Goal: Task Accomplishment & Management: Manage account settings

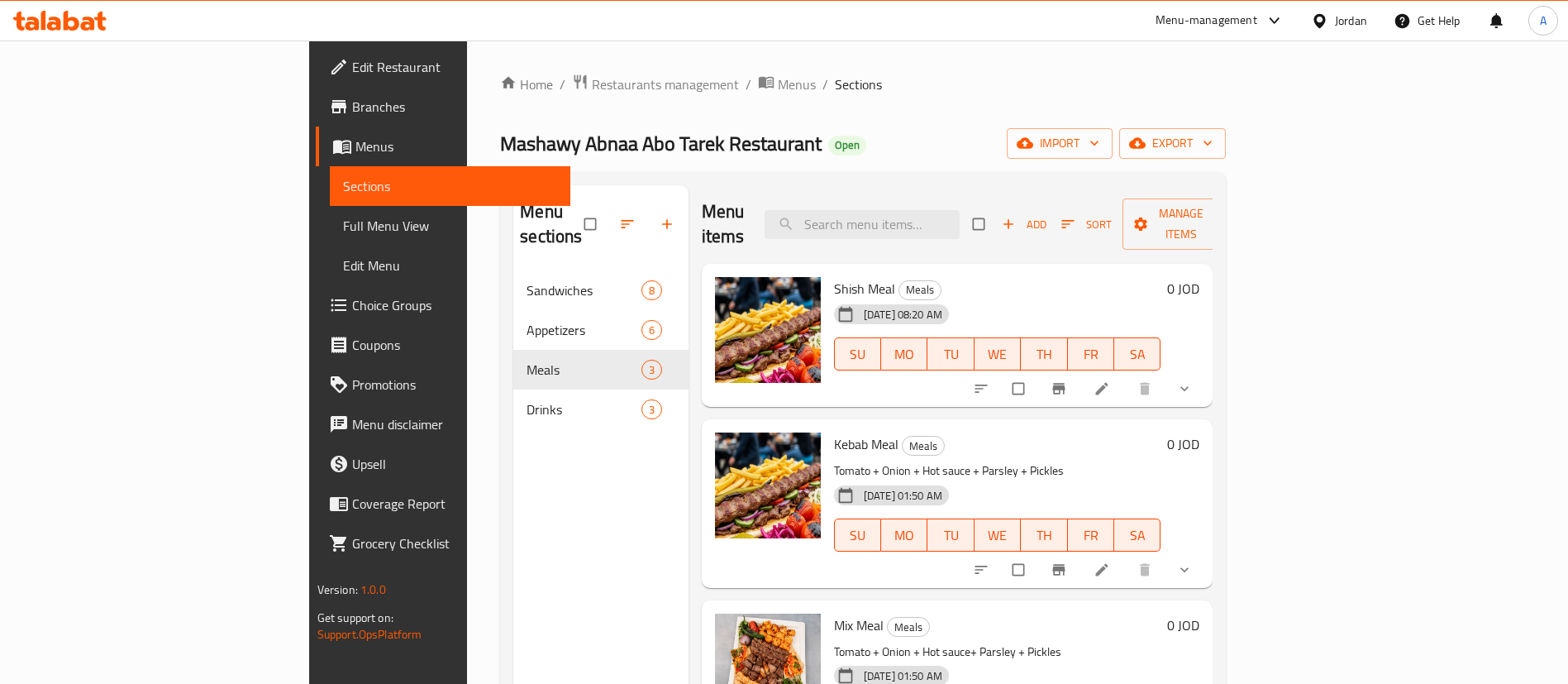
click at [500, 97] on div "Home / Restaurants management / Menus / Sections Mashawy Abnaa Abo Tarek Restau…" at bounding box center [863, 478] width 725 height 809
click at [500, 120] on div "Home / Restaurants management / Menus / Sections Mashawy Abnaa Abo Tarek Restau…" at bounding box center [863, 478] width 725 height 809
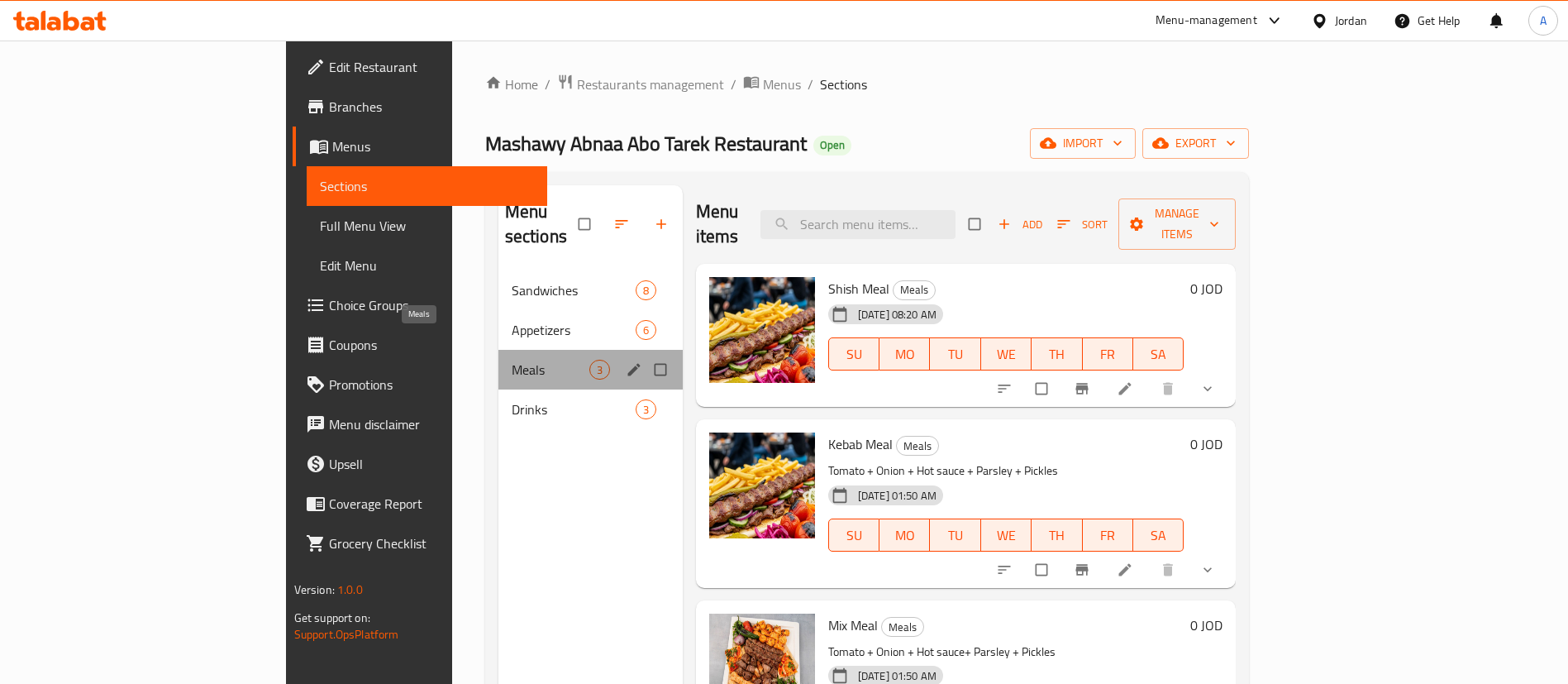
click at [512, 360] on span "Meals" at bounding box center [550, 370] width 78 height 20
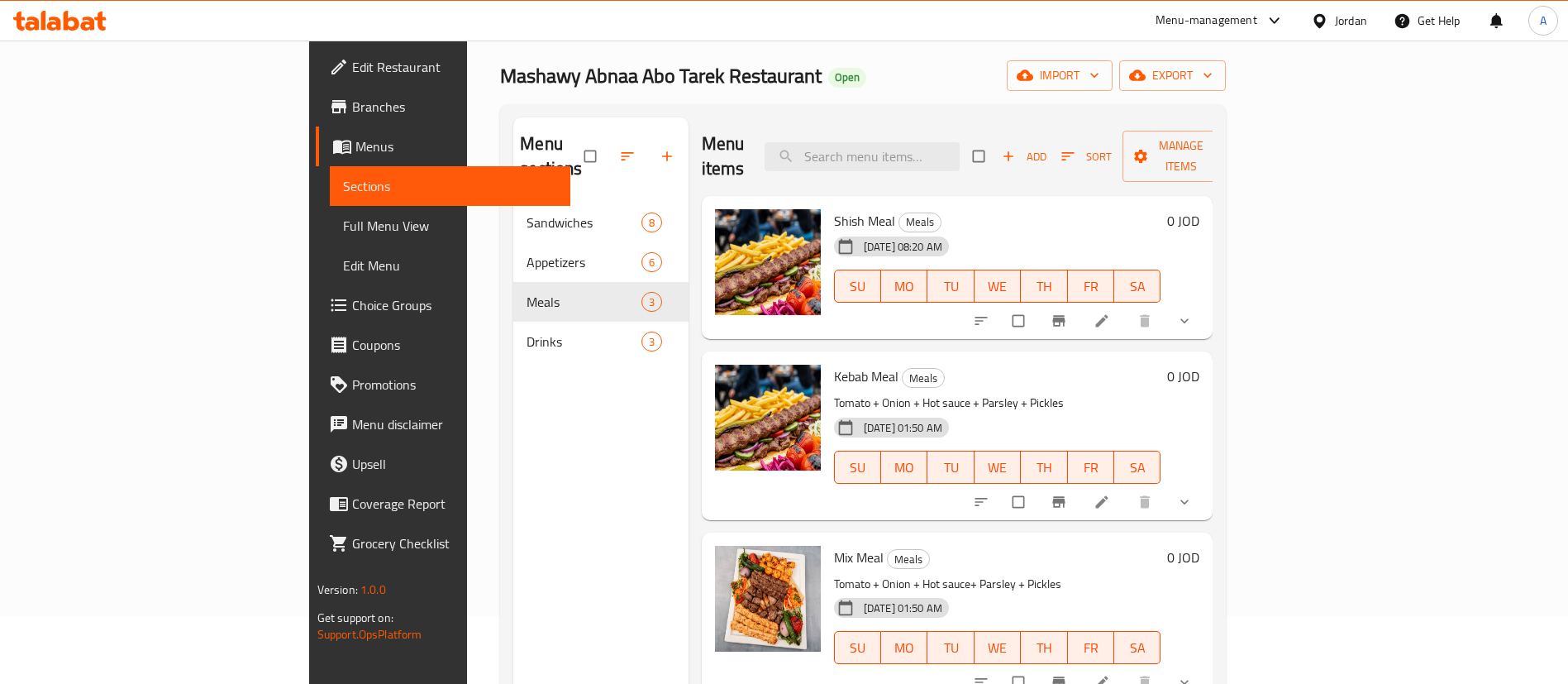
scroll to position [124, 0]
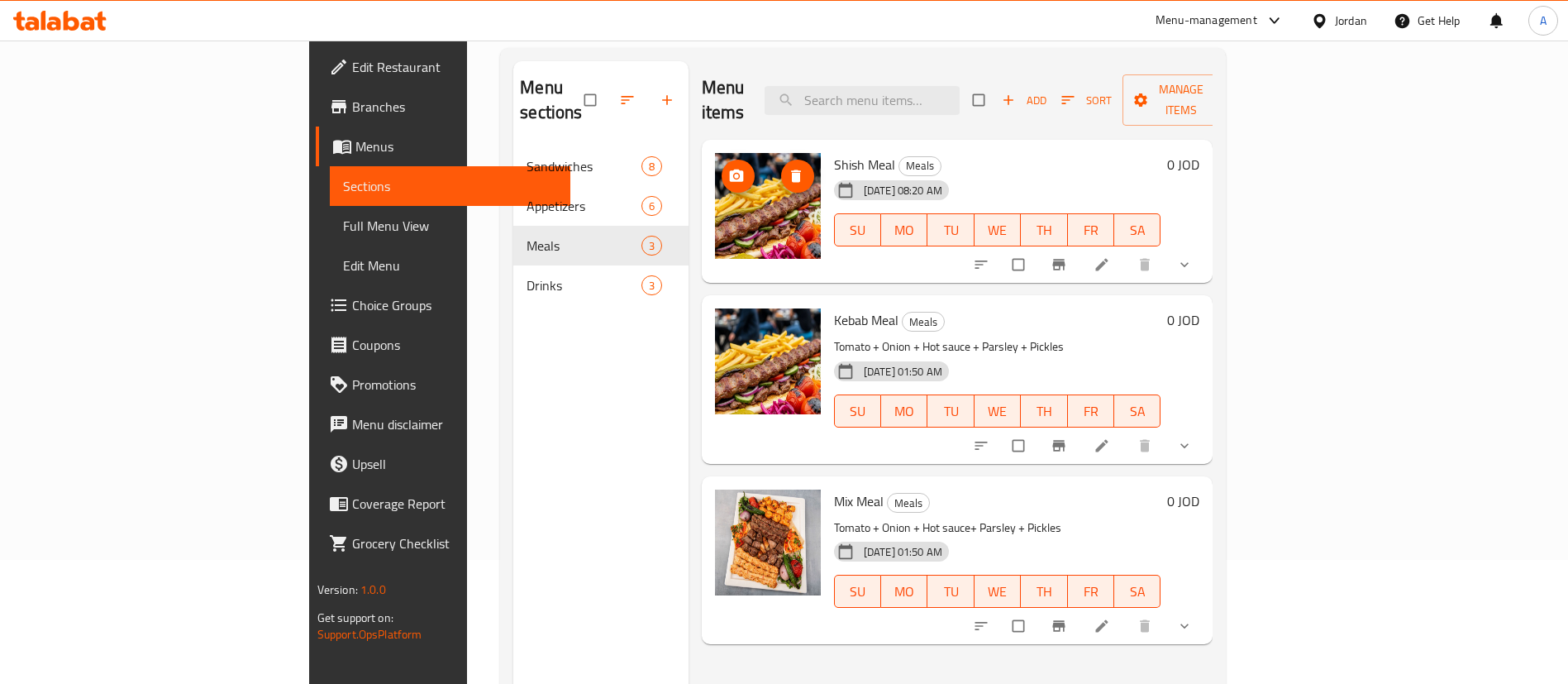
click at [788, 168] on icon "delete image" at bounding box center [796, 176] width 16 height 16
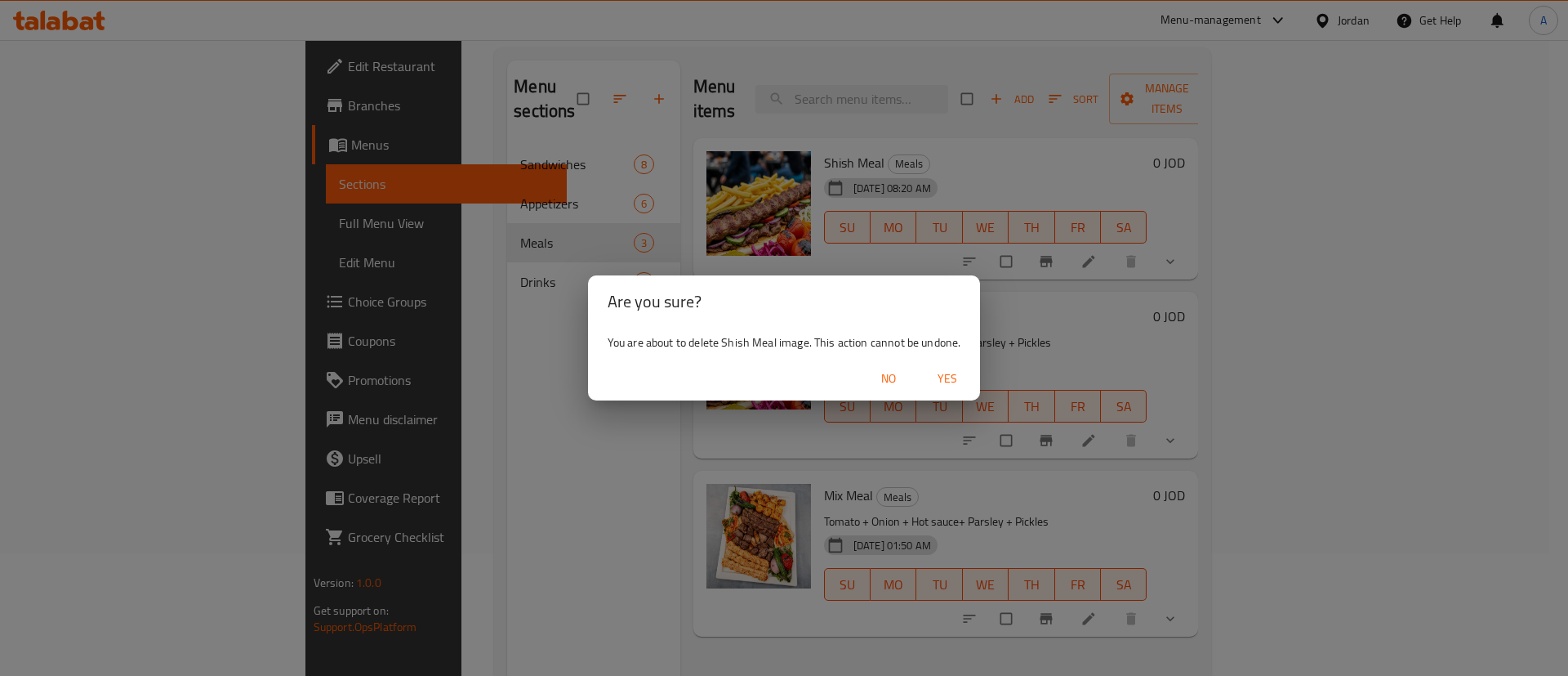
click at [954, 380] on span "Yes" at bounding box center [947, 378] width 39 height 20
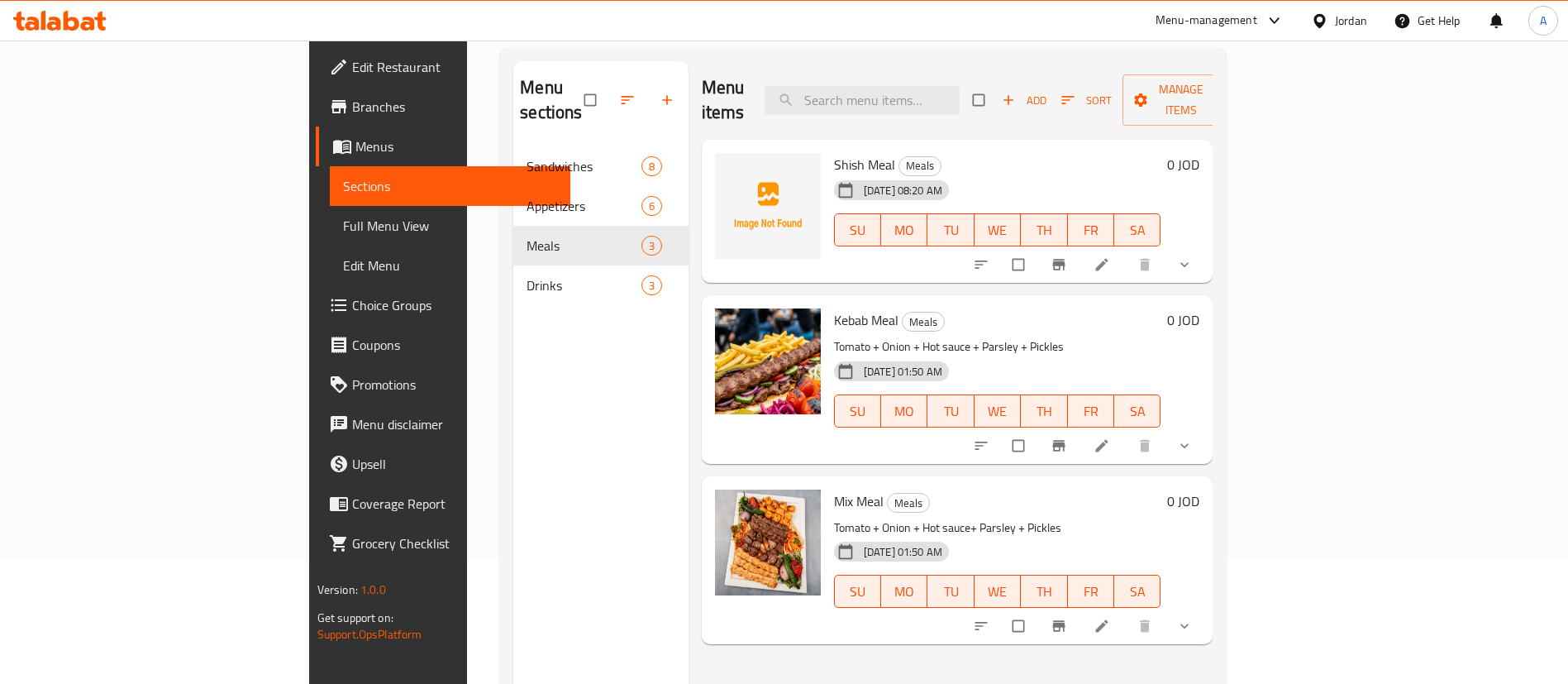
click at [1110, 256] on icon at bounding box center [1101, 264] width 16 height 16
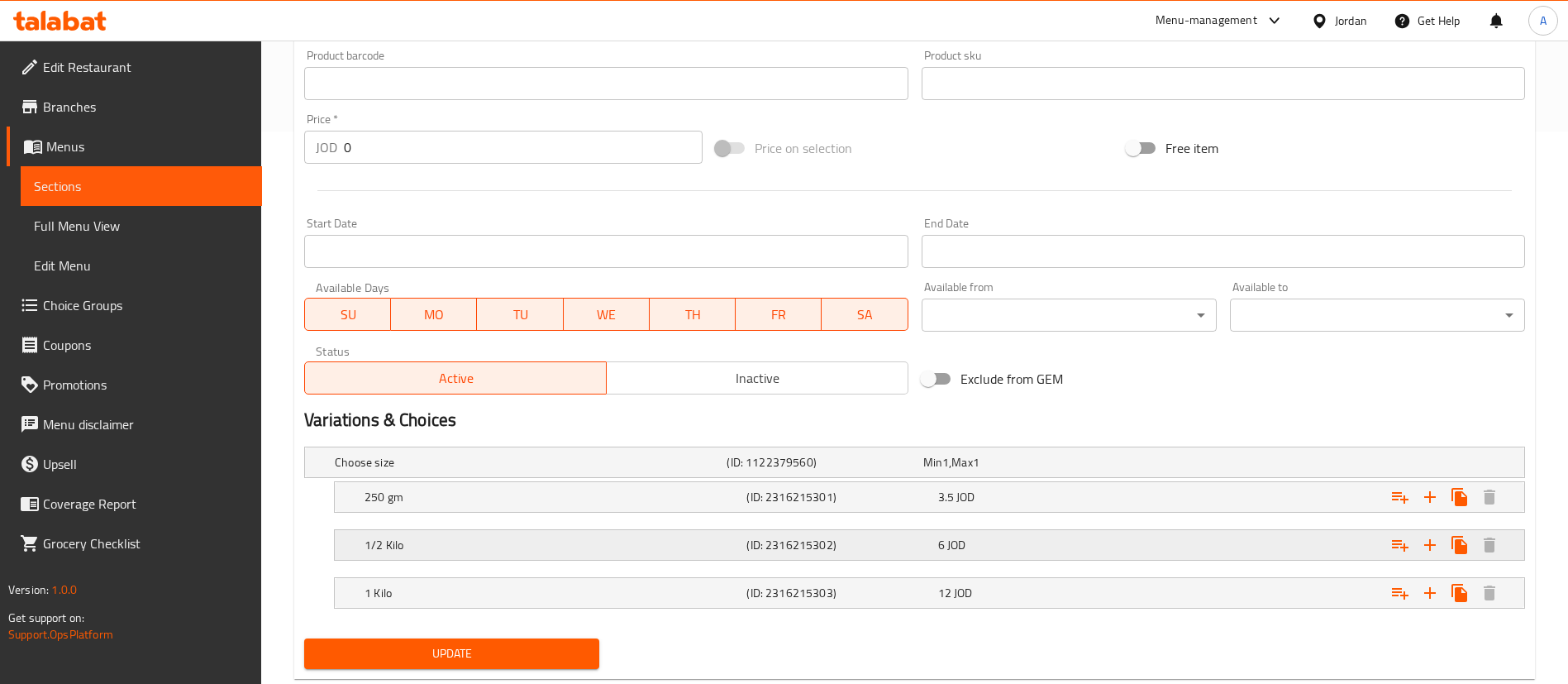
scroll to position [593, 0]
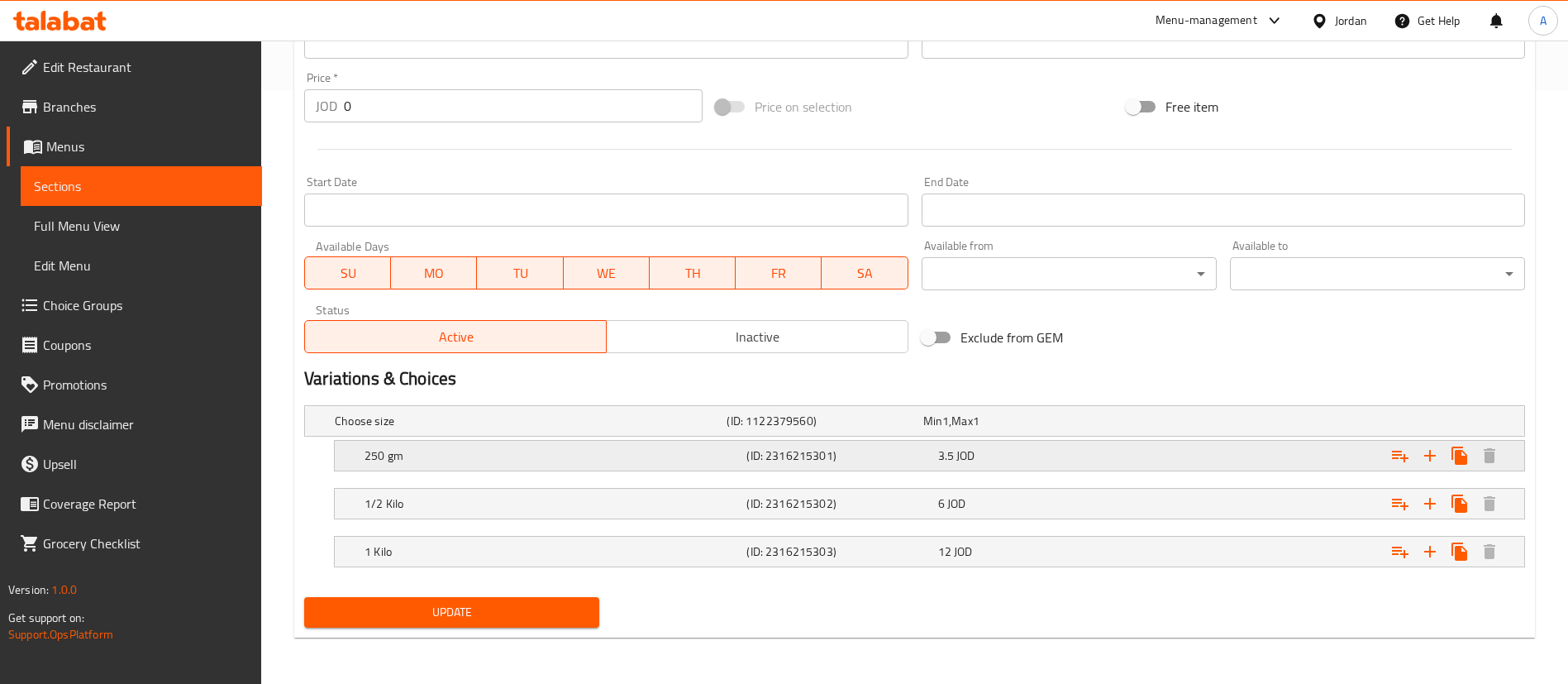
click at [1049, 453] on div "3.5 JOD" at bounding box center [1029, 455] width 184 height 16
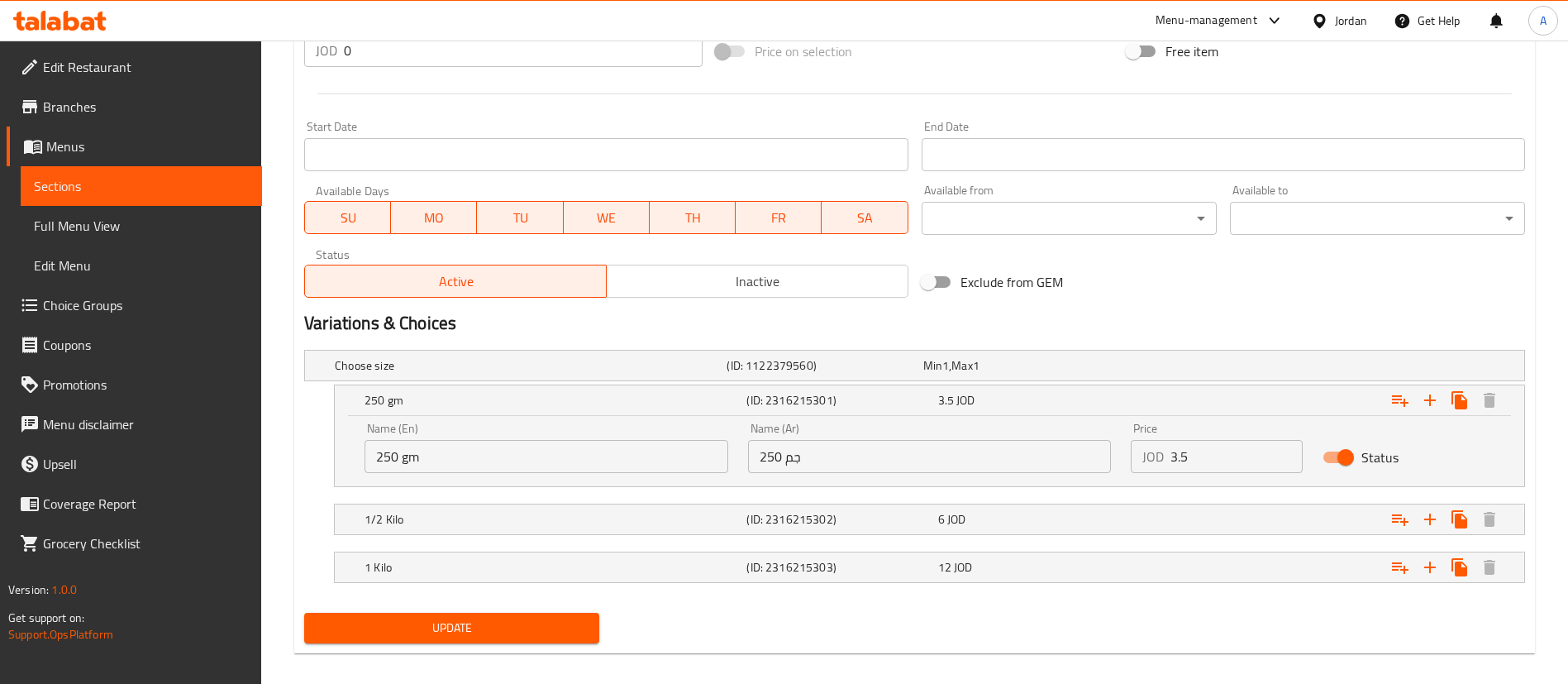
scroll to position [664, 0]
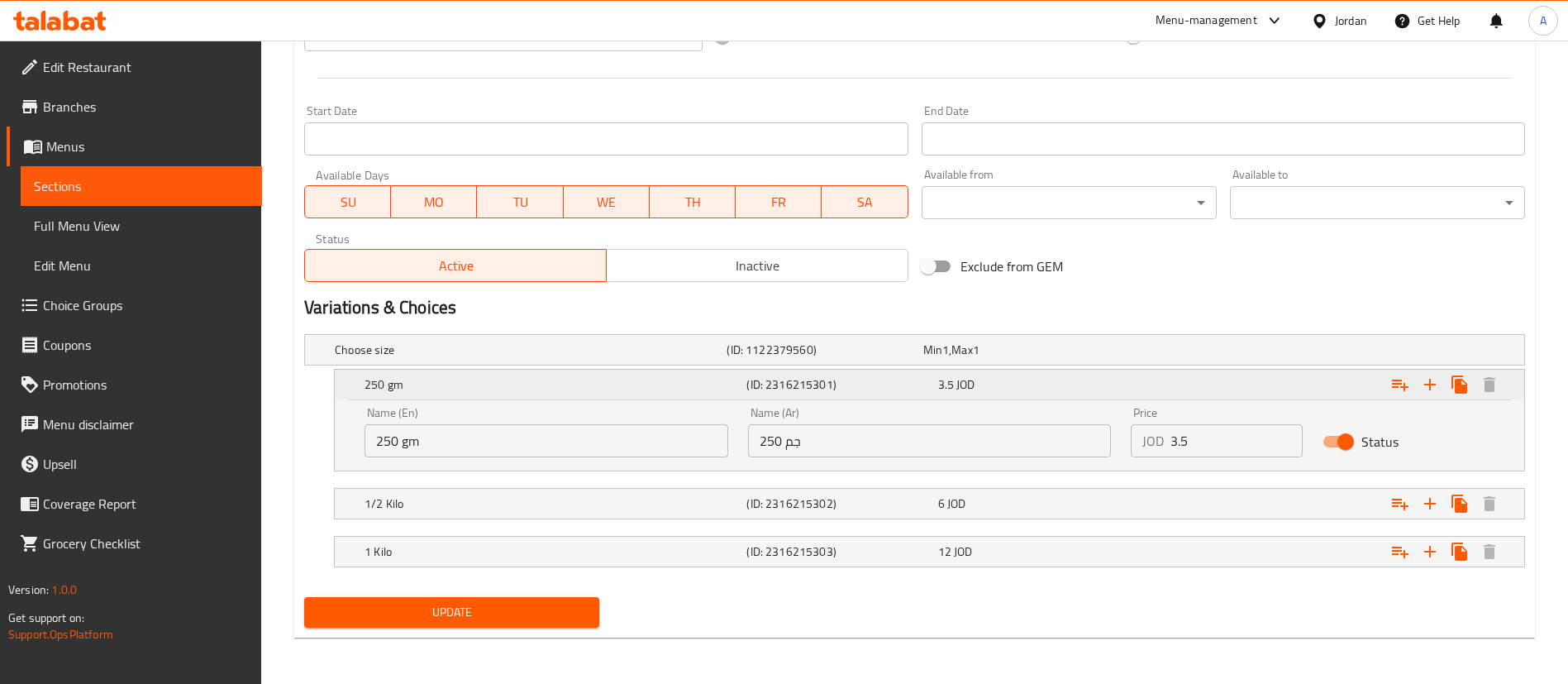
click at [1174, 367] on div "Expand" at bounding box center [1316, 384] width 381 height 37
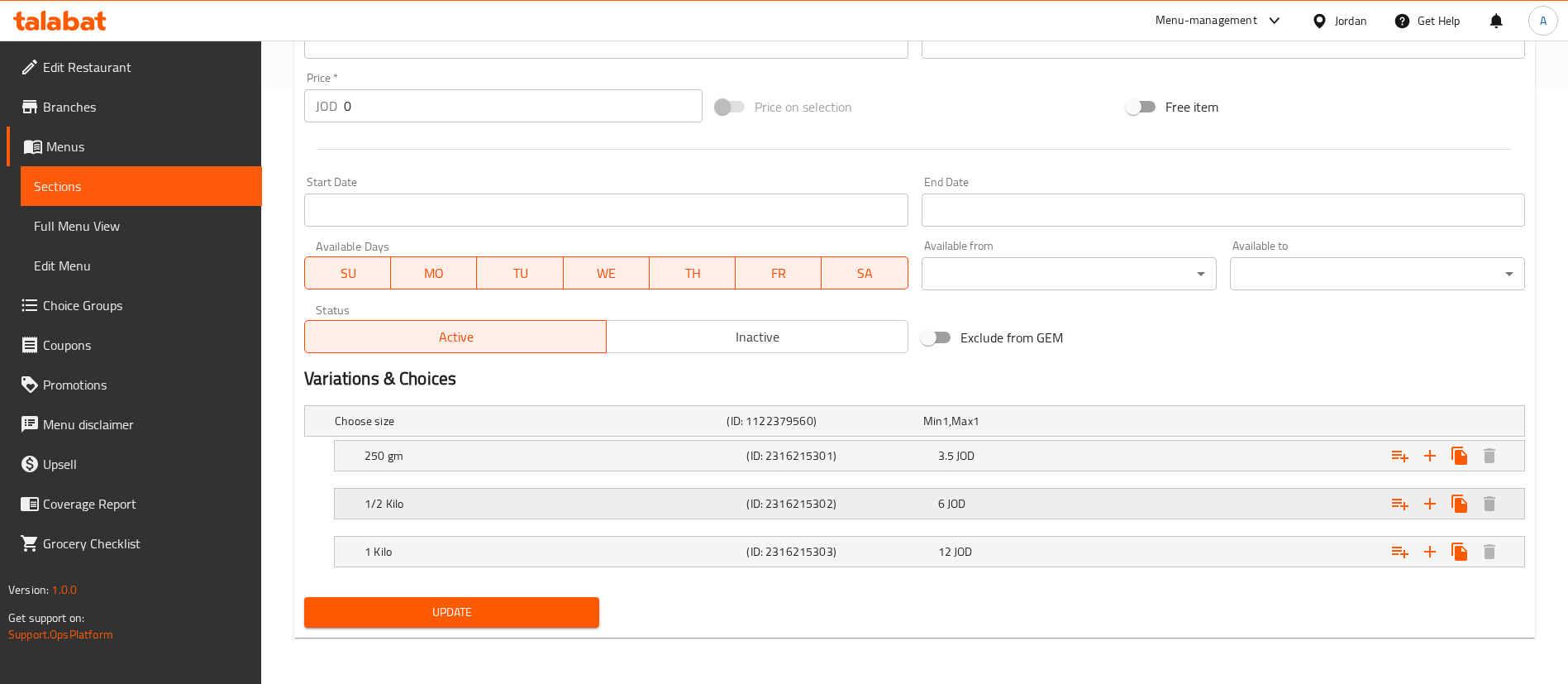
scroll to position [593, 0]
drag, startPoint x: 1132, startPoint y: 577, endPoint x: 1135, endPoint y: 565, distance: 12.4
click at [1134, 566] on div "Choose size (ID: 1122379560) Min 1 , Max 1 Name (En) Choose size Name (En) Name…" at bounding box center [914, 495] width 1234 height 192
click at [1135, 565] on div "Expand" at bounding box center [1316, 551] width 381 height 37
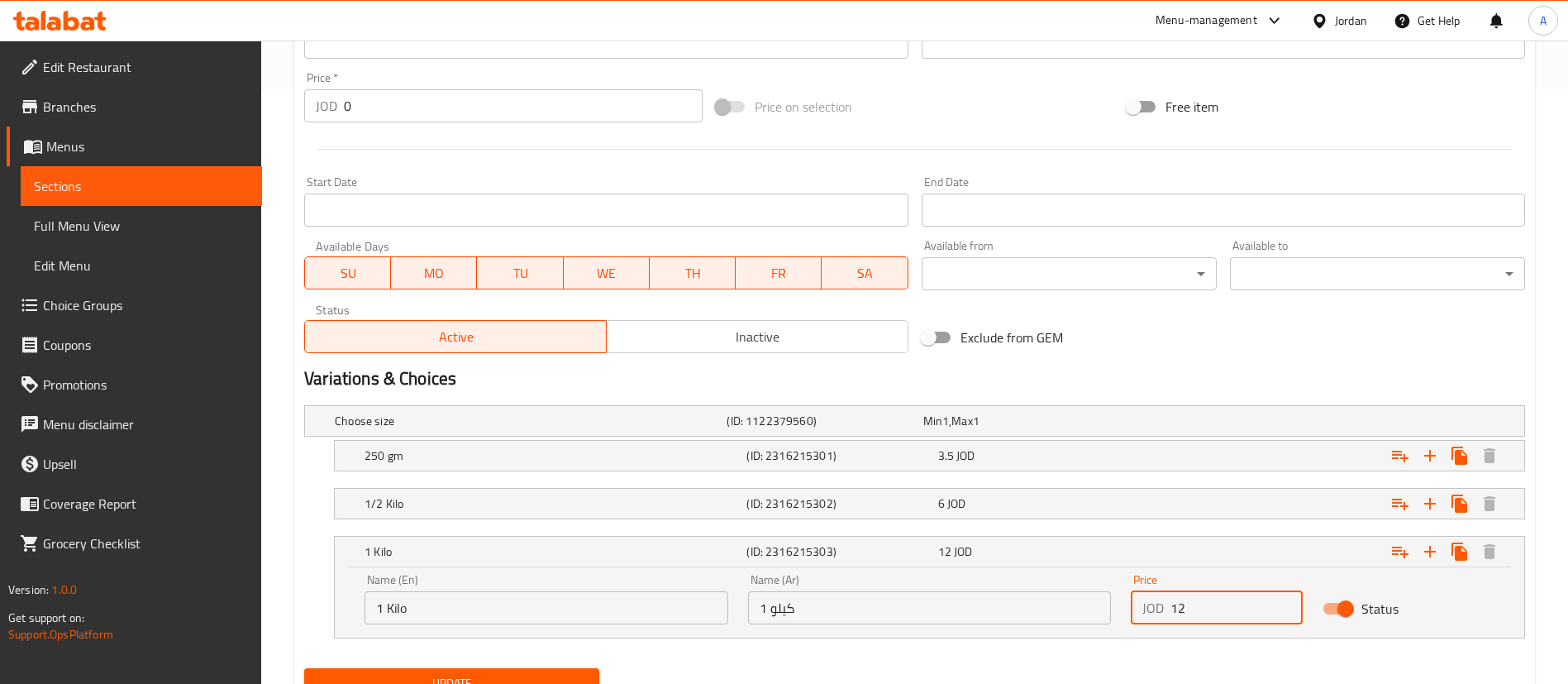
drag, startPoint x: 1237, startPoint y: 600, endPoint x: 976, endPoint y: 600, distance: 261.0
click at [985, 604] on div "Name (En) 1 Kilo Name (En) Name (Ar) 1 كيلو Name (Ar) Price JOD 12 Price Status" at bounding box center [929, 599] width 1150 height 70
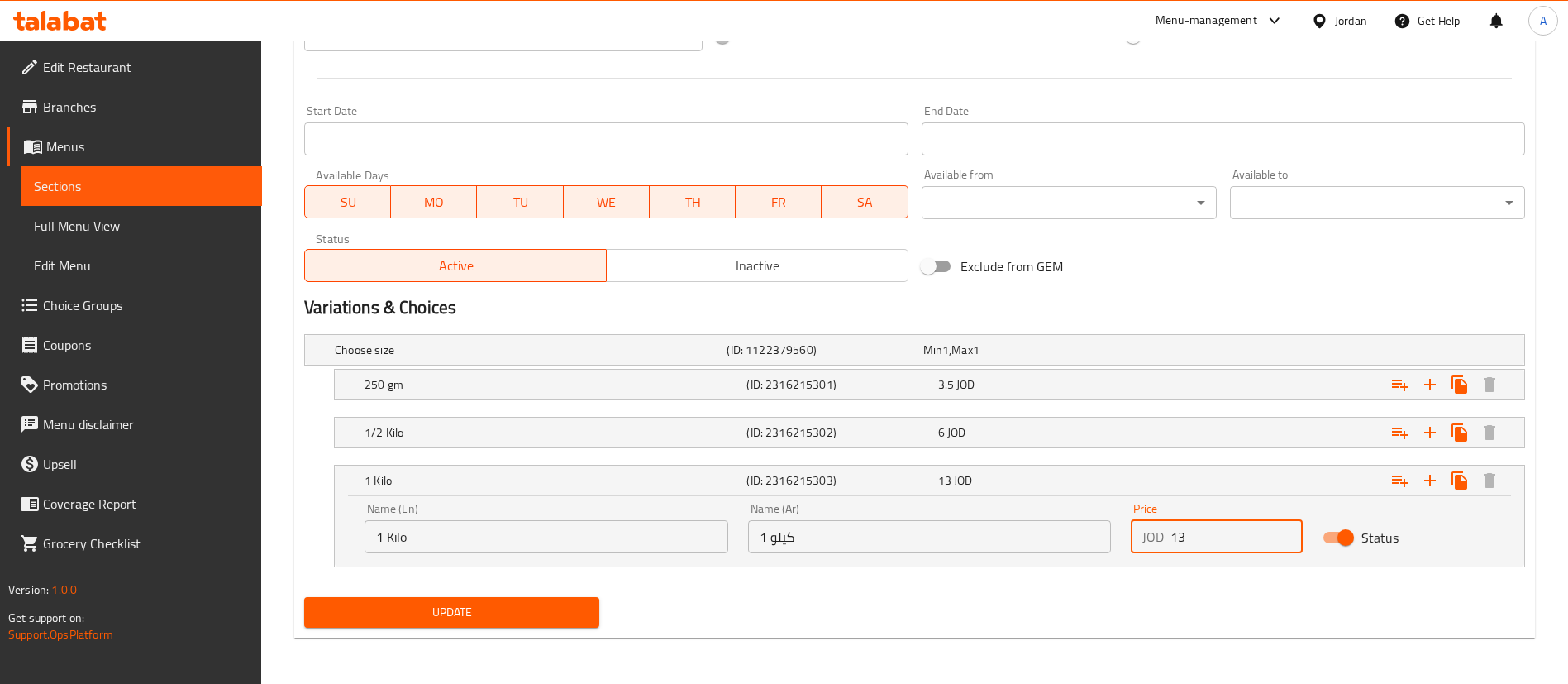
type input "13"
click at [504, 632] on div "Update" at bounding box center [451, 611] width 308 height 44
click at [497, 625] on button "Update" at bounding box center [451, 612] width 295 height 31
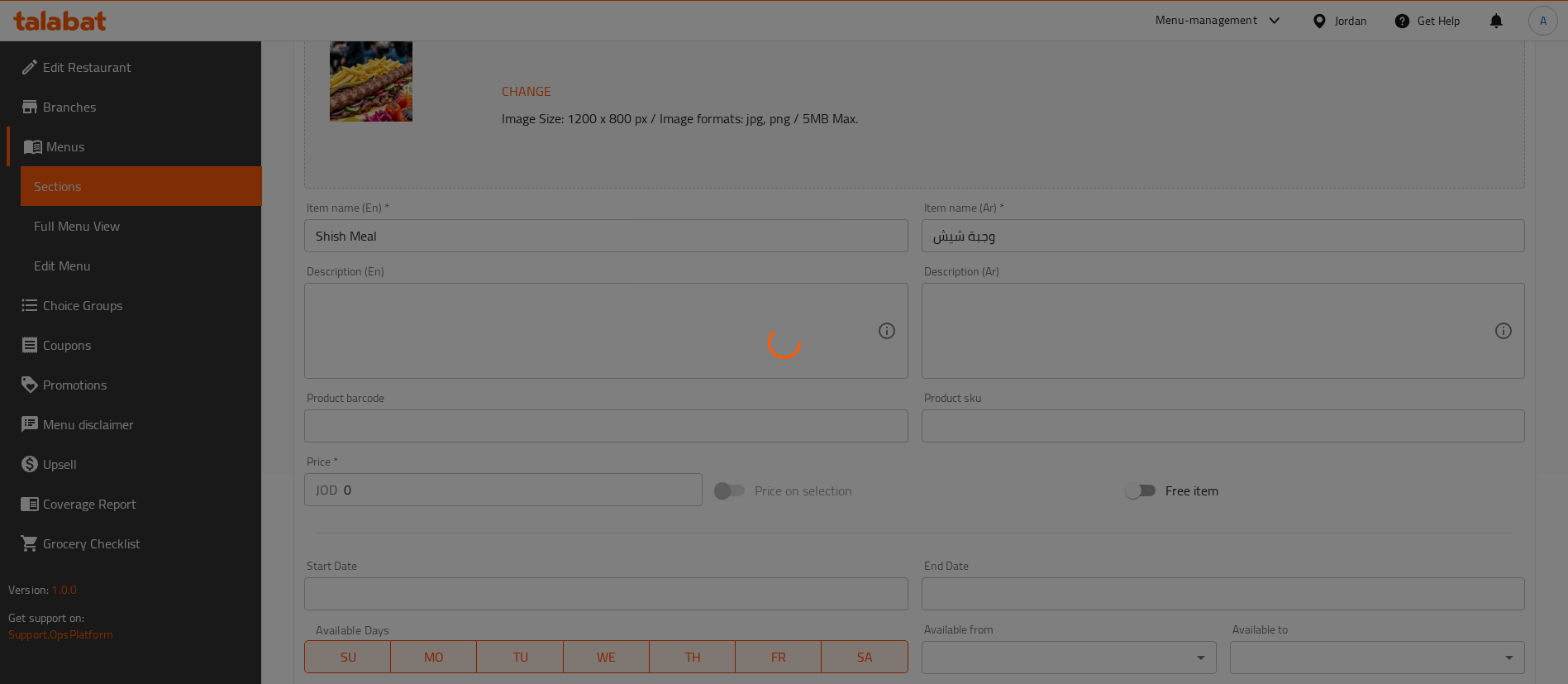
scroll to position [0, 0]
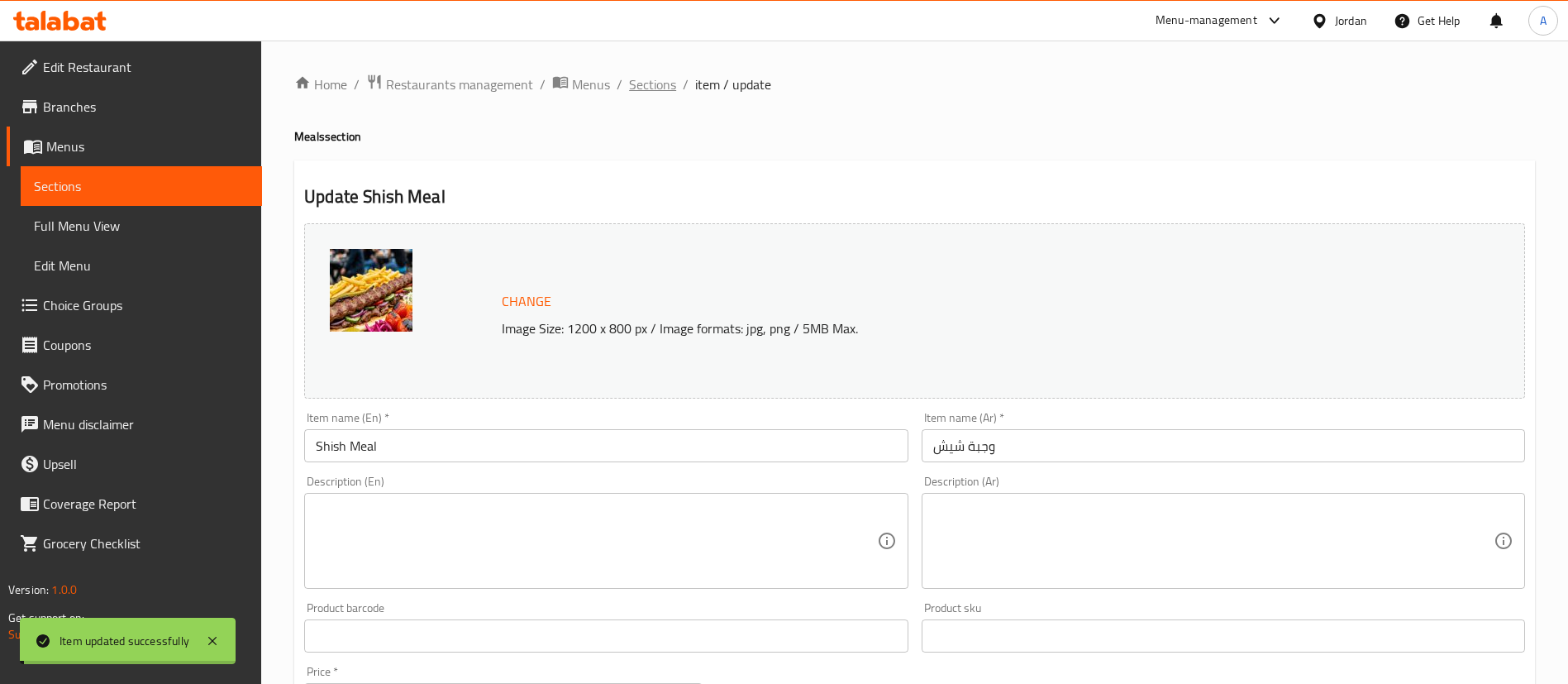
click at [643, 76] on span "Sections" at bounding box center [653, 84] width 47 height 20
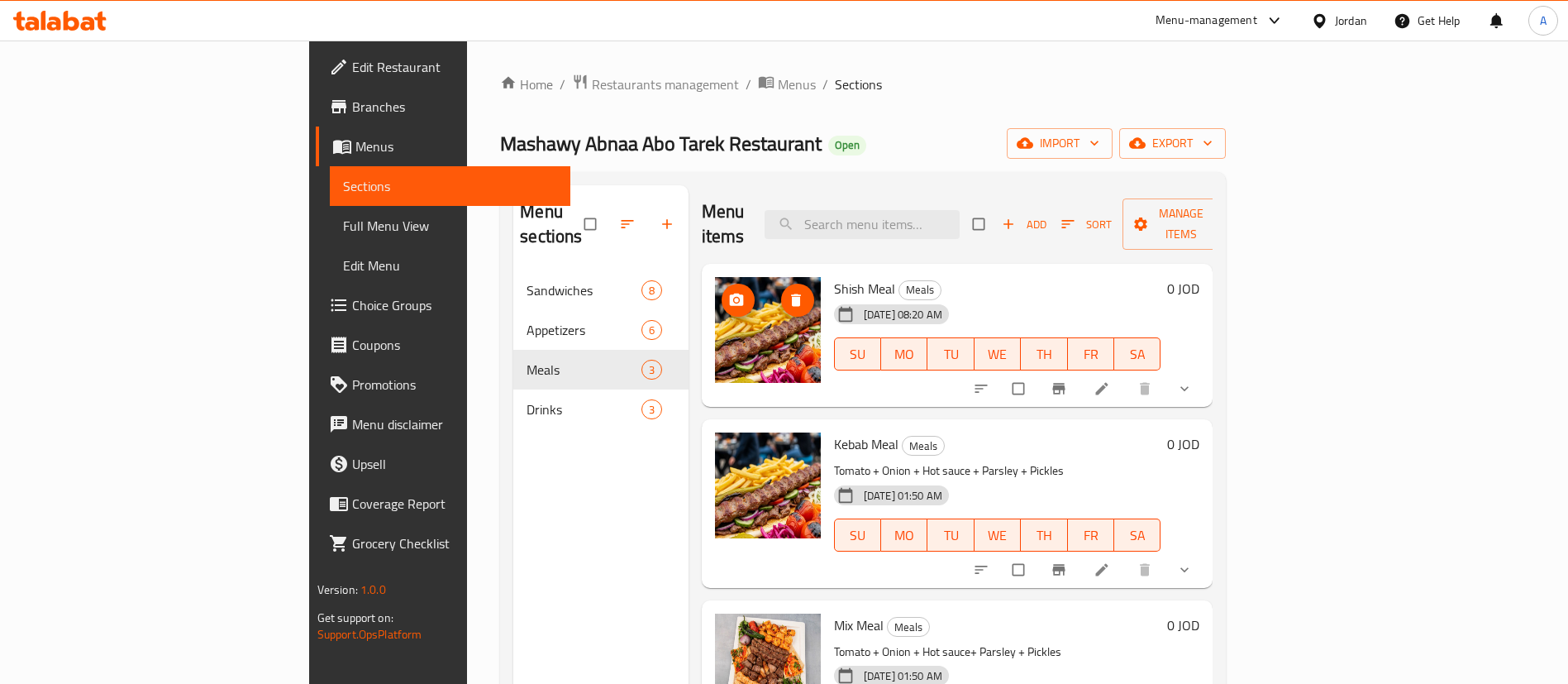
click at [715, 276] on div at bounding box center [768, 329] width 106 height 106
click at [781, 292] on span "delete image" at bounding box center [797, 300] width 33 height 16
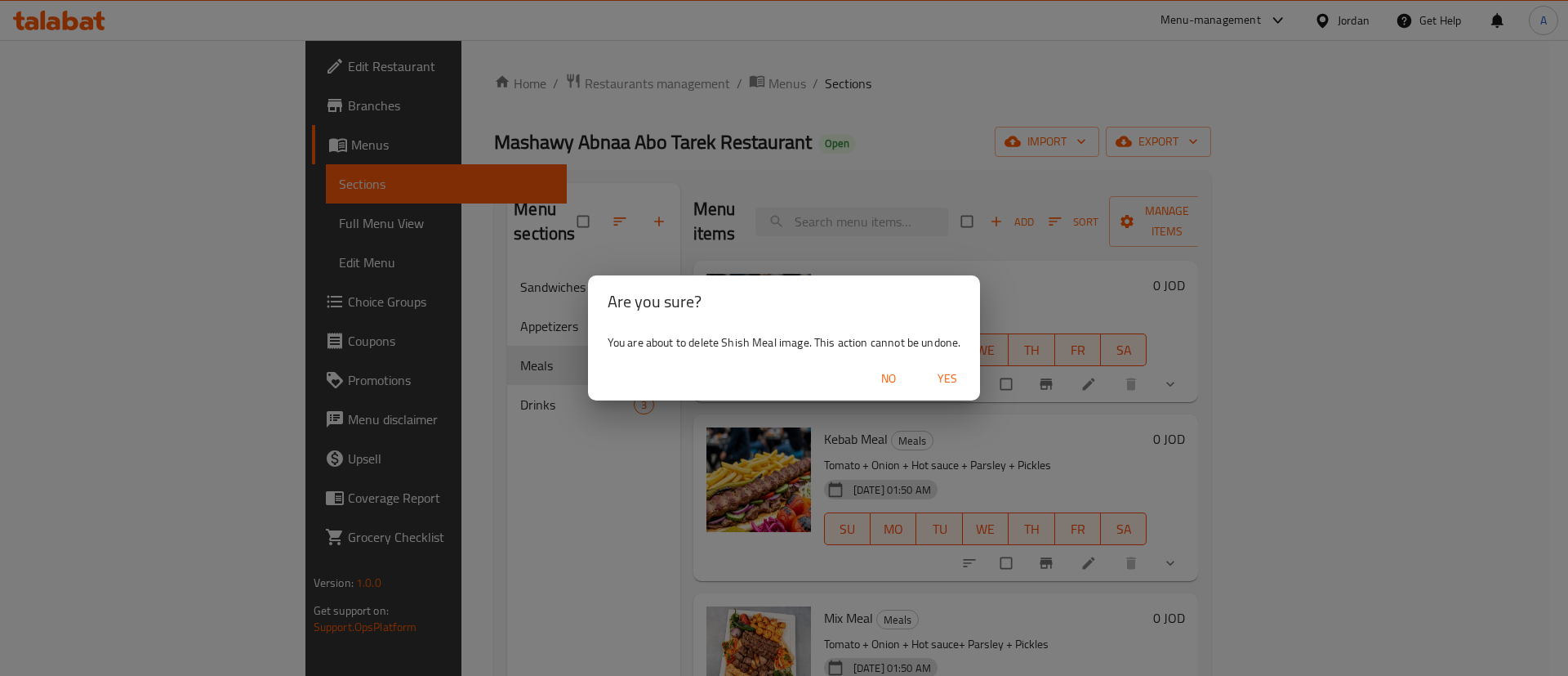
click at [967, 376] on button "Yes" at bounding box center [947, 379] width 52 height 30
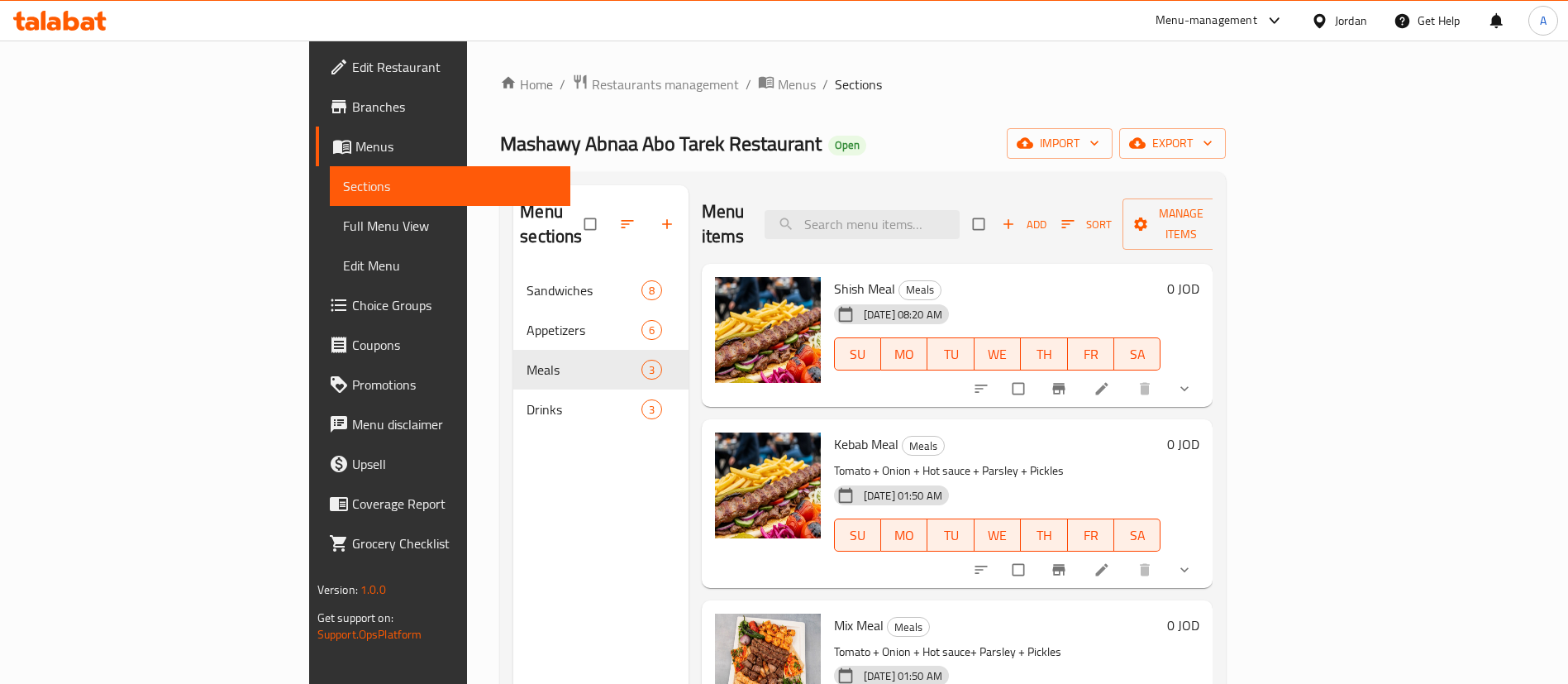
click at [1110, 381] on icon at bounding box center [1101, 389] width 16 height 16
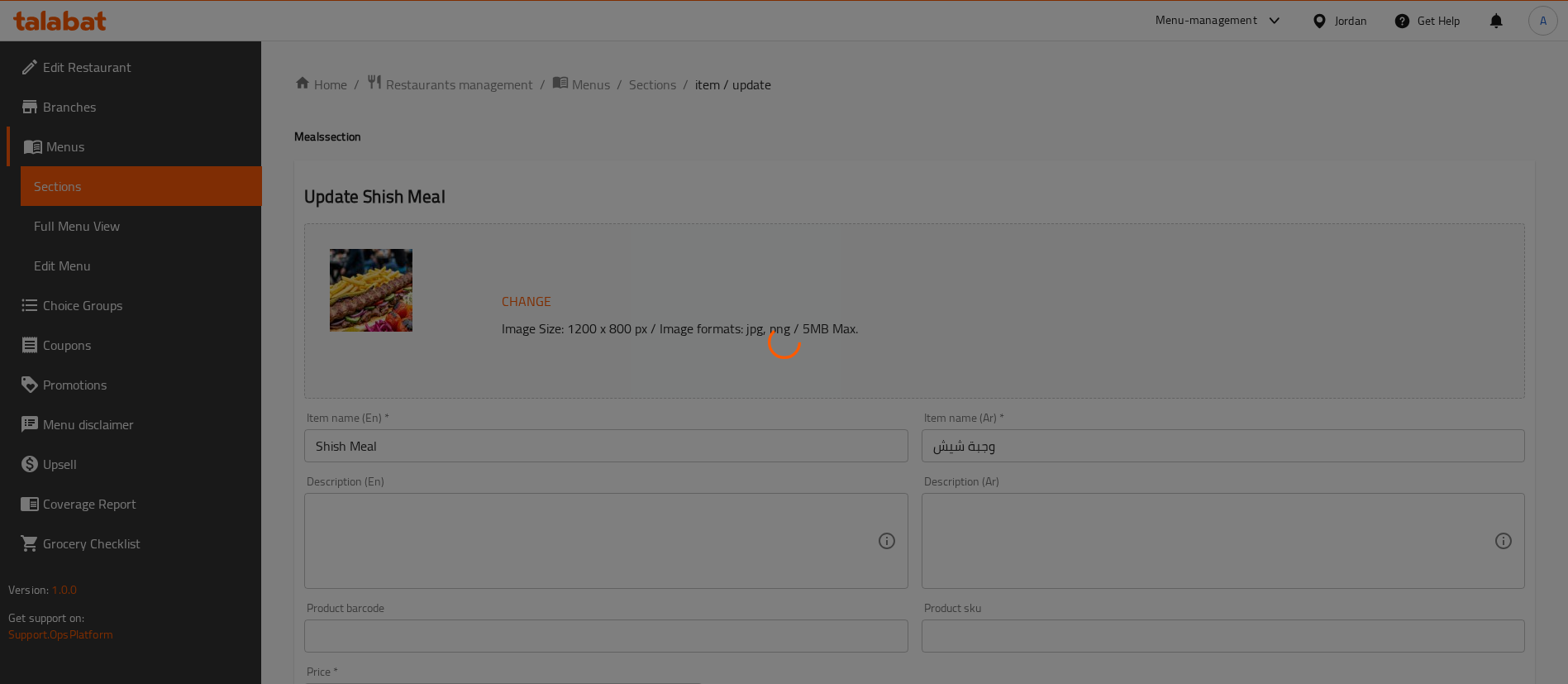
click at [512, 287] on div at bounding box center [784, 342] width 1568 height 684
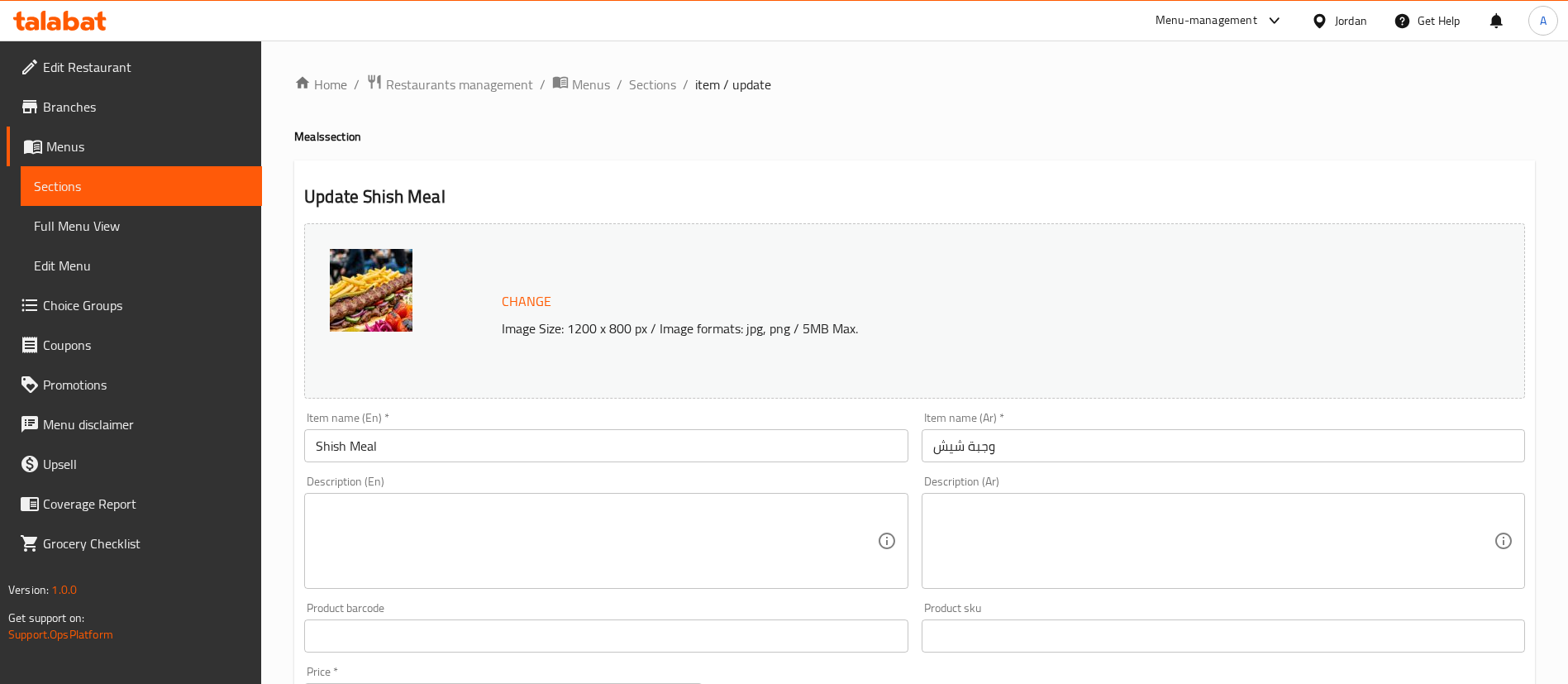
click at [527, 297] on span "Change" at bounding box center [526, 301] width 49 height 24
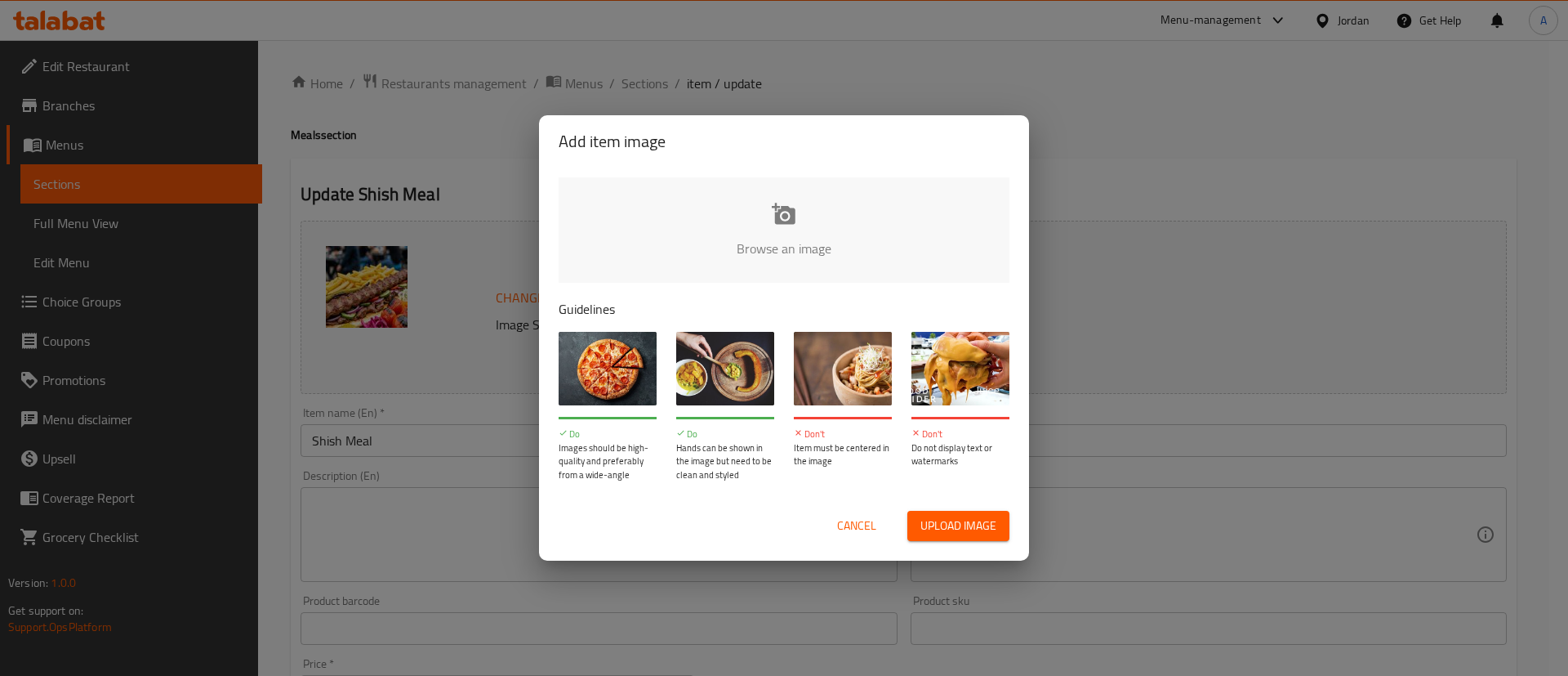
click at [717, 222] on input "file" at bounding box center [1336, 254] width 1555 height 153
click at [869, 240] on input "file" at bounding box center [1336, 254] width 1555 height 153
click at [823, 500] on div "Cancel Upload image" at bounding box center [784, 526] width 477 height 57
click at [853, 528] on span "Cancel" at bounding box center [857, 525] width 39 height 20
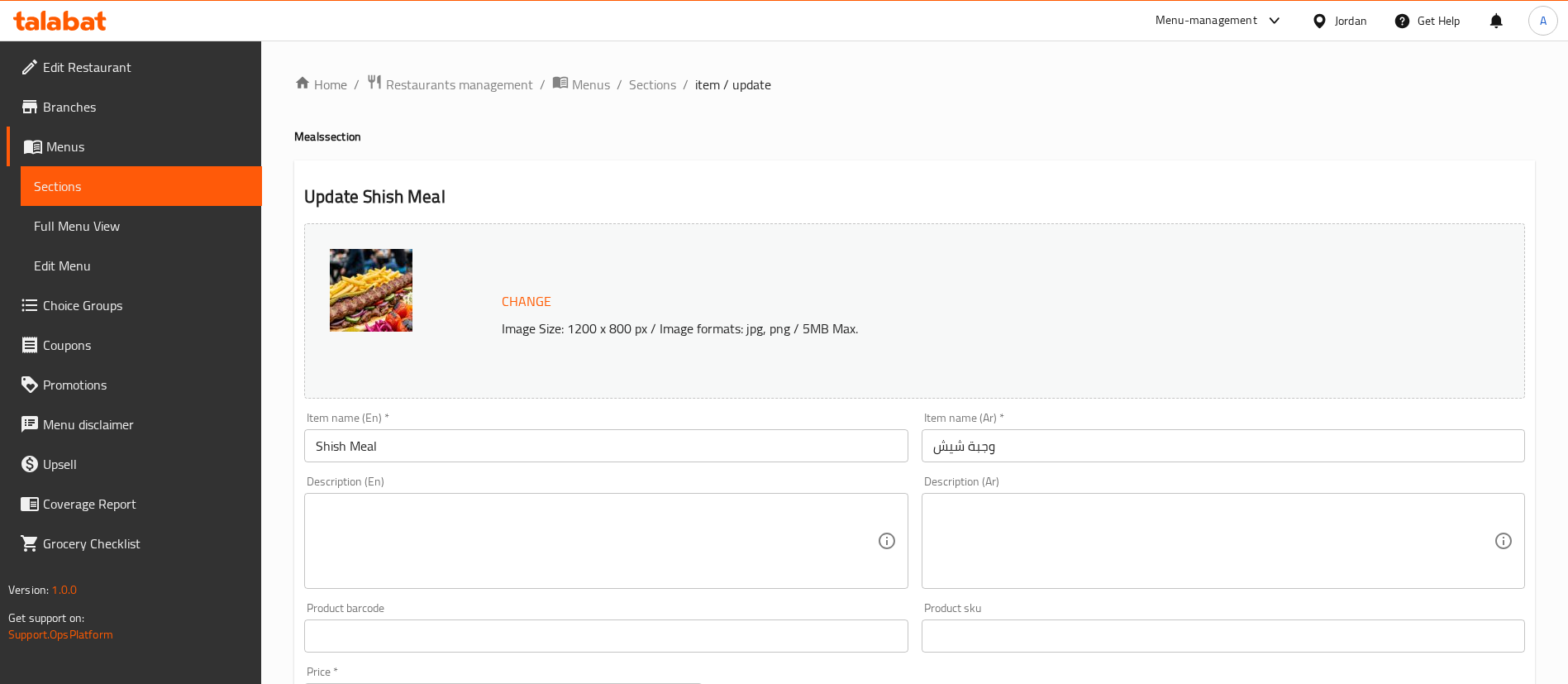
click at [656, 97] on div "Home / Restaurants management / Menus / Sections / item / update Meals section …" at bounding box center [915, 659] width 1240 height 1171
drag, startPoint x: 662, startPoint y: 91, endPoint x: 827, endPoint y: 13, distance: 182.5
click at [663, 89] on span "Sections" at bounding box center [653, 84] width 47 height 20
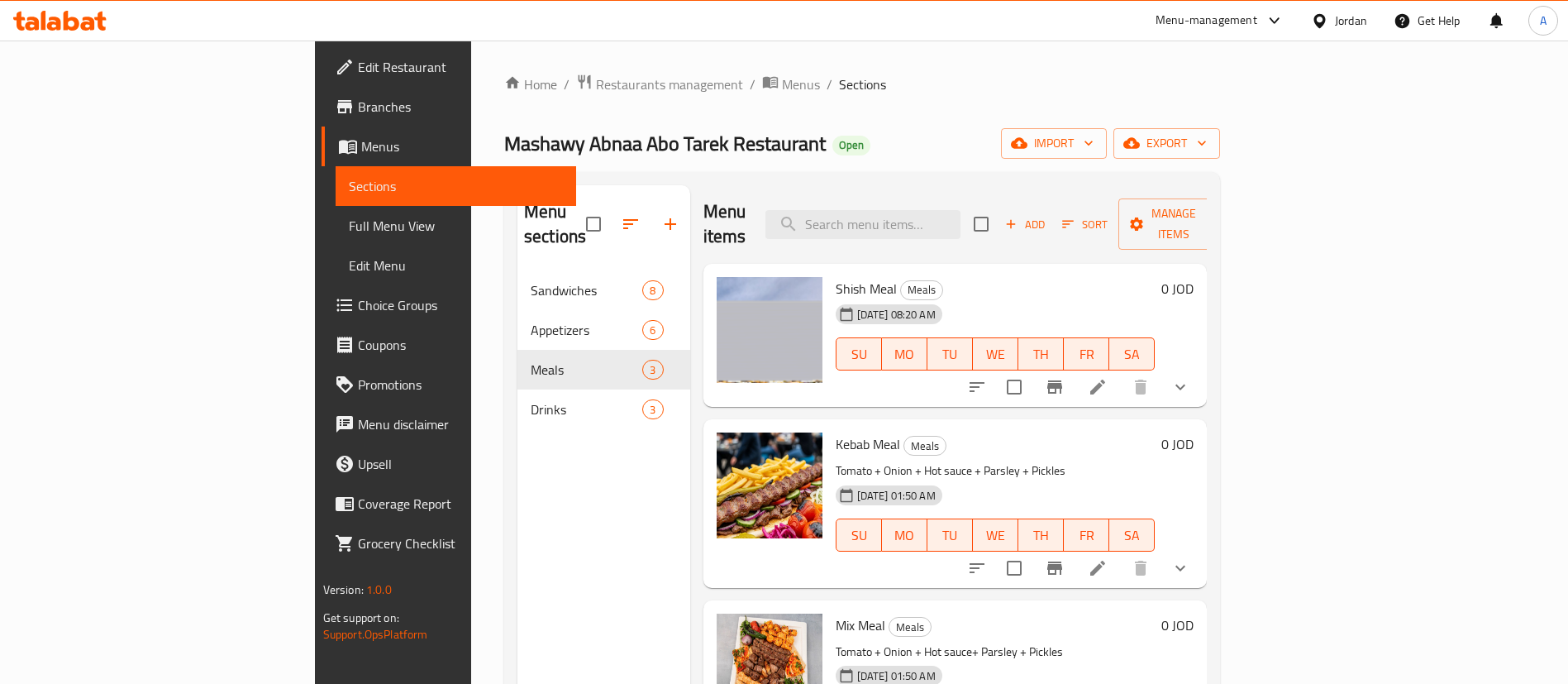
drag, startPoint x: 1231, startPoint y: 232, endPoint x: 1252, endPoint y: 224, distance: 22.5
click at [1207, 231] on div "Menu items Add Sort Manage items" at bounding box center [956, 224] width 504 height 78
click at [1047, 221] on span "Add" at bounding box center [1025, 224] width 45 height 19
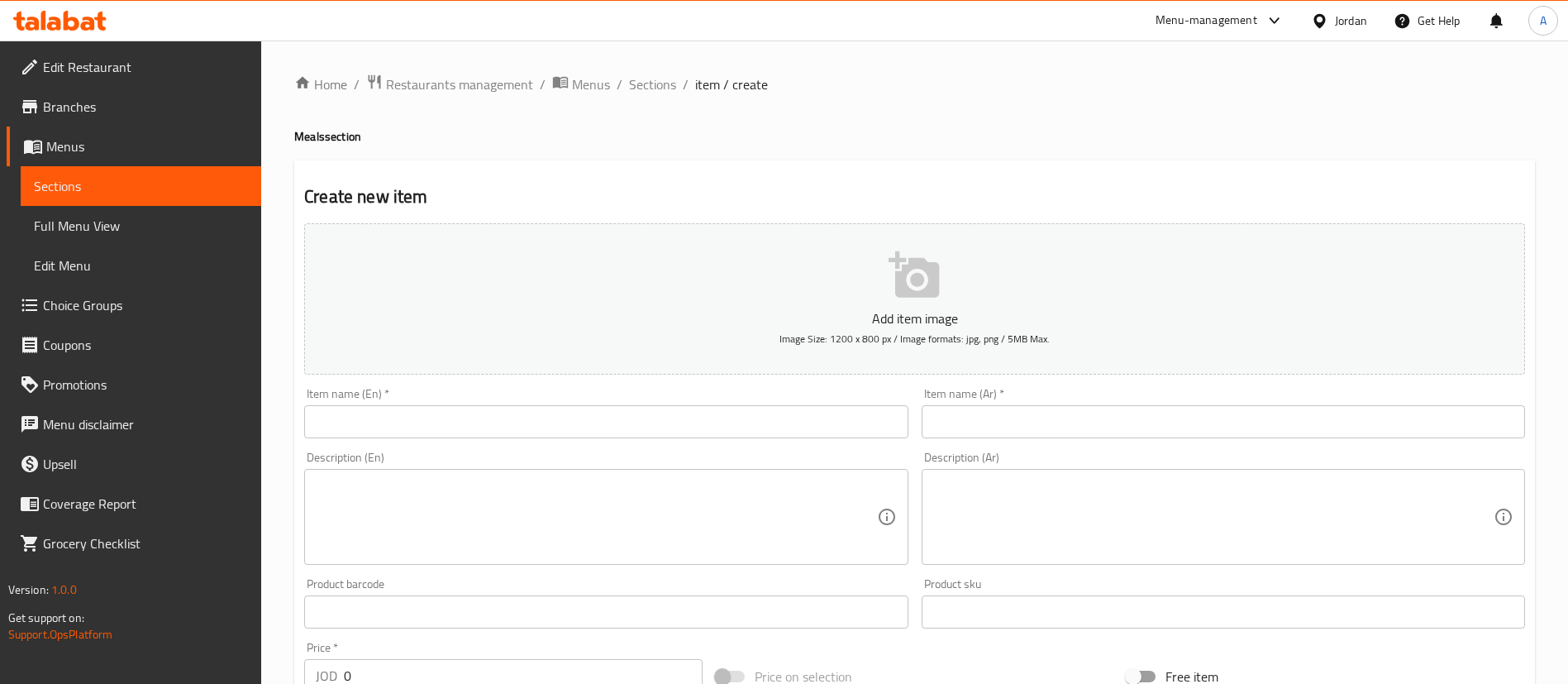
drag, startPoint x: 1102, startPoint y: 390, endPoint x: 1100, endPoint y: 401, distance: 11.2
click at [1102, 393] on div "Item name (Ar)   * Item name (Ar) *" at bounding box center [1223, 413] width 603 height 50
click at [1093, 425] on input "text" at bounding box center [1223, 421] width 603 height 33
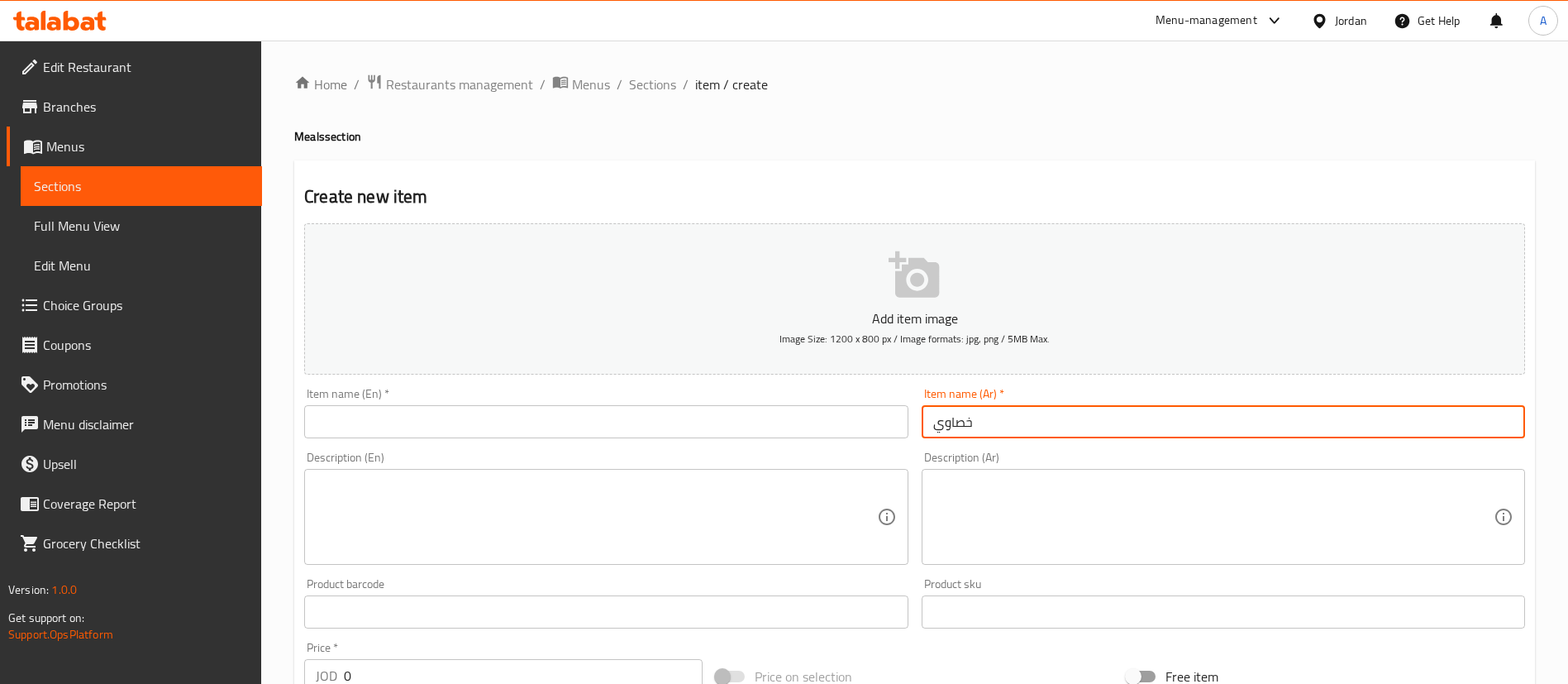
type input "خصاوي"
click at [797, 415] on input "text" at bounding box center [606, 421] width 603 height 33
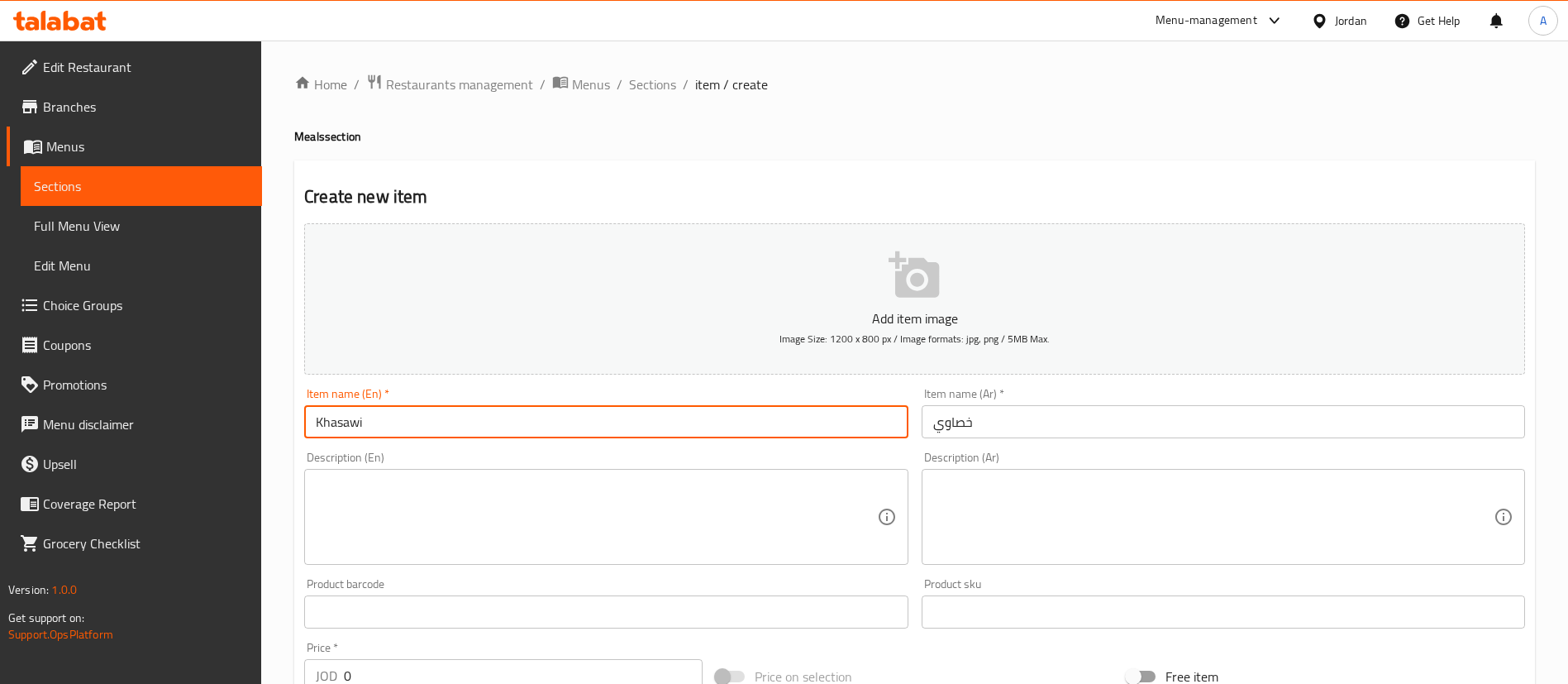
type input "Khasawi"
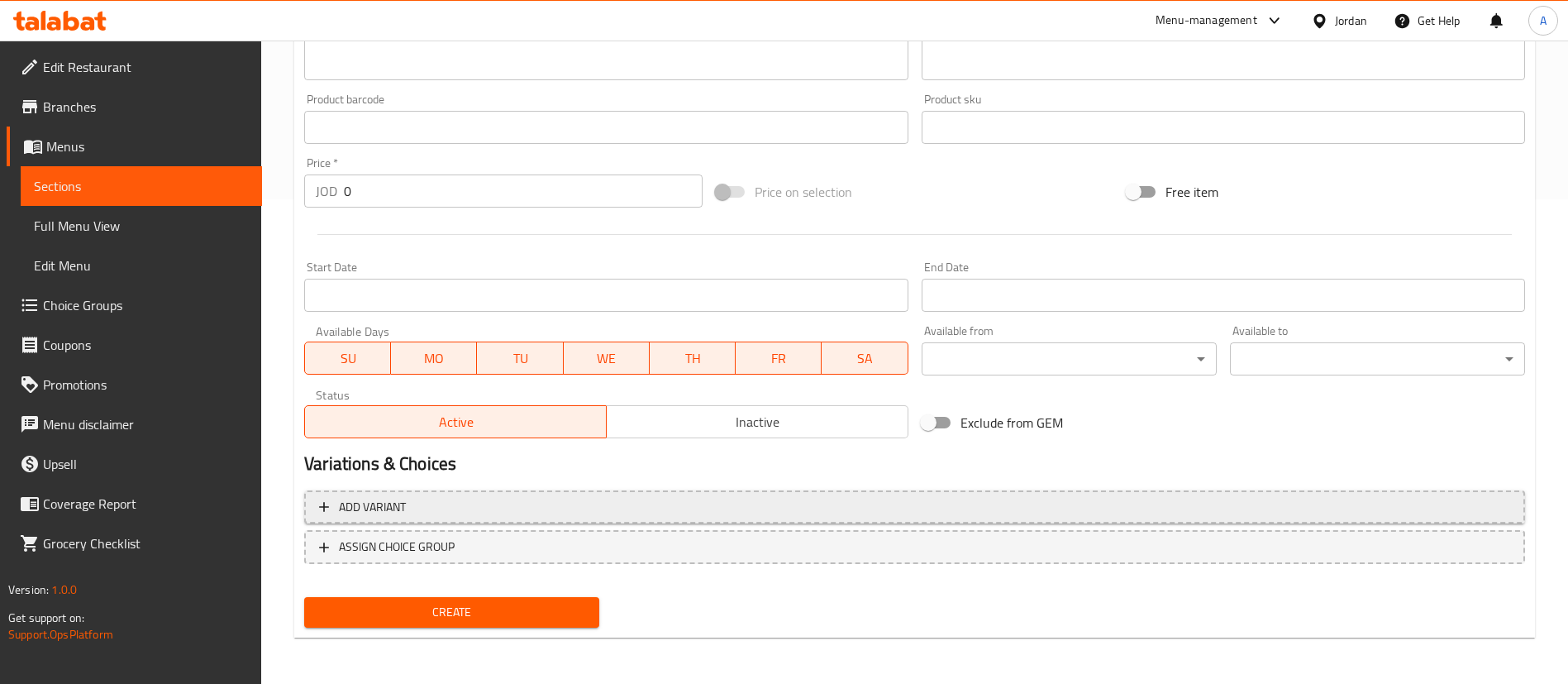
click at [592, 507] on span "Add variant" at bounding box center [914, 506] width 1191 height 21
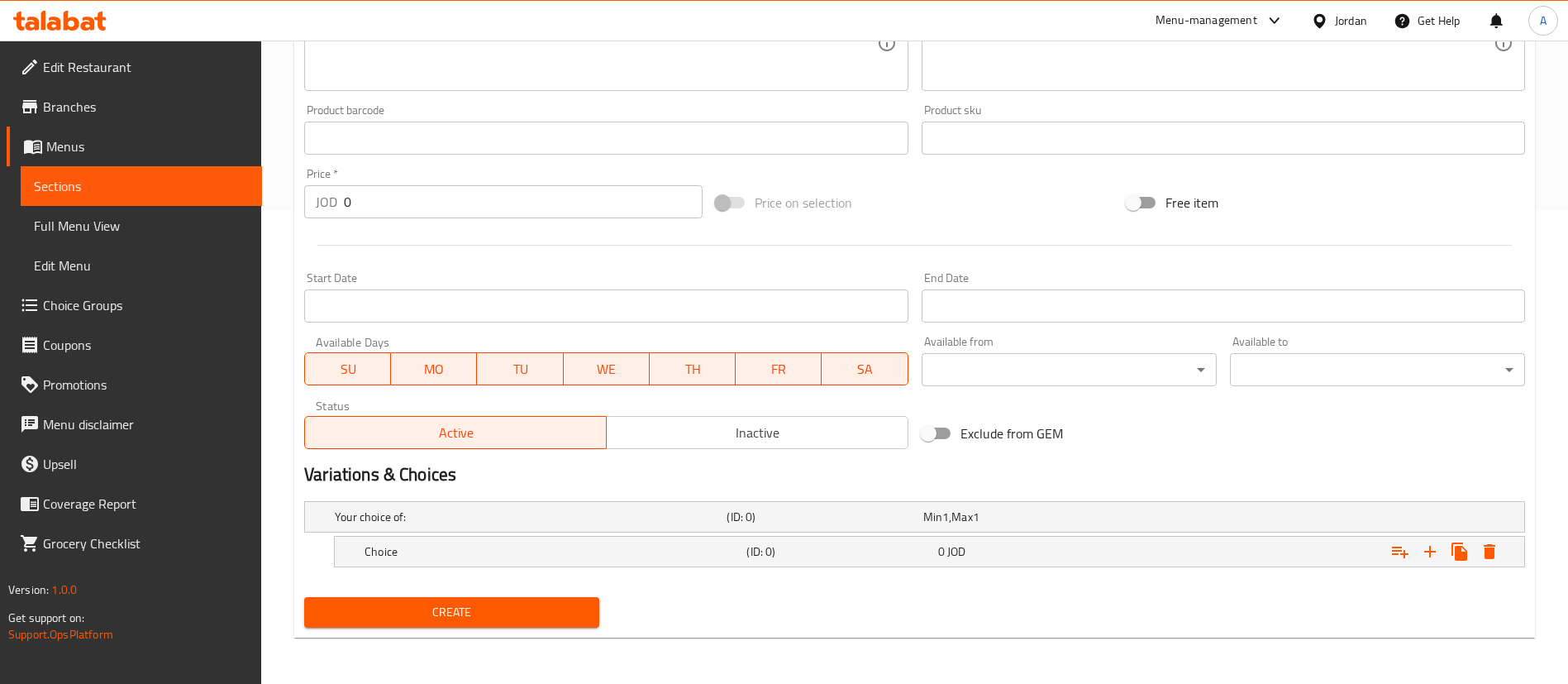
scroll to position [474, 0]
click at [1431, 548] on icon "Expand" at bounding box center [1430, 551] width 20 height 20
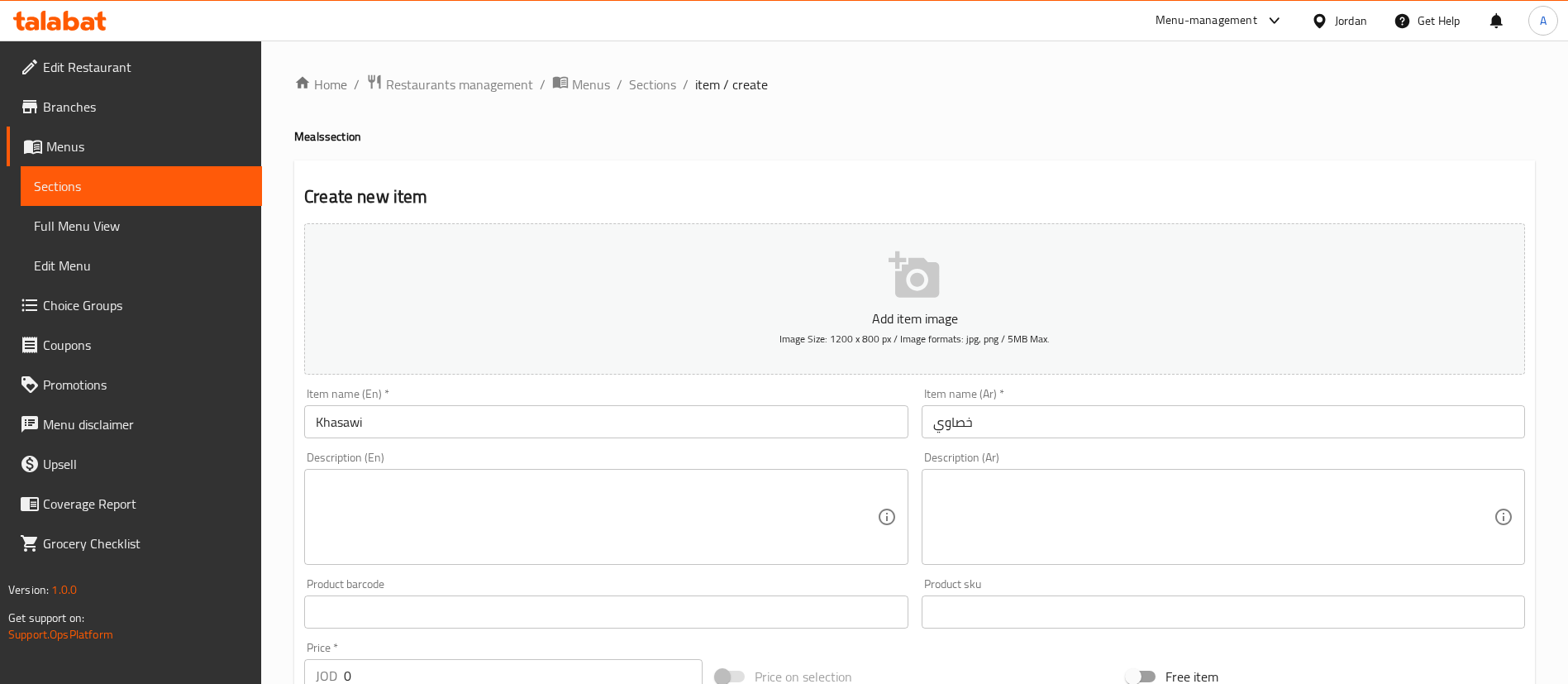
scroll to position [569, 0]
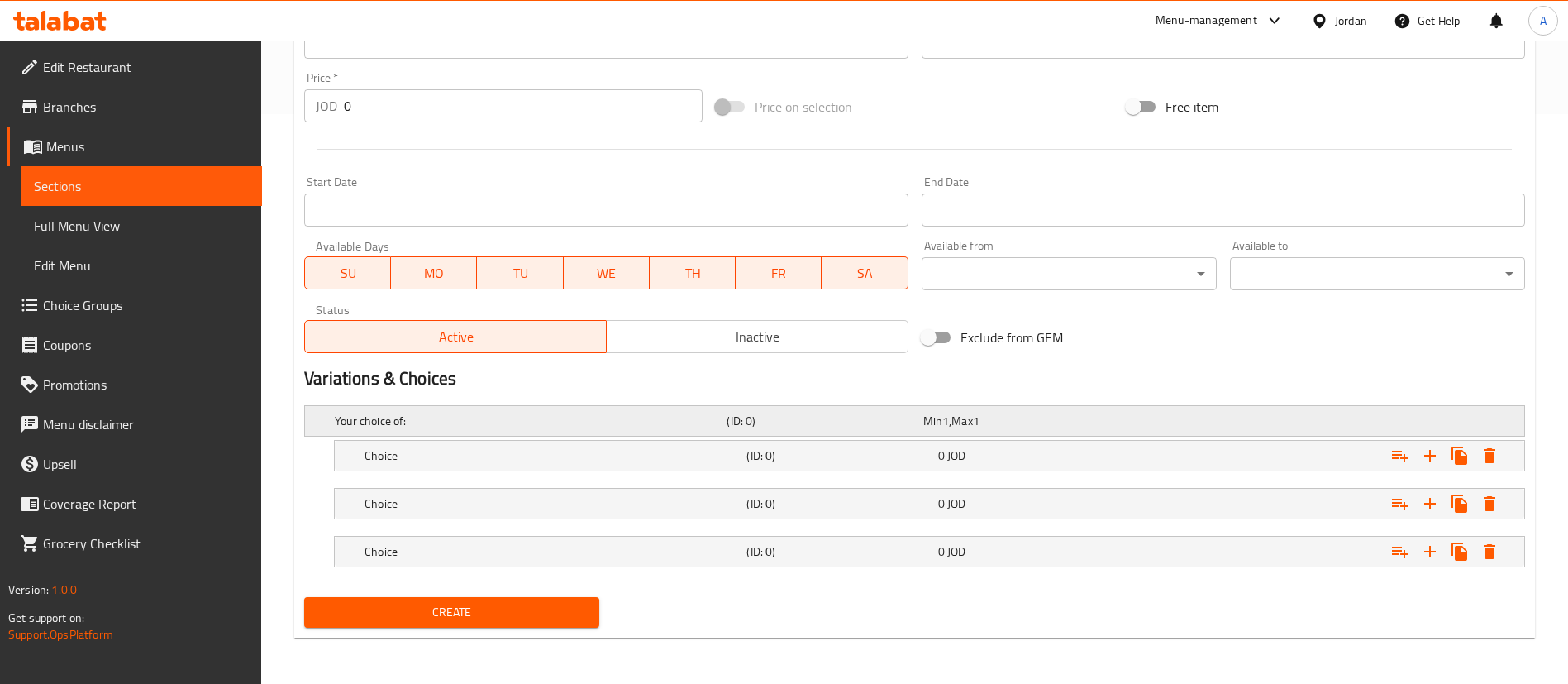
click at [712, 434] on div "Your choice of: (ID: 0) Min 1 , Max 1" at bounding box center [919, 420] width 1176 height 37
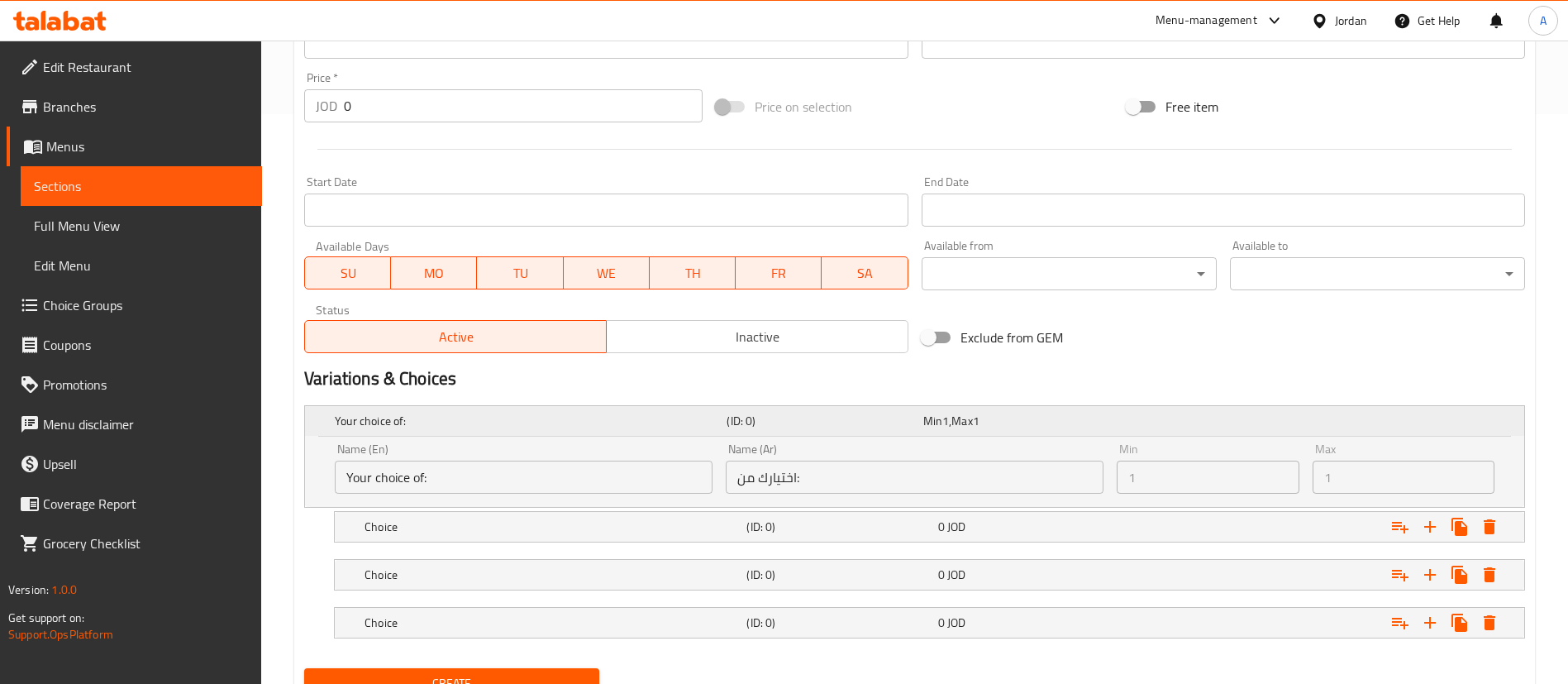
click at [723, 412] on div "(ID: 0)" at bounding box center [821, 421] width 196 height 23
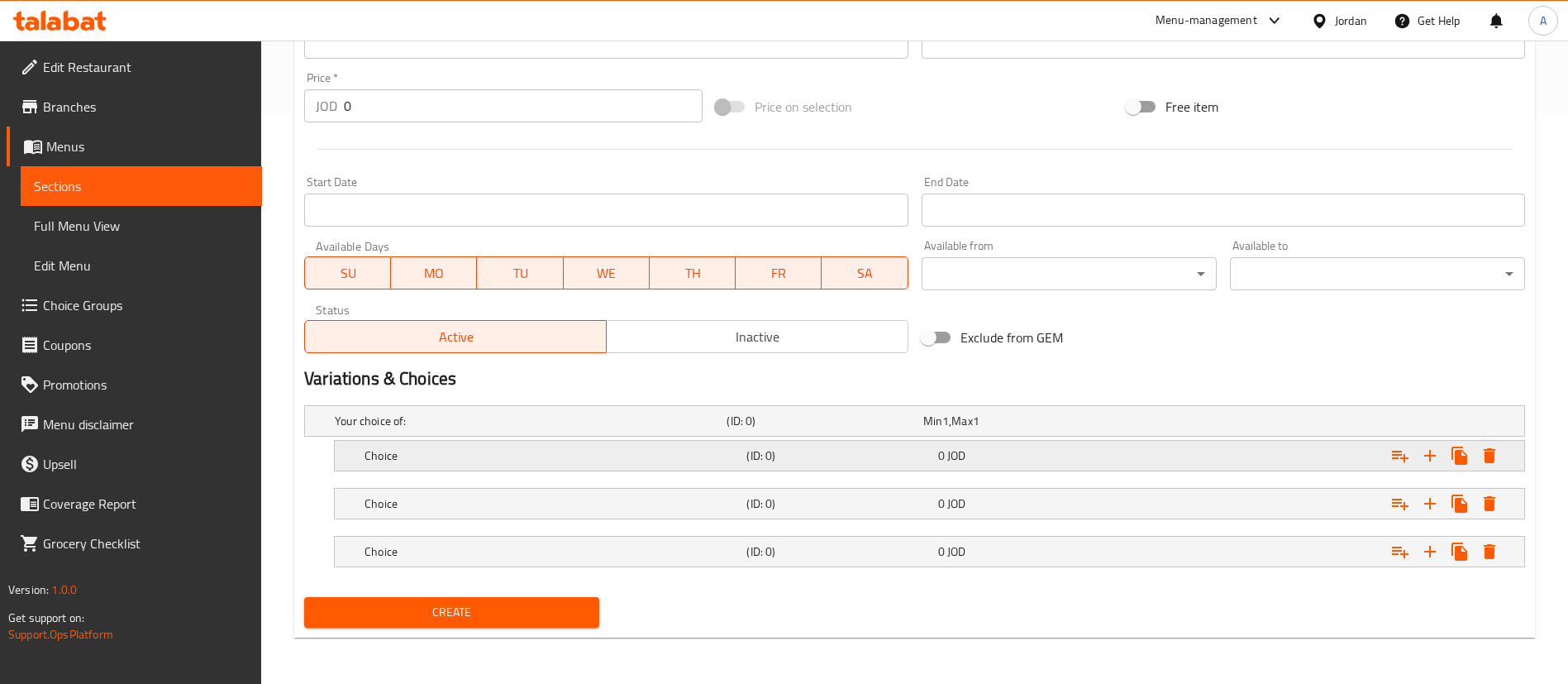
click at [538, 469] on div "Choice (ID: 0) 0 JOD" at bounding box center [933, 455] width 1146 height 37
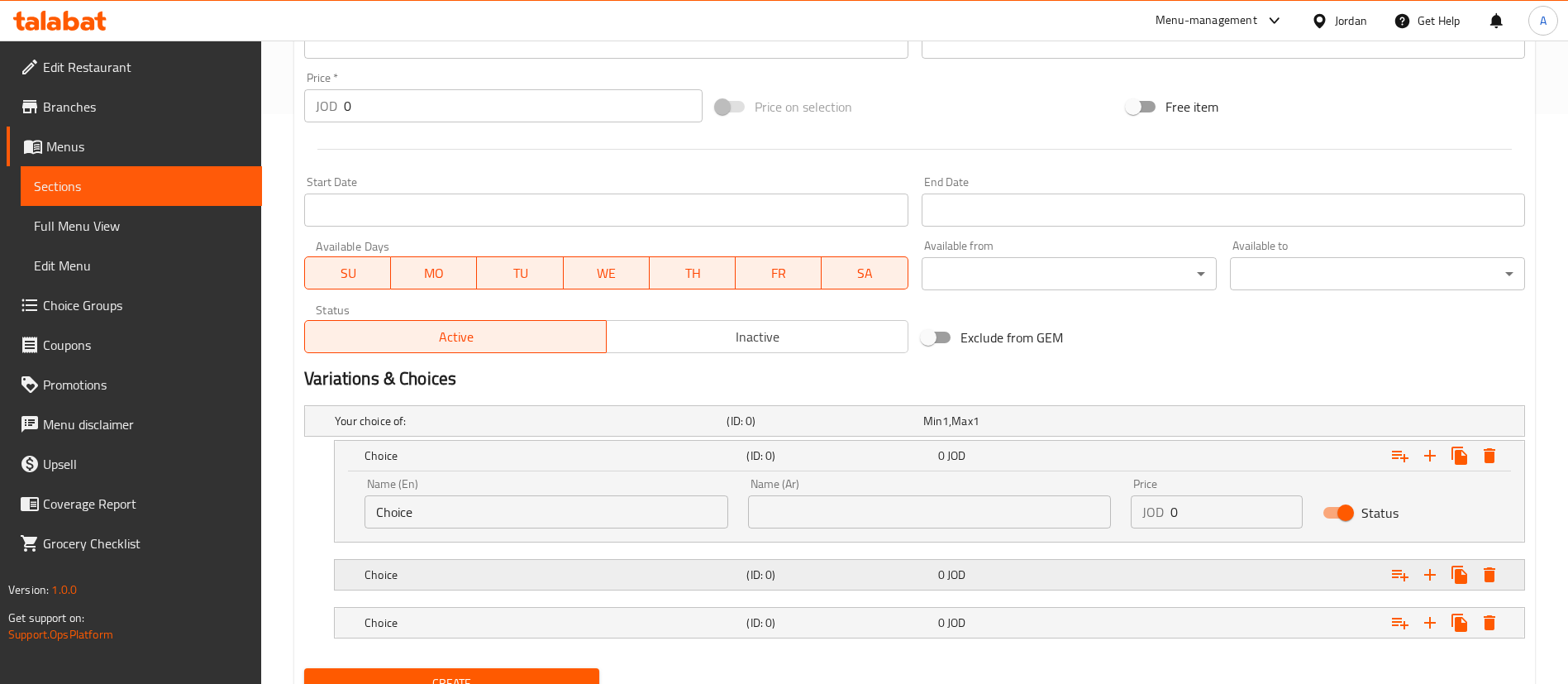
click at [476, 565] on div "Choice" at bounding box center [551, 574] width 381 height 23
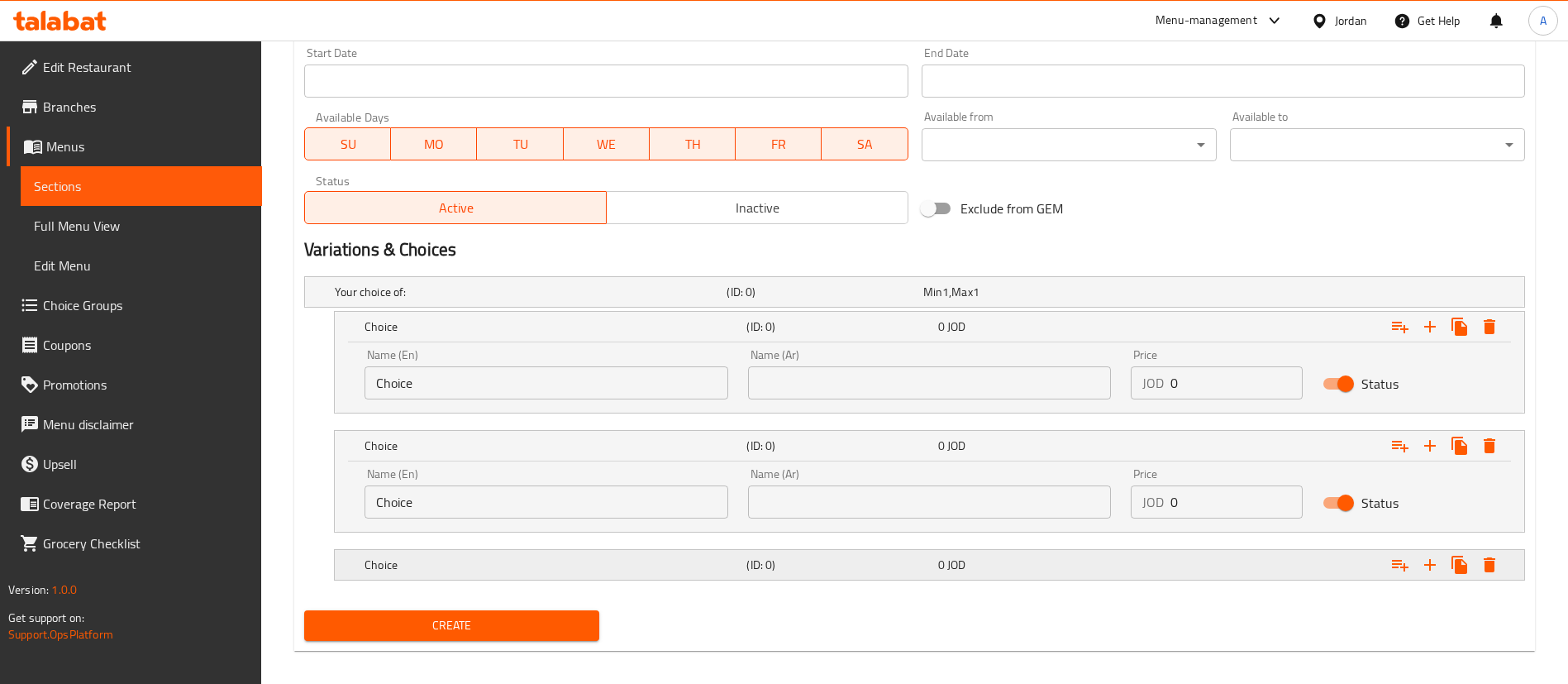
scroll to position [701, 0]
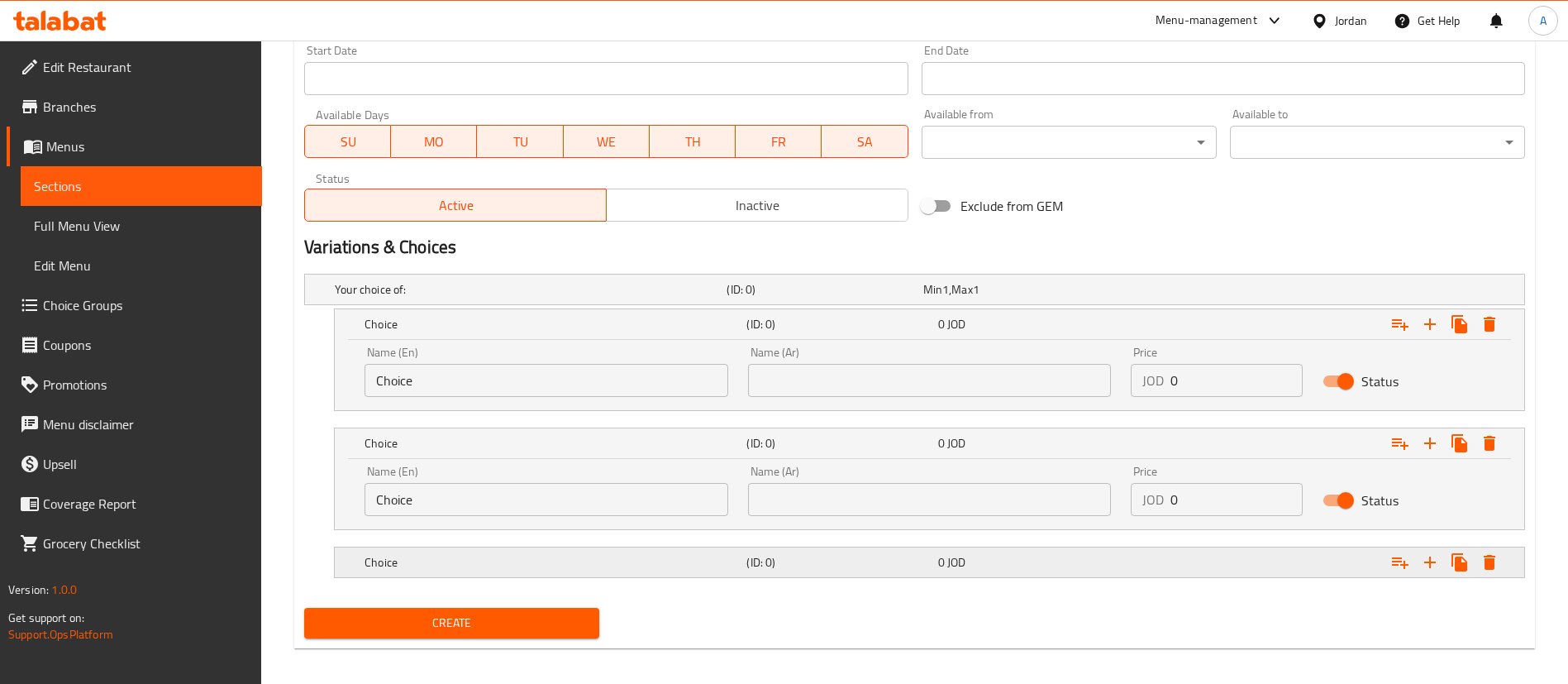
drag, startPoint x: 469, startPoint y: 574, endPoint x: 470, endPoint y: 565, distance: 9.1
click at [469, 573] on div "Choice (ID: 0) 0 JOD" at bounding box center [933, 562] width 1146 height 37
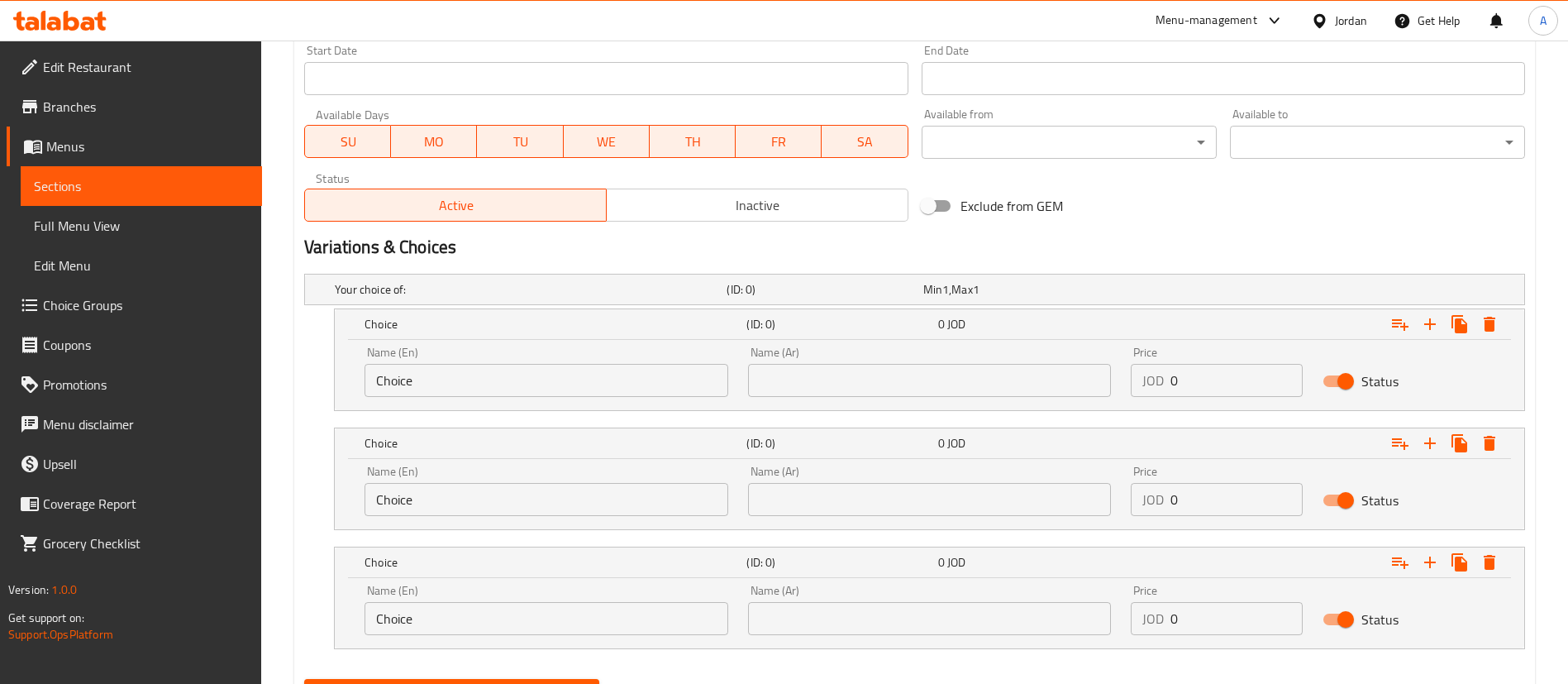
click at [490, 356] on div "Name (En) Choice Name (En)" at bounding box center [546, 372] width 364 height 50
drag, startPoint x: 465, startPoint y: 379, endPoint x: 275, endPoint y: 367, distance: 190.4
click at [344, 380] on div "Name (En) Choice Name (En) Name (Ar) Name (Ar) Price JOD 0 Price Status" at bounding box center [929, 374] width 1189 height 70
paste input "250 gm"
type input "250 gm"
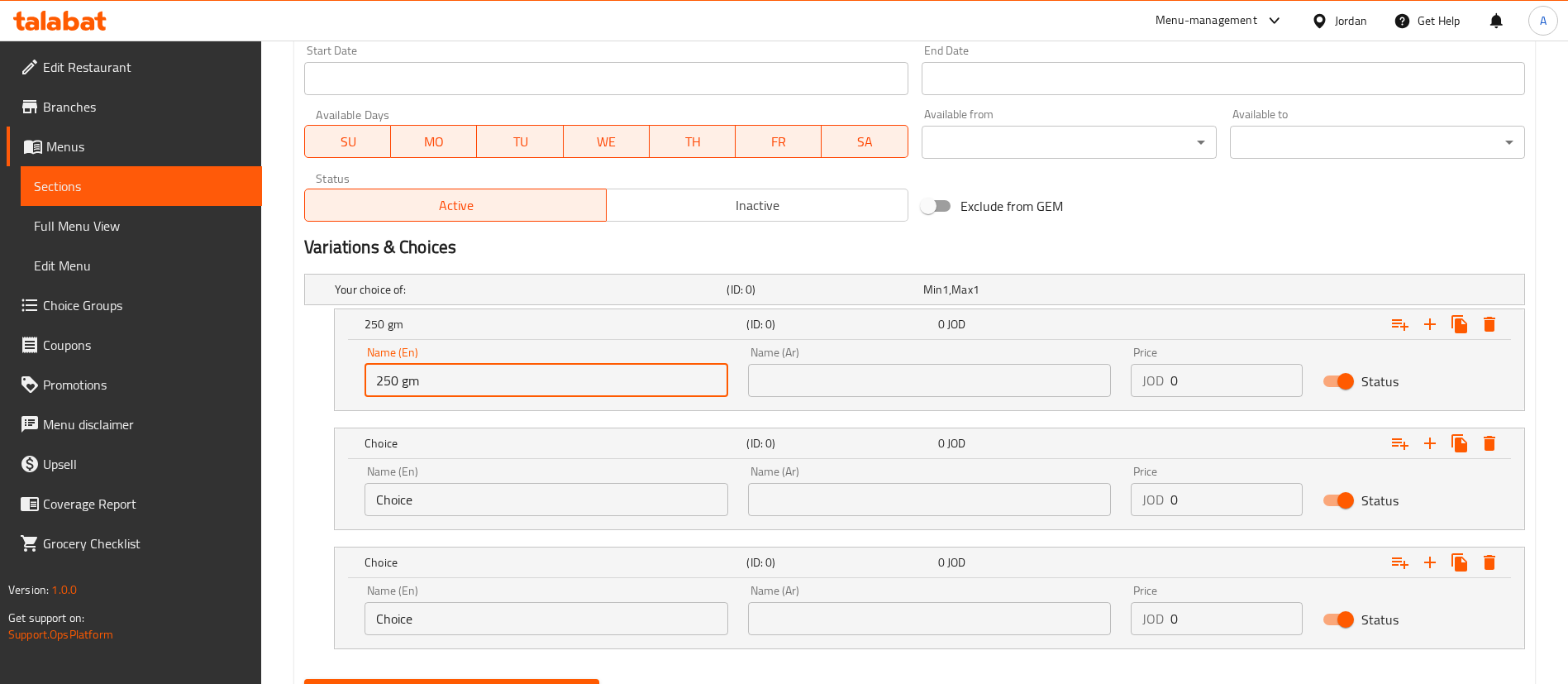
click at [947, 393] on input "text" at bounding box center [929, 380] width 364 height 33
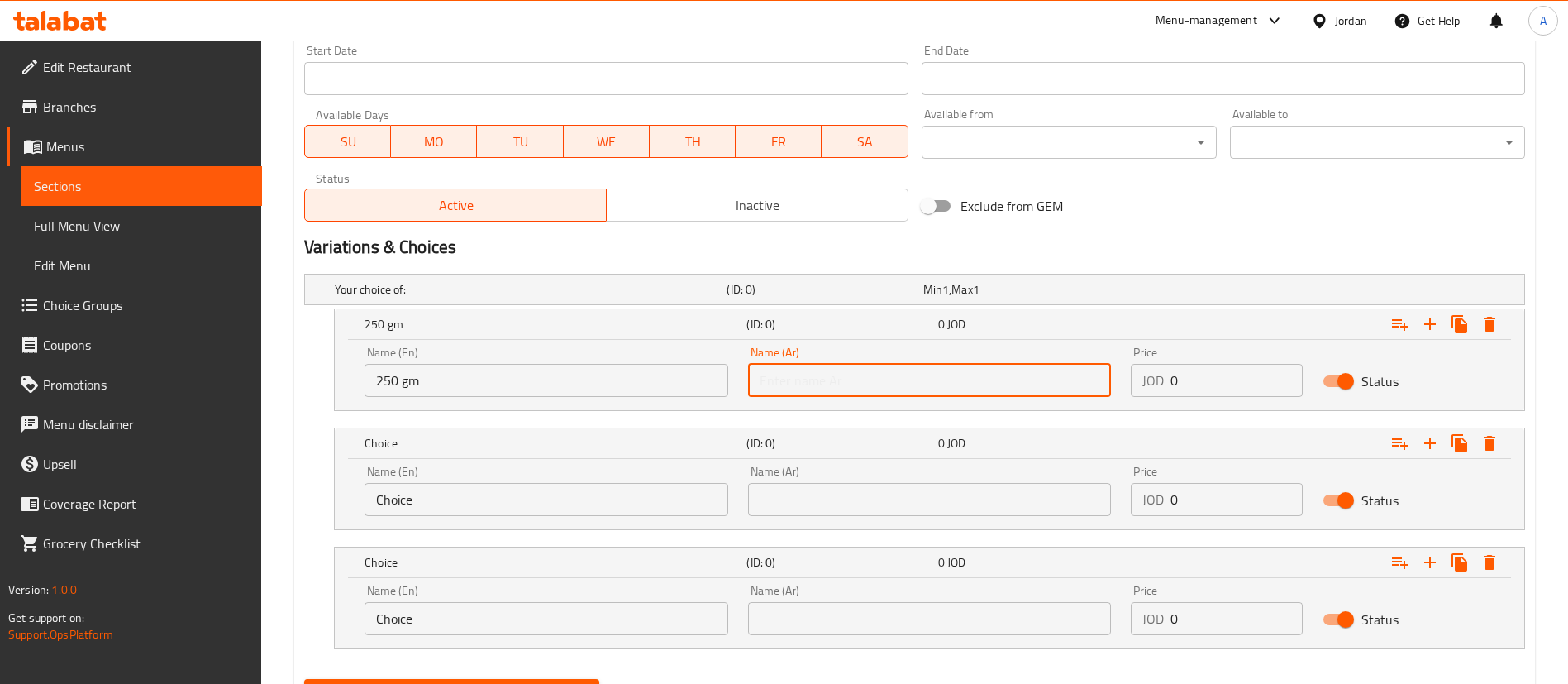
paste input "250 جم"
type input "250 جم"
click at [1025, 376] on div "Name (En) 250 gm Name (En) Name (Ar) 250 جم Name (Ar) Price JOD 0 Price Status" at bounding box center [929, 372] width 1150 height 70
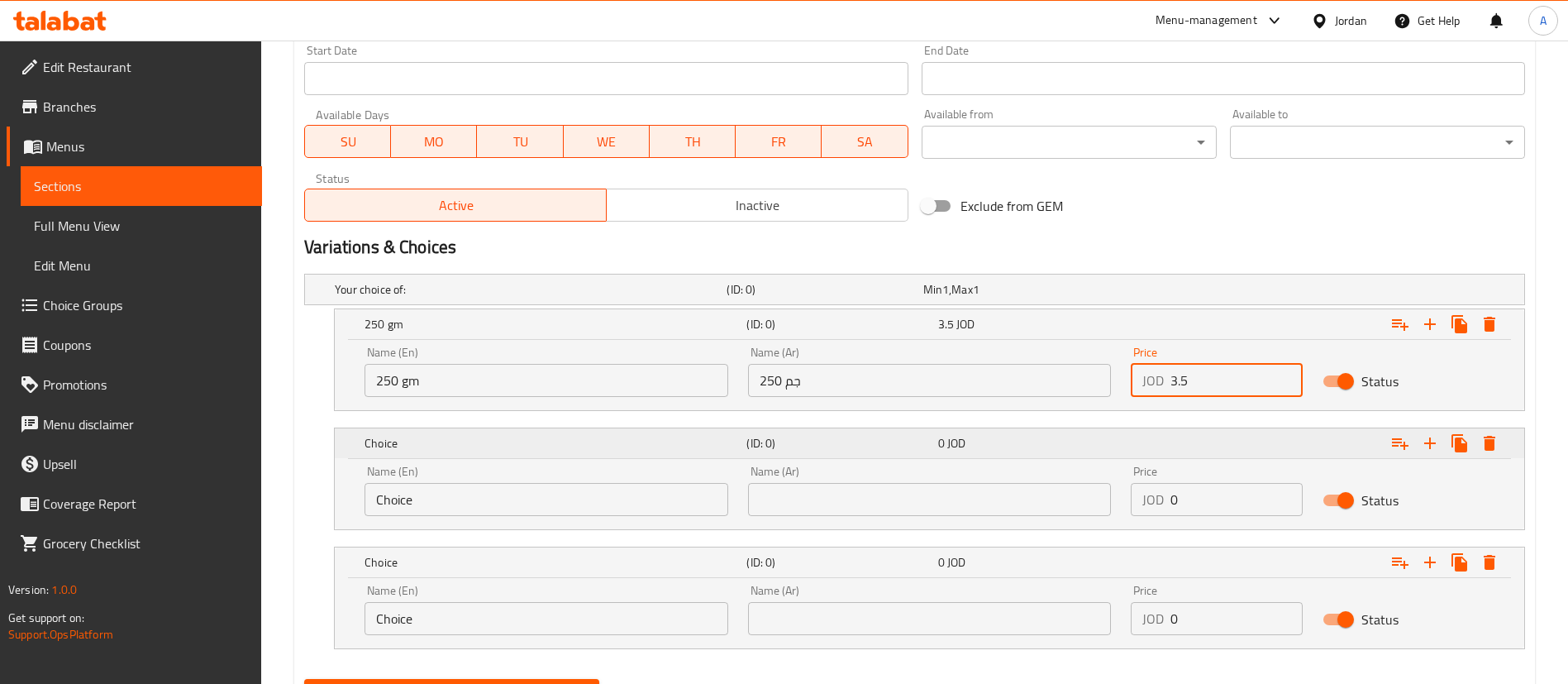
type input "3.5"
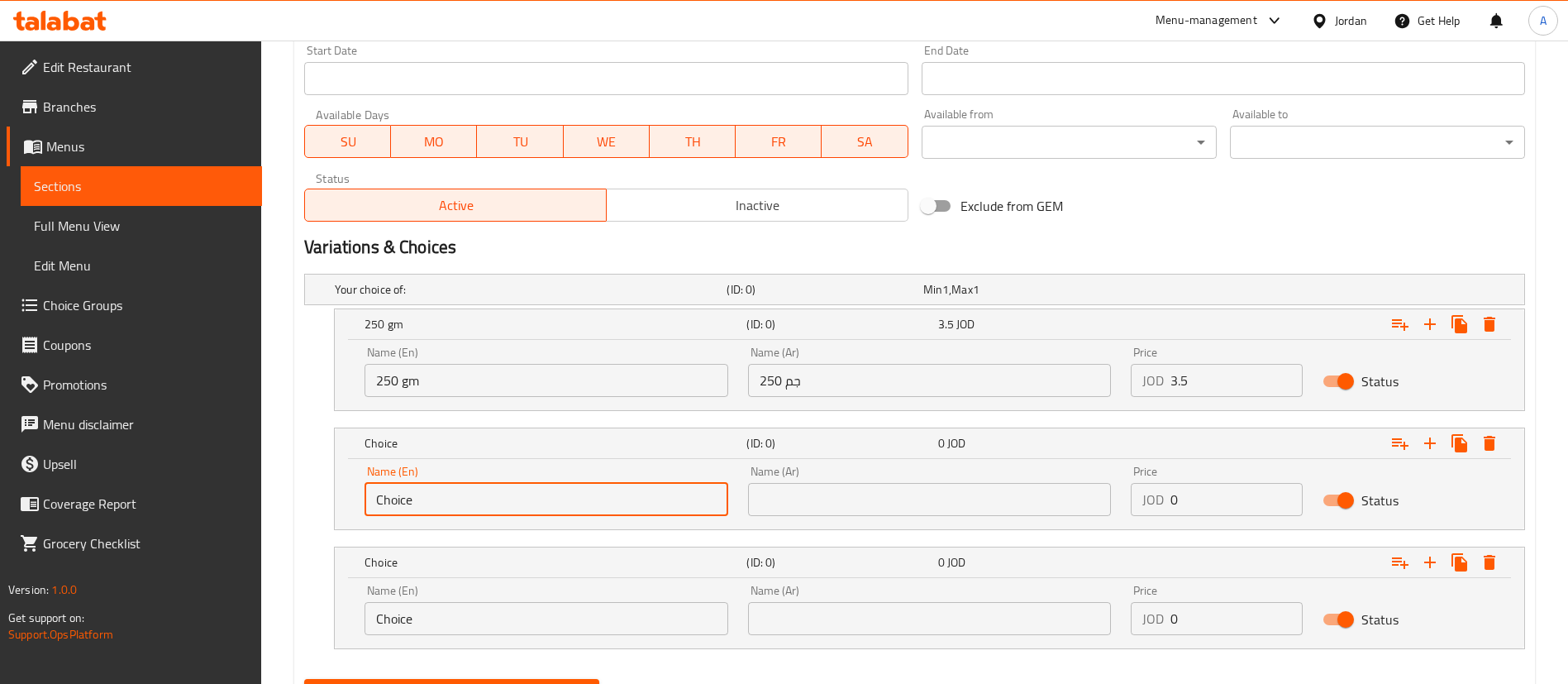
drag, startPoint x: 266, startPoint y: 495, endPoint x: 462, endPoint y: 313, distance: 267.5
click at [256, 495] on div "Edit Restaurant Branches Menus Sections Full Menu View Edit Menu Choice Groups …" at bounding box center [784, 52] width 1568 height 1425
paste input "1/2 Kilo"
type input "1/2 Kilo"
click at [880, 481] on div "Name (Ar) Name (Ar)" at bounding box center [929, 490] width 364 height 50
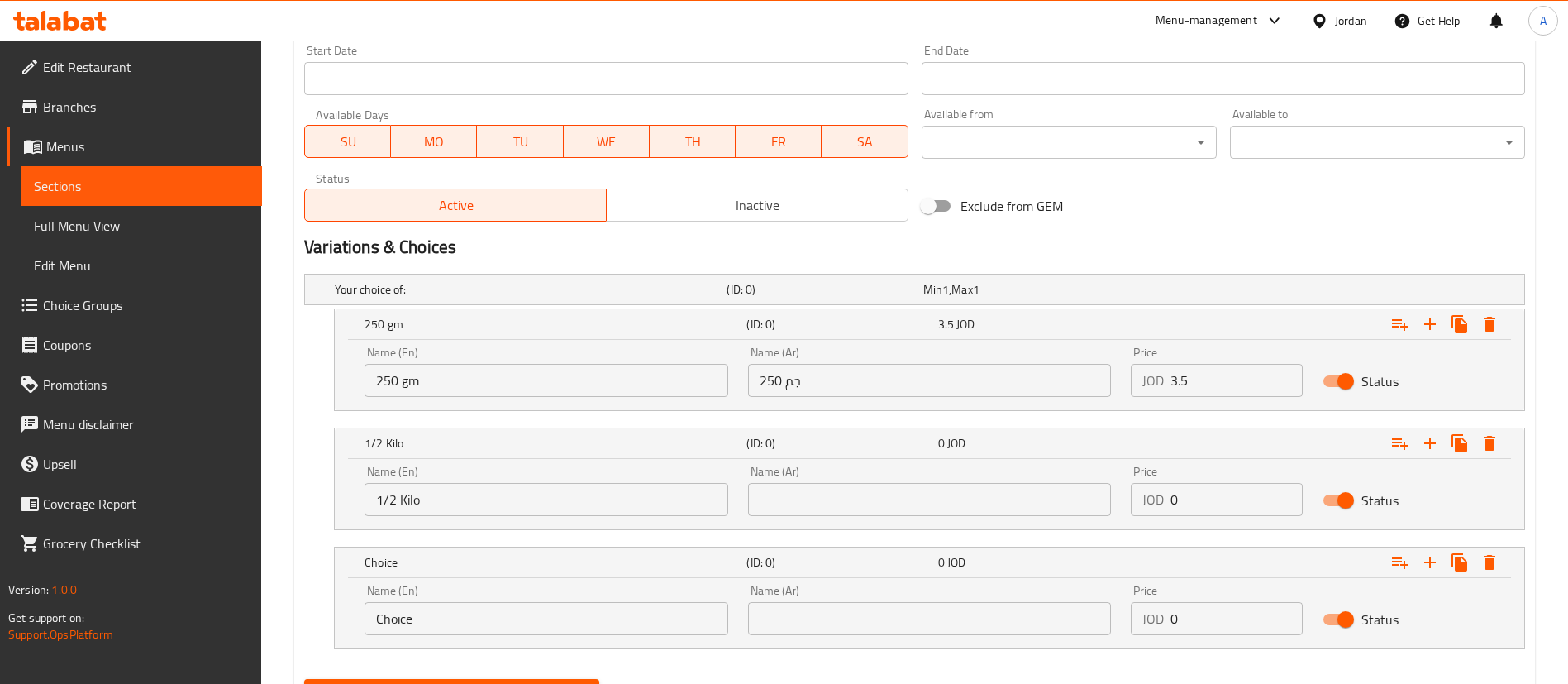
click at [881, 505] on input "text" at bounding box center [929, 499] width 364 height 33
paste input "1/2 كيلو"
type input "1/2 كيلو"
click at [1216, 496] on input "0" at bounding box center [1236, 499] width 132 height 33
drag, startPoint x: 1196, startPoint y: 495, endPoint x: 1000, endPoint y: 454, distance: 200.2
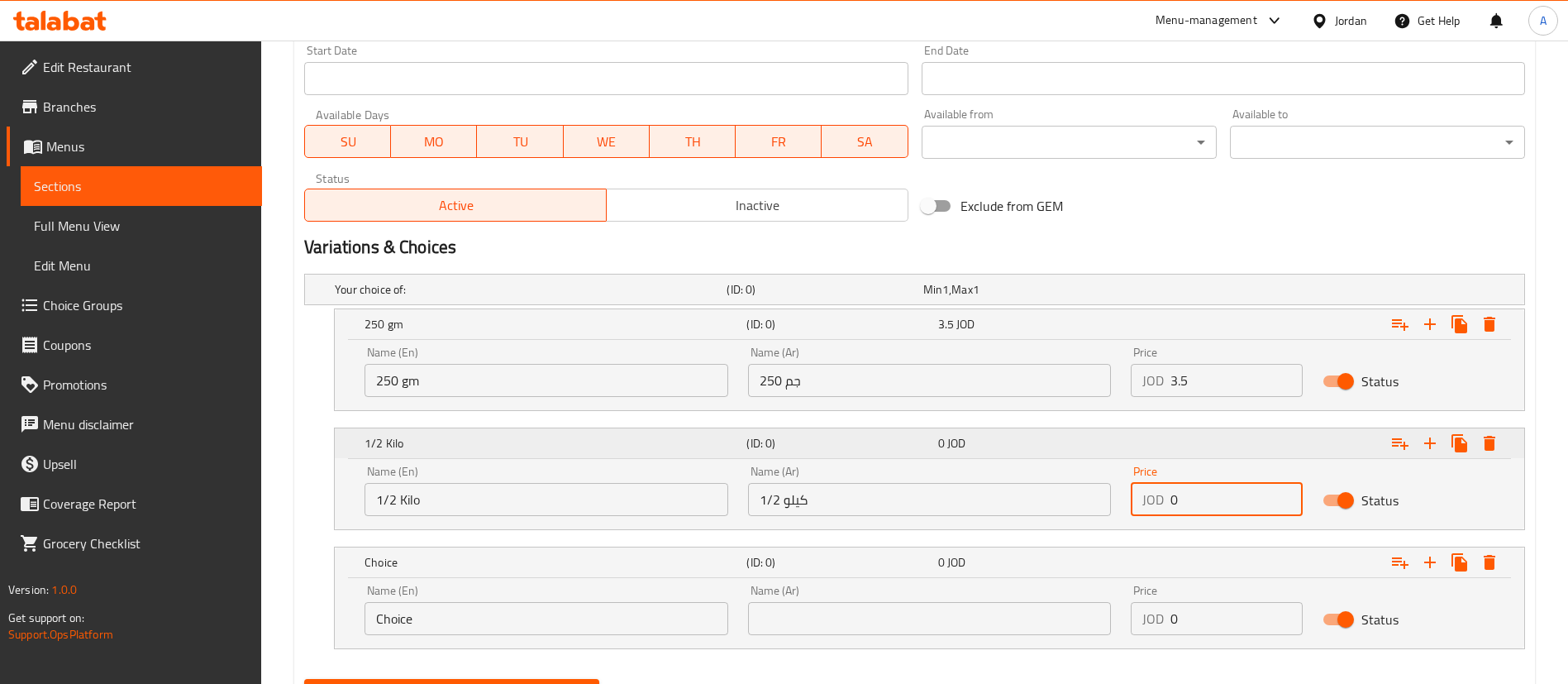
click at [1042, 468] on div "Name (En) 1/2 Kilo Name (En) Name (Ar) 1/2 كيلو Name (Ar) Price JOD 0 Price Sta…" at bounding box center [929, 490] width 1150 height 70
paste input "6"
type input "6"
drag, startPoint x: 641, startPoint y: 621, endPoint x: 178, endPoint y: 601, distance: 463.4
click at [178, 601] on div "Edit Restaurant Branches Menus Sections Full Menu View Edit Menu Choice Groups …" at bounding box center [784, 52] width 1568 height 1425
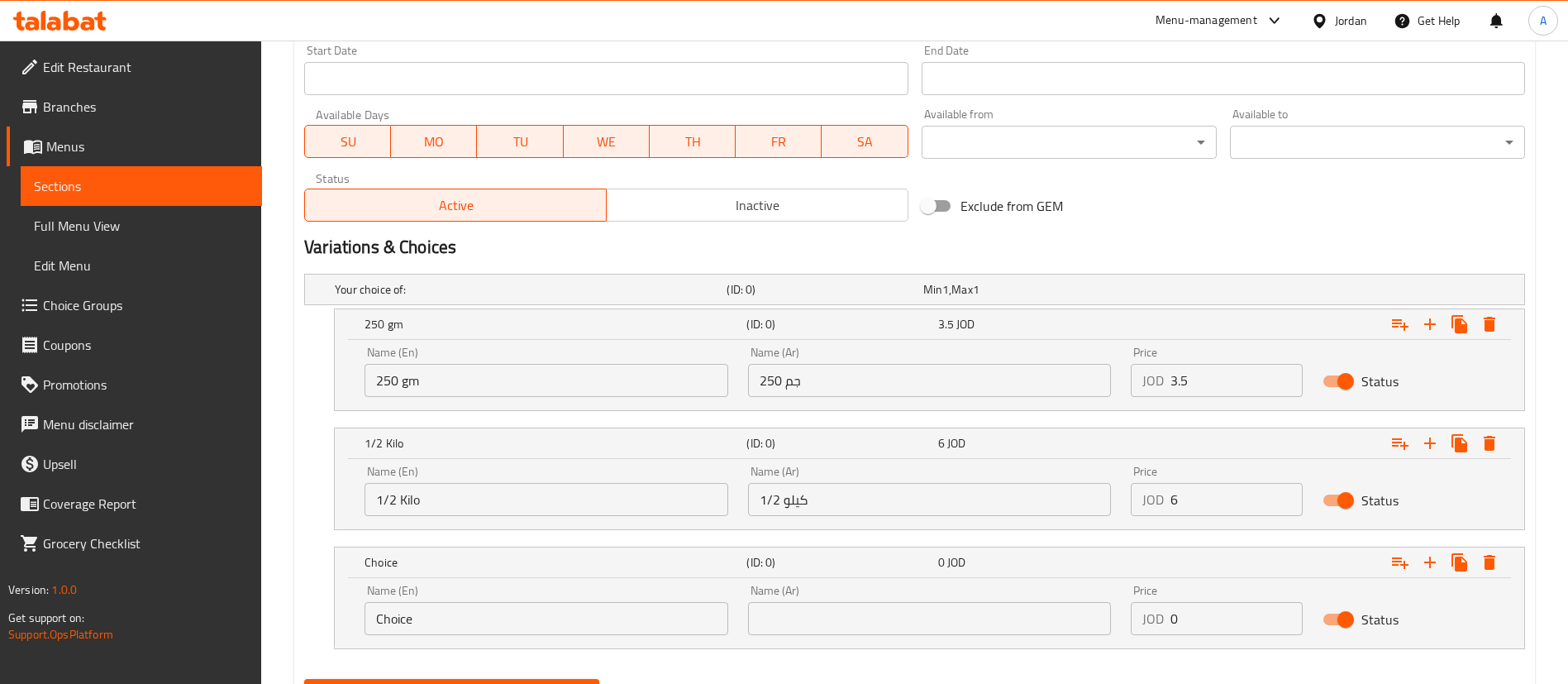
click at [109, 601] on footer "Version: 1.0.0 Get support on: Support.OpsPlatform" at bounding box center [131, 611] width 262 height 84
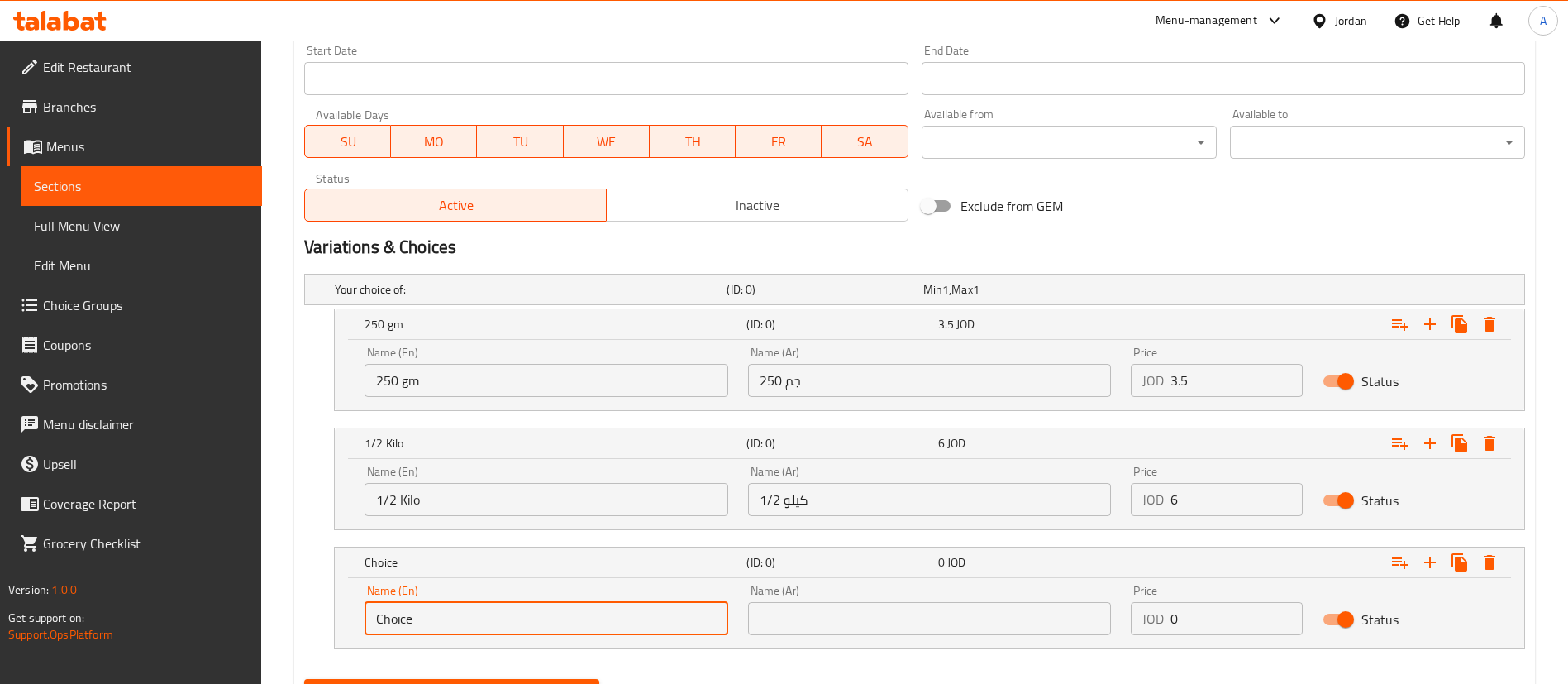
drag, startPoint x: 432, startPoint y: 621, endPoint x: 303, endPoint y: 614, distance: 129.2
click at [323, 615] on div "Choice (ID: 0) 0 JOD Name (En) Choice Name (En) Name (Ar) Name (Ar) Price JOD 0…" at bounding box center [915, 598] width 1221 height 102
paste input "1 Kilo"
type input "1 Kilo"
click at [909, 612] on input "text" at bounding box center [929, 618] width 364 height 33
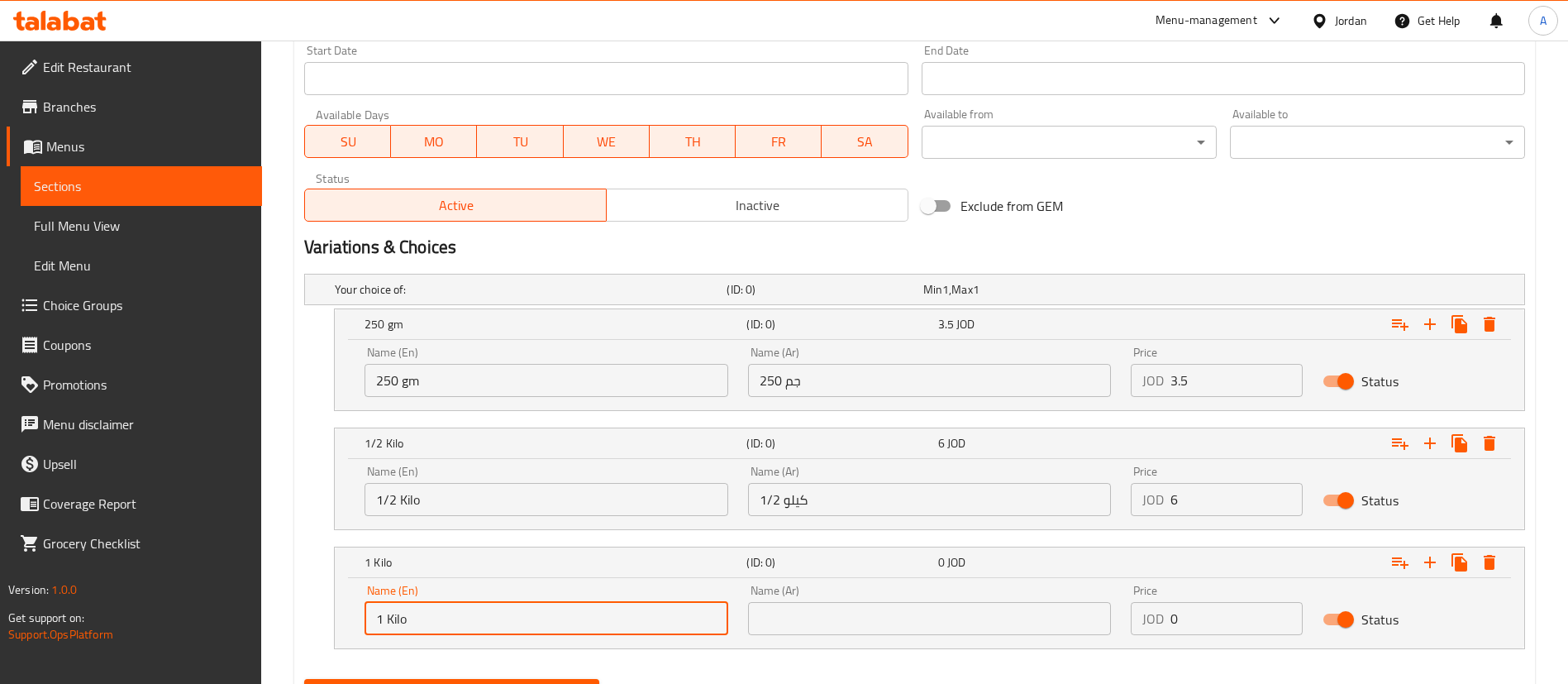
paste input "1 كيلو"
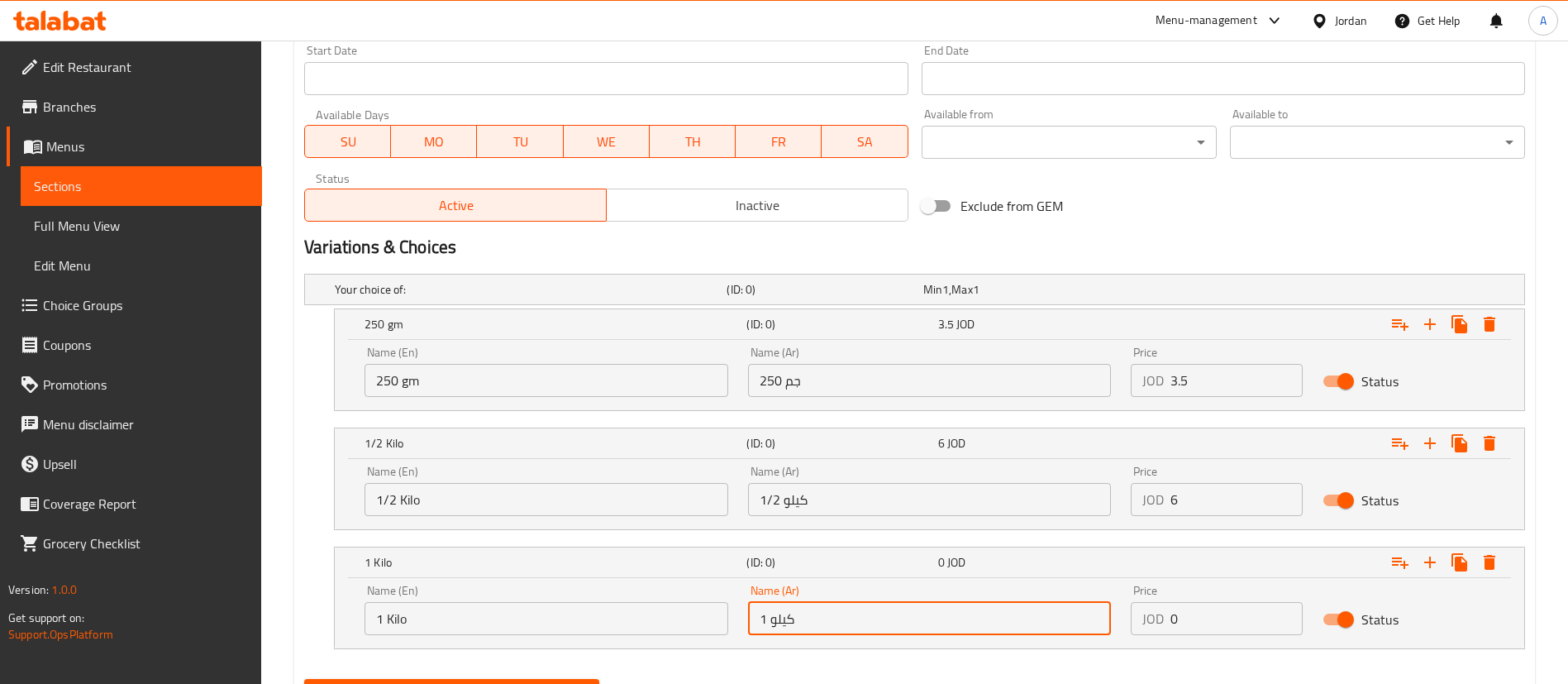
type input "1 كيلو"
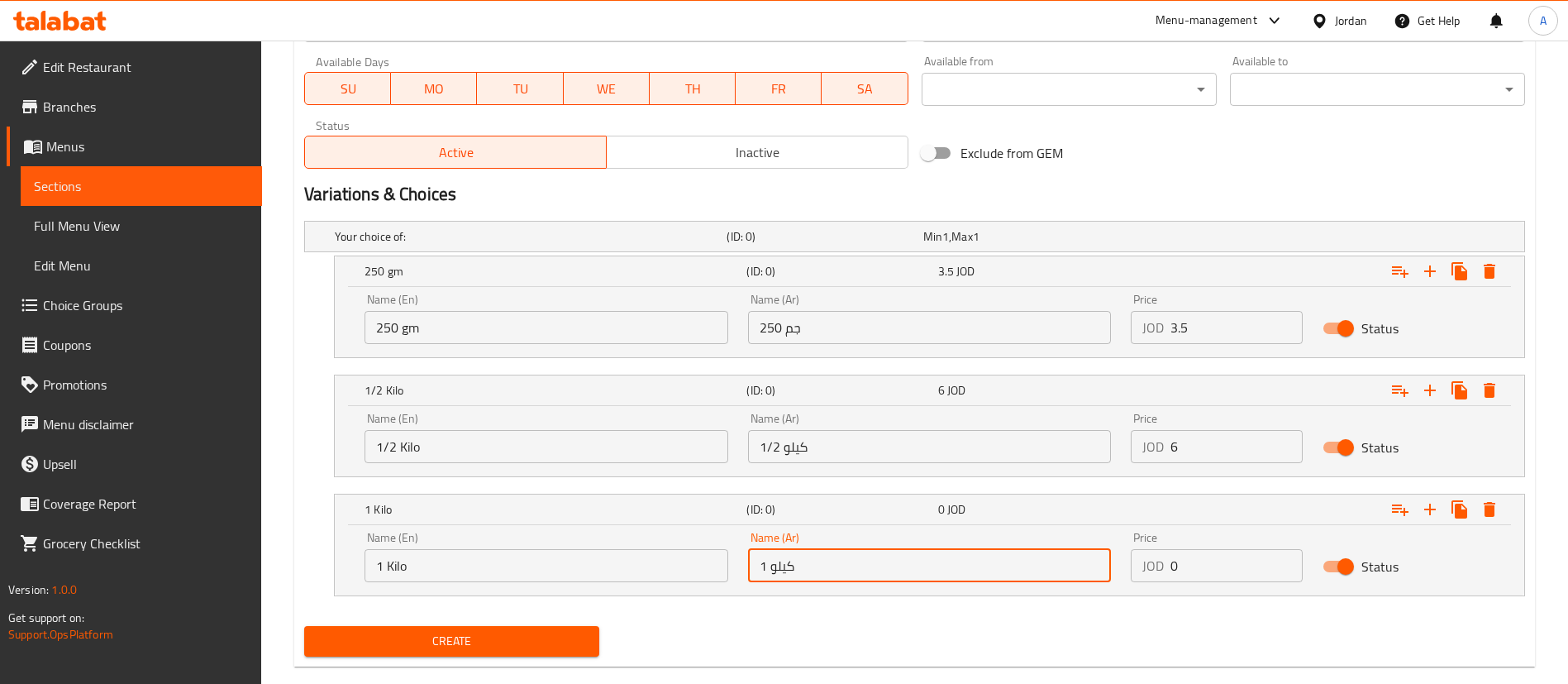
scroll to position [783, 0]
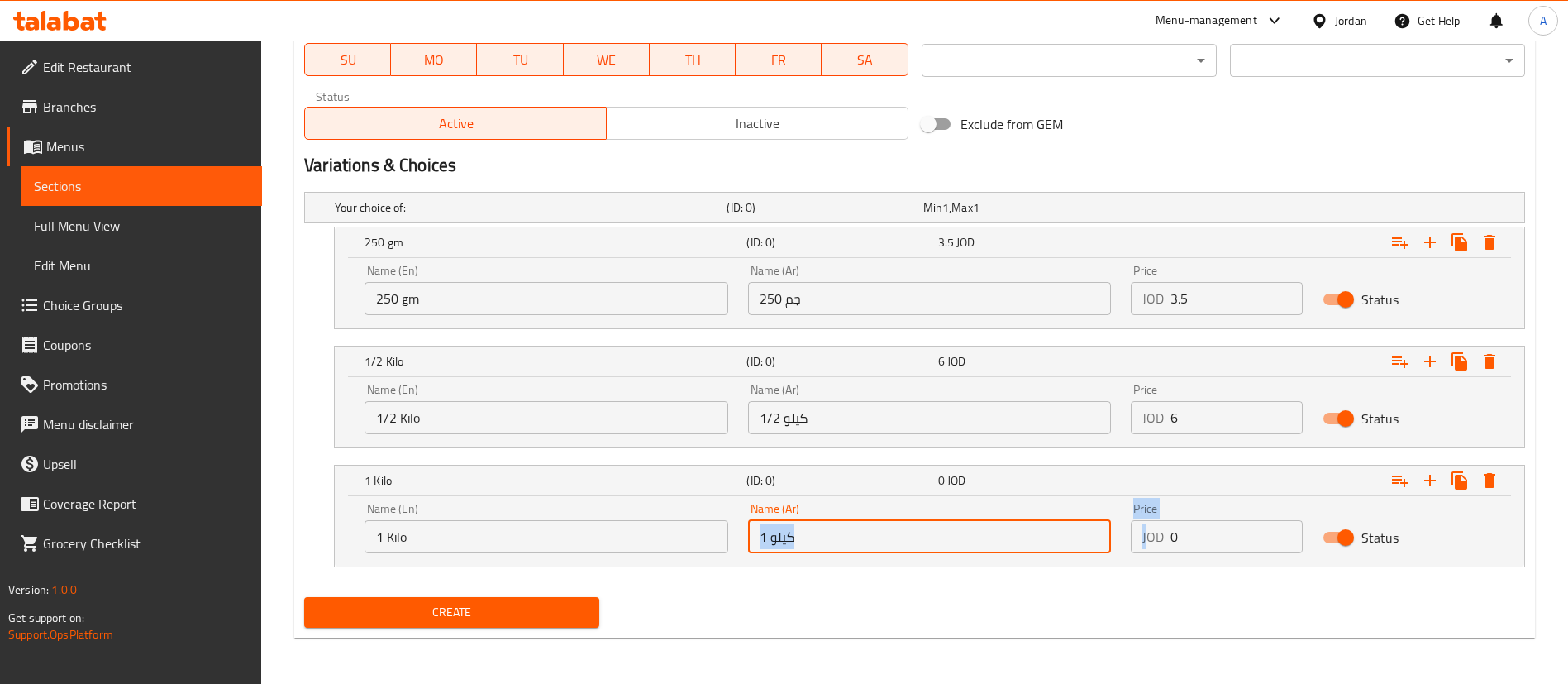
drag, startPoint x: 1012, startPoint y: 538, endPoint x: 972, endPoint y: 539, distance: 40.0
click at [997, 539] on div "Name (En) 1 Kilo Name (En) Name (Ar) 1 كيلو Name (Ar) Price JOD 0 Price Status" at bounding box center [929, 528] width 1150 height 70
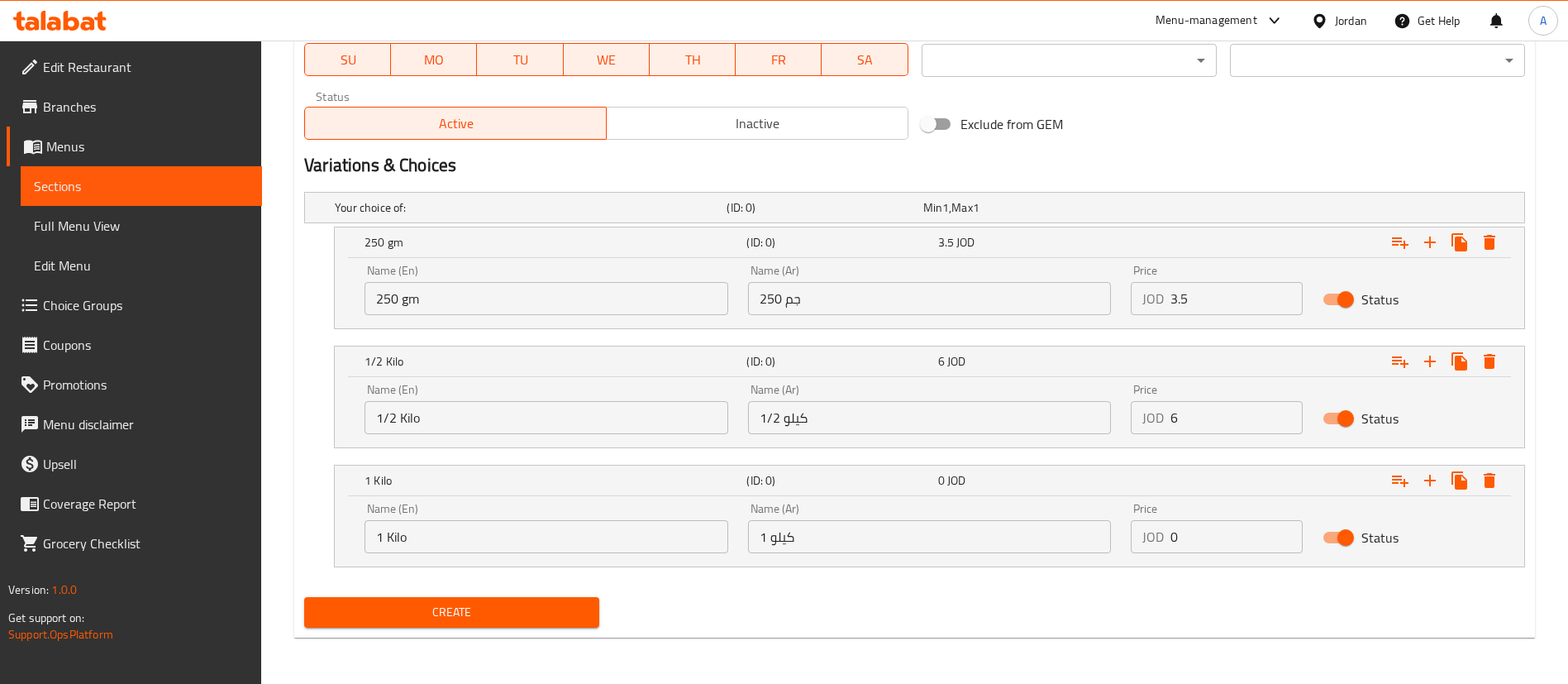
drag, startPoint x: 1190, startPoint y: 542, endPoint x: 988, endPoint y: 548, distance: 202.1
click at [999, 548] on div "Name (En) 1 Kilo Name (En) Name (Ar) 1 كيلو Name (Ar) Price JOD 0 Price Status" at bounding box center [929, 528] width 1150 height 70
type input "14"
click at [506, 589] on div "Your choice of: (ID: 0) Min 1 , Max 1 Name (En) Your choice of: Name (En) Name …" at bounding box center [914, 387] width 1234 height 405
click at [497, 615] on span "Create" at bounding box center [451, 611] width 268 height 21
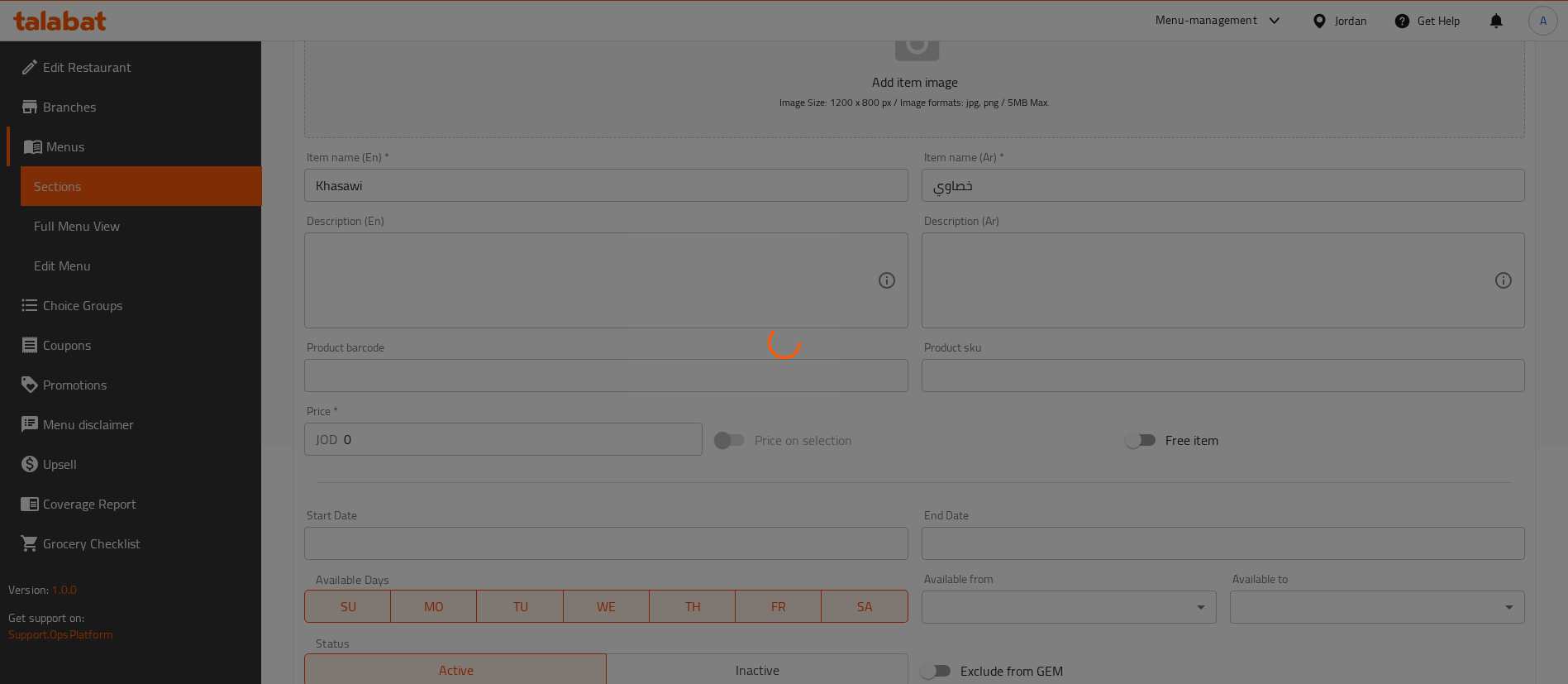
scroll to position [0, 0]
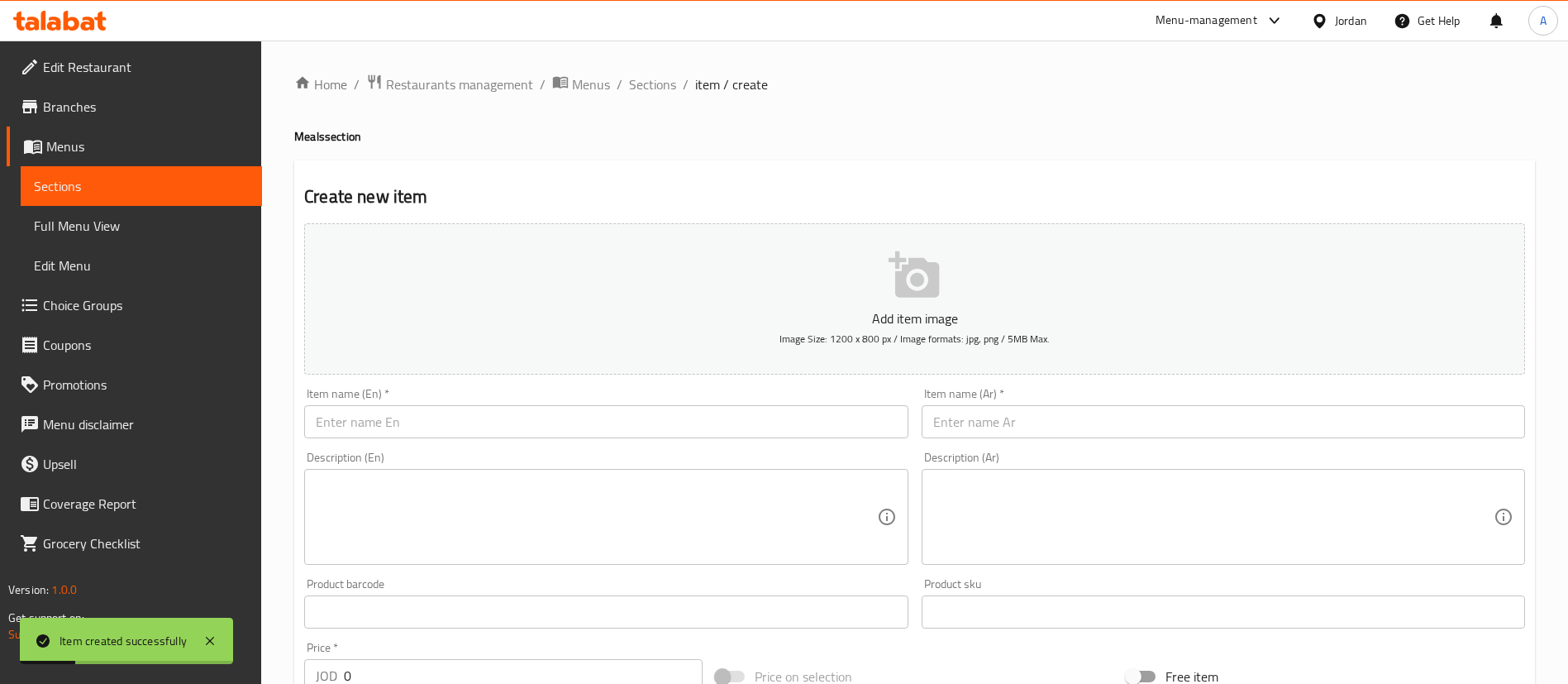
click at [1038, 452] on div "Description (Ar) Description (Ar)" at bounding box center [1223, 508] width 603 height 113
click at [1040, 424] on input "text" at bounding box center [1223, 421] width 603 height 33
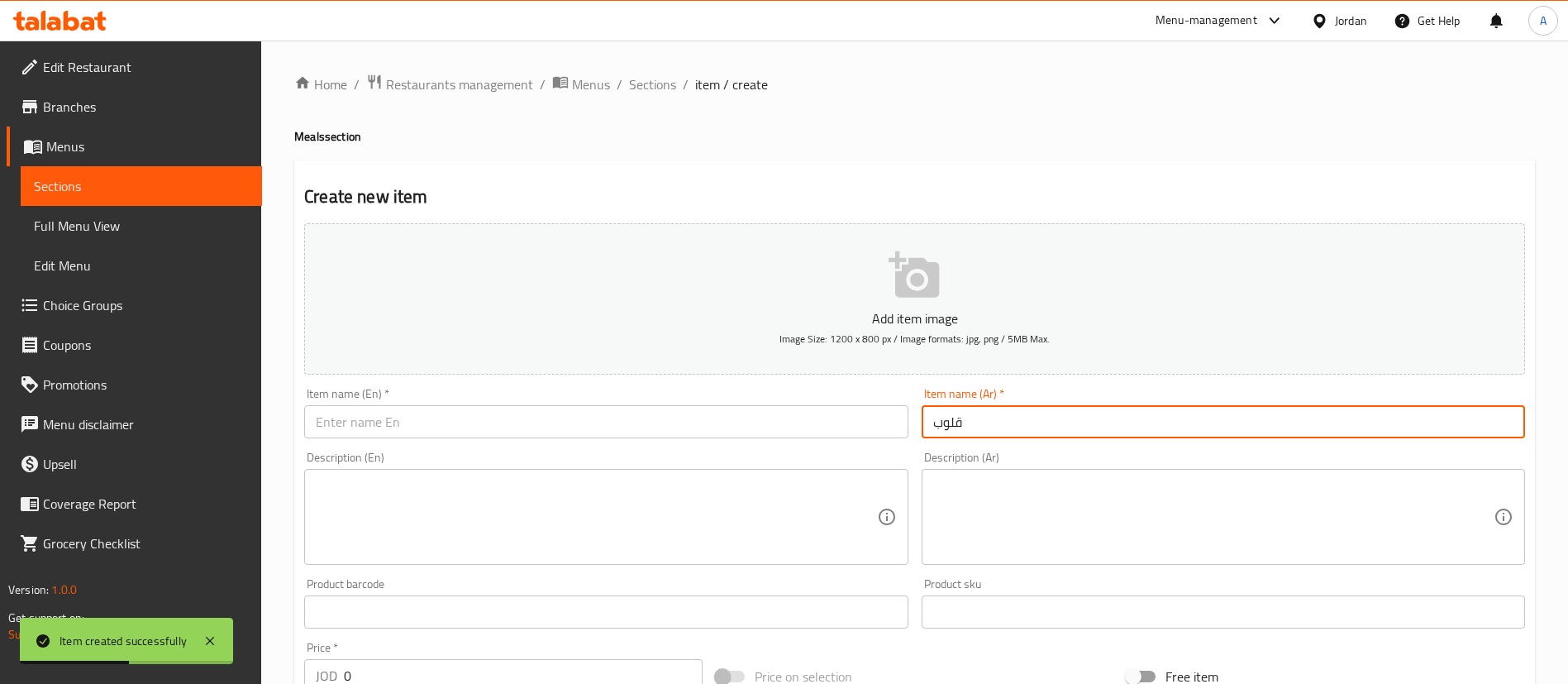
type input "قلوب"
click at [638, 418] on input "text" at bounding box center [606, 421] width 603 height 33
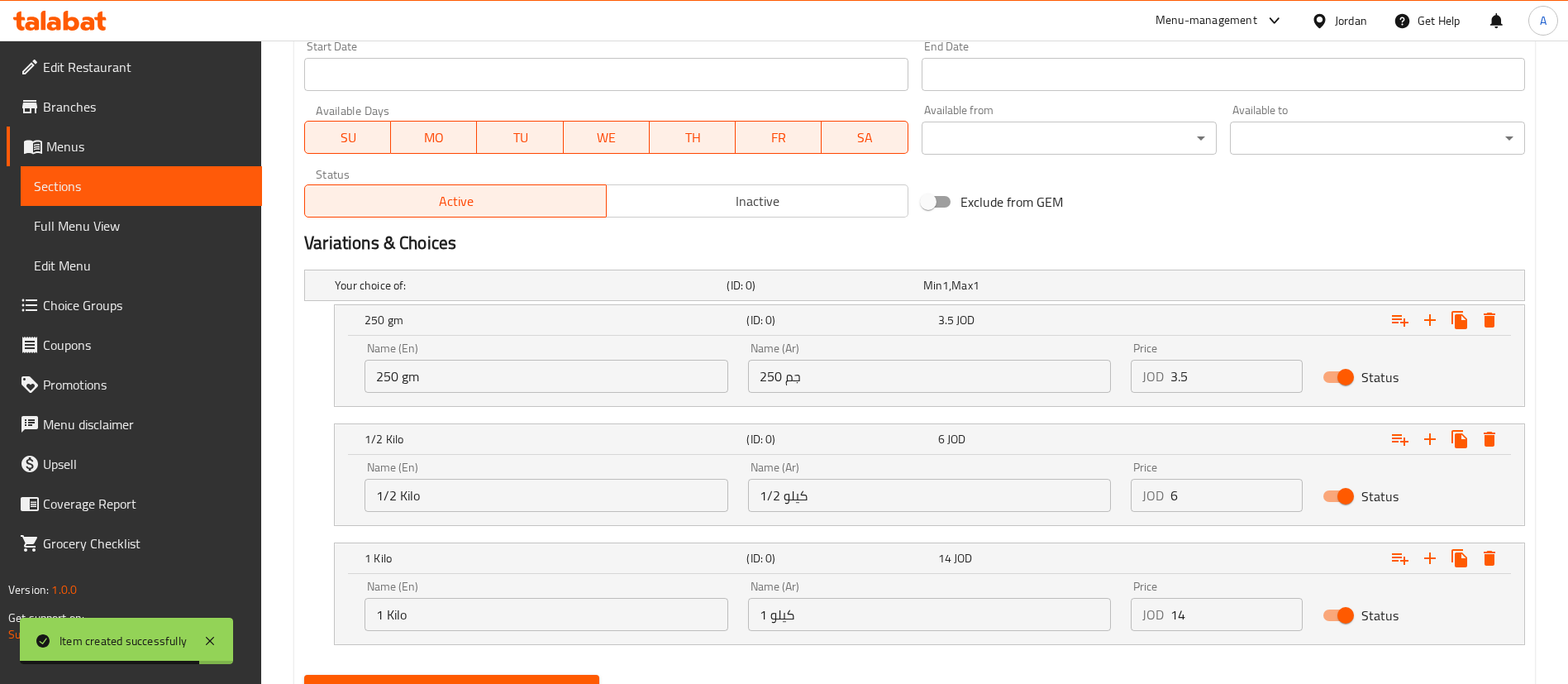
scroll to position [744, 0]
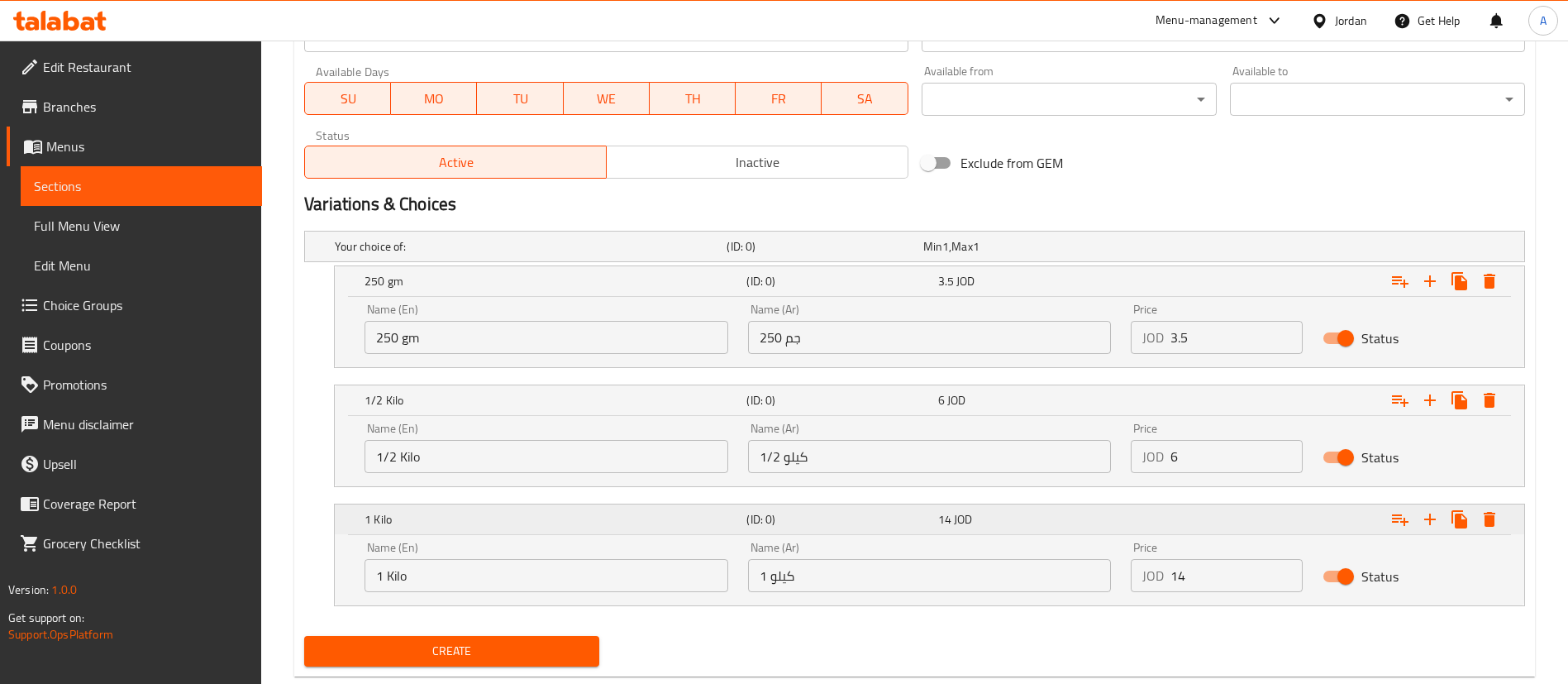
type input "Hearts"
click at [498, 513] on h5 "1 Kilo" at bounding box center [552, 519] width 375 height 16
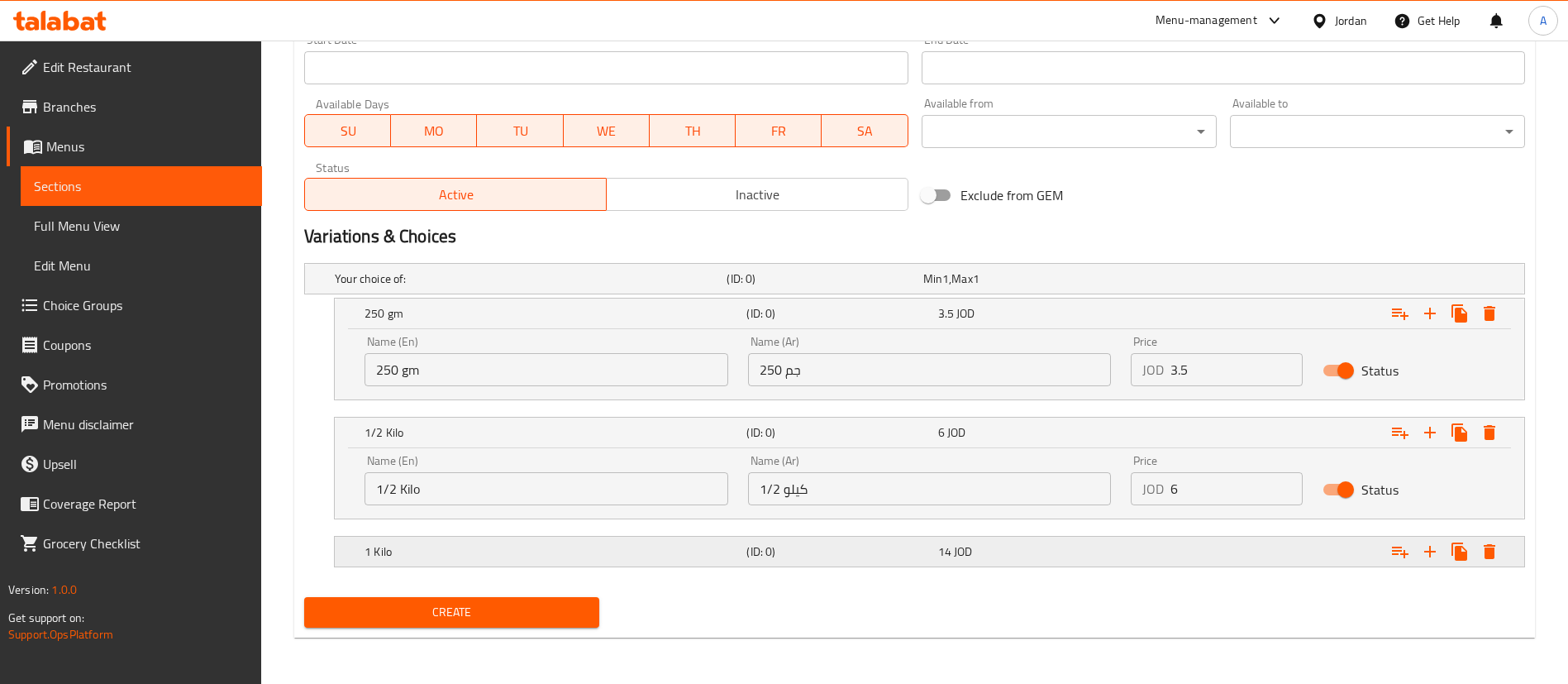
click at [507, 535] on div "1 Kilo (ID: 0) 14 JOD" at bounding box center [933, 551] width 1146 height 37
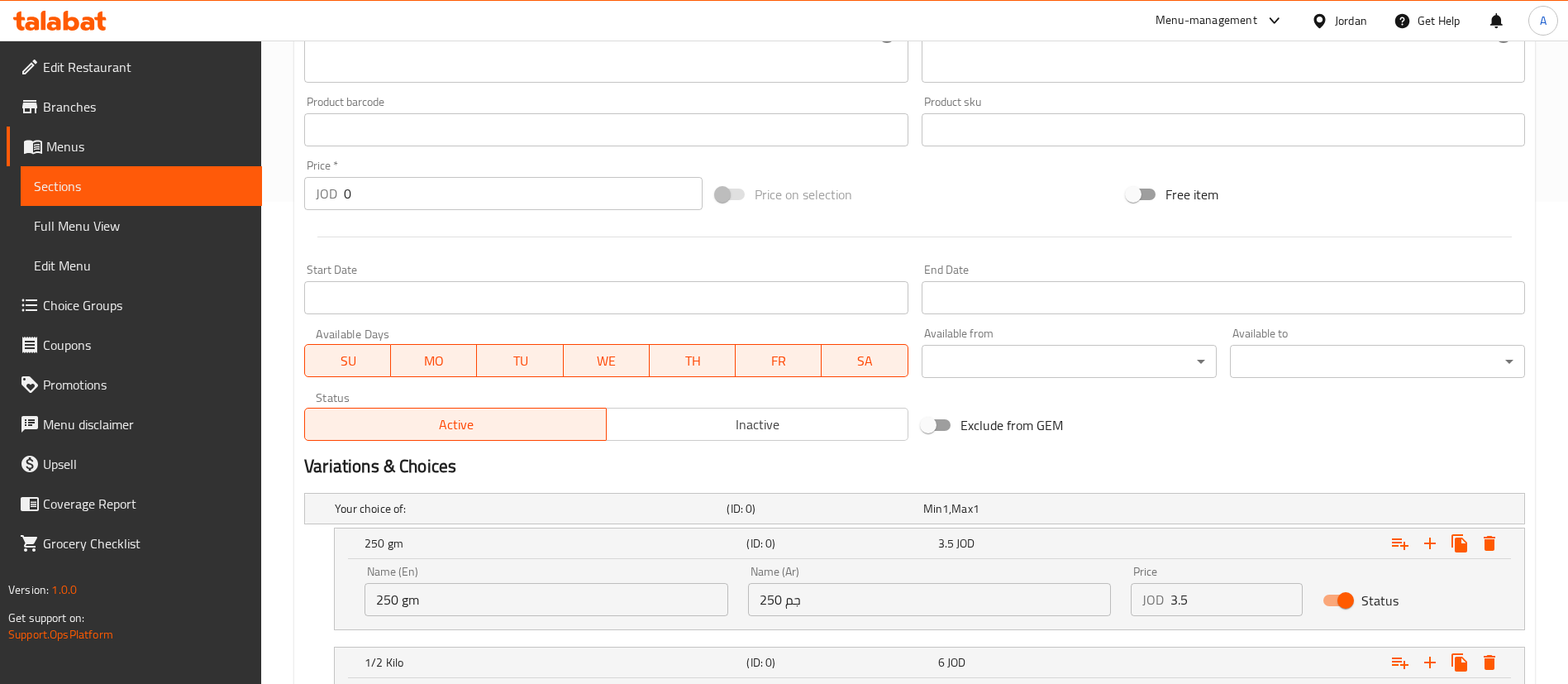
scroll to position [783, 0]
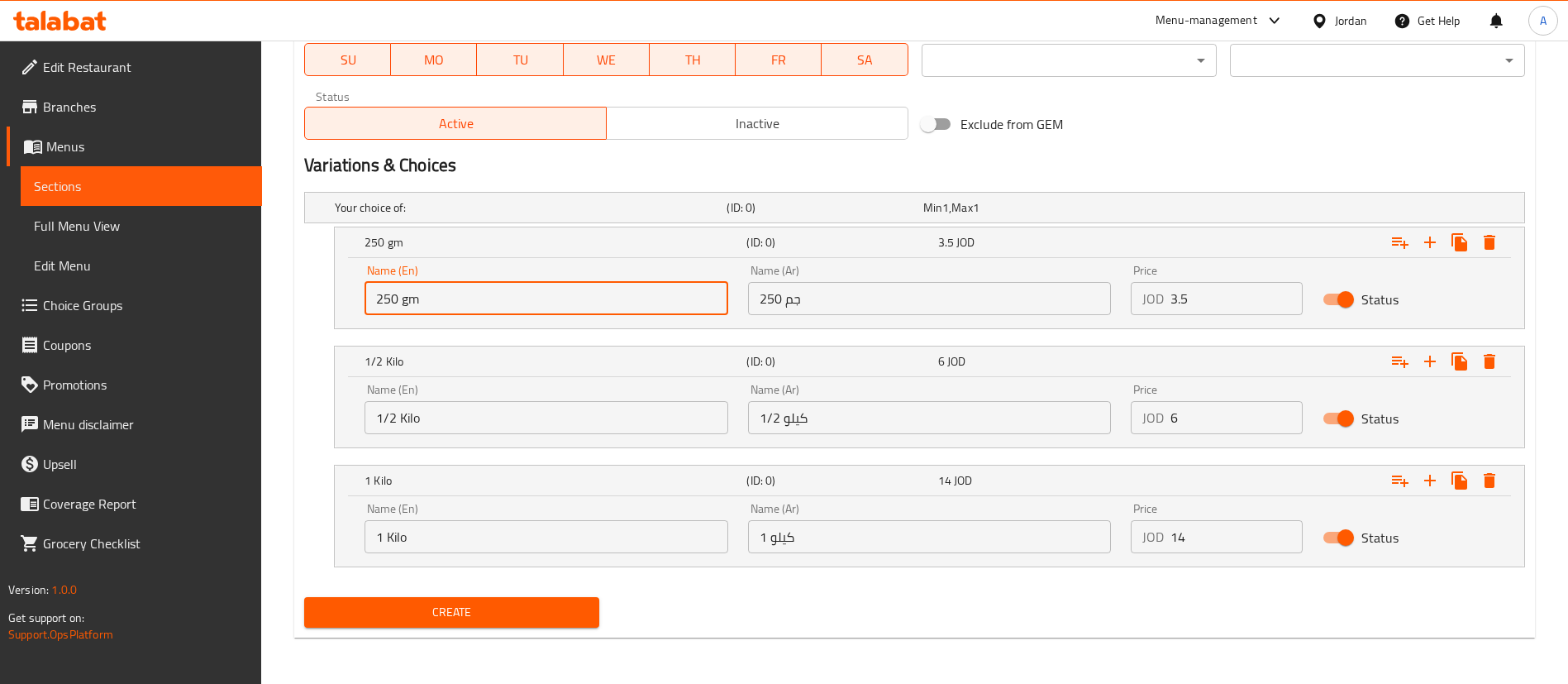
drag, startPoint x: 506, startPoint y: 303, endPoint x: 241, endPoint y: 311, distance: 265.1
paste input "250 gm"
type input "250 gm"
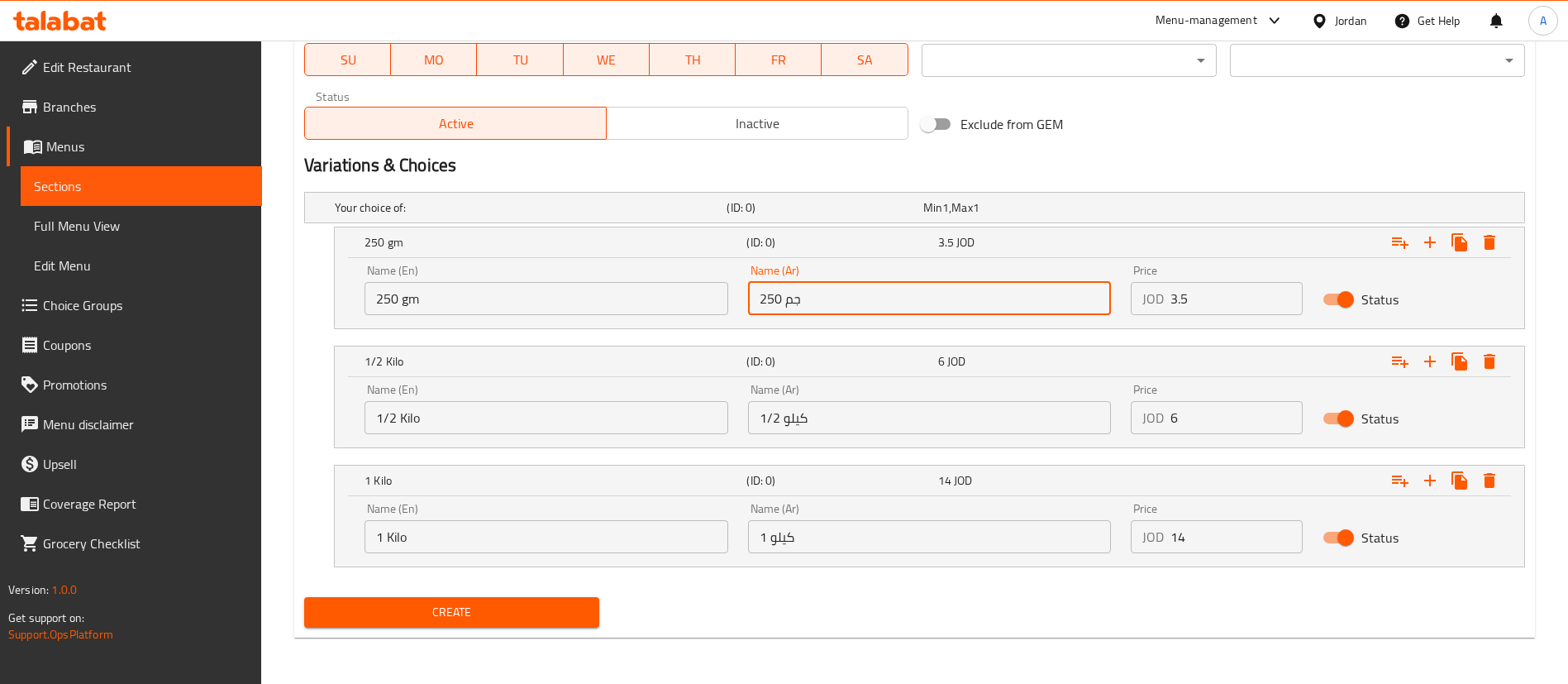
click at [986, 302] on input "250 جم" at bounding box center [929, 298] width 364 height 33
paste input "250 جم"
type input "250 جم"
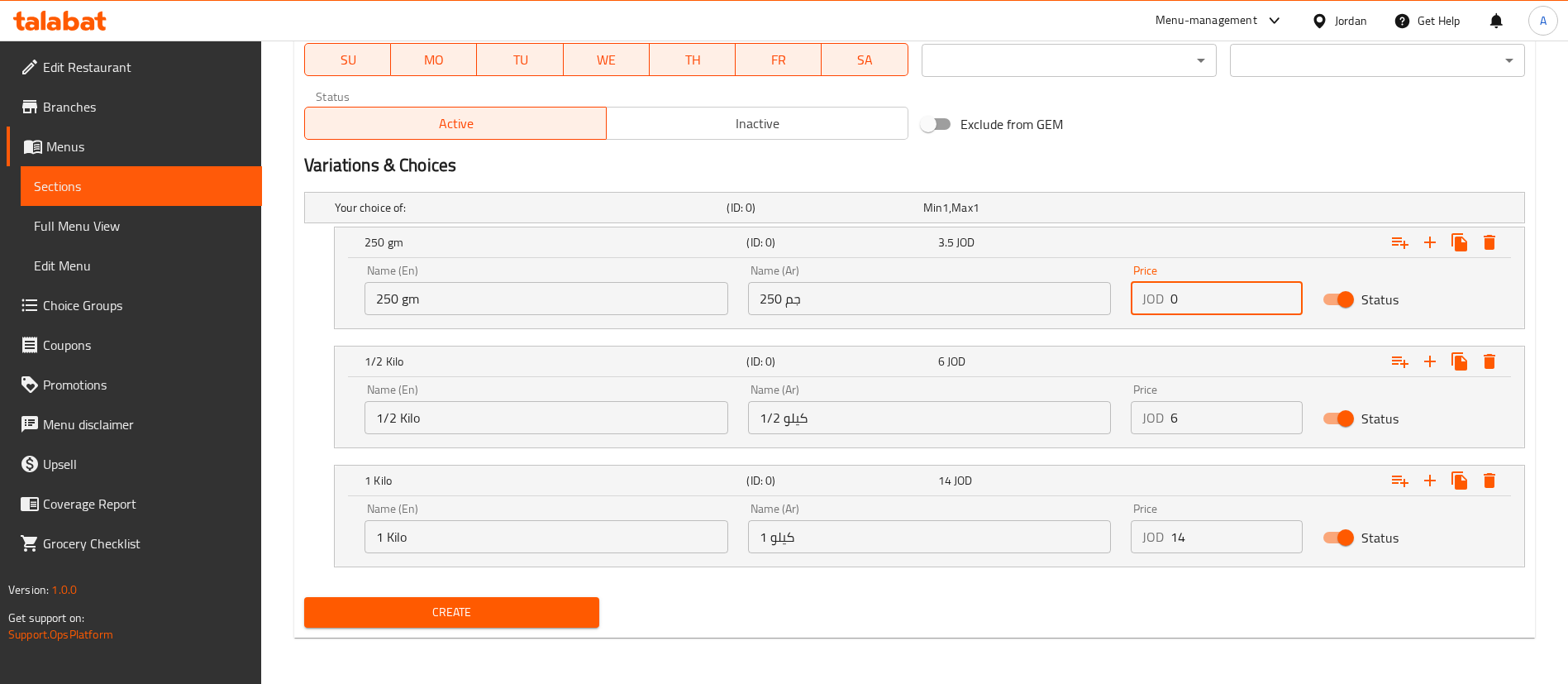
drag, startPoint x: 1253, startPoint y: 297, endPoint x: 947, endPoint y: 301, distance: 306.0
click at [944, 302] on div "Name (En) 250 gm Name (En) Name (Ar) 250 جم Name (Ar) Price JOD 0 Price Status" at bounding box center [929, 290] width 1150 height 70
paste input "3.5"
type input "3.5"
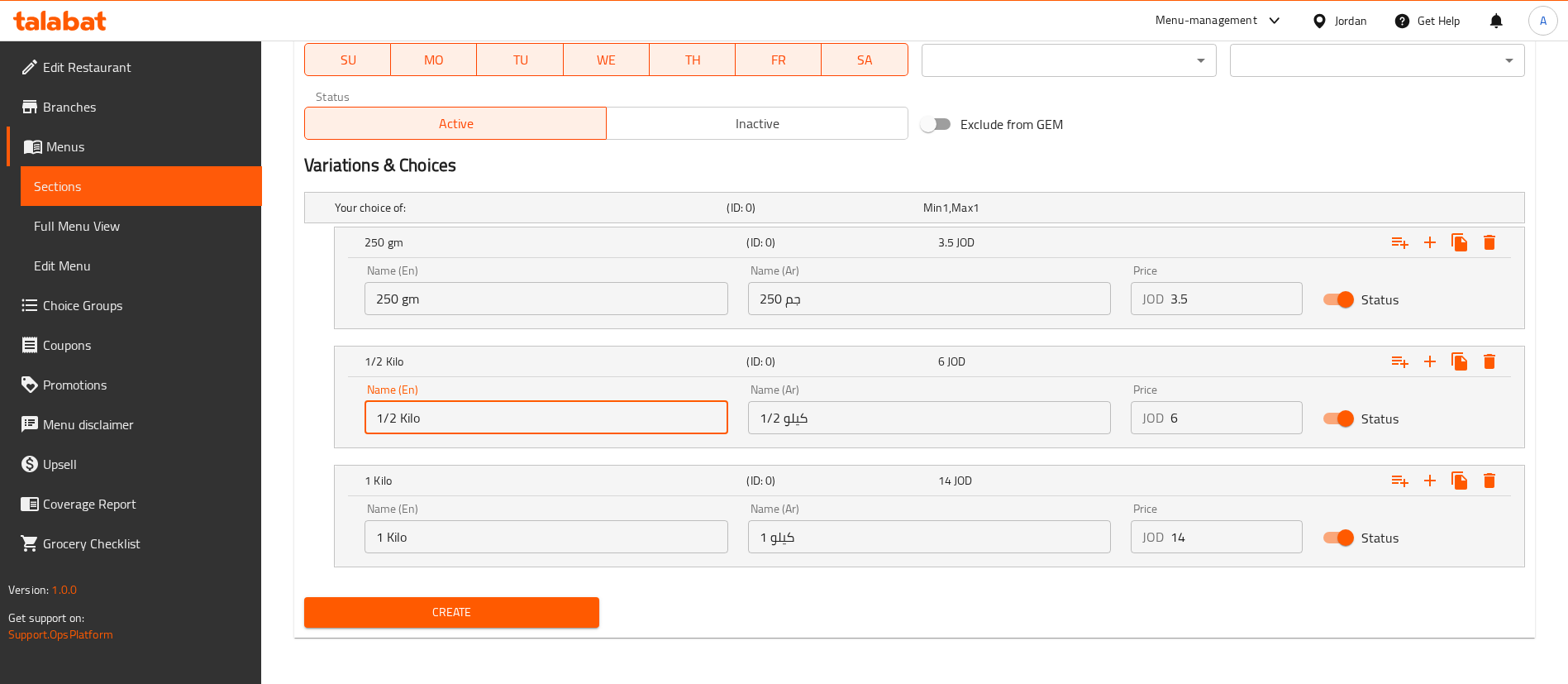
drag, startPoint x: 610, startPoint y: 402, endPoint x: 276, endPoint y: 404, distance: 334.0
paste input "1/2 Kilo"
type input "1/2 Kilo"
click at [795, 401] on input "1/2 كيلو" at bounding box center [929, 417] width 364 height 33
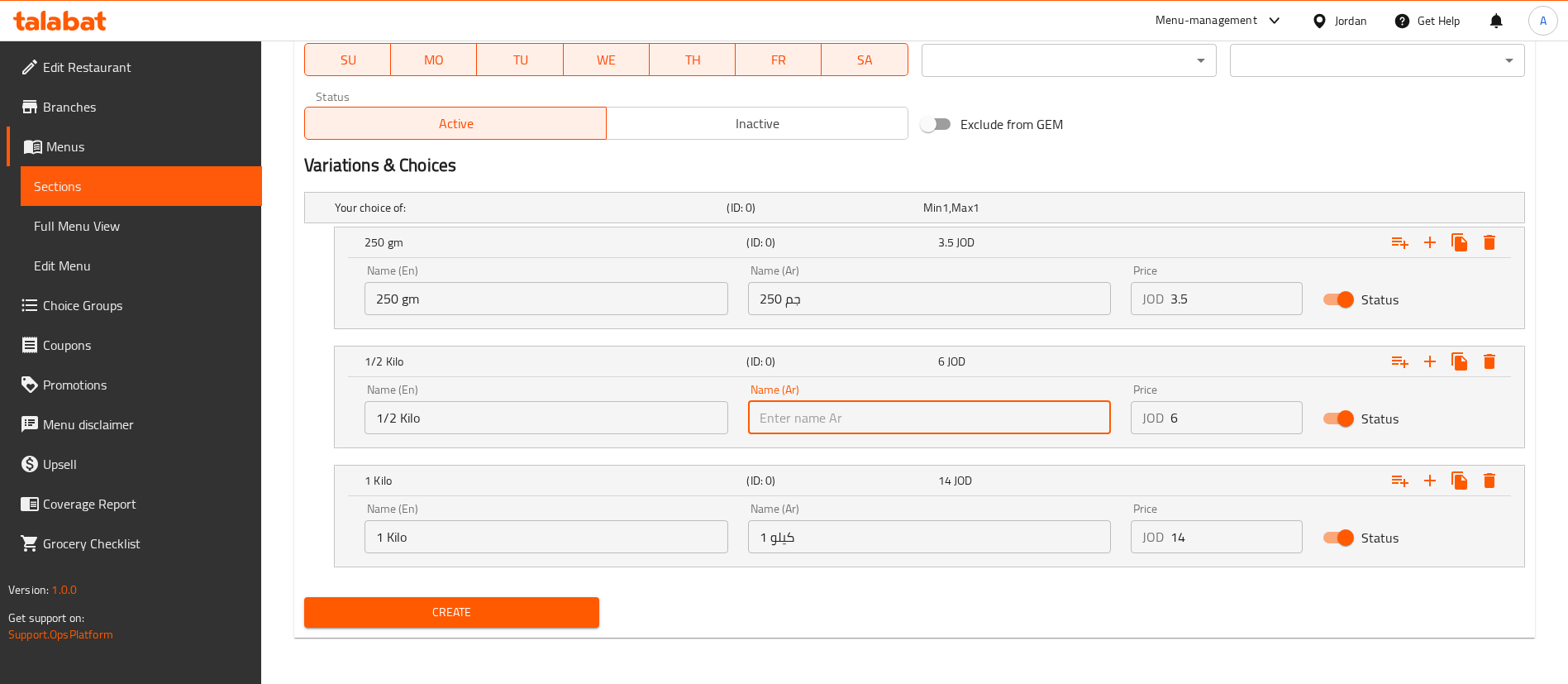
drag, startPoint x: 985, startPoint y: 415, endPoint x: 945, endPoint y: 417, distance: 40.0
click at [946, 418] on input "text" at bounding box center [929, 417] width 364 height 33
paste input "1/2 كيلو"
type input "1/2 كيلو"
click at [1195, 420] on input "6" at bounding box center [1236, 417] width 132 height 33
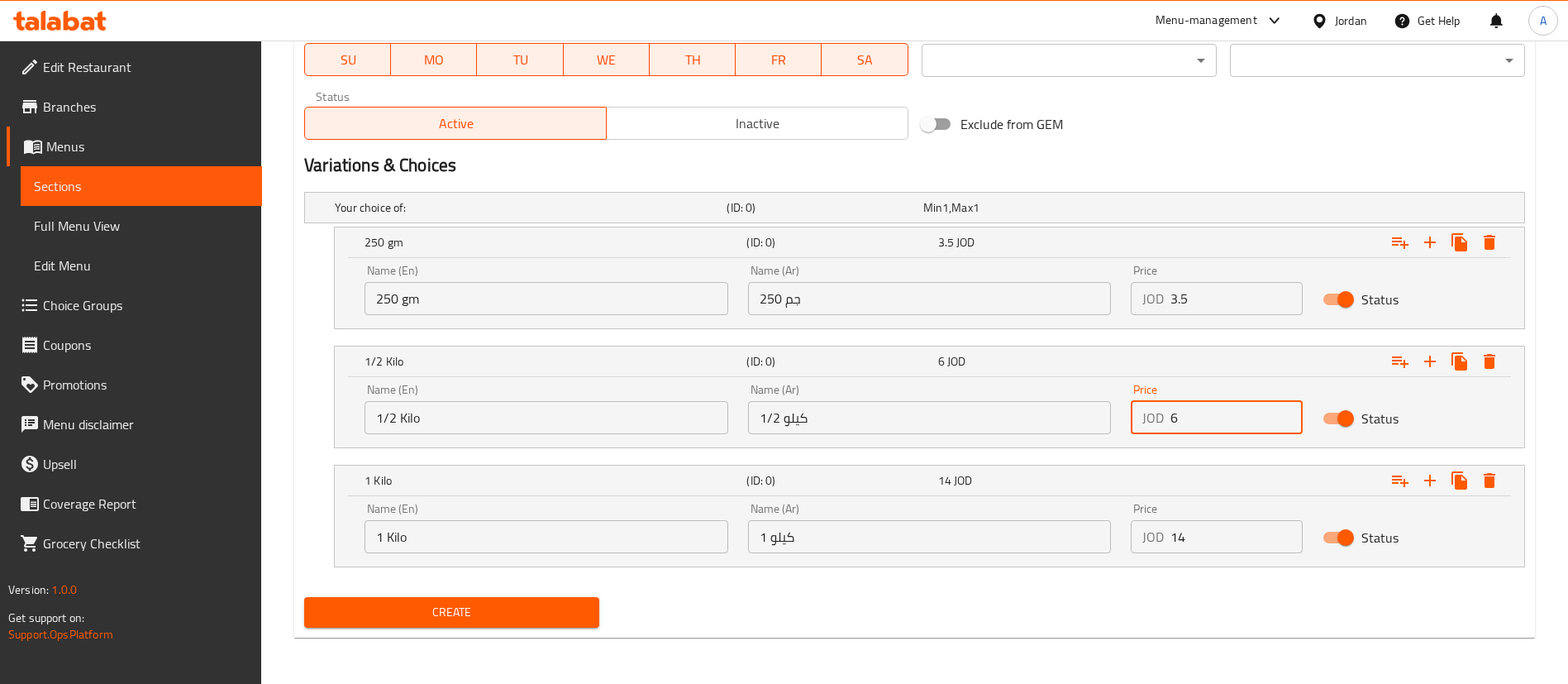
drag, startPoint x: 1195, startPoint y: 420, endPoint x: 1049, endPoint y: 422, distance: 146.0
click at [1079, 422] on div "Name (En) 1/2 Kilo Name (En) Name (Ar) 1/2 كيلو Name (Ar) Price JOD 6 Price Sta…" at bounding box center [929, 408] width 1150 height 70
type input "6"
click at [649, 542] on input "Choice" at bounding box center [546, 536] width 364 height 33
paste input "1 Kilo"
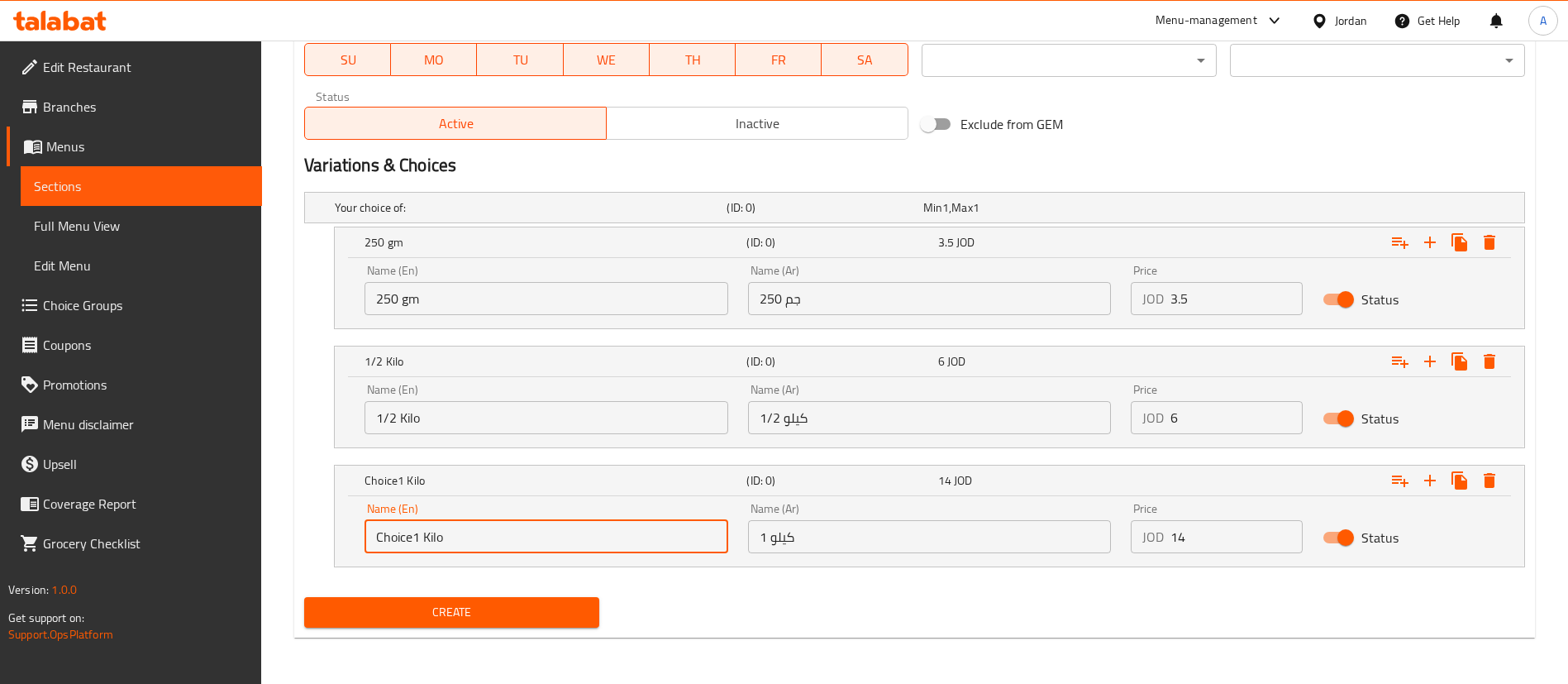
drag, startPoint x: 494, startPoint y: 531, endPoint x: 112, endPoint y: 497, distance: 383.5
paste input "text"
type input "1 Kilo"
click at [849, 544] on input "1 كيلو" at bounding box center [929, 536] width 364 height 33
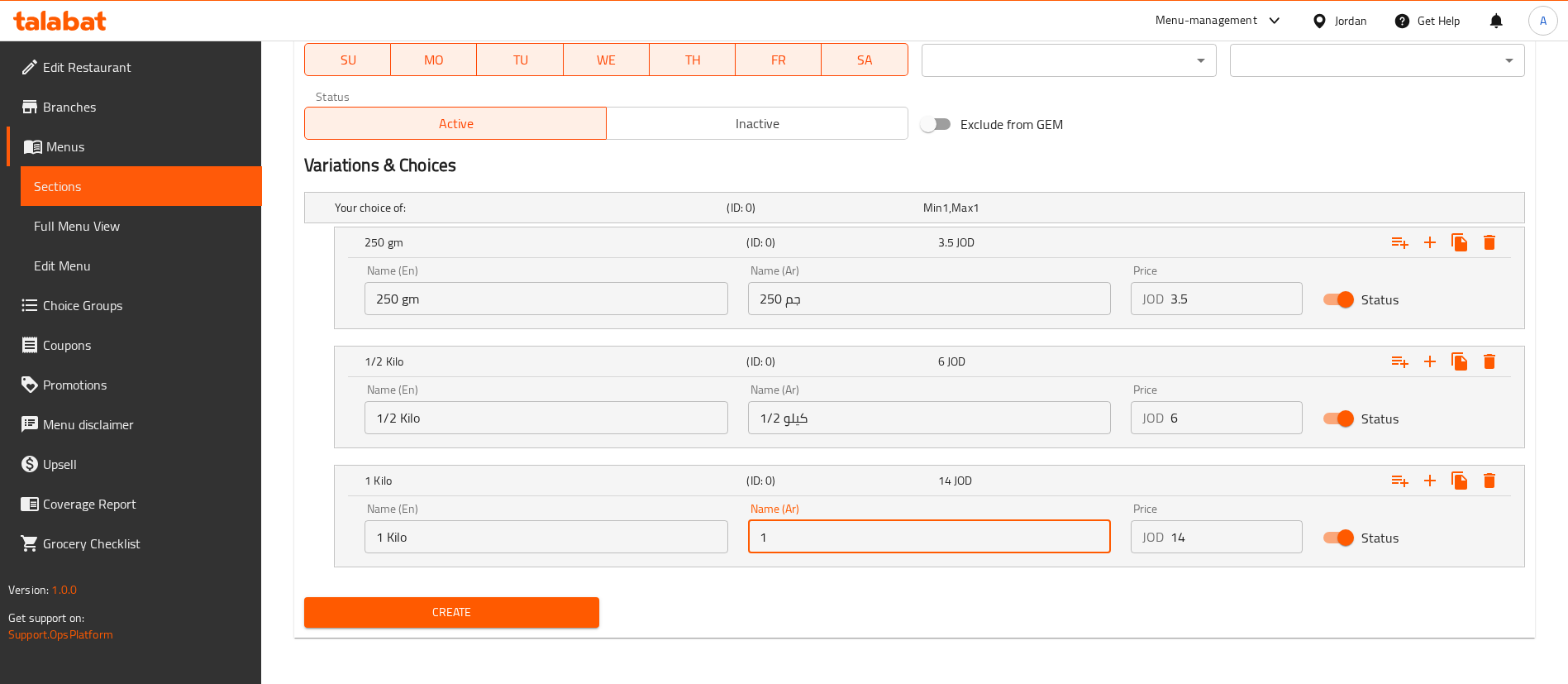
type input "1 كيلو"
drag, startPoint x: 1216, startPoint y: 548, endPoint x: 1039, endPoint y: 548, distance: 177.0
click at [1065, 548] on div "Name (En) 1 Kilo Name (En) Name (Ar) 1 كيلو Name (Ar) Price JOD 14 Price Status" at bounding box center [929, 528] width 1150 height 70
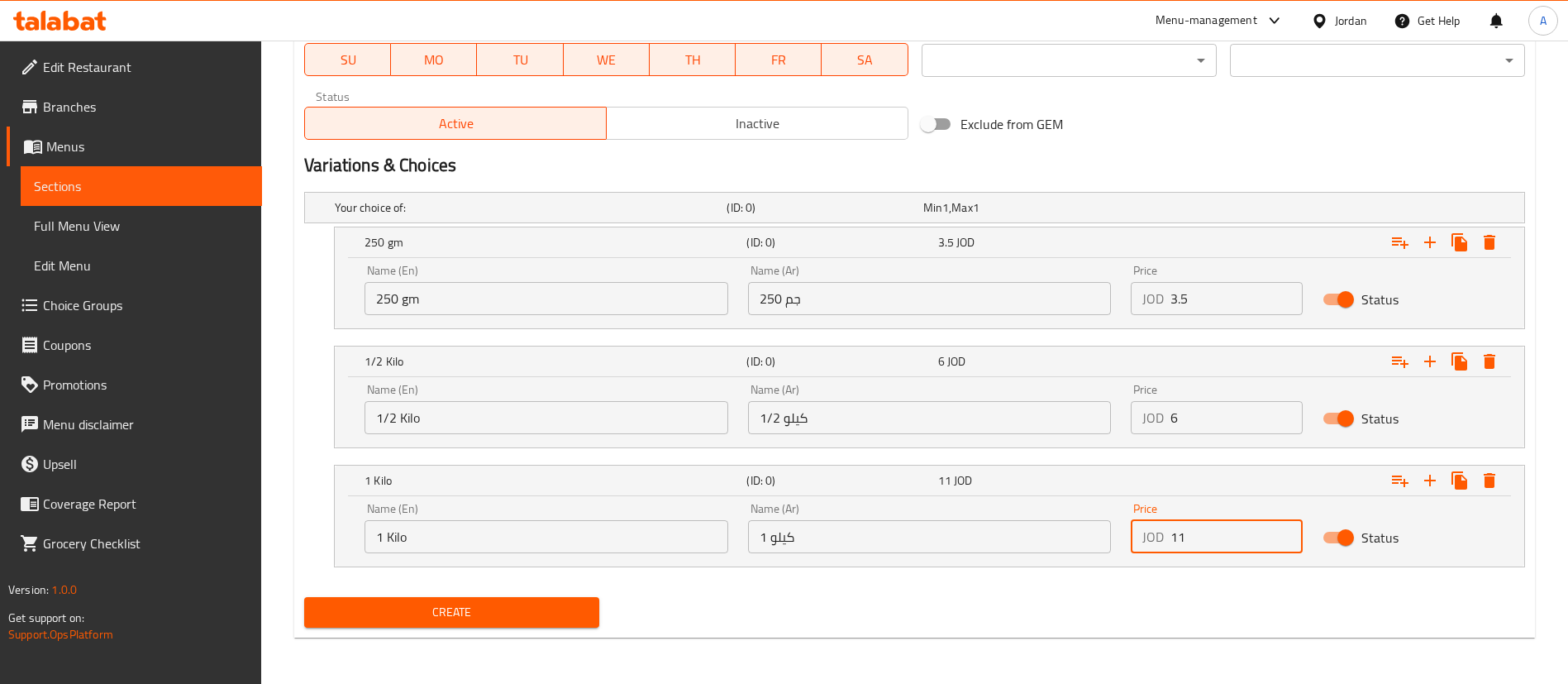
type input "11"
click at [559, 621] on span "Create" at bounding box center [451, 611] width 268 height 21
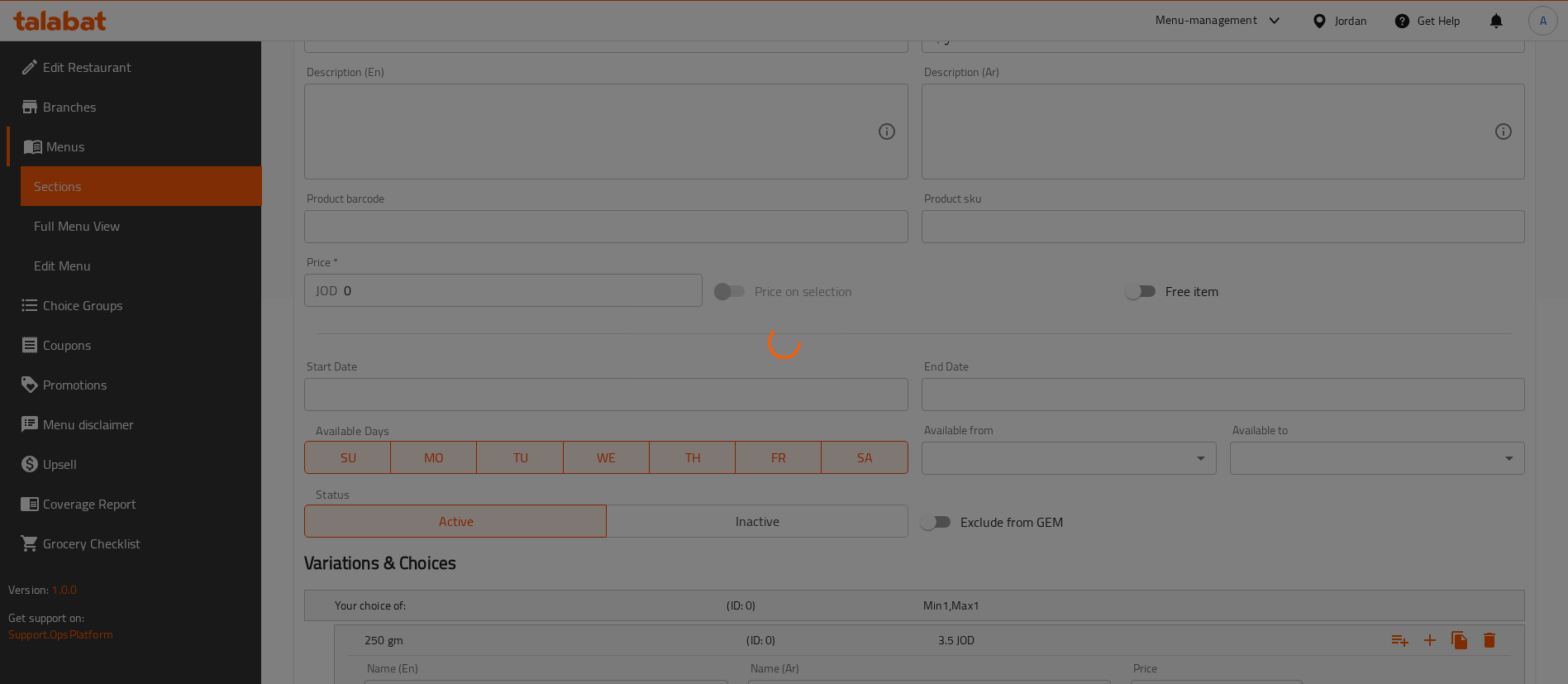
scroll to position [0, 0]
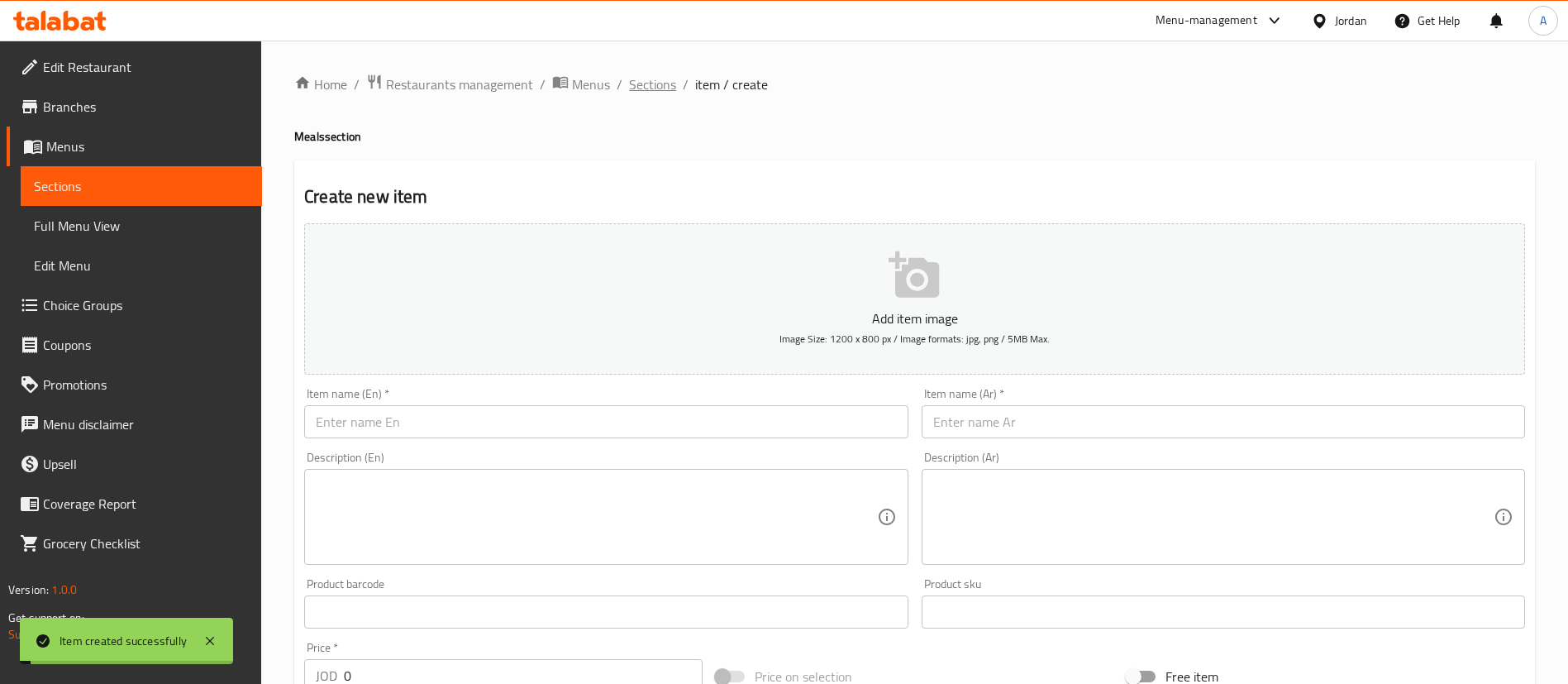
click at [663, 81] on span "Sections" at bounding box center [653, 84] width 47 height 20
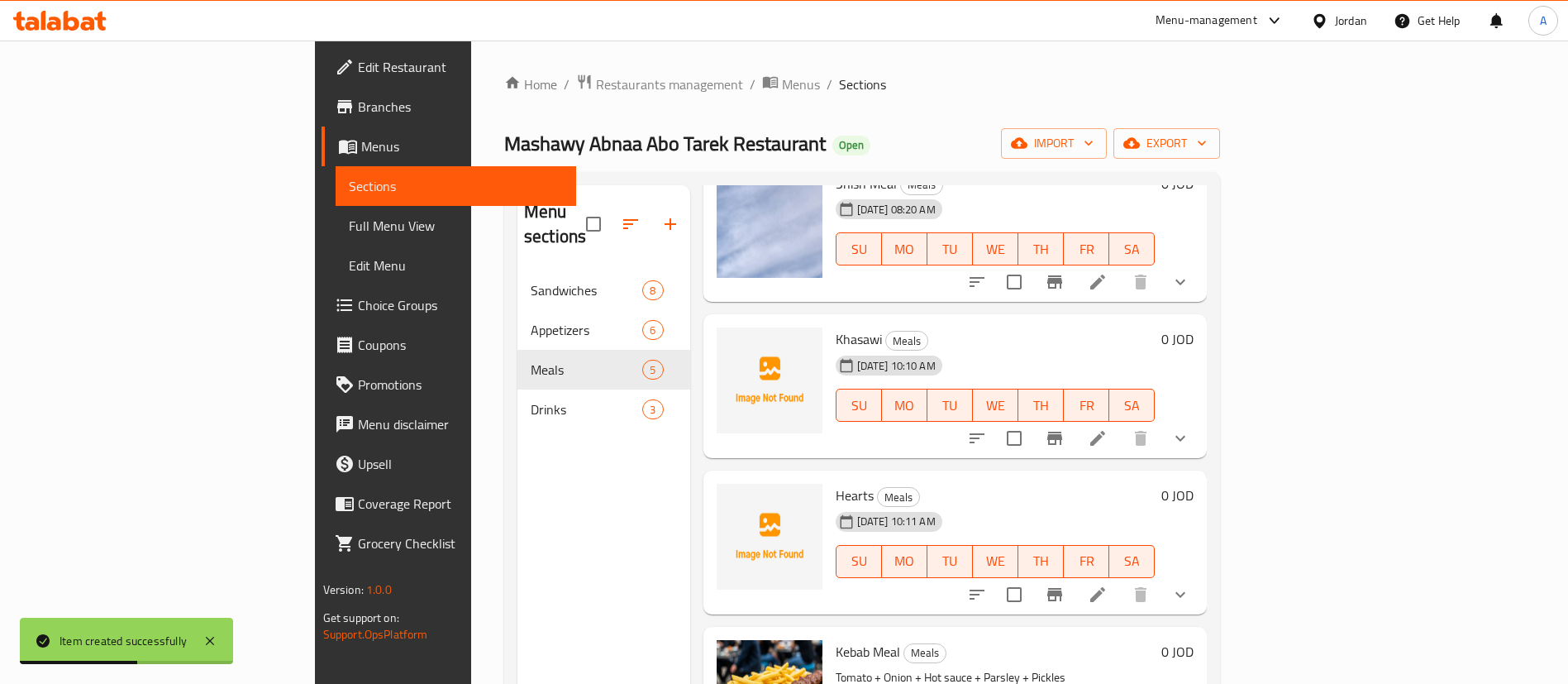
scroll to position [187, 0]
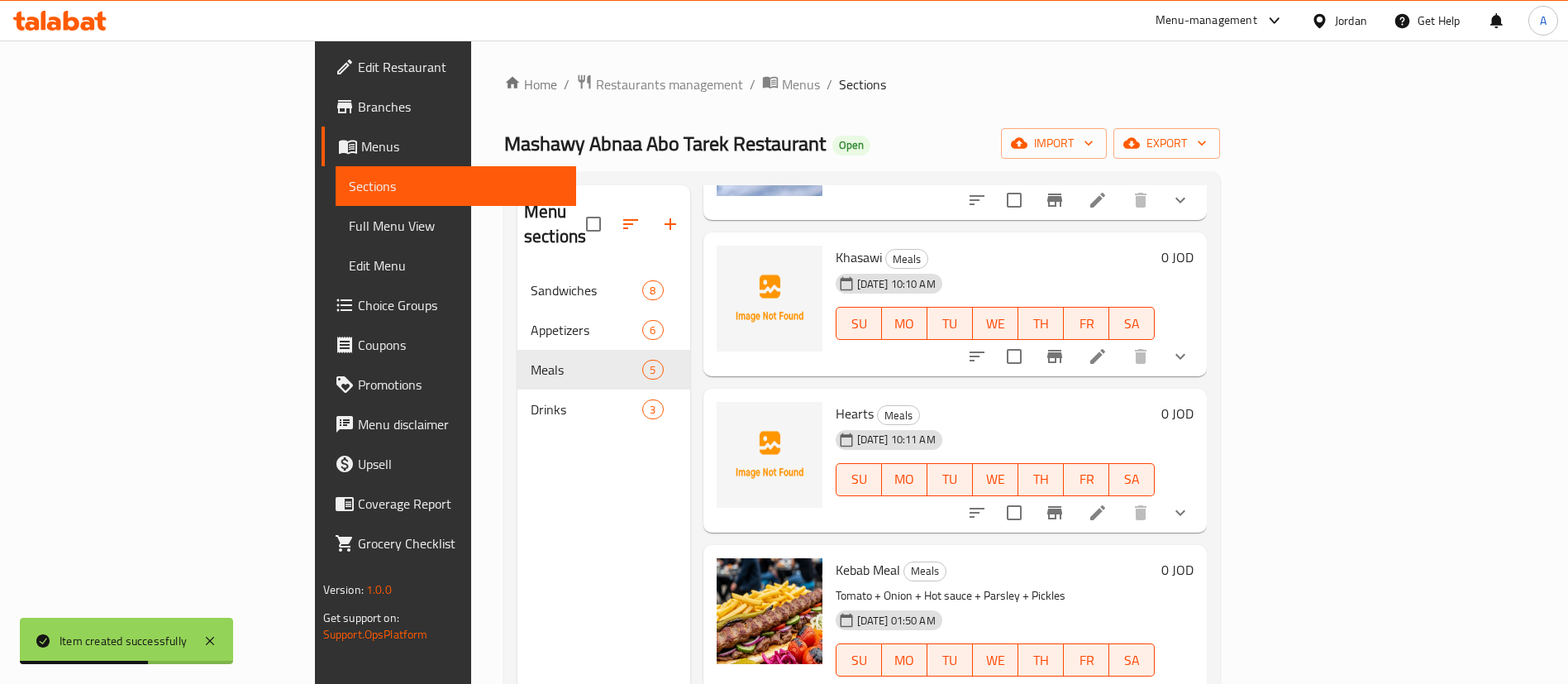
click at [1105, 505] on icon at bounding box center [1098, 513] width 15 height 15
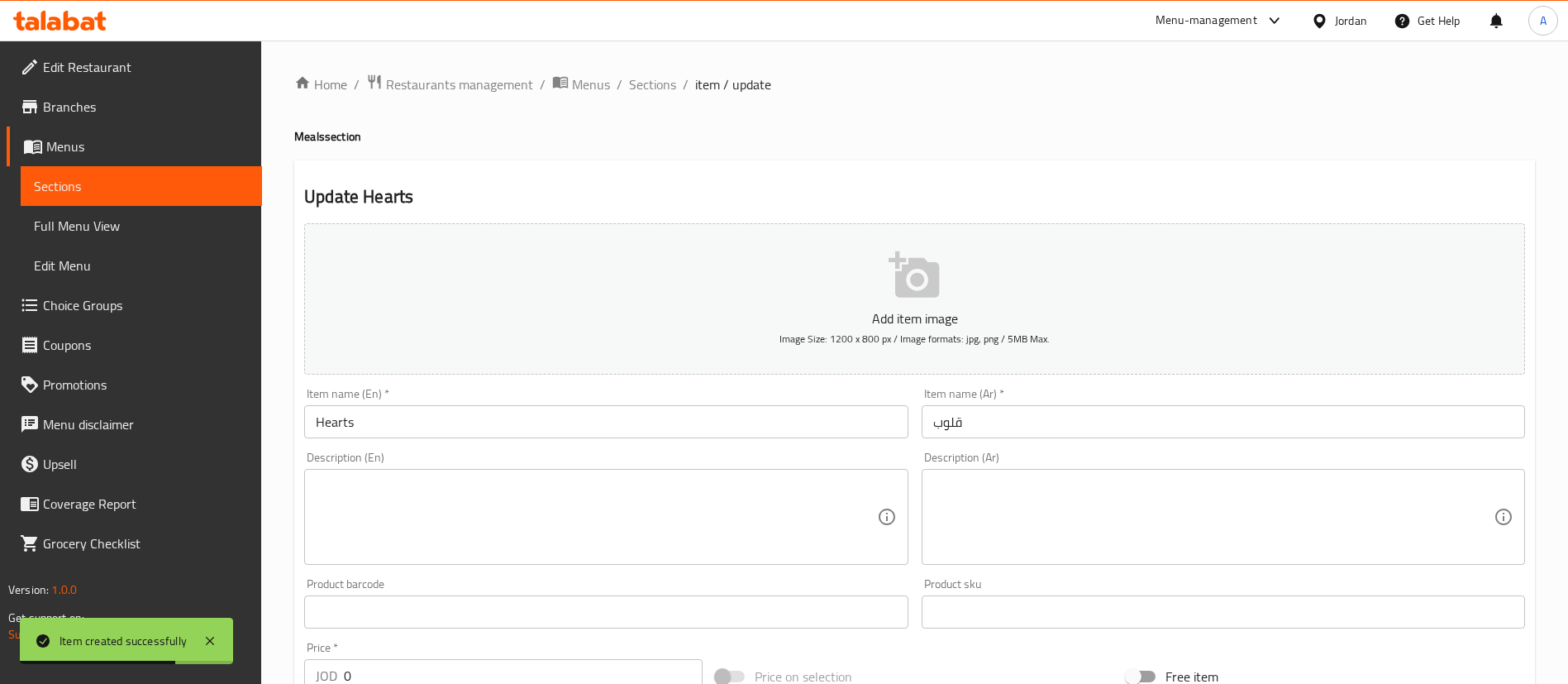
click at [775, 437] on div "Add item image Image Size: 1200 x 800 px / Image formats: jpg, png / 5MB Max. I…" at bounding box center [914, 573] width 1234 height 713
paste input "غنم"
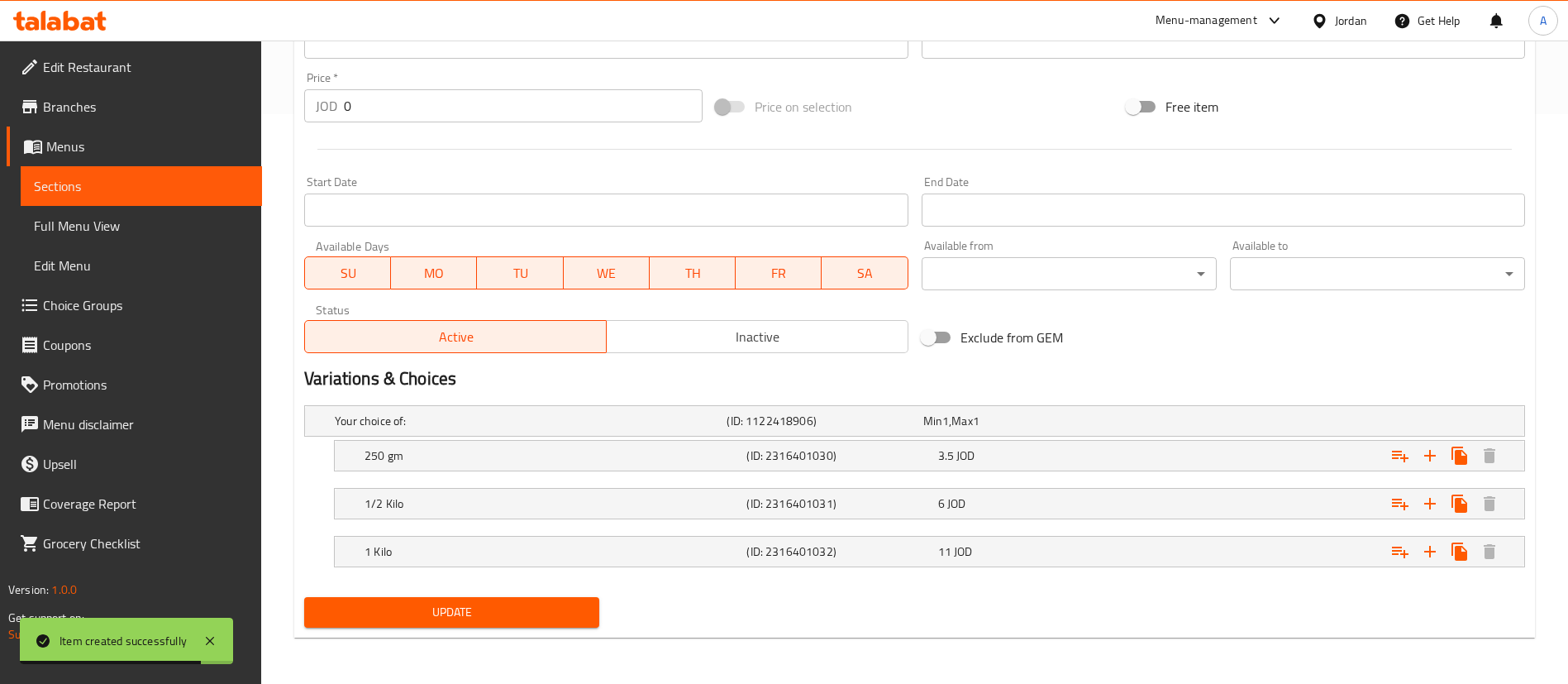
type input "قلوب غنم"
click at [458, 621] on span "Update" at bounding box center [451, 611] width 268 height 21
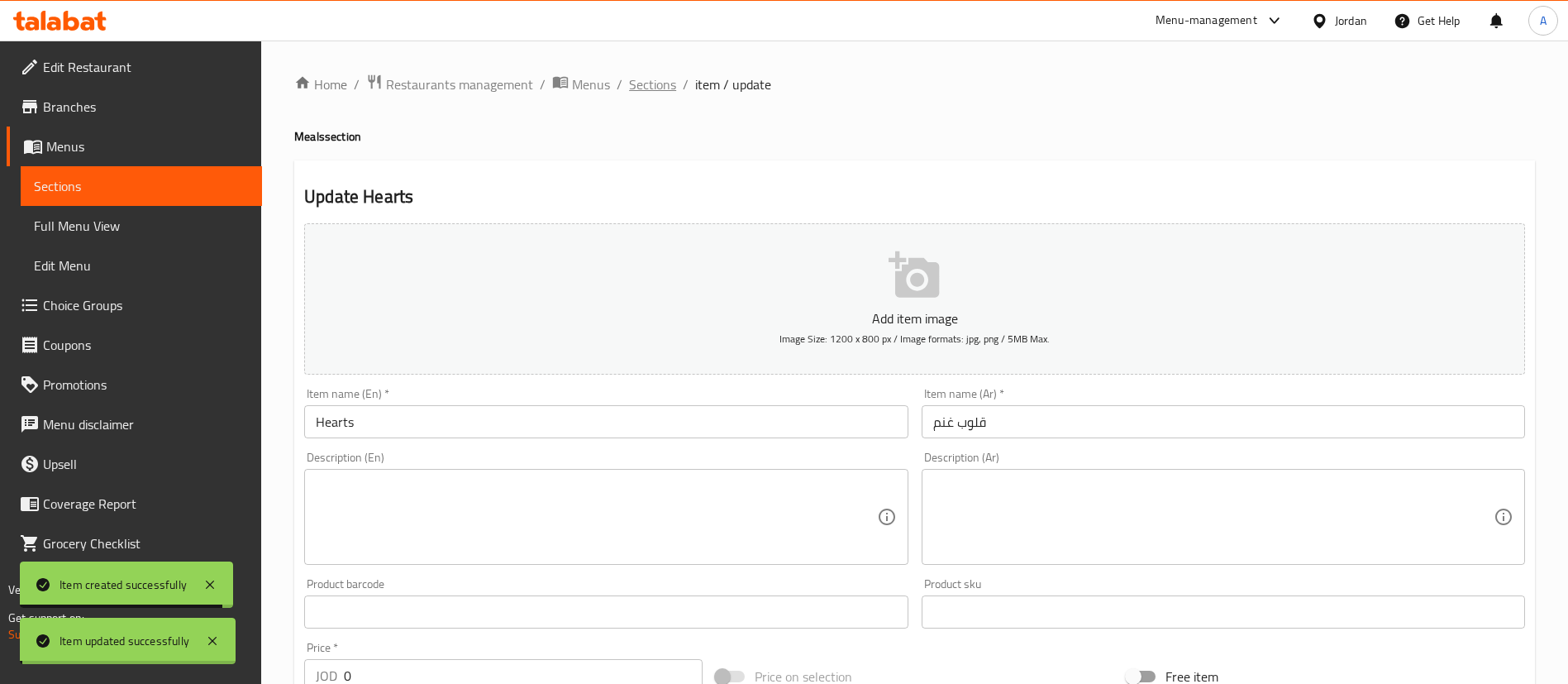
click at [668, 85] on span "Sections" at bounding box center [653, 84] width 47 height 20
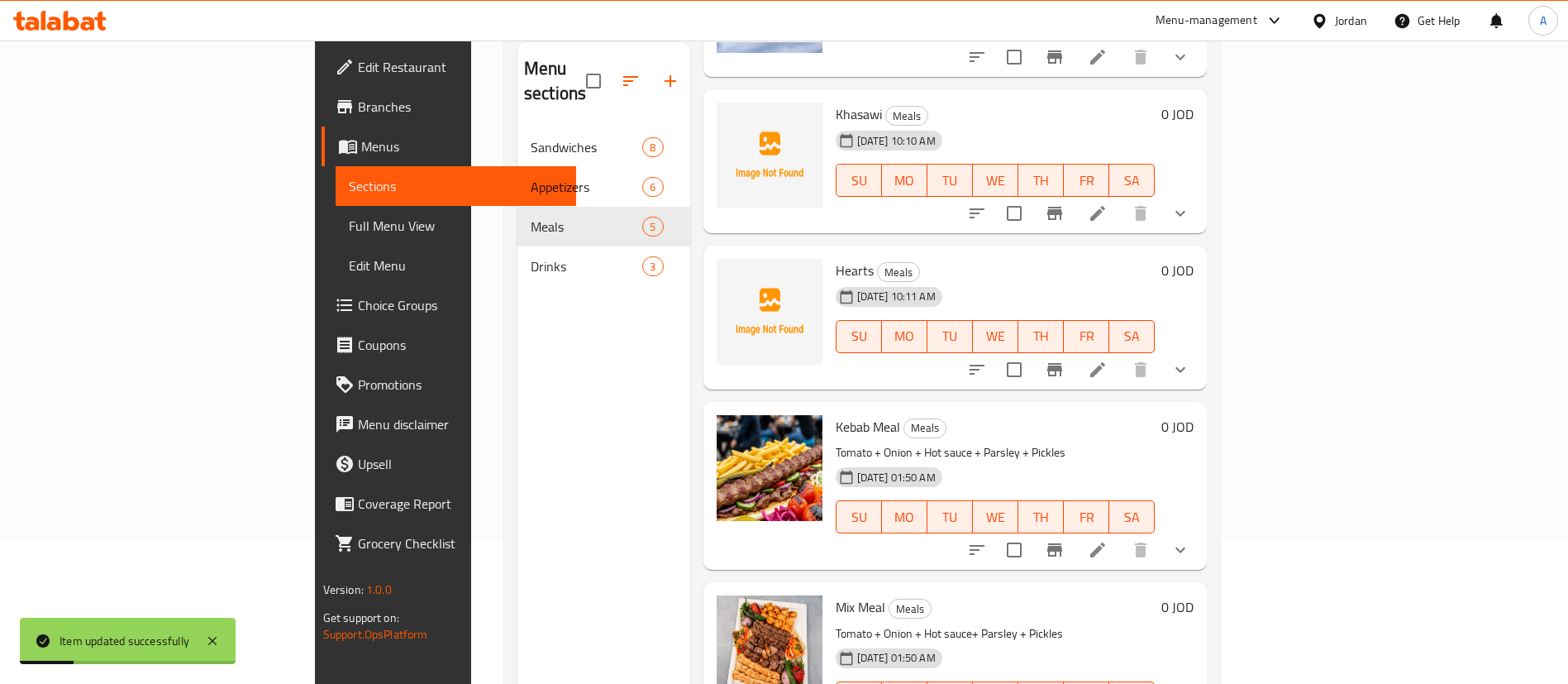
scroll to position [232, 0]
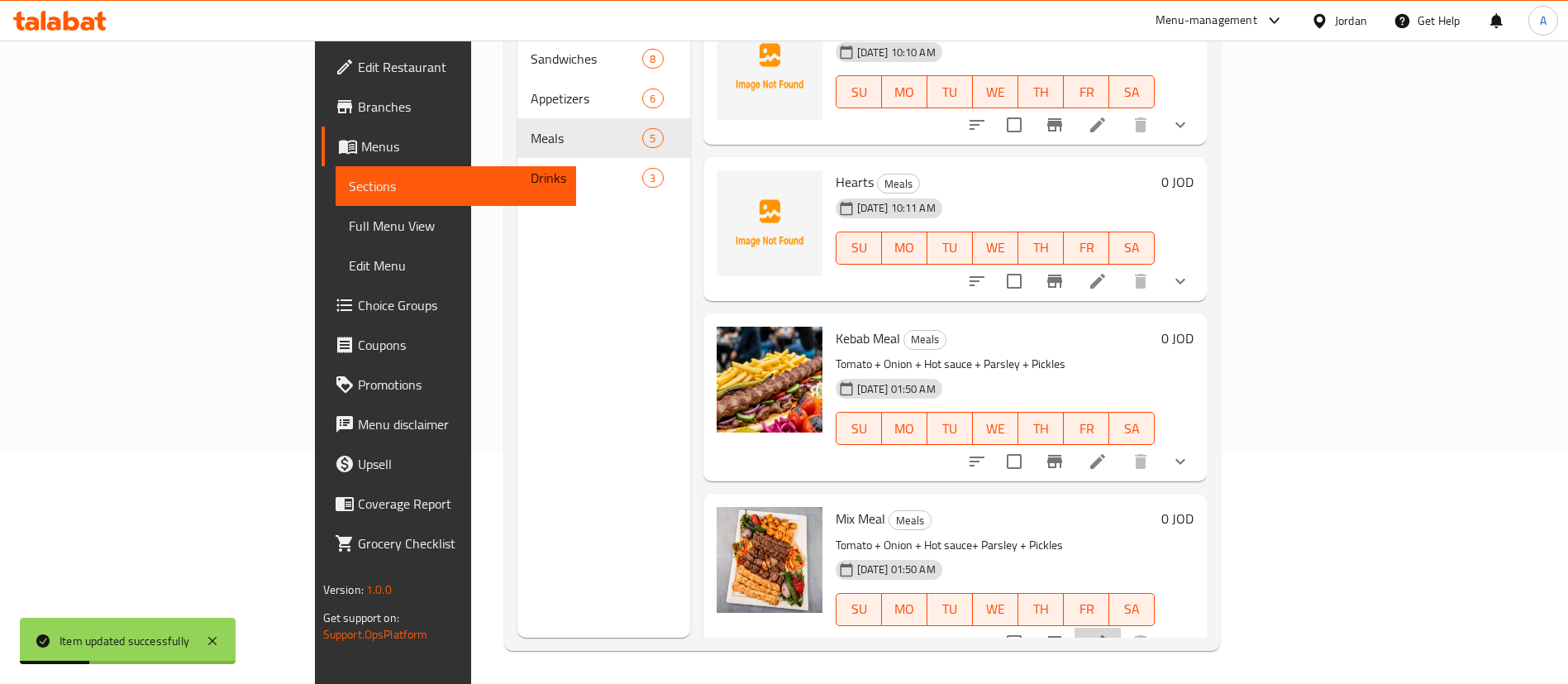
click at [1121, 627] on li at bounding box center [1098, 642] width 47 height 30
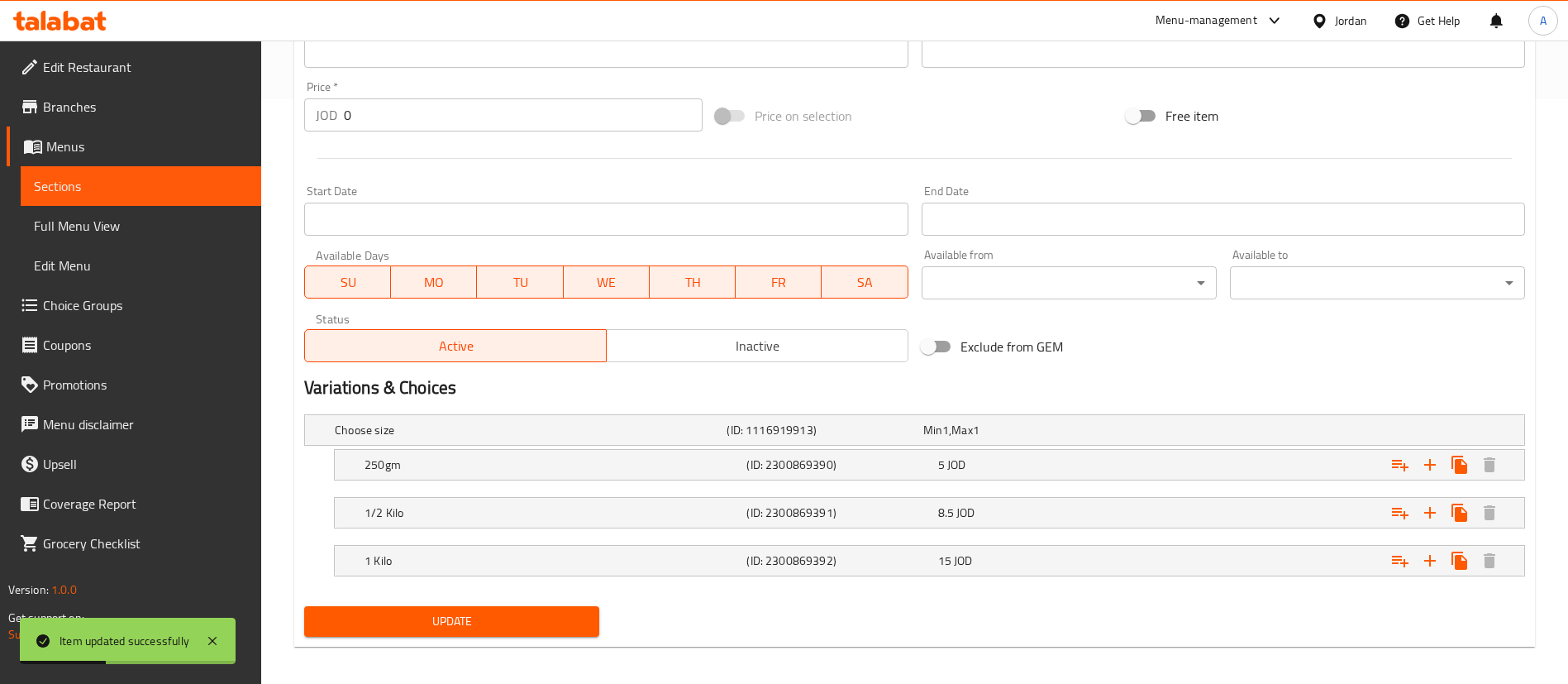
scroll to position [593, 0]
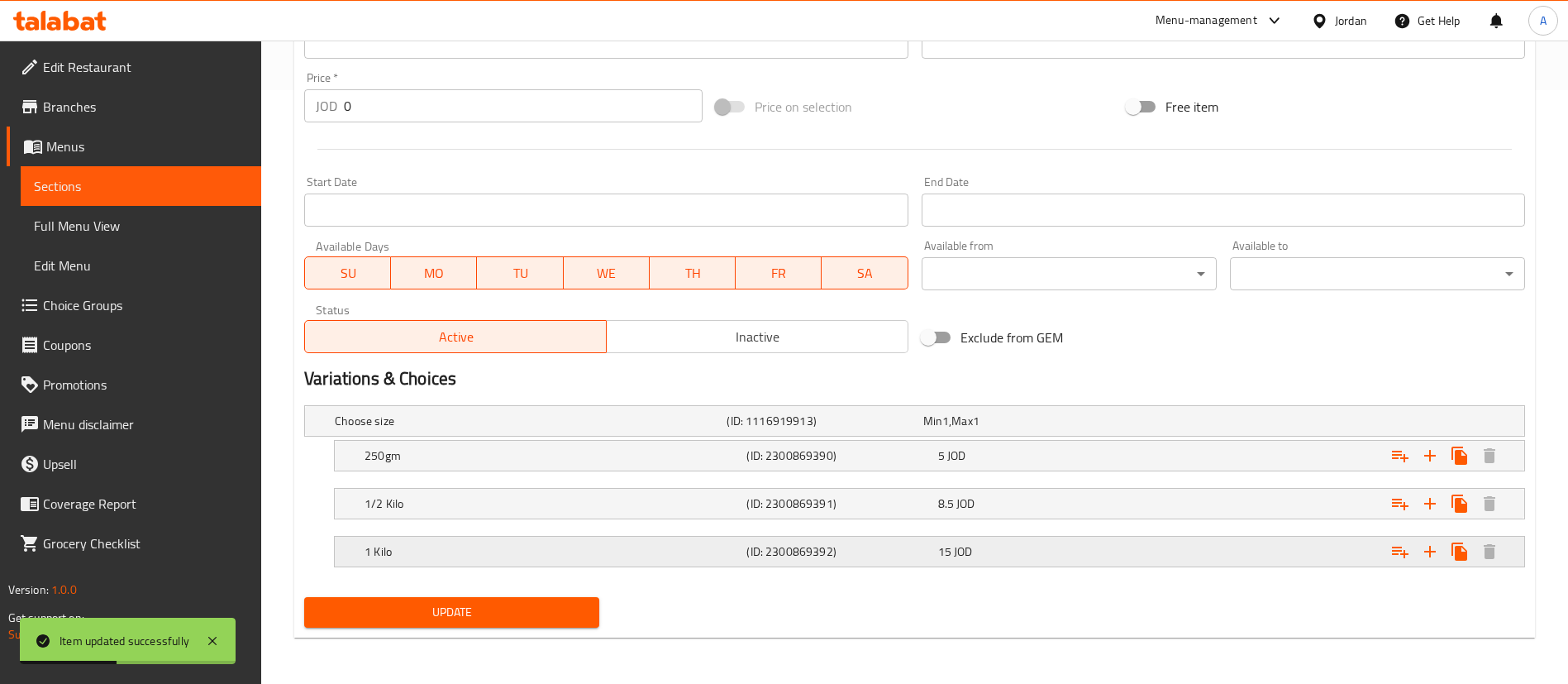
click at [1132, 551] on div "Expand" at bounding box center [1316, 551] width 381 height 37
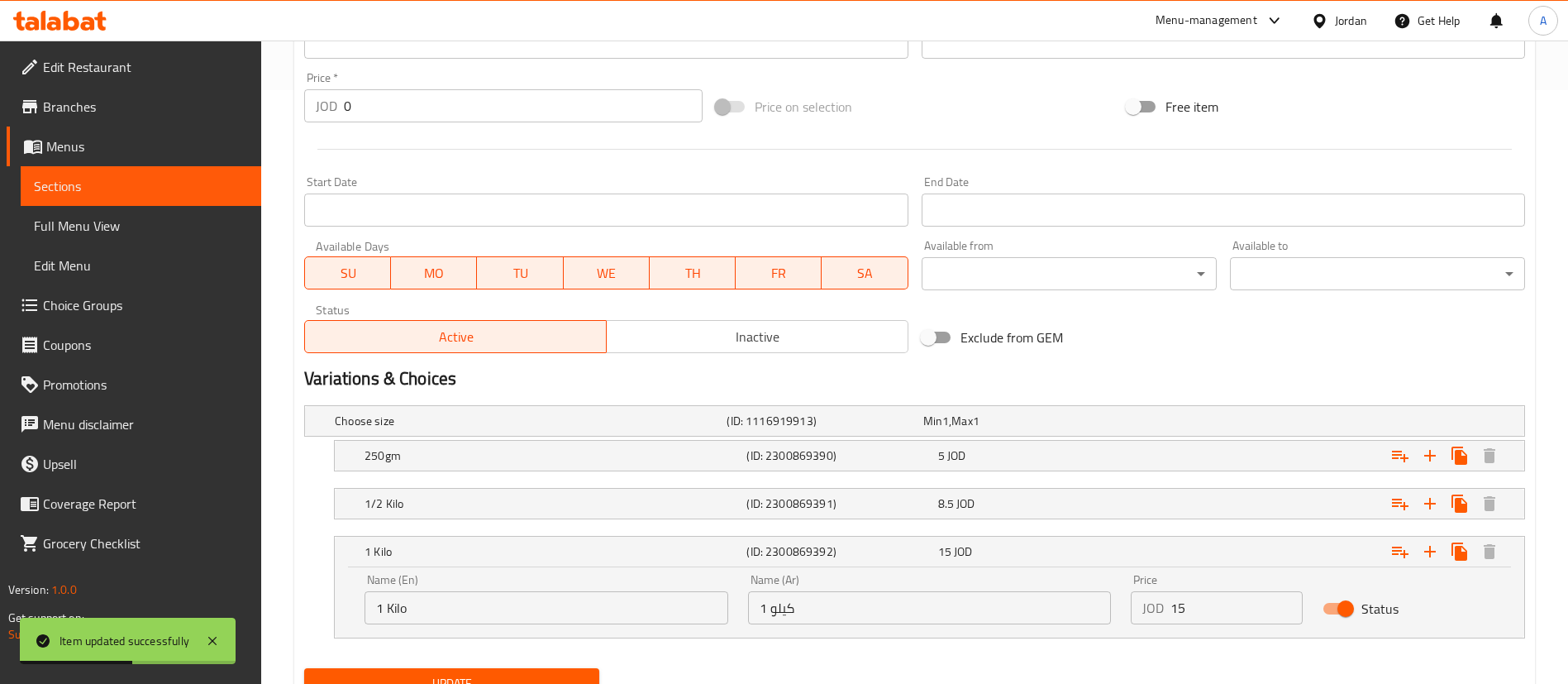
drag, startPoint x: 1193, startPoint y: 610, endPoint x: 997, endPoint y: 585, distance: 197.6
click at [1059, 599] on div "Name (En) 1 Kilo Name (En) Name (Ar) 1 كيلو Name (Ar) Price JOD 15 Price Status" at bounding box center [929, 599] width 1150 height 70
type input "18"
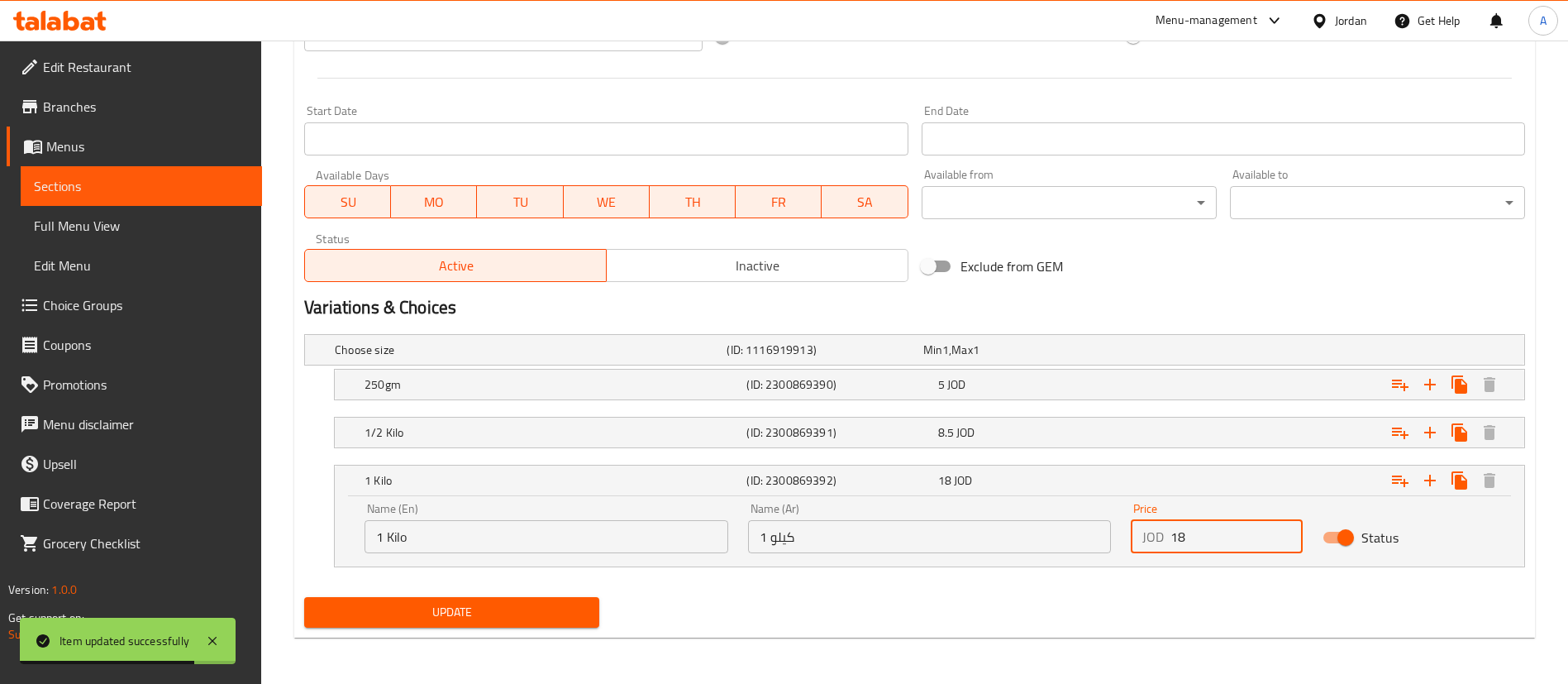
click at [579, 618] on span "Update" at bounding box center [451, 611] width 268 height 21
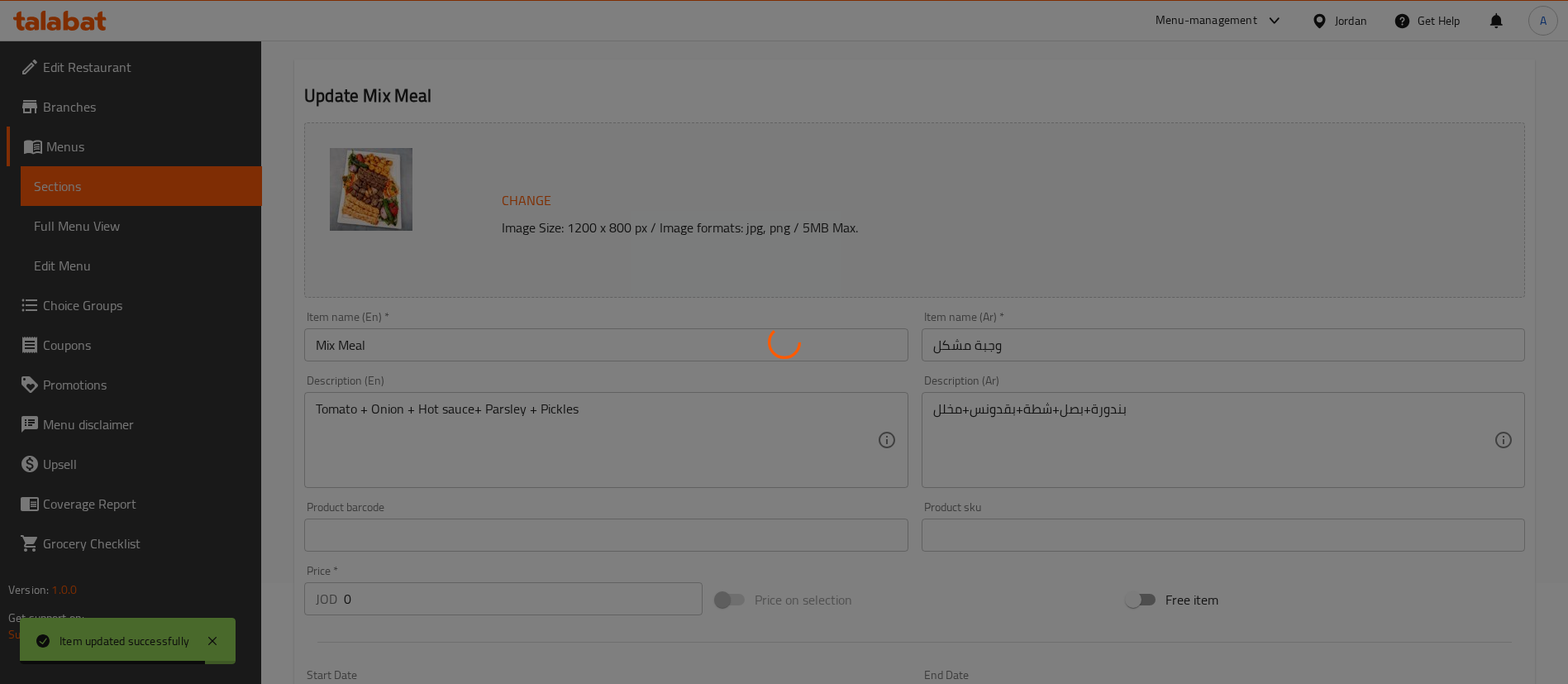
scroll to position [0, 0]
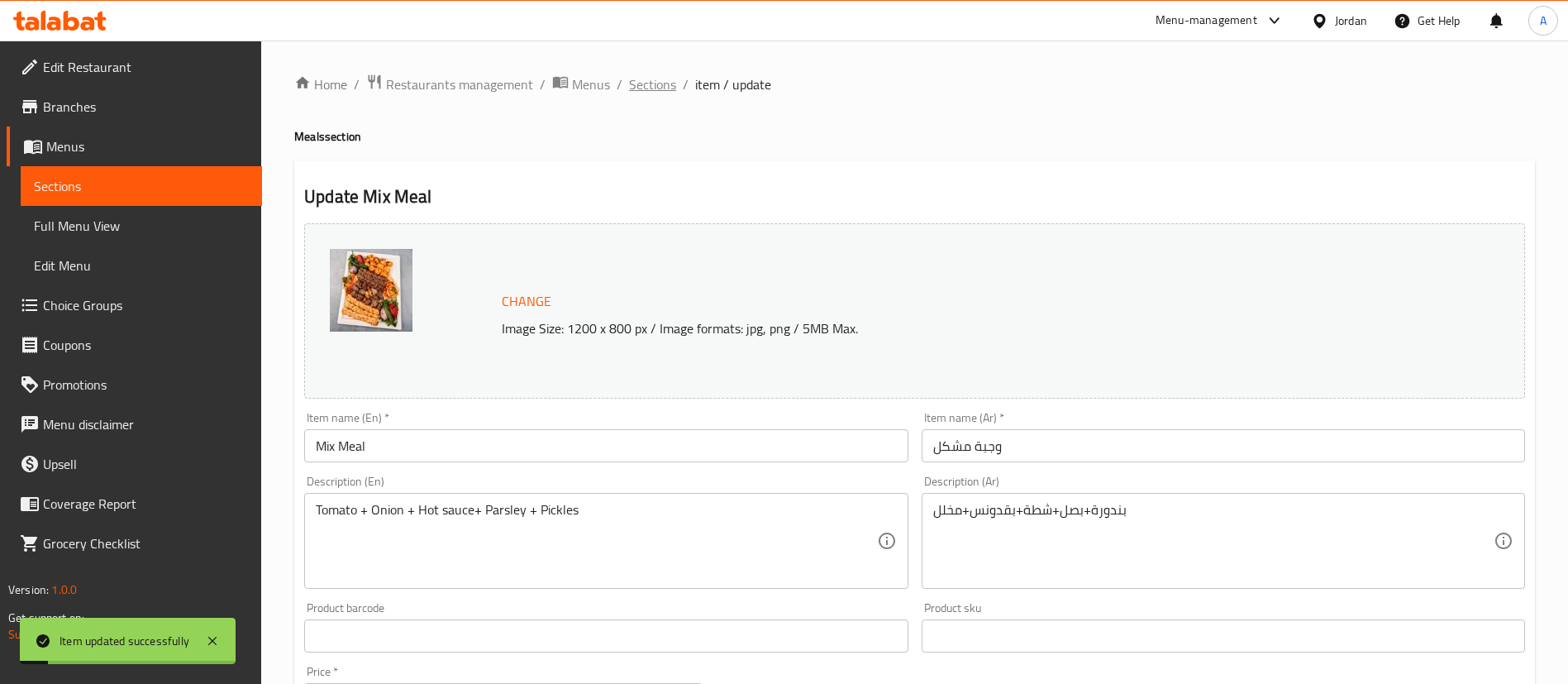
click at [638, 88] on span "Sections" at bounding box center [653, 84] width 47 height 20
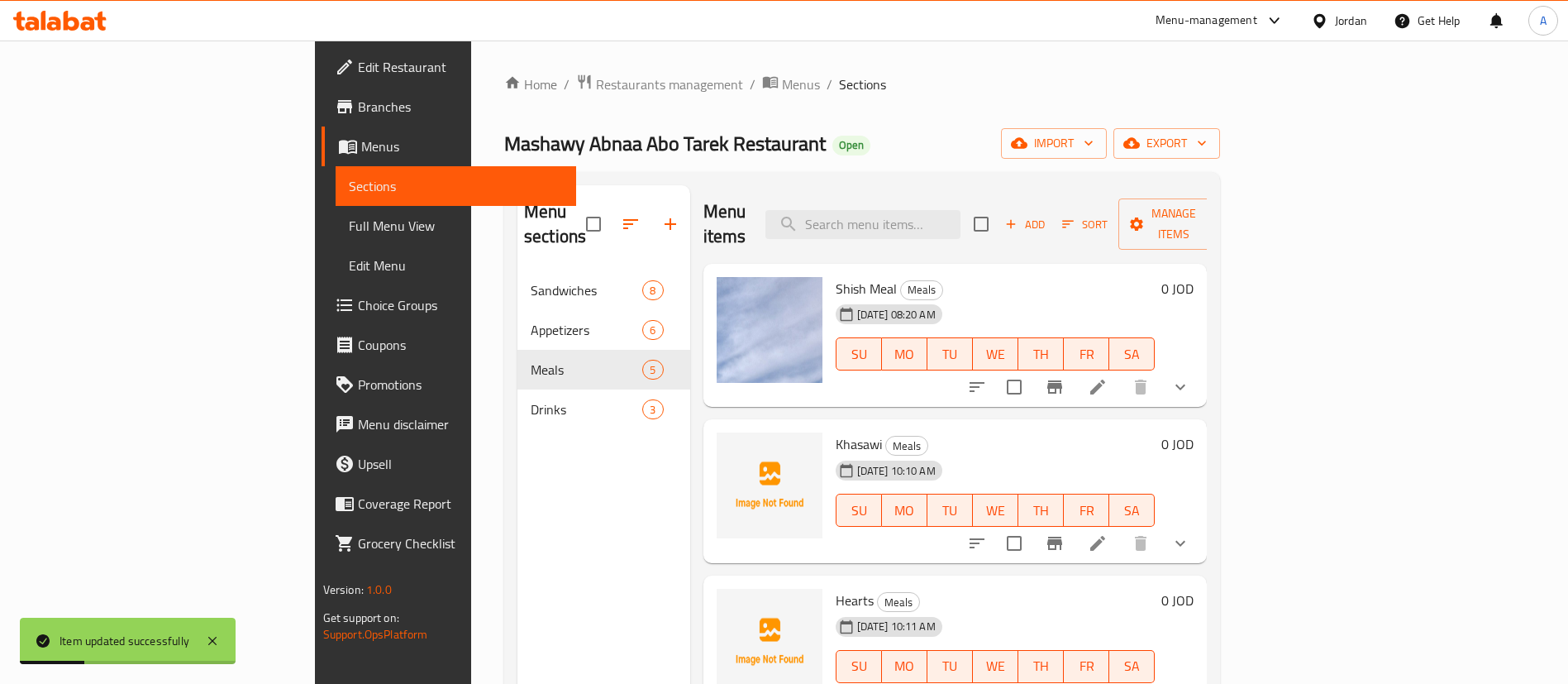
click at [1108, 377] on icon at bounding box center [1098, 387] width 20 height 20
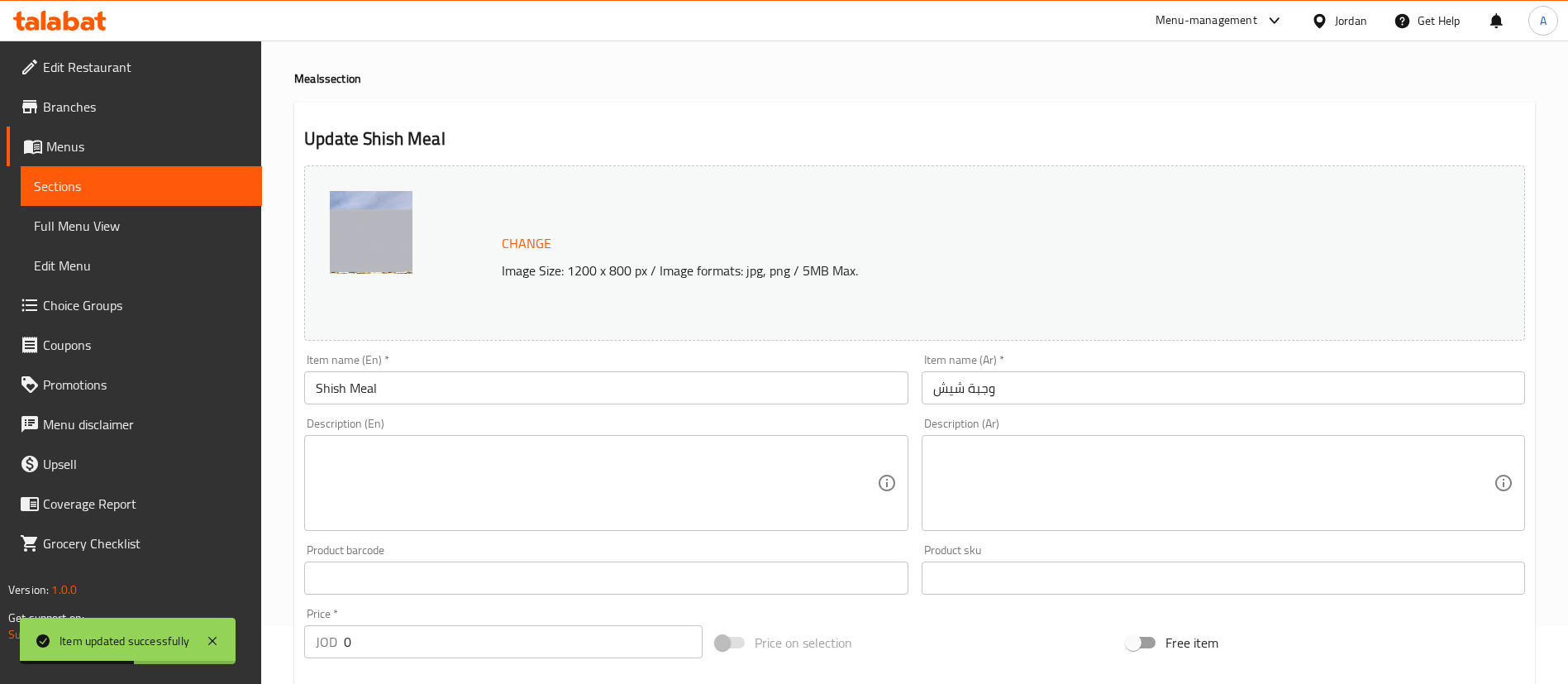
scroll to position [248, 0]
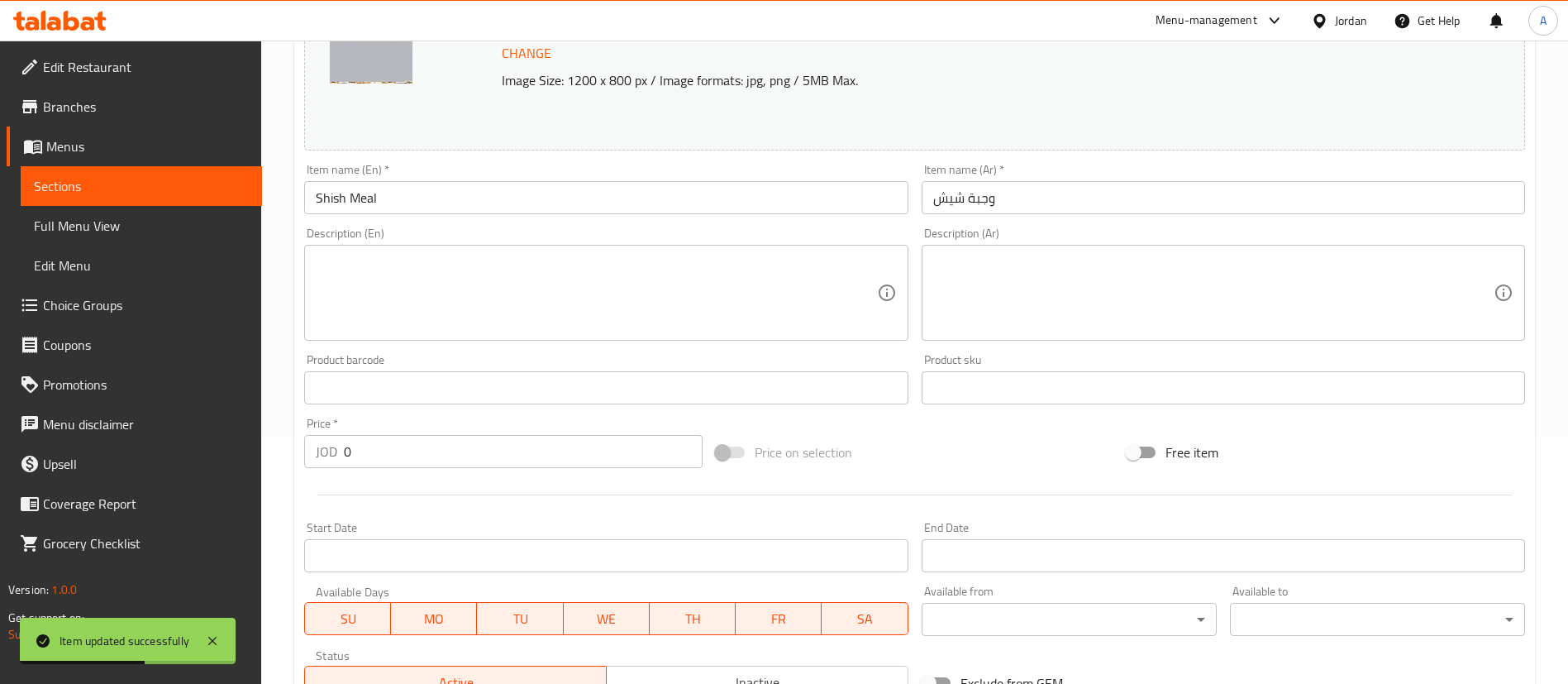
drag, startPoint x: 1019, startPoint y: 237, endPoint x: 1021, endPoint y: 250, distance: 13.2
click at [1018, 237] on div "Description (Ar) Description (Ar)" at bounding box center [1223, 284] width 603 height 113
click at [1018, 256] on div "Description (Ar)" at bounding box center [1223, 293] width 603 height 96
paste textarea "عبله بفدونسيه+ عبله مخلل + عبله شطه + خبر"
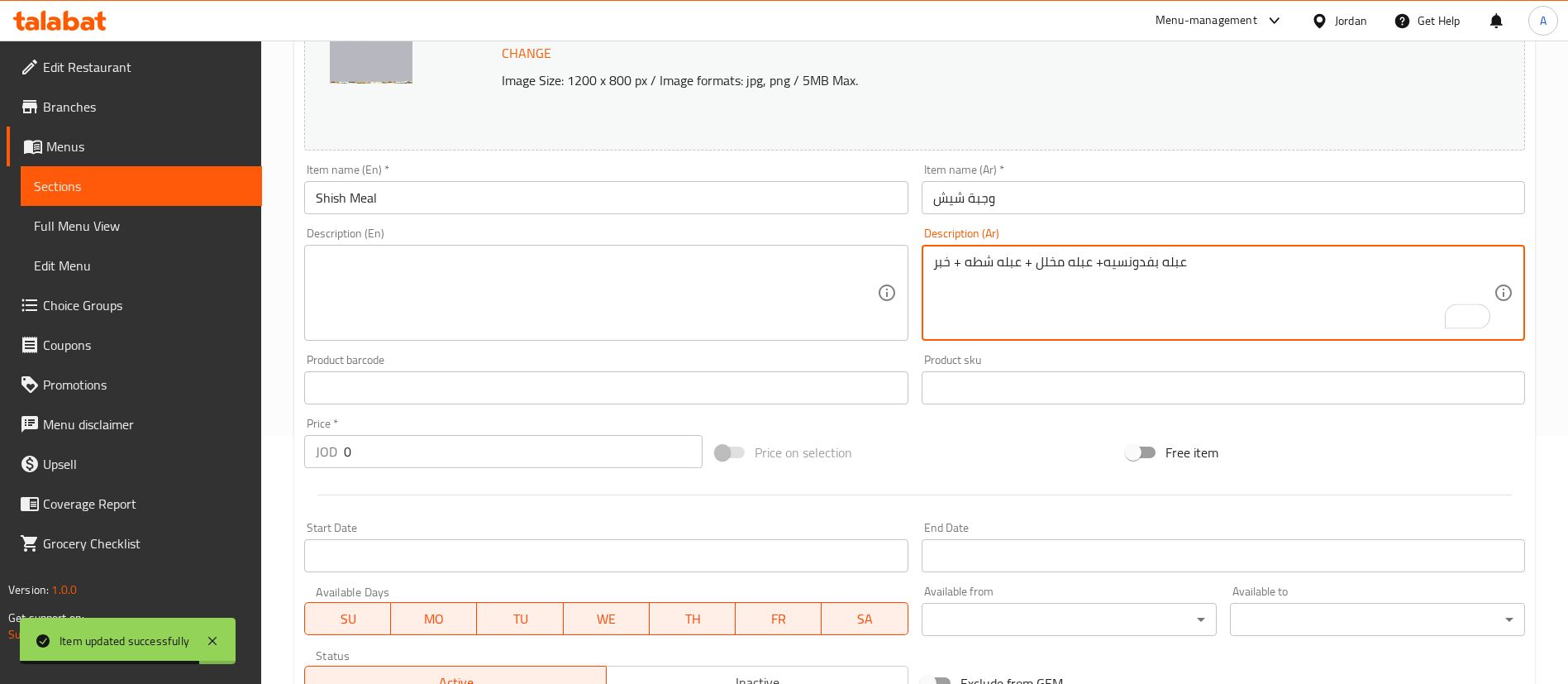
drag, startPoint x: 1104, startPoint y: 264, endPoint x: 1150, endPoint y: 259, distance: 46.3
click at [1150, 259] on textarea "عبله بفدونسيه+ عبله مخلل + عبله شطه + خبر" at bounding box center [1213, 293] width 560 height 78
drag, startPoint x: 1067, startPoint y: 259, endPoint x: 1089, endPoint y: 257, distance: 22.1
click at [1089, 257] on textarea "عبله بقدونسية+ عبله مخلل + عبله شطه + خبر" at bounding box center [1213, 293] width 560 height 78
drag, startPoint x: 997, startPoint y: 261, endPoint x: 1015, endPoint y: 261, distance: 18.0
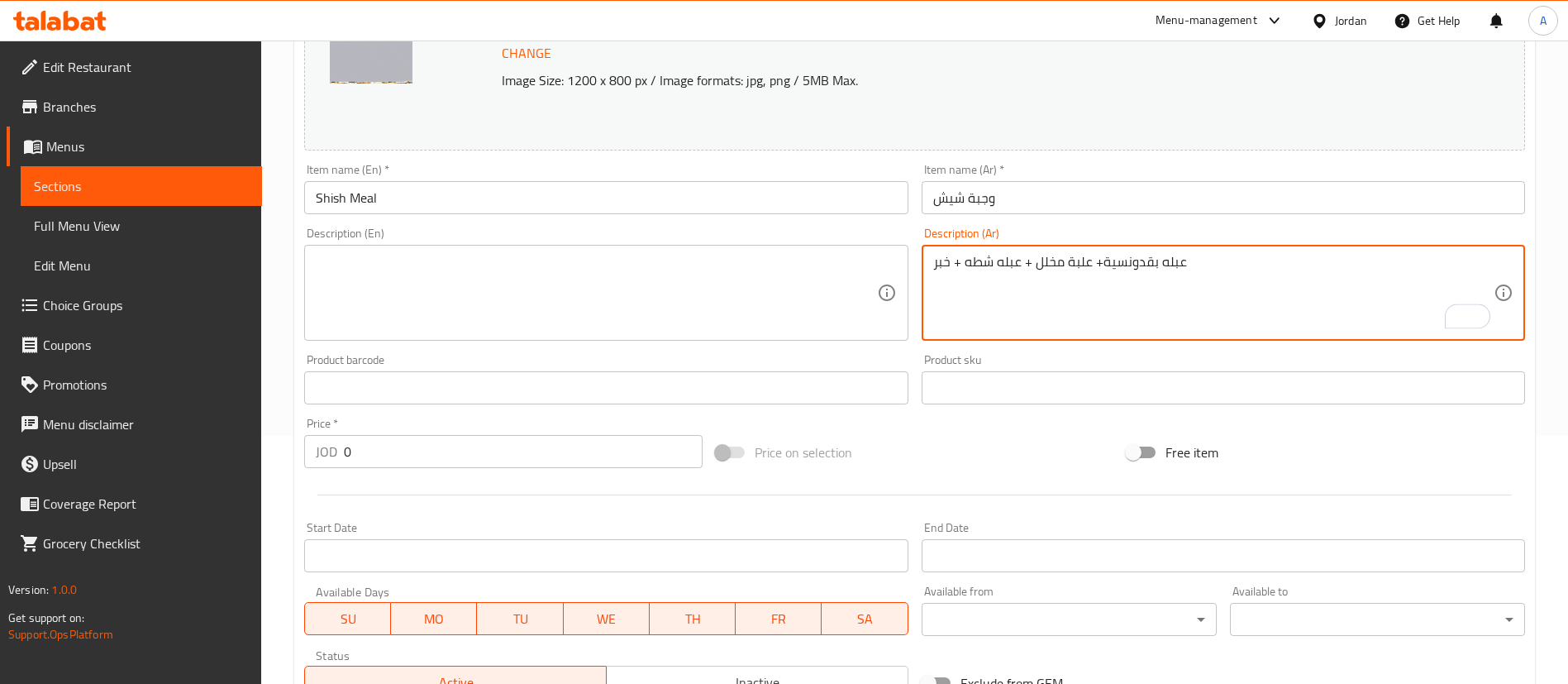
click at [1015, 261] on textarea "عبله بقدونسية+ علبة مخلل + عبله شطه + خبر" at bounding box center [1213, 293] width 560 height 78
click at [968, 259] on textarea "عبله بقدونسية+ علبة مخلل + علبة شطه + خبر" at bounding box center [1213, 293] width 560 height 78
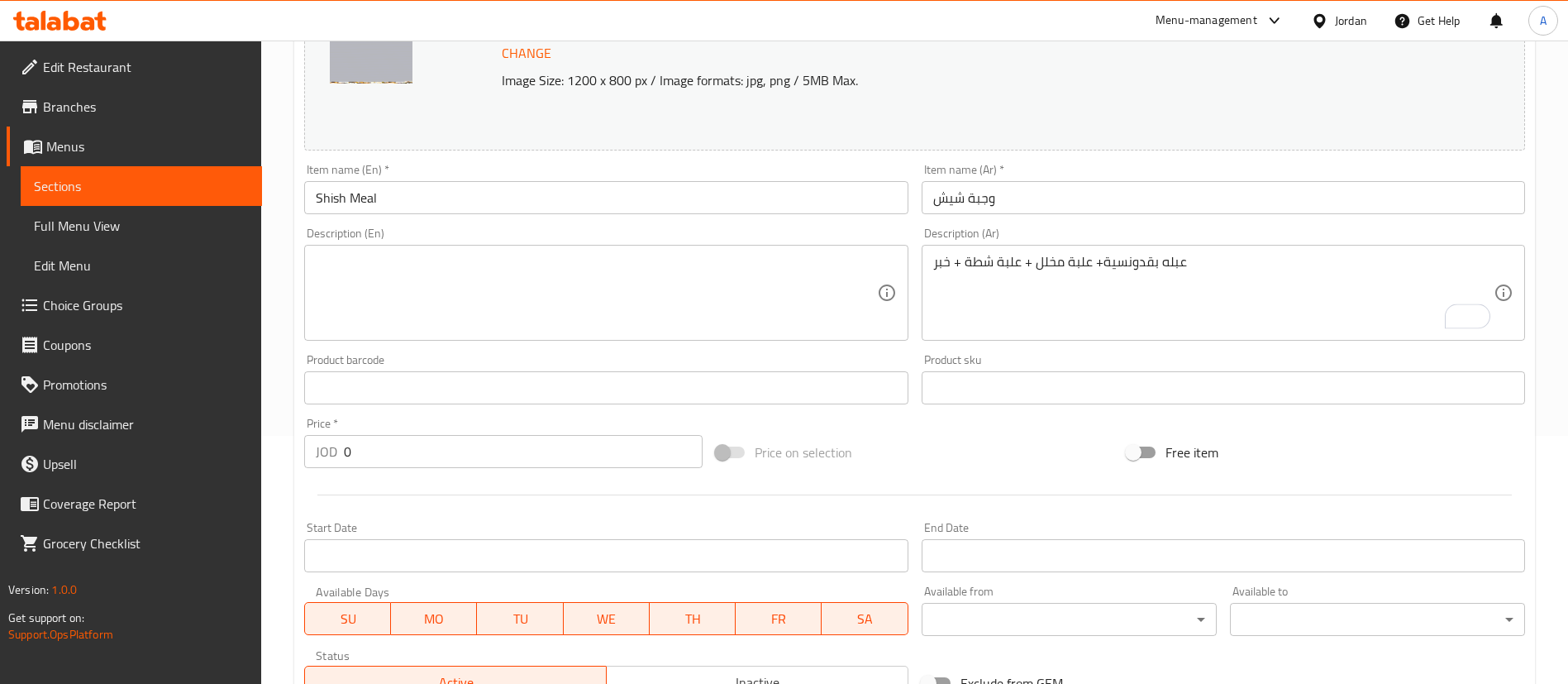
click at [927, 263] on div "عبله بقدونسية+ علبة مخلل + علبة شطة + خبر Description (Ar)" at bounding box center [1223, 293] width 603 height 96
click at [936, 264] on div "عبله بقدونسية+ علبة مخلل + علبة شطة + خبر Description (Ar)" at bounding box center [1223, 293] width 603 height 96
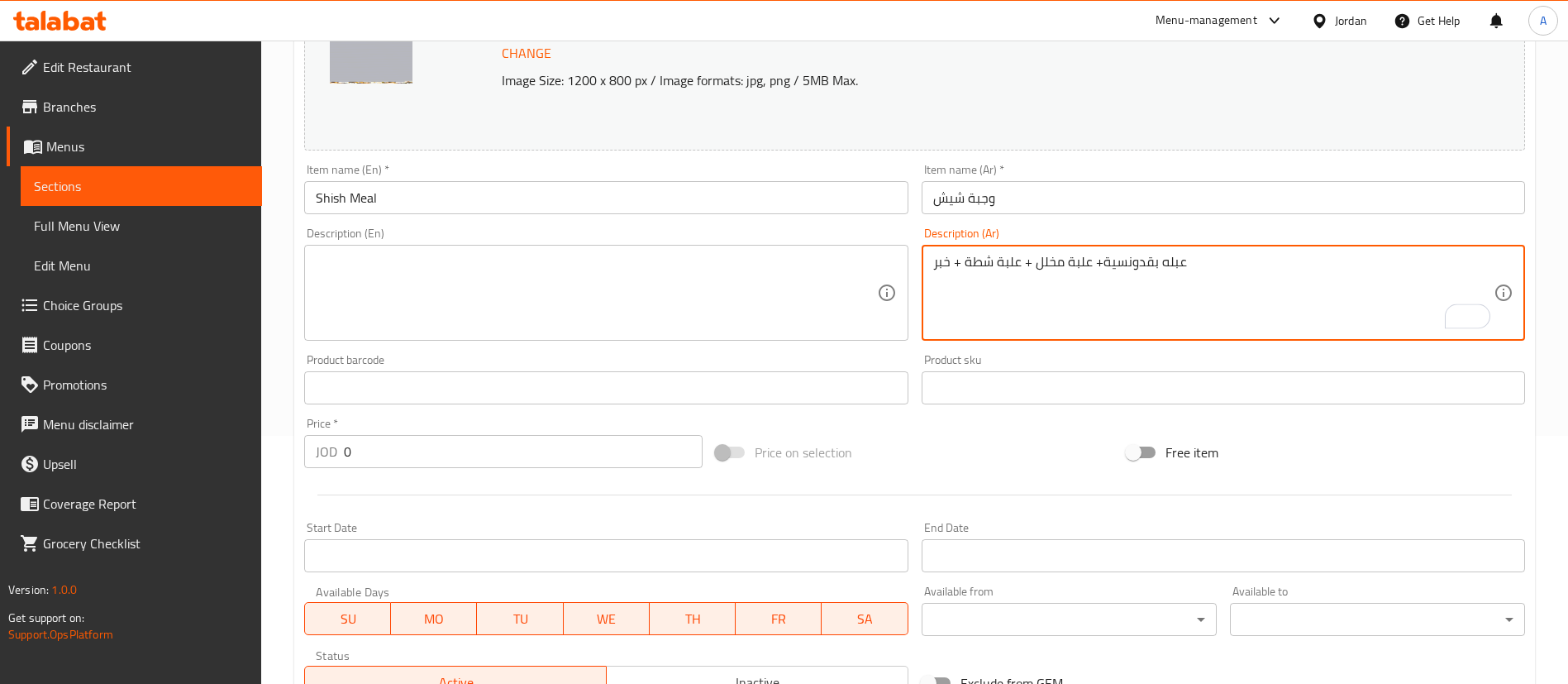
click at [930, 264] on div "عبله بقدونسية+ علبة مخلل + علبة شطة + خبر Description (Ar)" at bounding box center [1223, 293] width 603 height 96
click at [1002, 264] on textarea "عبله بقدونسية+ علبة مخلل + علبة شطة + خبز" at bounding box center [1213, 293] width 560 height 78
click at [1164, 263] on textarea "عبله بقدونسية+ علبة مخلل + علبة شطة + خبز" at bounding box center [1213, 293] width 560 height 78
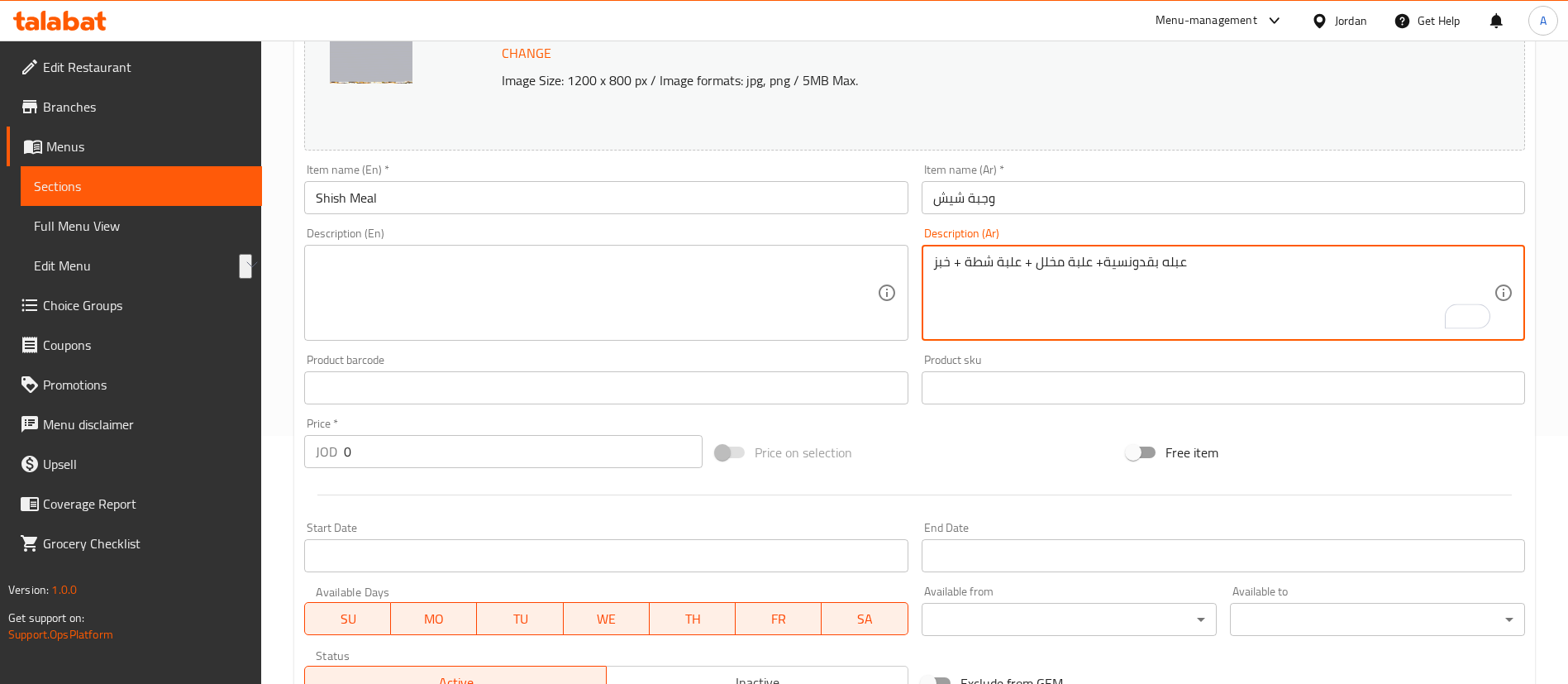
click at [1150, 265] on textarea "عبله بقدونسية+ علبة مخلل + علبة شطة + خبز" at bounding box center [1213, 293] width 560 height 78
click at [1172, 261] on textarea "عبله بقدونسية+ علبة مخلل + علبة شطة + خبز" at bounding box center [1213, 293] width 560 height 78
click at [1051, 318] on textarea "عبله بقدونسية+ علبة مخلل + علبة شطة + خبز" at bounding box center [1213, 293] width 560 height 78
drag, startPoint x: 793, startPoint y: 292, endPoint x: 924, endPoint y: 276, distance: 132.0
click at [796, 287] on textarea at bounding box center [596, 293] width 560 height 78
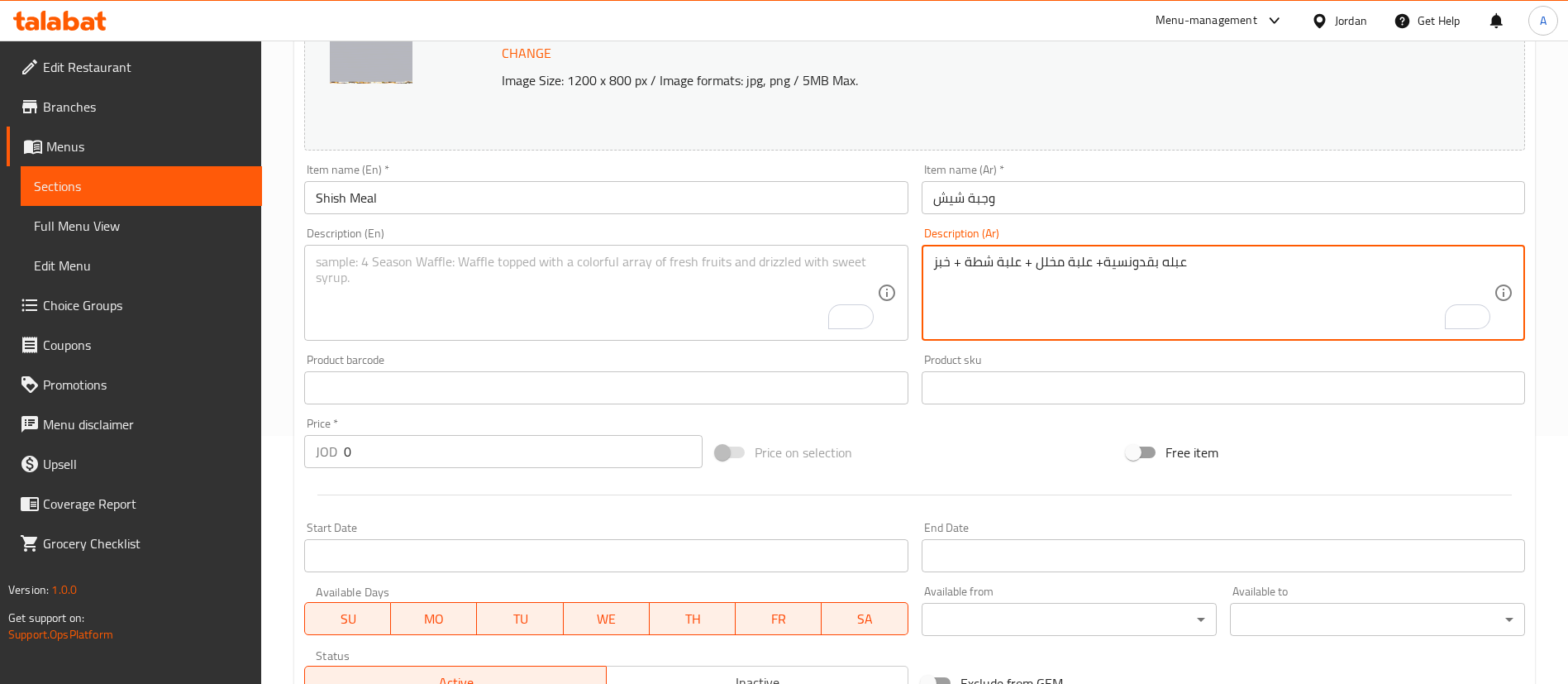
drag, startPoint x: 1159, startPoint y: 262, endPoint x: 1194, endPoint y: 263, distance: 35.0
click at [1189, 263] on textarea "علبة بقدونسية+ علبة مخلل + علبة شطة + خبز" at bounding box center [1213, 293] width 560 height 78
type textarea "علبة بقدونسية+ علبة مخلل + علبة شطة + خبز"
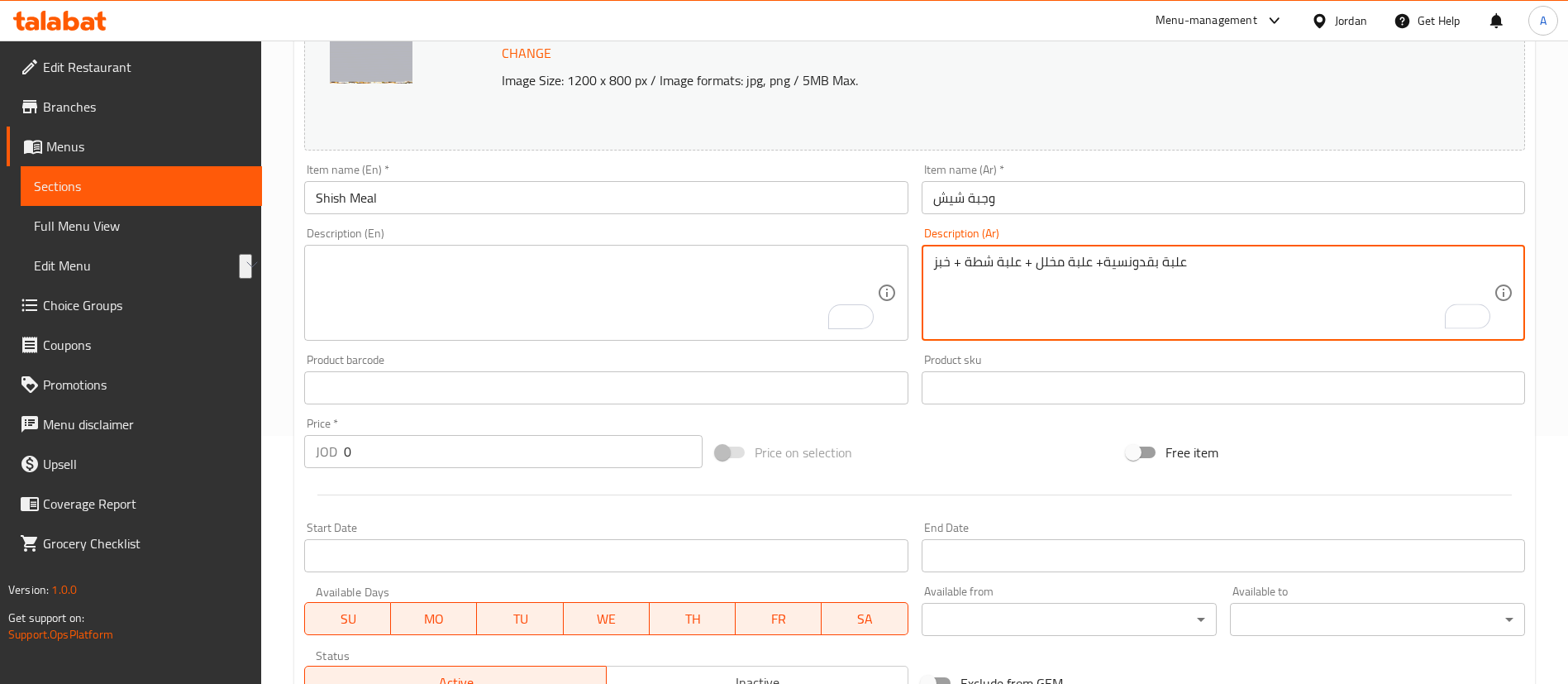
click at [670, 284] on textarea "To enrich screen reader interactions, please activate Accessibility in Grammarl…" at bounding box center [596, 293] width 560 height 78
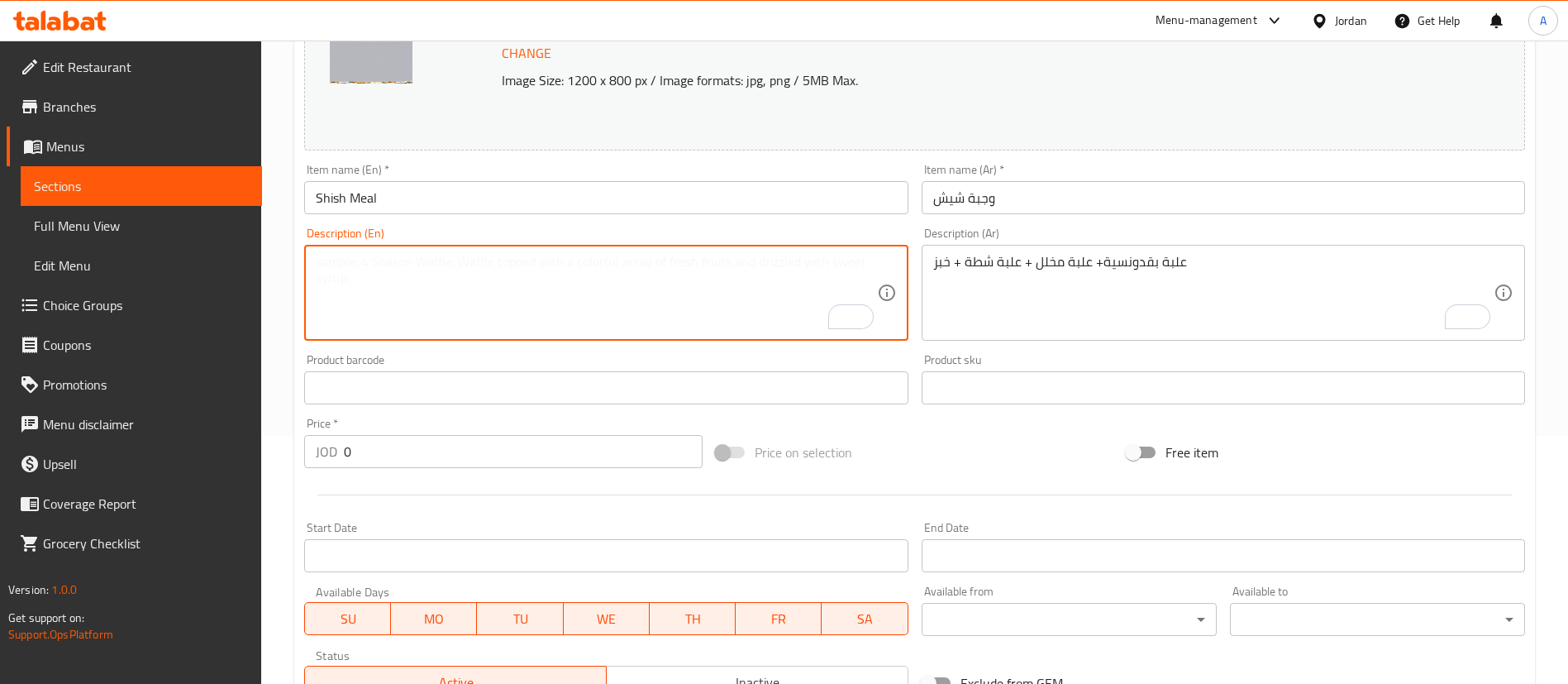
paste textarea "Parsley box + pickles box + hot pepper box + bread"
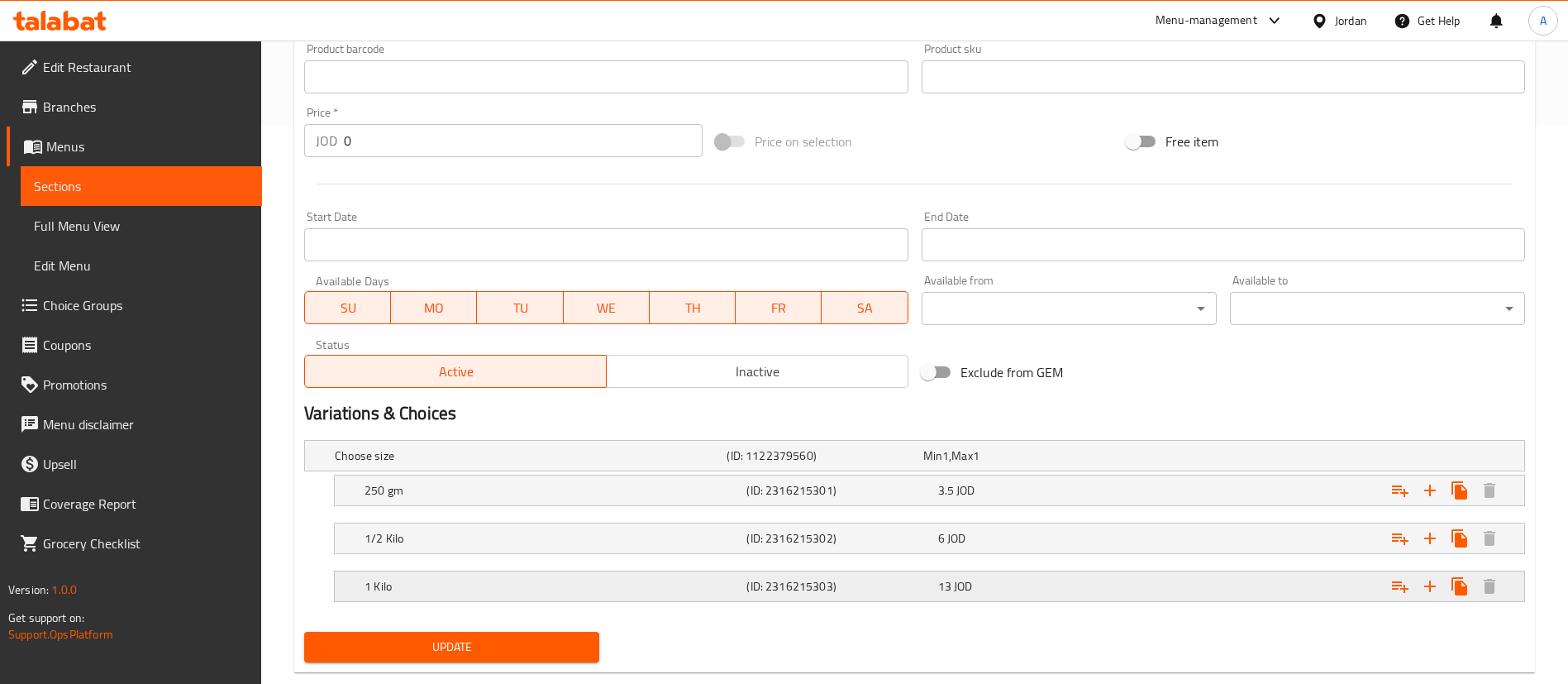
scroll to position [593, 0]
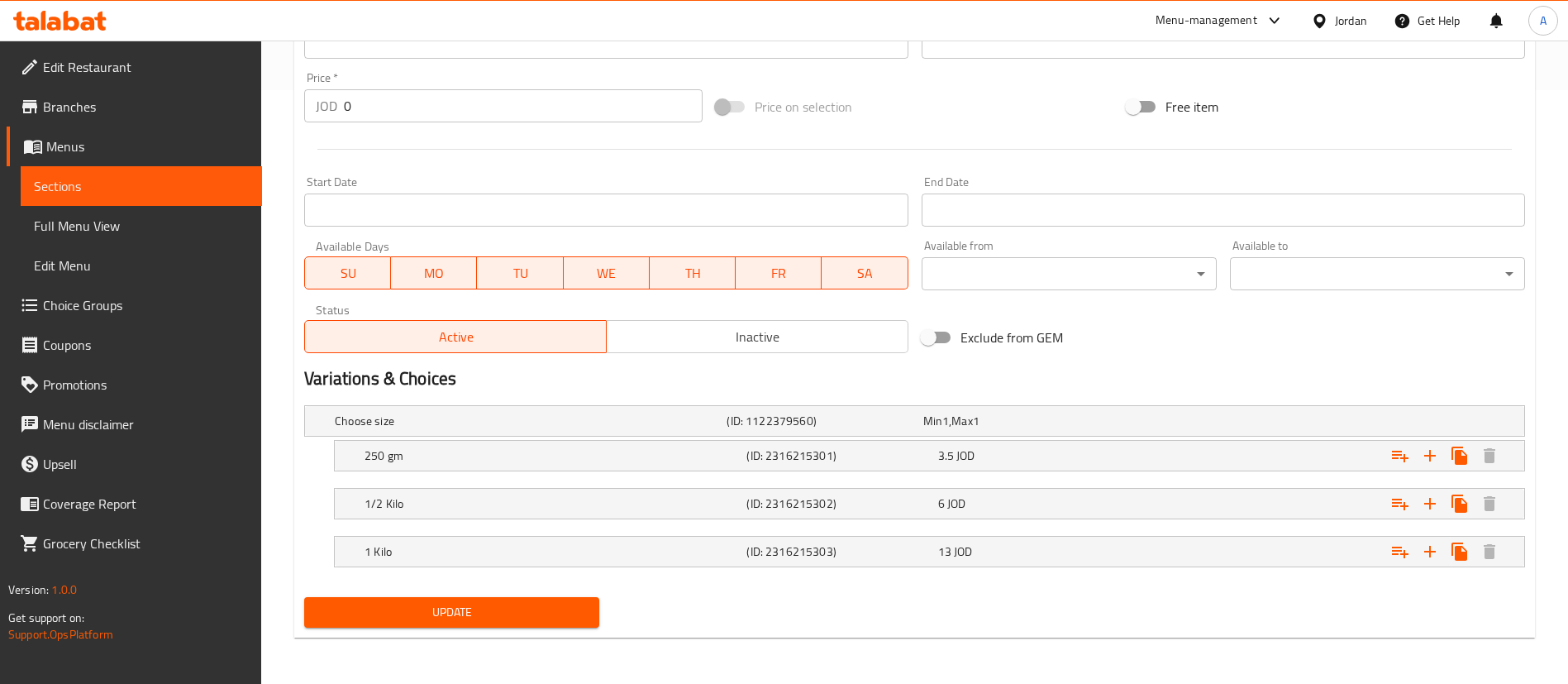
type textarea "Parsley box + pickles box + hot pepper box + bread"
click at [408, 602] on span "Update" at bounding box center [451, 611] width 268 height 21
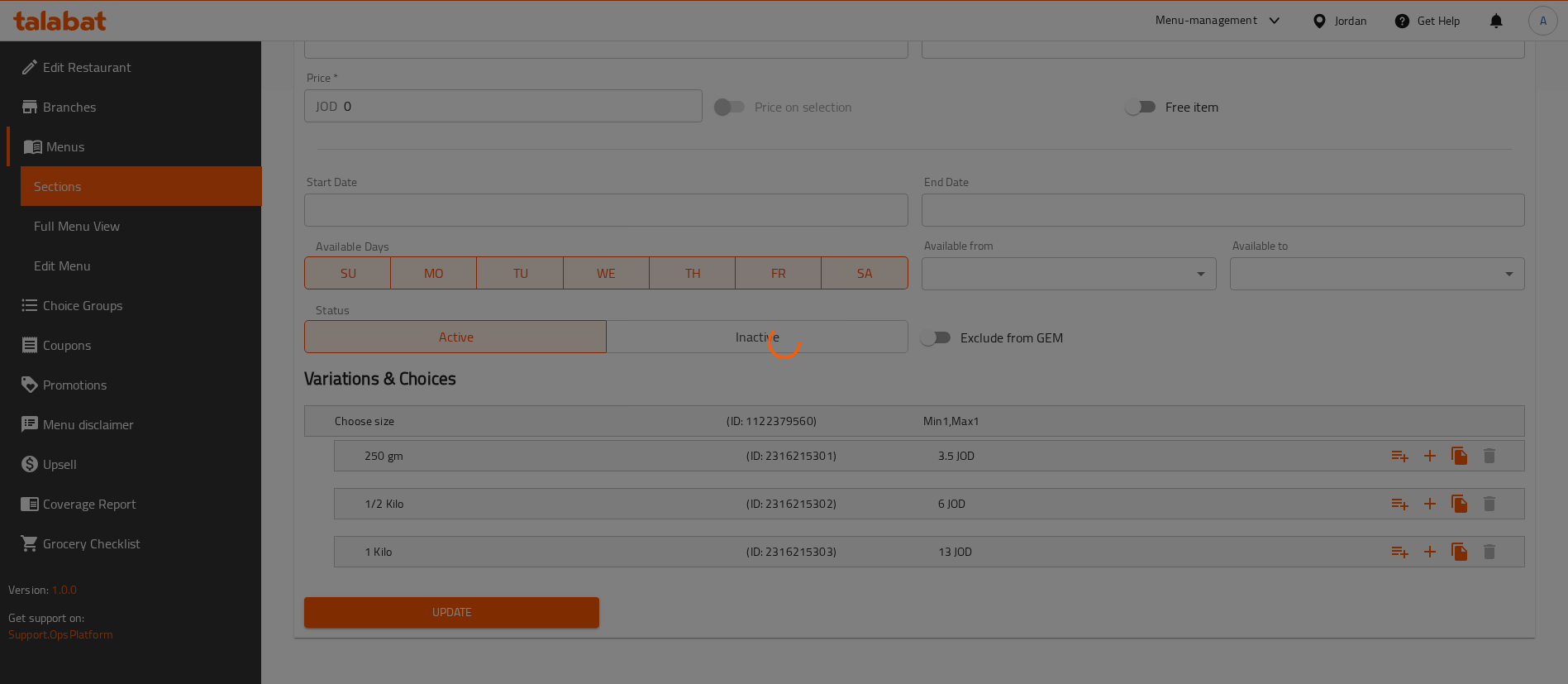
scroll to position [0, 0]
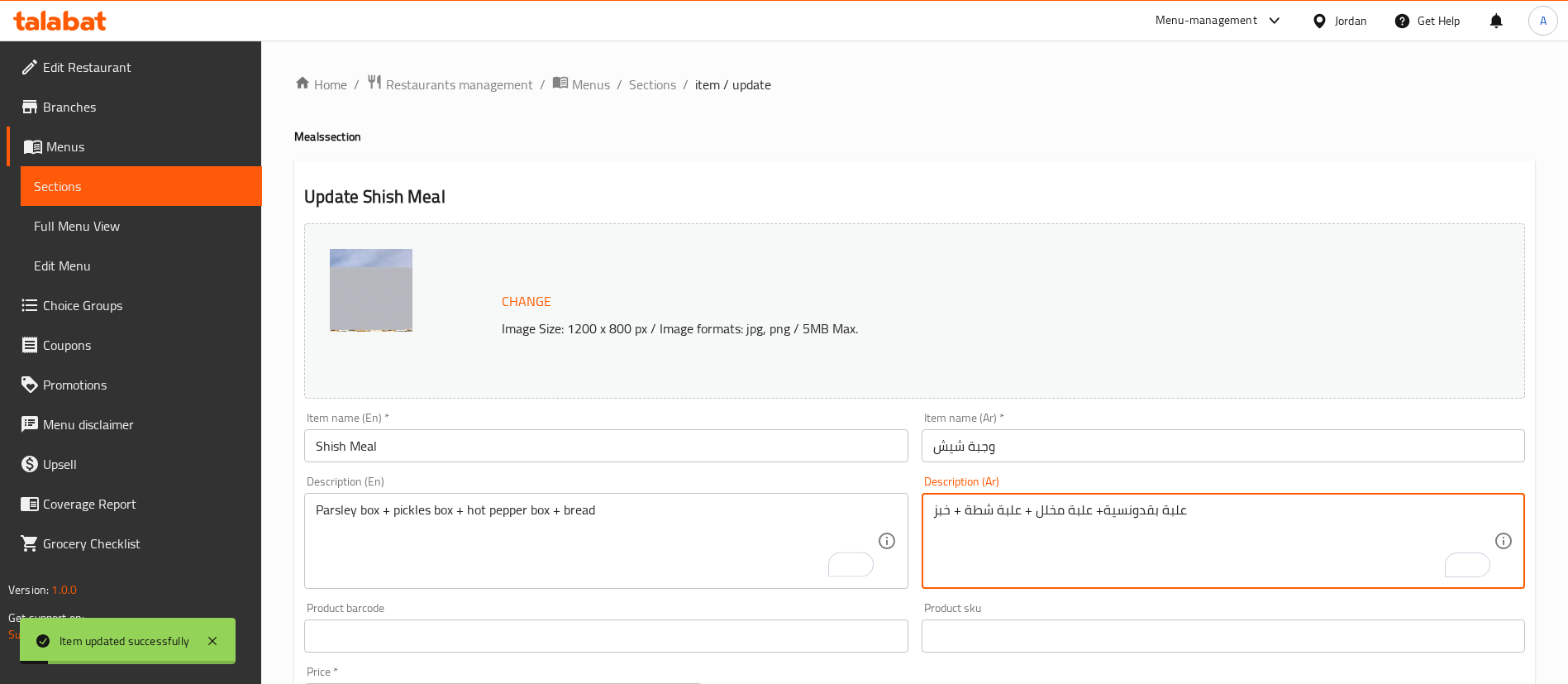
click at [1187, 506] on textarea "علبة بقدونسية+ علبة مخلل + علبة شطة + خبز" at bounding box center [1213, 540] width 560 height 78
click at [640, 81] on span "Sections" at bounding box center [653, 84] width 47 height 20
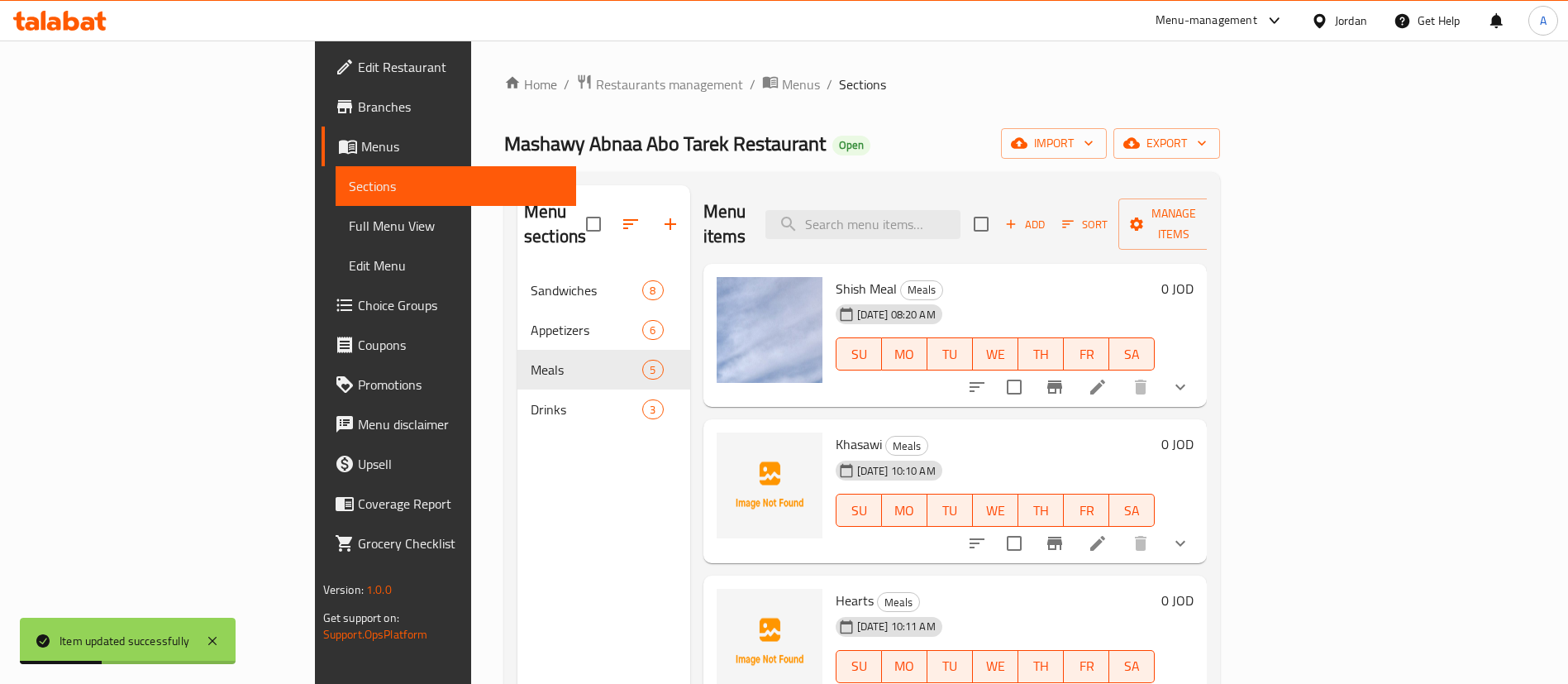
click at [1105, 536] on icon at bounding box center [1098, 543] width 15 height 15
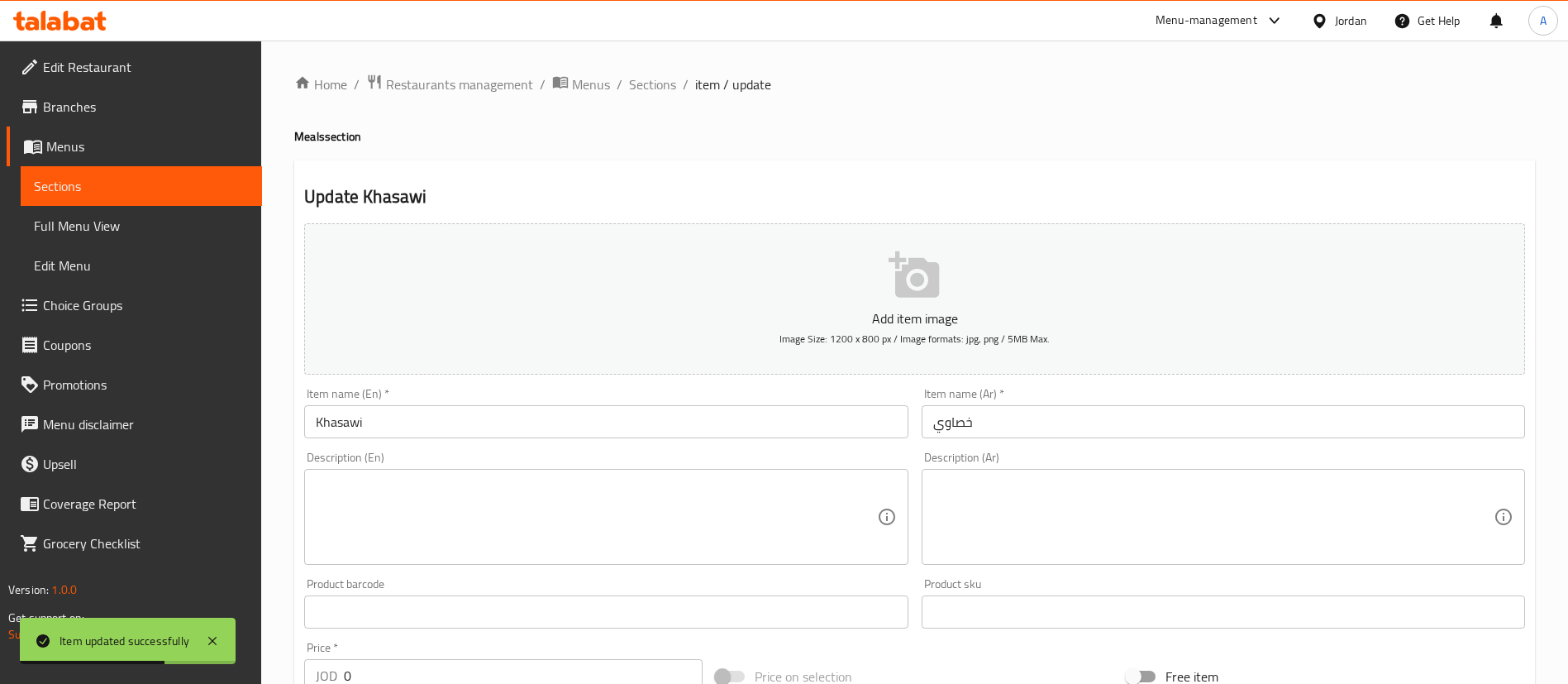
click at [677, 89] on ol "Home / Restaurants management / Menus / Sections / item / update" at bounding box center [915, 84] width 1240 height 22
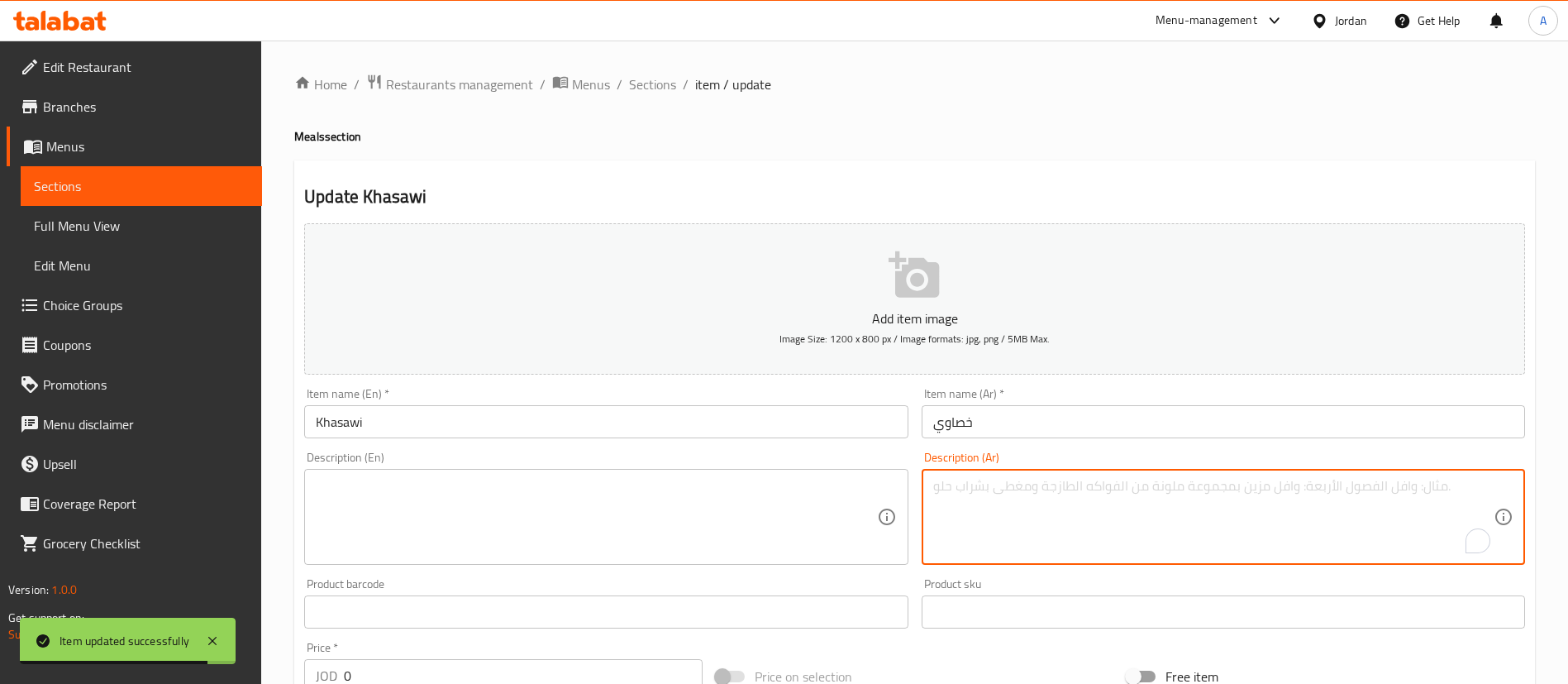
click at [1076, 512] on textarea "To enrich screen reader interactions, please activate Accessibility in Grammarl…" at bounding box center [1213, 516] width 560 height 78
paste textarea "علبة بقدونسية+ علبة مخلل + علبة شطة + خبز"
type textarea "علبة بقدونسية+ علبة مخلل + علبة شطة + خبز"
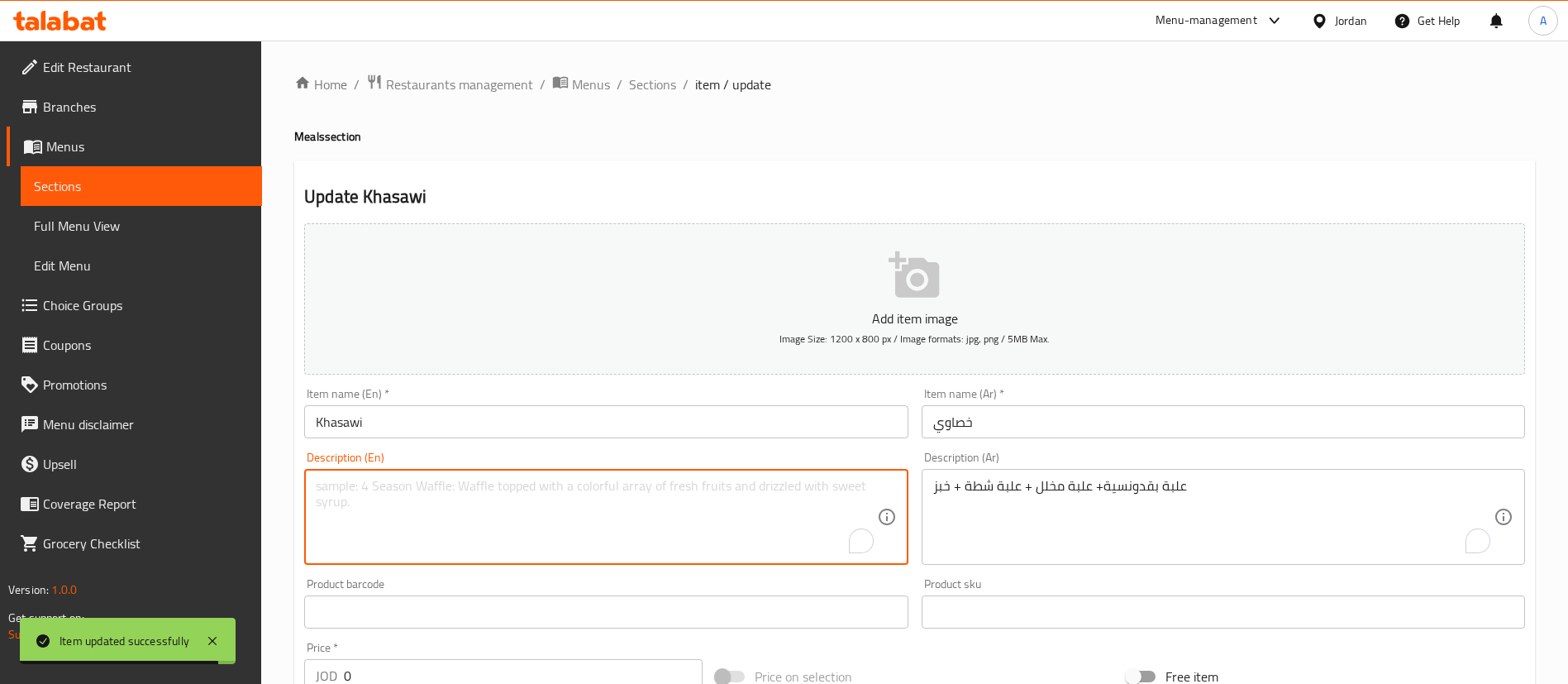
click at [766, 540] on textarea "To enrich screen reader interactions, please activate Accessibility in Grammarl…" at bounding box center [596, 516] width 560 height 78
paste textarea "Parsley box + pickles box + hot pepper box + bread"
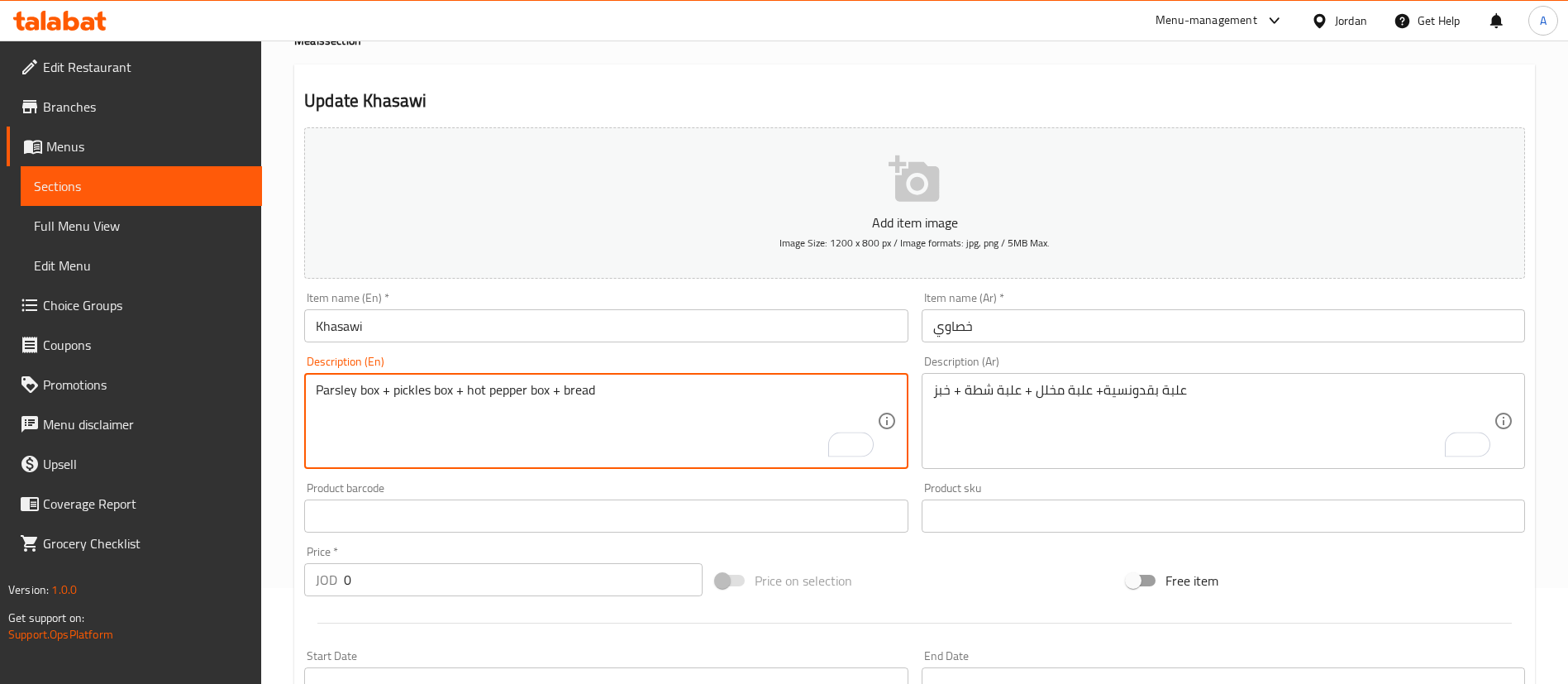
scroll to position [124, 0]
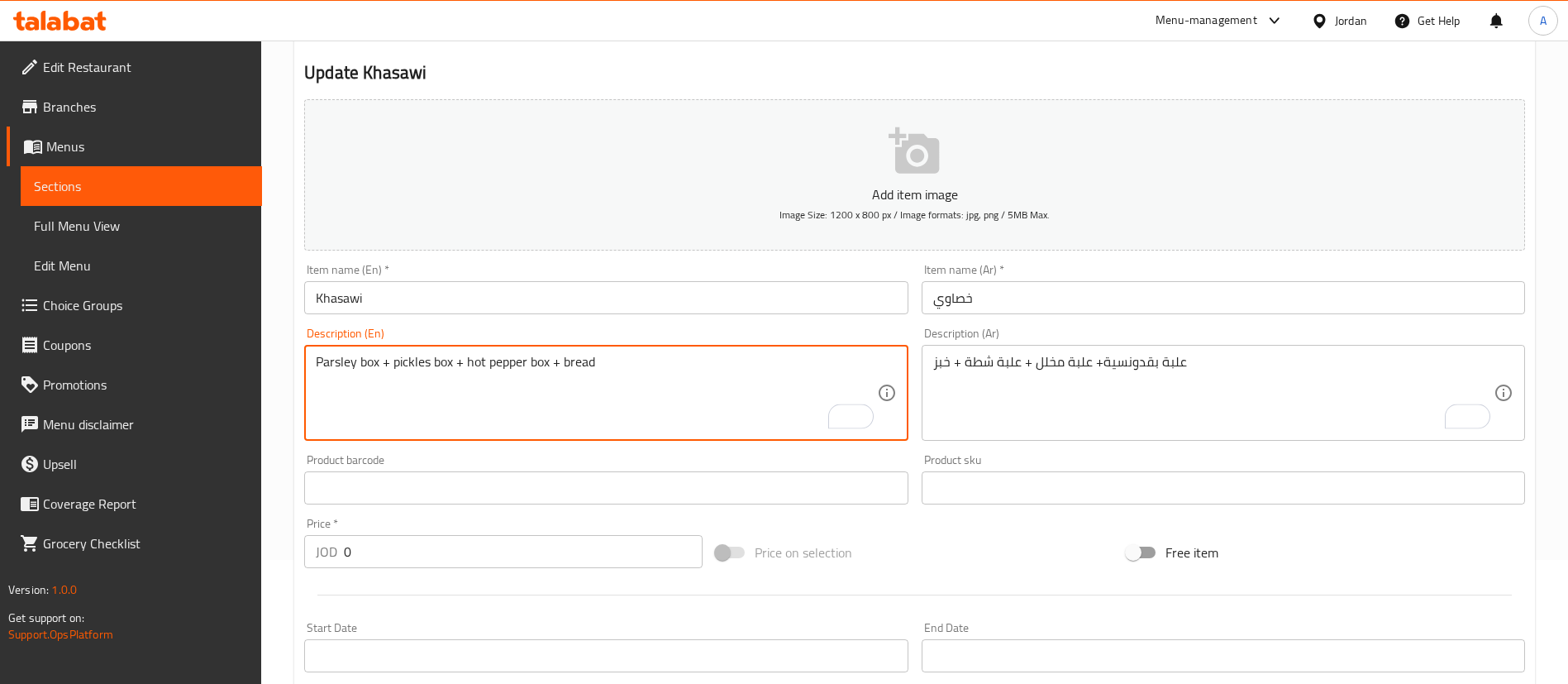
type textarea "Parsley box + pickles box + hot pepper box + bread"
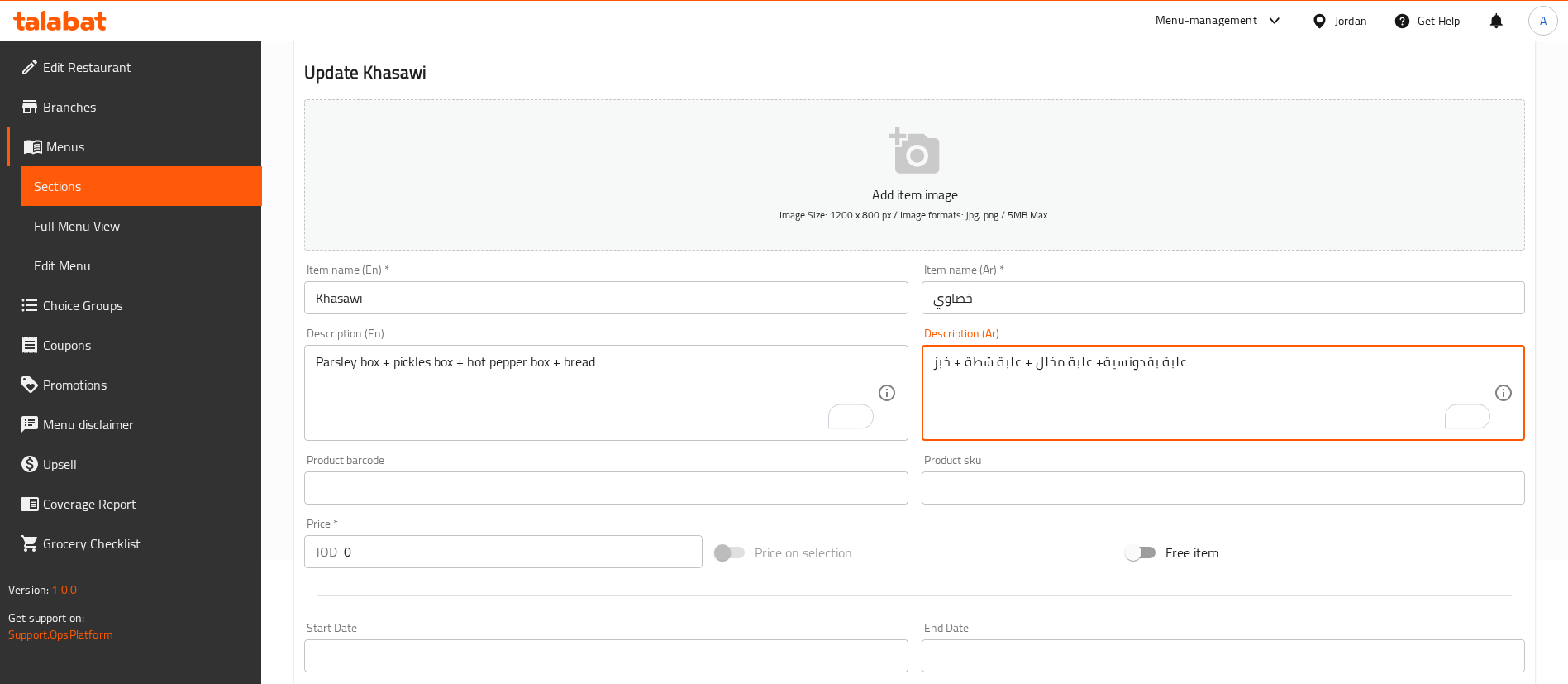
click at [1033, 365] on textarea "علبة بقدونسية+ علبة مخلل + علبة شطة + خبز" at bounding box center [1213, 392] width 560 height 78
click at [1031, 365] on textarea "علبة بقدونسية+ علبة مخلل + علبة شطة + خبز" at bounding box center [1213, 392] width 560 height 78
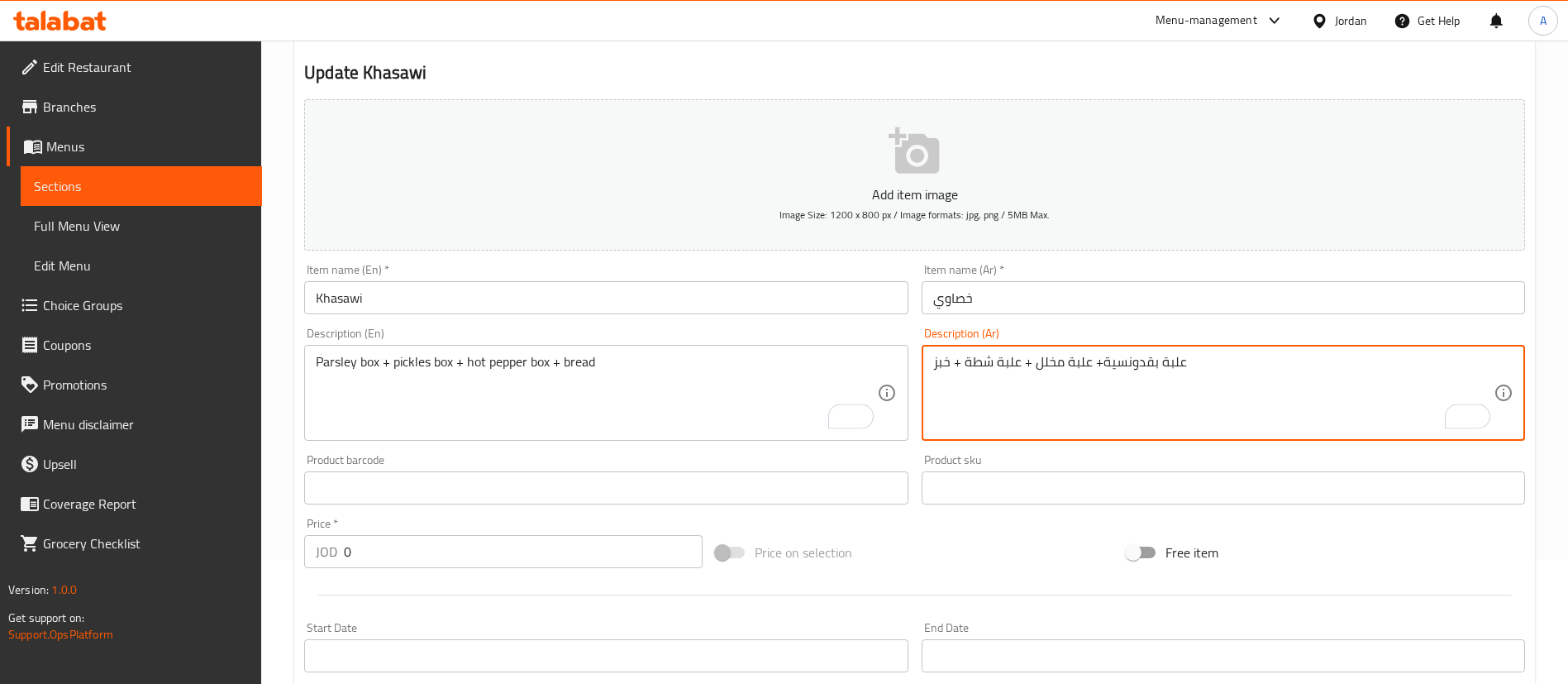
scroll to position [569, 0]
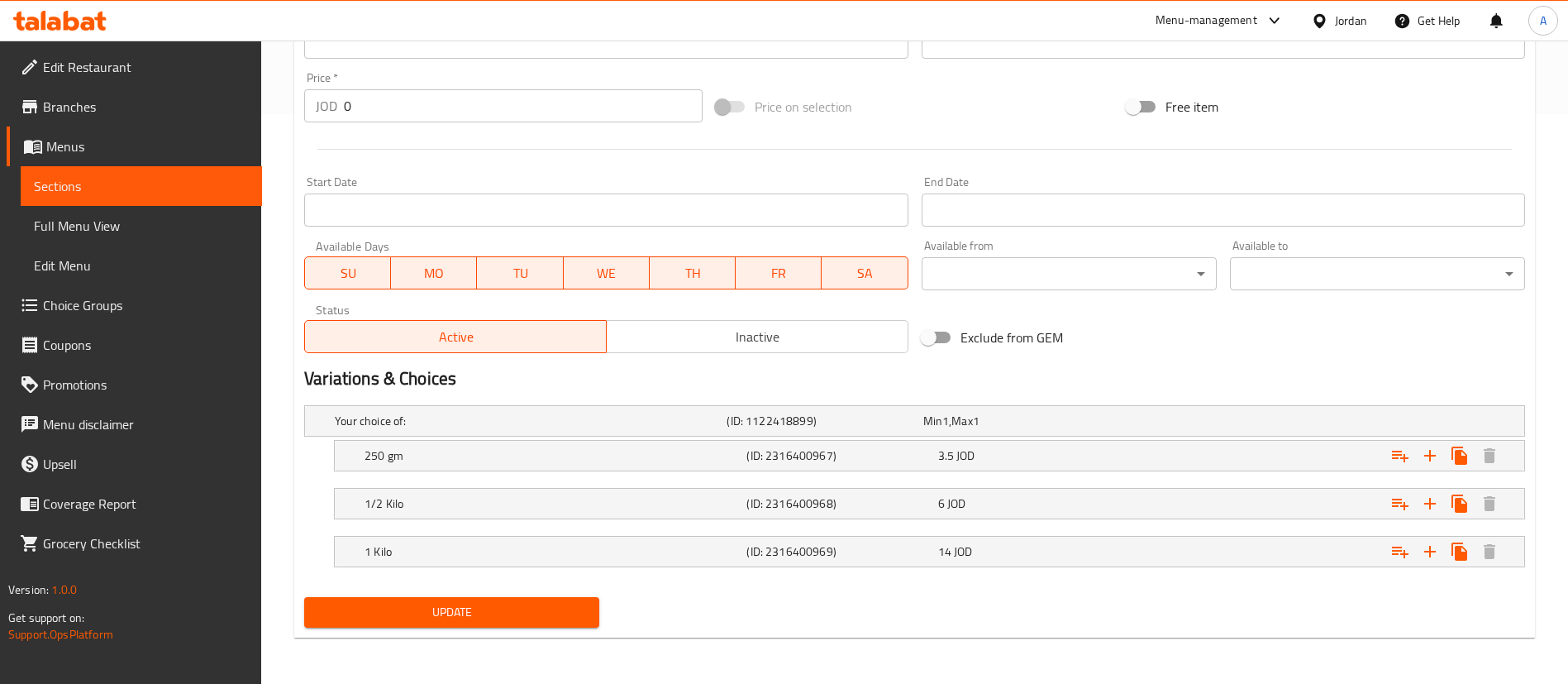
drag, startPoint x: 475, startPoint y: 604, endPoint x: 485, endPoint y: 589, distance: 18.0
click at [474, 603] on span "Update" at bounding box center [451, 611] width 268 height 21
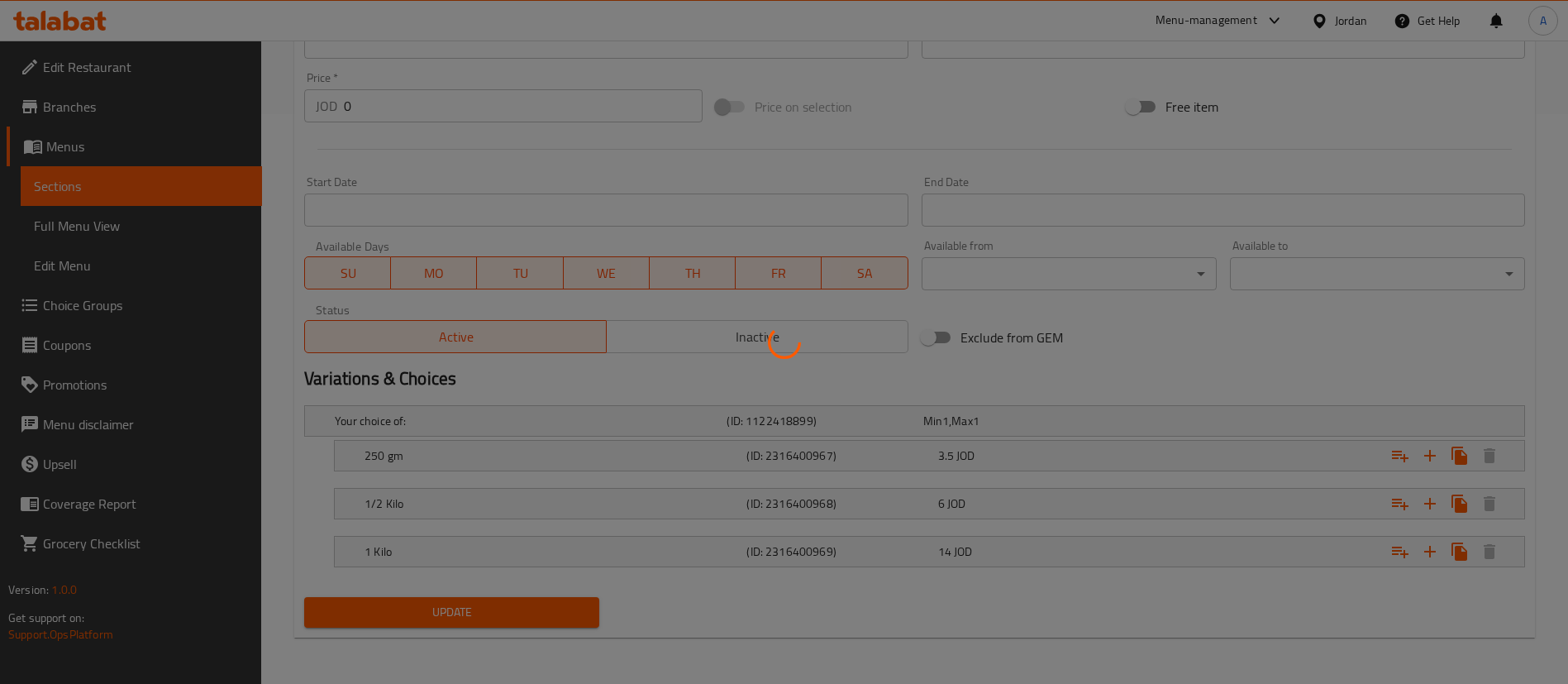
scroll to position [0, 0]
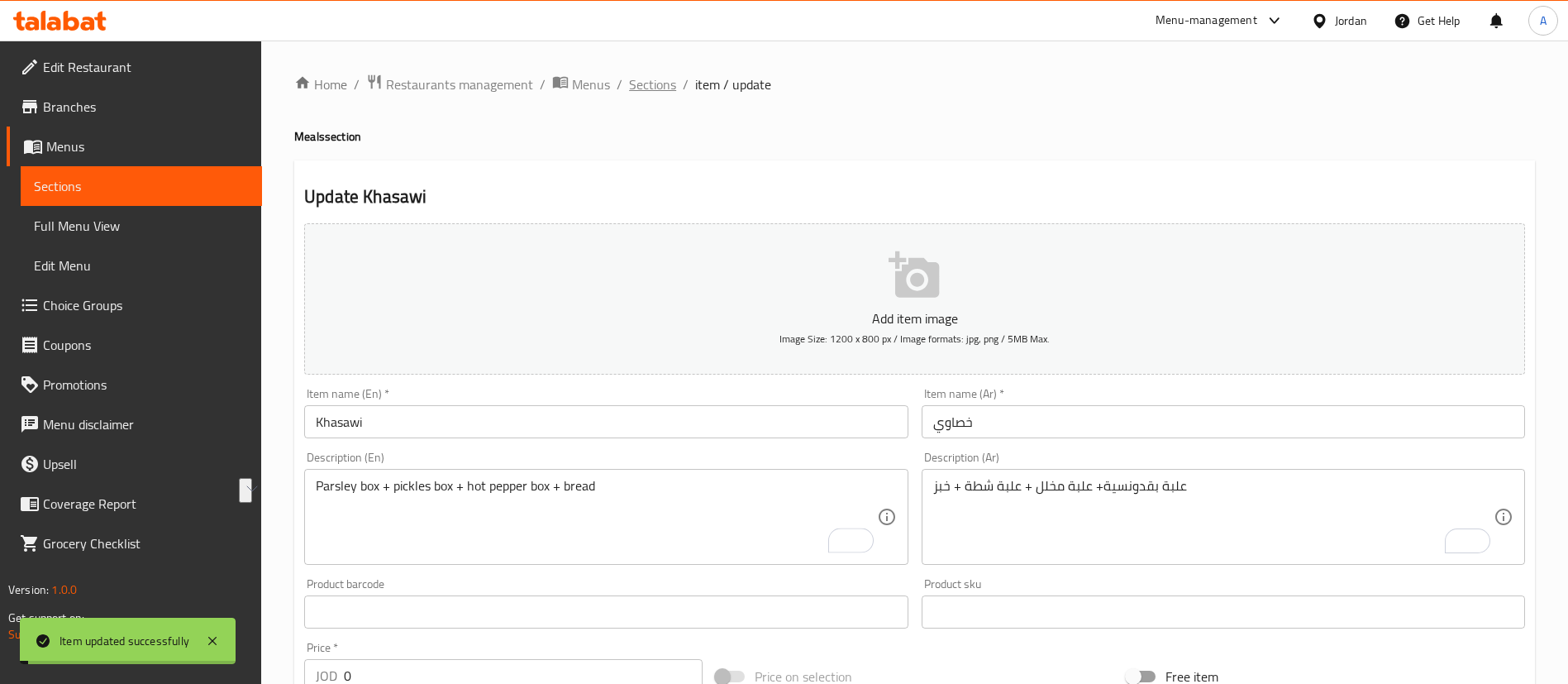
click at [653, 86] on span "Sections" at bounding box center [653, 84] width 47 height 20
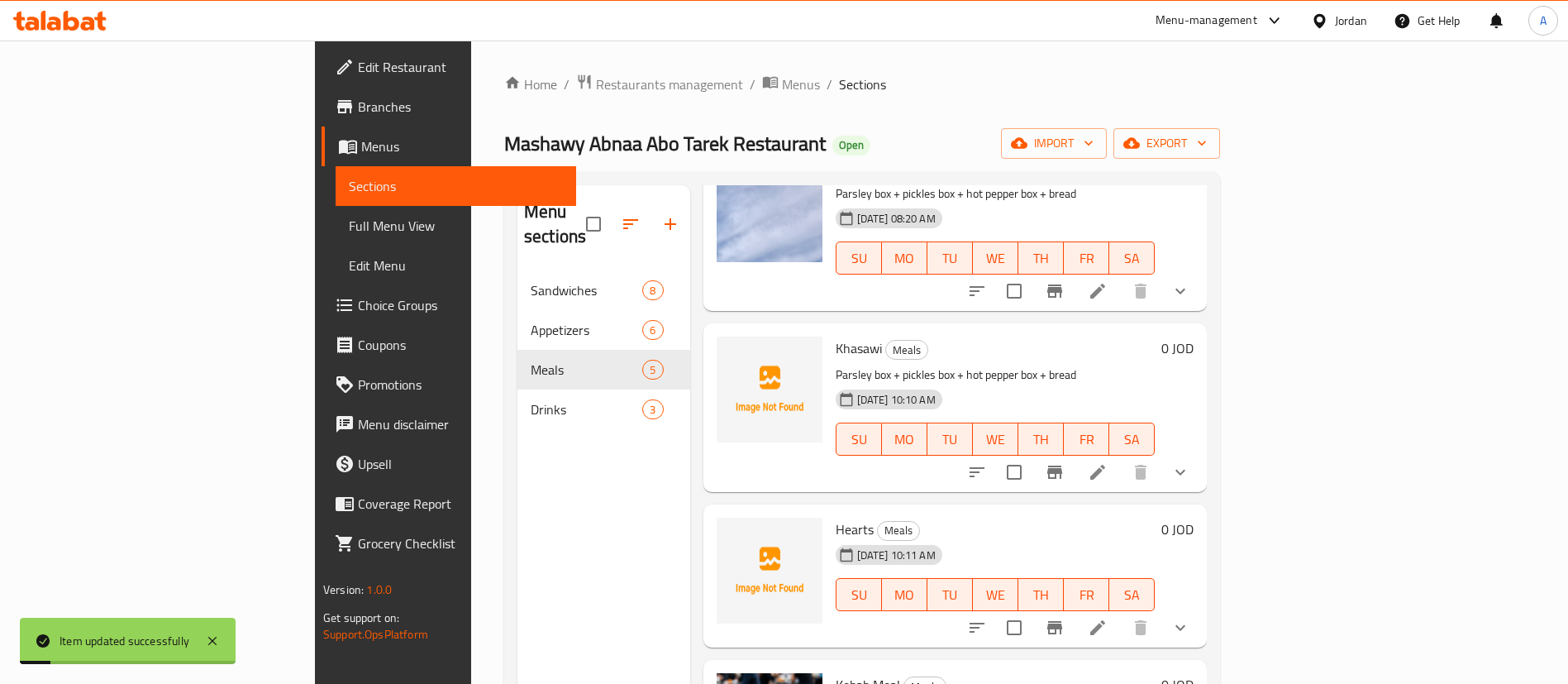
scroll to position [235, 0]
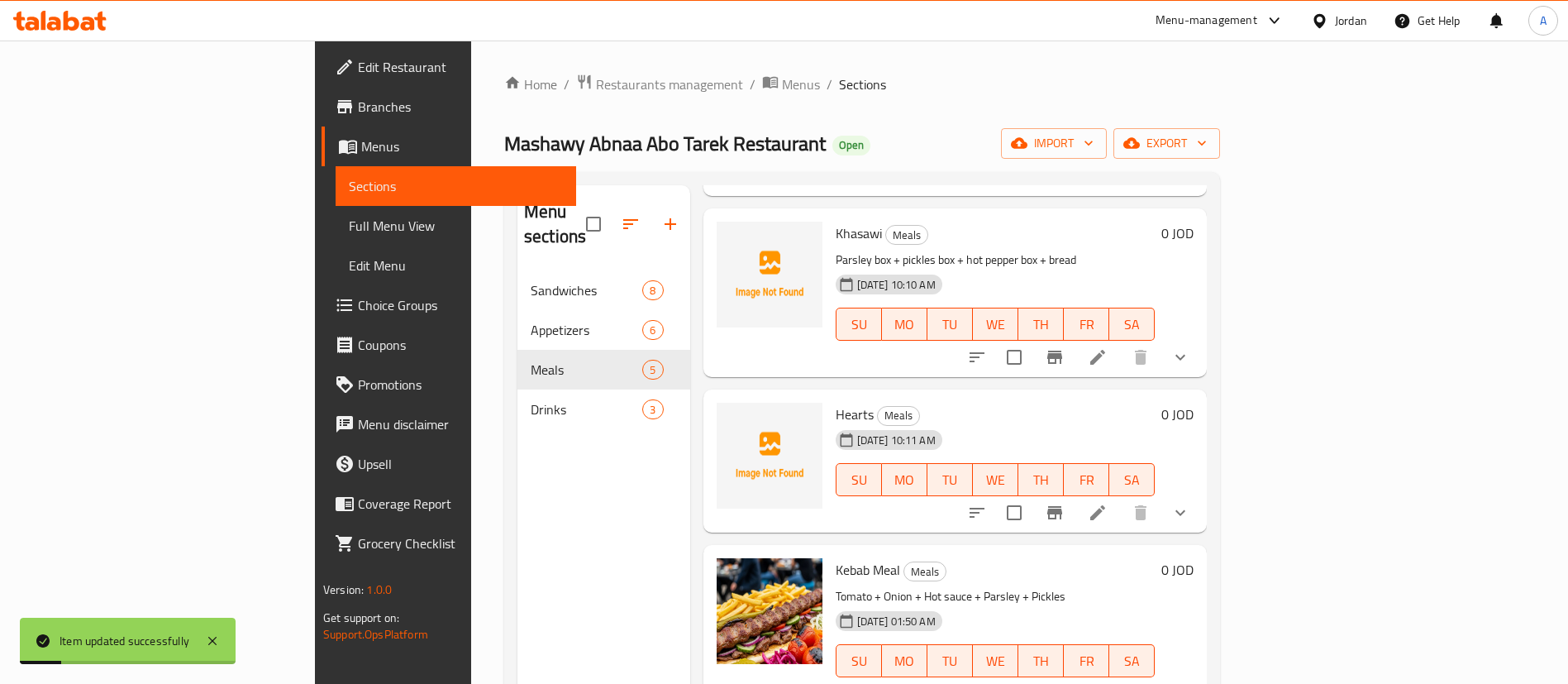
click at [1121, 497] on li at bounding box center [1098, 512] width 47 height 30
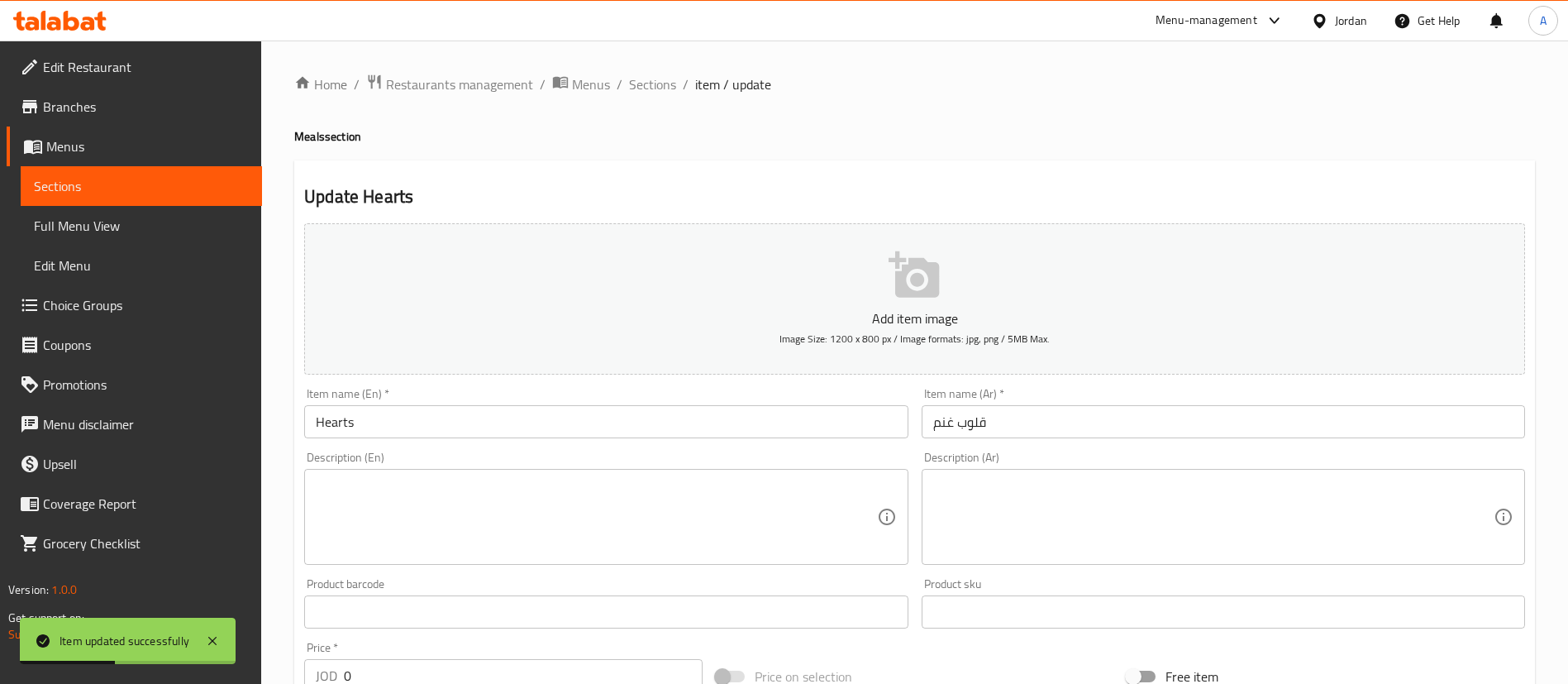
click at [1152, 489] on textarea at bounding box center [1213, 516] width 560 height 78
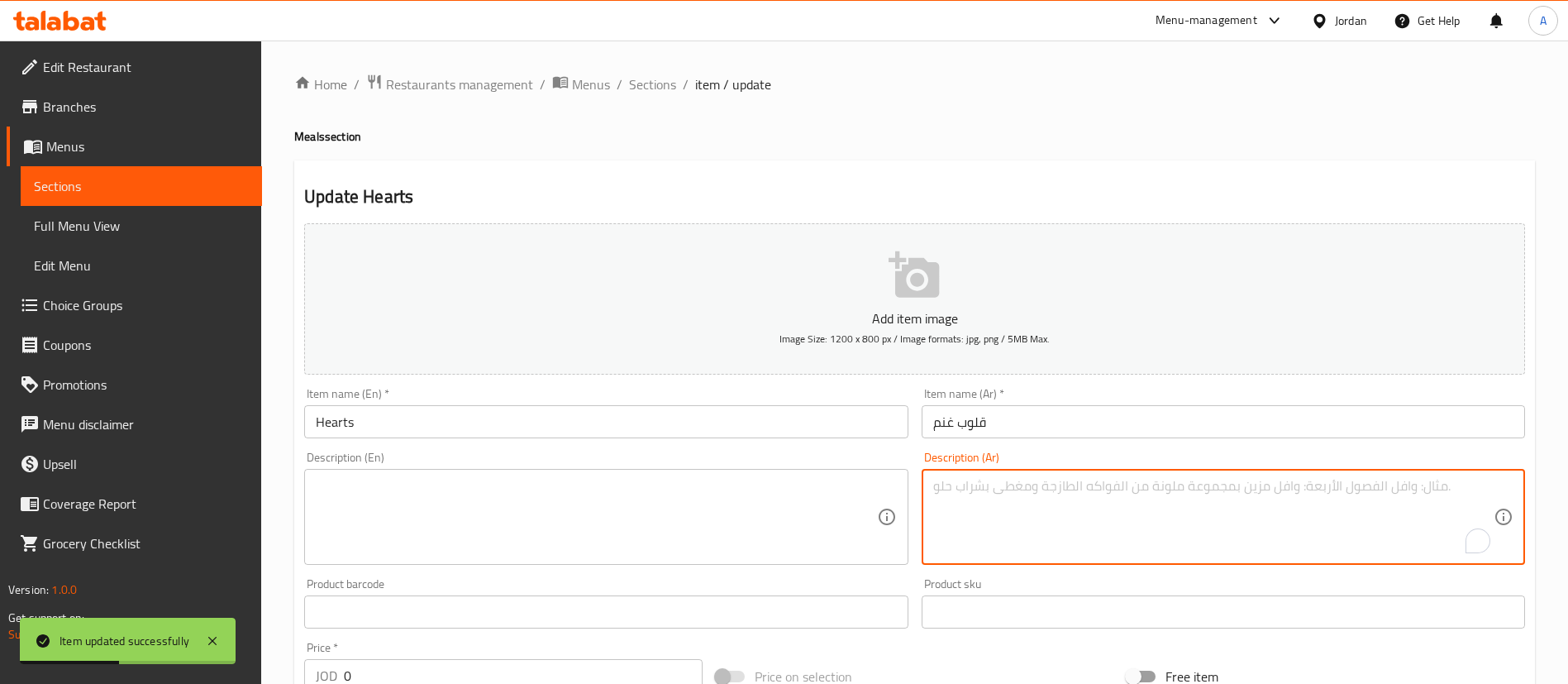
paste textarea "علبة بقدونسية+ علبة مخلل + علبة شطة + خبز"
type textarea "علبة بقدونسية+ علبة مخلل + علبة شطة + خبز"
click at [788, 496] on textarea at bounding box center [596, 516] width 560 height 78
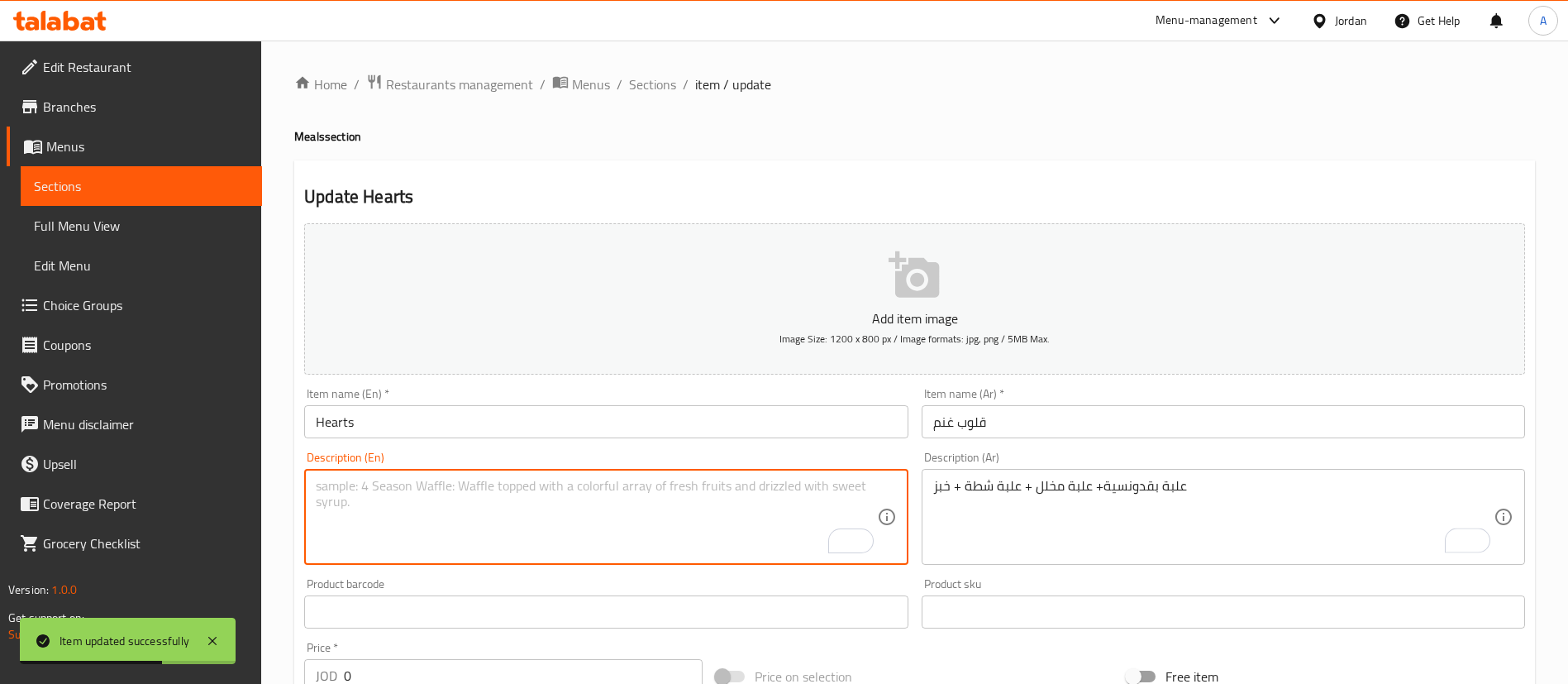
paste textarea "Parsley box + pickles box + hot pepper box + bread"
drag, startPoint x: 391, startPoint y: 466, endPoint x: 182, endPoint y: 448, distance: 209.8
click at [201, 451] on div "Edit Restaurant Branches Menus Sections Full Menu View Edit Menu Choice Groups …" at bounding box center [784, 646] width 1568 height 1213
type textarea "Parsley box + pickles box + hot pepper box + bread"
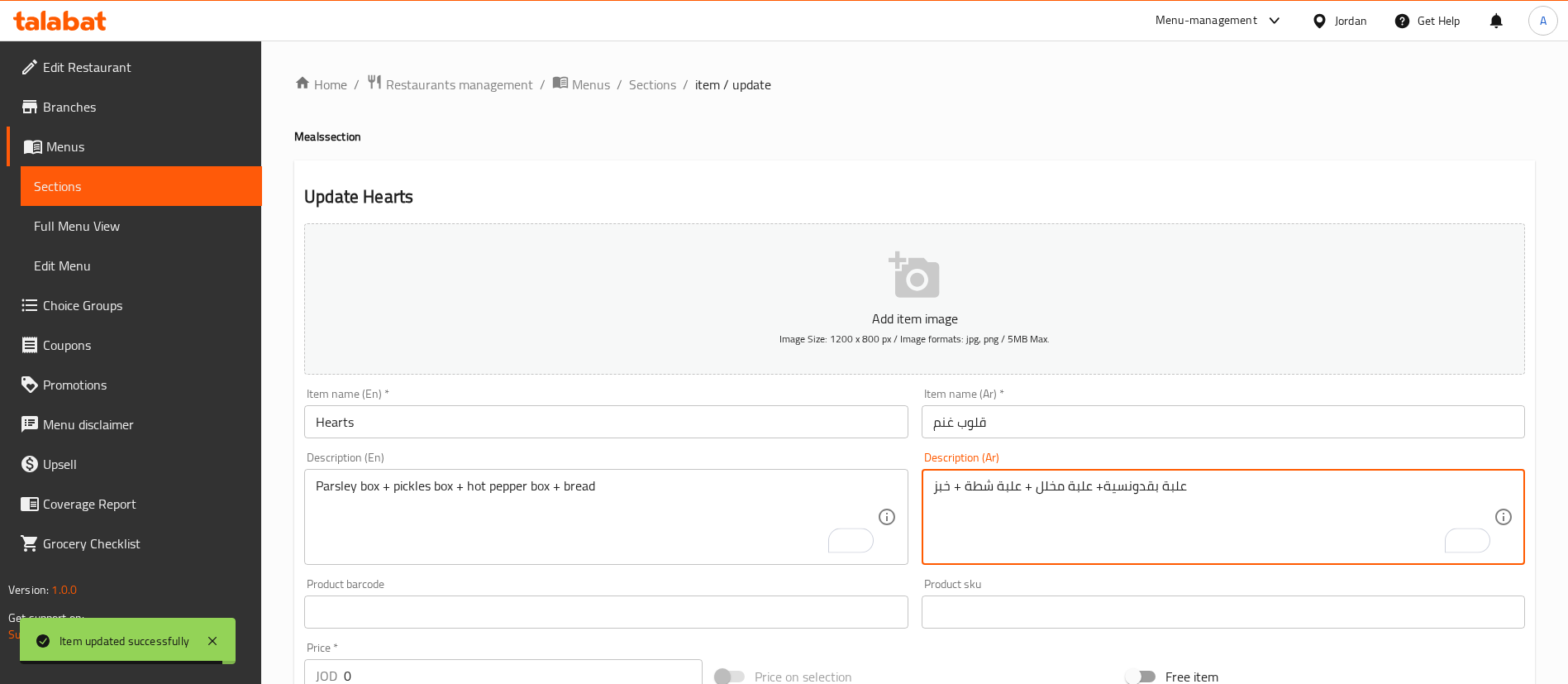
click at [1020, 498] on textarea "علبة بقدونسية+ علبة مخلل + علبة شطة + خبز" at bounding box center [1213, 516] width 560 height 78
click at [1019, 497] on textarea "علبة بقدونسية+ علبة مخلل + علبة شطة + خبز" at bounding box center [1213, 516] width 560 height 78
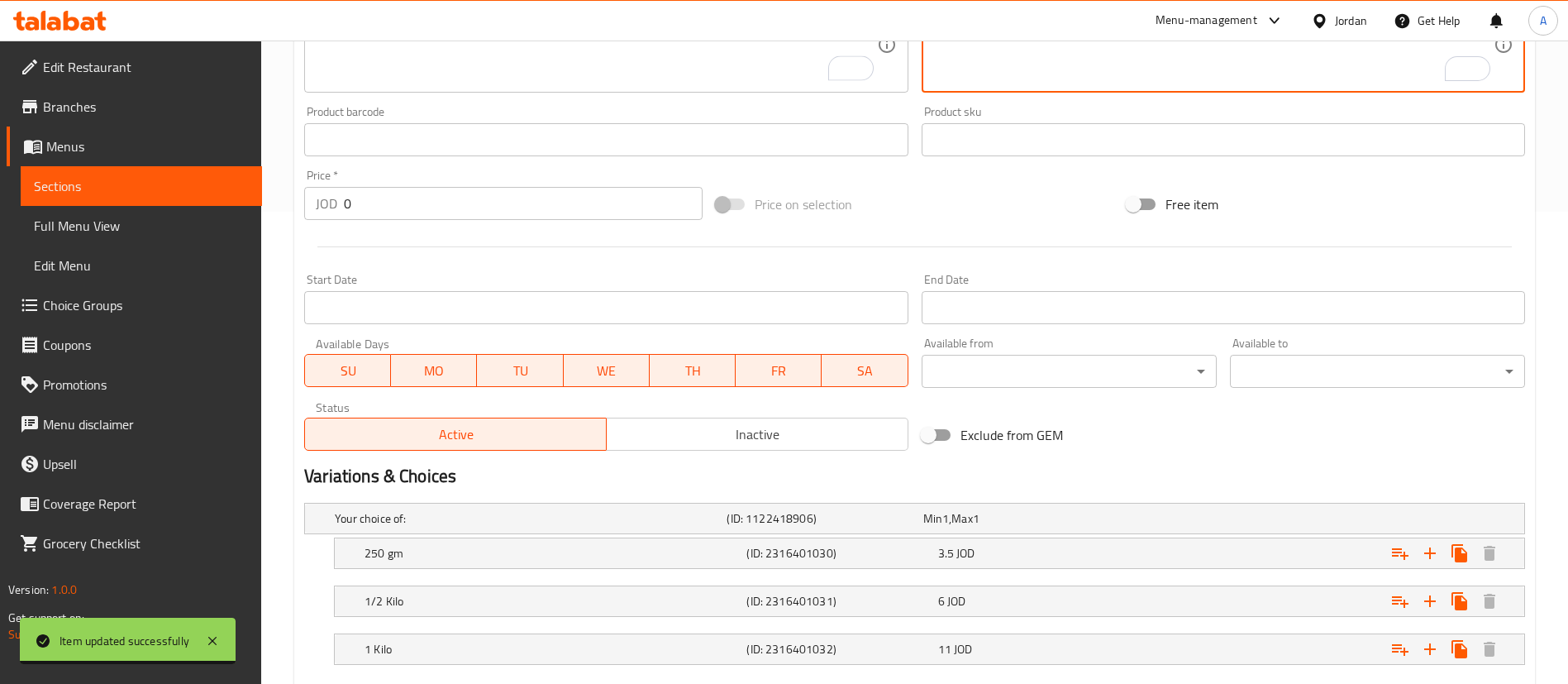
scroll to position [569, 0]
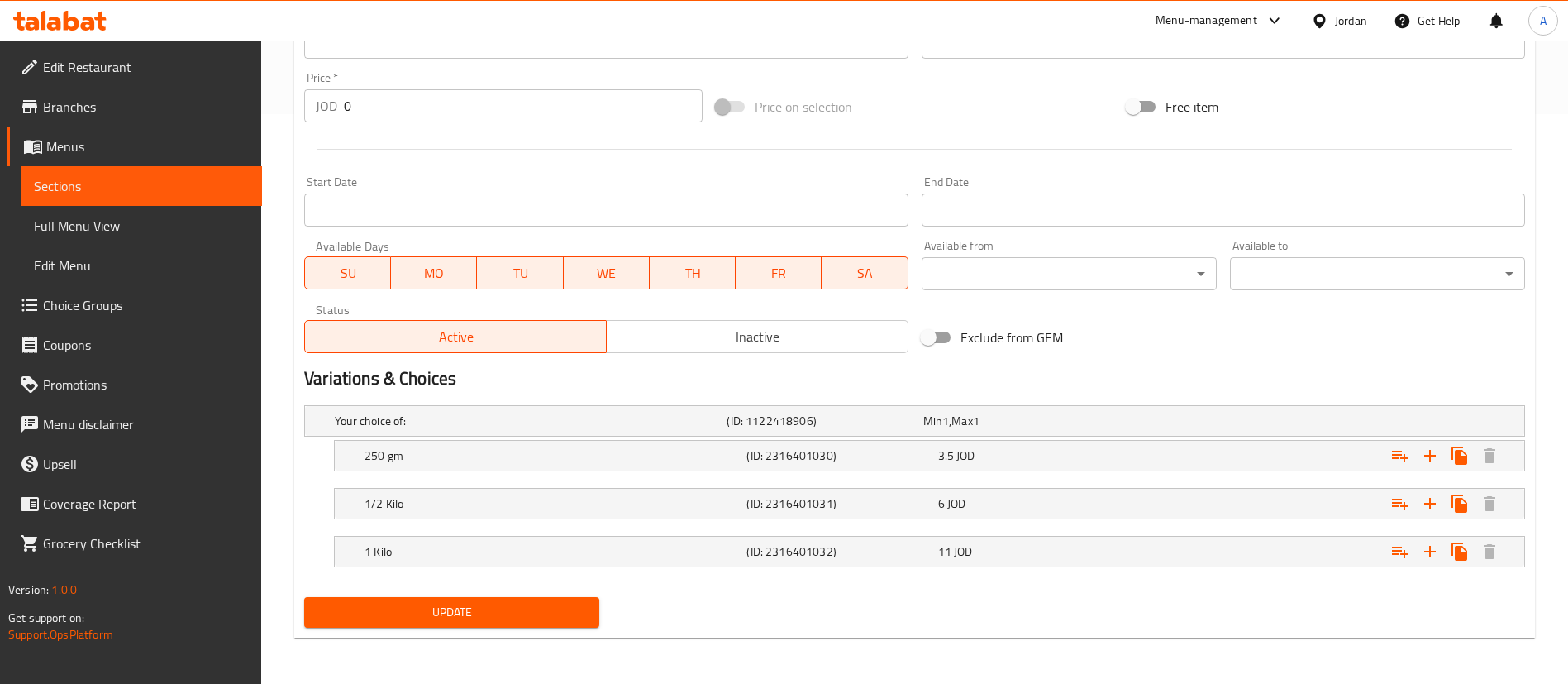
click at [446, 599] on button "Update" at bounding box center [451, 612] width 295 height 31
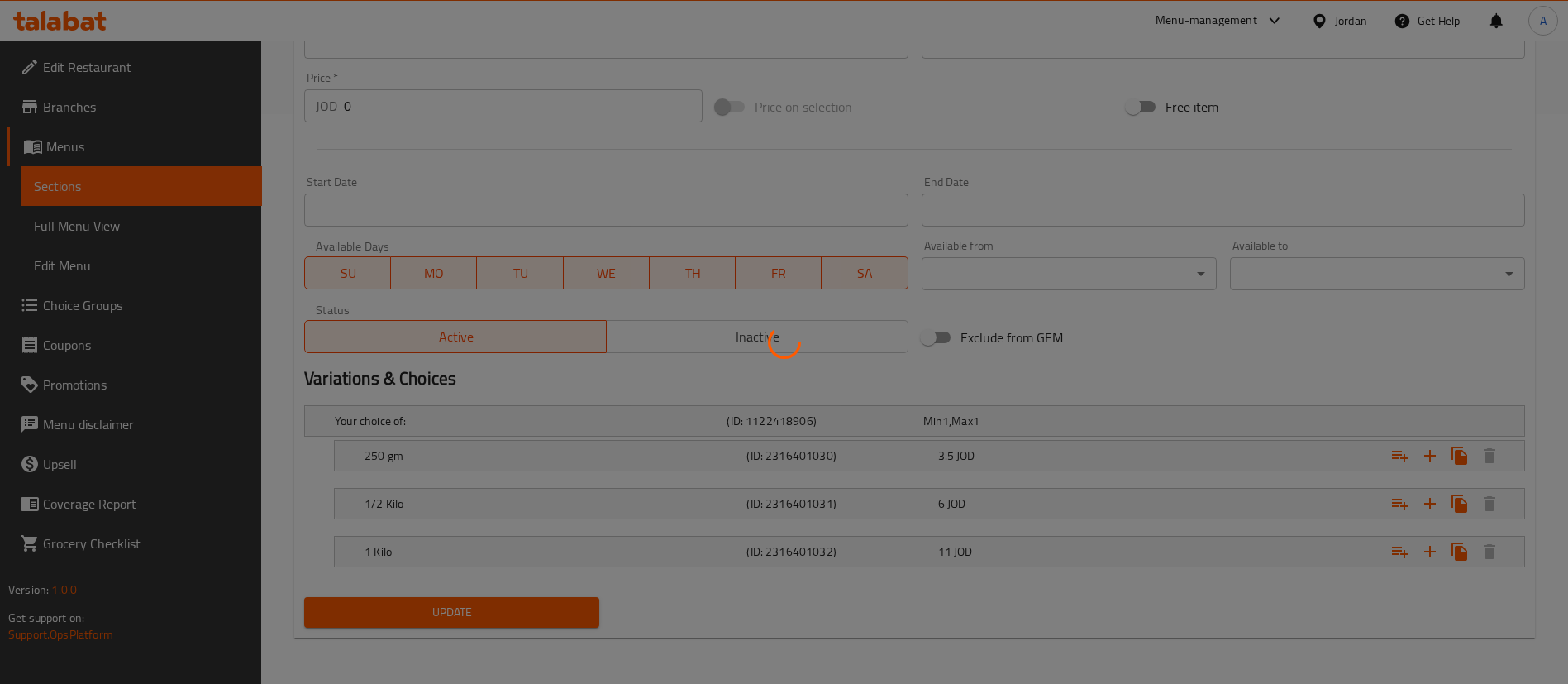
scroll to position [0, 0]
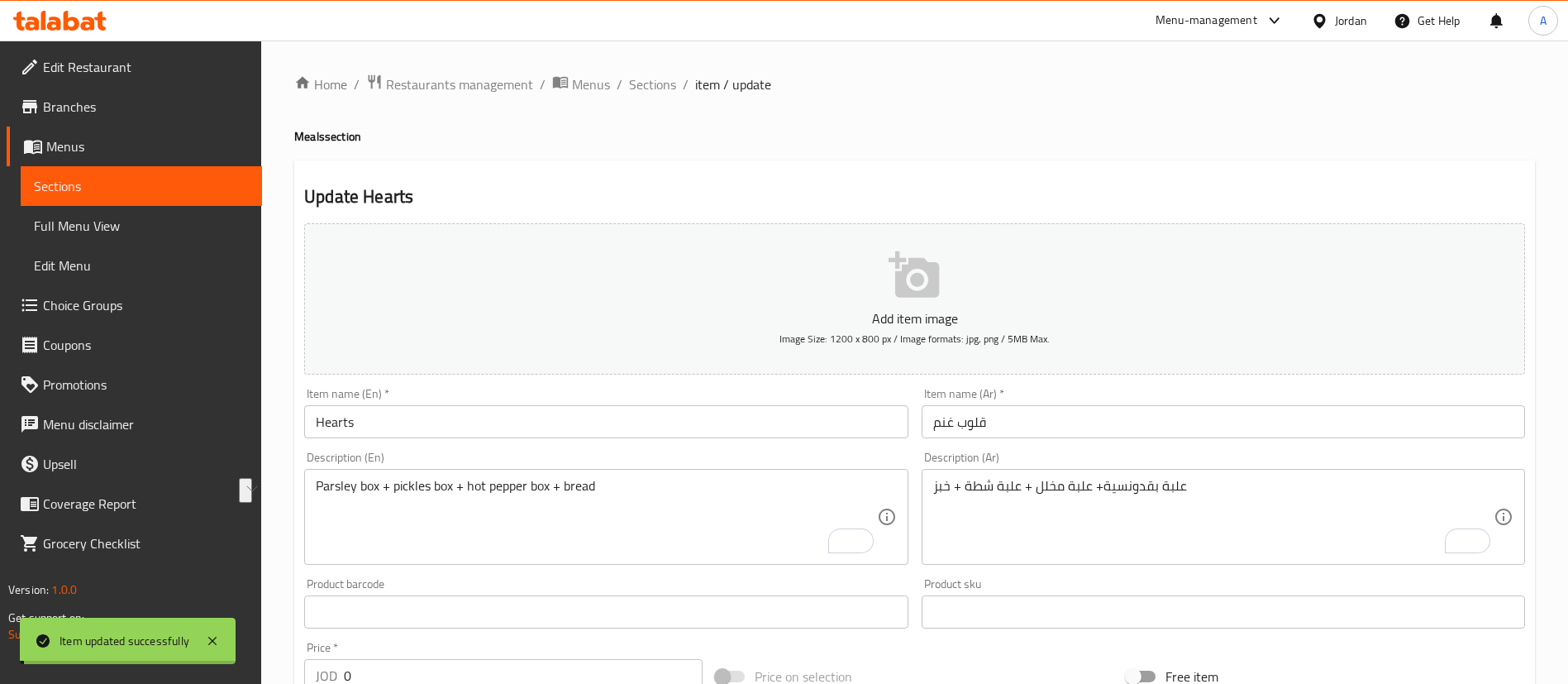
click at [655, 83] on span "Sections" at bounding box center [653, 84] width 47 height 20
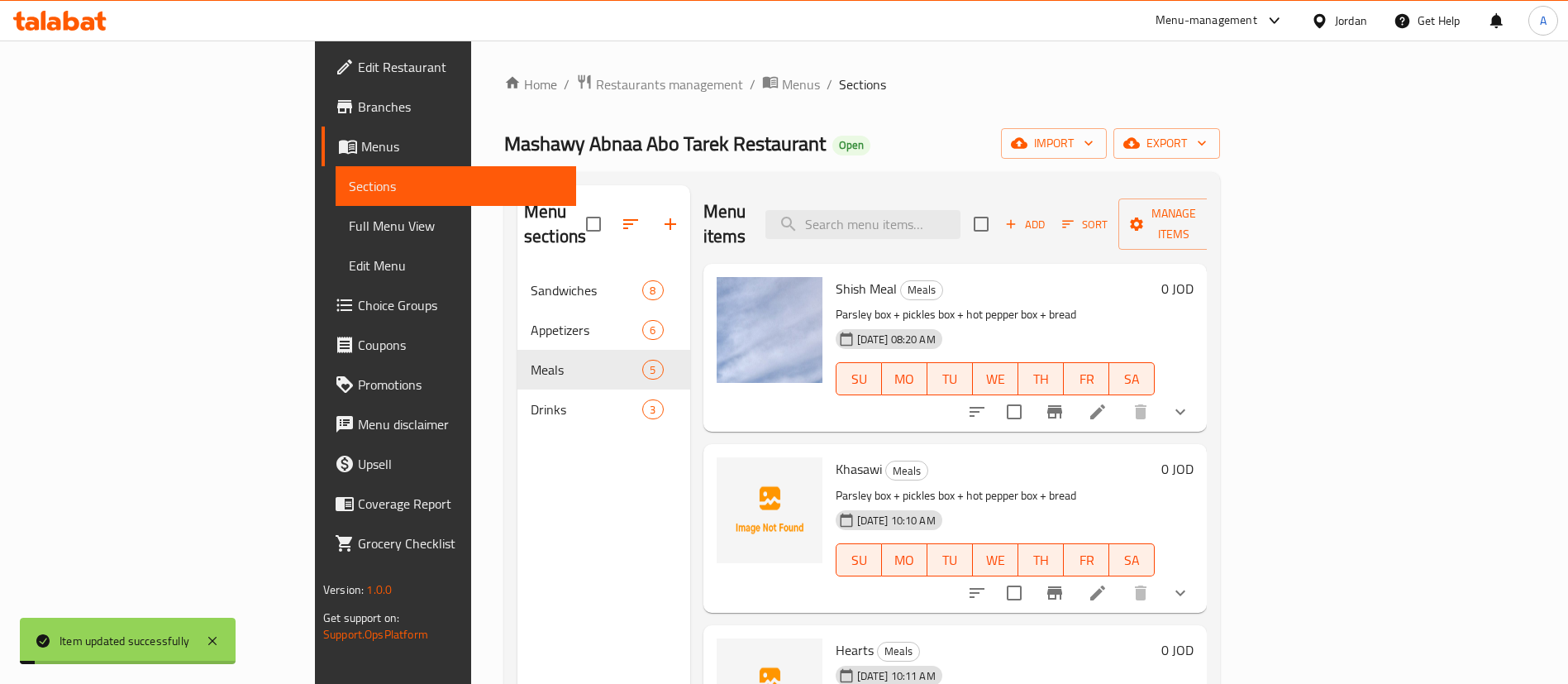
click at [1047, 215] on span "Add" at bounding box center [1025, 224] width 45 height 19
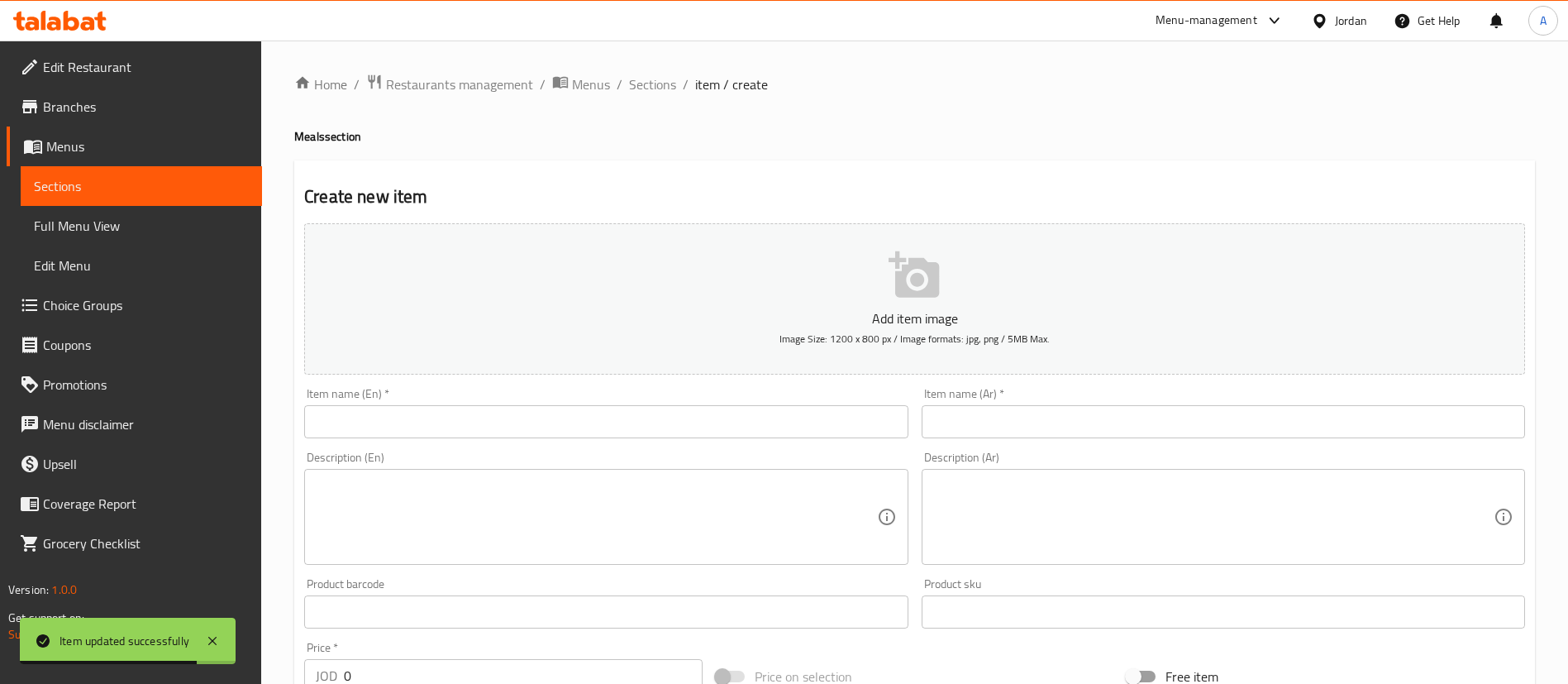
drag, startPoint x: 668, startPoint y: 89, endPoint x: 689, endPoint y: 99, distance: 23.3
click at [668, 89] on span "Sections" at bounding box center [653, 84] width 47 height 20
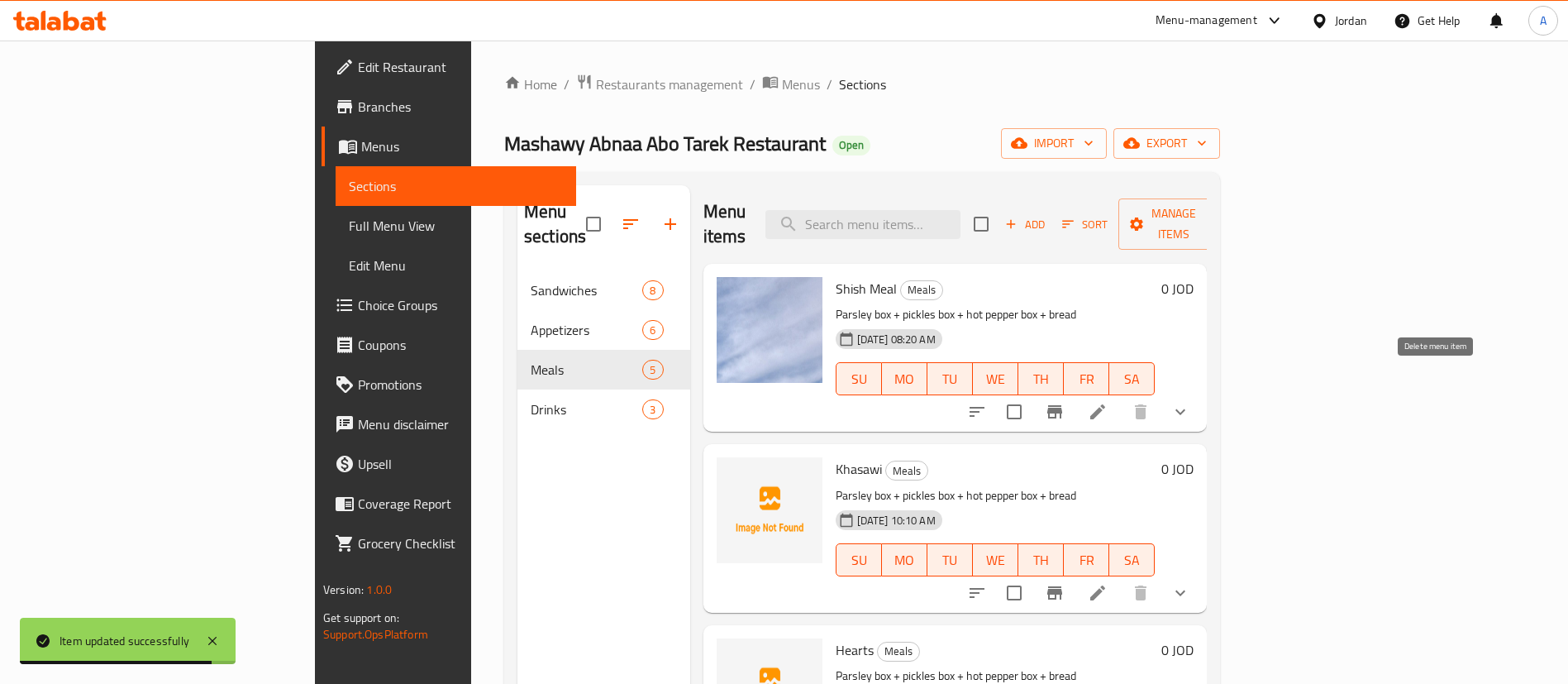
click at [1108, 402] on icon at bounding box center [1098, 412] width 20 height 20
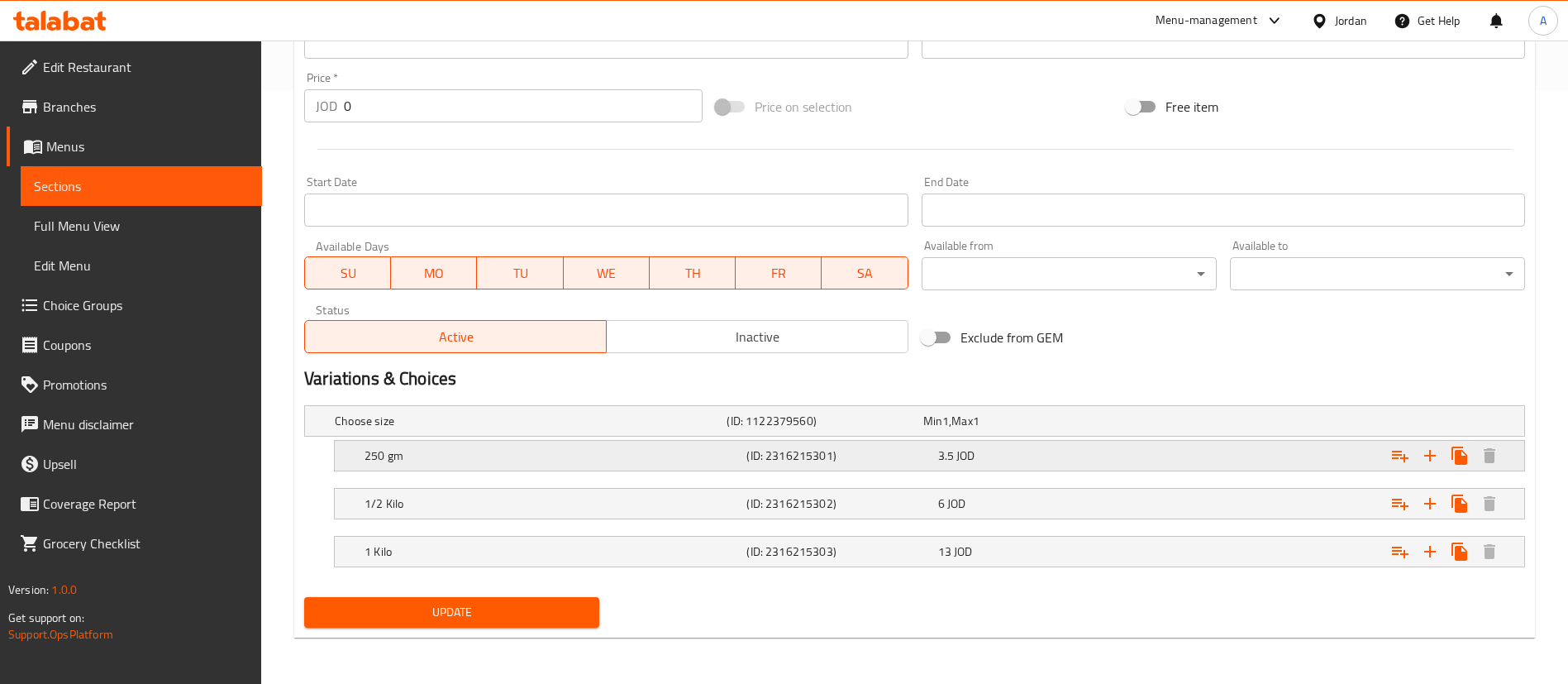
click at [442, 468] on div "250 gm (ID: 2316215301) 3.5 JOD" at bounding box center [933, 455] width 1146 height 37
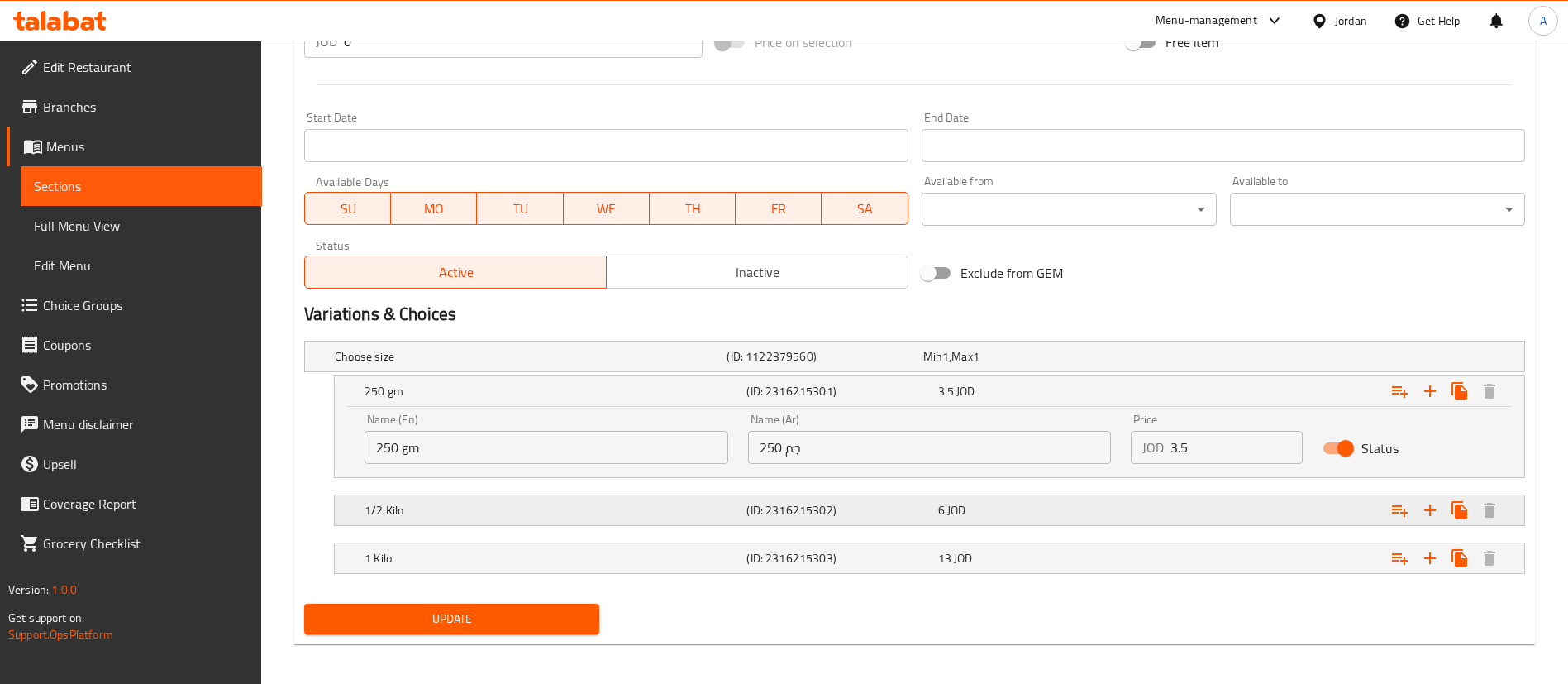
click at [420, 517] on h5 "1/2 Kilo" at bounding box center [552, 510] width 375 height 16
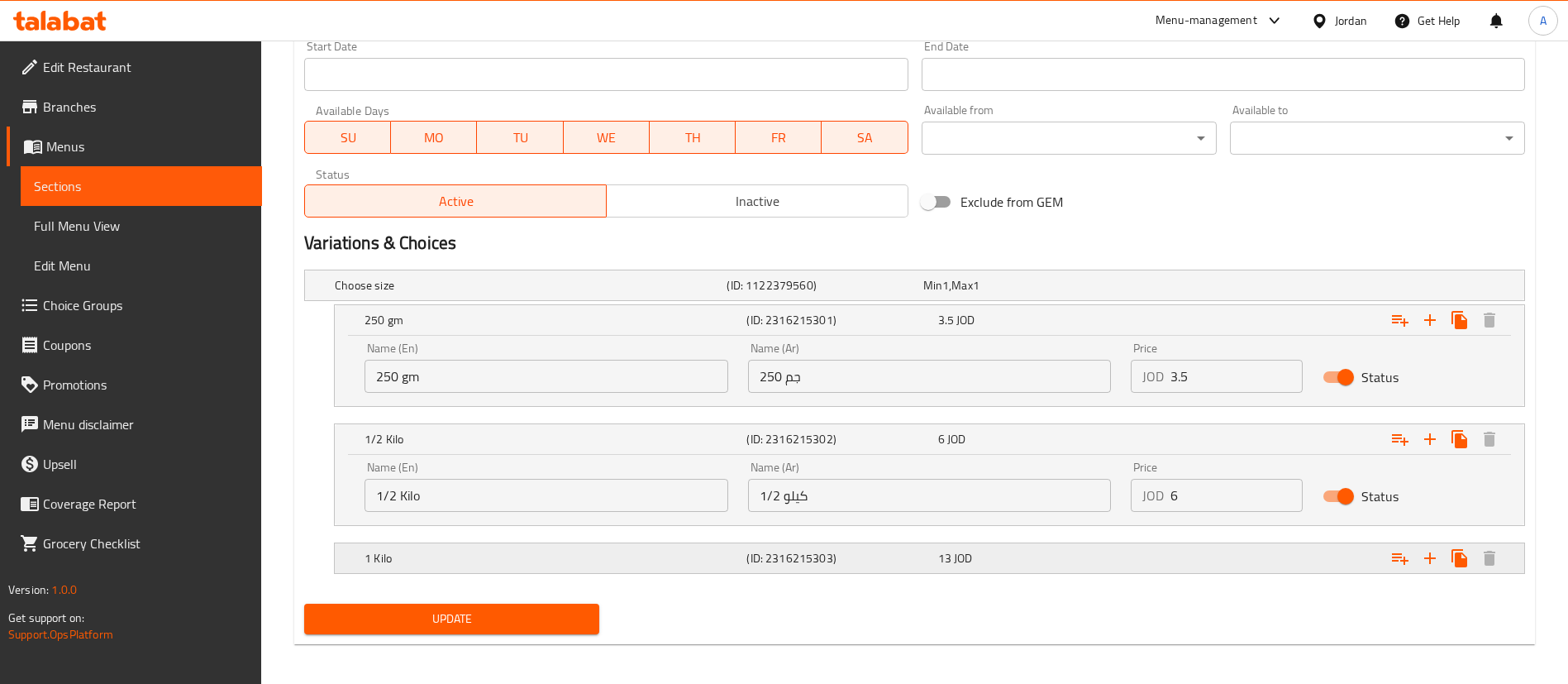
scroll to position [733, 0]
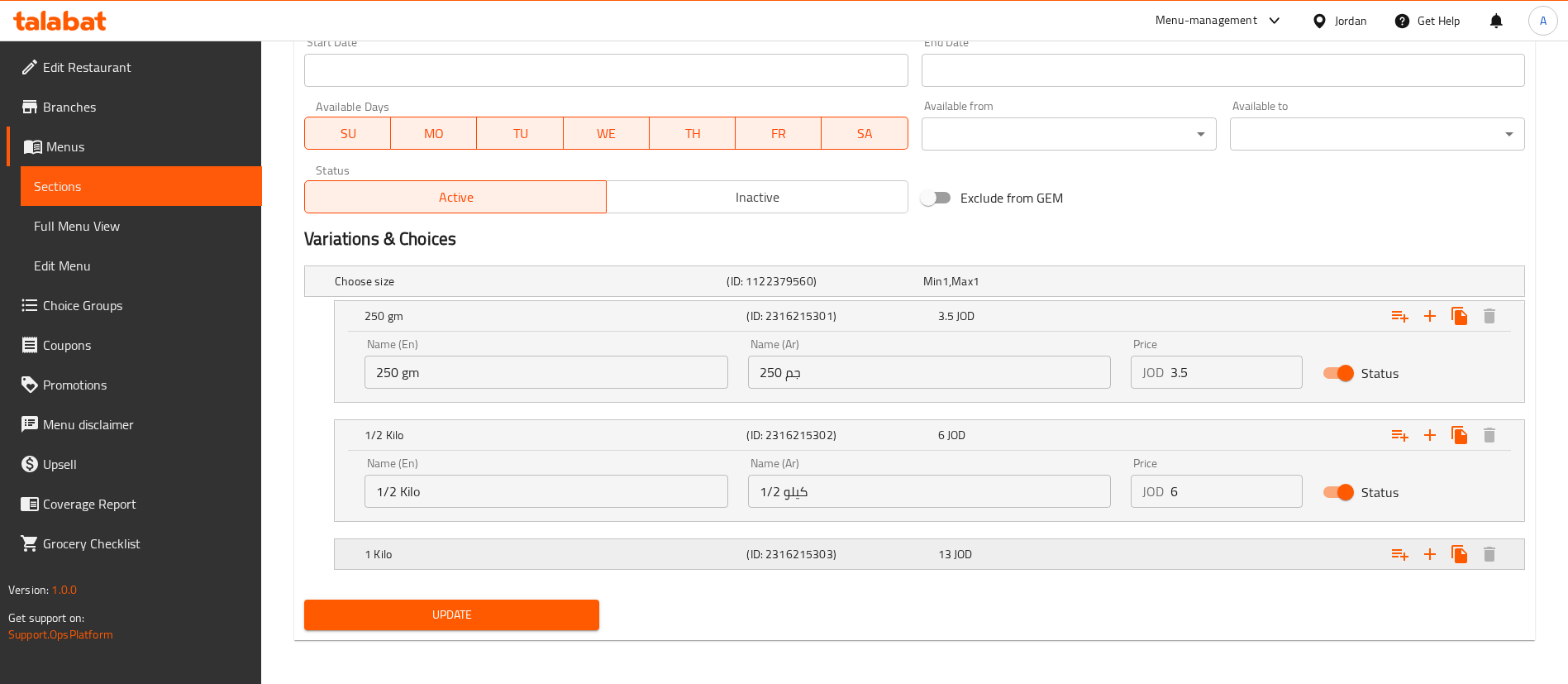
click at [413, 539] on div "1 Kilo (ID: 2316215303) 13 JOD" at bounding box center [933, 554] width 1146 height 37
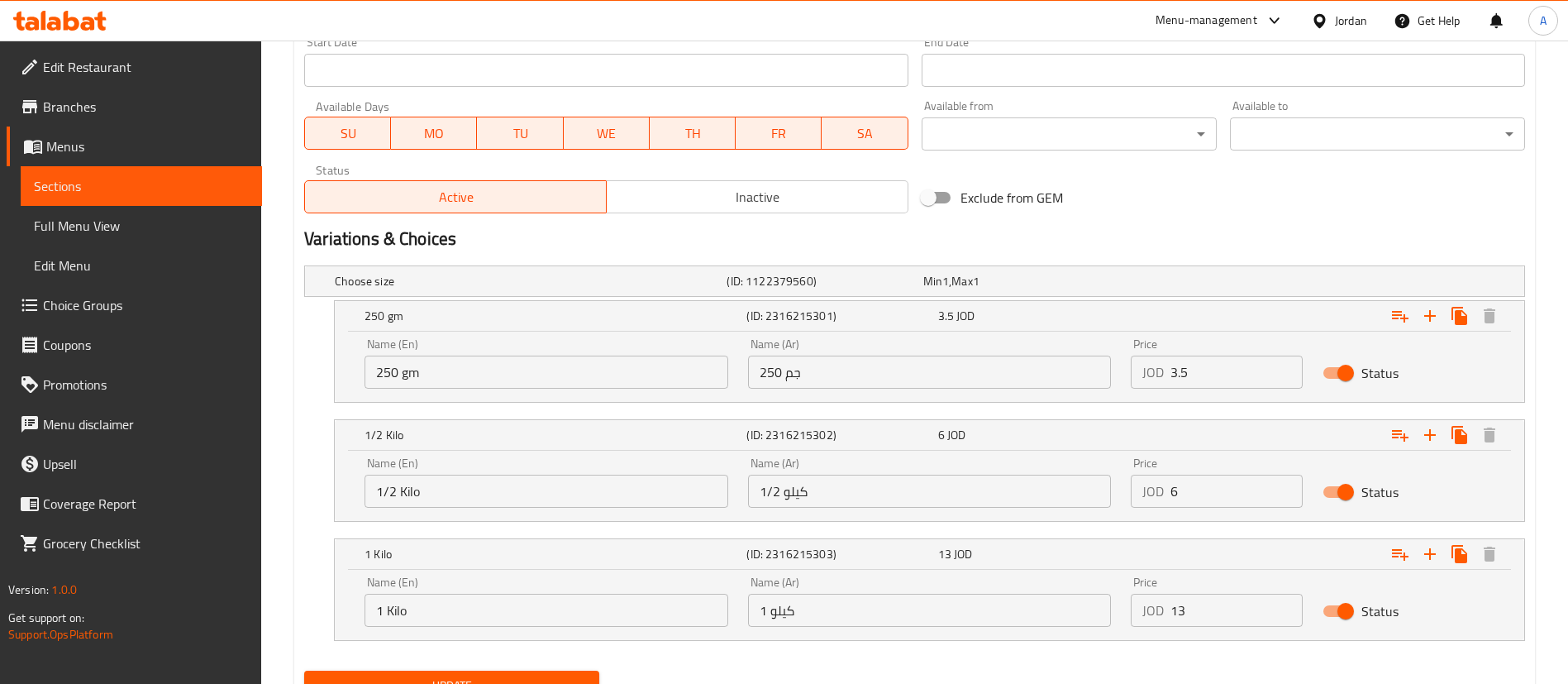
drag, startPoint x: 444, startPoint y: 381, endPoint x: 413, endPoint y: 259, distance: 125.9
click at [302, 343] on div "Choose size (ID: 1122379560) Min 1 , Max 1 Name (En) Choose size Name (En) Name…" at bounding box center [914, 460] width 1234 height 405
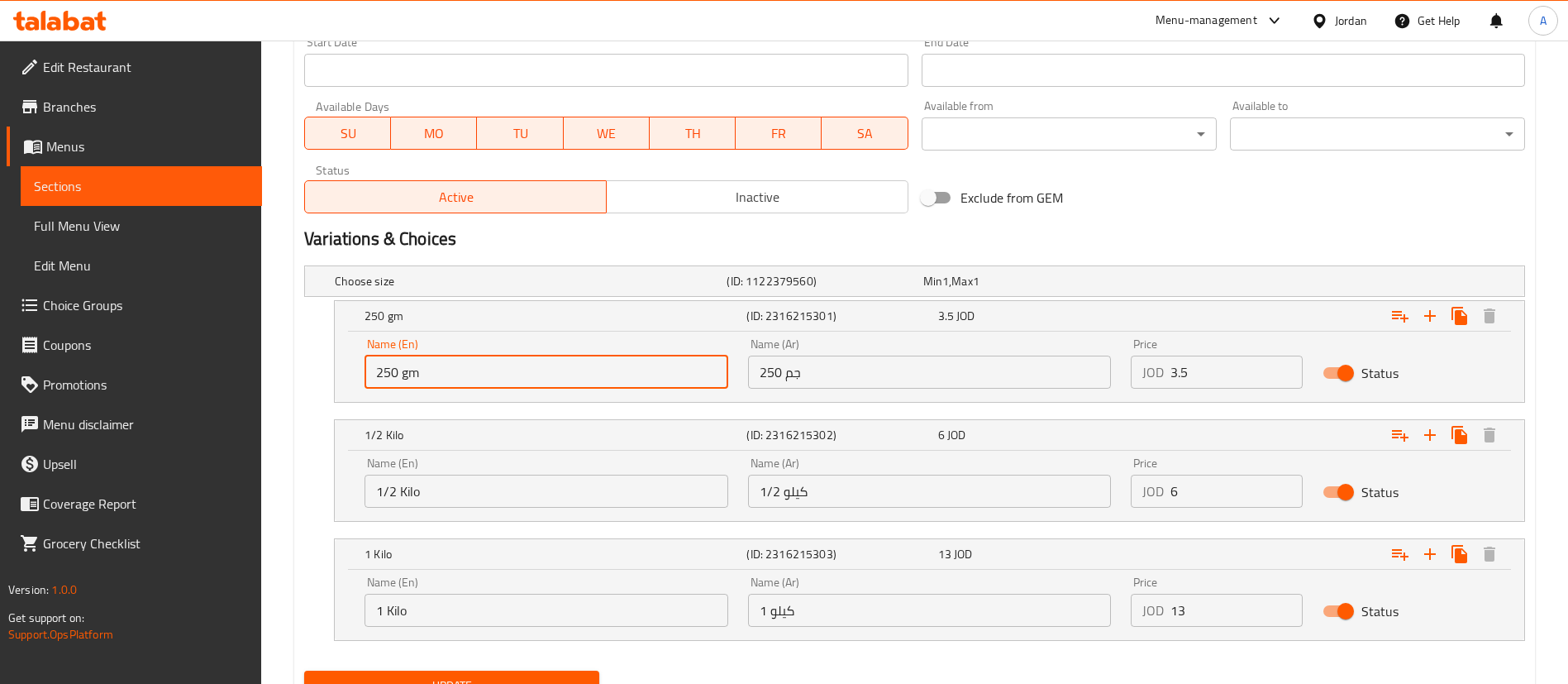
click at [729, 381] on div "Name (En) 250 gm Name (En) Name (Ar) 250 جم Name (Ar) Price JOD 3.5 Price Status" at bounding box center [929, 364] width 1150 height 70
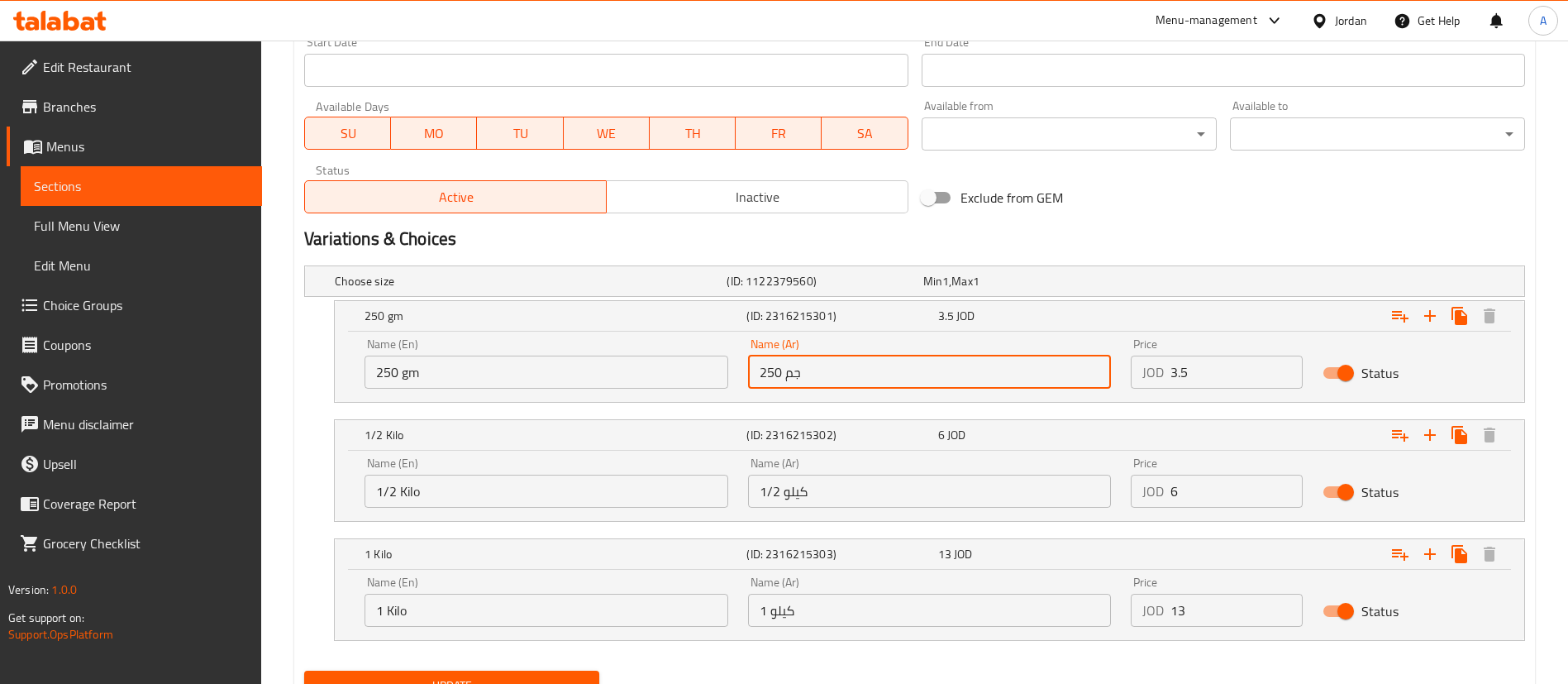
click at [1208, 397] on div "Price JOD 3.5 Price" at bounding box center [1217, 364] width 192 height 70
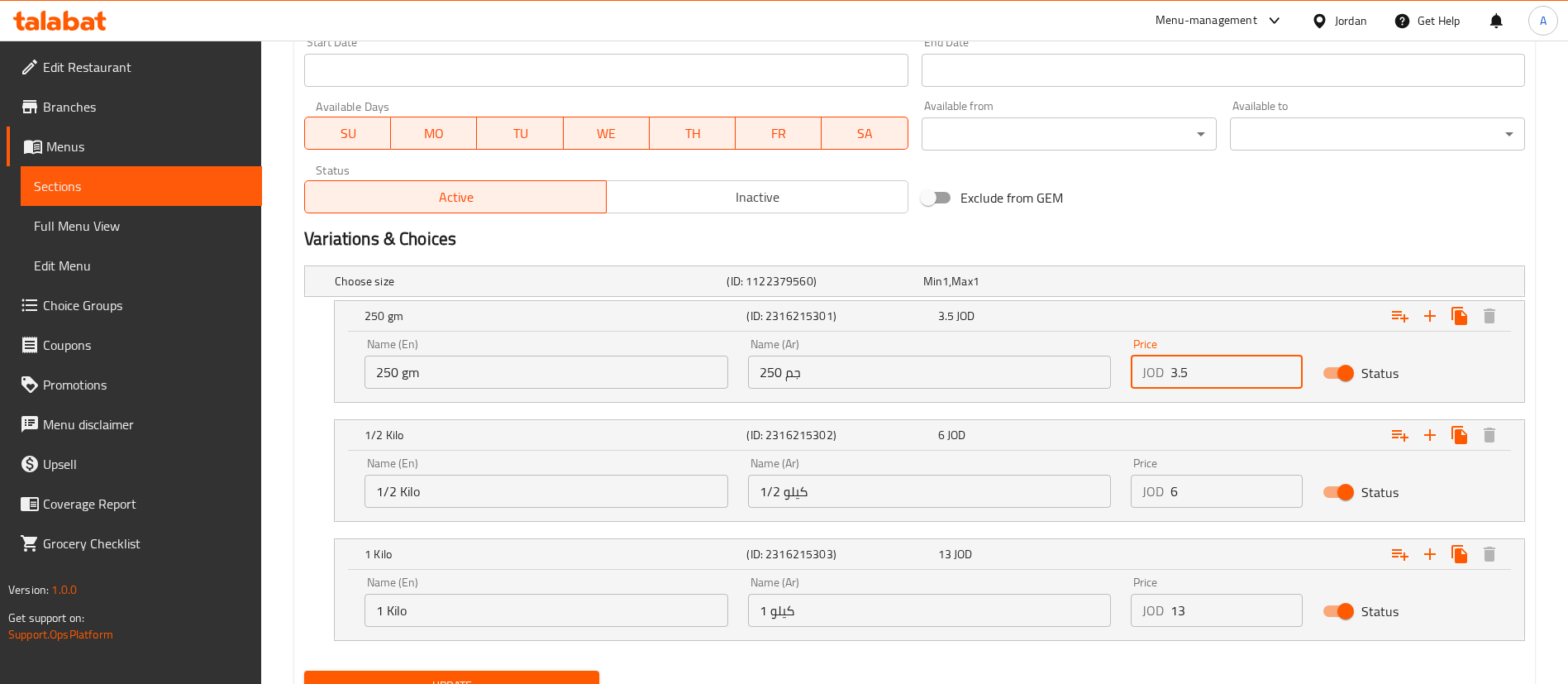
drag, startPoint x: 1186, startPoint y: 386, endPoint x: 1127, endPoint y: 340, distance: 74.8
click at [1110, 381] on div "Name (En) 250 gm Name (En) Name (Ar) 250 جم Name (Ar) Price JOD 3.5 Price Status" at bounding box center [929, 364] width 1150 height 70
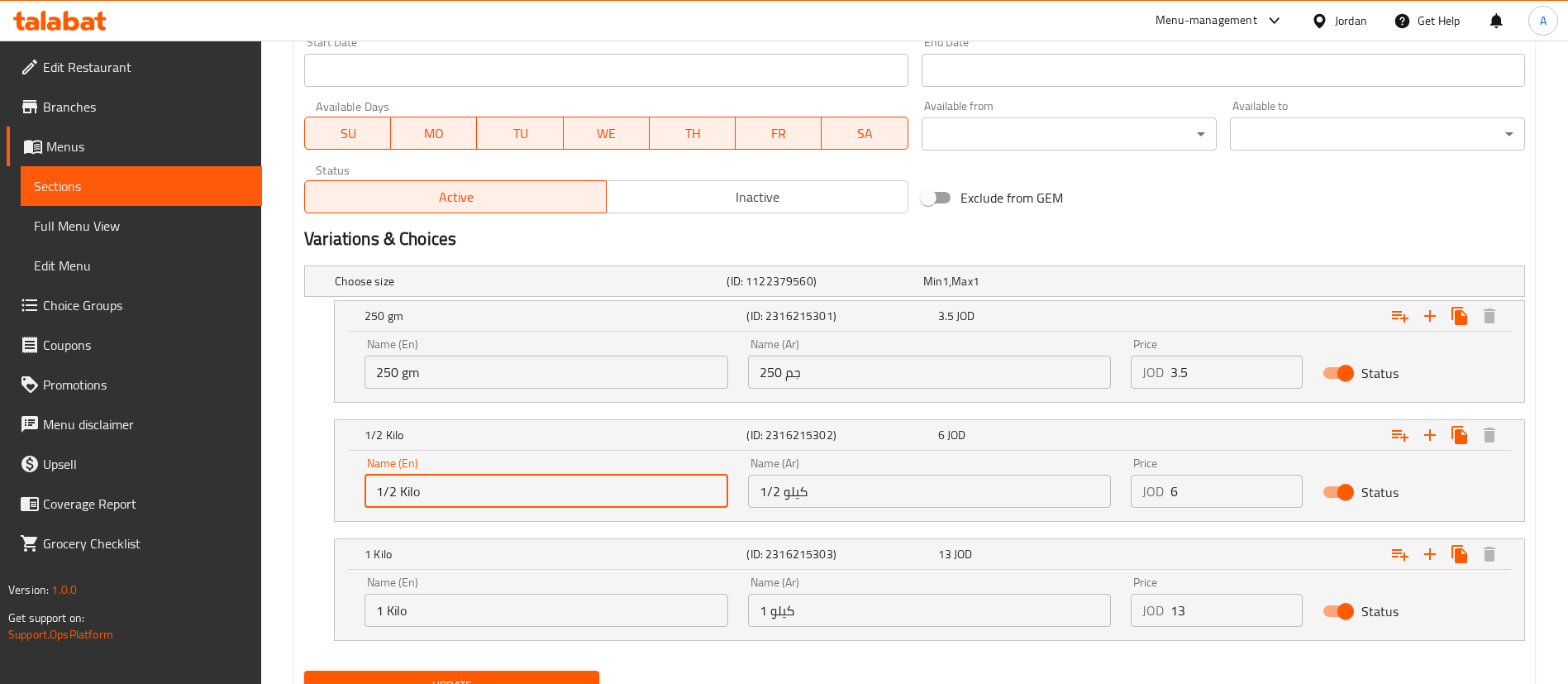
drag, startPoint x: 496, startPoint y: 498, endPoint x: 495, endPoint y: 278, distance: 220.0
click at [193, 498] on div "Edit Restaurant Branches Menus Sections Full Menu View Edit Menu Choice Groups …" at bounding box center [784, 31] width 1568 height 1450
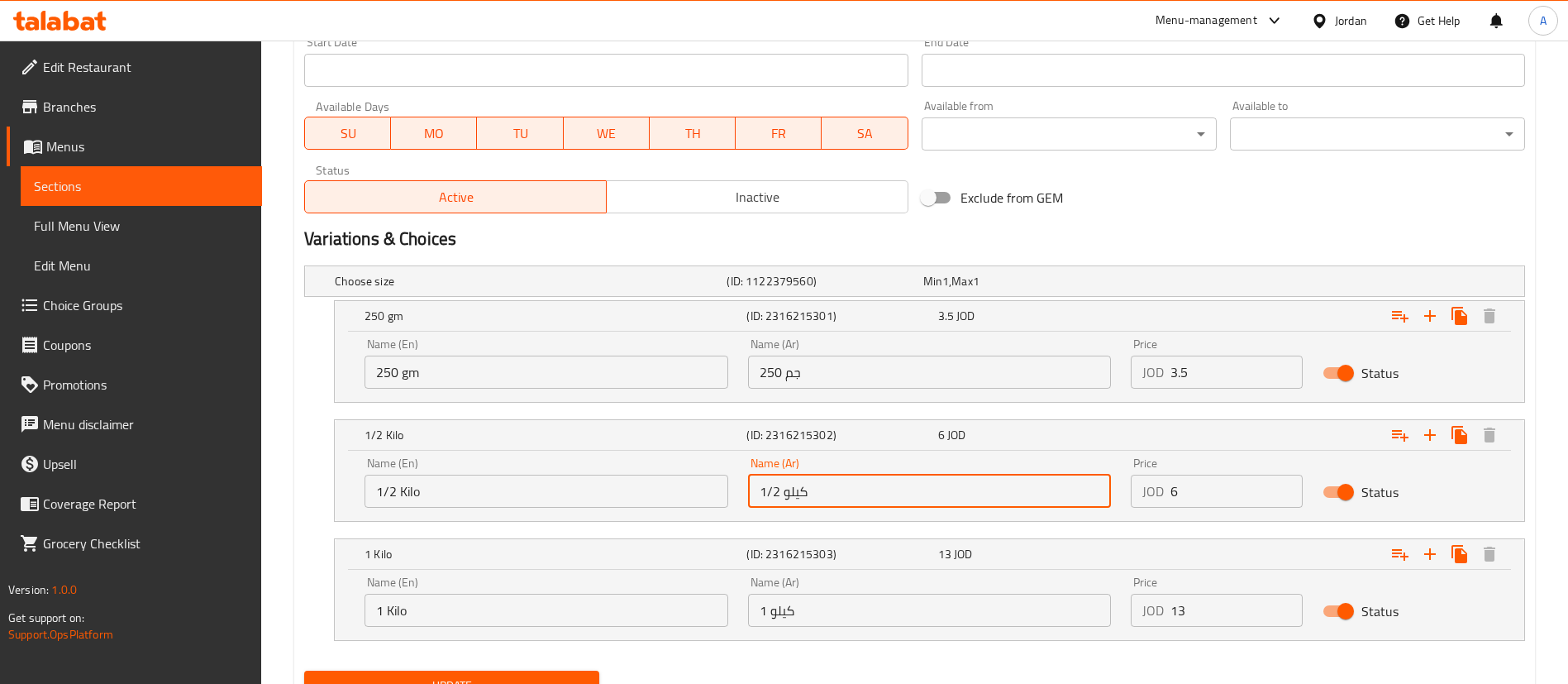
drag, startPoint x: 947, startPoint y: 499, endPoint x: 654, endPoint y: 487, distance: 293.2
click at [649, 492] on div "Name (En) 1/2 Kilo Name (En) Name (Ar) 1/2 كيلو Name (Ar) Price JOD 6 Price Sta…" at bounding box center [929, 482] width 1150 height 70
click at [1105, 472] on div "Name (En) 1/2 Kilo Name (En) Name (Ar) 1/2 كيلو Name (Ar) Price JOD 6 Price Sta…" at bounding box center [929, 482] width 1150 height 70
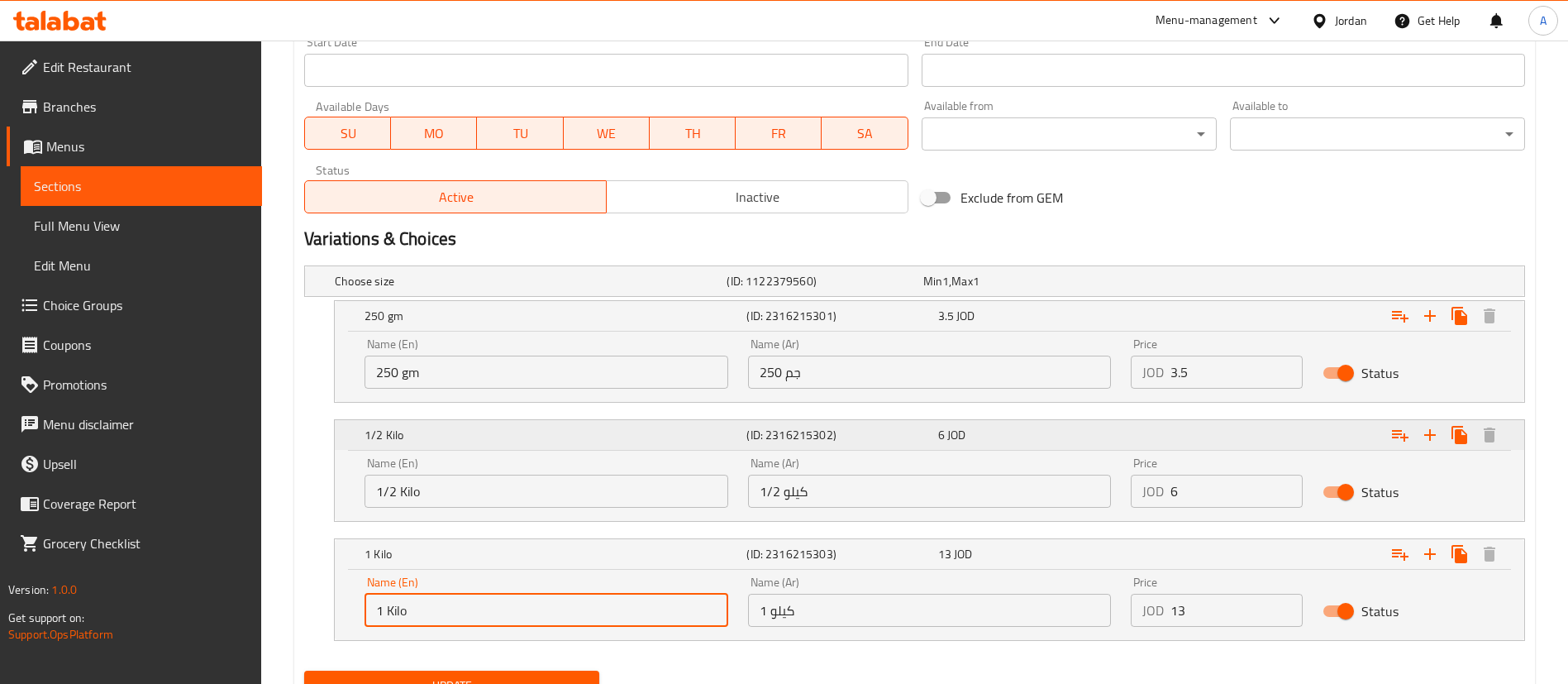
drag, startPoint x: 402, startPoint y: 615, endPoint x: 350, endPoint y: 435, distance: 187.4
click at [206, 594] on div "Edit Restaurant Branches Menus Sections Full Menu View Edit Menu Choice Groups …" at bounding box center [784, 31] width 1568 height 1450
click at [742, 602] on div "Name (Ar) 1 كيلو Name (Ar)" at bounding box center [929, 601] width 383 height 70
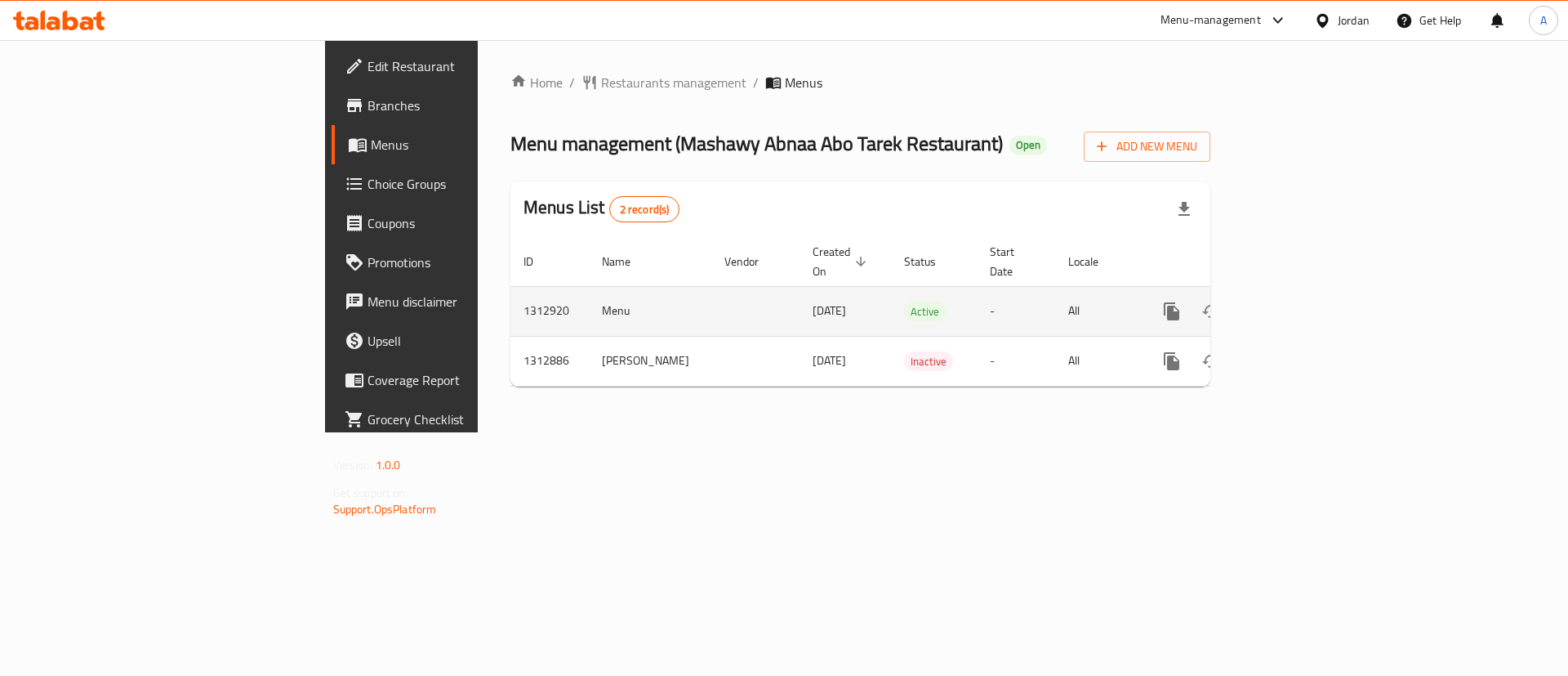
click at [1299, 302] on icon "enhanced table" at bounding box center [1290, 311] width 20 height 20
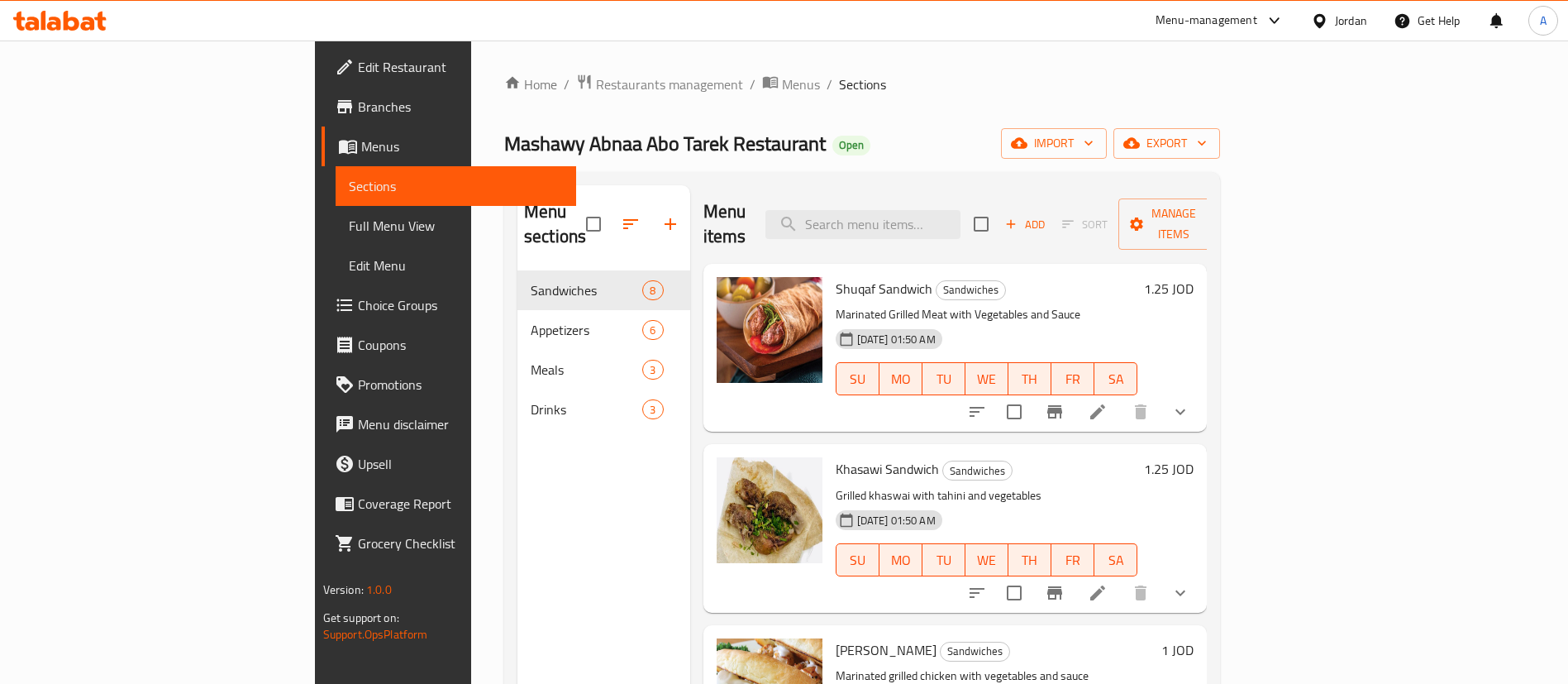
click at [1190, 583] on icon "show more" at bounding box center [1180, 592] width 20 height 20
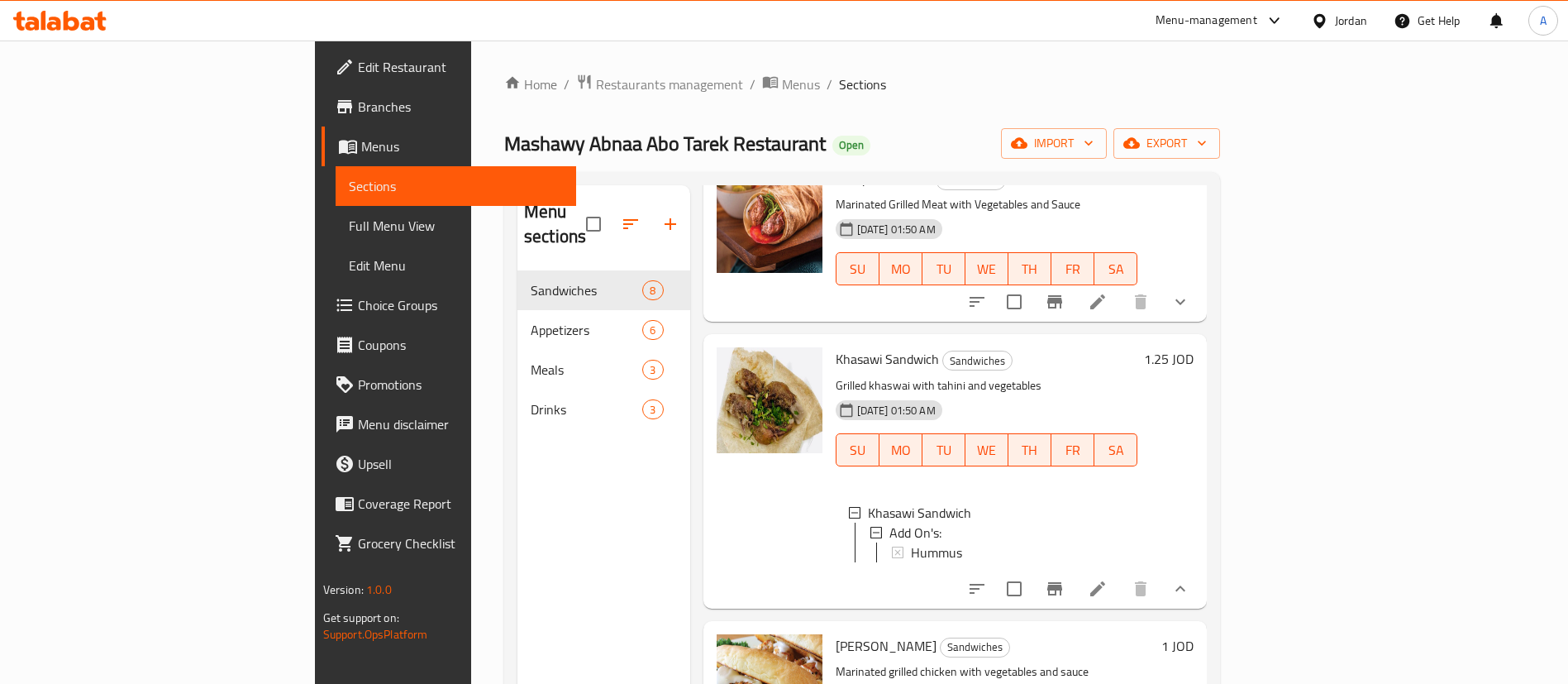
scroll to position [248, 0]
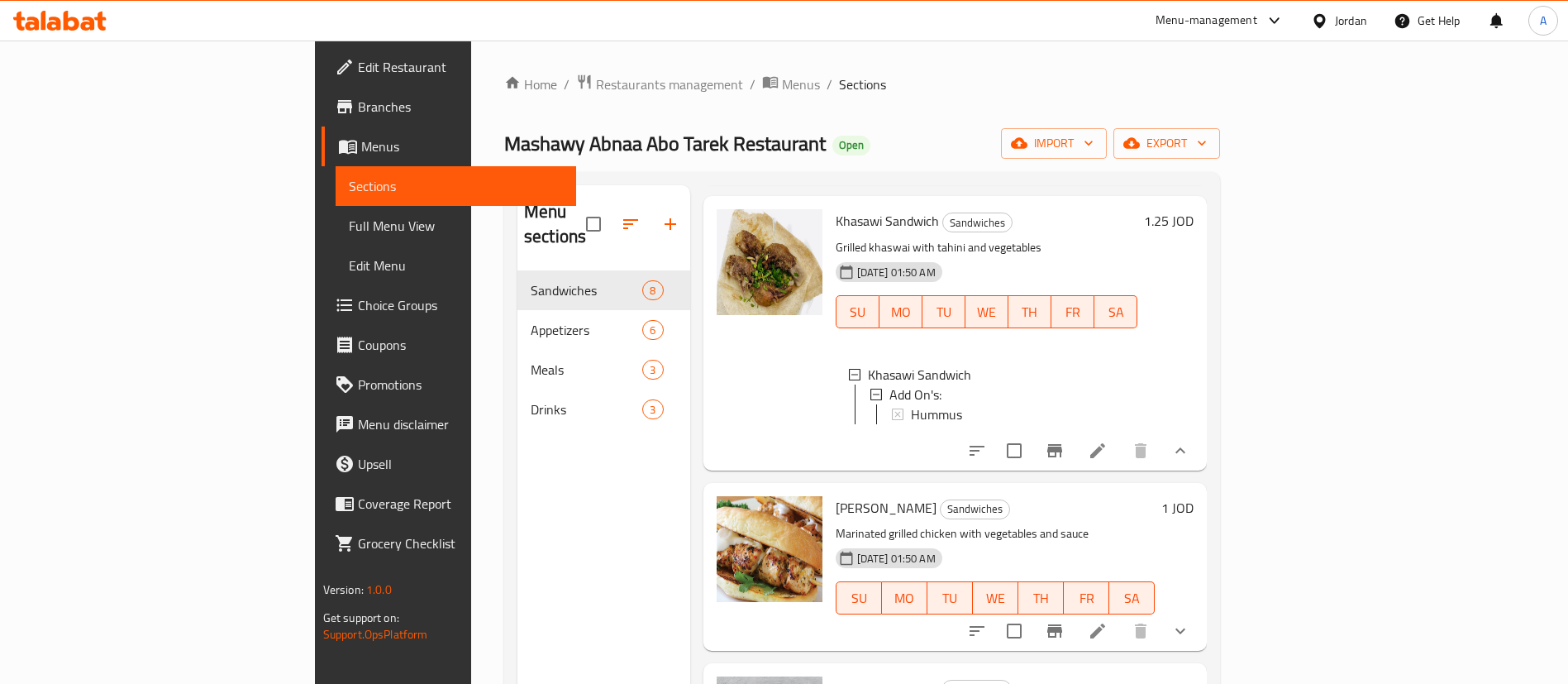
click at [1207, 467] on div "Menu items Add Sort Manage items Shuqaf Sandwich Sandwiches Marinated Grilled M…" at bounding box center [949, 527] width 517 height 684
click at [1200, 454] on button "show more" at bounding box center [1180, 451] width 39 height 39
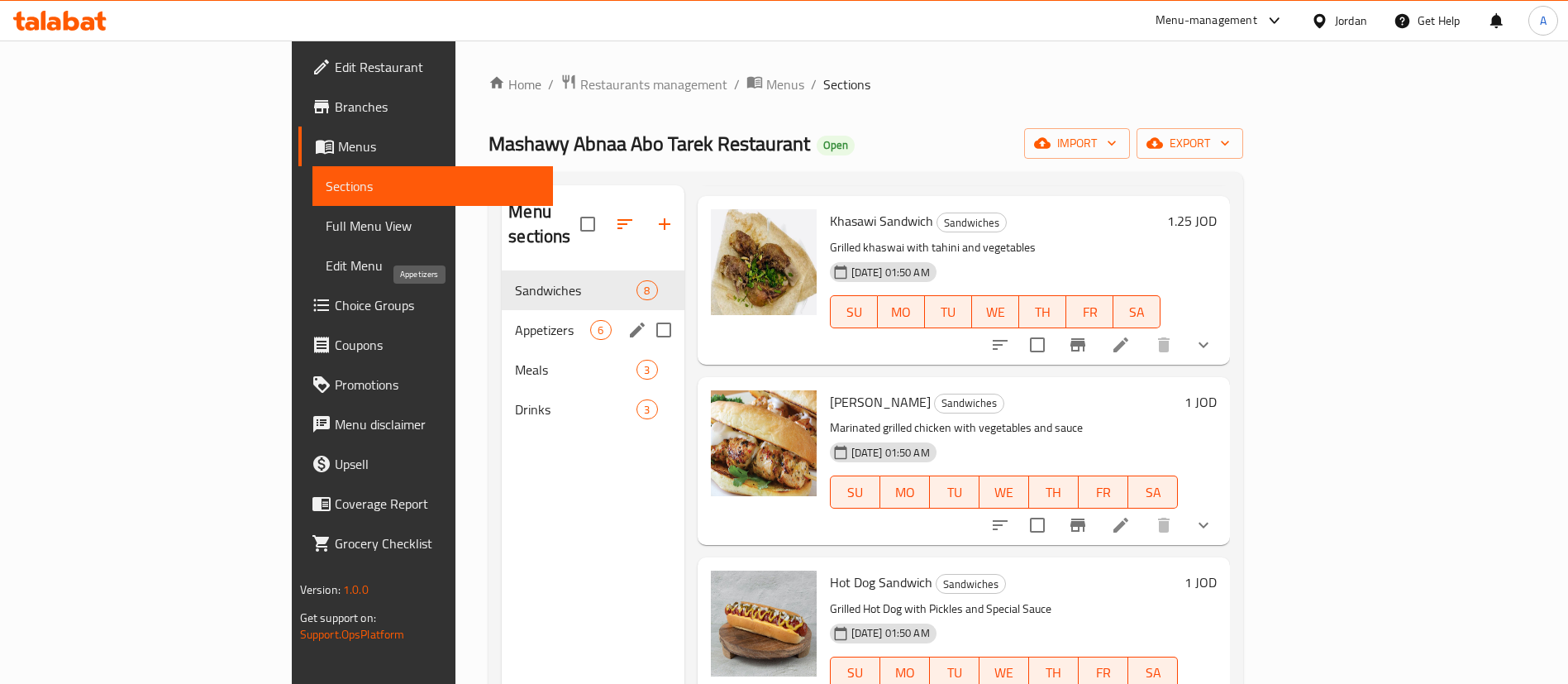
click at [515, 320] on span "Appetizers" at bounding box center [553, 329] width 75 height 20
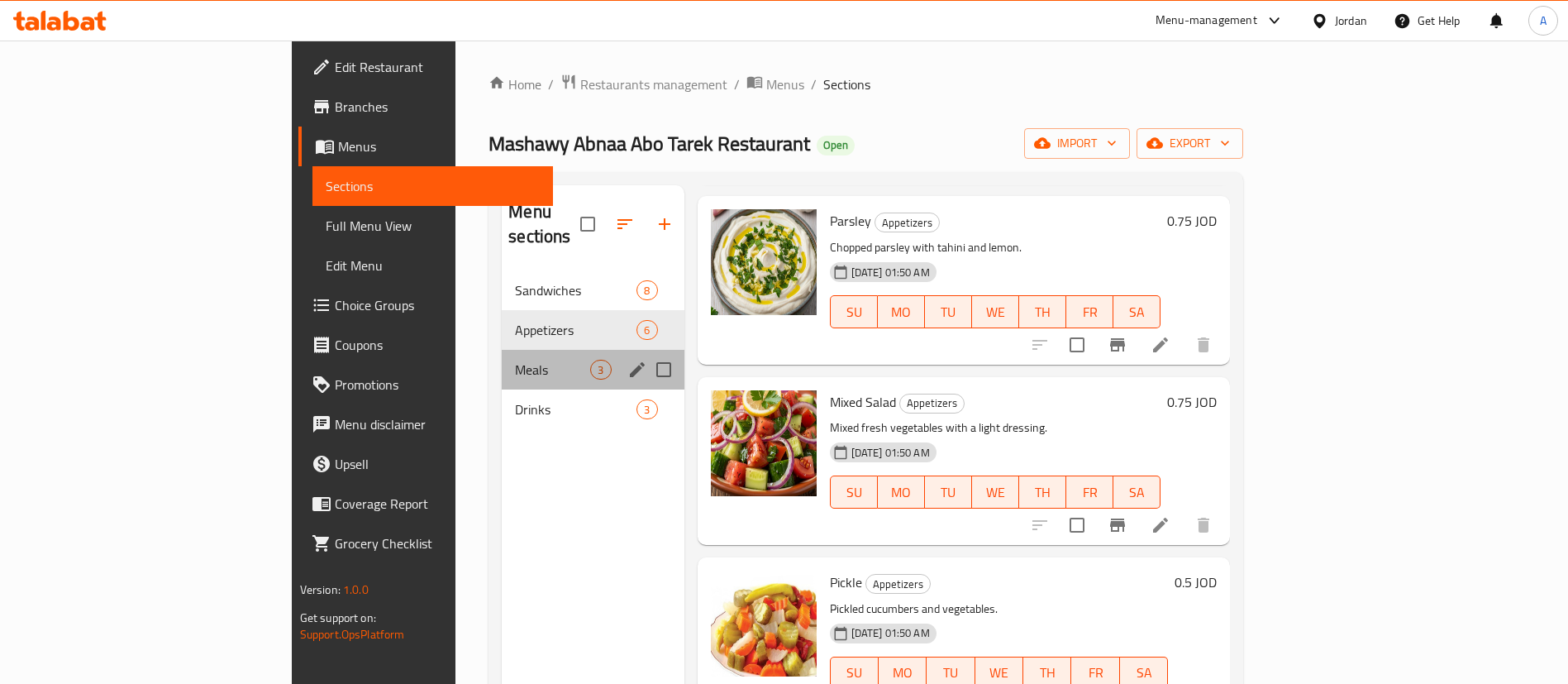
click at [502, 350] on div "Meals 3" at bounding box center [592, 370] width 182 height 39
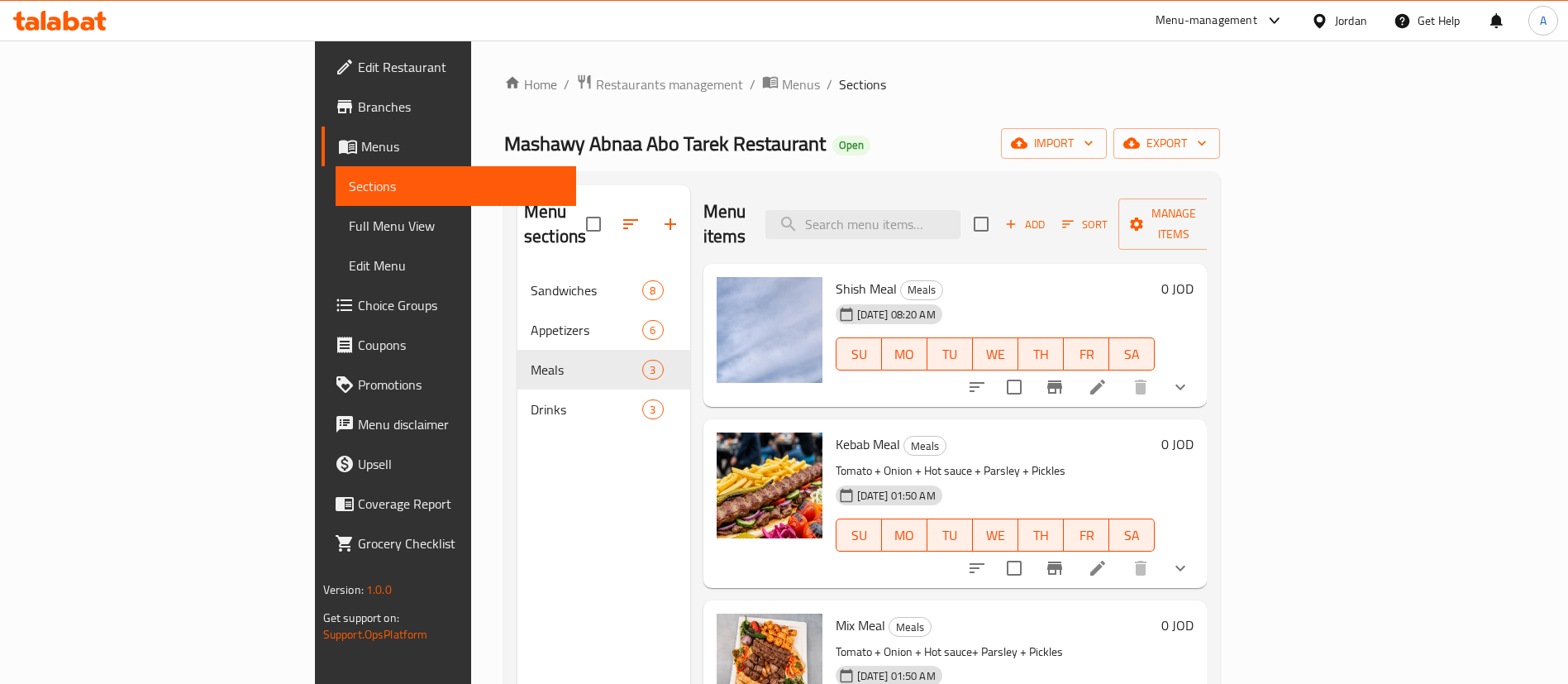
drag, startPoint x: 1289, startPoint y: 214, endPoint x: 1257, endPoint y: 344, distance: 133.9
click at [1207, 345] on div "Menu items Add Sort Manage items Shish Meal Meals 29-09-2025 08:20 AM SU MO TU …" at bounding box center [949, 527] width 517 height 684
click at [1047, 216] on span "Add" at bounding box center [1025, 224] width 45 height 19
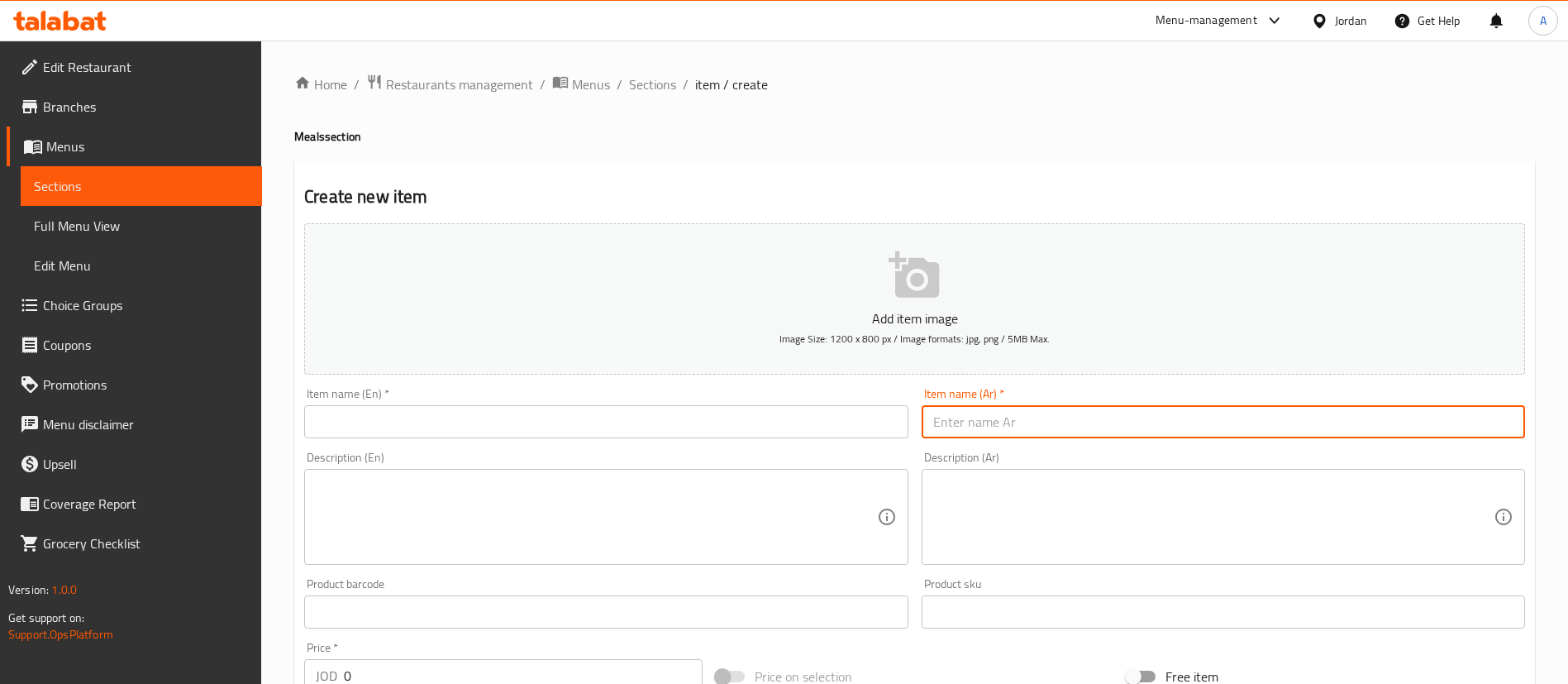
click at [1029, 422] on input "text" at bounding box center [1223, 421] width 603 height 33
click at [630, 66] on div "Home / Restaurants management / Menus / Sections / item / create Meals section …" at bounding box center [915, 604] width 1307 height 1127
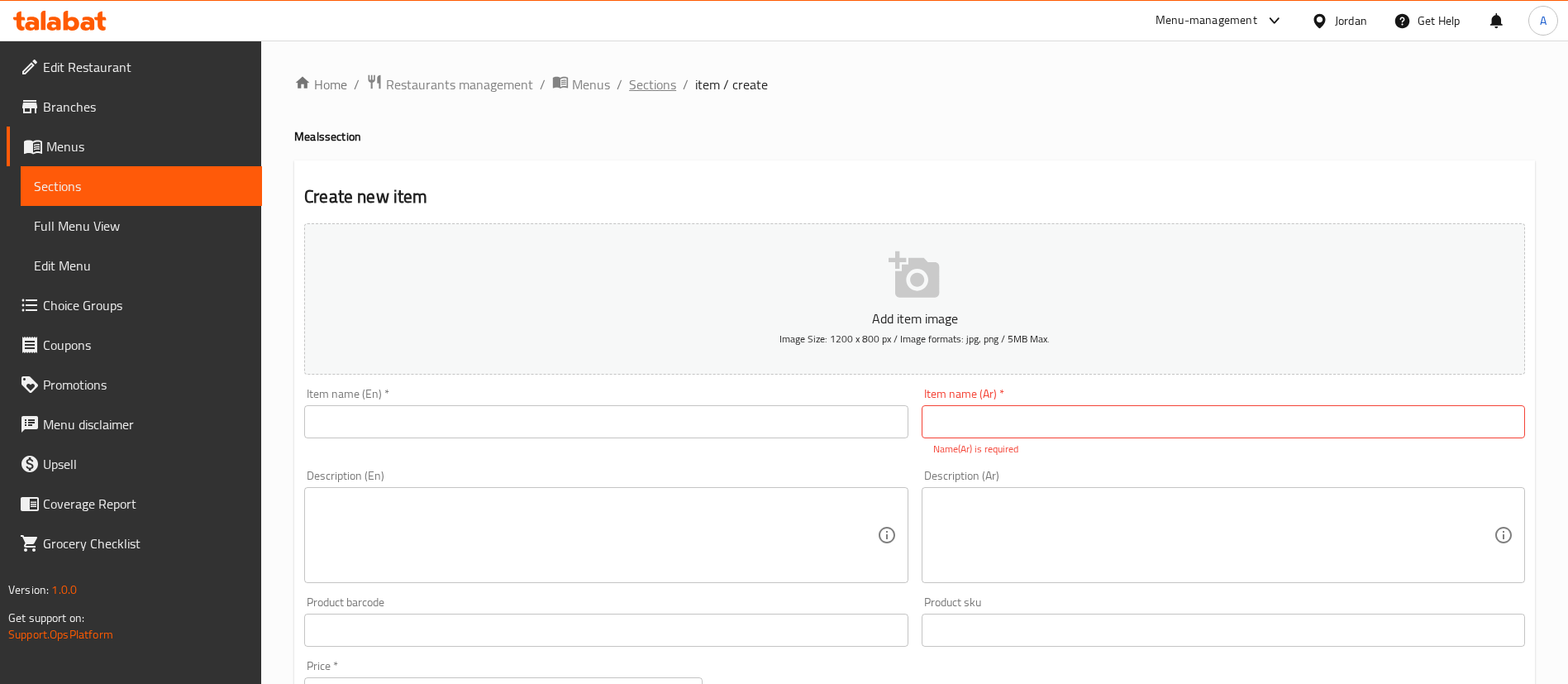
click at [633, 75] on span "Sections" at bounding box center [653, 84] width 47 height 20
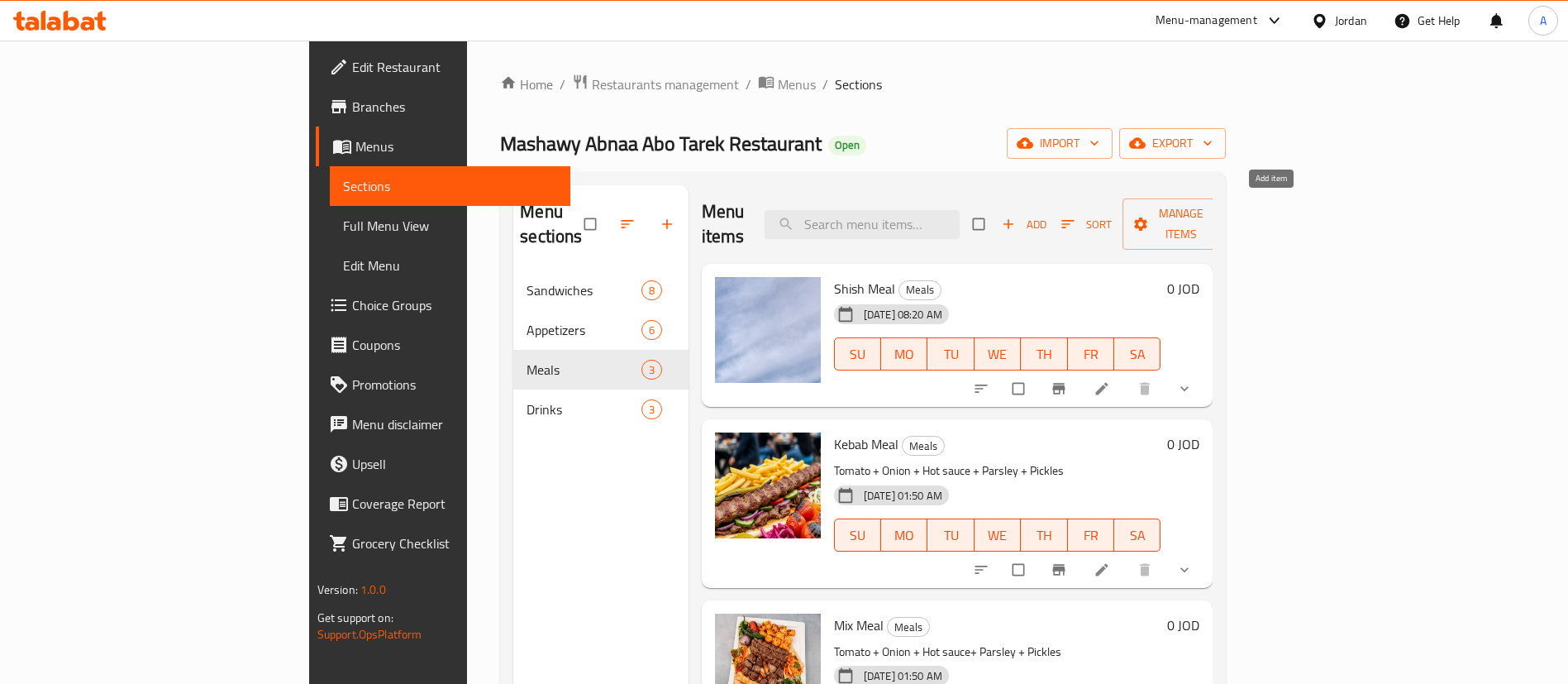
click at [1047, 215] on span "Add" at bounding box center [1024, 224] width 45 height 19
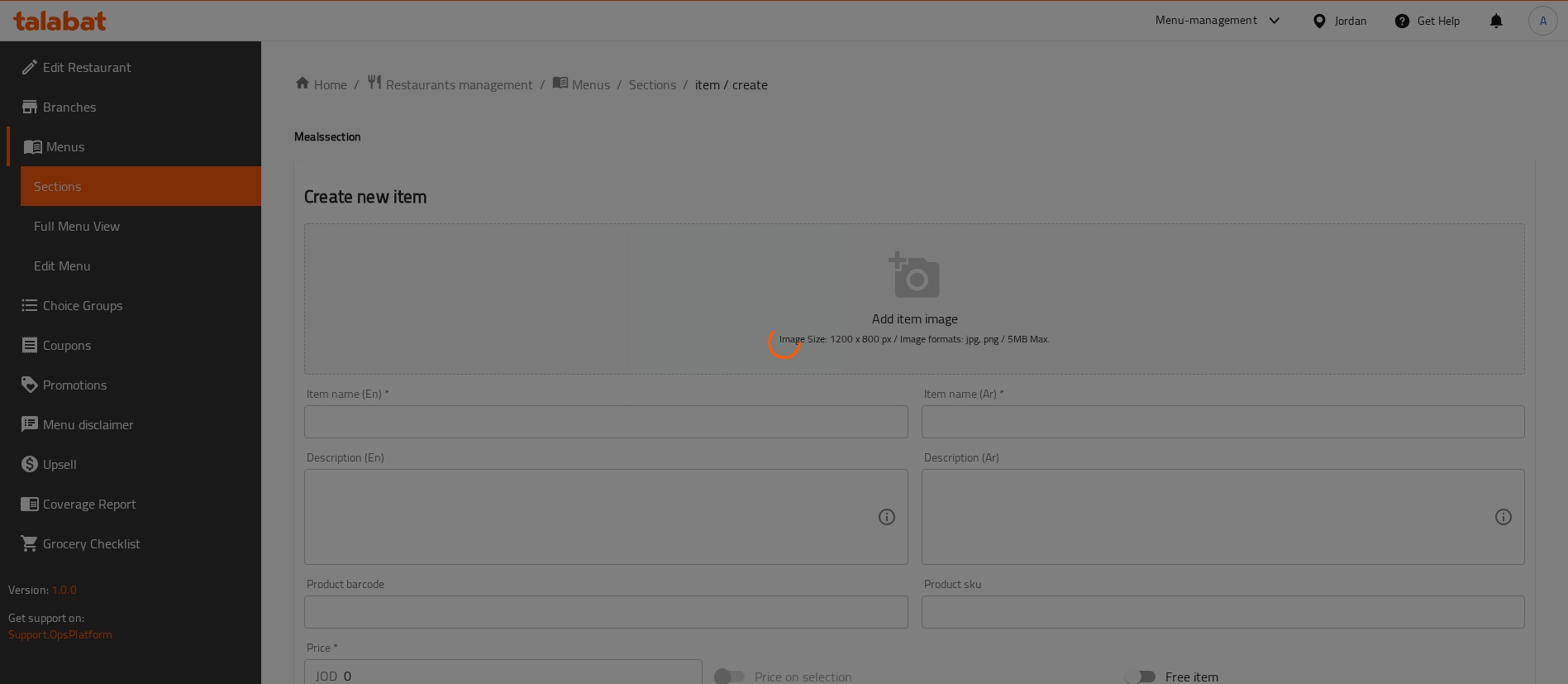
click at [1100, 394] on div at bounding box center [784, 342] width 1568 height 684
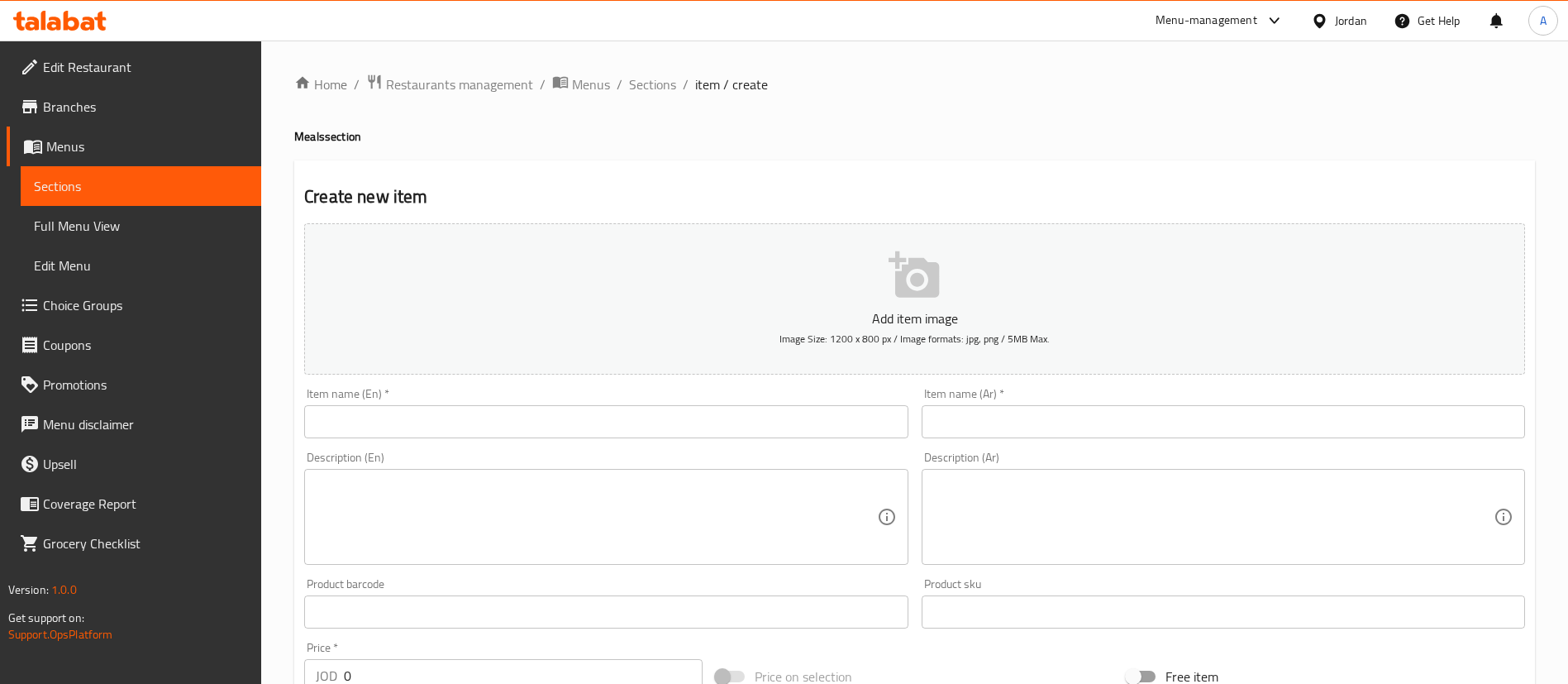
click at [1096, 417] on input "text" at bounding box center [1223, 421] width 603 height 33
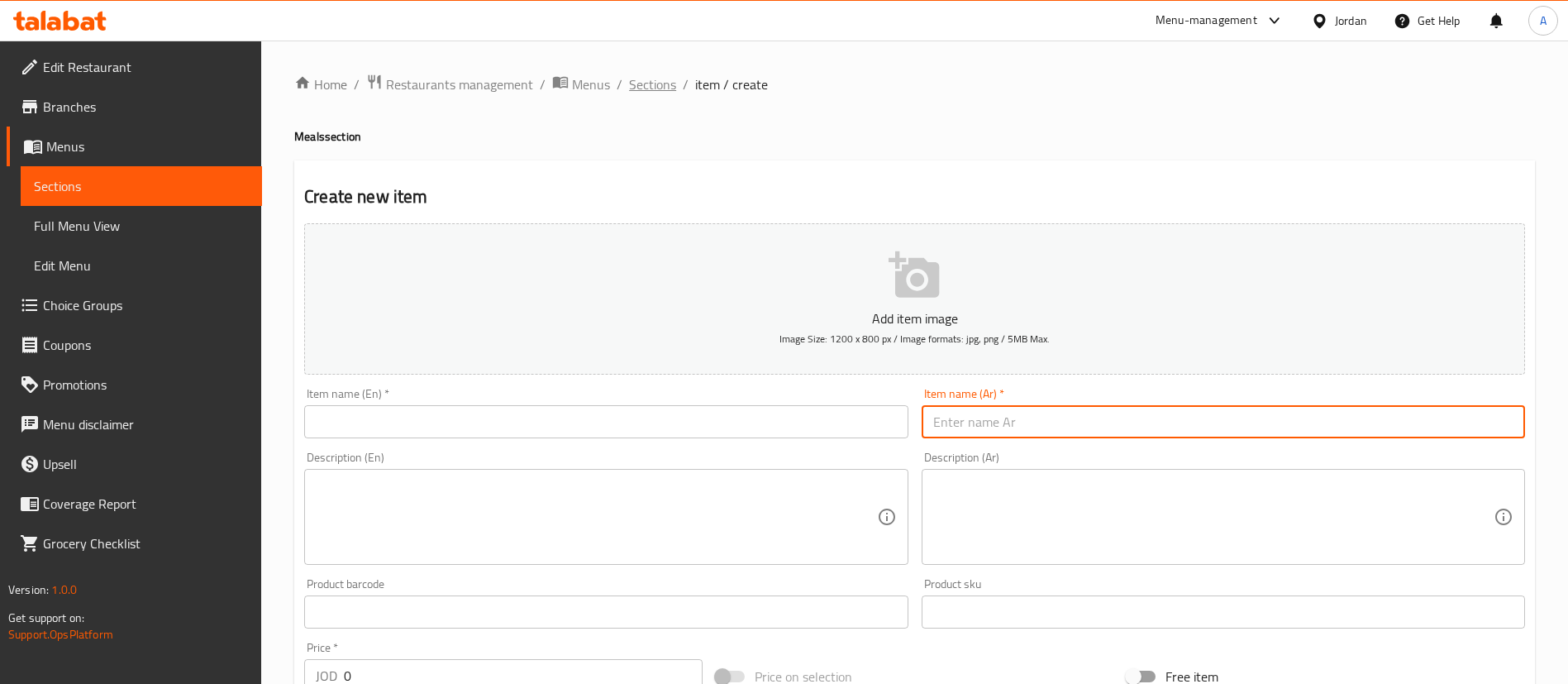
click at [654, 82] on span "Sections" at bounding box center [653, 84] width 47 height 20
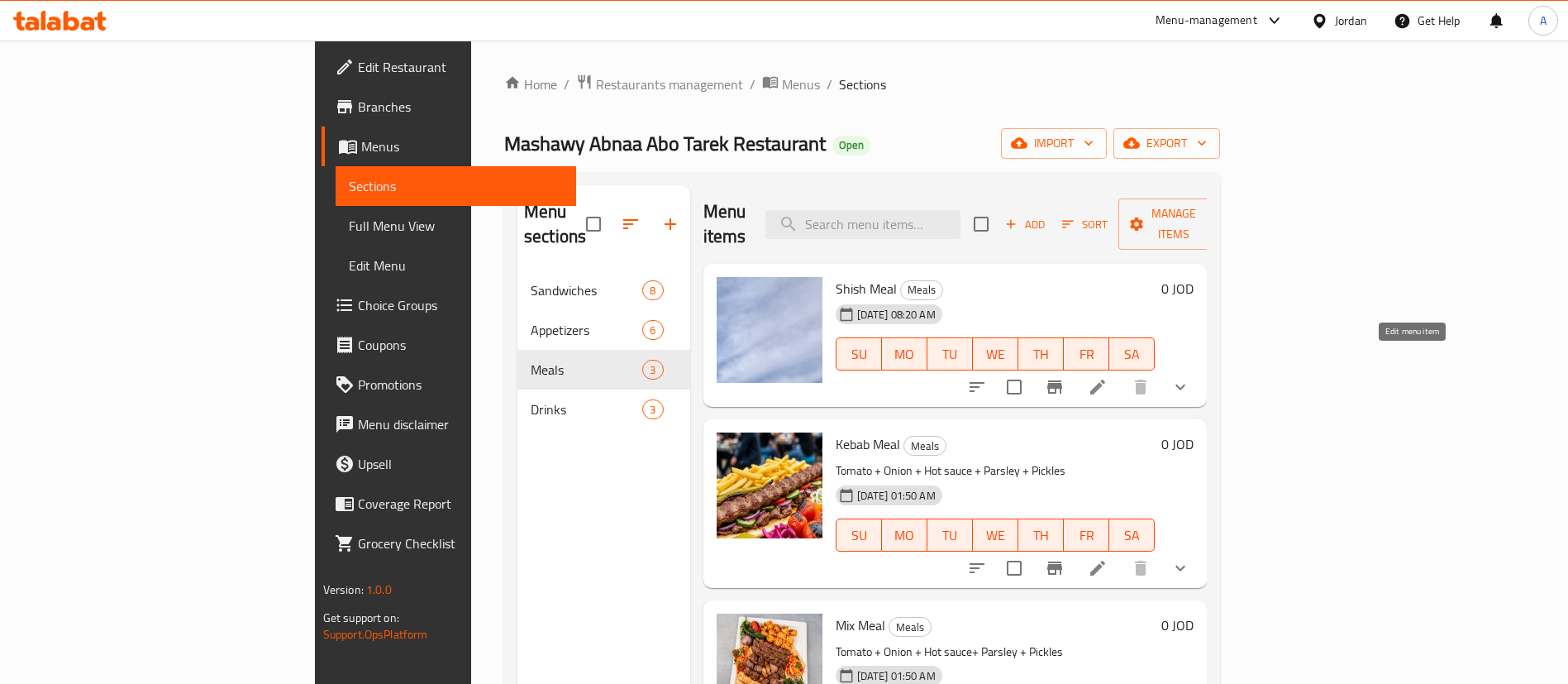
click at [1105, 380] on icon at bounding box center [1098, 387] width 15 height 15
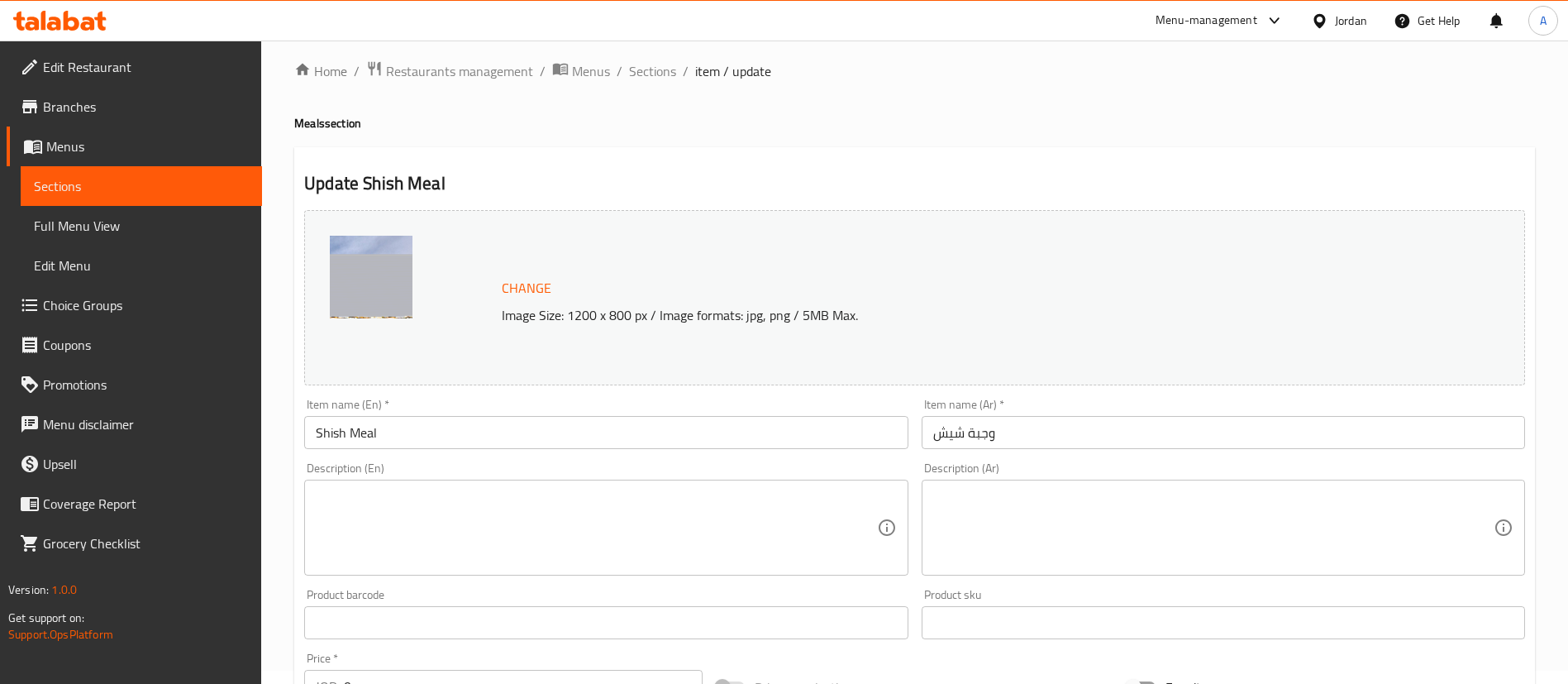
scroll to position [593, 0]
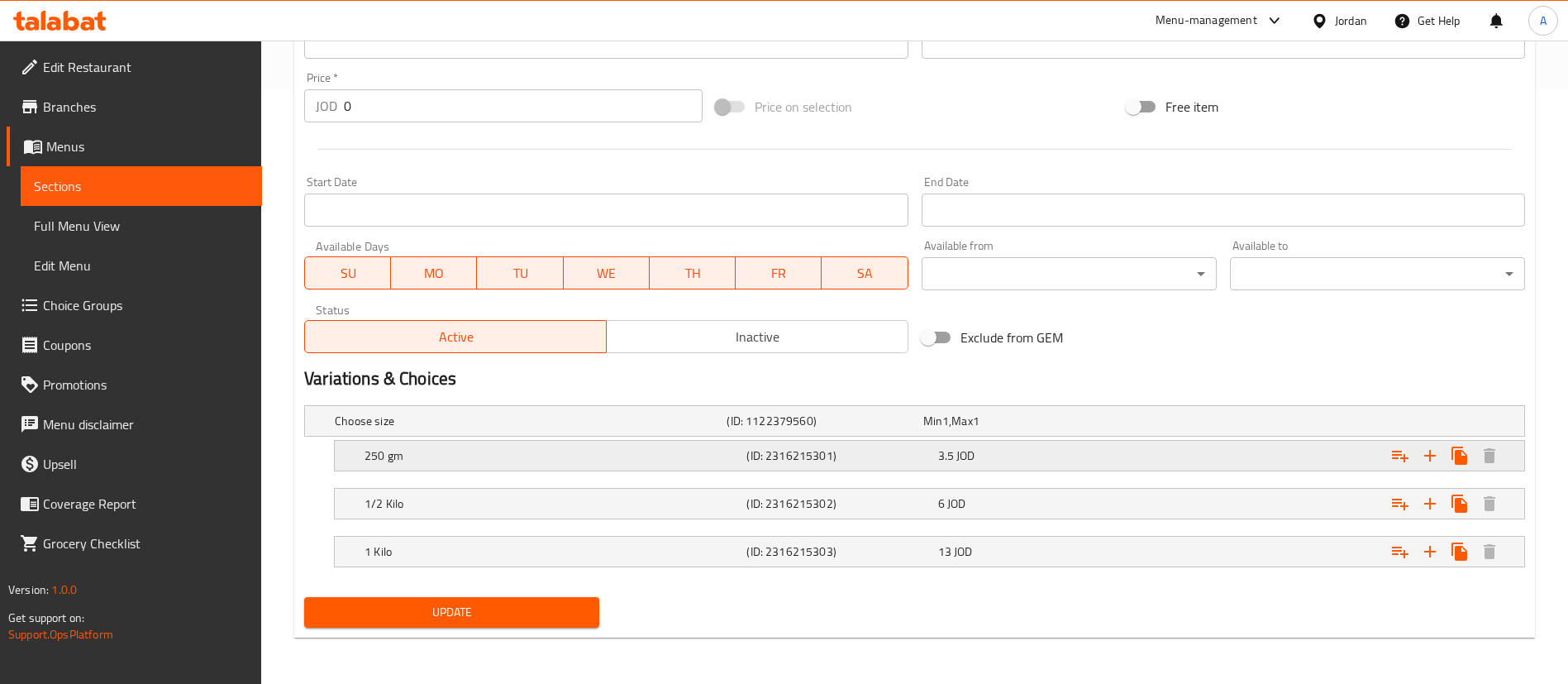
click at [591, 452] on h5 "250 gm" at bounding box center [552, 455] width 375 height 16
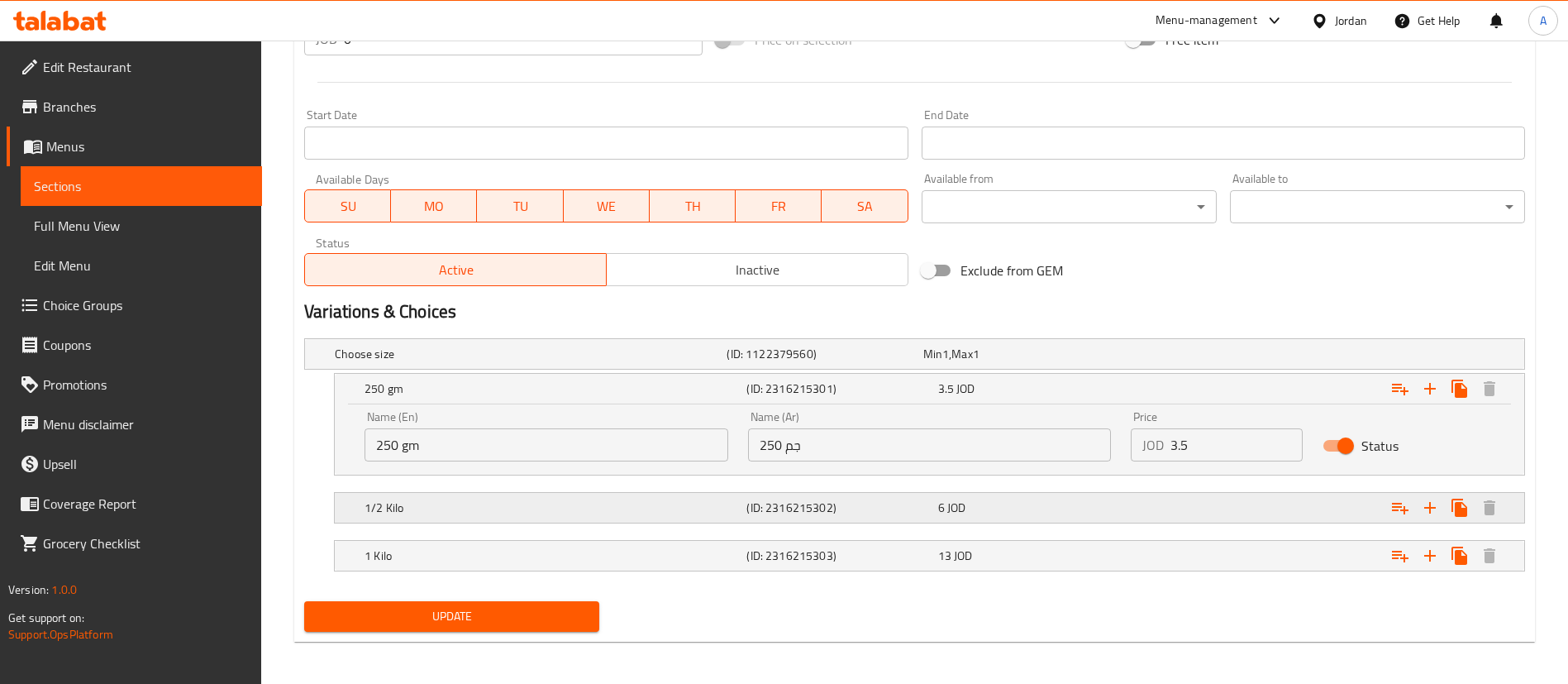
click at [476, 504] on h5 "1/2 Kilo" at bounding box center [552, 507] width 375 height 16
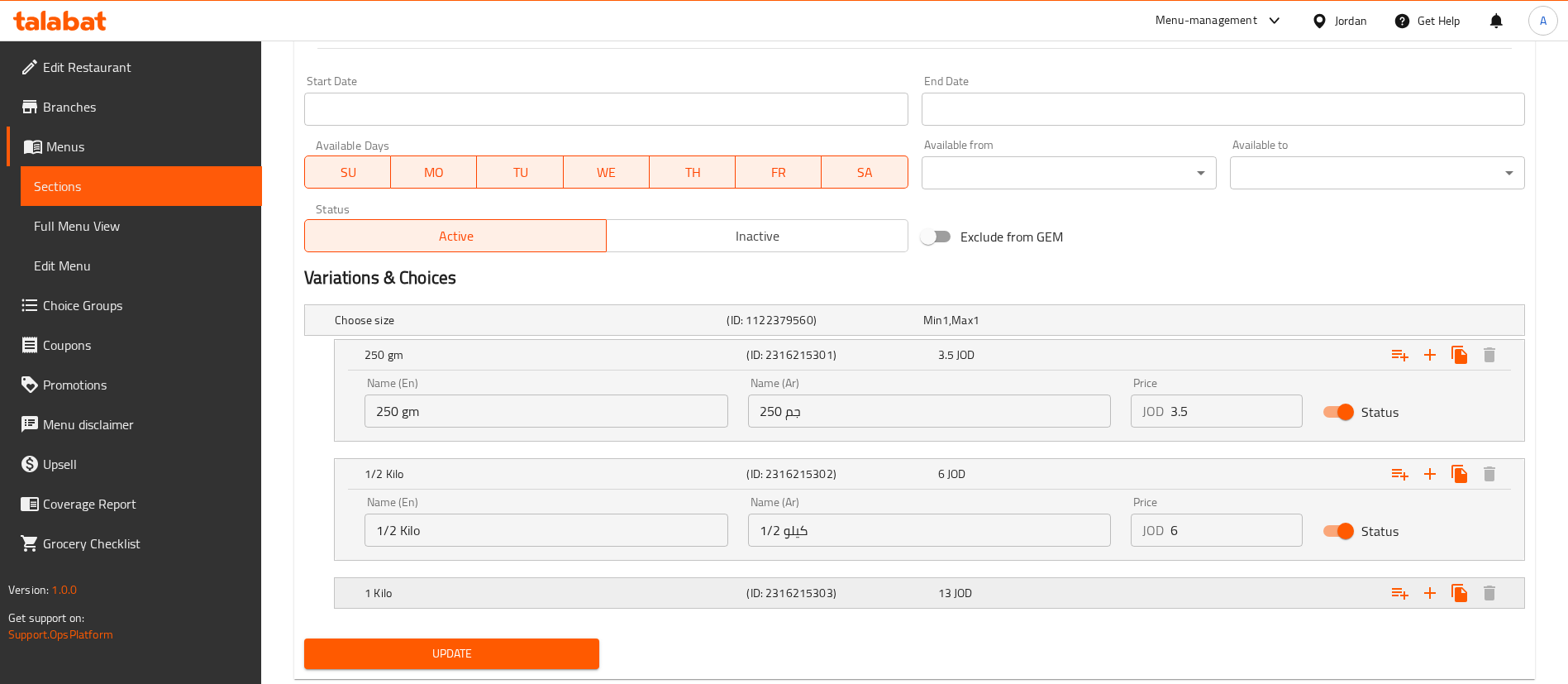
scroll to position [713, 0]
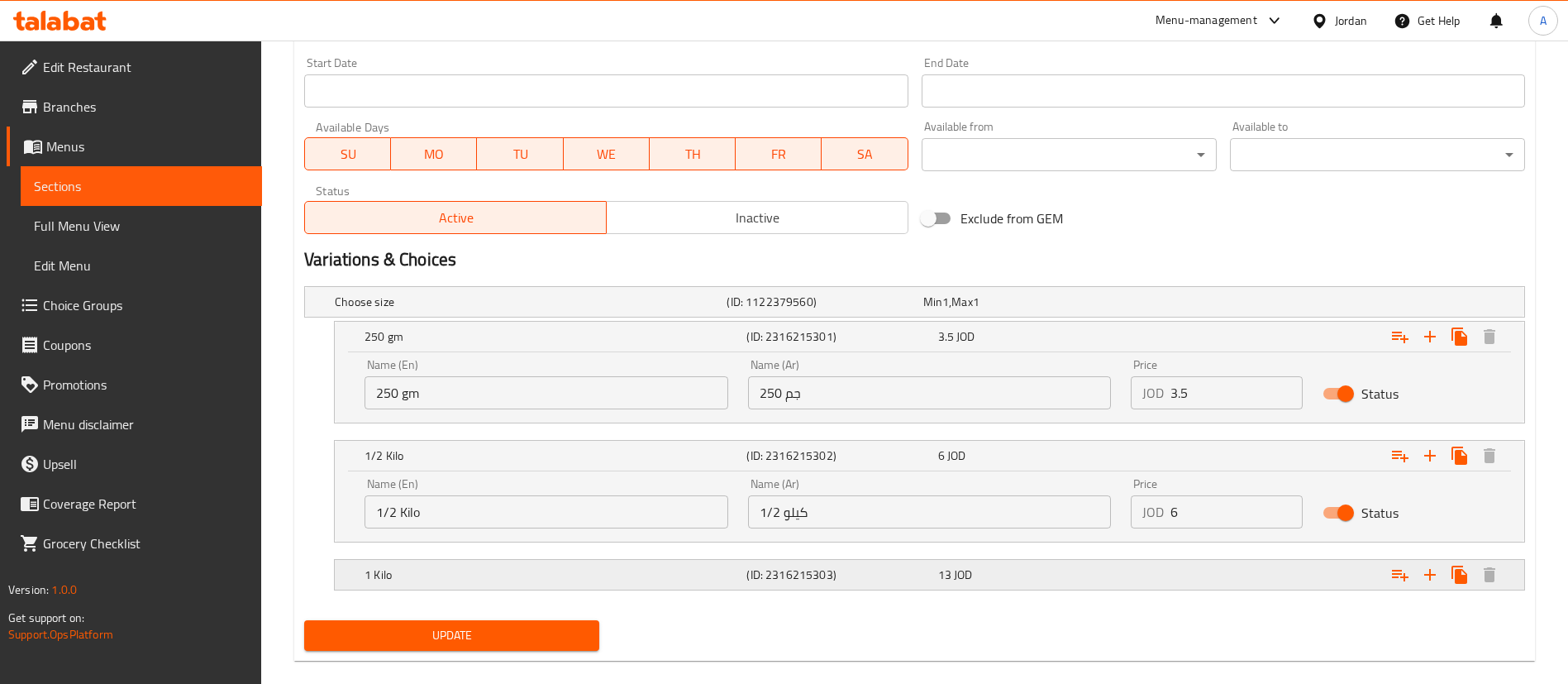
click at [465, 564] on div "1 Kilo" at bounding box center [551, 574] width 381 height 23
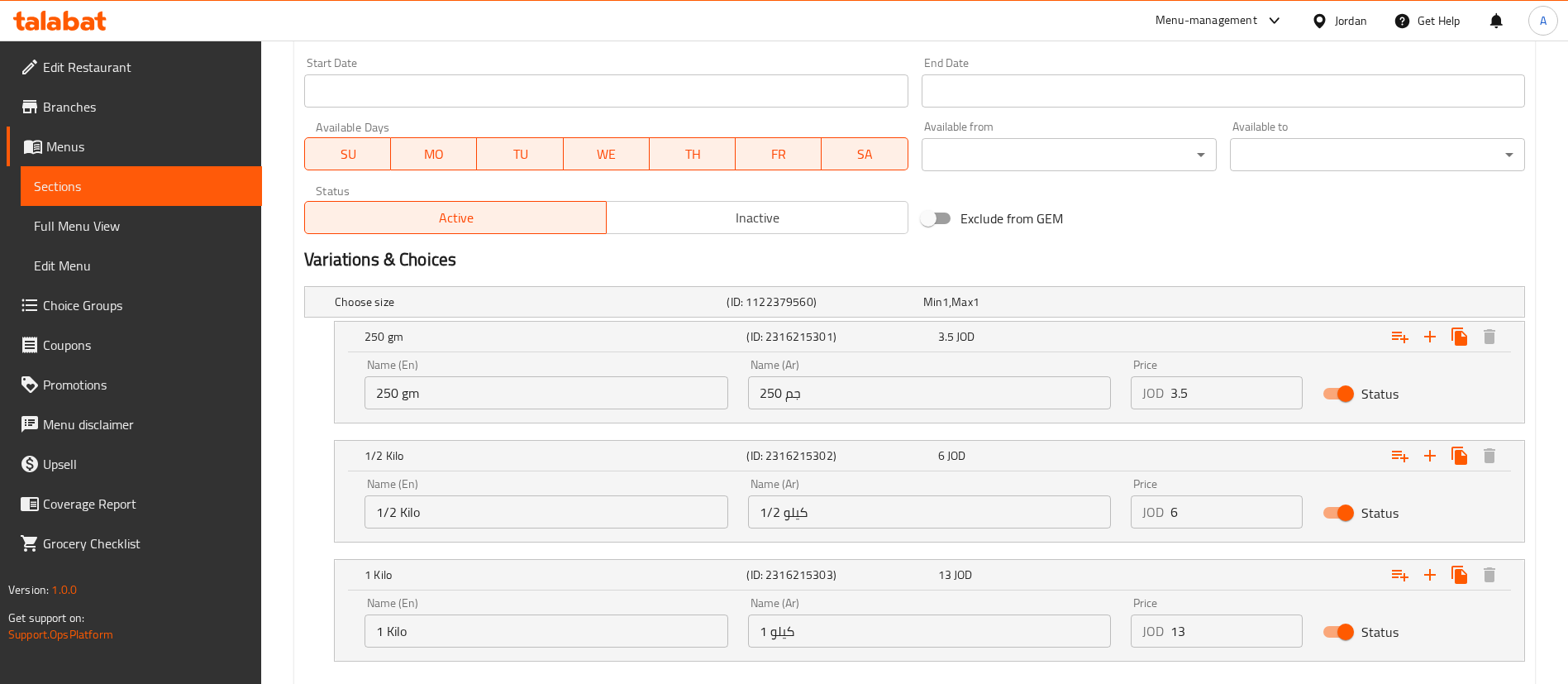
click at [529, 373] on div "Name (En) 250 gm Name (En)" at bounding box center [546, 384] width 364 height 50
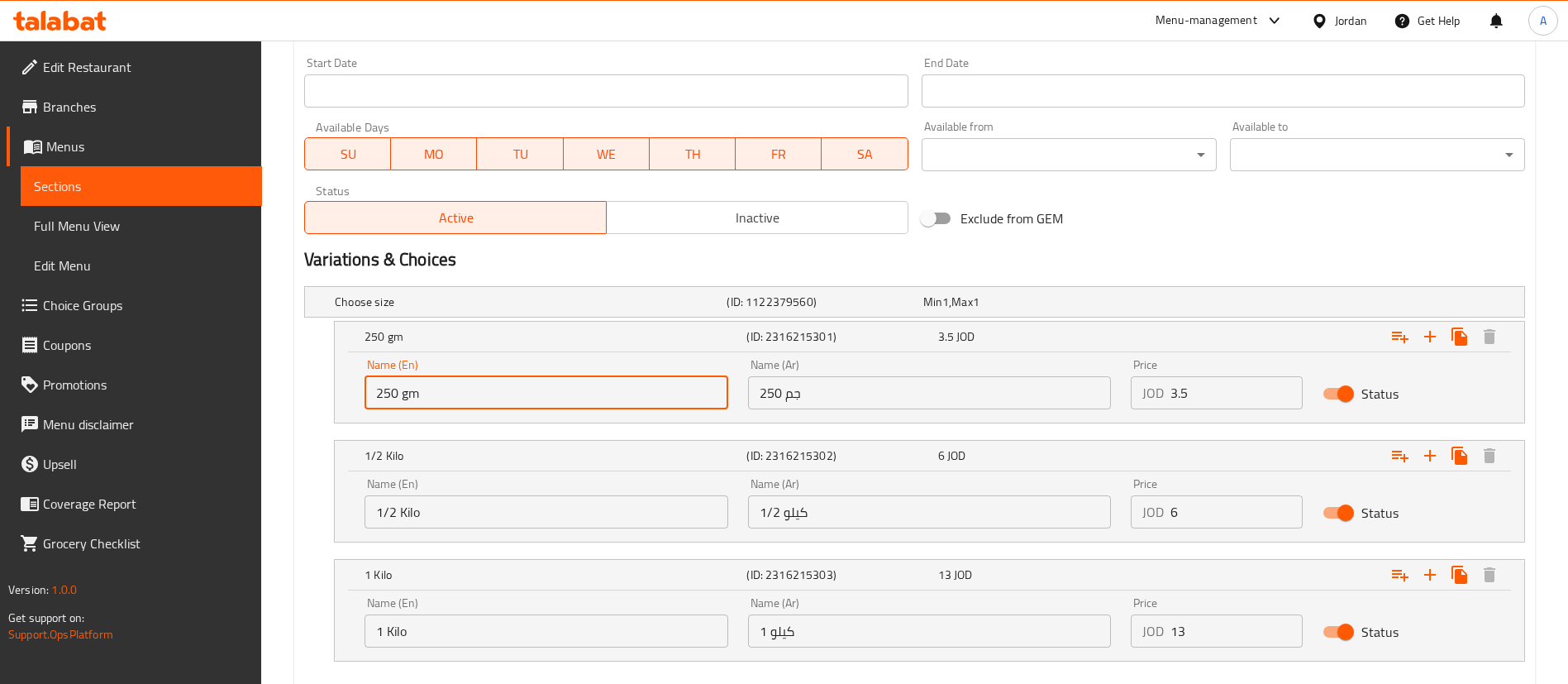
drag, startPoint x: 314, startPoint y: 363, endPoint x: 727, endPoint y: 47, distance: 520.0
click at [250, 350] on div "Edit Restaurant Branches Menus Sections Full Menu View Edit Menu Choice Groups …" at bounding box center [784, 52] width 1568 height 1450
drag, startPoint x: 866, startPoint y: 374, endPoint x: 736, endPoint y: 381, distance: 130.2
click at [736, 382] on div "Name (En) 250 gm Name (En) Name (Ar) 250 جم Name (Ar) Price JOD 3.5 Price Status" at bounding box center [929, 384] width 1150 height 70
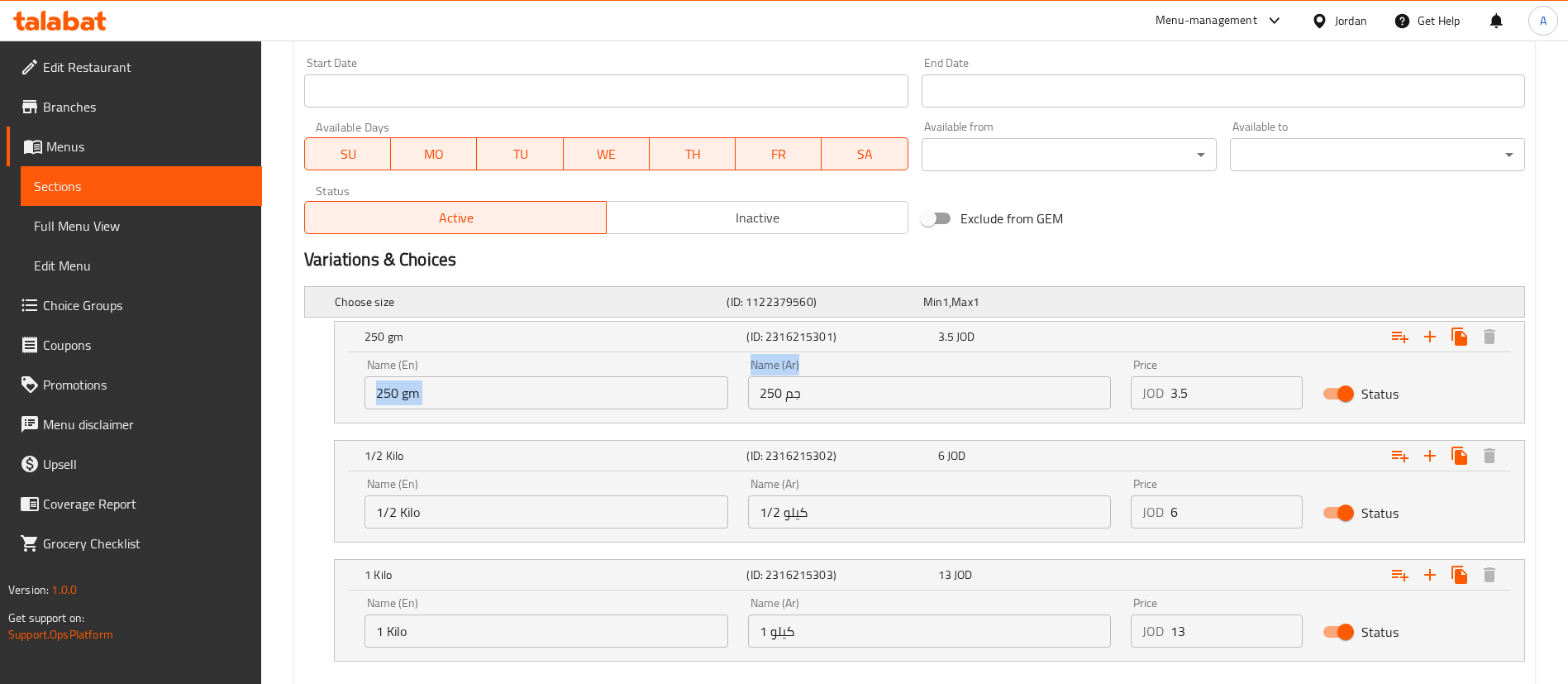
copy div "Name (En) Name (Ar)"
click at [892, 381] on input "250 جم" at bounding box center [929, 392] width 364 height 33
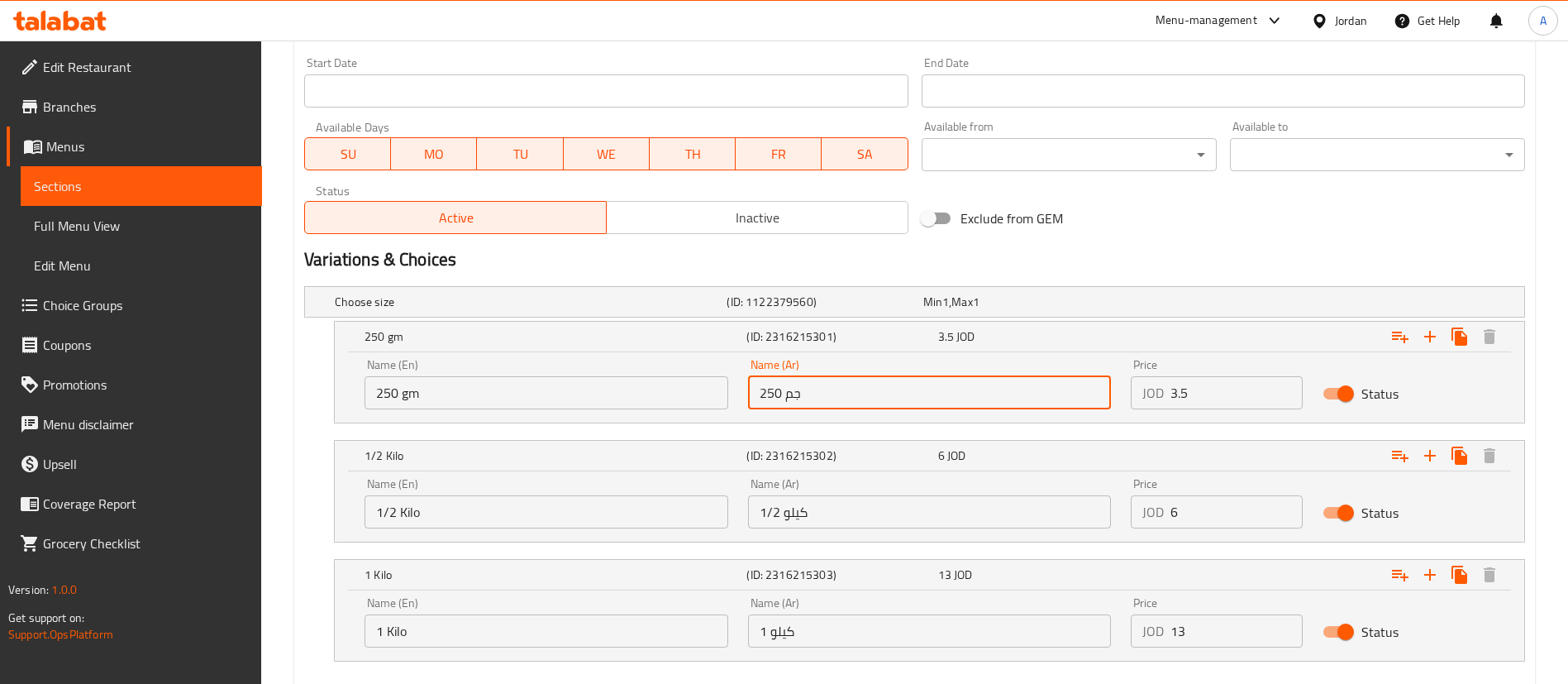
click at [880, 389] on input "250 جم" at bounding box center [929, 392] width 364 height 33
click at [874, 390] on input "250 جم" at bounding box center [929, 392] width 364 height 33
click at [873, 391] on input "250 جم" at bounding box center [929, 392] width 364 height 33
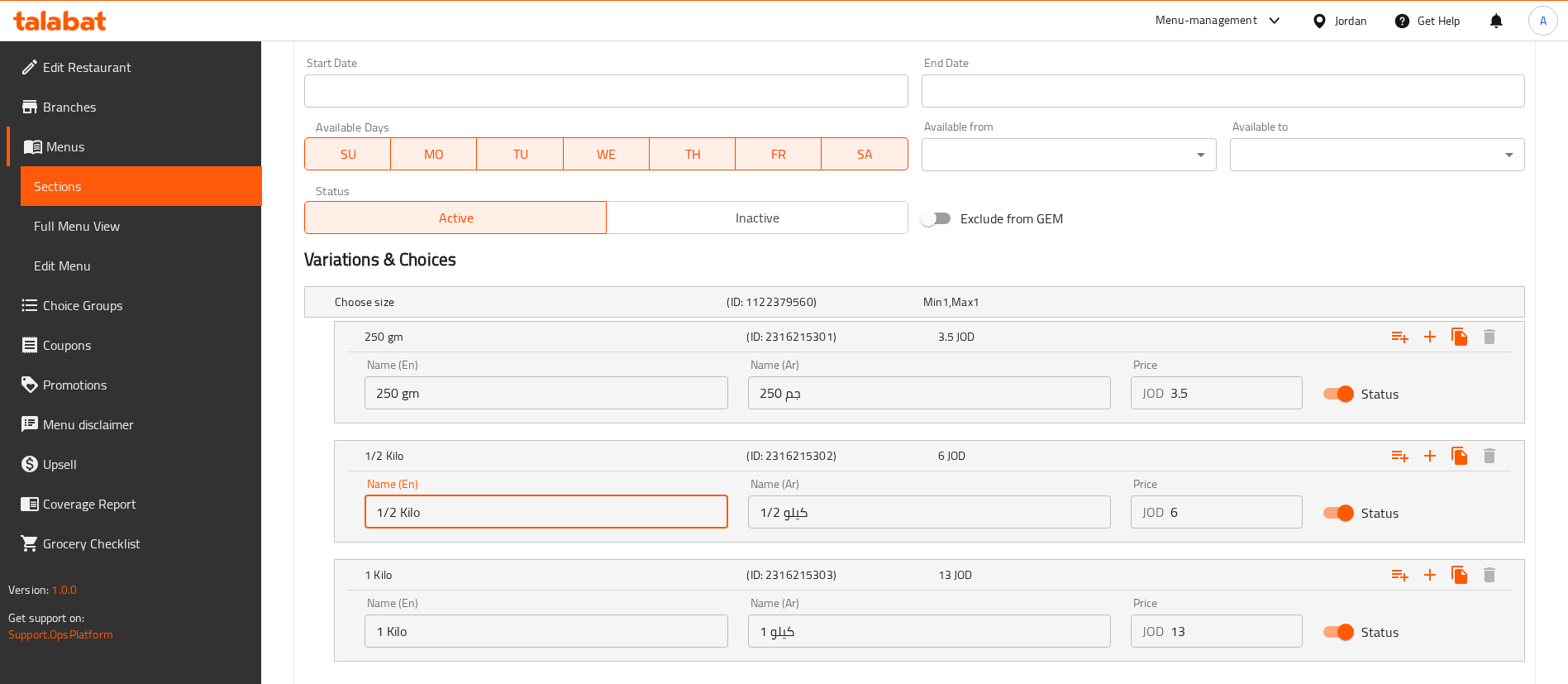
drag, startPoint x: 439, startPoint y: 520, endPoint x: 307, endPoint y: 511, distance: 132.3
click at [298, 514] on div "Choose size (ID: 1122379560) Min 1 , Max 1 Name (En) Choose size Name (En) Name…" at bounding box center [914, 481] width 1234 height 405
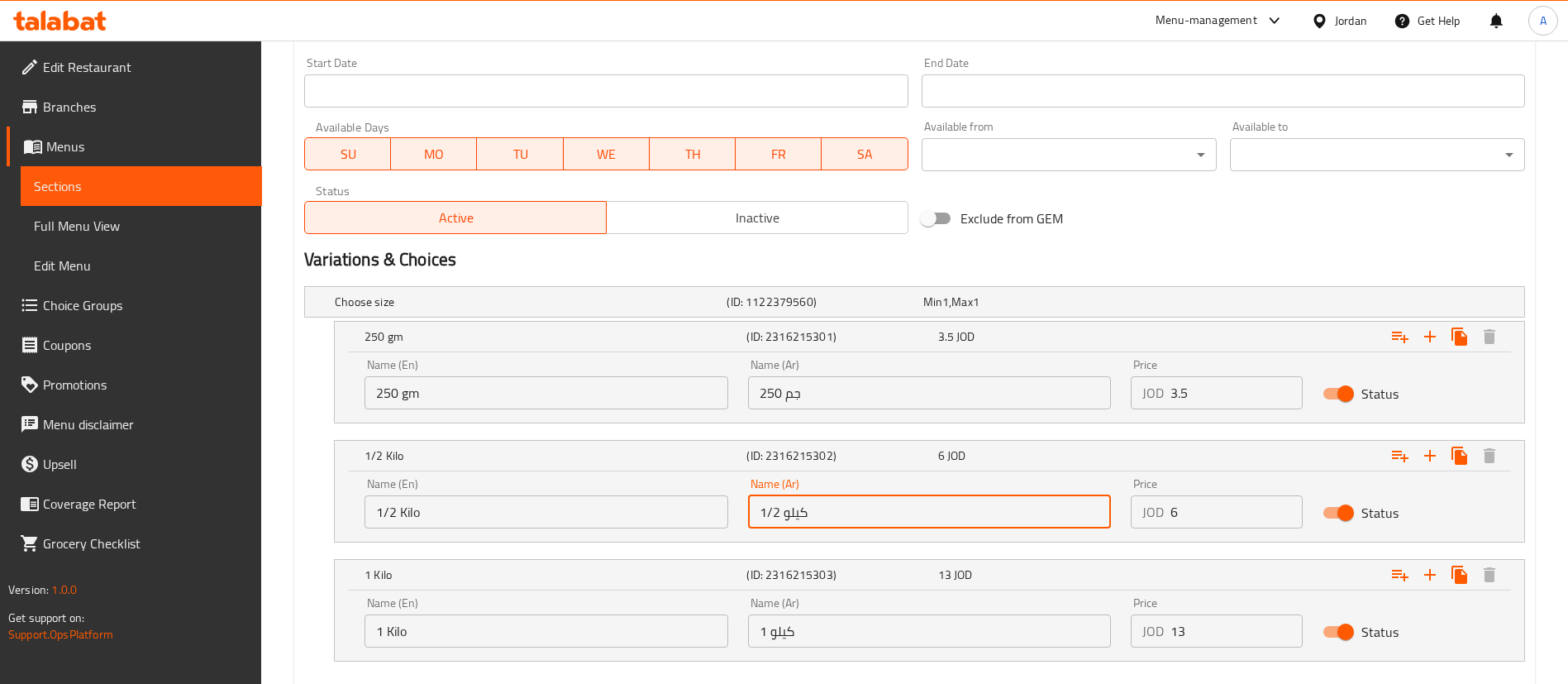
click at [941, 501] on input "1/2 كيلو" at bounding box center [929, 512] width 364 height 33
click at [921, 503] on input "1/2 كيلو" at bounding box center [929, 512] width 364 height 33
drag, startPoint x: 757, startPoint y: 509, endPoint x: 740, endPoint y: 506, distance: 17.3
click at [740, 509] on div "Name (Ar) 1/2 كيلو Name (Ar)" at bounding box center [929, 503] width 383 height 70
drag, startPoint x: 1191, startPoint y: 517, endPoint x: 1138, endPoint y: 438, distance: 95.1
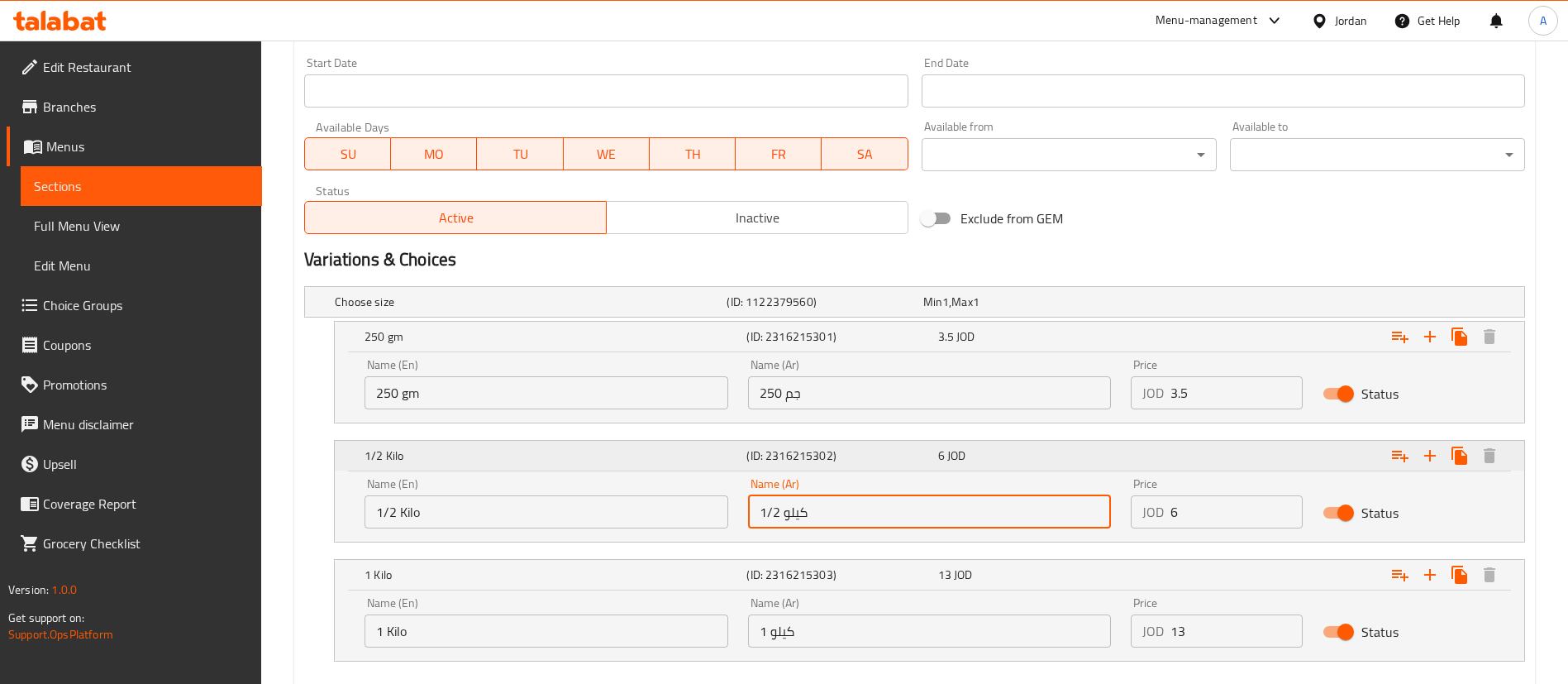
click at [1122, 507] on div "Price JOD 6 Price" at bounding box center [1217, 503] width 192 height 70
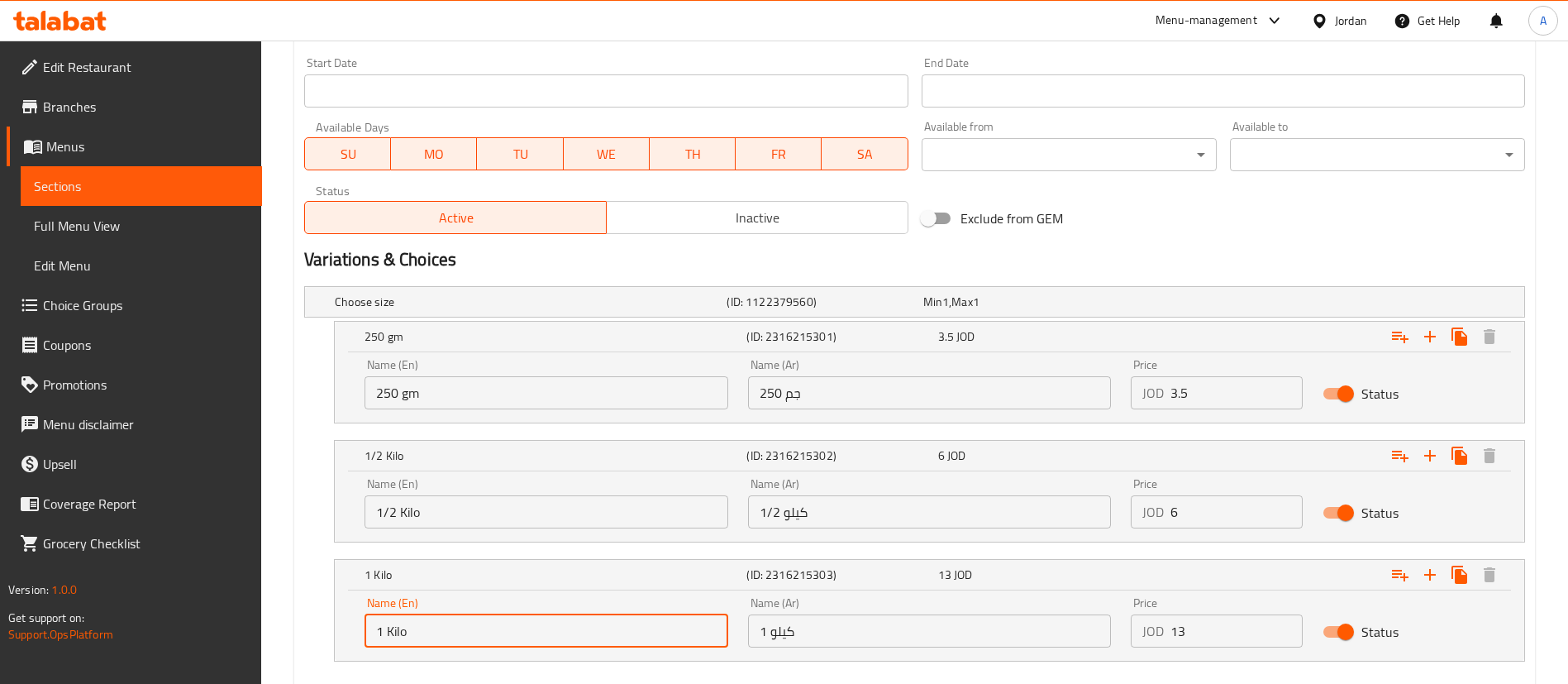
drag, startPoint x: 434, startPoint y: 625, endPoint x: 310, endPoint y: 618, distance: 124.2
click at [280, 620] on div "Home / Restaurants management / Menus / Sections / item / update Meals section …" at bounding box center [915, 52] width 1307 height 1450
click at [799, 642] on input "1 كيلو" at bounding box center [929, 630] width 364 height 33
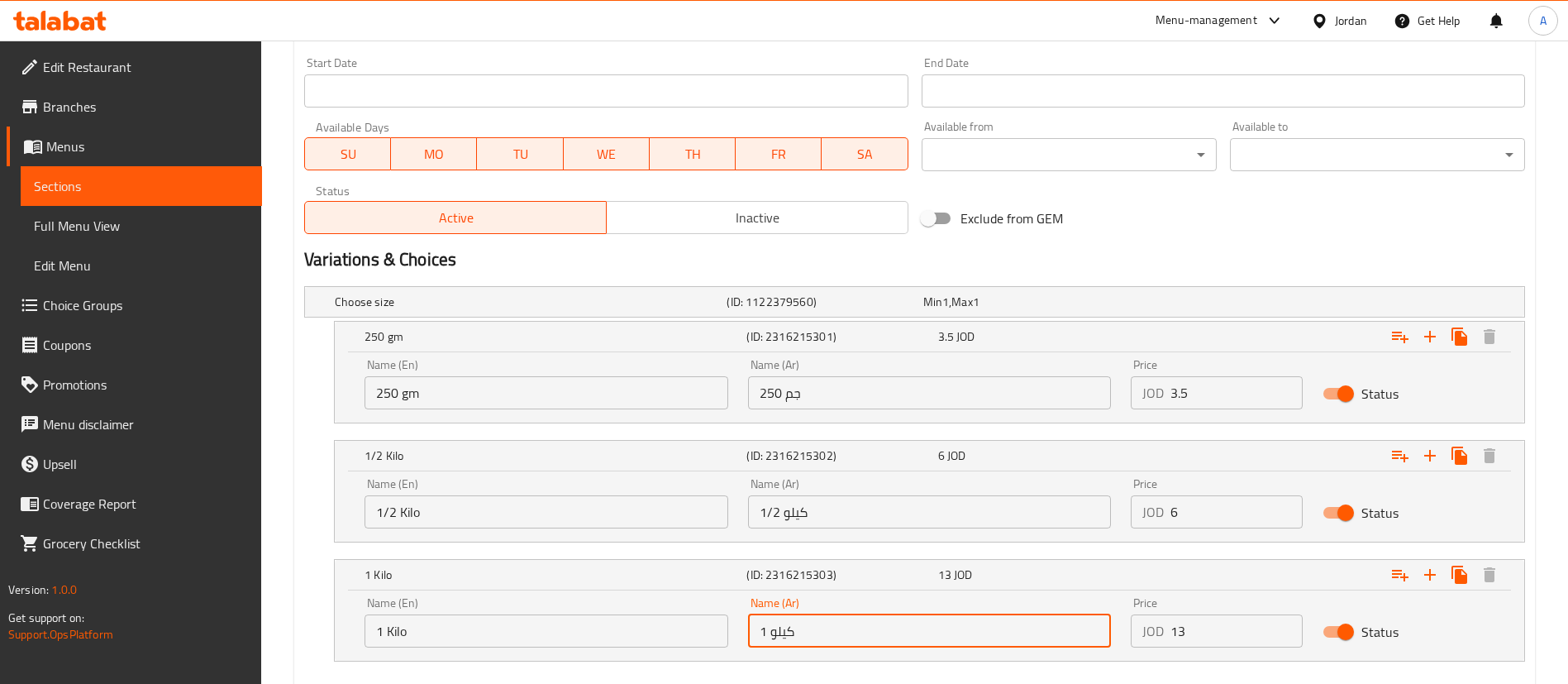
click at [799, 642] on input "1 كيلو" at bounding box center [929, 630] width 364 height 33
click at [1122, 625] on div "Price JOD 13 Price" at bounding box center [1217, 622] width 192 height 70
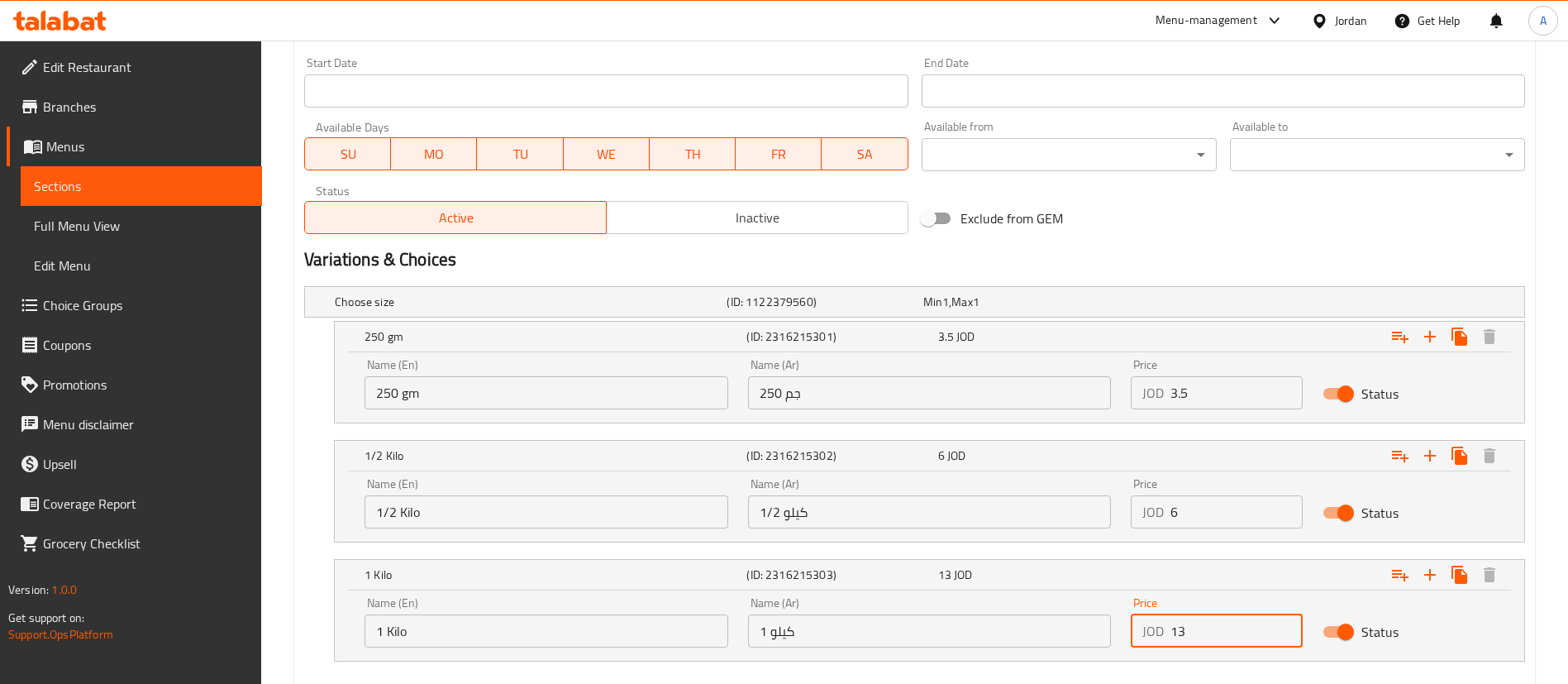
click at [1221, 636] on input "13" at bounding box center [1236, 630] width 132 height 33
drag, startPoint x: 1221, startPoint y: 635, endPoint x: 1000, endPoint y: 629, distance: 221.1
click at [1065, 632] on div "Name (En) 1 Kilo Name (En) Name (Ar) 1 كيلو Name (Ar) Price JOD 131 Price Status" at bounding box center [929, 622] width 1150 height 70
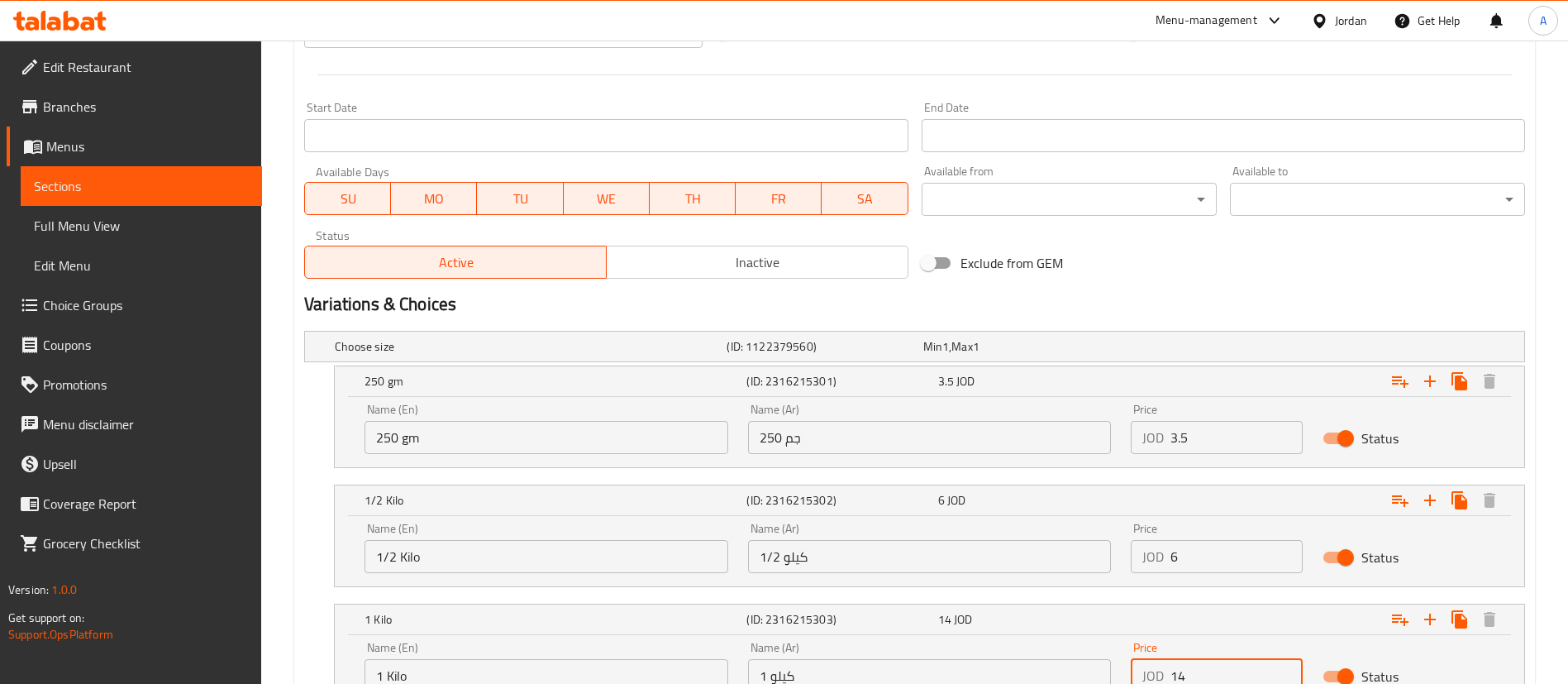
scroll to position [807, 0]
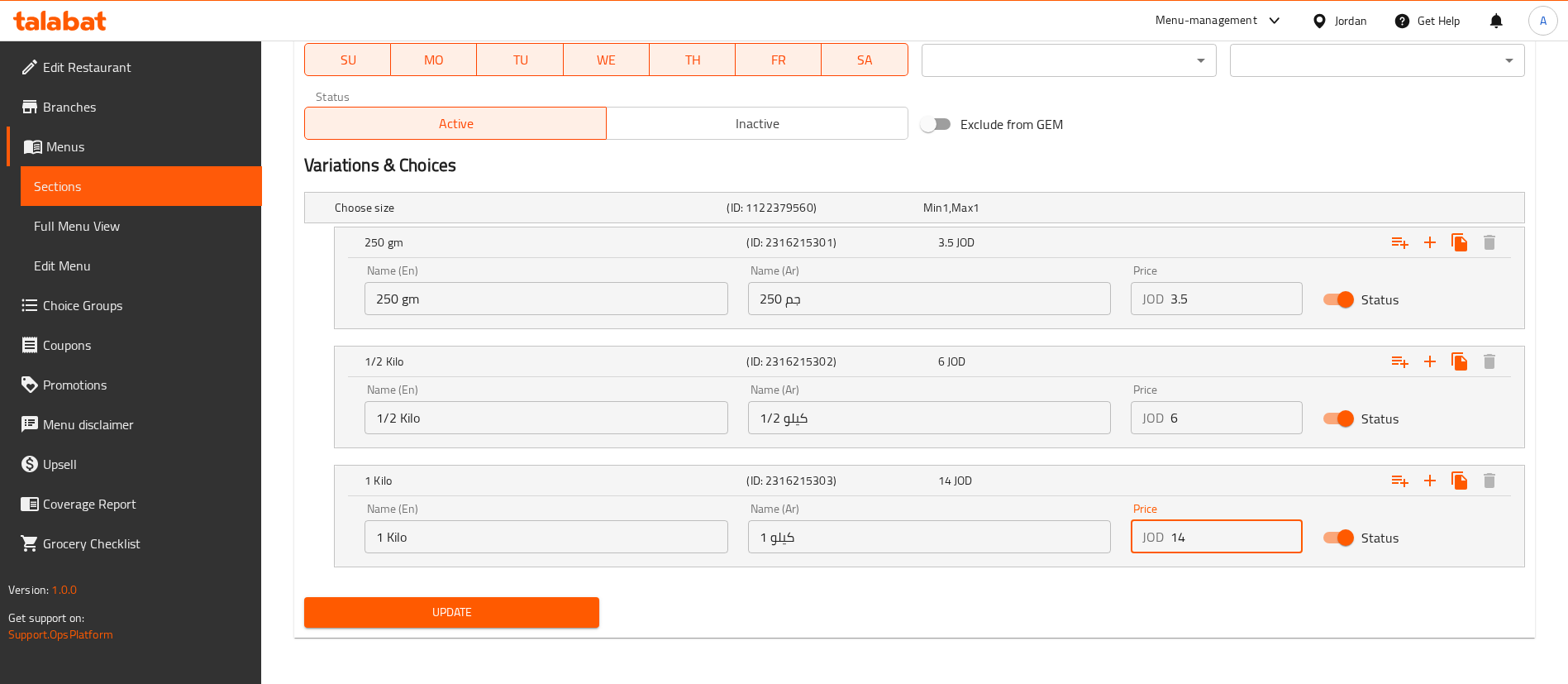
click at [1026, 541] on div "Name (En) 1 Kilo Name (En) Name (Ar) 1 كيلو Name (Ar) Price JOD 14 Price Status" at bounding box center [929, 528] width 1150 height 70
type input "13"
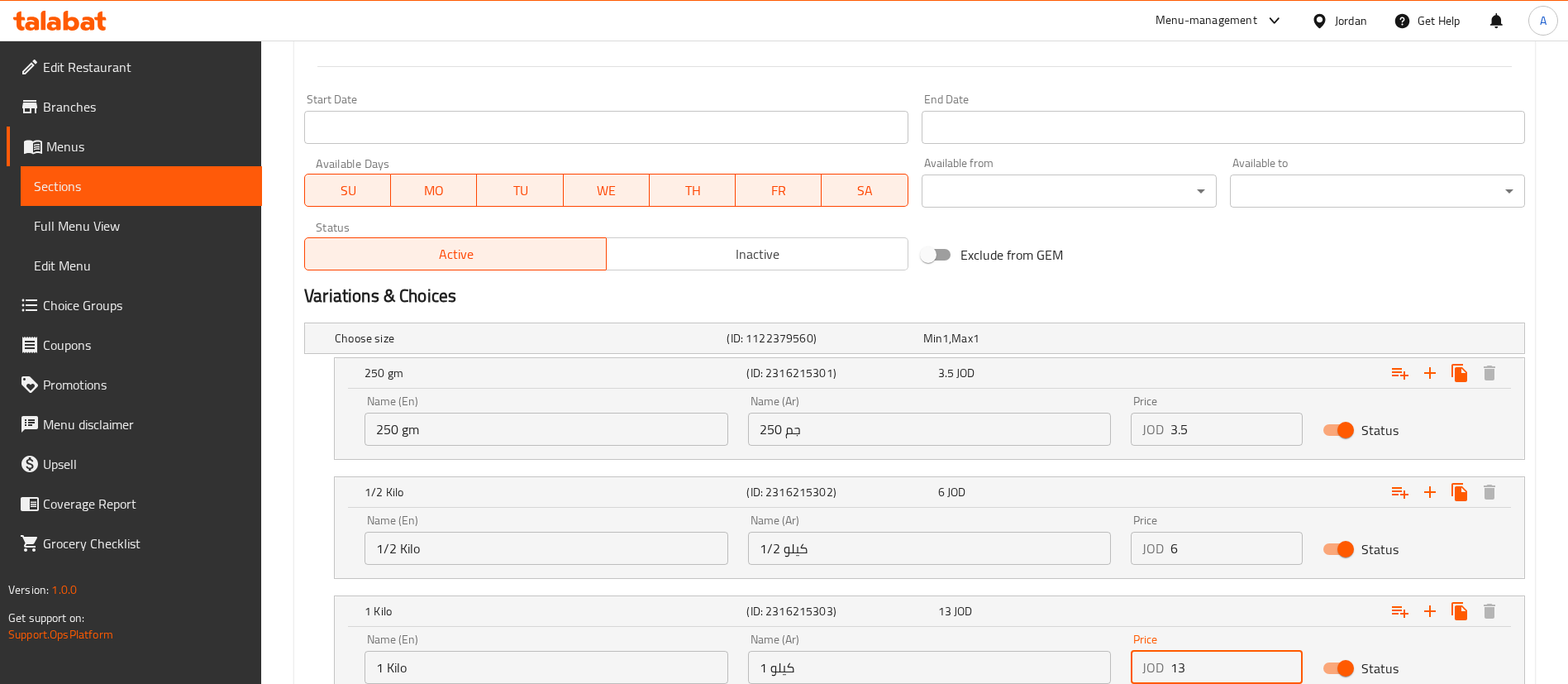
scroll to position [744, 0]
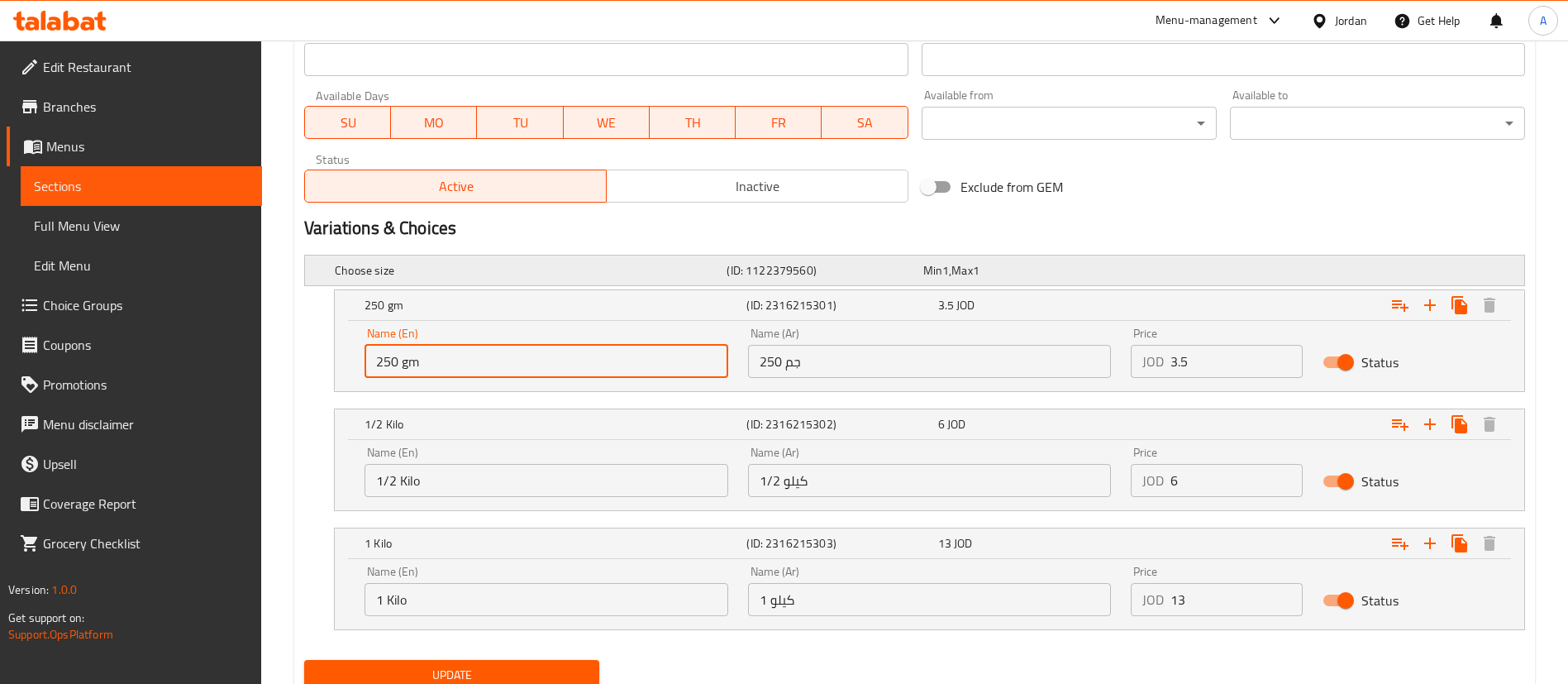
drag, startPoint x: 401, startPoint y: 366, endPoint x: 433, endPoint y: 274, distance: 97.4
click at [302, 364] on div "Choose size (ID: 1122379560) Min 1 , Max 1 Name (En) Choose size Name (En) Name…" at bounding box center [914, 450] width 1234 height 405
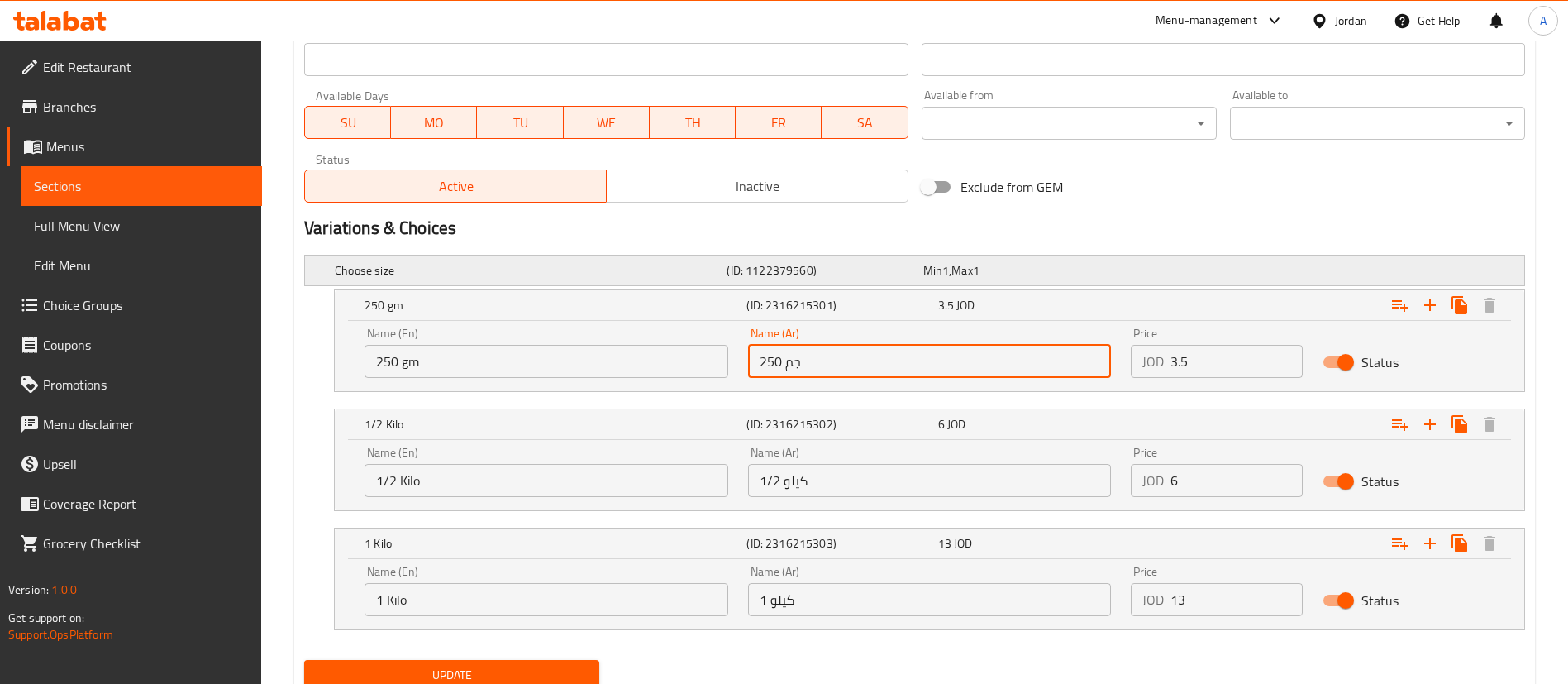
drag, startPoint x: 758, startPoint y: 347, endPoint x: 764, endPoint y: 251, distance: 96.2
click at [669, 339] on div "Name (En) 250 gm Name (En) Name (Ar) 250 جم Name (Ar) Price JOD 3.5 Price Status" at bounding box center [929, 353] width 1150 height 70
drag, startPoint x: 1194, startPoint y: 354, endPoint x: 1095, endPoint y: 313, distance: 107.2
click at [1097, 345] on div "Name (En) 250 gm Name (En) Name (Ar) 250 جم Name (Ar) Price JOD 3.5 Price Status" at bounding box center [929, 353] width 1150 height 70
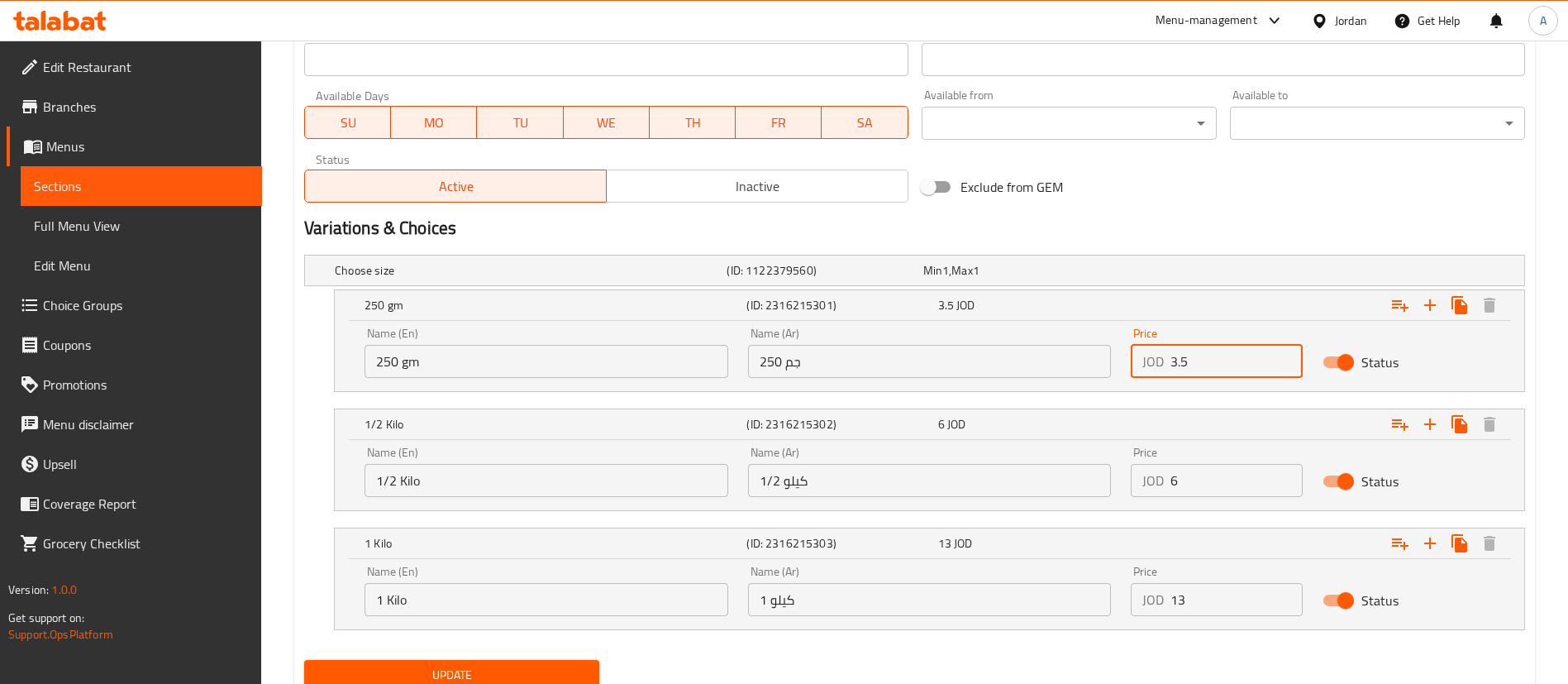
click at [301, 493] on div "Choose size (ID: 1122379560) Min 1 , Max 1 Name (En) Choose size Name (En) Name…" at bounding box center [914, 450] width 1234 height 405
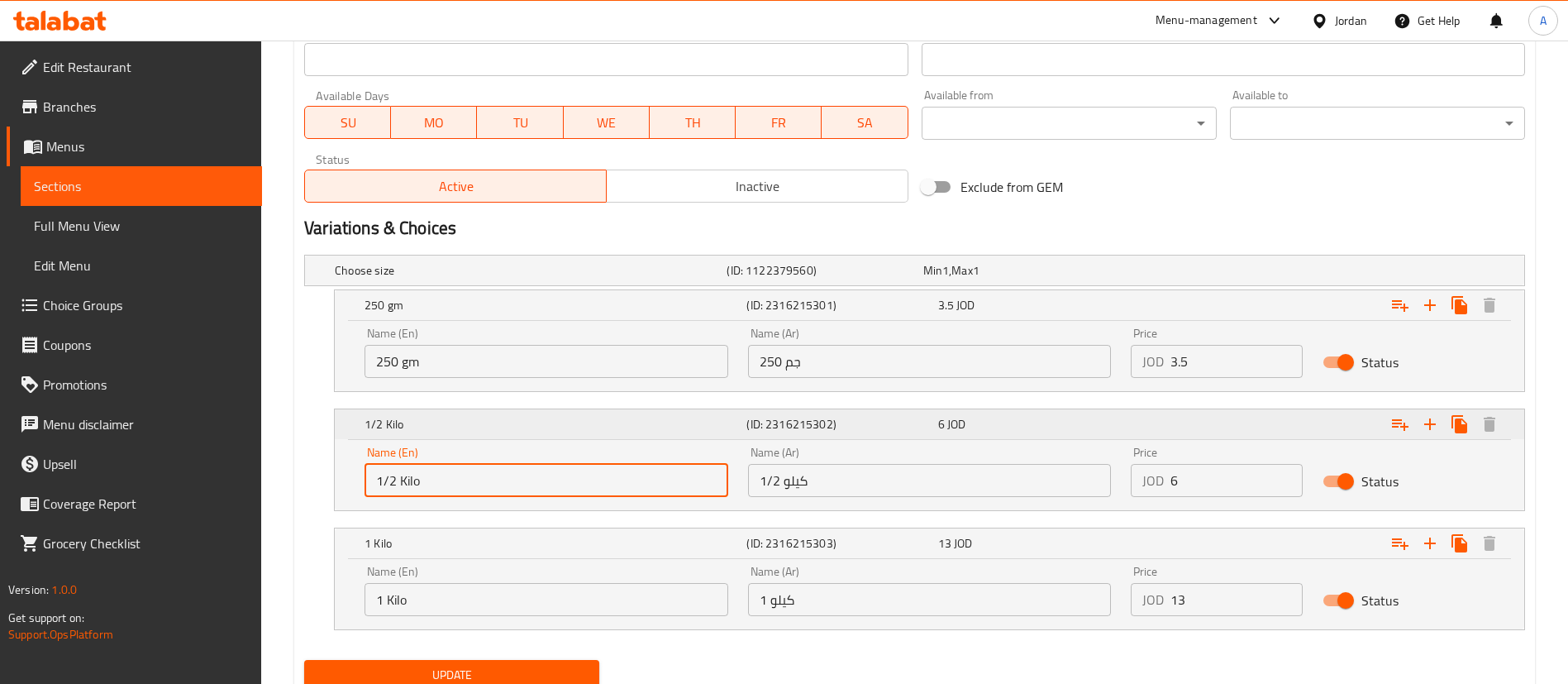
drag, startPoint x: 802, startPoint y: 481, endPoint x: 699, endPoint y: 412, distance: 124.0
click at [634, 454] on div "Name (En) 1/2 Kilo Name (En) Name (Ar) 1/2 كيلو Name (Ar) Price JOD 6 Price Sta…" at bounding box center [929, 471] width 1150 height 70
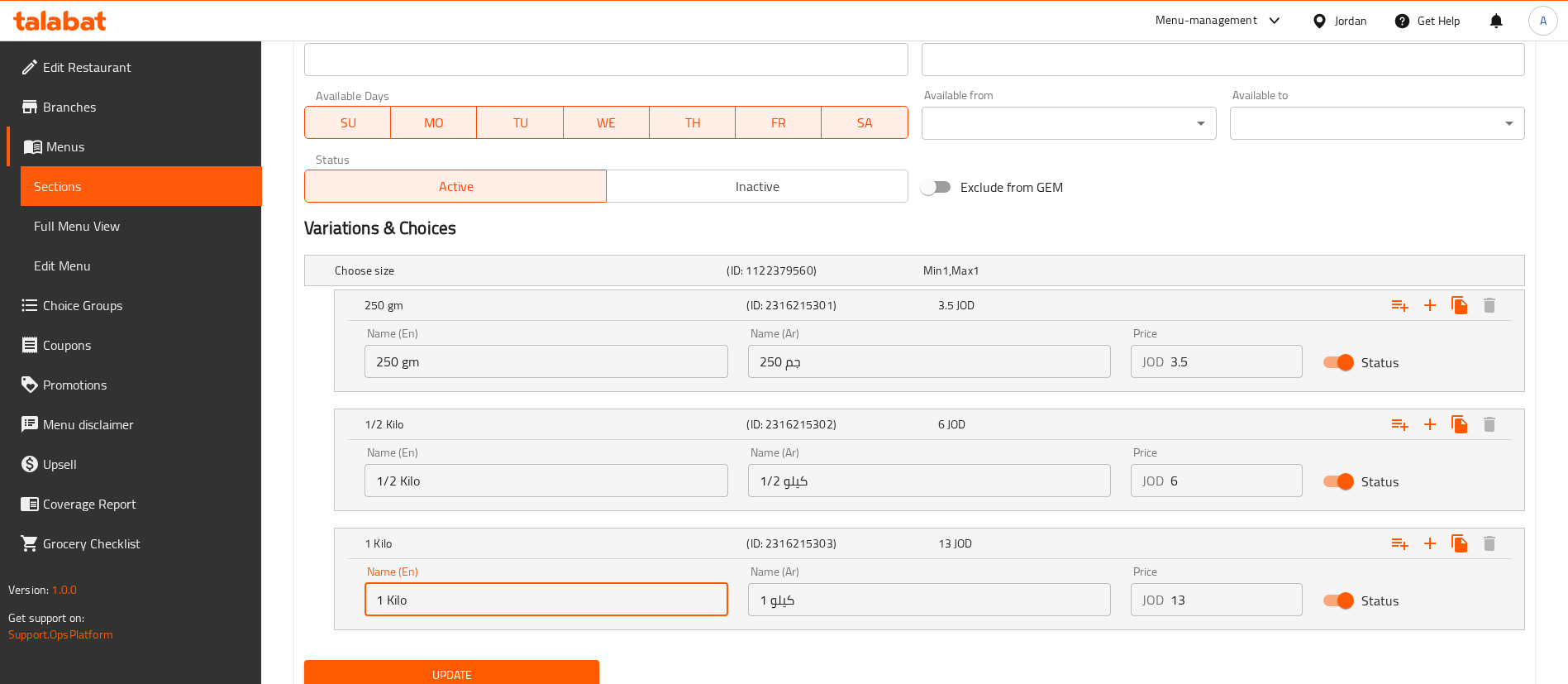
drag, startPoint x: 451, startPoint y: 594, endPoint x: 224, endPoint y: 579, distance: 227.5
click at [224, 583] on div "Edit Restaurant Branches Menus Sections Full Menu View Edit Menu Choice Groups …" at bounding box center [784, 21] width 1568 height 1450
drag, startPoint x: 806, startPoint y: 603, endPoint x: 659, endPoint y: 608, distance: 147.1
click at [659, 608] on div "Name (En) 1 Kilo Name (En) Name (Ar) 1 كيلو Name (Ar) Price JOD 13 Price Status" at bounding box center [929, 591] width 1150 height 70
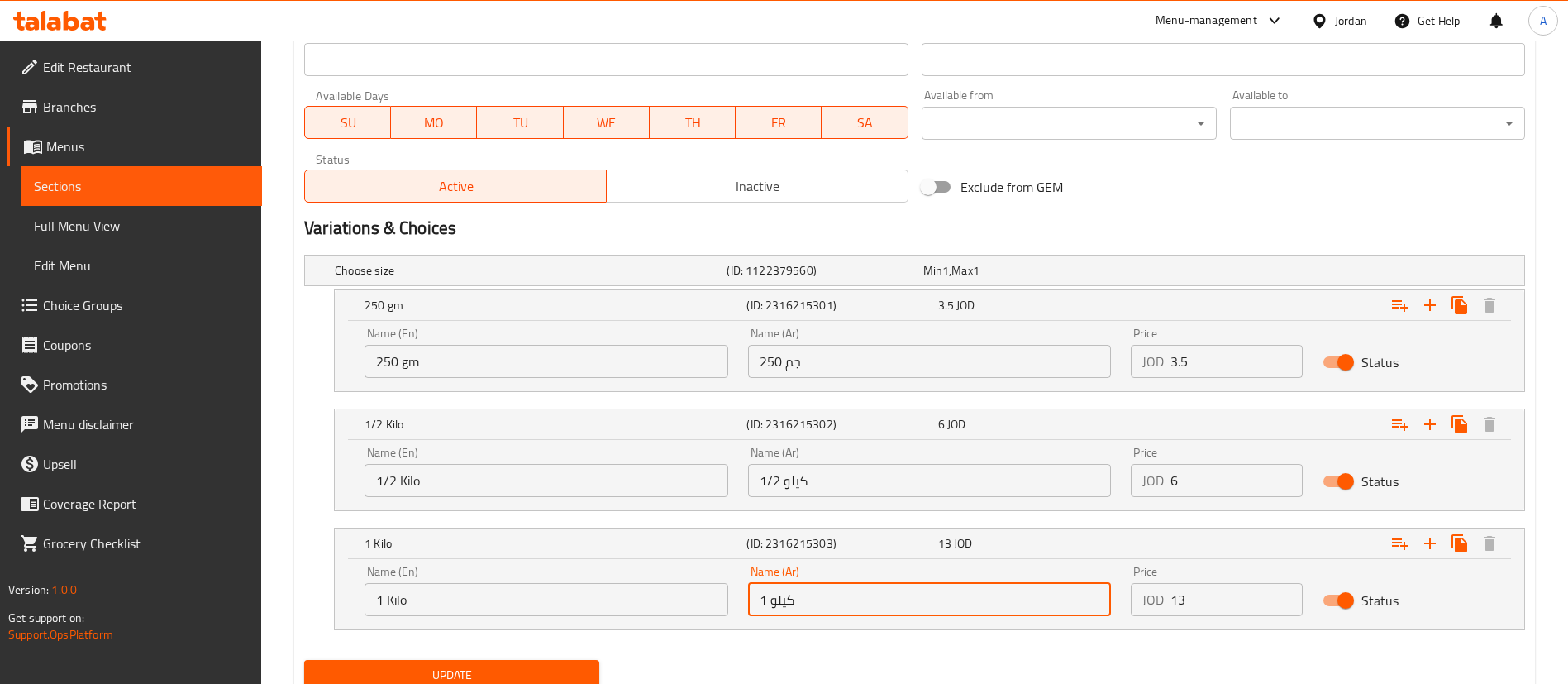
paste input "Kilo"
type input "1 Kilo"
drag, startPoint x: 777, startPoint y: 609, endPoint x: 630, endPoint y: 613, distance: 147.1
click at [630, 613] on div "Name (En) 1 Kilo Name (En) Name (Ar) 1 Kilo Name (Ar) Price JOD 13 Price Status" at bounding box center [929, 591] width 1150 height 70
click at [799, 601] on input "1 Kilo" at bounding box center [929, 599] width 364 height 33
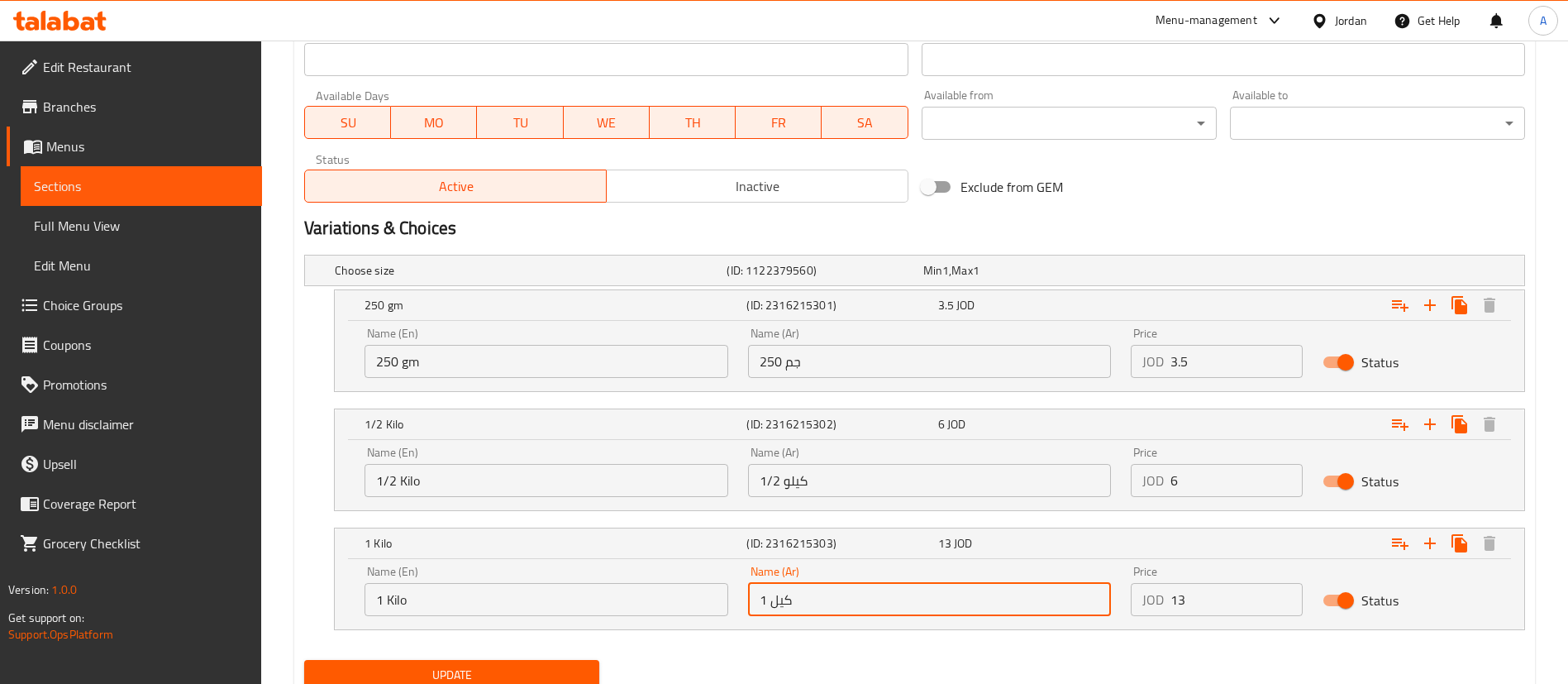
type input "1 كيلو"
drag, startPoint x: 884, startPoint y: 607, endPoint x: 659, endPoint y: 599, distance: 225.1
click at [646, 613] on div "Name (En) 1 Kilo Name (En) Name (Ar) 1 كيلو Name (Ar) Price JOD 13 Price Status" at bounding box center [929, 591] width 1150 height 70
drag, startPoint x: 1222, startPoint y: 597, endPoint x: 1038, endPoint y: 572, distance: 185.7
click at [1052, 574] on div "Name (En) 1 Kilo Name (En) Name (Ar) 1 كيلو Name (Ar) Price JOD 13 Price Status" at bounding box center [929, 591] width 1150 height 70
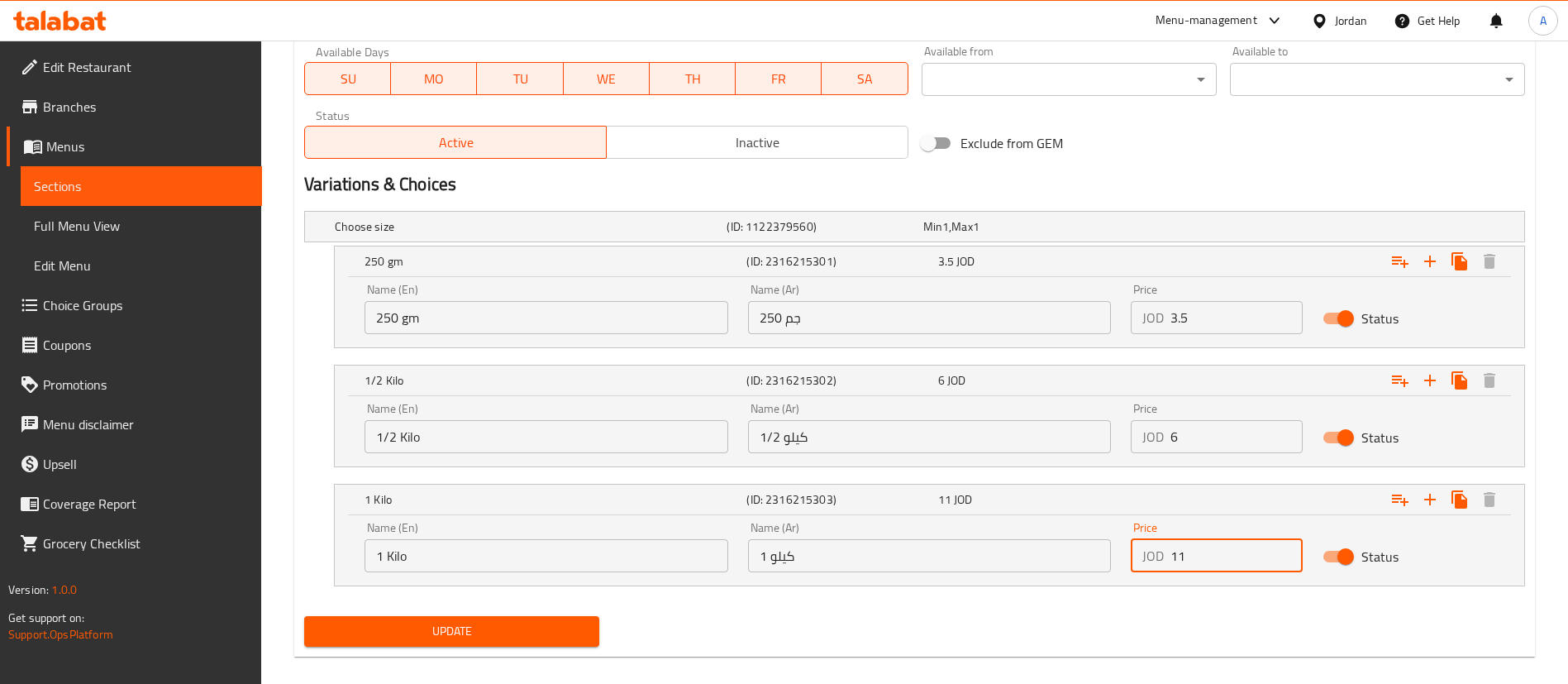
scroll to position [807, 0]
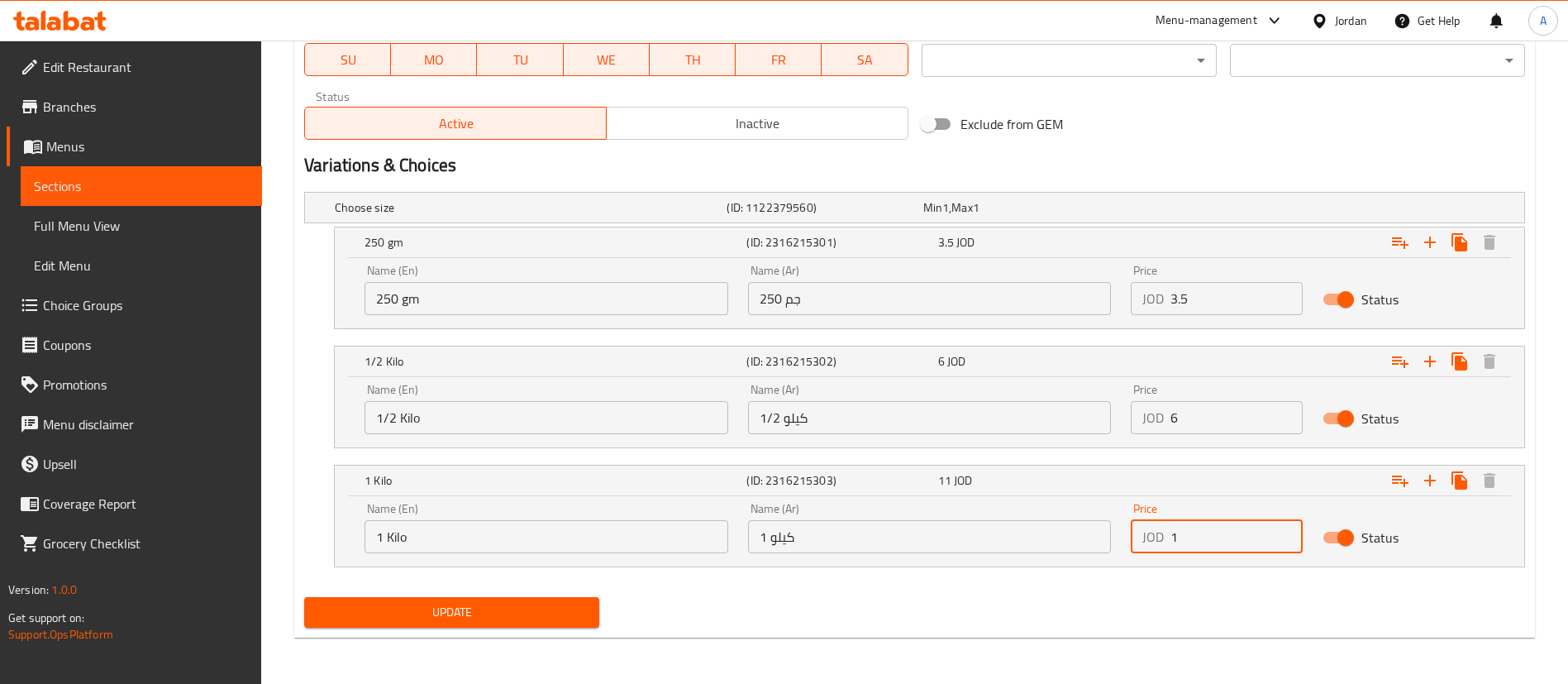
type input "13"
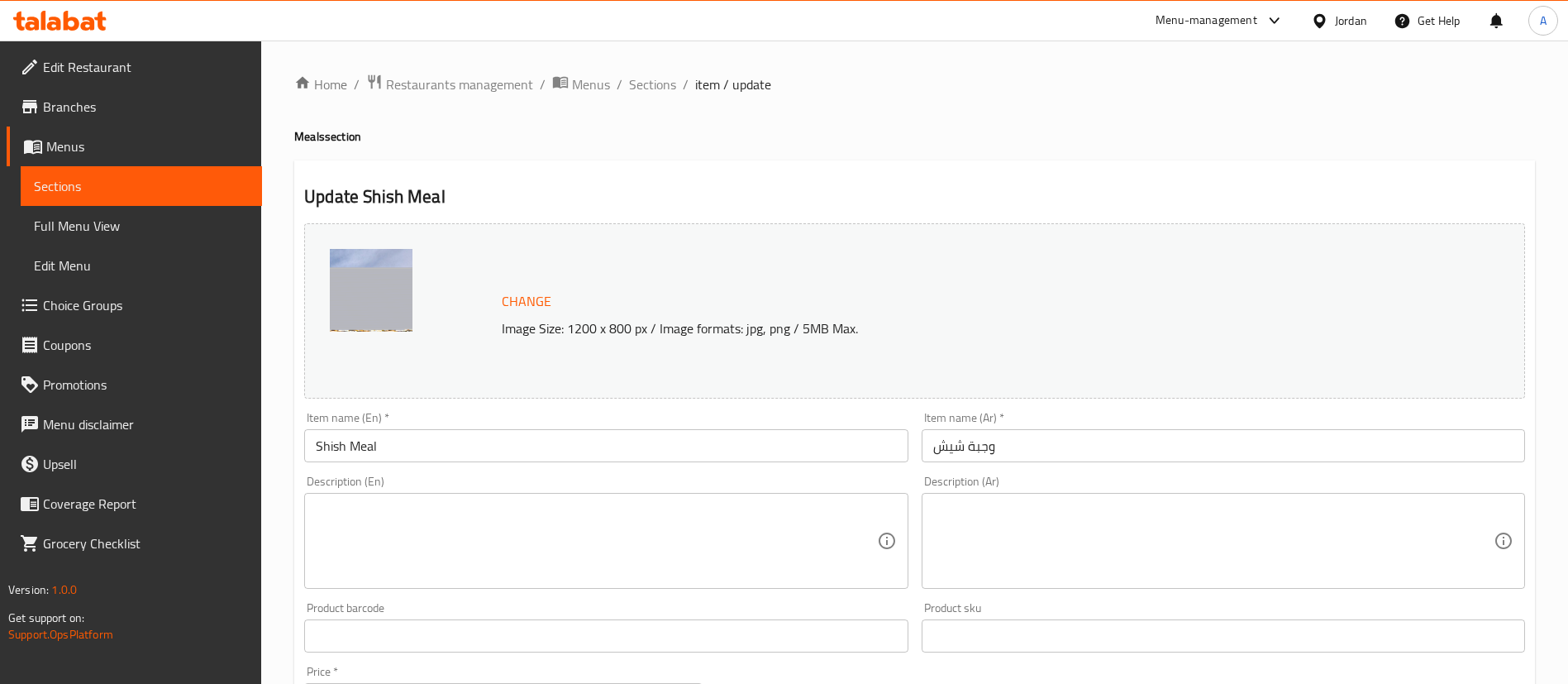
drag, startPoint x: 655, startPoint y: 96, endPoint x: 686, endPoint y: 63, distance: 45.3
click at [654, 94] on span "Sections" at bounding box center [653, 84] width 47 height 20
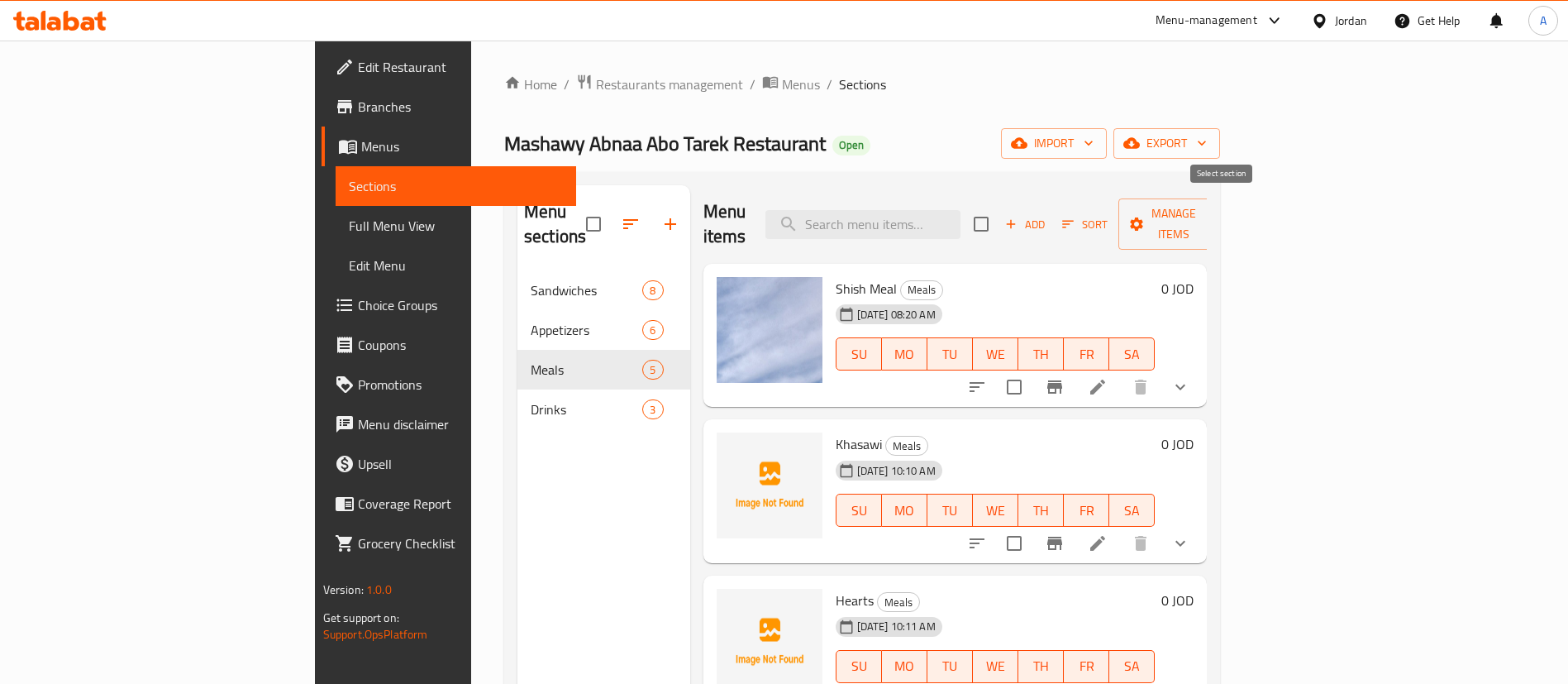
click at [1047, 215] on span "Add" at bounding box center [1025, 224] width 45 height 19
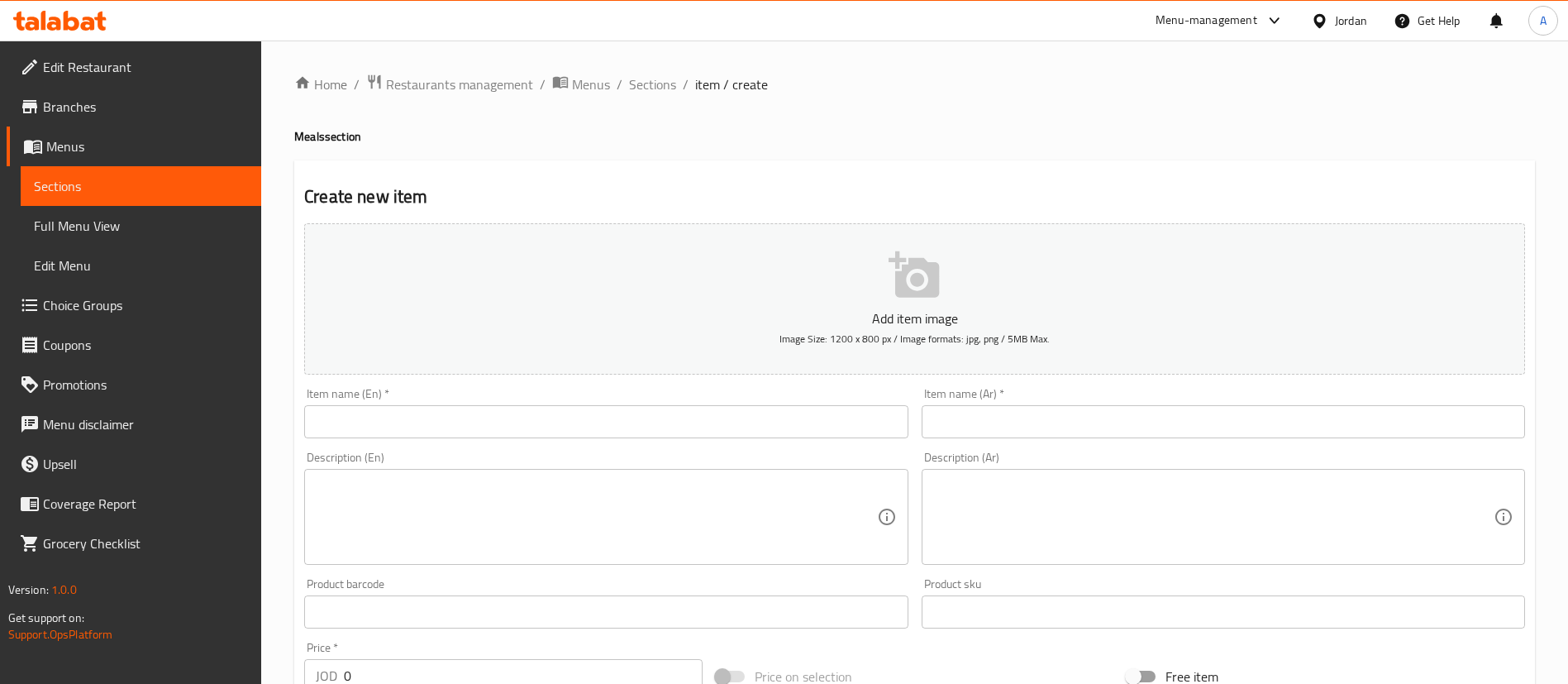
click at [1057, 435] on input "text" at bounding box center [1223, 421] width 603 height 33
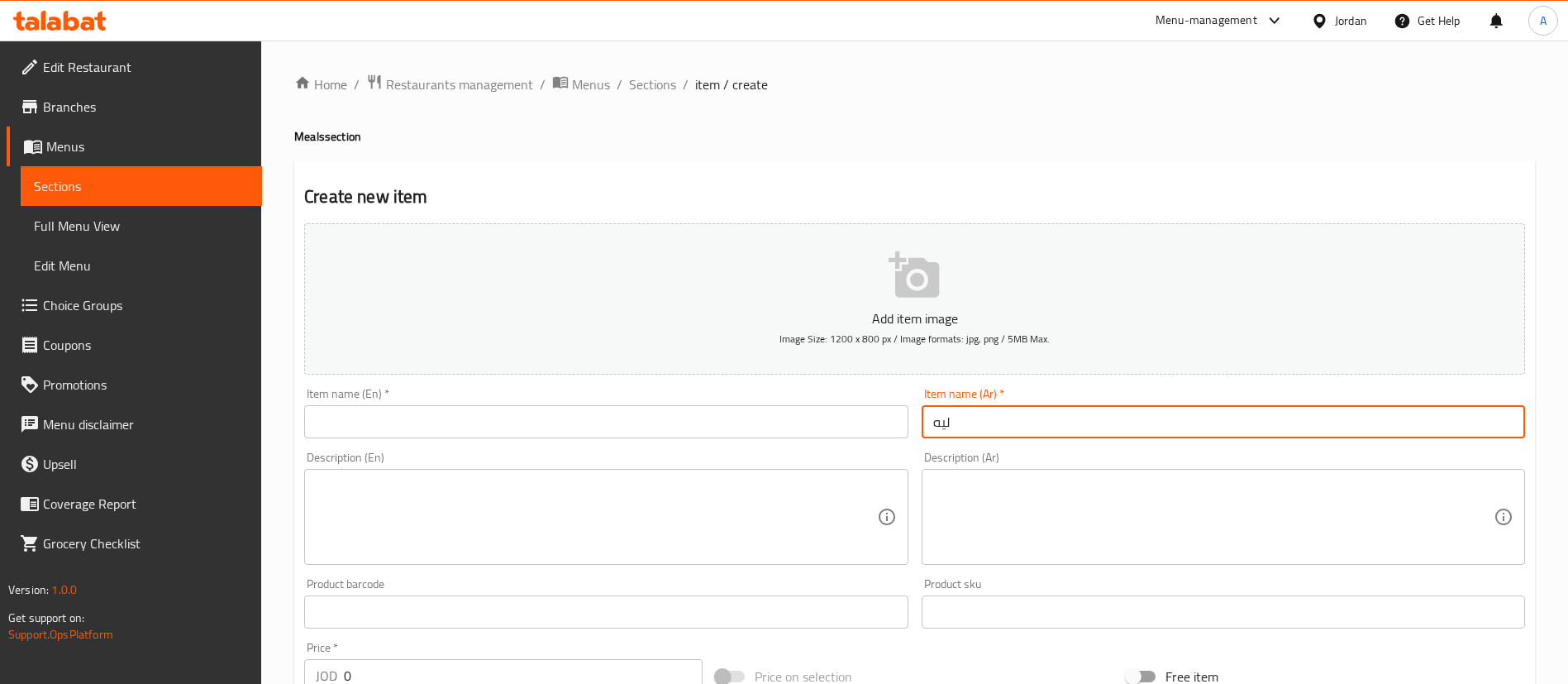
type input "ليه"
click at [782, 431] on input "text" at bounding box center [606, 421] width 603 height 33
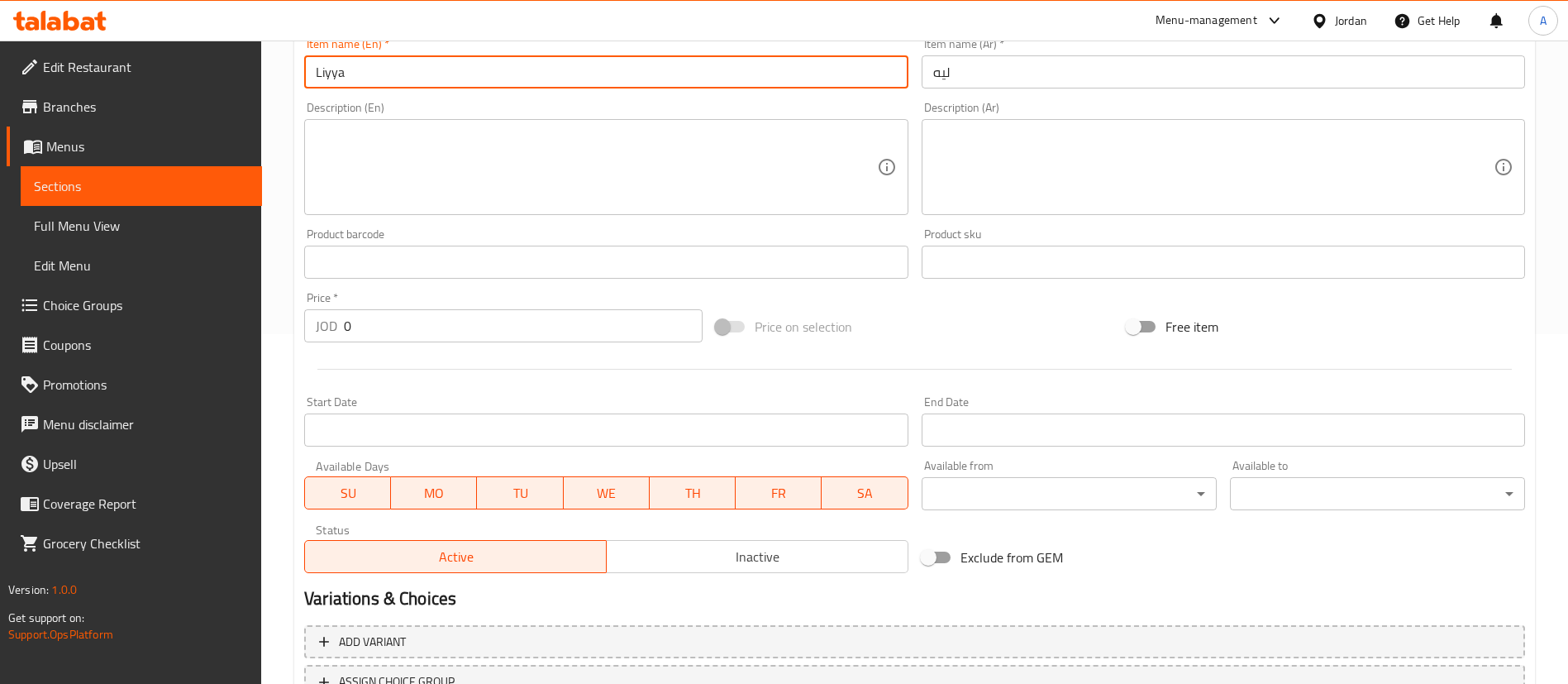
scroll to position [485, 0]
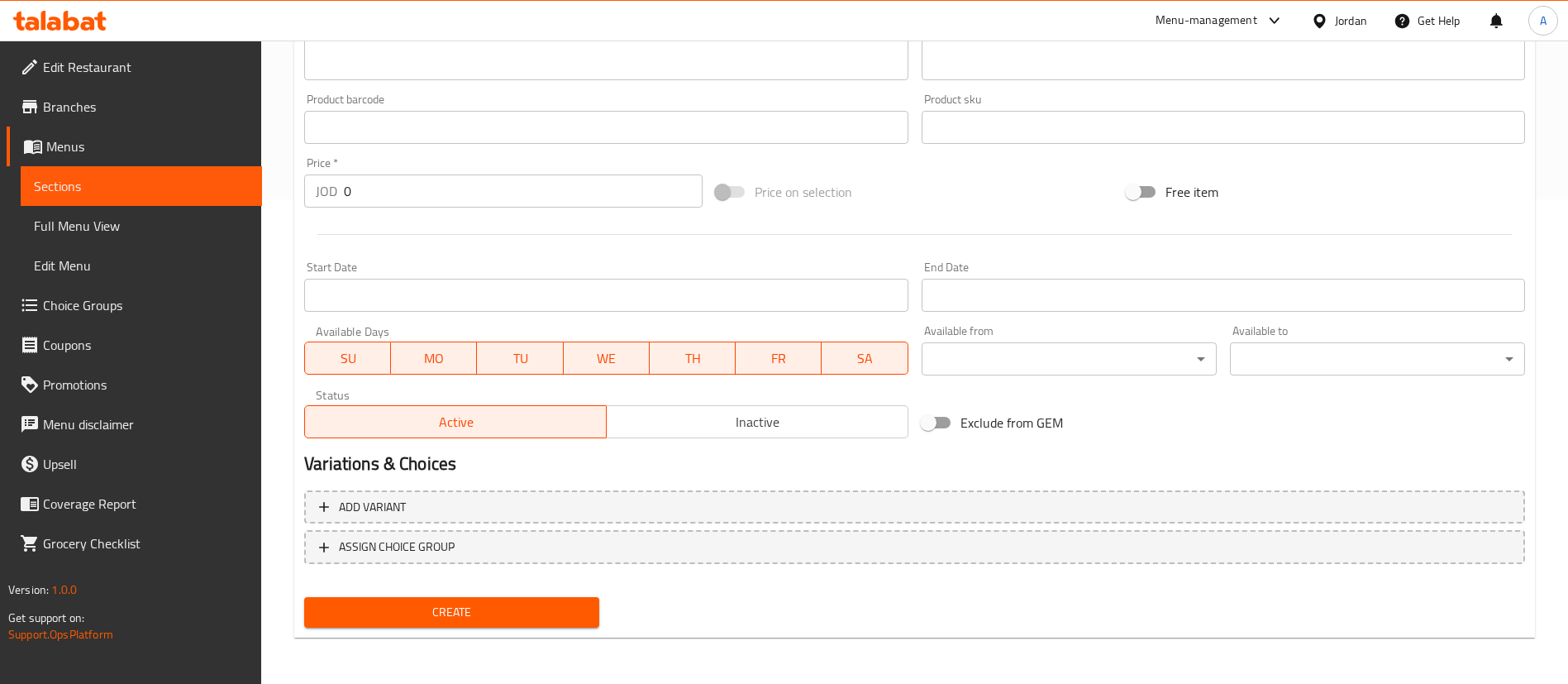
type input "Liyya"
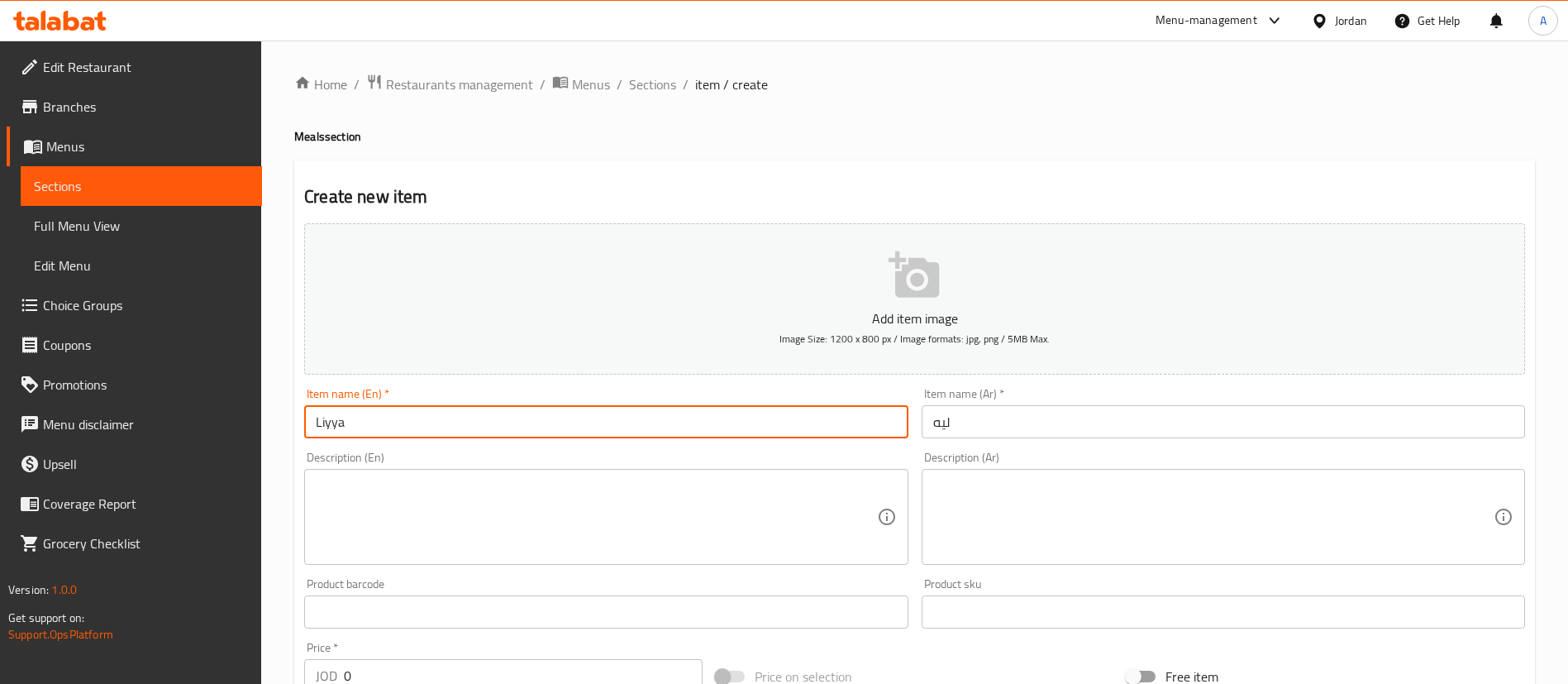
click at [1047, 500] on textarea at bounding box center [1213, 516] width 560 height 78
paste textarea "علبة بقدونسية+ علبة مخلل + علبة شطة + خبز"
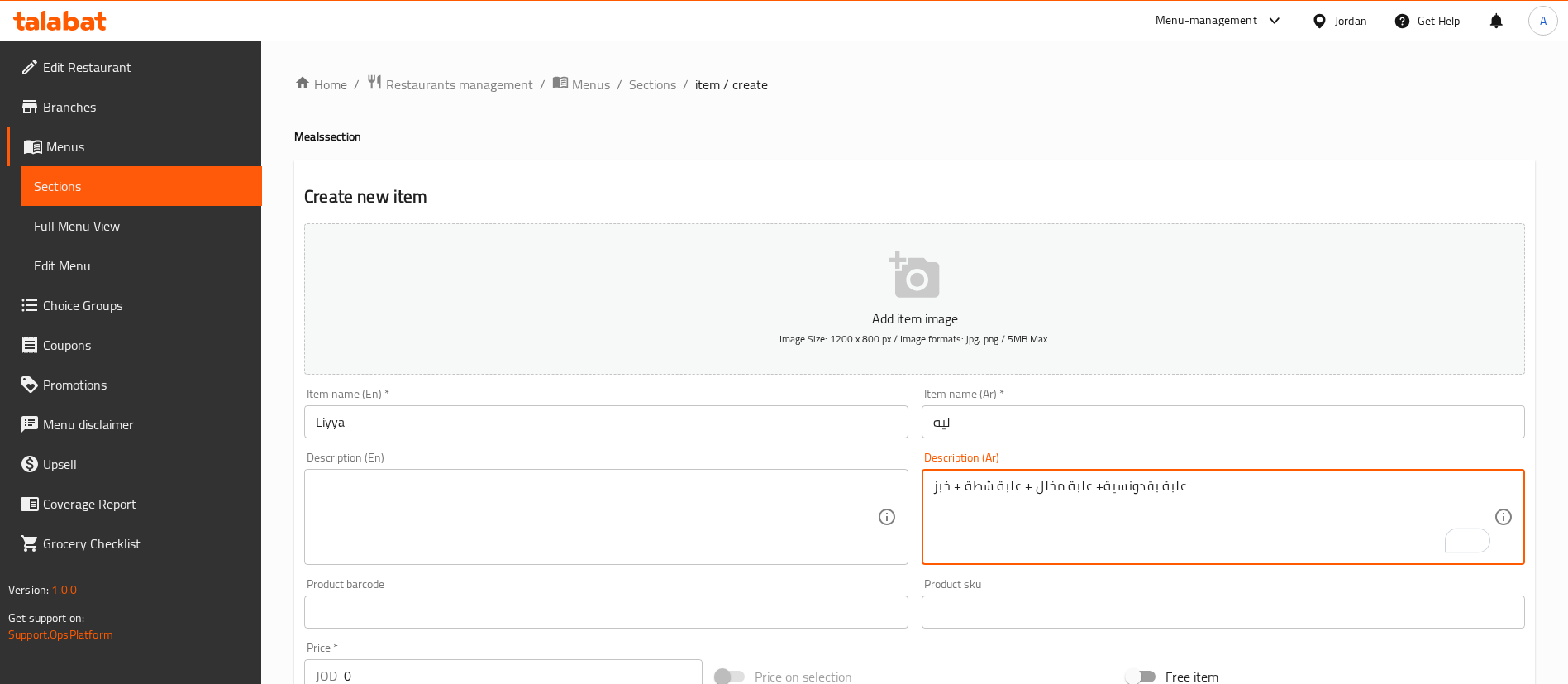
type textarea "علبة بقدونسية+ علبة مخلل + علبة شطة + خبز"
click at [694, 498] on textarea at bounding box center [596, 516] width 560 height 78
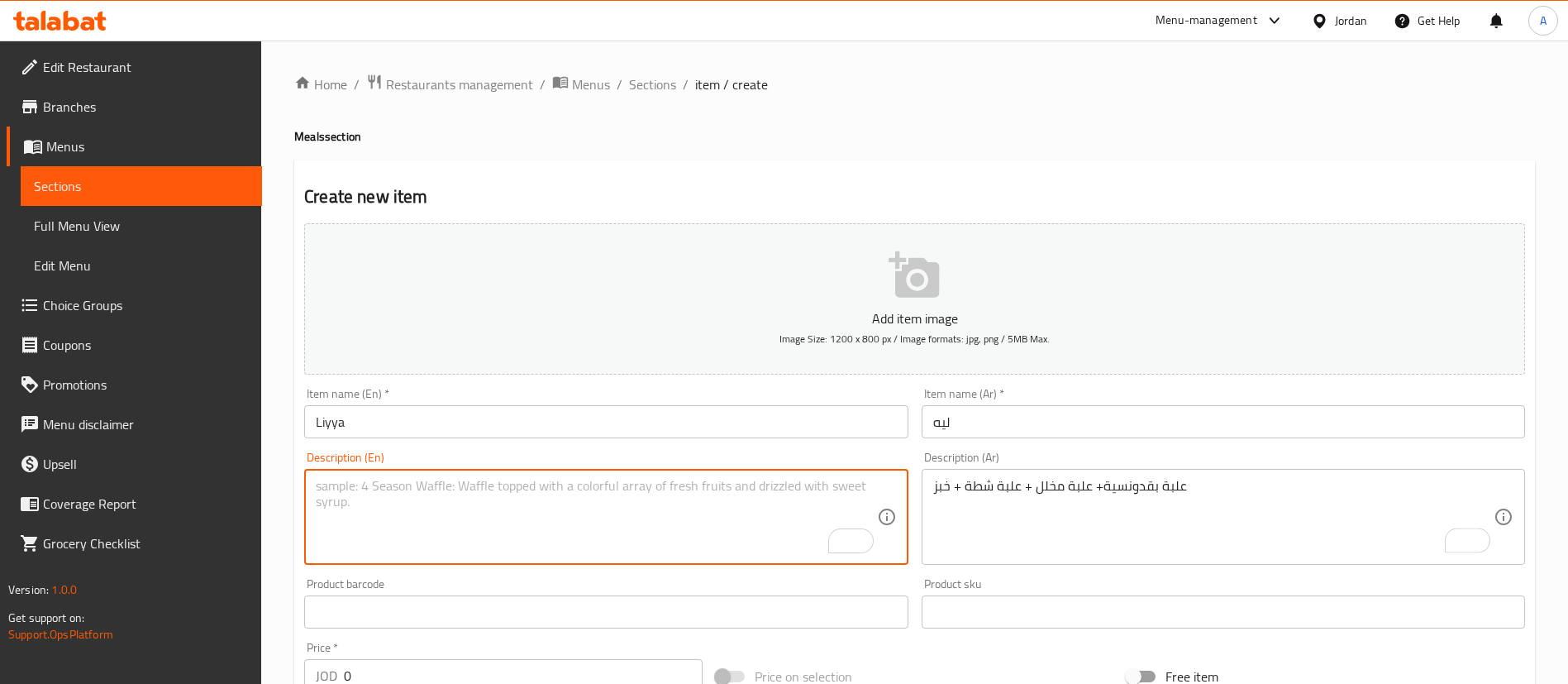
paste textarea "Parsley box + pickles box + hot pepper box + bread"
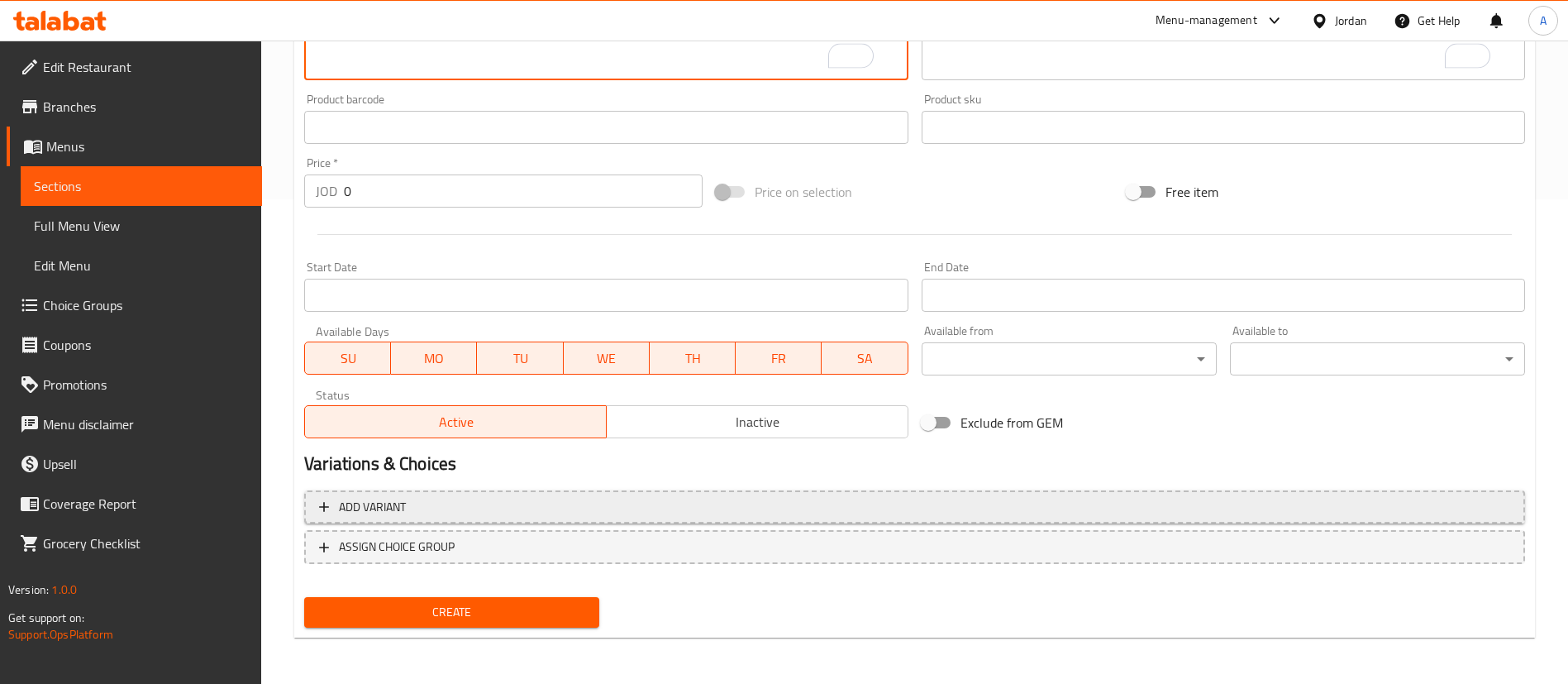
type textarea "Parsley box + pickles box + hot pepper box + bread"
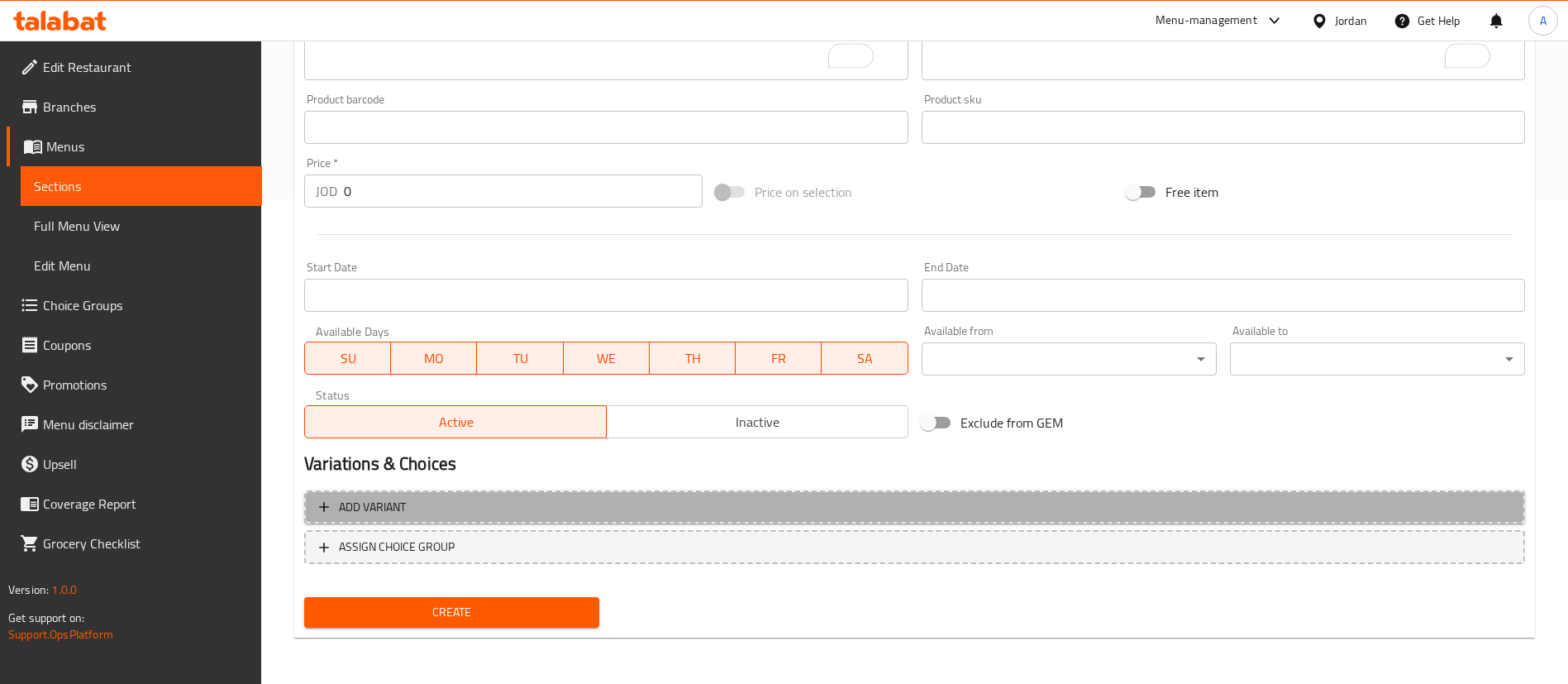
click at [845, 519] on button "Add variant" at bounding box center [915, 507] width 1221 height 34
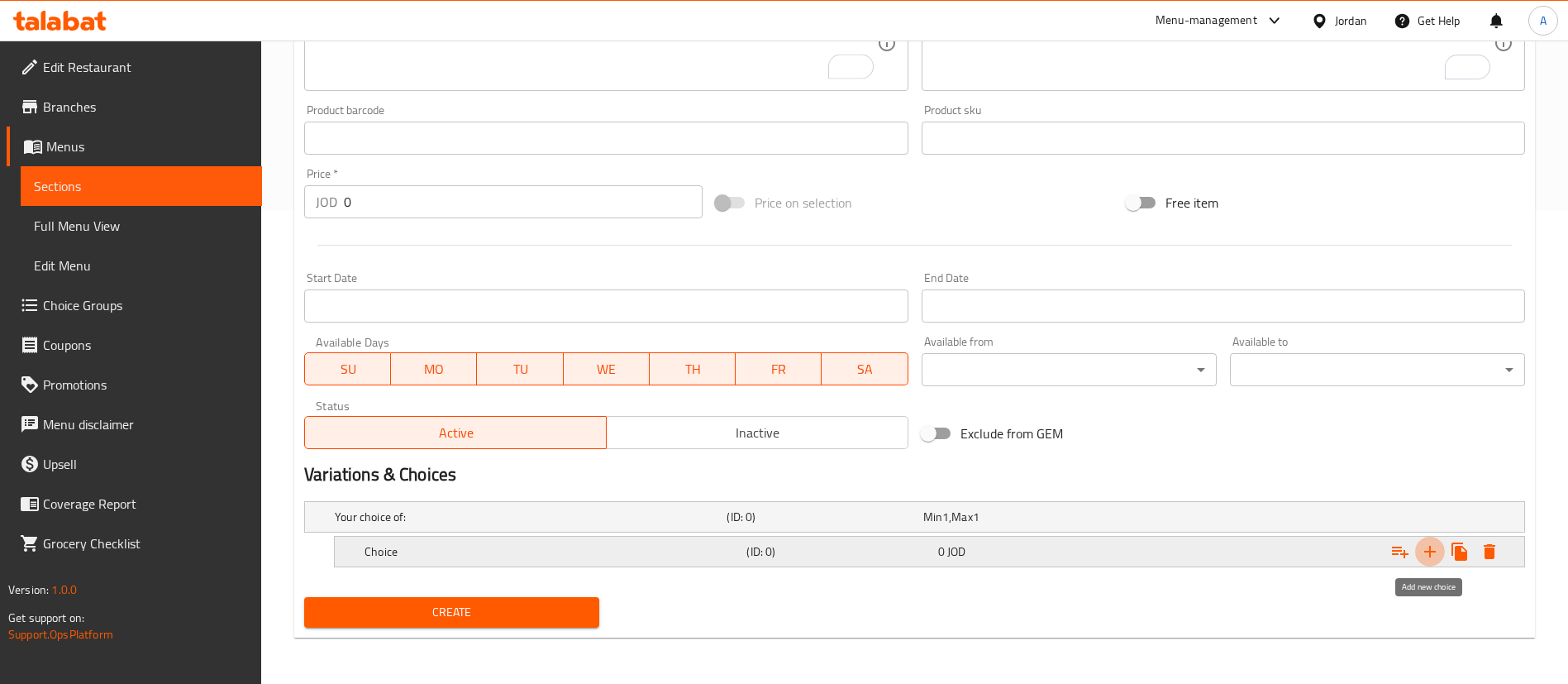
click at [1432, 551] on icon "Expand" at bounding box center [1430, 551] width 20 height 20
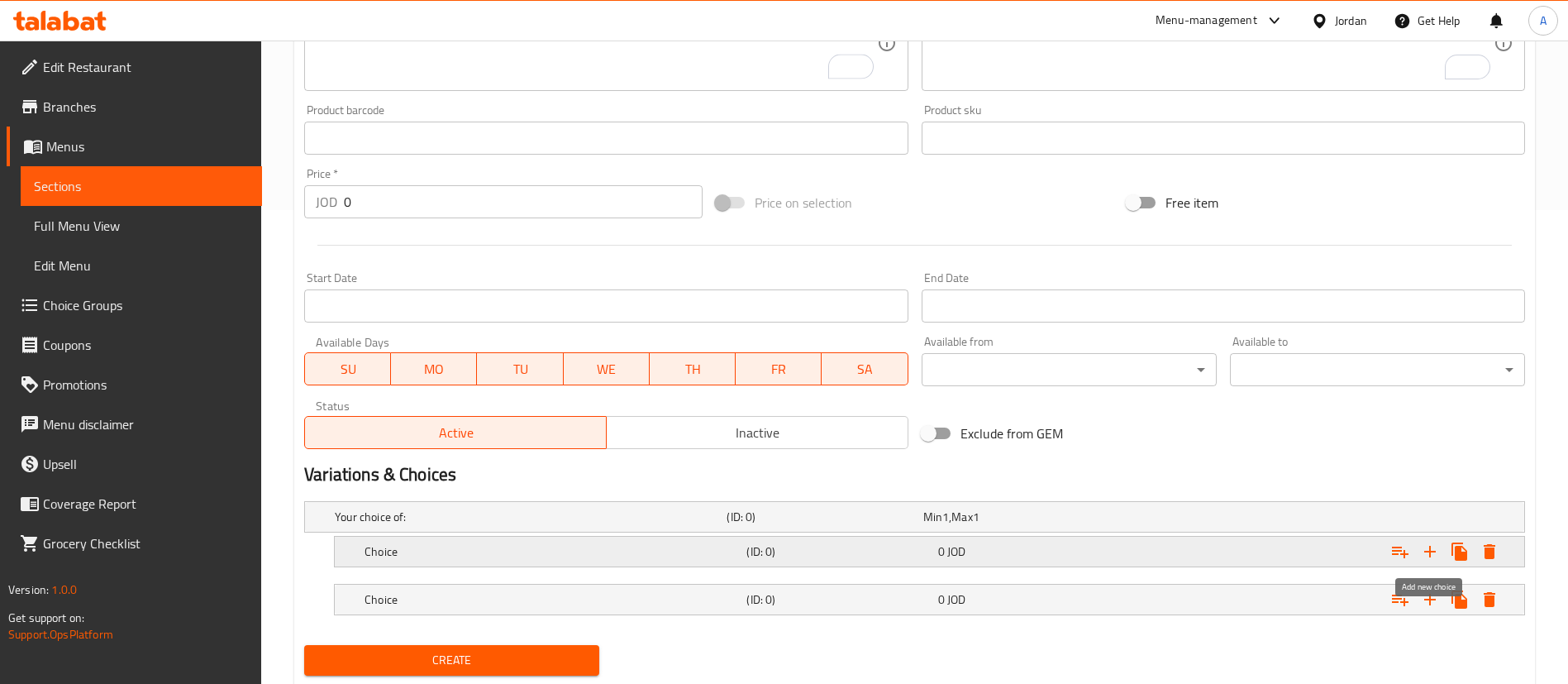
click at [1432, 550] on icon "Expand" at bounding box center [1430, 551] width 12 height 12
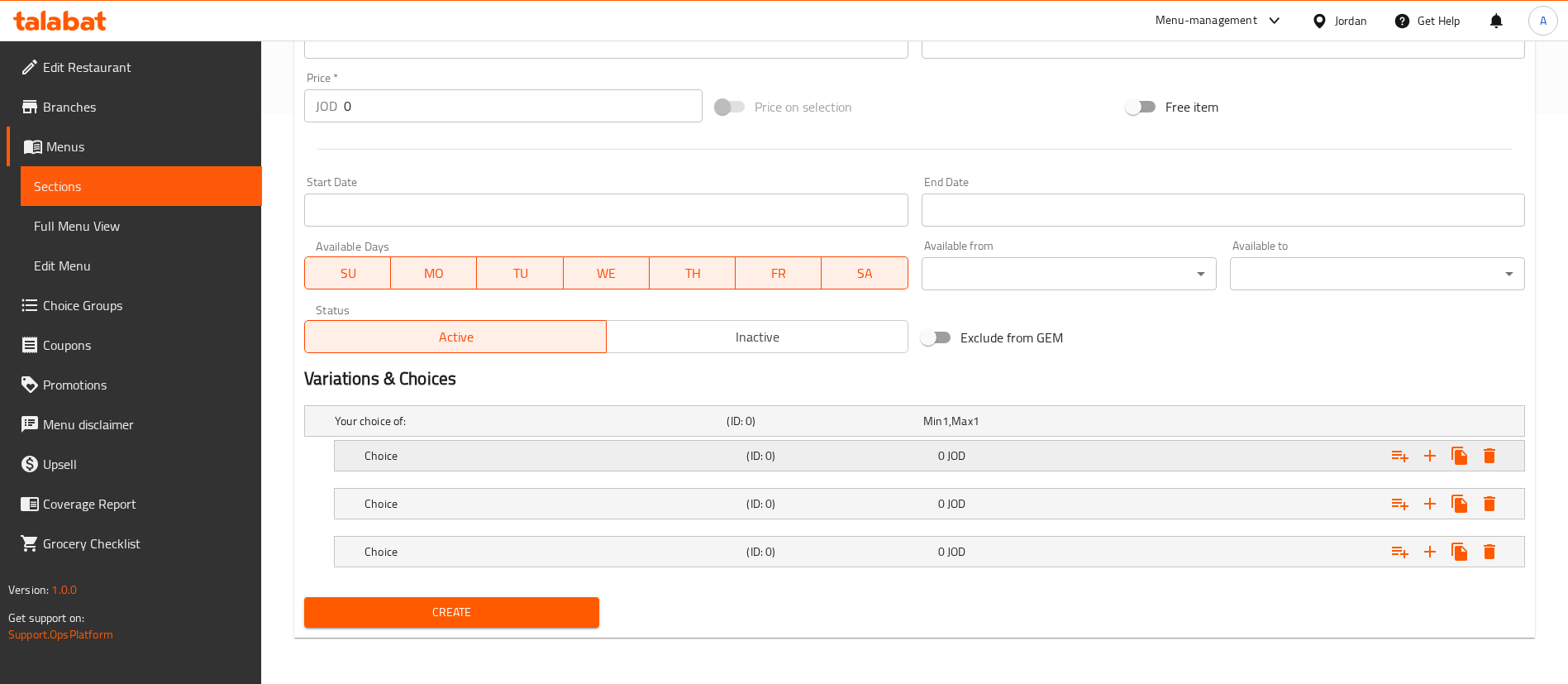
click at [1227, 461] on div "Expand" at bounding box center [1316, 455] width 381 height 37
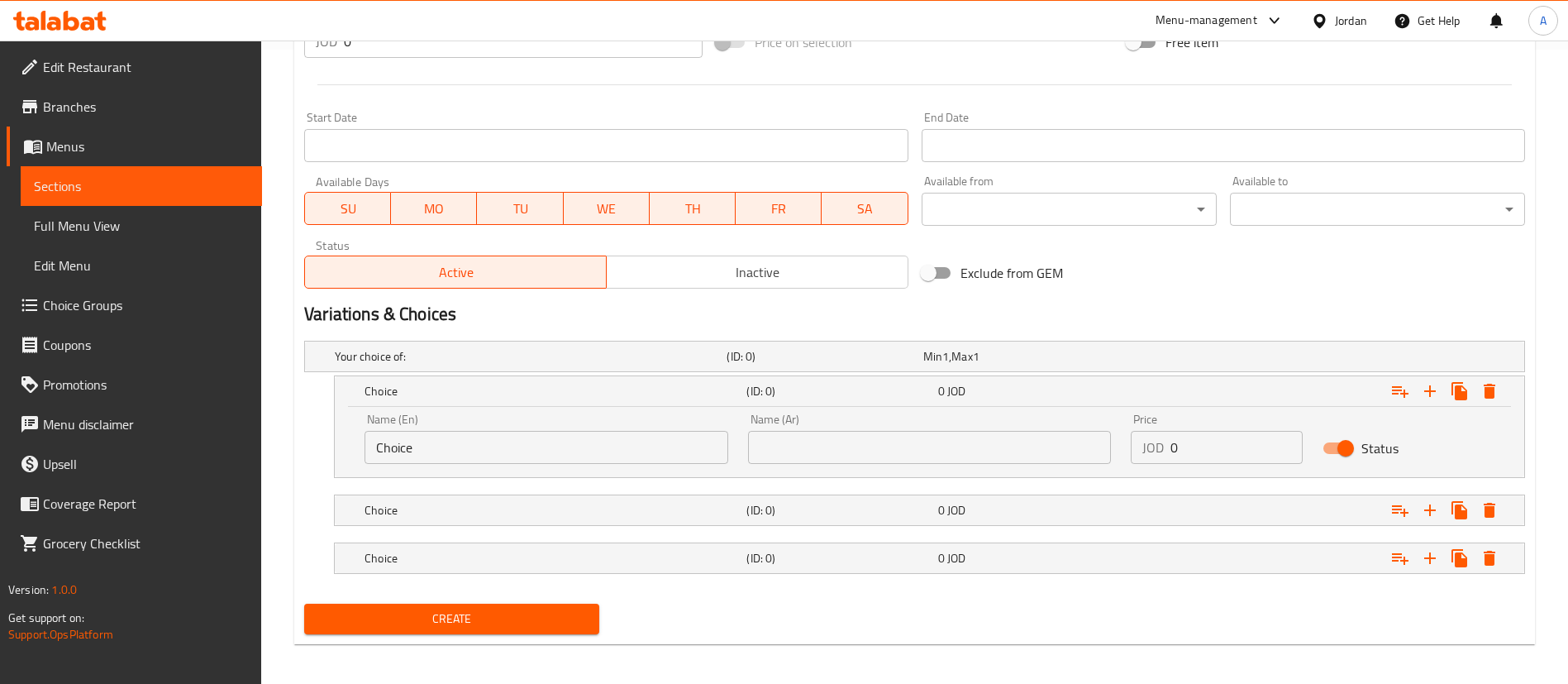
drag, startPoint x: 1126, startPoint y: 510, endPoint x: 1117, endPoint y: 530, distance: 21.9
click at [1126, 509] on div "Expand" at bounding box center [1316, 510] width 381 height 37
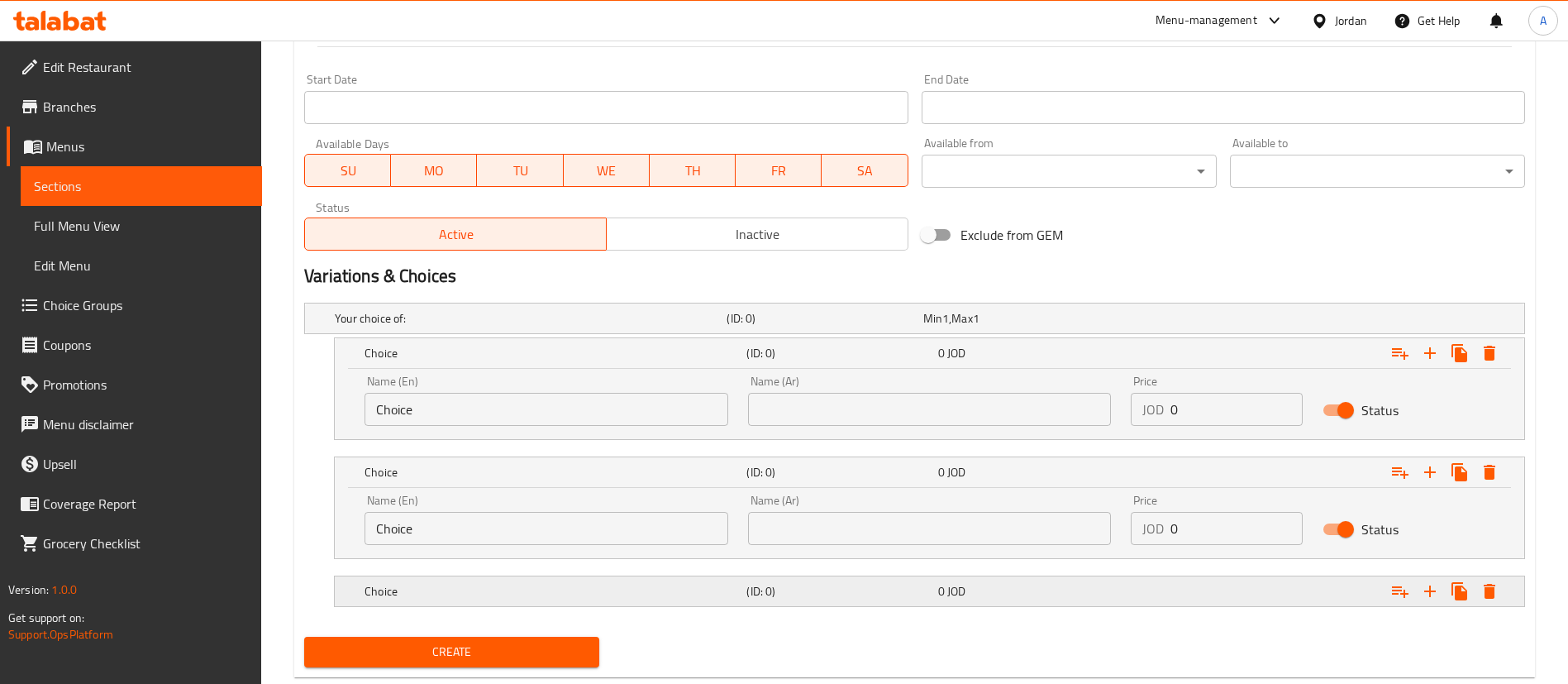
scroll to position [701, 0]
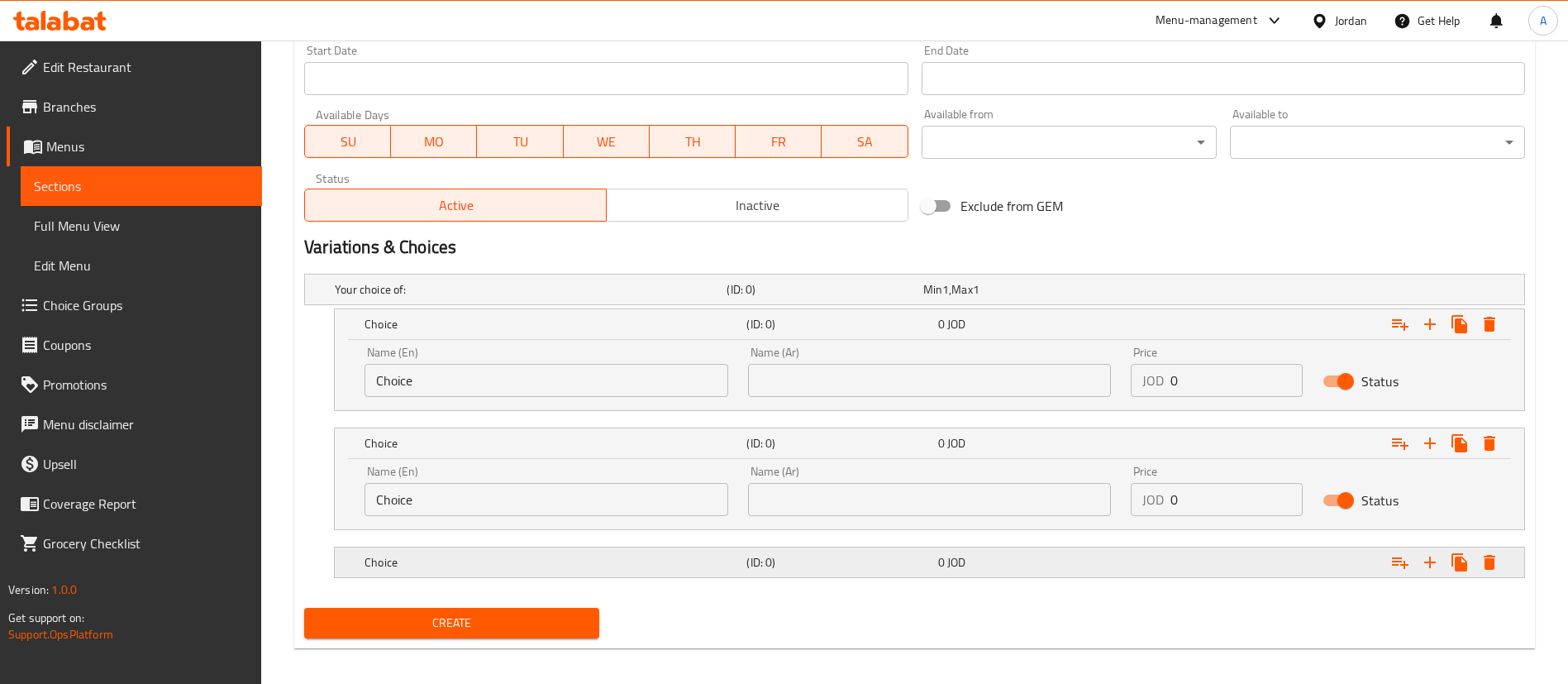
click at [1048, 554] on div "0 JOD" at bounding box center [1029, 562] width 184 height 16
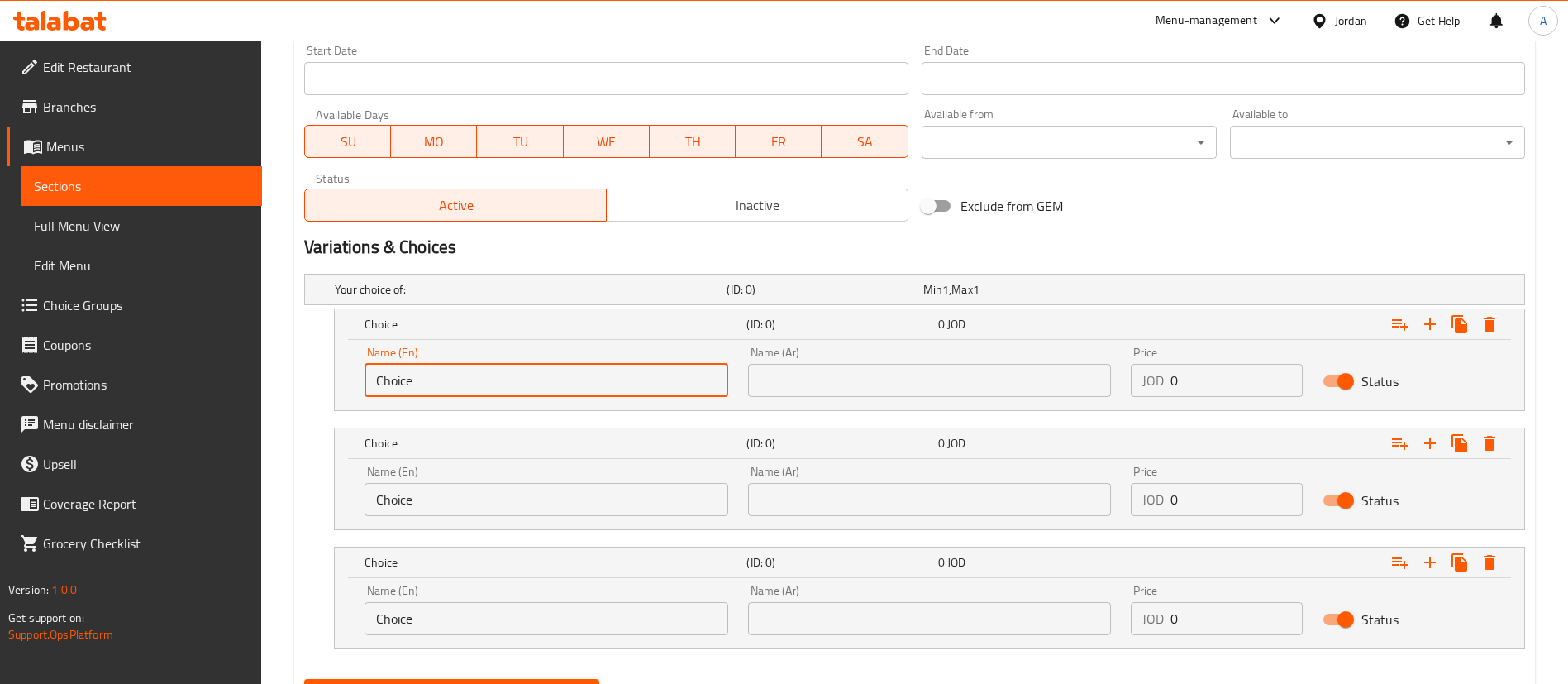
drag, startPoint x: 414, startPoint y: 373, endPoint x: 551, endPoint y: 190, distance: 228.6
click at [268, 371] on div "Home / Restaurants management / Menus / Sections / item / create Meals section …" at bounding box center [915, 52] width 1307 height 1425
paste input "250 gm"
type input "250 gm"
click at [957, 395] on input "text" at bounding box center [929, 380] width 364 height 33
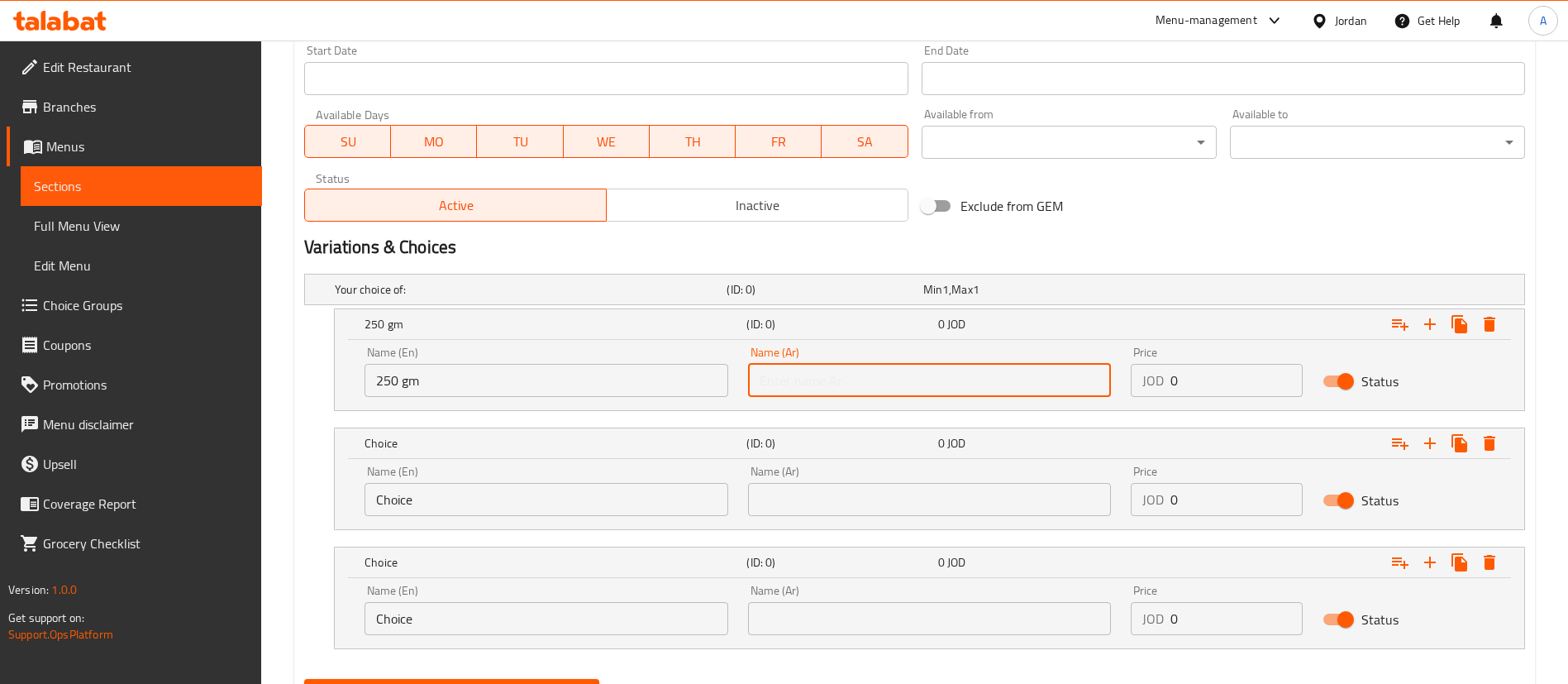
paste input "250 جم"
type input "250 جم"
drag, startPoint x: 1137, startPoint y: 381, endPoint x: 1037, endPoint y: 323, distance: 115.6
click at [1051, 374] on div "Name (En) 250 gm Name (En) Name (Ar) 250 جم Name (Ar) Price JOD 0 Price Status" at bounding box center [929, 372] width 1150 height 70
paste input "3.5"
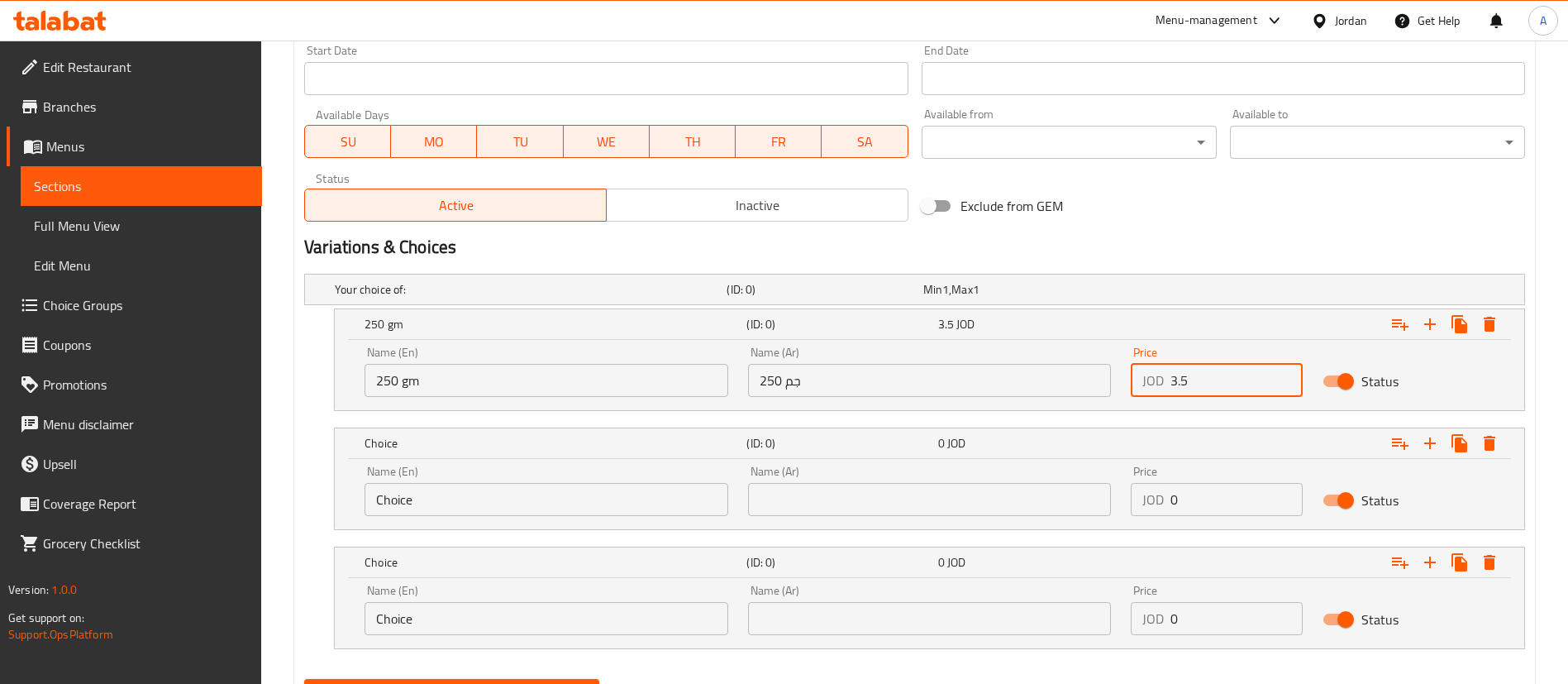
type input "3.5"
drag, startPoint x: 534, startPoint y: 487, endPoint x: 247, endPoint y: 495, distance: 287.1
click at [247, 495] on div "Edit Restaurant Branches Menus Sections Full Menu View Edit Menu Choice Groups …" at bounding box center [784, 52] width 1568 height 1425
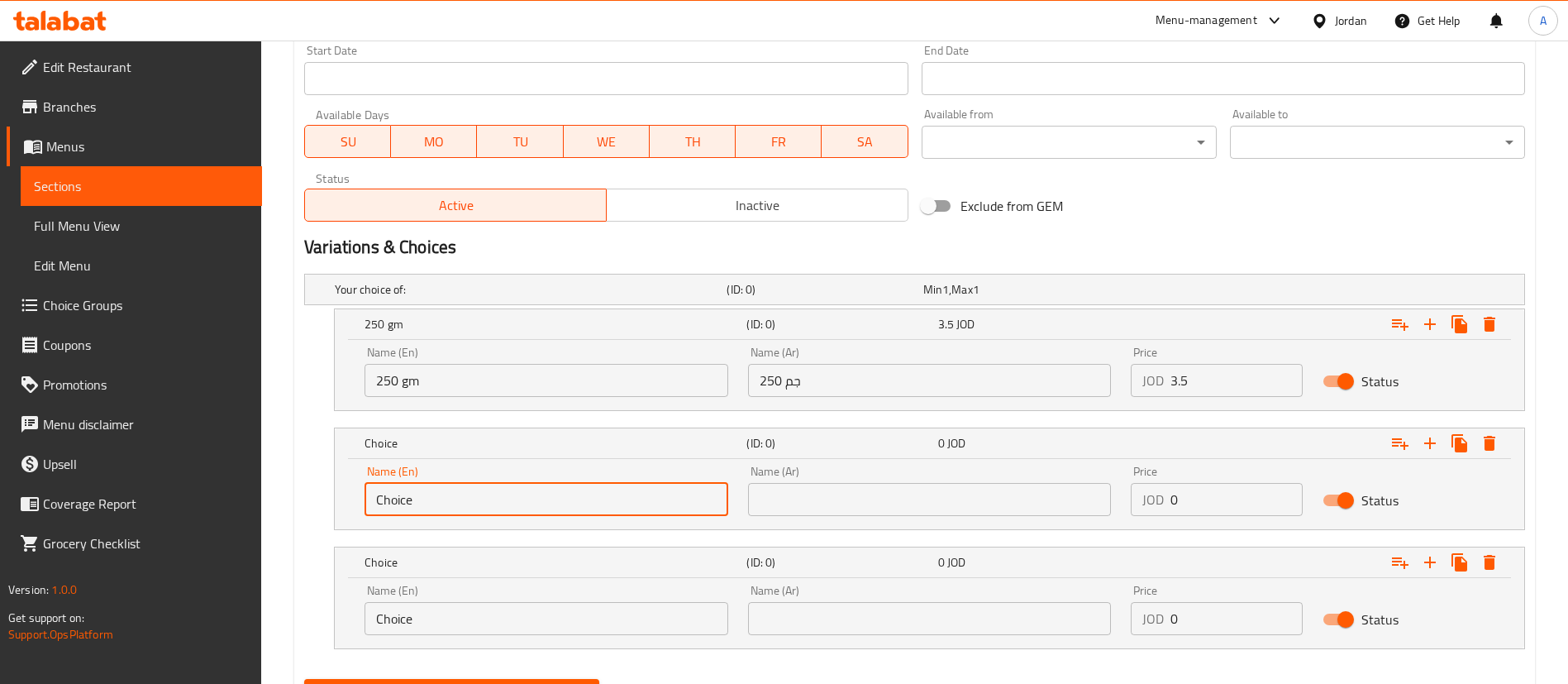
paste input "1/2 Kilo"
type input "1/2 Kilo"
click at [998, 503] on input "text" at bounding box center [929, 499] width 364 height 33
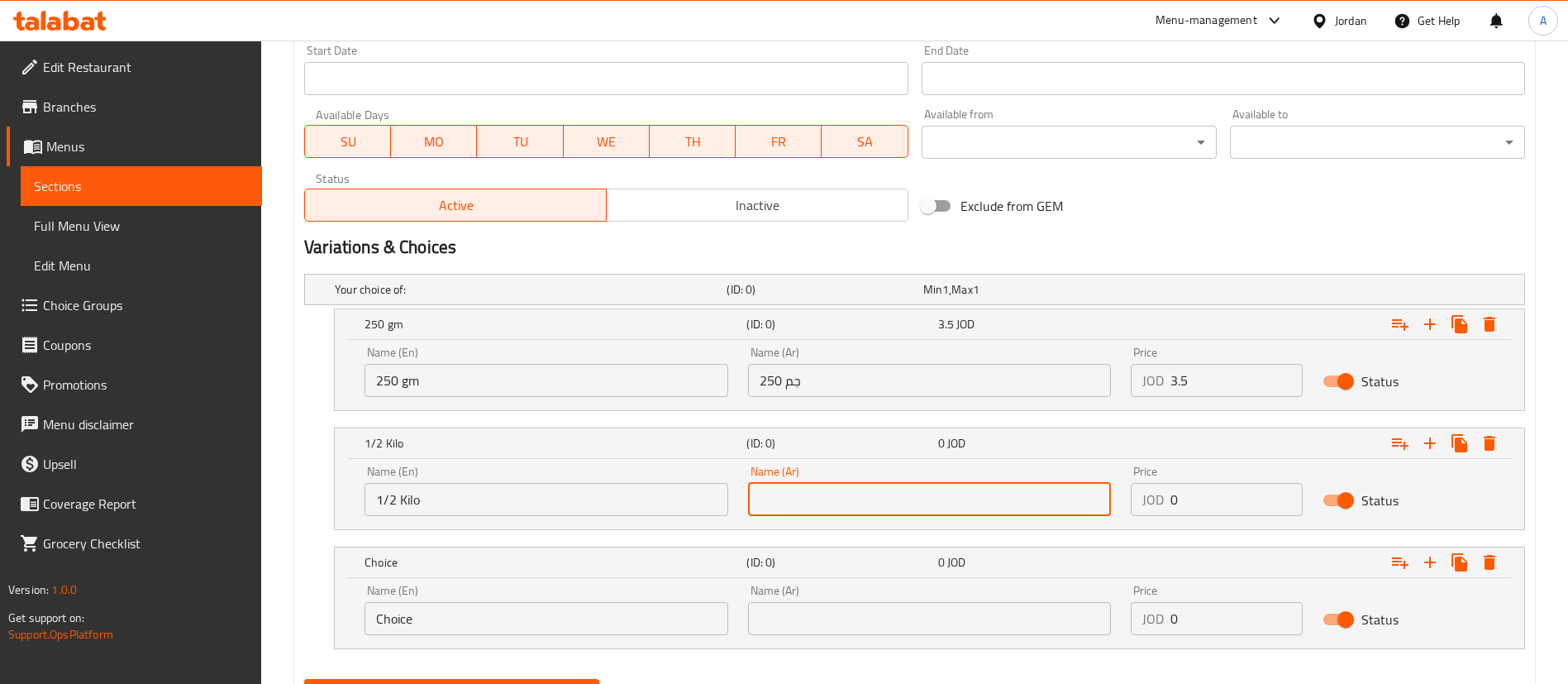
paste input "1/2 كيلو"
type input "1/2 كيلو"
click at [1103, 494] on div "Name (En) 1/2 Kilo Name (En) Name (Ar) 1/2 كيلو Name (Ar) Price JOD 0 Price Sta…" at bounding box center [929, 490] width 1150 height 70
paste input "6"
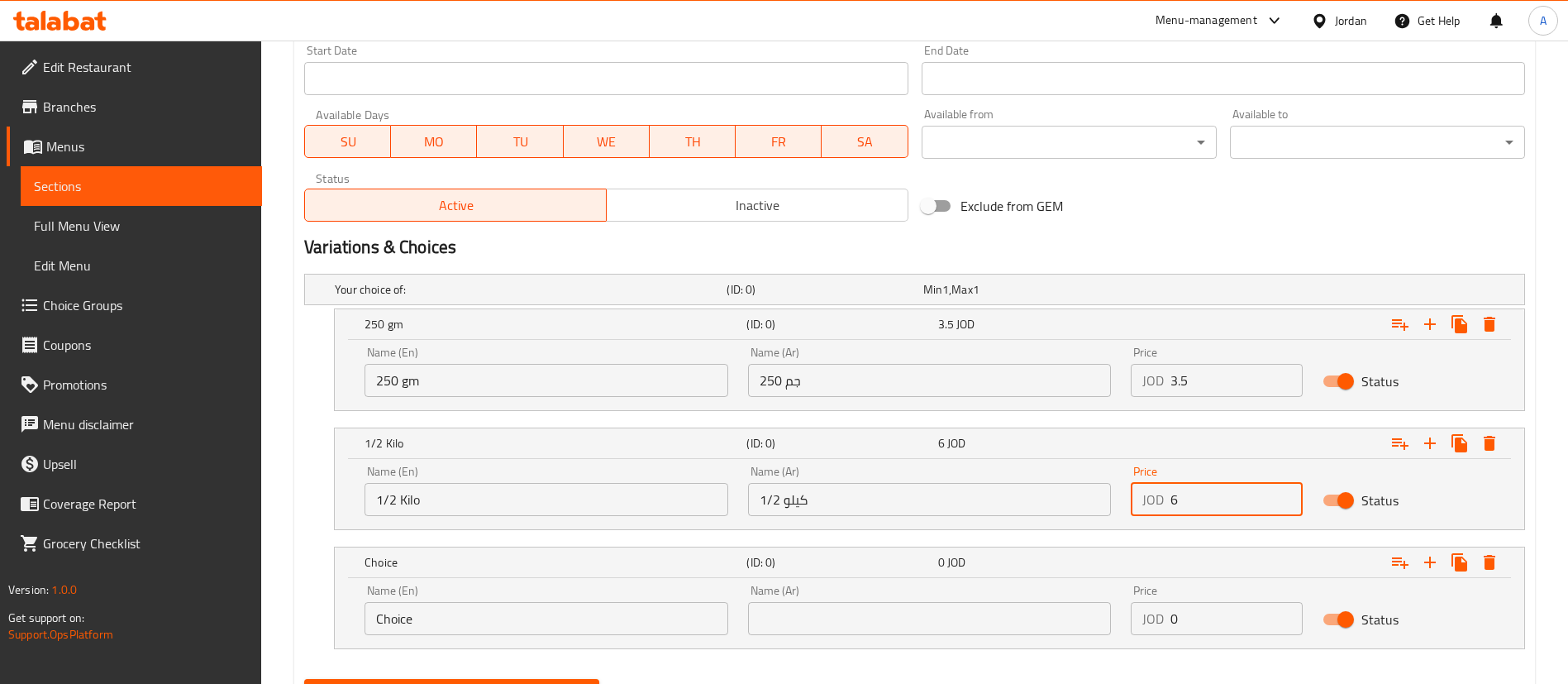
type input "6"
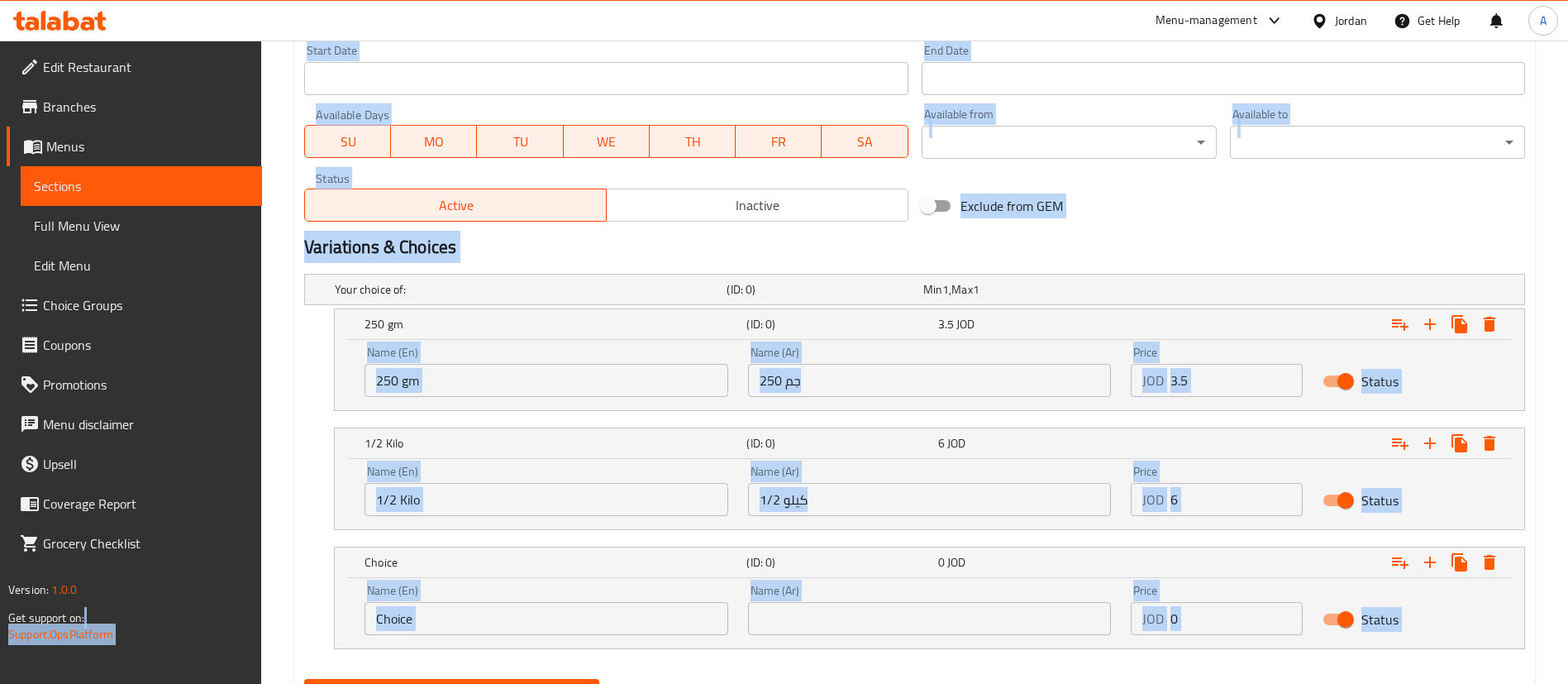
drag, startPoint x: 501, startPoint y: 662, endPoint x: 302, endPoint y: 483, distance: 267.7
click at [237, 616] on div "Edit Restaurant Branches Menus Sections Full Menu View Edit Menu Choice Groups …" at bounding box center [784, 52] width 1568 height 1425
click at [454, 558] on h5 "Choice" at bounding box center [552, 562] width 375 height 16
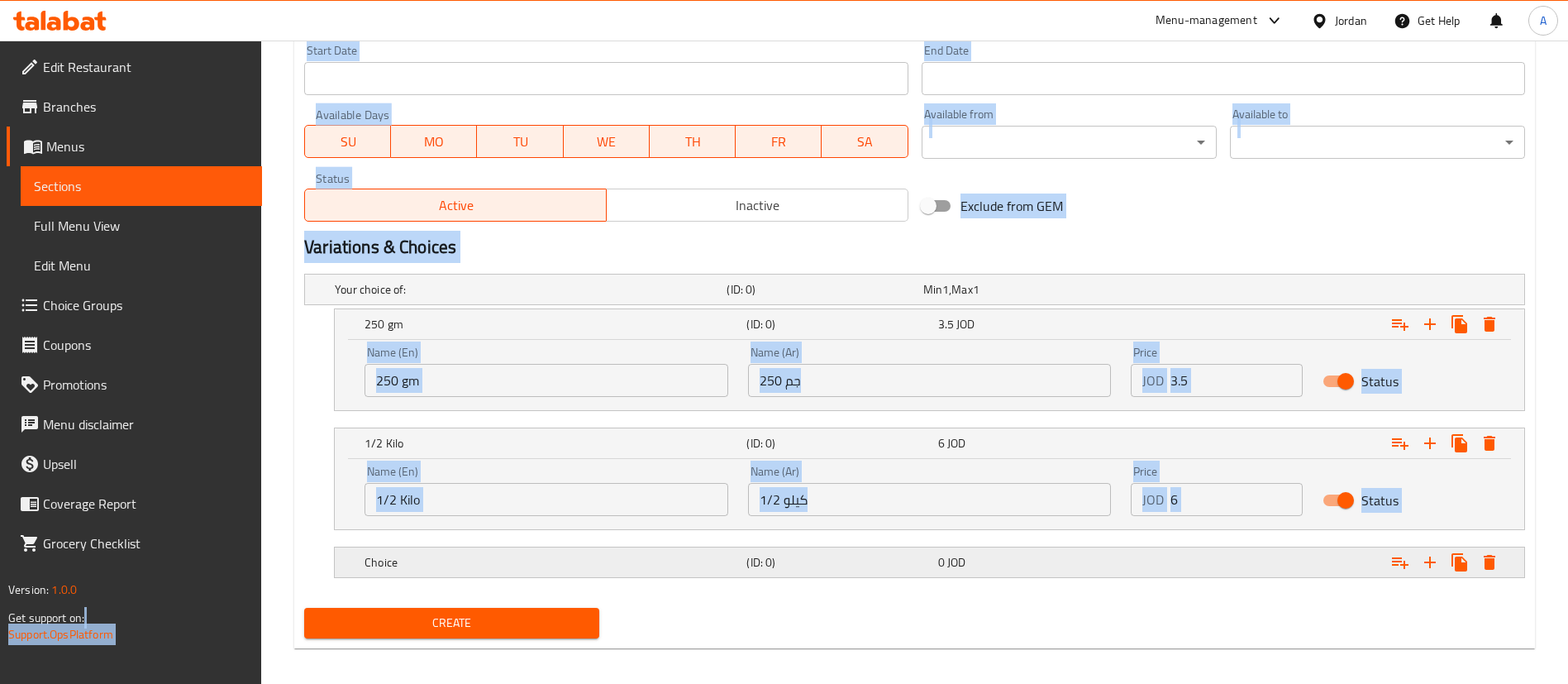
click at [459, 546] on div "Choice (ID: 0) 0 JOD" at bounding box center [933, 562] width 1146 height 37
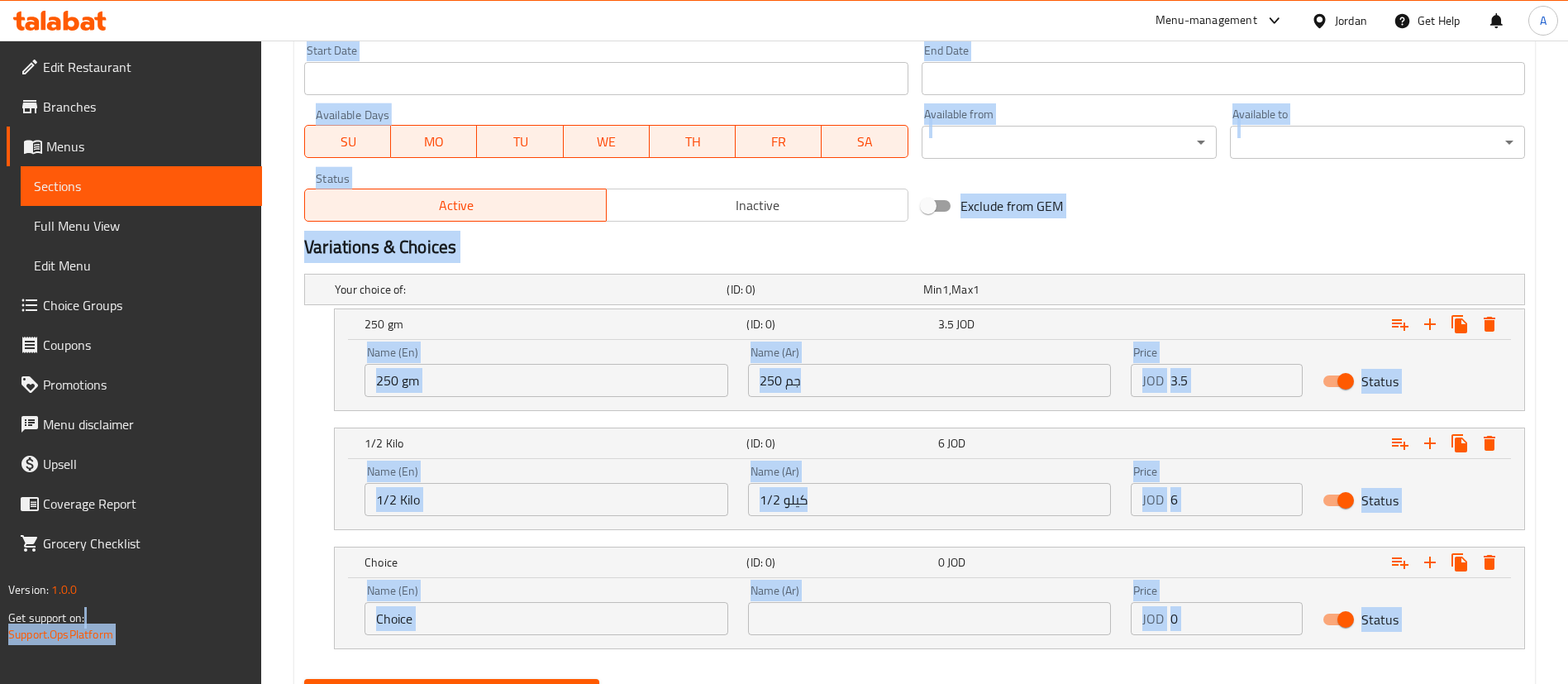
drag, startPoint x: 452, startPoint y: 587, endPoint x: 449, endPoint y: 606, distance: 19.2
click at [451, 587] on div "Name (En) Choice Name (En)" at bounding box center [546, 609] width 364 height 50
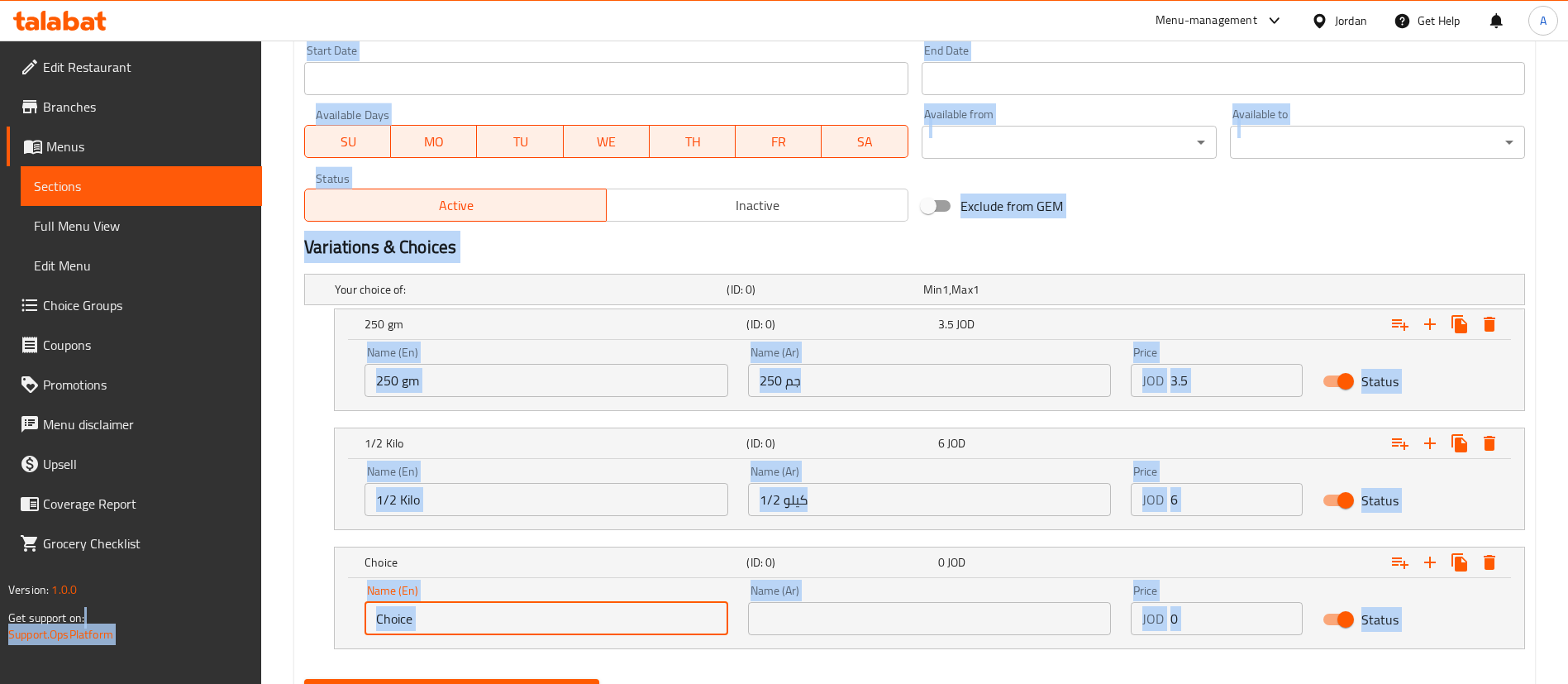
click at [302, 573] on div "Your choice of: (ID: 0) Min 1 , Max 1 Name (En) Your choice of: Name (En) Name …" at bounding box center [914, 469] width 1234 height 405
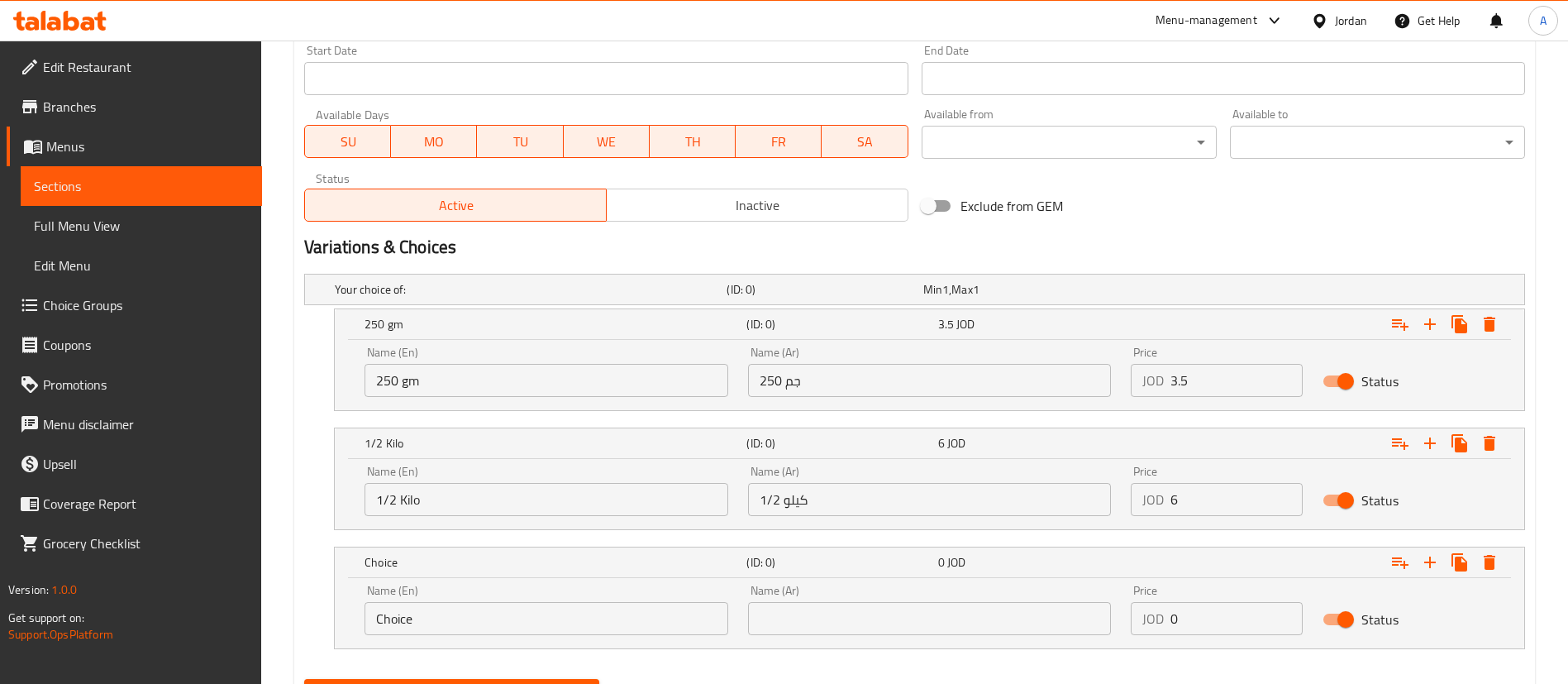
click at [297, 604] on div "Create new item Add item image Image Size: 1200 x 800 px / Image formats: jpg, …" at bounding box center [915, 89] width 1240 height 1259
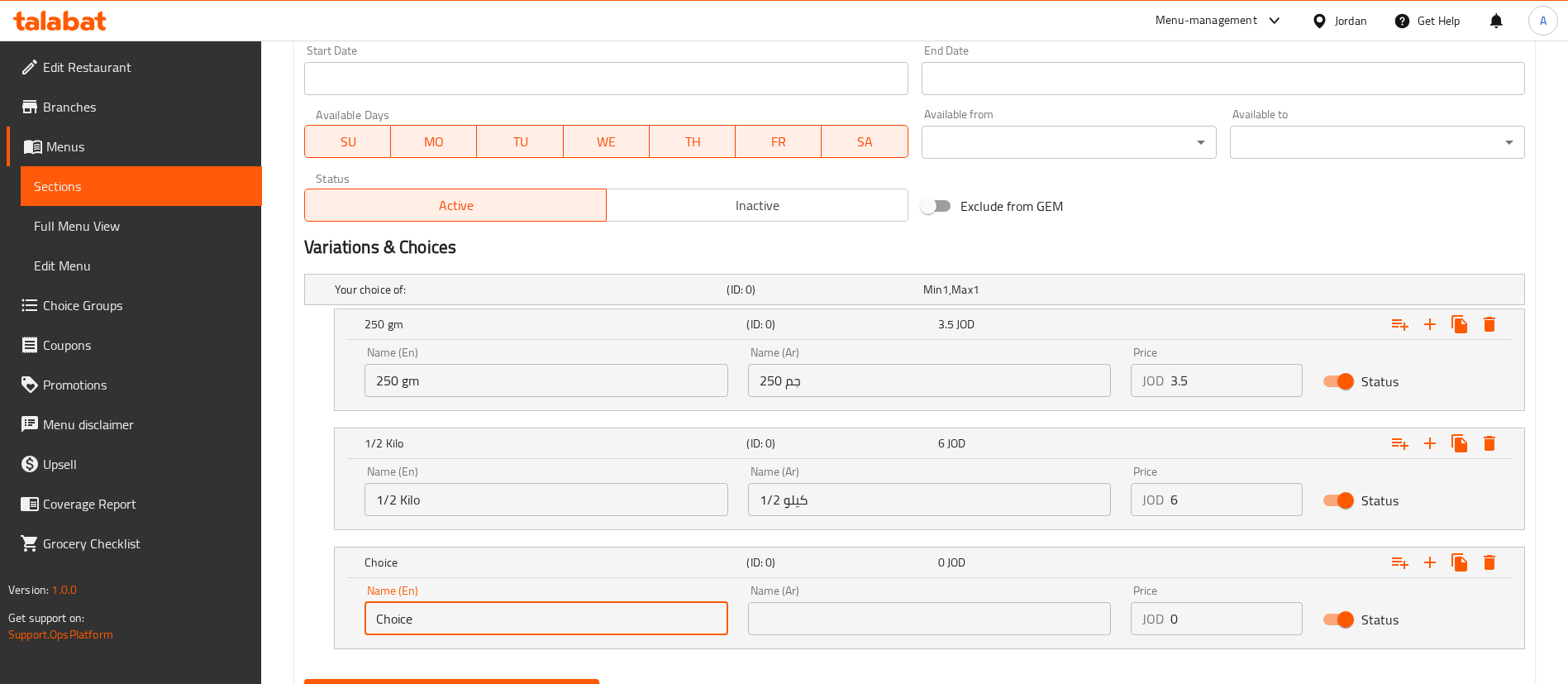
paste input "1 Kilo"
type input "1 Kilo"
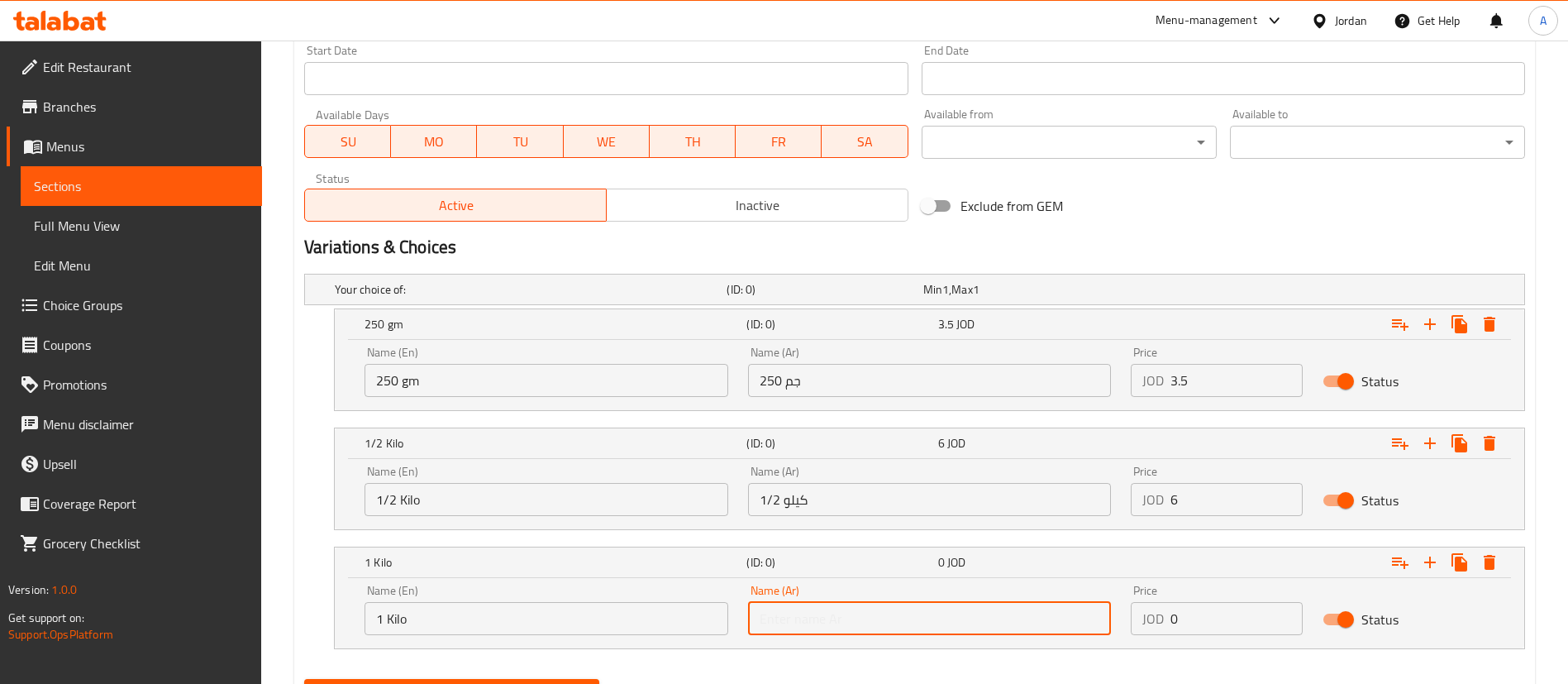
click at [799, 620] on input "text" at bounding box center [929, 618] width 364 height 33
paste input "1 كيلو"
type input "1 كيلو"
drag, startPoint x: 1216, startPoint y: 619, endPoint x: 1021, endPoint y: 610, distance: 195.2
click at [1033, 612] on div "Name (En) 1 Kilo Name (En) Name (Ar) 1 كيلو Name (Ar) Price JOD 1 Price Status" at bounding box center [929, 609] width 1150 height 70
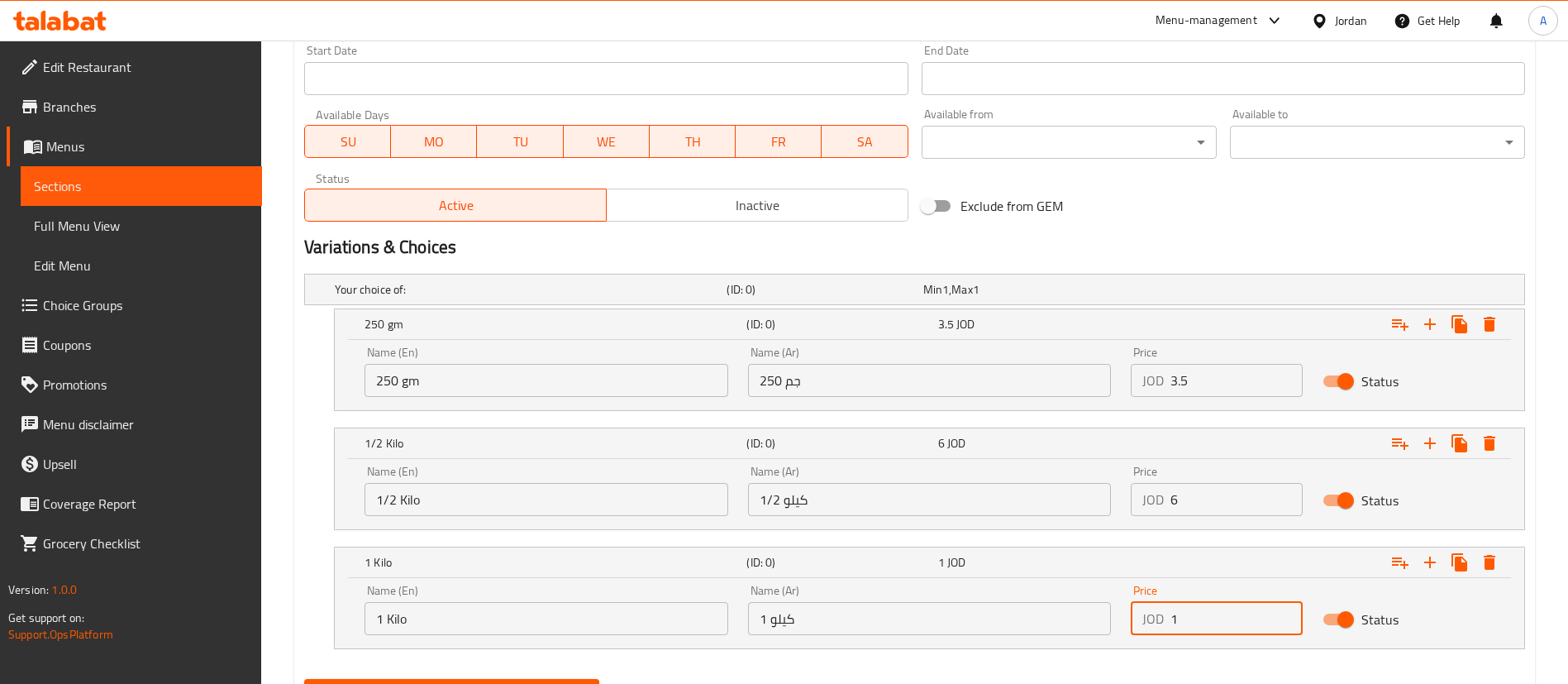
drag, startPoint x: 1179, startPoint y: 621, endPoint x: 973, endPoint y: 614, distance: 206.1
click at [1021, 620] on div "Name (En) 1 Kilo Name (En) Name (Ar) 1 كيلو Name (Ar) Price JOD 1 Price Status" at bounding box center [929, 609] width 1150 height 70
drag, startPoint x: 1196, startPoint y: 620, endPoint x: 1000, endPoint y: 616, distance: 196.0
click at [1003, 617] on div "Name (En) 1 Kilo Name (En) Name (Ar) 1 كيلو Name (Ar) Price JOD 2 Price Status" at bounding box center [929, 609] width 1150 height 70
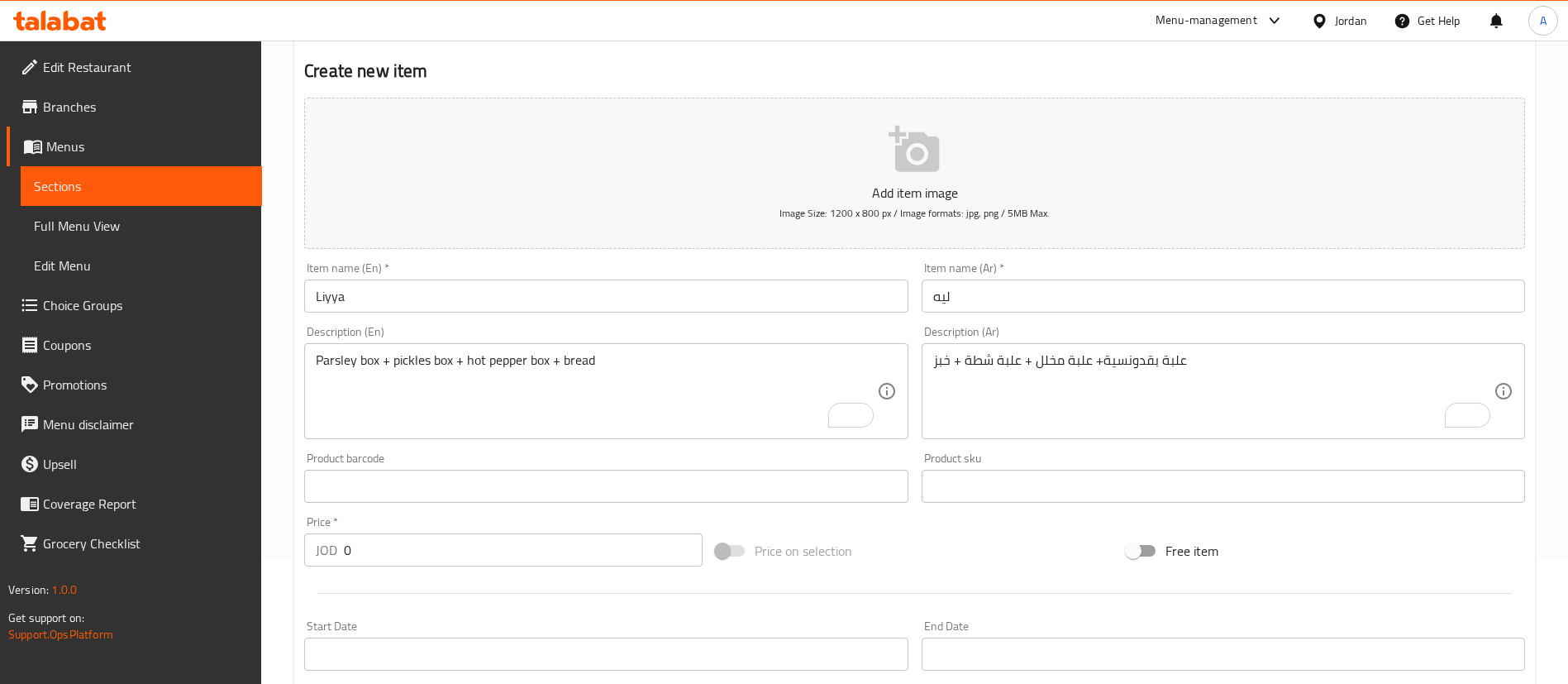
scroll to position [0, 0]
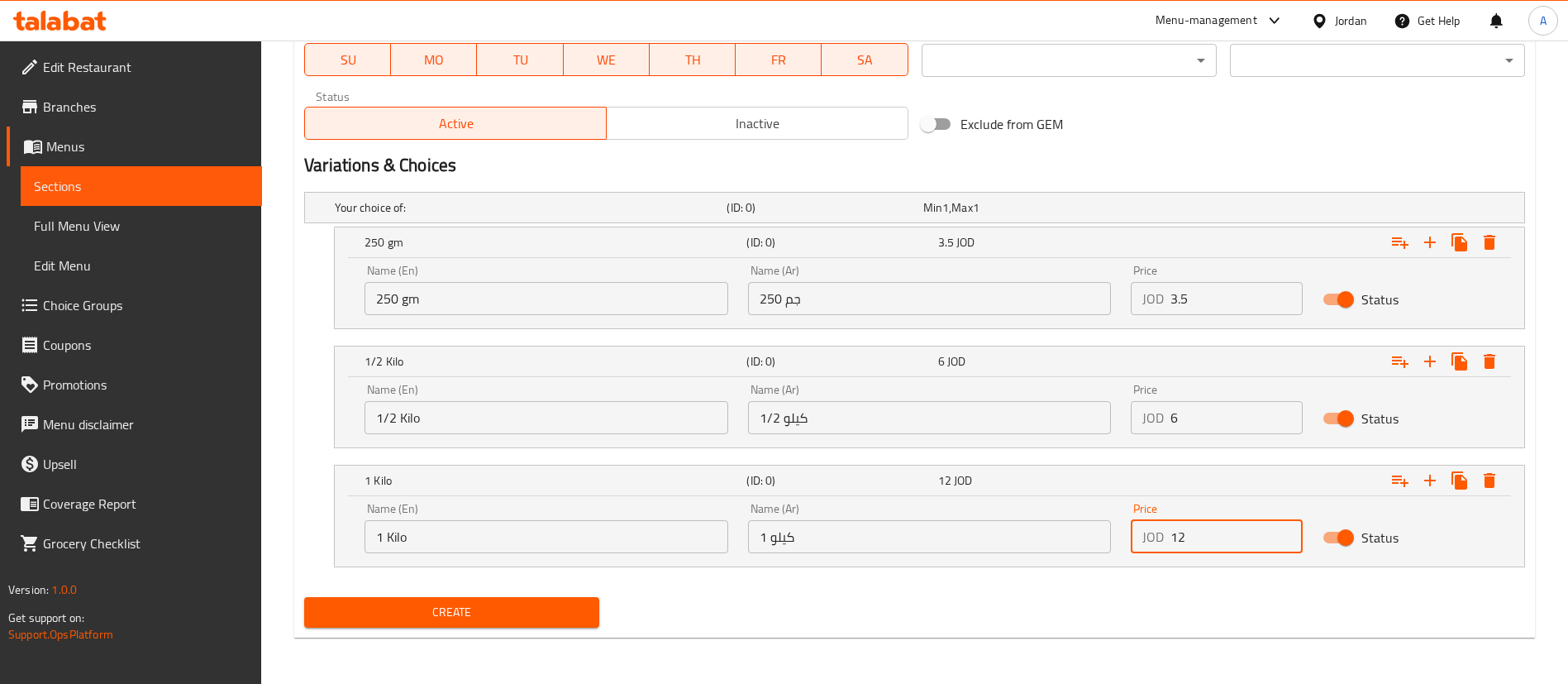
type input "12"
click at [553, 622] on button "Create" at bounding box center [451, 612] width 295 height 31
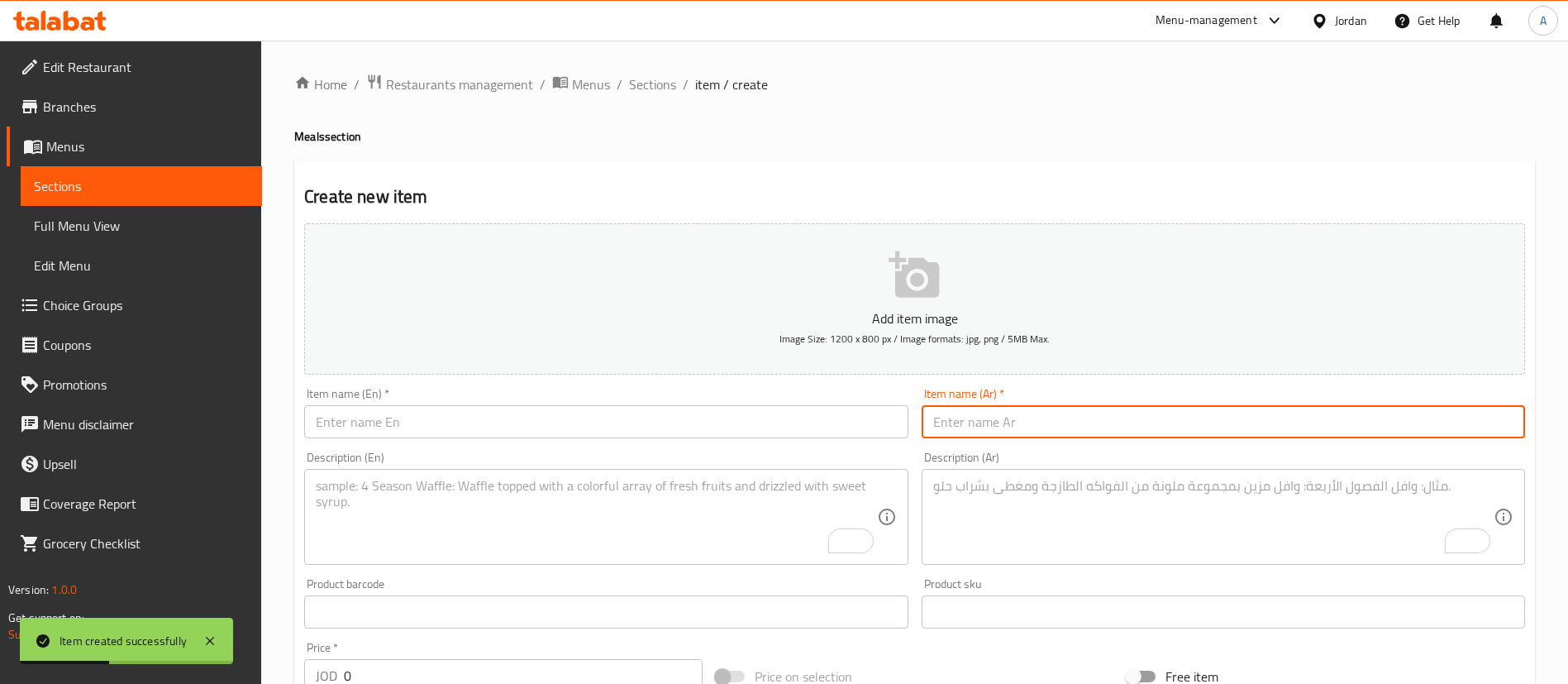
click at [1065, 410] on input "text" at bounding box center [1223, 421] width 603 height 33
type input "نقانق"
drag, startPoint x: 758, startPoint y: 435, endPoint x: 761, endPoint y: 426, distance: 9.5
click at [758, 434] on input "text" at bounding box center [606, 421] width 603 height 33
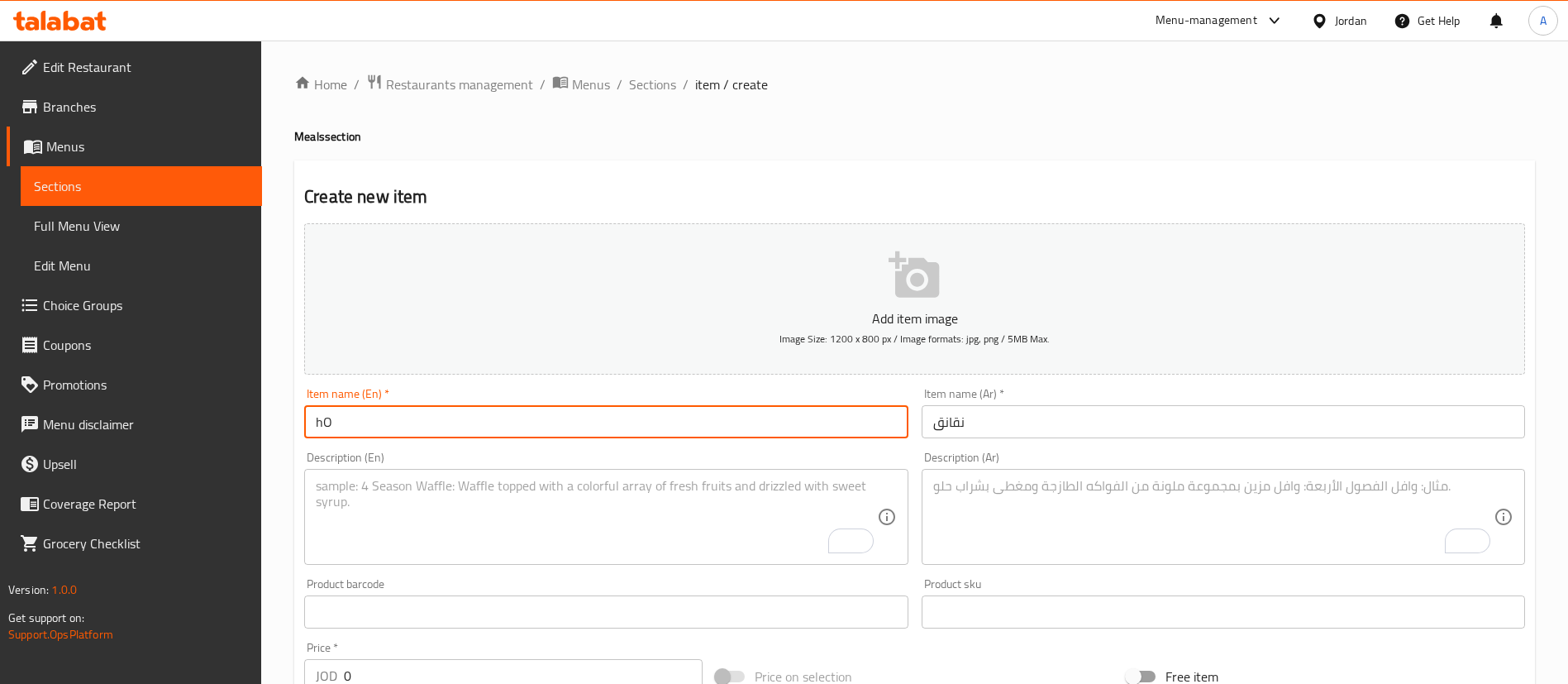
type input "Hot Dog"
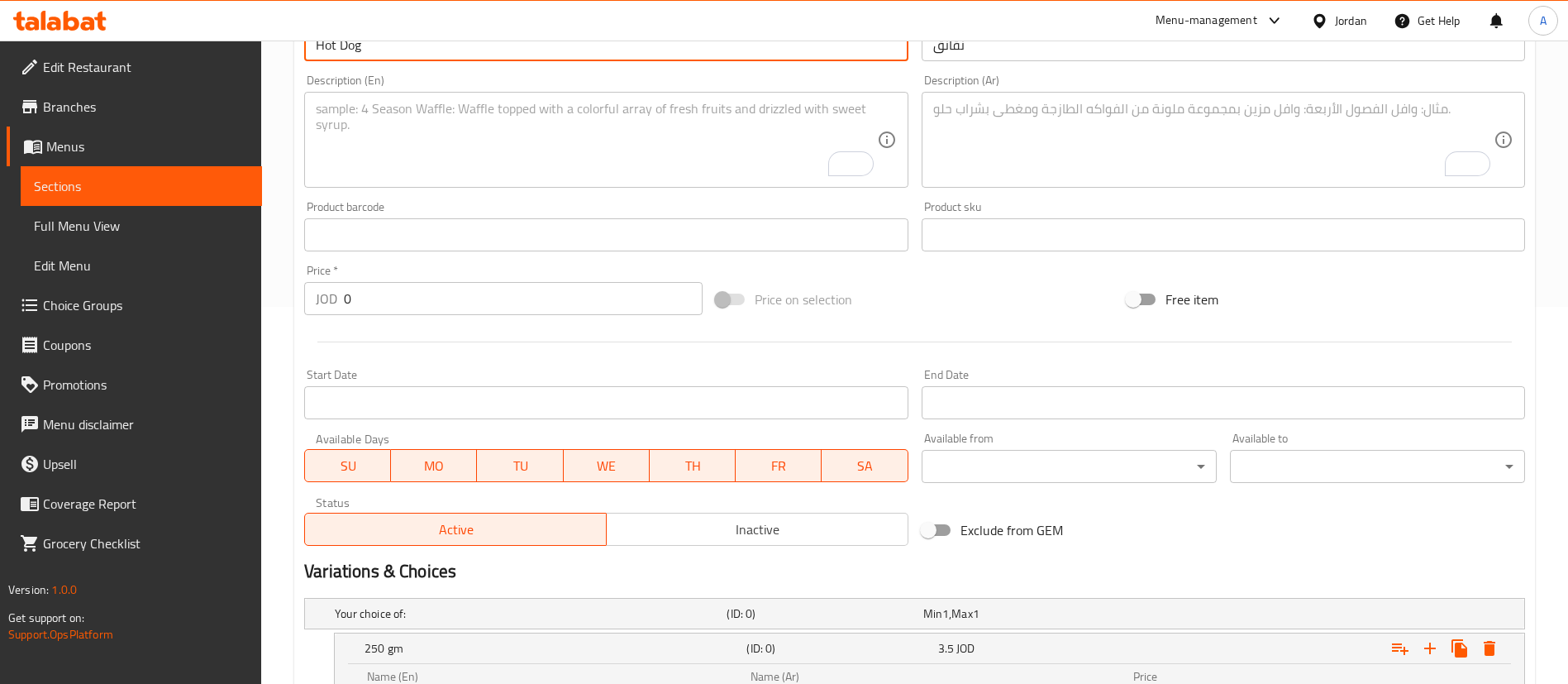
scroll to position [744, 0]
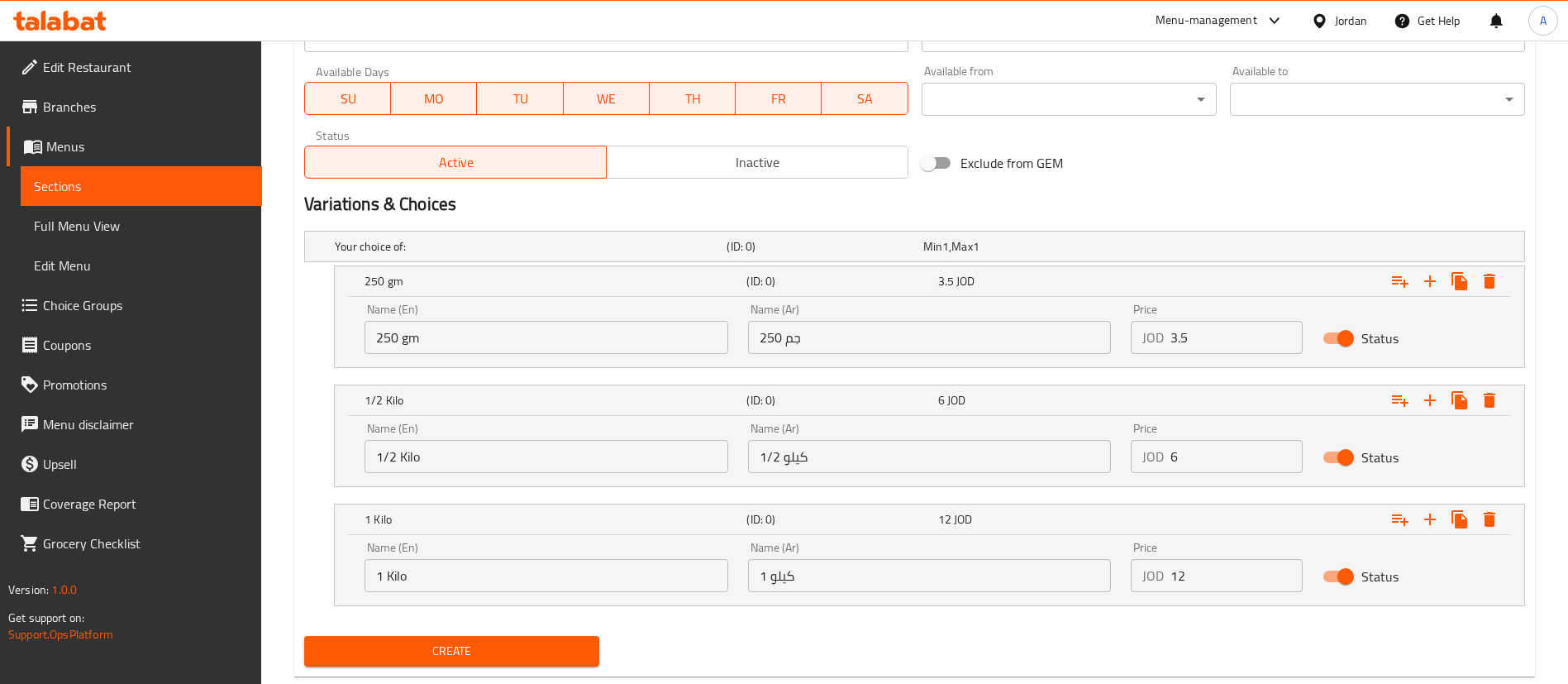
drag, startPoint x: 1218, startPoint y: 338, endPoint x: 976, endPoint y: 330, distance: 242.1
click at [980, 332] on div "Name (En) 250 gm Name (En) Name (Ar) 250 جم Name (Ar) Price JOD 3.5 Price Status" at bounding box center [929, 329] width 1150 height 70
type input "3.5"
drag, startPoint x: 1209, startPoint y: 452, endPoint x: 1035, endPoint y: 438, distance: 174.6
click at [1036, 438] on div "Name (En) 1/2 Kilo Name (En) Name (Ar) 1/2 كيلو Name (Ar) Price JOD 6 Price Sta…" at bounding box center [929, 447] width 1150 height 70
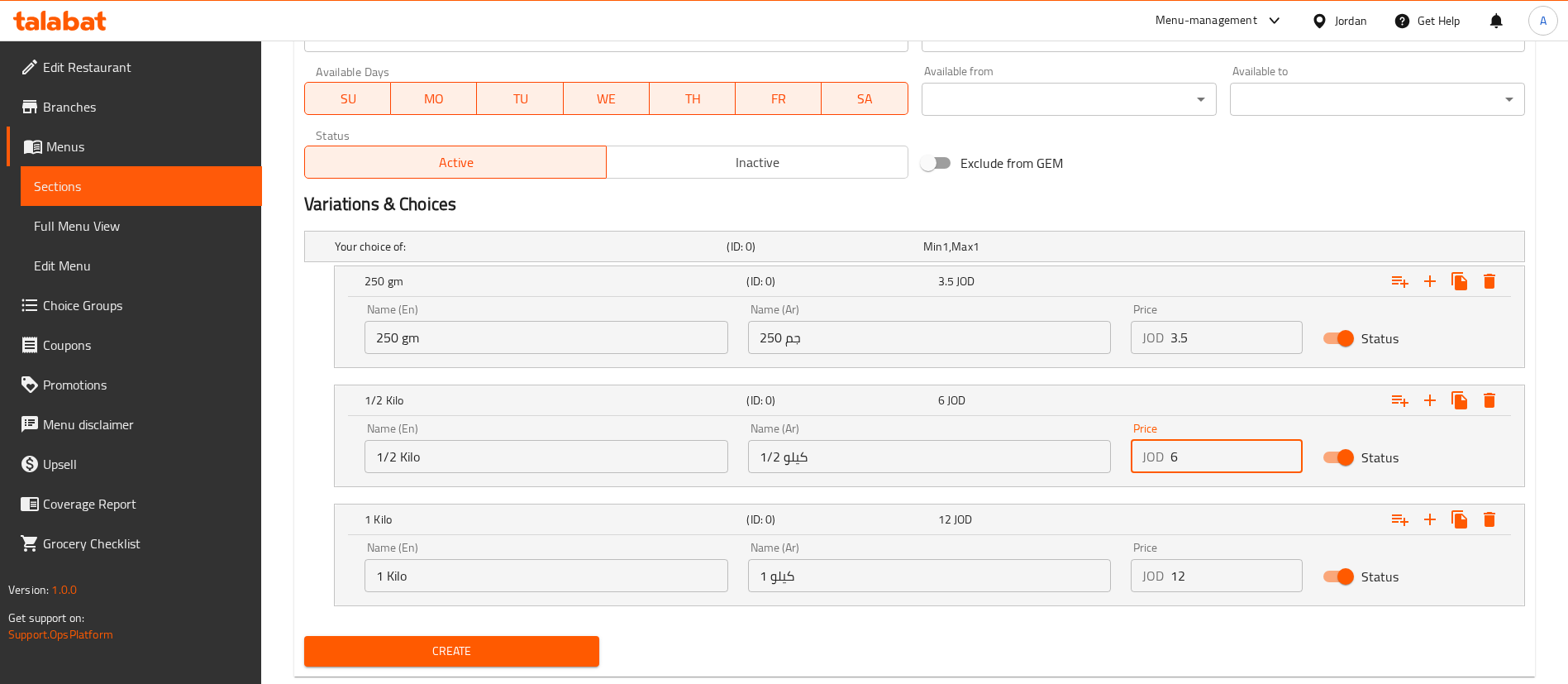
type input "6"
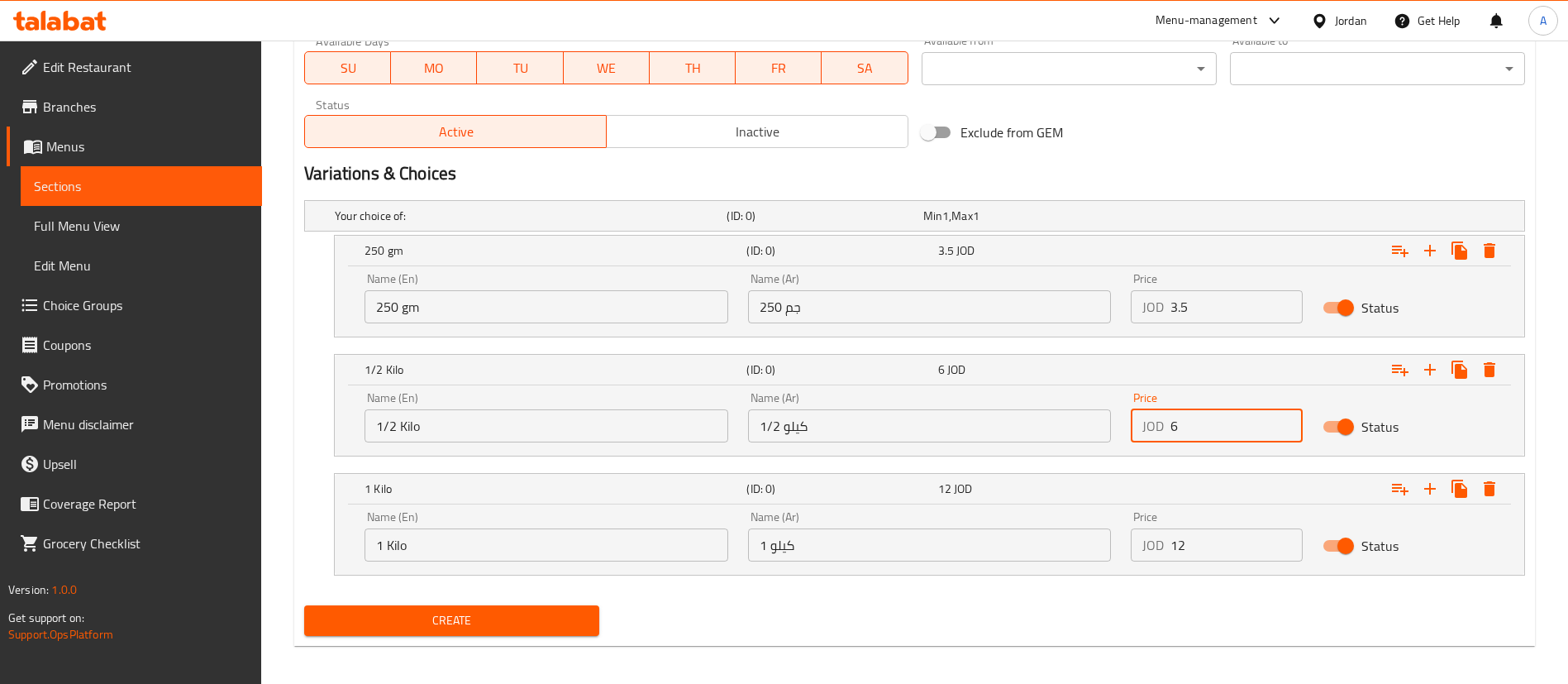
scroll to position [783, 0]
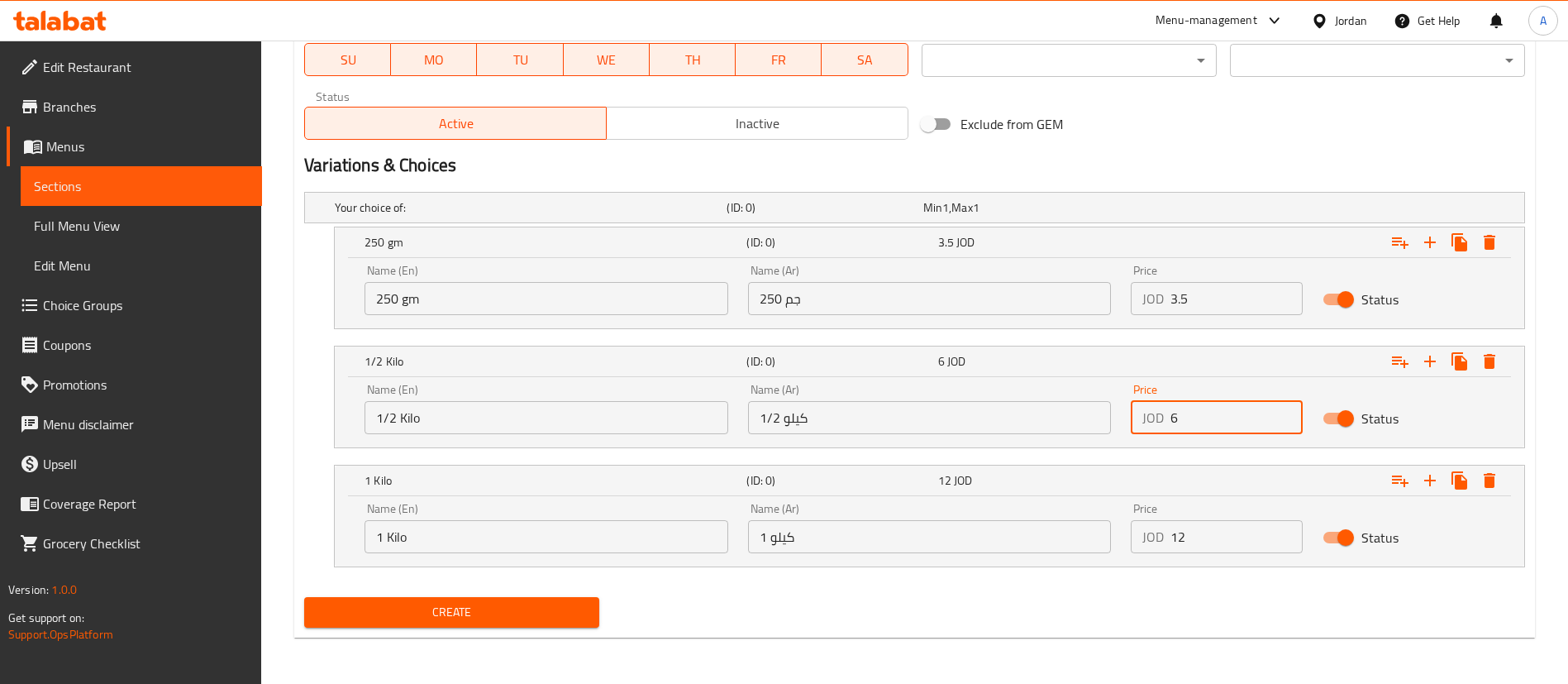
click at [1061, 548] on div "Name (En) 1 Kilo Name (En) Name (Ar) 1 كيلو Name (Ar) Price JOD 12 Price Status" at bounding box center [929, 528] width 1150 height 70
type input "11"
click at [412, 615] on span "Create" at bounding box center [451, 611] width 268 height 21
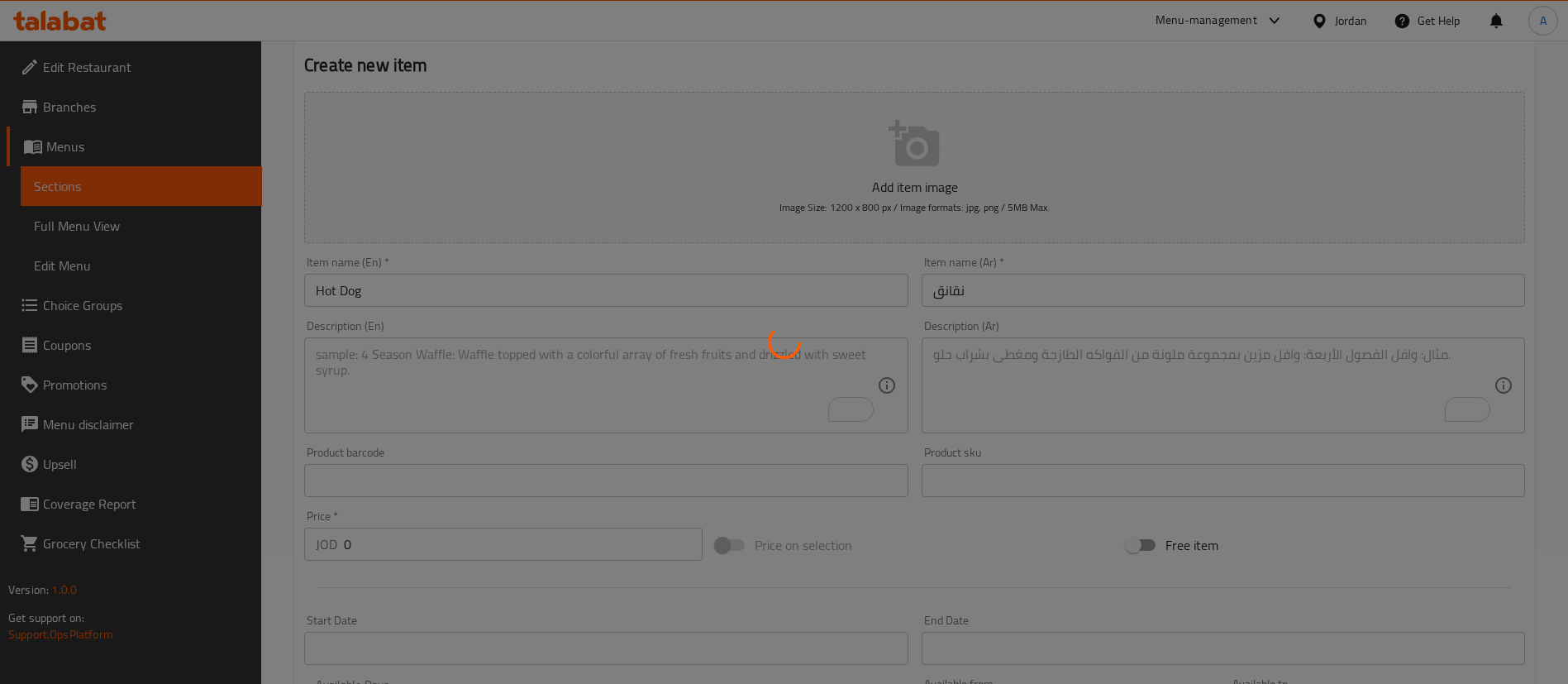
scroll to position [0, 0]
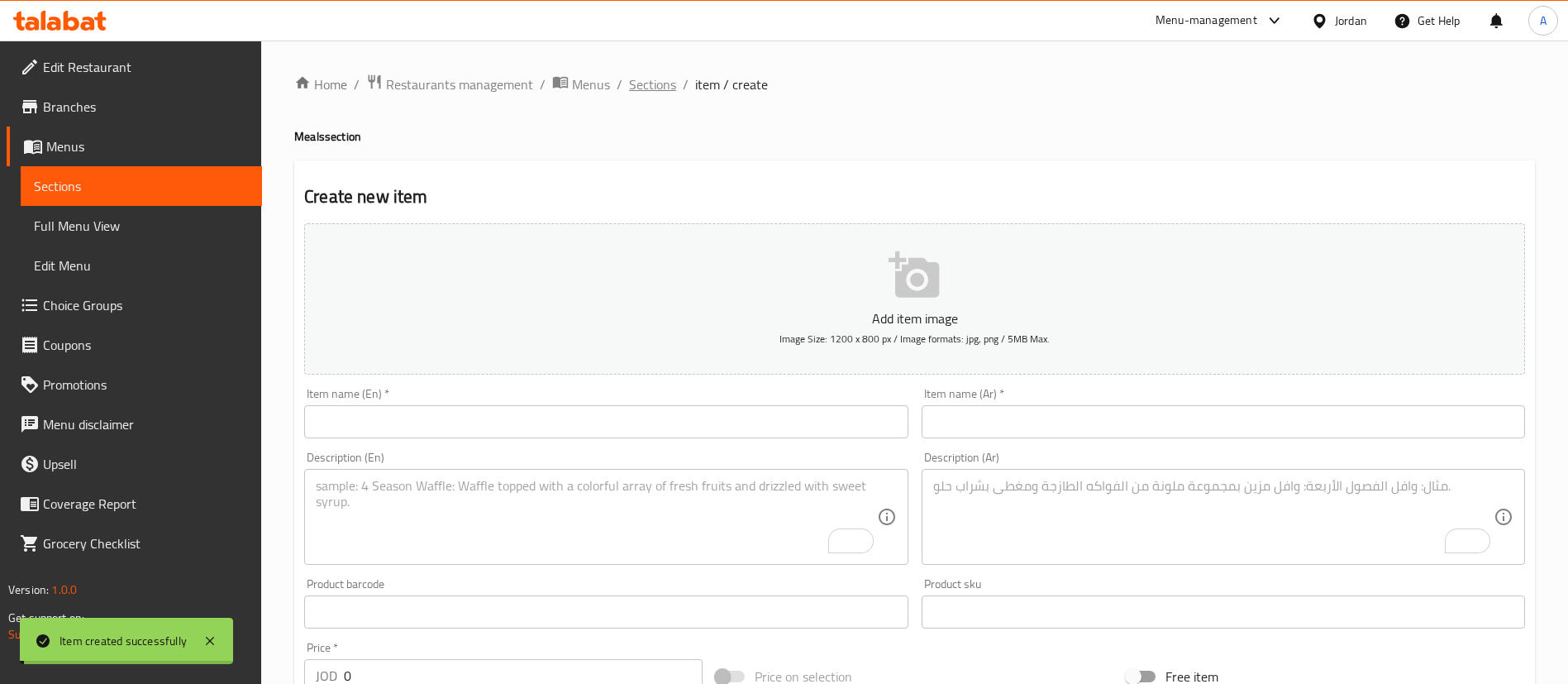
click at [644, 94] on span "Sections" at bounding box center [653, 84] width 47 height 20
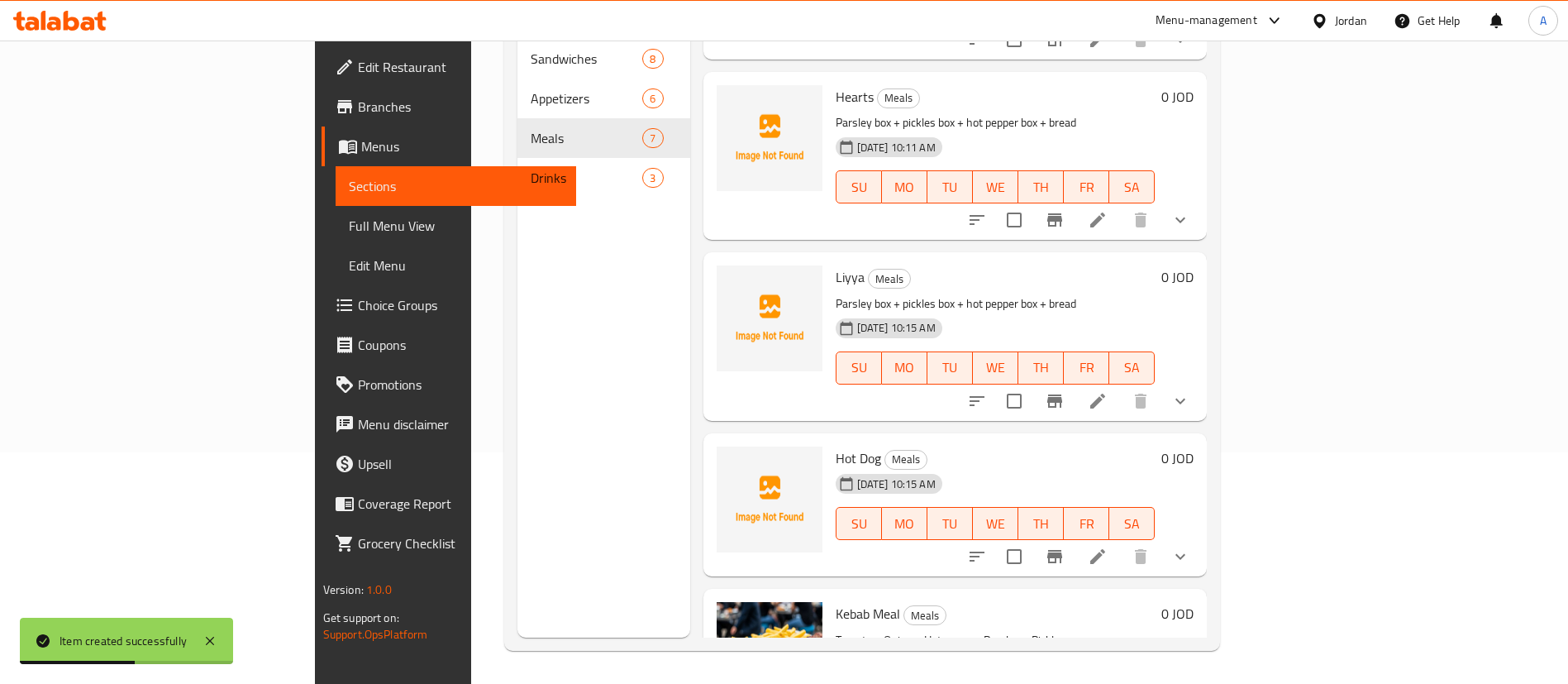
scroll to position [224, 0]
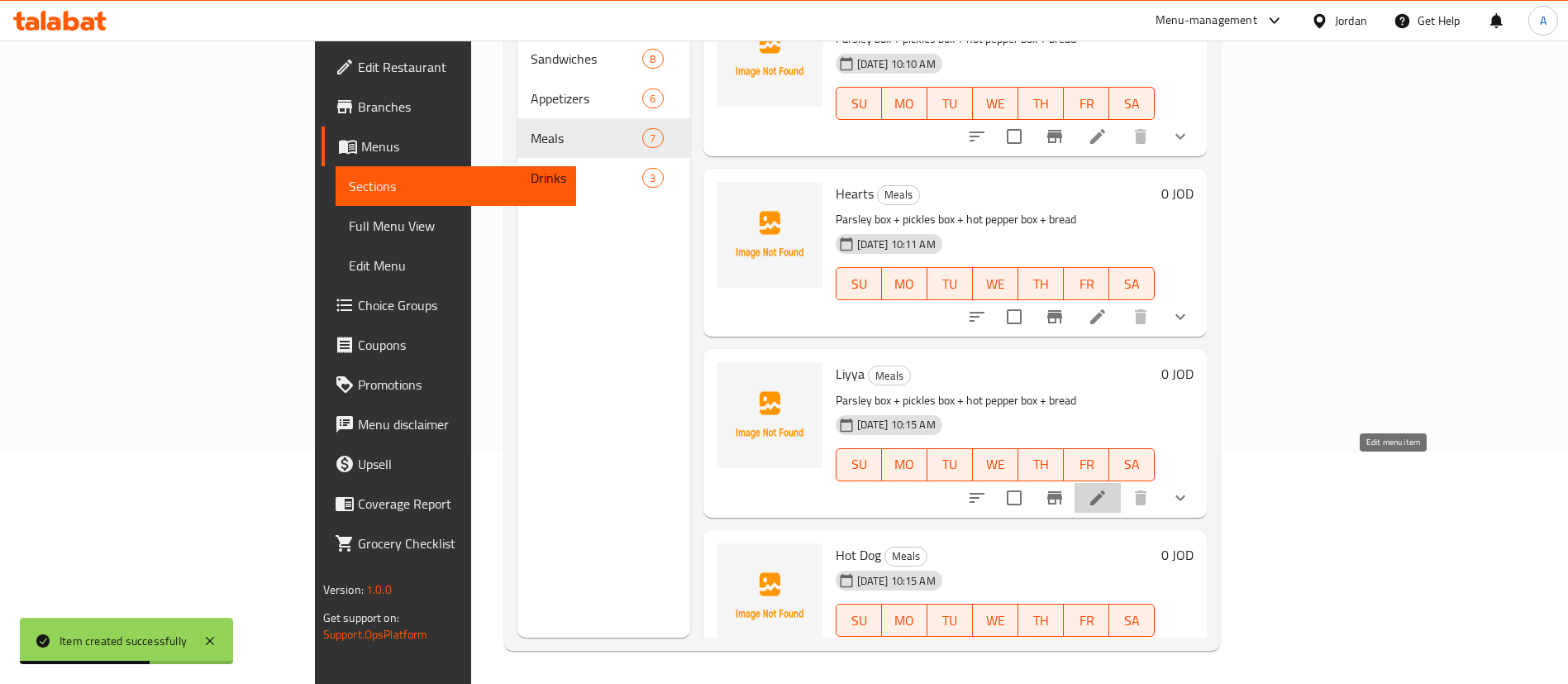
click at [1108, 487] on icon at bounding box center [1098, 497] width 20 height 20
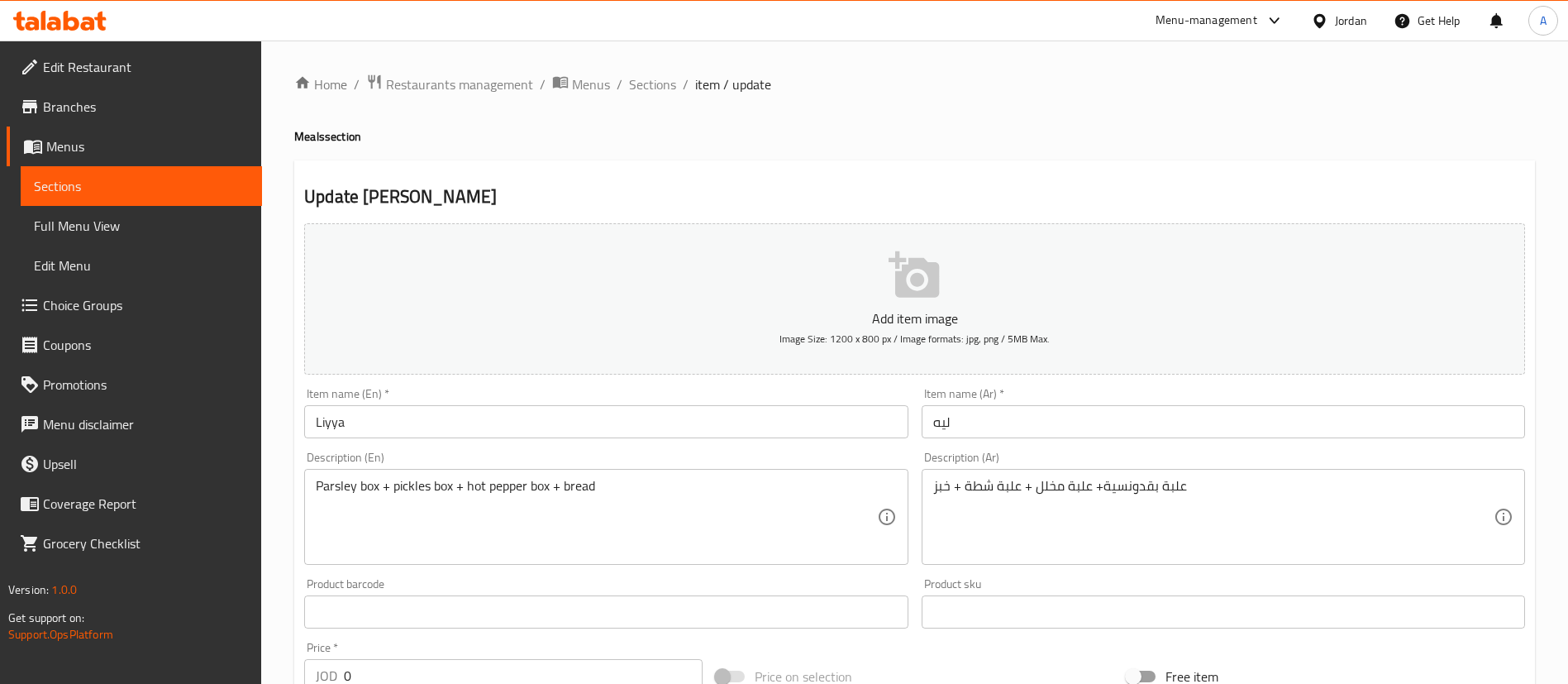
click at [591, 124] on div "Home / Restaurants management / Menus / Sections / item / update Meals section …" at bounding box center [915, 646] width 1240 height 1146
click at [626, 92] on ol "Home / Restaurants management / Menus / Sections / item / update" at bounding box center [915, 84] width 1240 height 22
click at [629, 89] on span "Sections" at bounding box center [653, 84] width 47 height 20
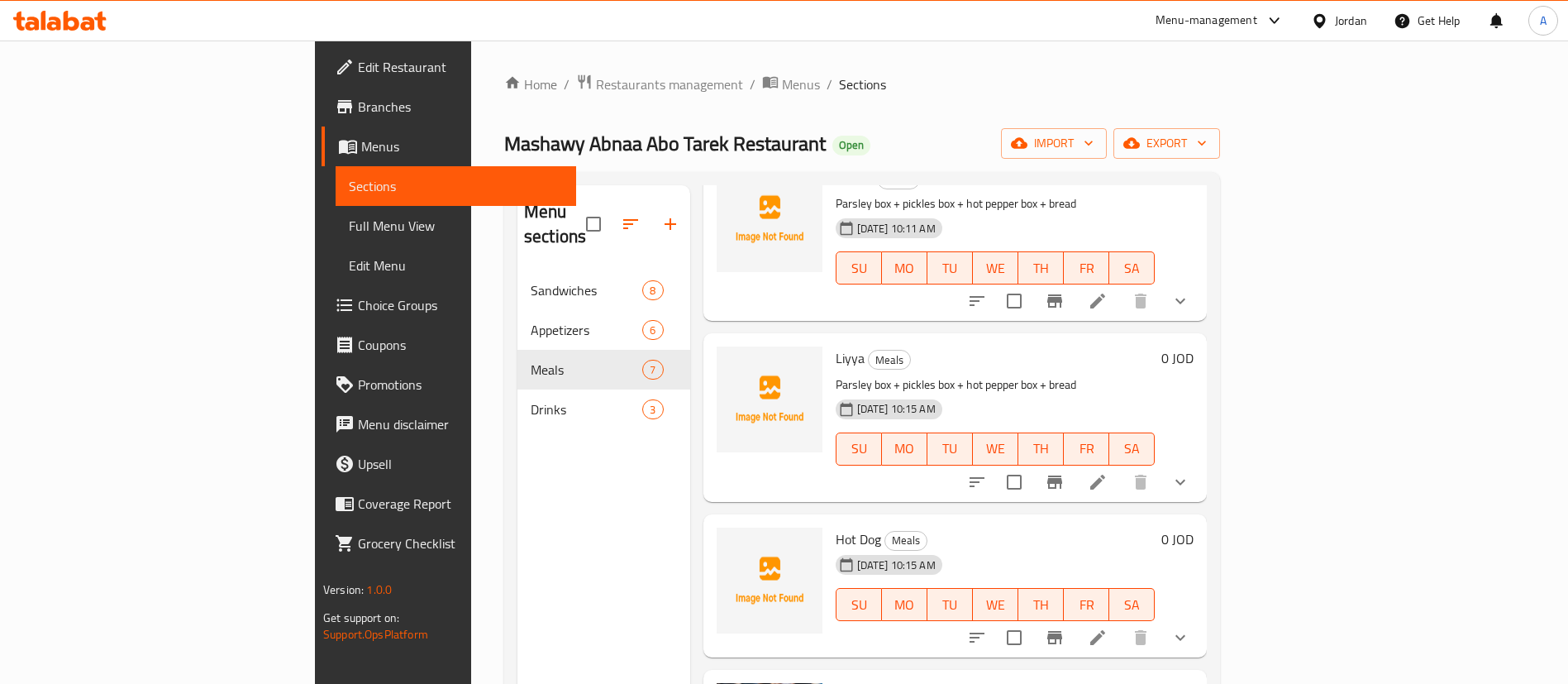
scroll to position [495, 0]
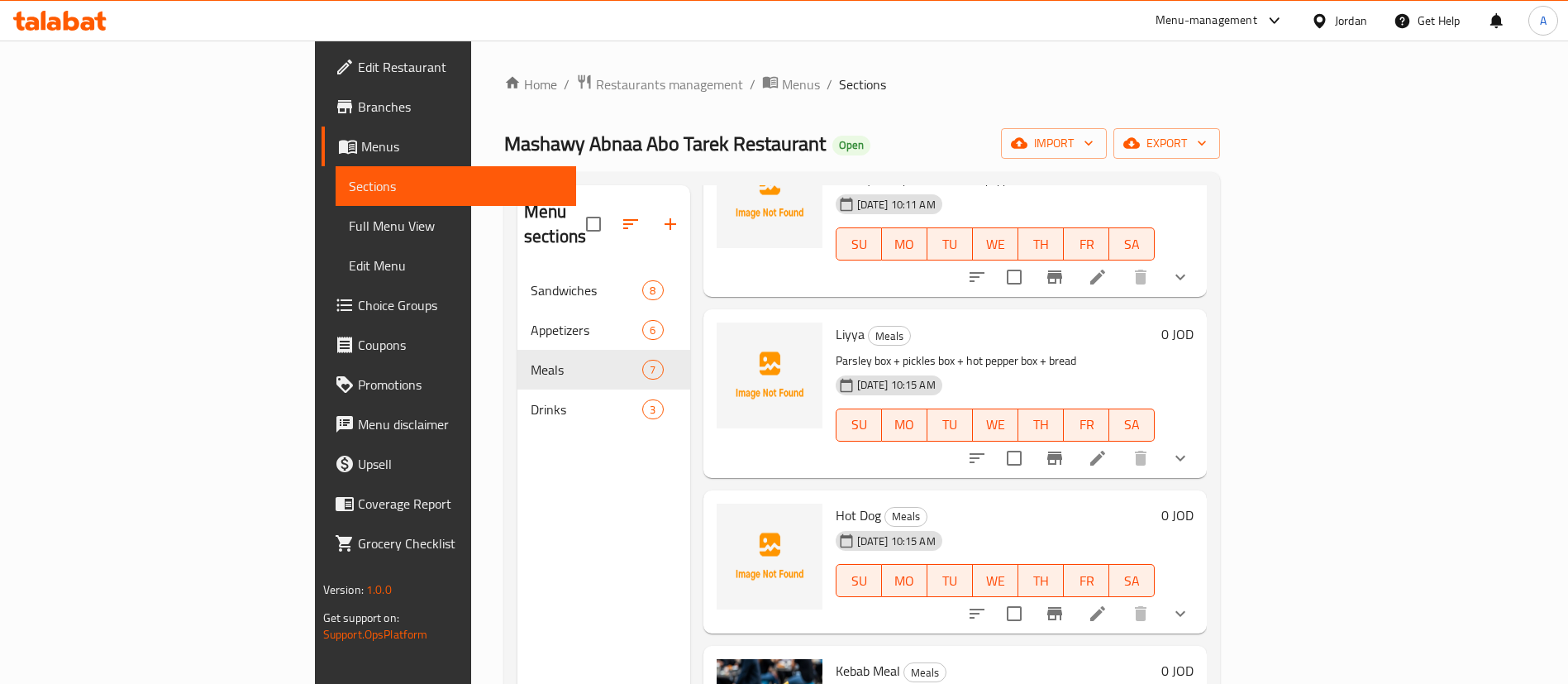
click at [1108, 603] on icon at bounding box center [1098, 613] width 20 height 20
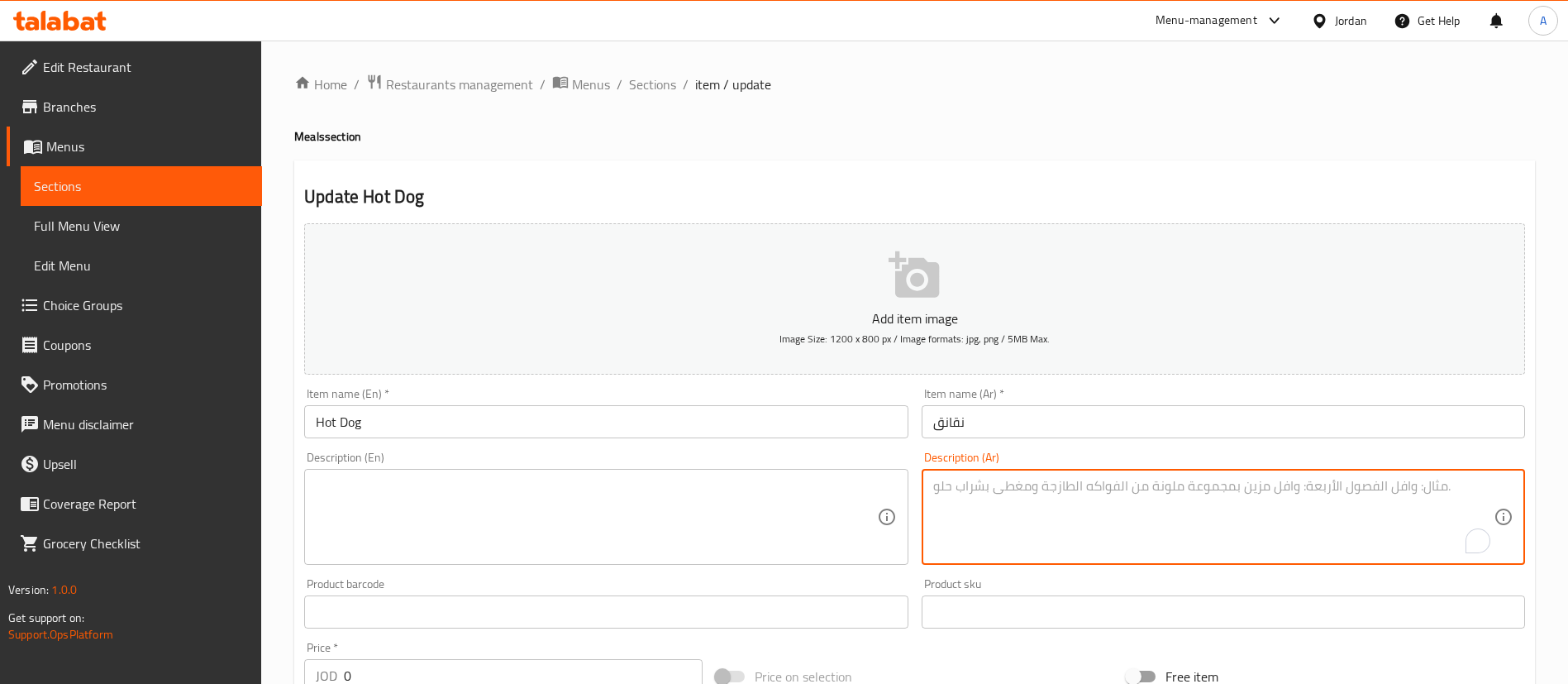
click at [1088, 512] on textarea "To enrich screen reader interactions, please activate Accessibility in Grammarl…" at bounding box center [1213, 516] width 560 height 78
paste textarea "علبة بقدونسية+ علبة مخلل + علبة شطة + خبز"
click at [1083, 491] on textarea "علبة بقدونسية+ علبة مخلل + علبة شطة + خبز" at bounding box center [1213, 516] width 560 height 78
click at [1083, 490] on textarea "علبة بقدونسية+ علبة مخلل + علبة شطة + خبز" at bounding box center [1213, 516] width 560 height 78
click at [1083, 489] on textarea "علبة بقدونسية+ علبة مخلل + علبة شطة + خبز" at bounding box center [1213, 516] width 560 height 78
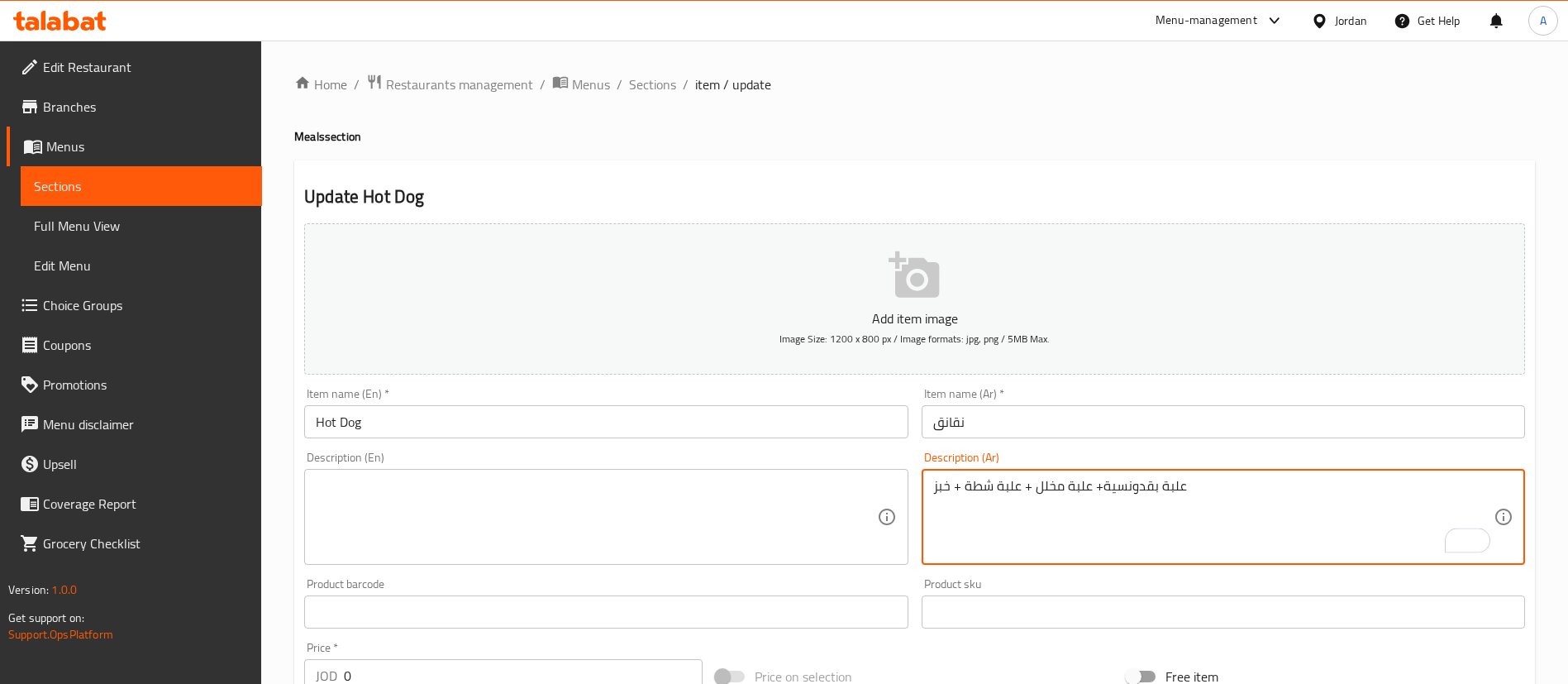
click at [1083, 489] on textarea "علبة بقدونسية+ علبة مخلل + علبة شطة + خبز" at bounding box center [1213, 516] width 560 height 78
type textarea "علبة بقدونسية+ علبة مخلل + علبة شطة + خبز"
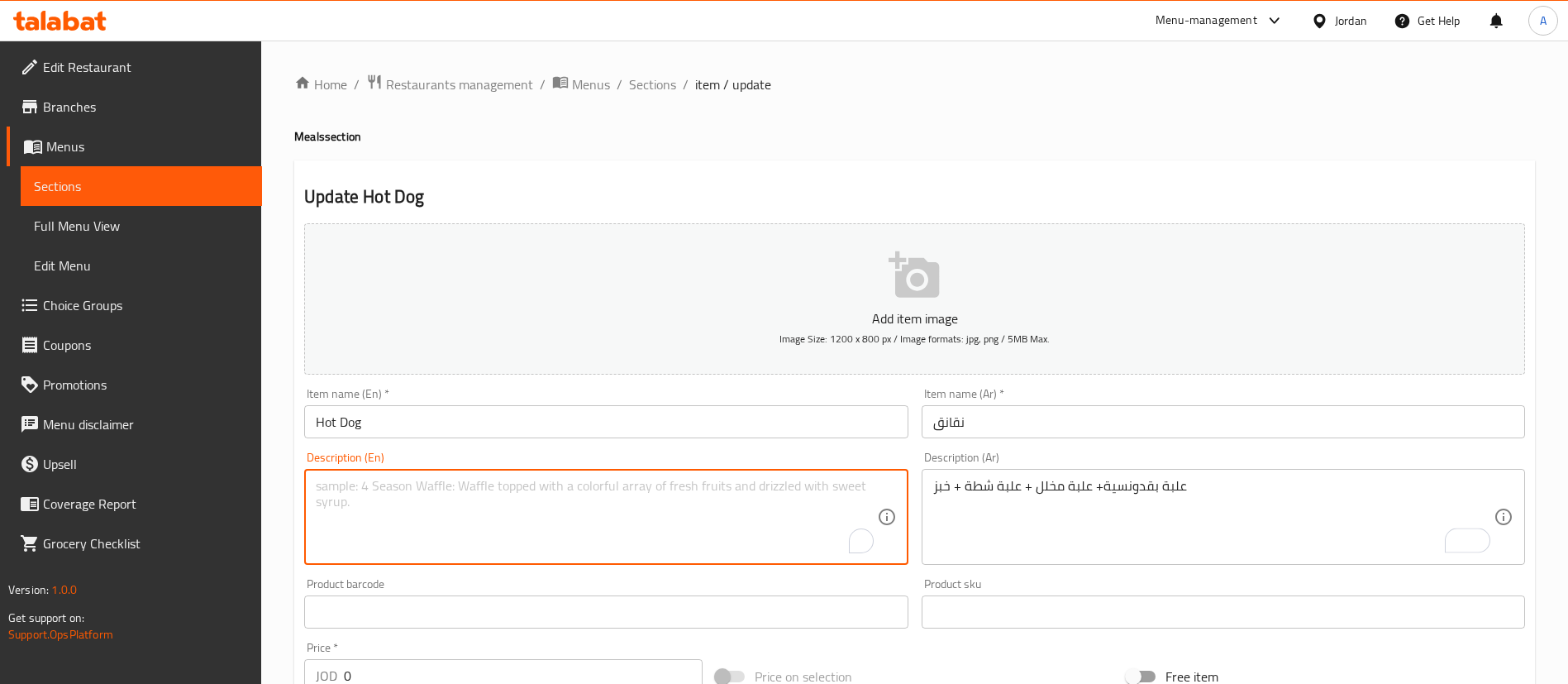
click at [586, 505] on textarea "To enrich screen reader interactions, please activate Accessibility in Grammarl…" at bounding box center [596, 516] width 560 height 78
paste textarea "Parsley box + pickles box + hot pepper box + bread"
type textarea "Parsley box + pickles box + hot pepper box + bread"
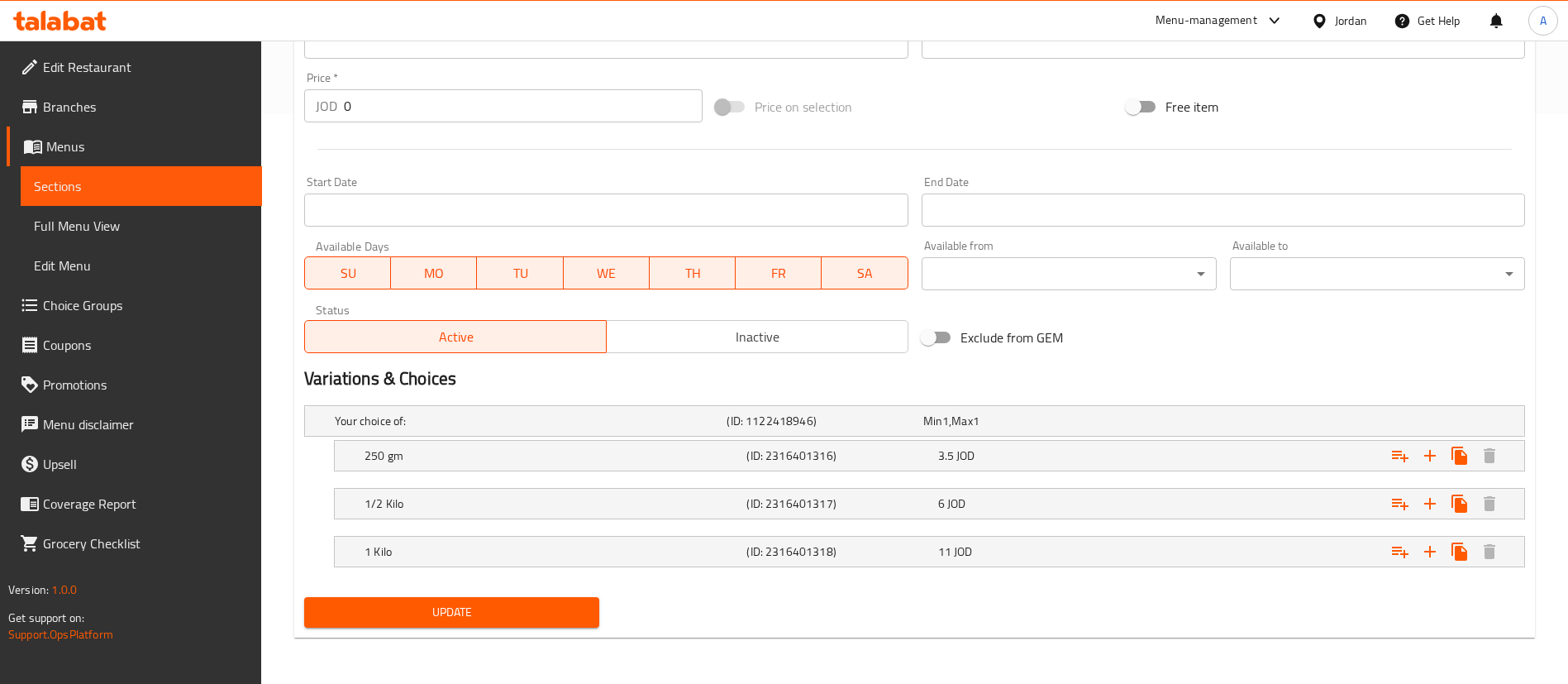
click at [486, 617] on span "Update" at bounding box center [451, 611] width 268 height 21
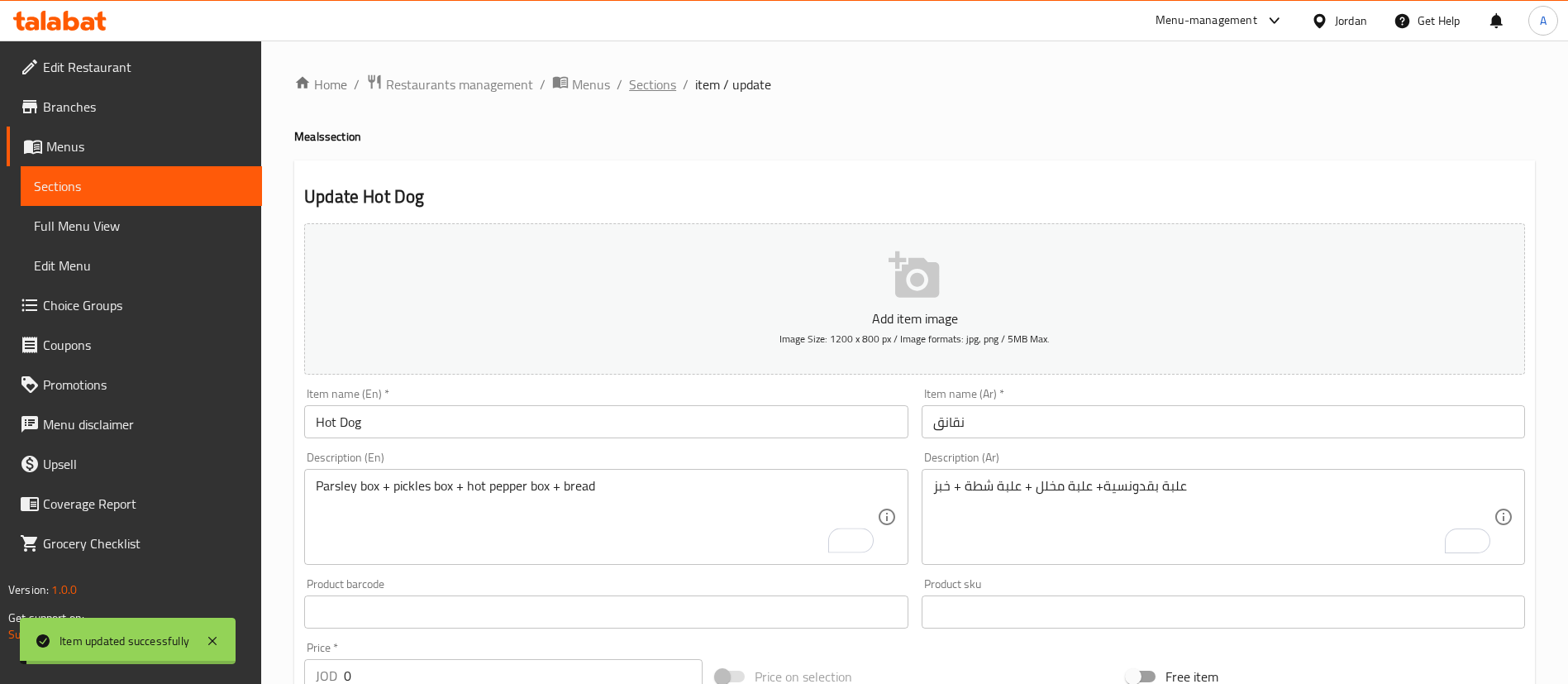
click at [653, 79] on span "Sections" at bounding box center [653, 84] width 47 height 20
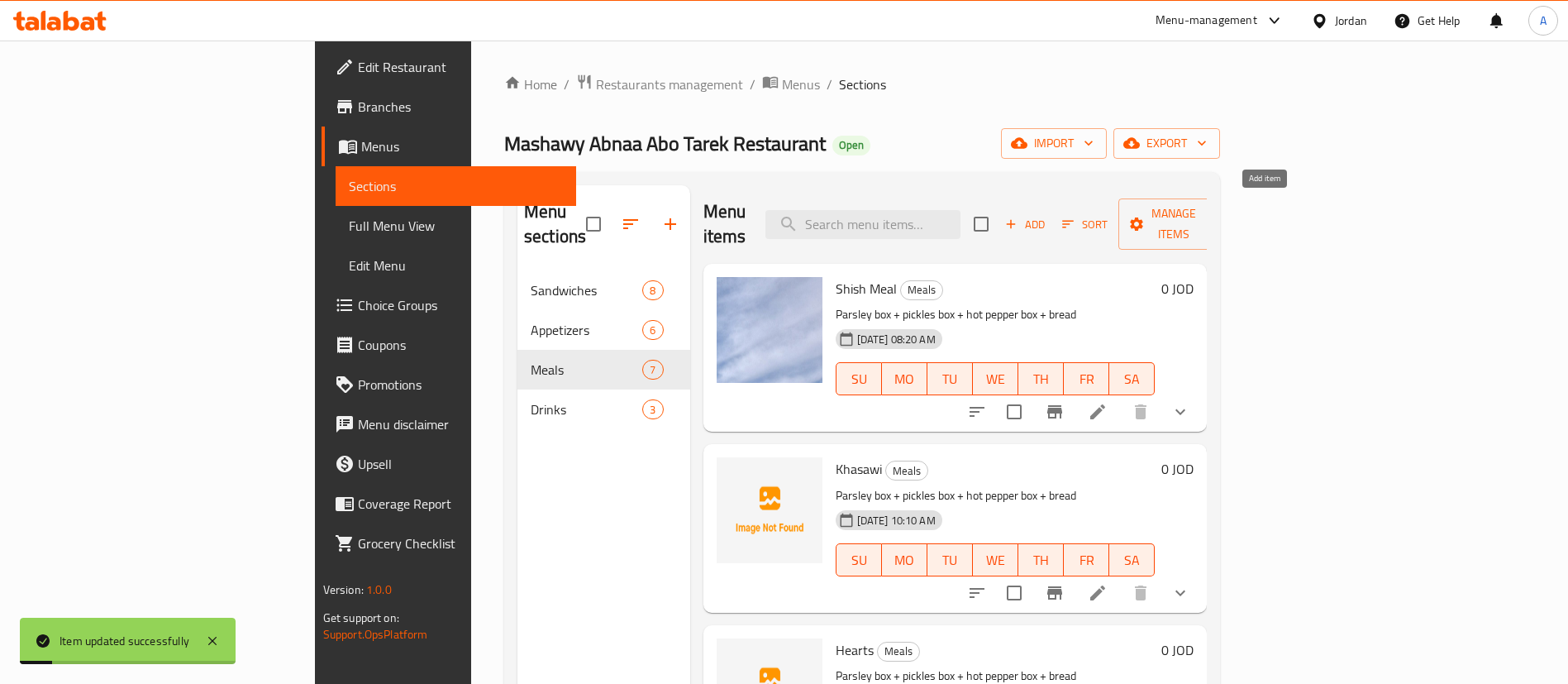
click at [1047, 215] on span "Add" at bounding box center [1025, 224] width 45 height 19
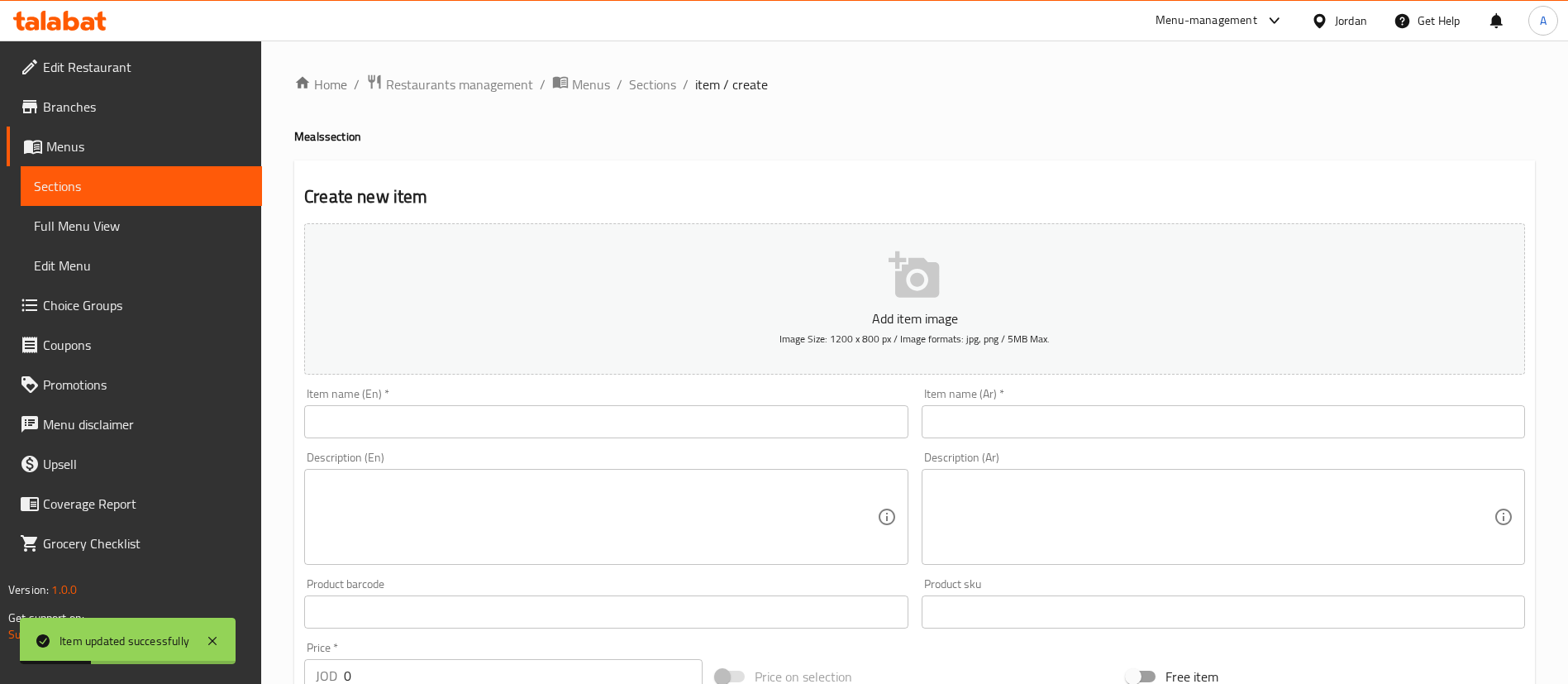
click at [1057, 400] on div "Item name (Ar)   * Item name (Ar) *" at bounding box center [1223, 413] width 603 height 50
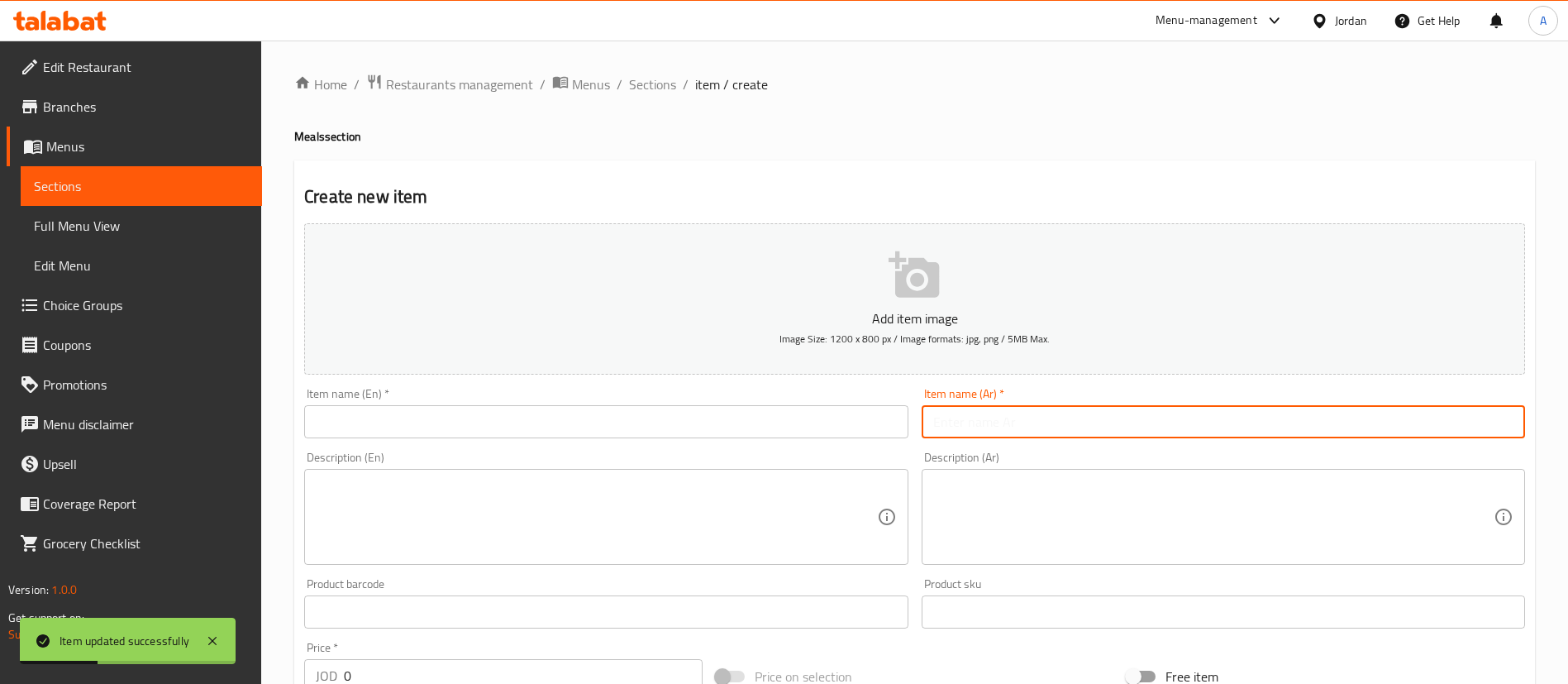
click at [1058, 430] on input "text" at bounding box center [1223, 421] width 603 height 33
click at [726, 409] on div "Add item image Image Size: 1200 x 800 px / Image formats: jpg, png / 5MB Max. I…" at bounding box center [914, 573] width 1234 height 713
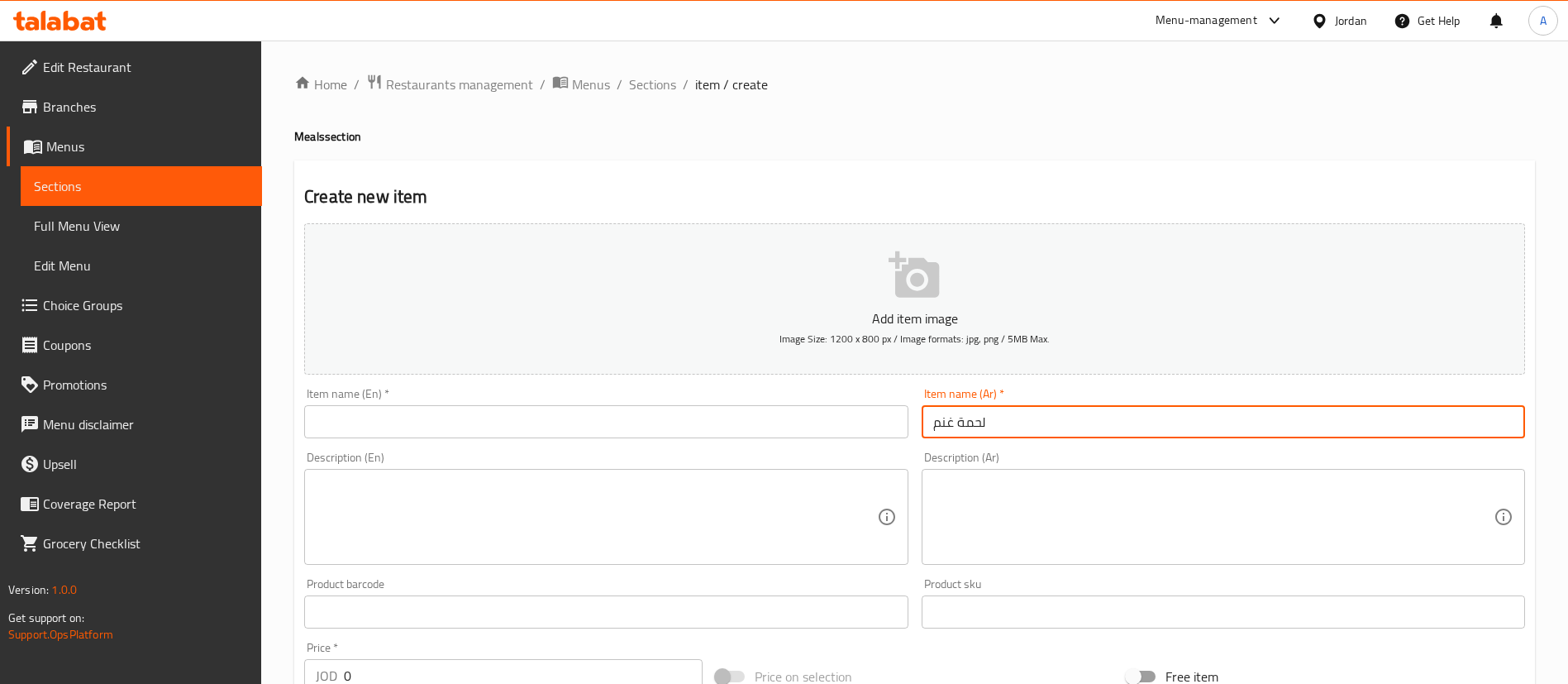
type input "لحمة غنم"
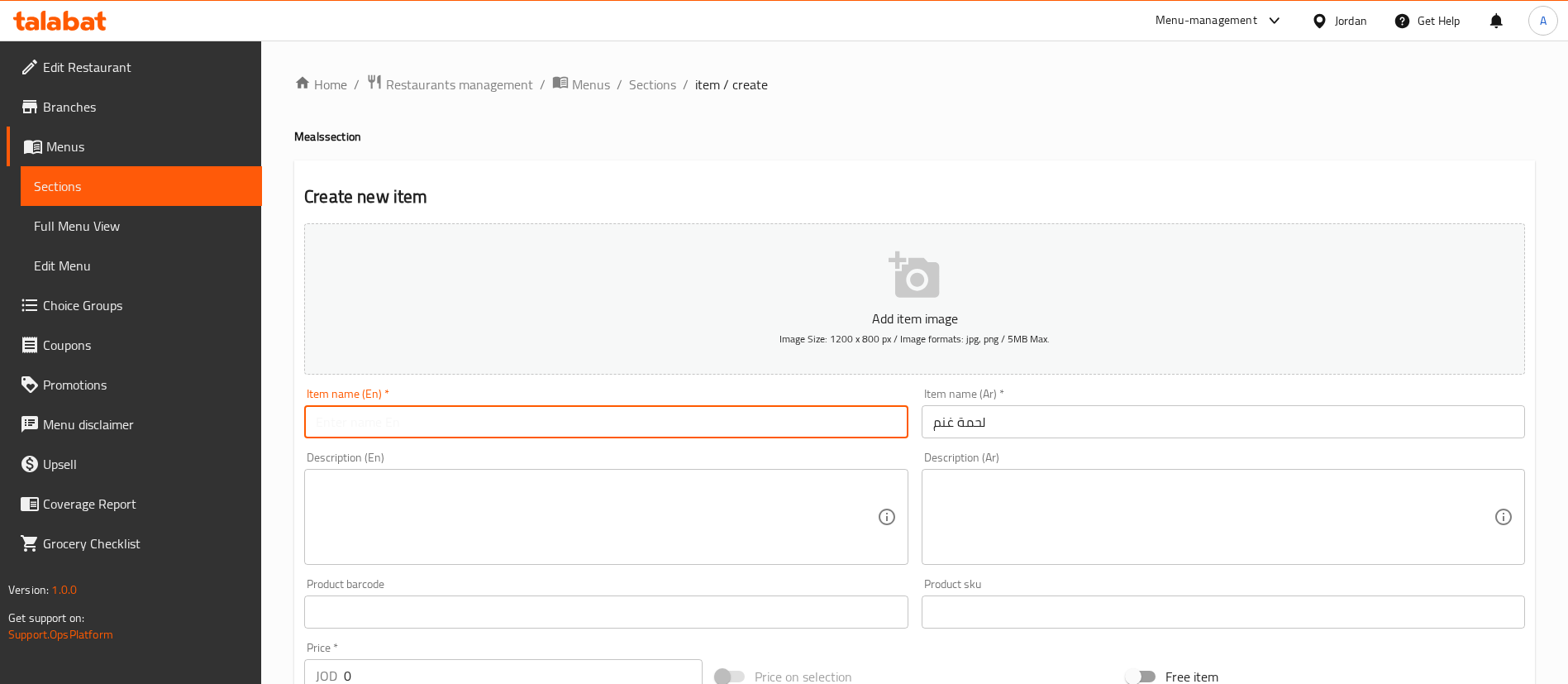
click at [630, 419] on input "text" at bounding box center [606, 421] width 603 height 33
click at [871, 417] on div "Add item image Image Size: 1200 x 800 px / Image formats: jpg, png / 5MB Max. I…" at bounding box center [914, 573] width 1234 height 713
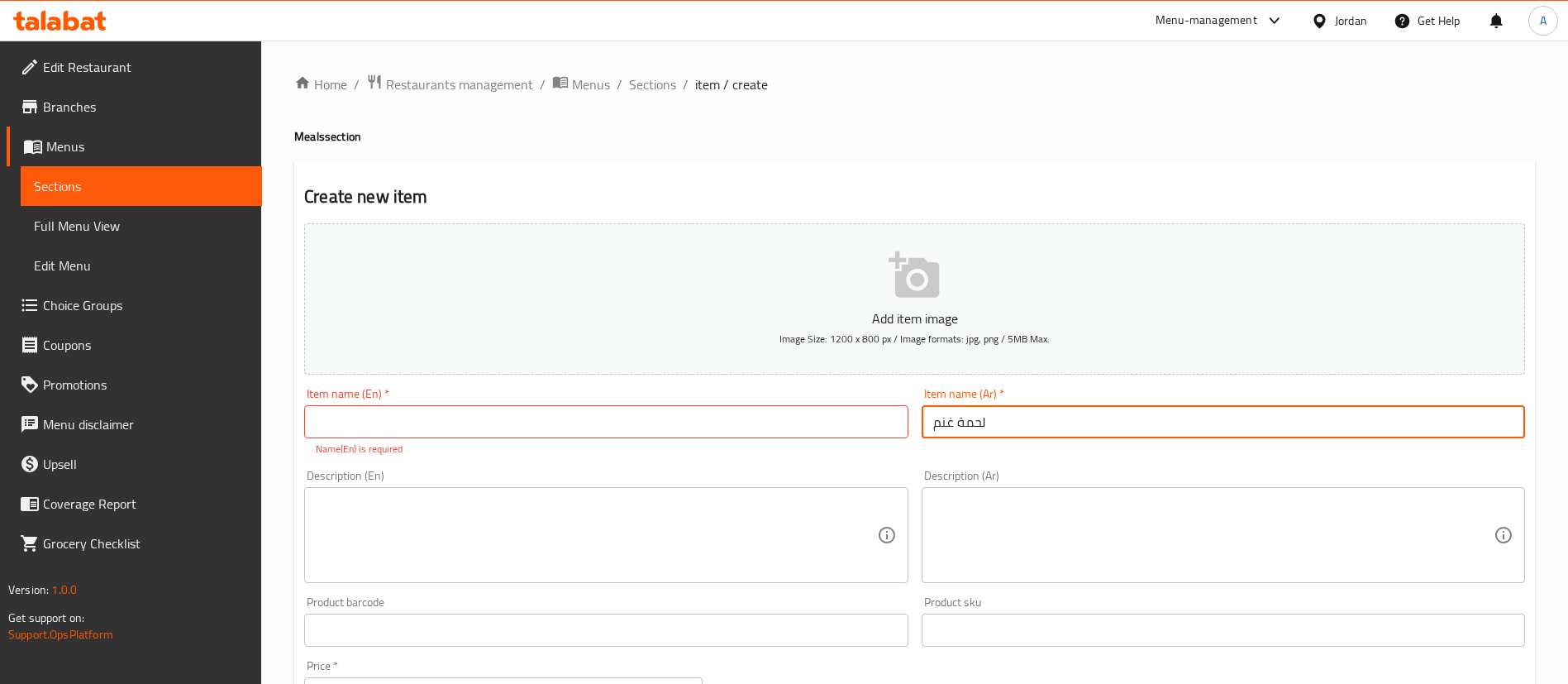
click at [777, 434] on input "text" at bounding box center [606, 421] width 603 height 33
paste input "lamb meat"
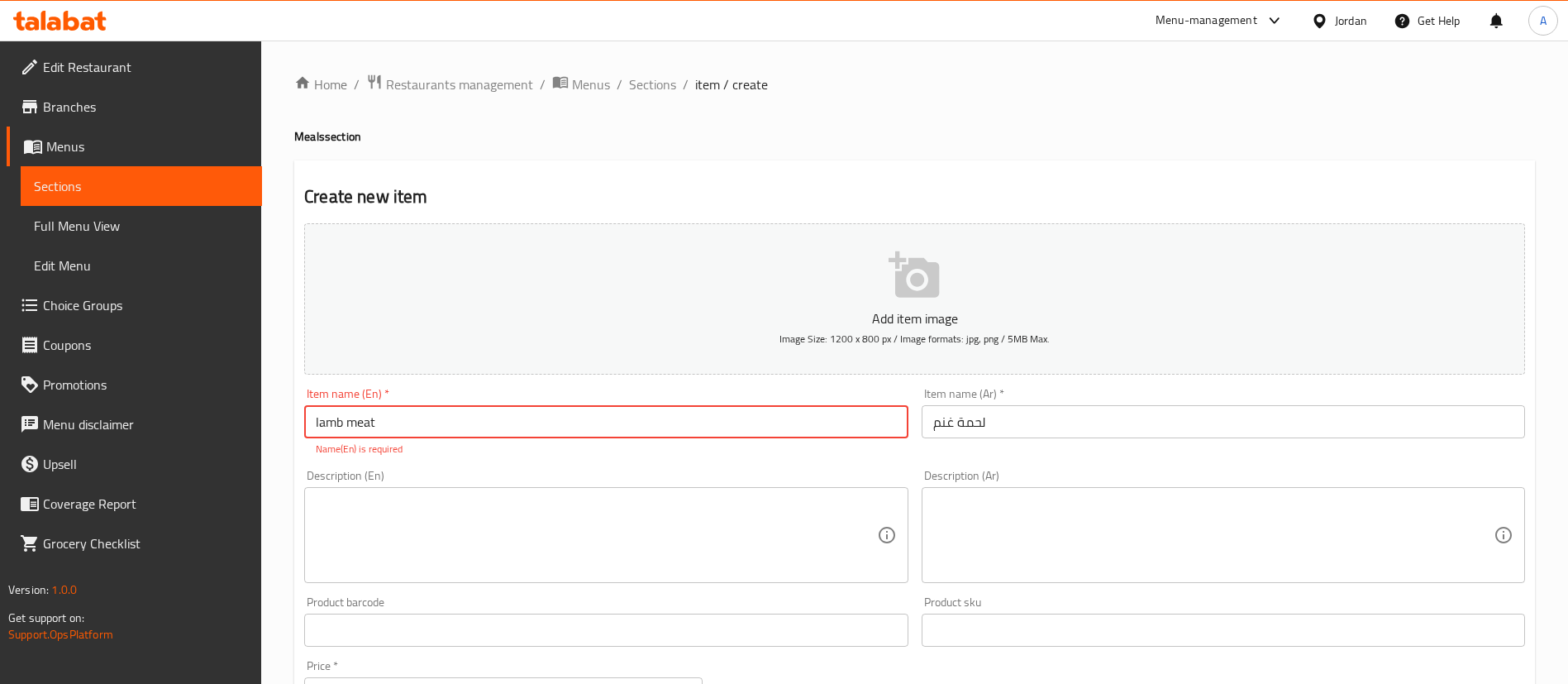
drag, startPoint x: 320, startPoint y: 429, endPoint x: 302, endPoint y: 431, distance: 18.1
click at [300, 432] on div "Item name (En)   * lamb meat Item name (En) * Name(En) is required" at bounding box center [605, 421] width 617 height 82
click at [354, 421] on input "Lamb meat" at bounding box center [606, 421] width 603 height 33
type input "Lamb Meat"
click at [1065, 522] on textarea at bounding box center [1213, 534] width 560 height 78
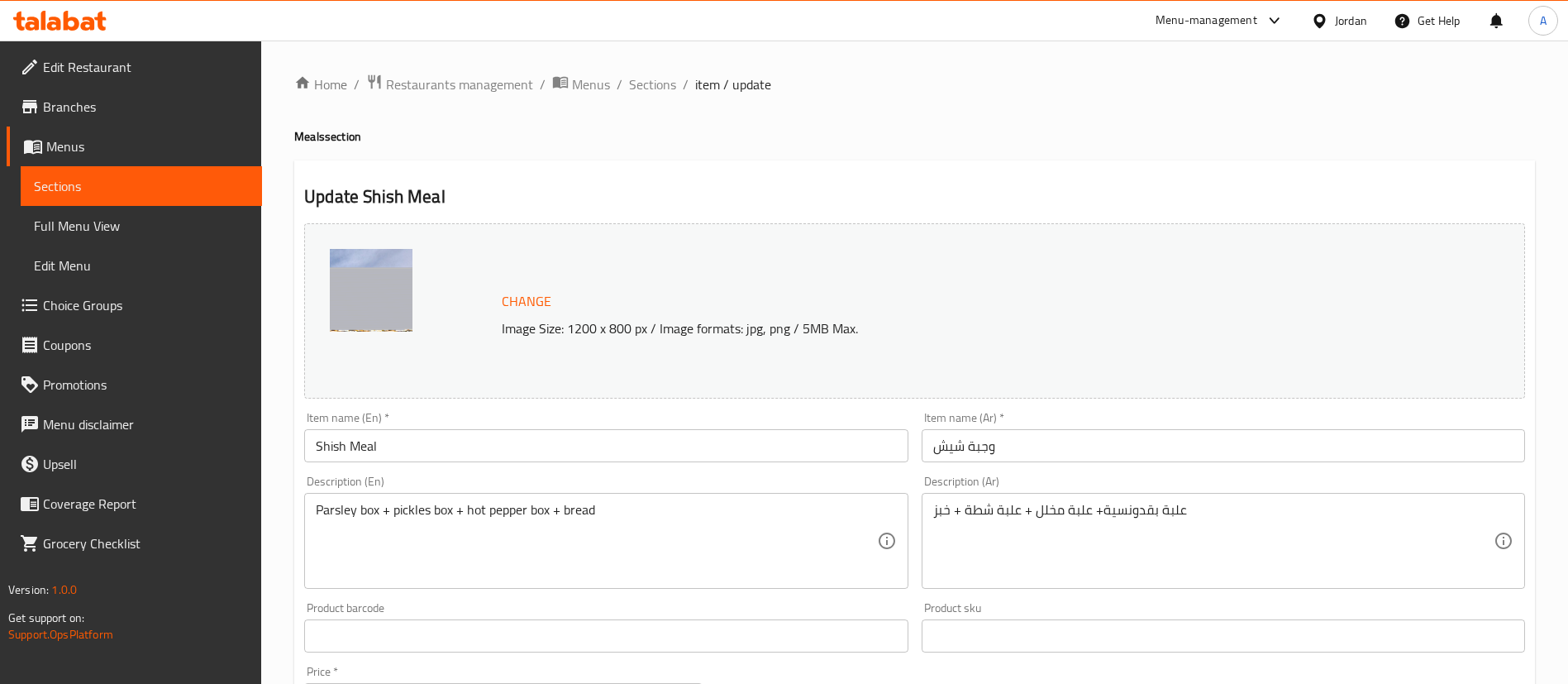
scroll to position [733, 0]
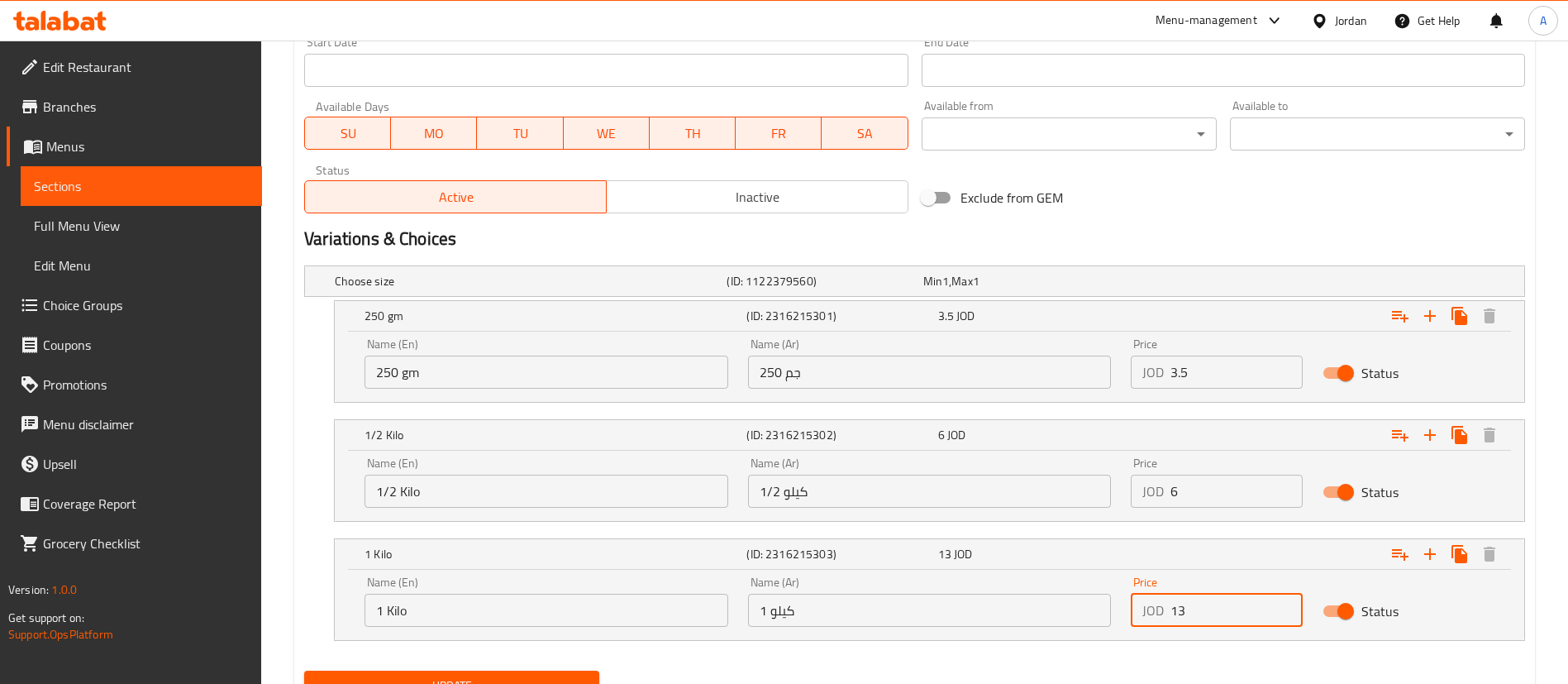
drag, startPoint x: 1175, startPoint y: 621, endPoint x: 1118, endPoint y: 486, distance: 146.5
click at [1053, 606] on div "Name (En) 1 Kilo Name (En) Name (Ar) 1 كيلو Name (Ar) Price JOD 13 Price Status" at bounding box center [929, 601] width 1150 height 70
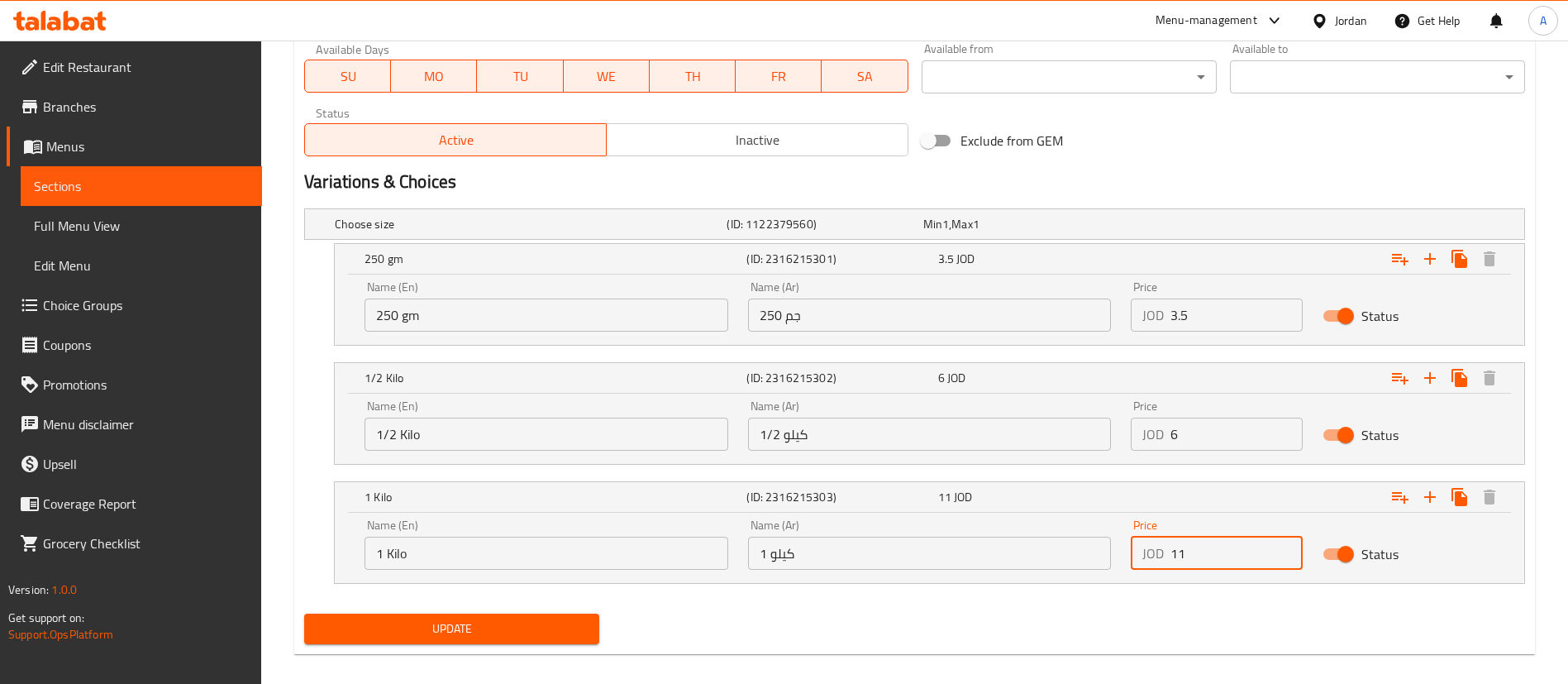
scroll to position [807, 0]
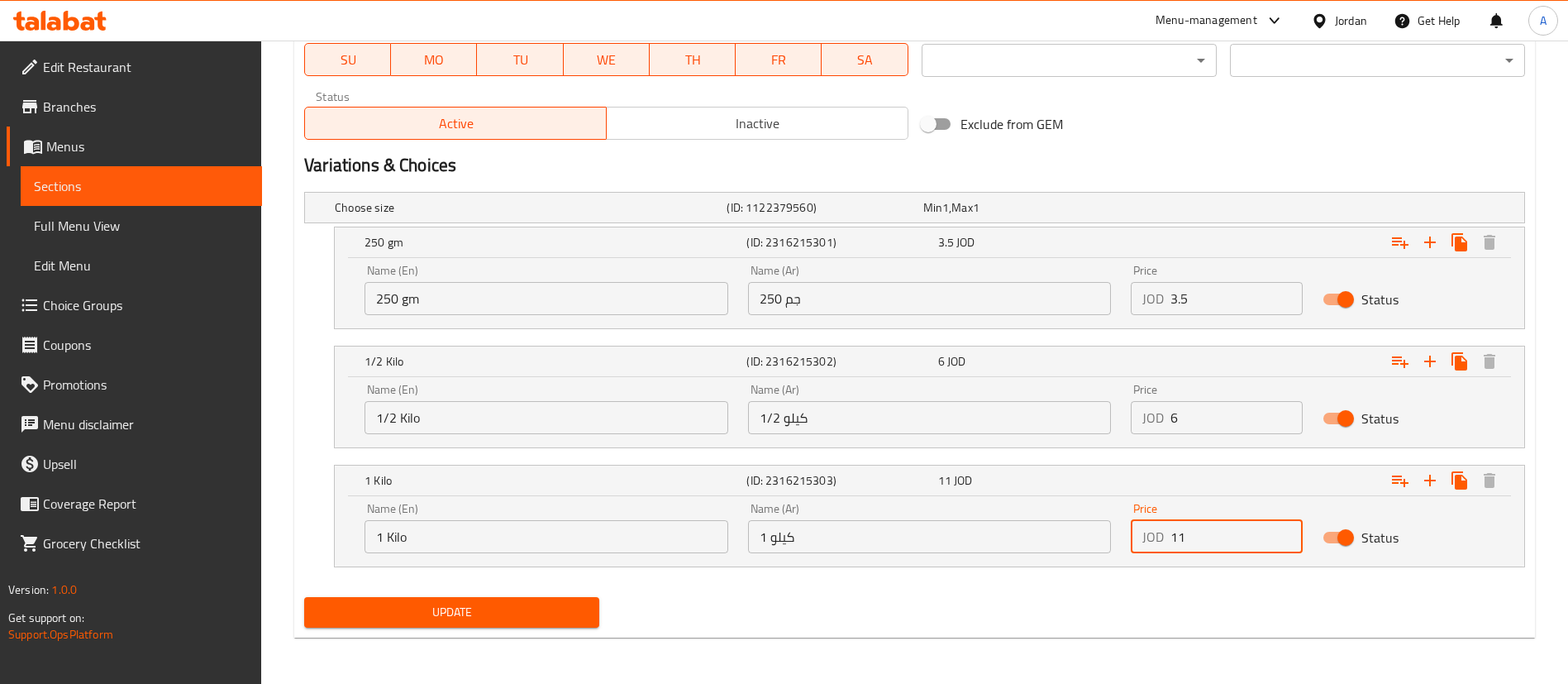
click at [556, 610] on span "Update" at bounding box center [451, 611] width 268 height 21
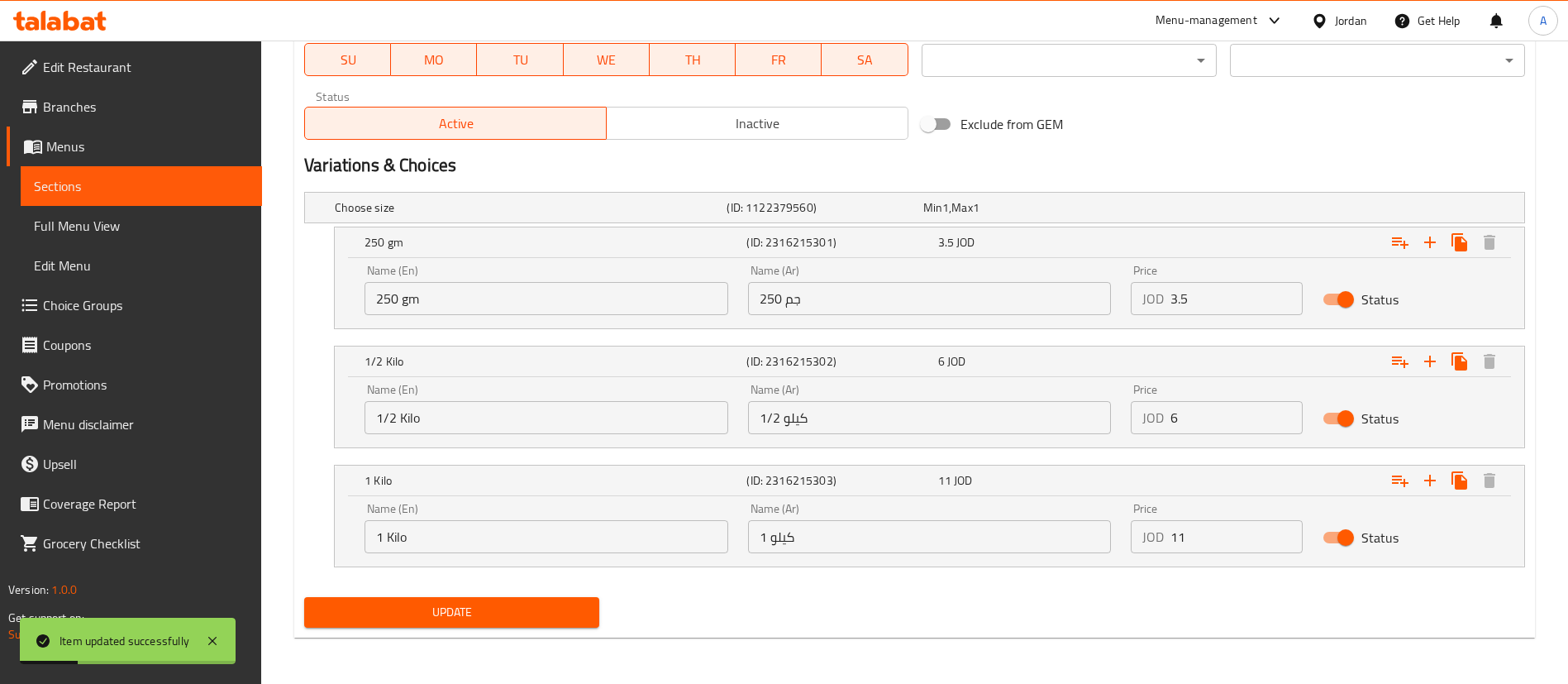
drag, startPoint x: 1120, startPoint y: 548, endPoint x: 1026, endPoint y: 550, distance: 94.0
click at [1045, 549] on div "Name (En) 1 Kilo Name (En) Name (Ar) 1 كيلو Name (Ar) Price JOD 11 Price Status" at bounding box center [929, 528] width 1150 height 70
type input "12"
click at [535, 619] on span "Update" at bounding box center [451, 611] width 268 height 21
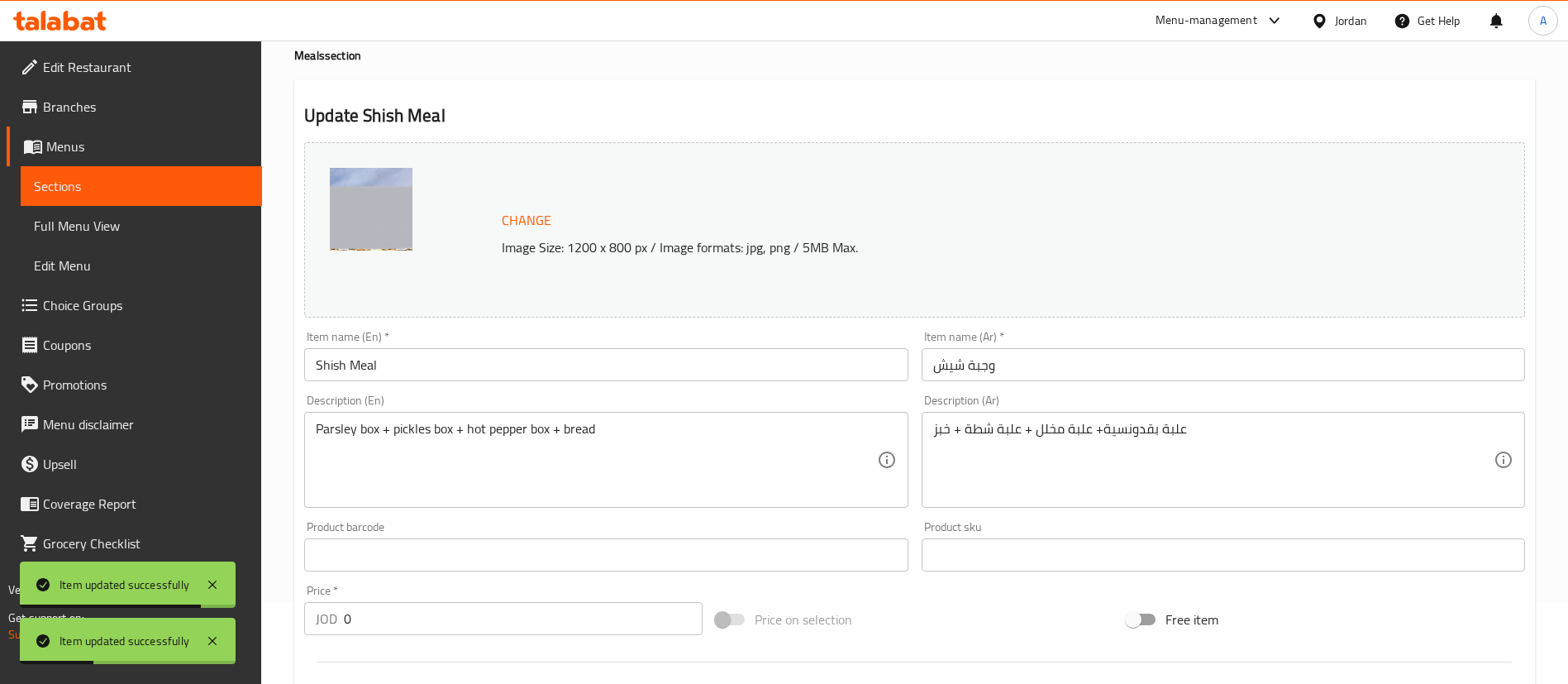
scroll to position [0, 0]
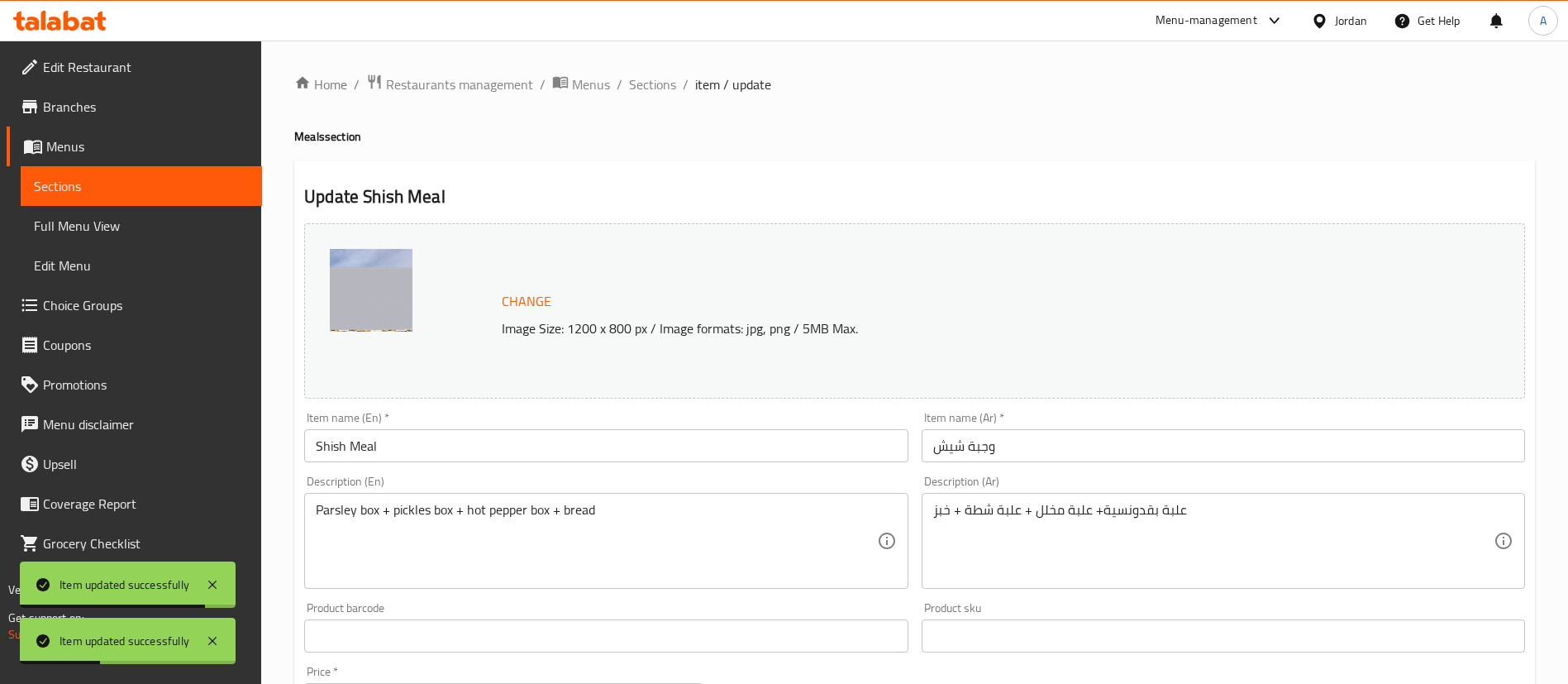
click at [683, 75] on li "/" at bounding box center [686, 84] width 5 height 20
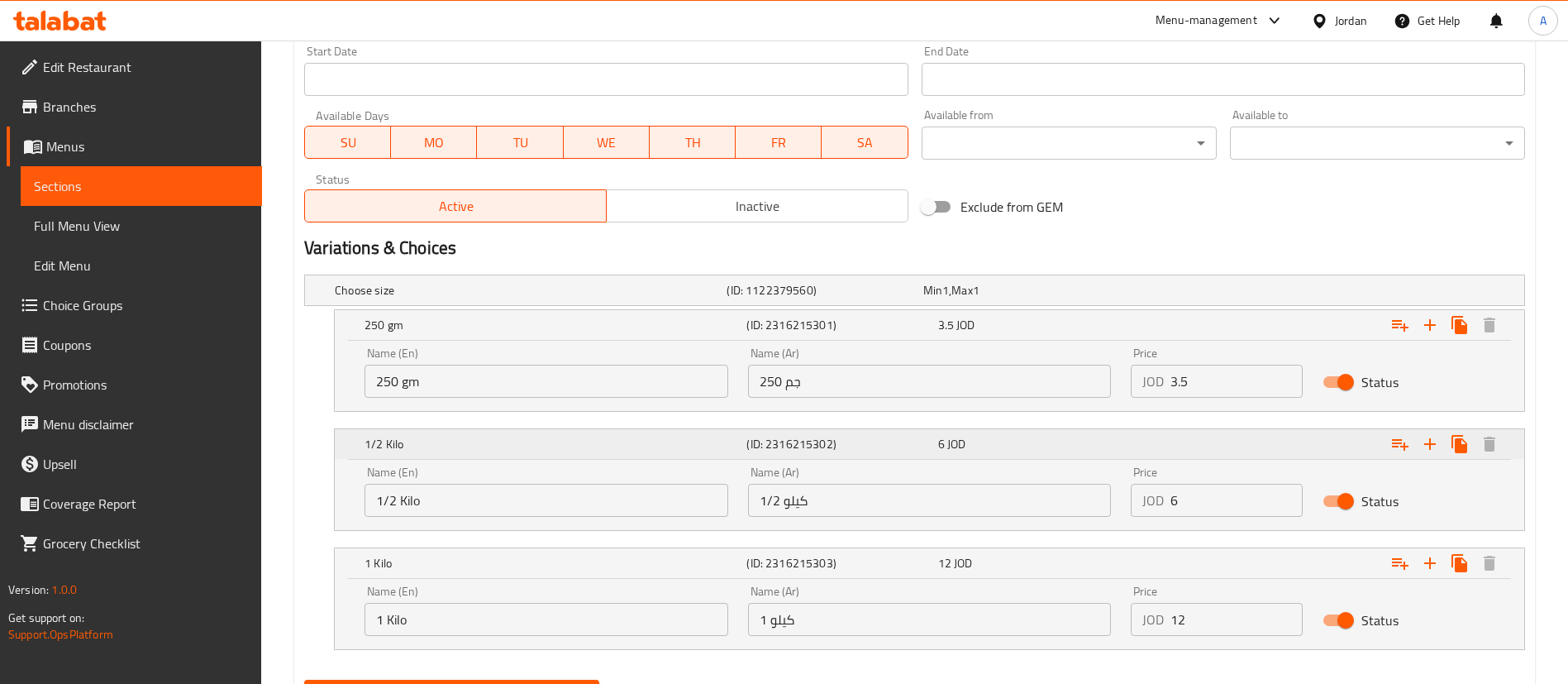
scroll to position [744, 0]
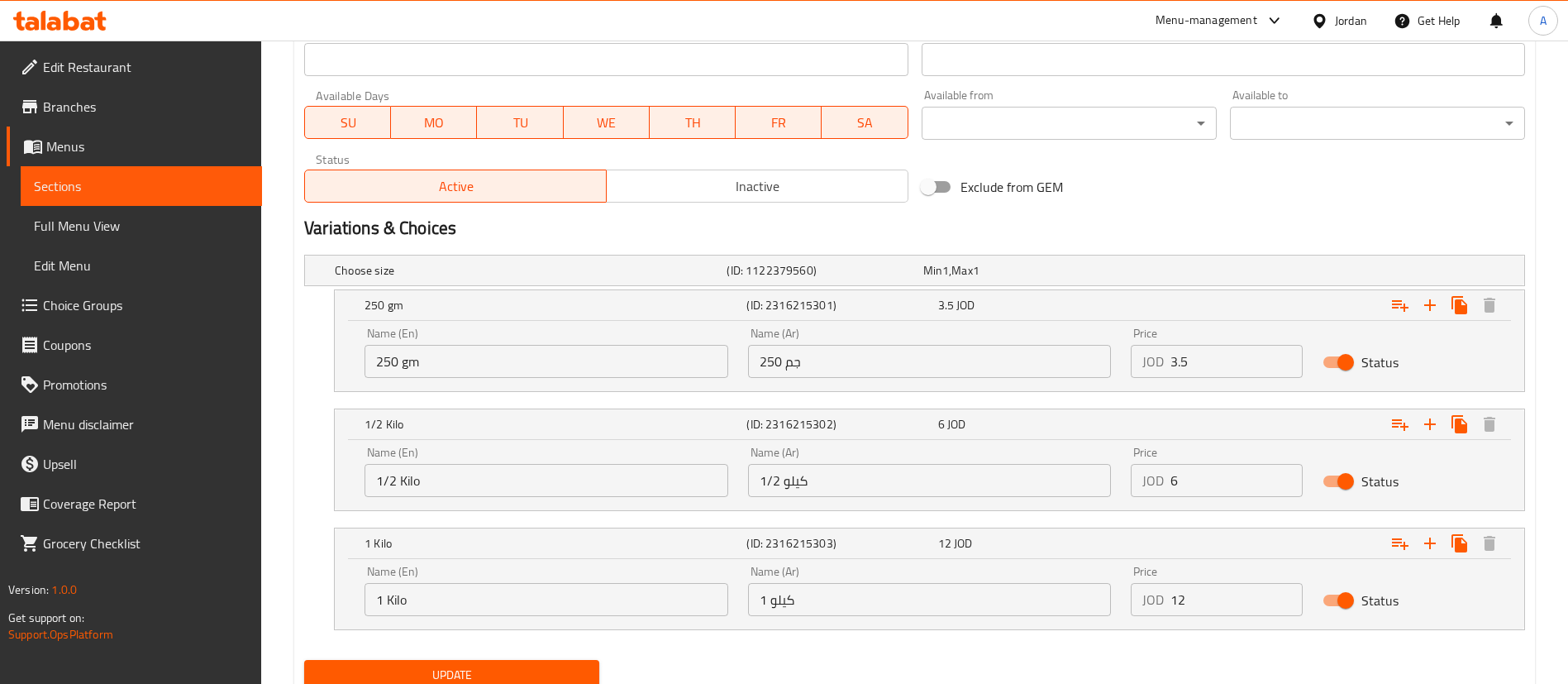
drag, startPoint x: 391, startPoint y: 364, endPoint x: 276, endPoint y: 346, distance: 116.4
click at [293, 353] on div "Home / Restaurants management / Menus / Sections / item / update Meals section …" at bounding box center [915, 21] width 1307 height 1450
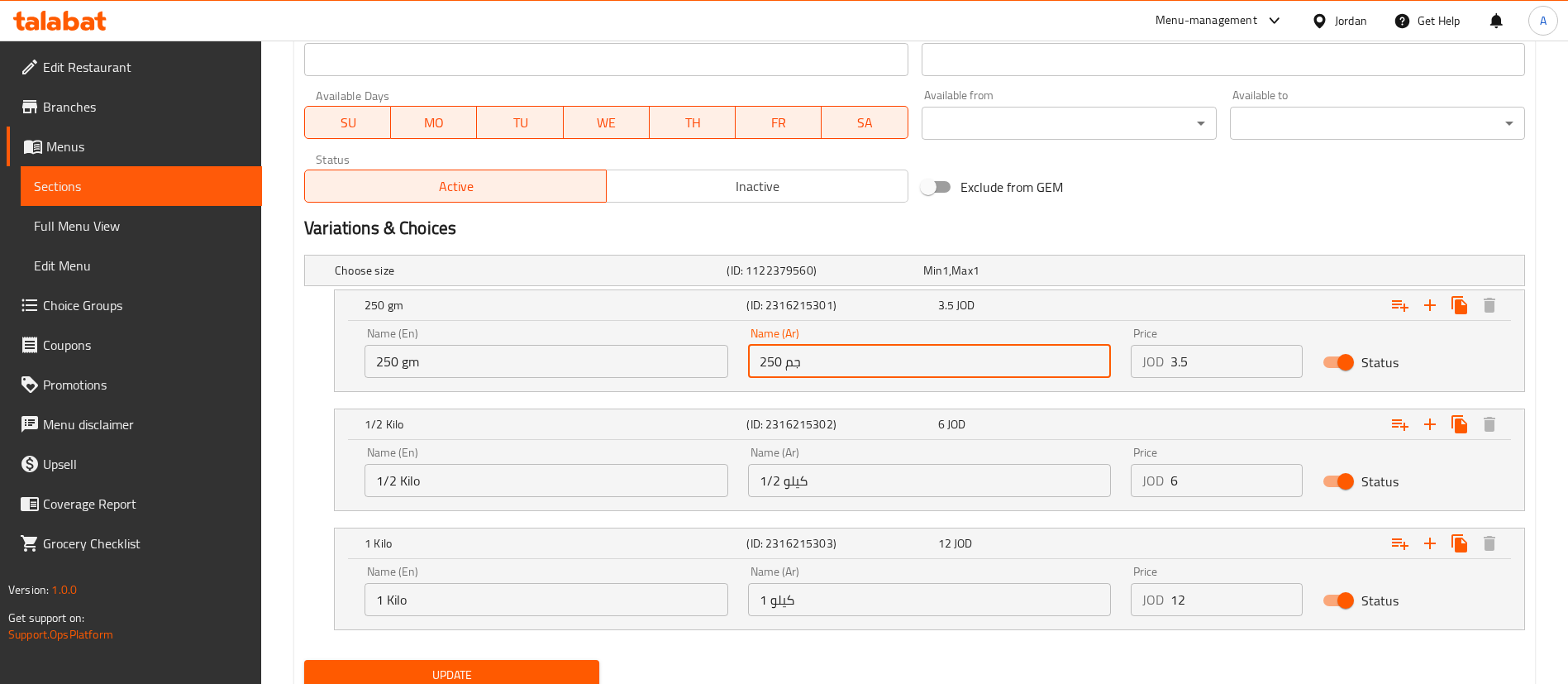
drag, startPoint x: 905, startPoint y: 365, endPoint x: 675, endPoint y: 348, distance: 230.6
click at [670, 357] on div "Name (En) 250 gm Name (En) Name (Ar) 250 جم Name (Ar) Price JOD 3.5 Price Status" at bounding box center [929, 353] width 1150 height 70
drag, startPoint x: 537, startPoint y: 487, endPoint x: 312, endPoint y: 480, distance: 225.1
click at [316, 482] on div "1/2 Kilo (ID: 2316215302) 6 JOD Name (En) 1/2 Kilo Name (En) Name (Ar) 1/2 كيلو…" at bounding box center [915, 460] width 1221 height 102
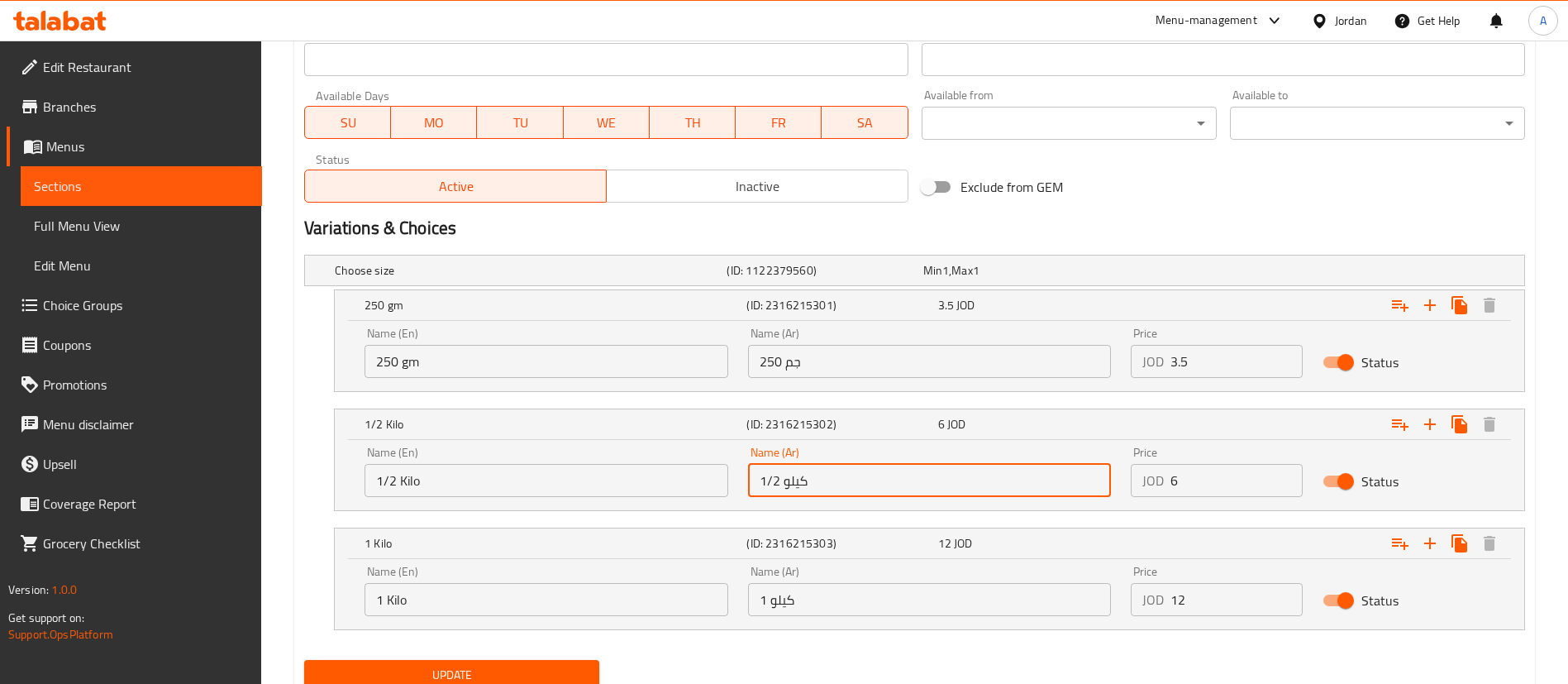
drag, startPoint x: 799, startPoint y: 493, endPoint x: 672, endPoint y: 487, distance: 127.1
click at [679, 491] on div "Name (En) 1/2 Kilo Name (En) Name (Ar) 1/2 كيلو Name (Ar) Price JOD 6 Price Sta…" at bounding box center [929, 471] width 1150 height 70
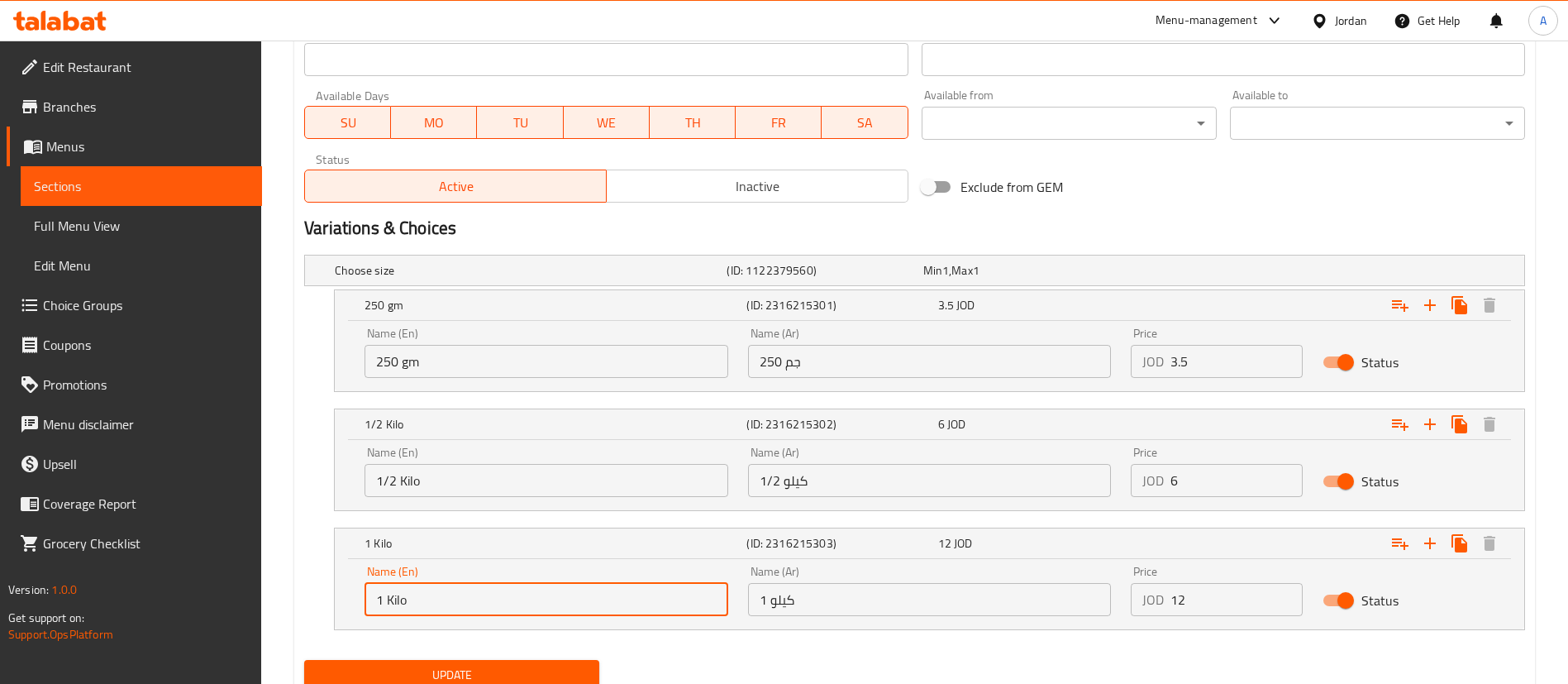
drag, startPoint x: 584, startPoint y: 606, endPoint x: 176, endPoint y: 516, distance: 417.8
click at [162, 552] on div "Edit Restaurant Branches Menus Sections Full Menu View Edit Menu Choice Groups …" at bounding box center [784, 21] width 1568 height 1450
drag, startPoint x: 803, startPoint y: 606, endPoint x: 697, endPoint y: 593, distance: 106.8
click at [705, 594] on div "Name (En) 1 Kilo Name (En) Name (Ar) 1 كيلو Name (Ar) Price JOD 12 Price Status" at bounding box center [929, 591] width 1150 height 70
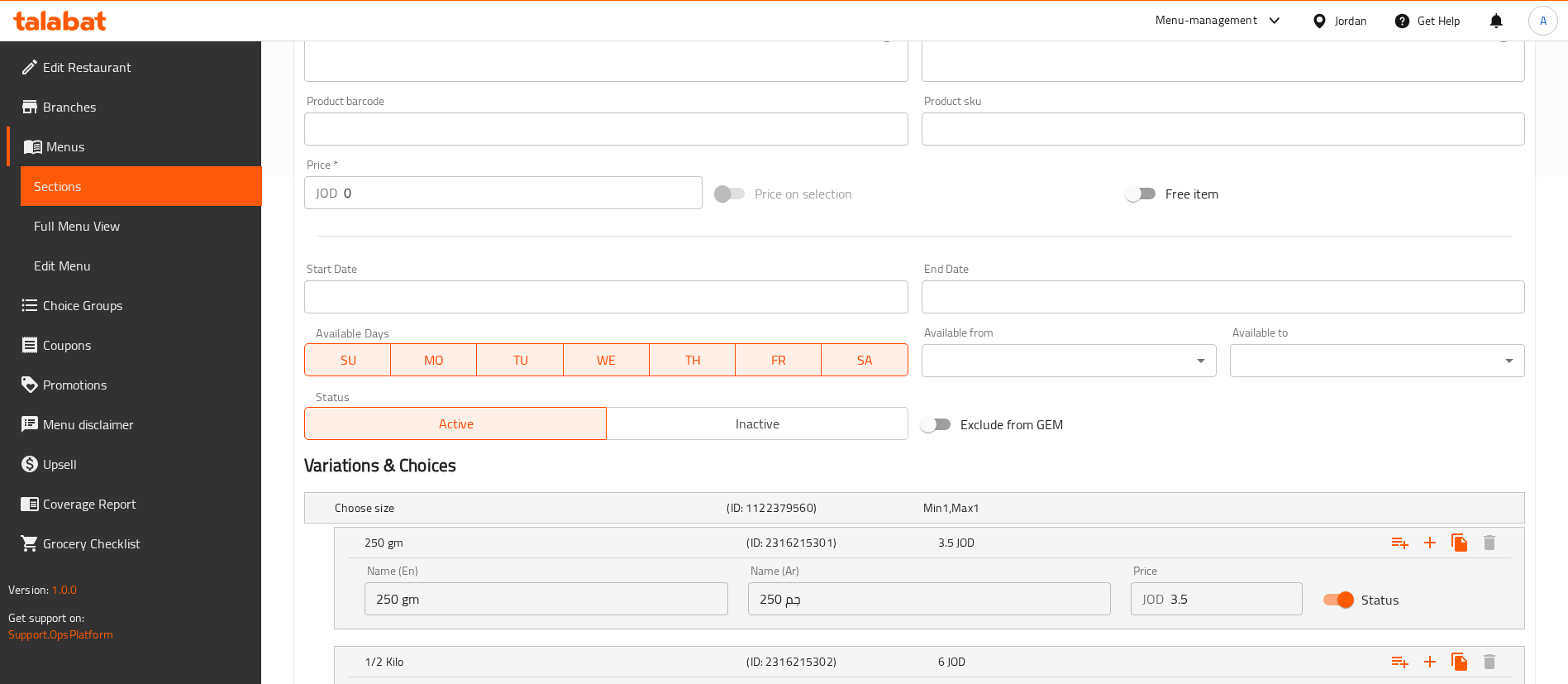
scroll to position [0, 0]
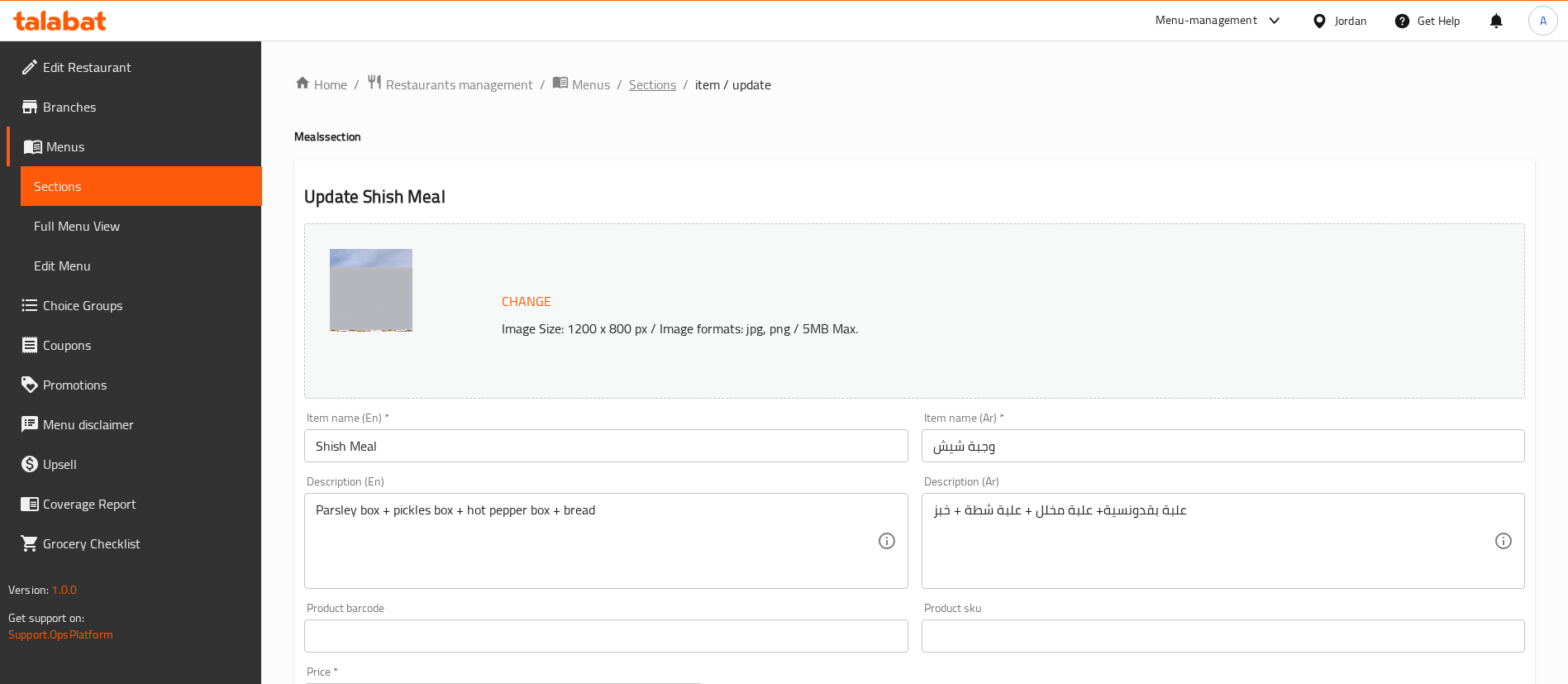
click at [651, 78] on span "Sections" at bounding box center [653, 84] width 47 height 20
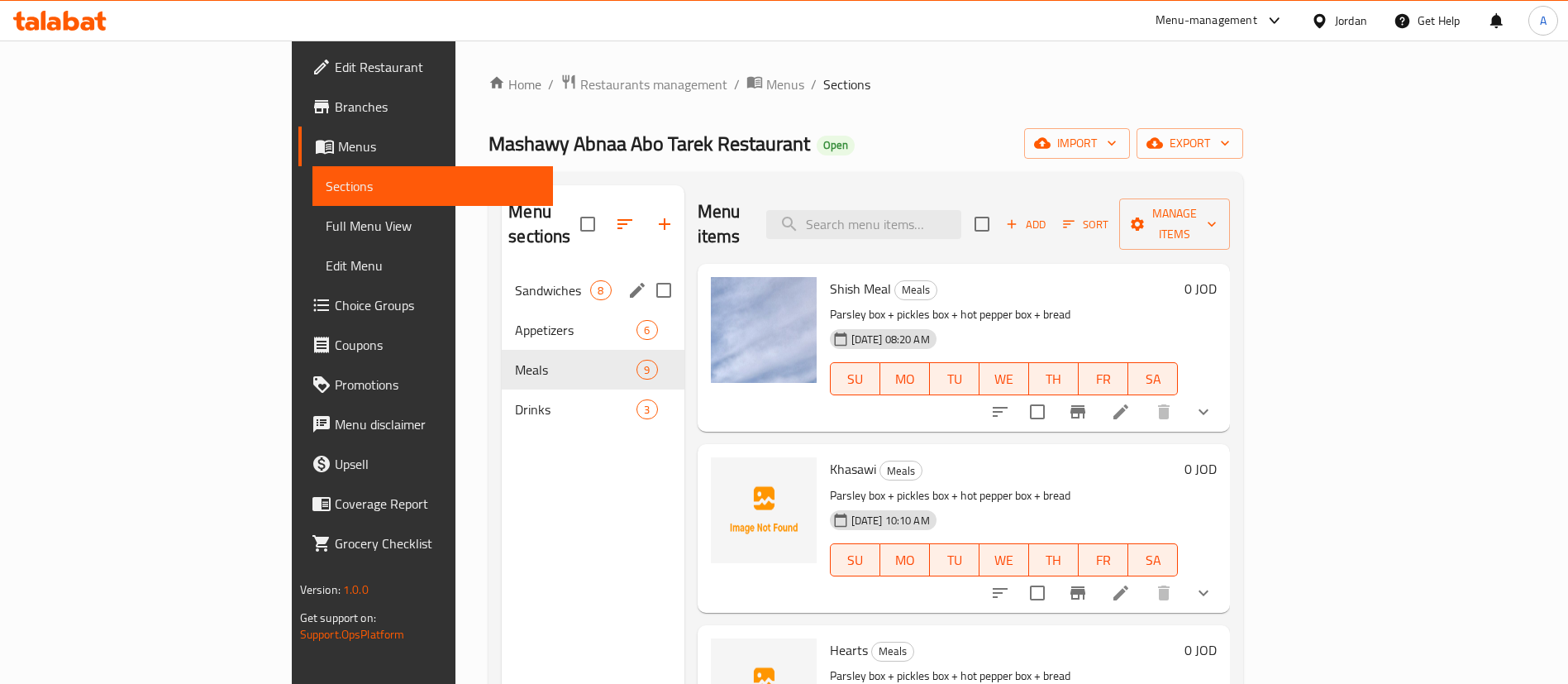
click at [502, 310] on div "Appetizers 6" at bounding box center [592, 329] width 182 height 39
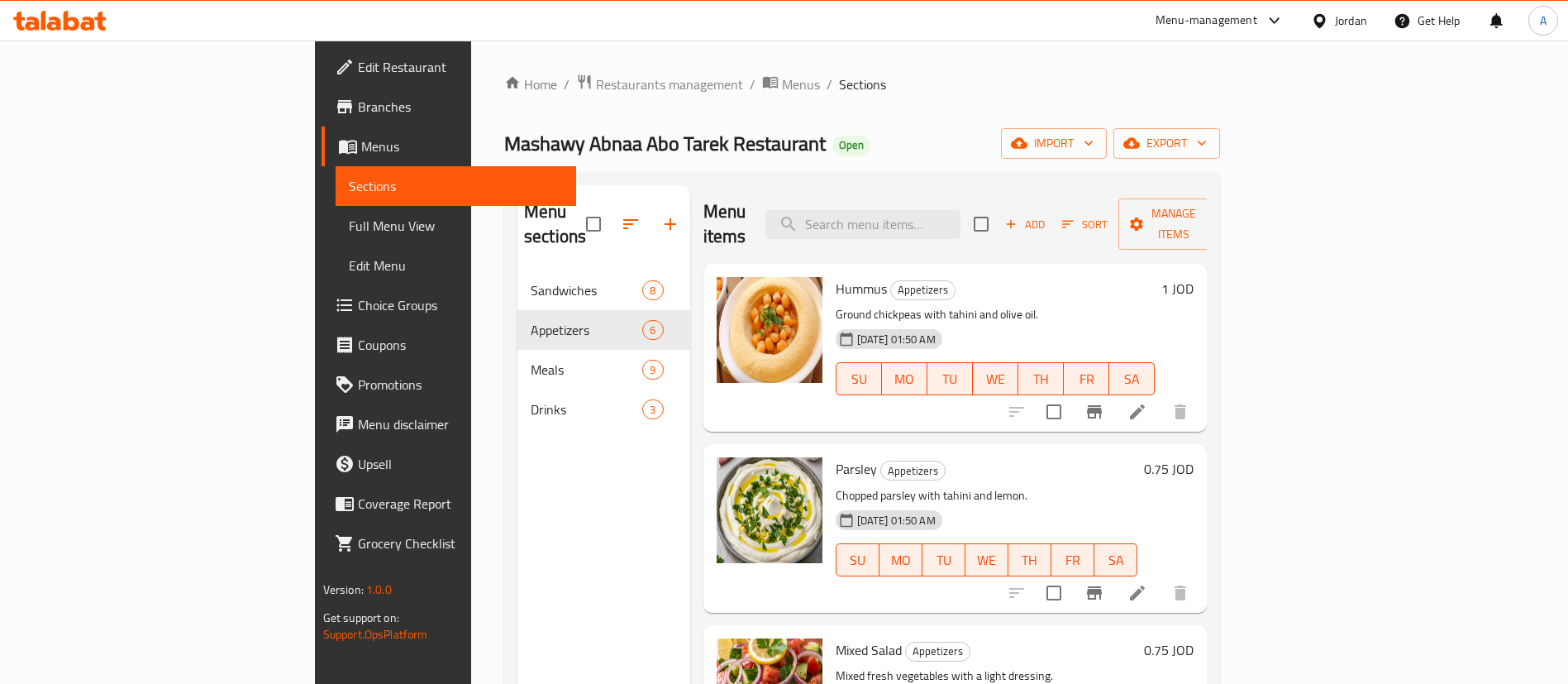
click at [1047, 219] on span "Add" at bounding box center [1025, 224] width 45 height 19
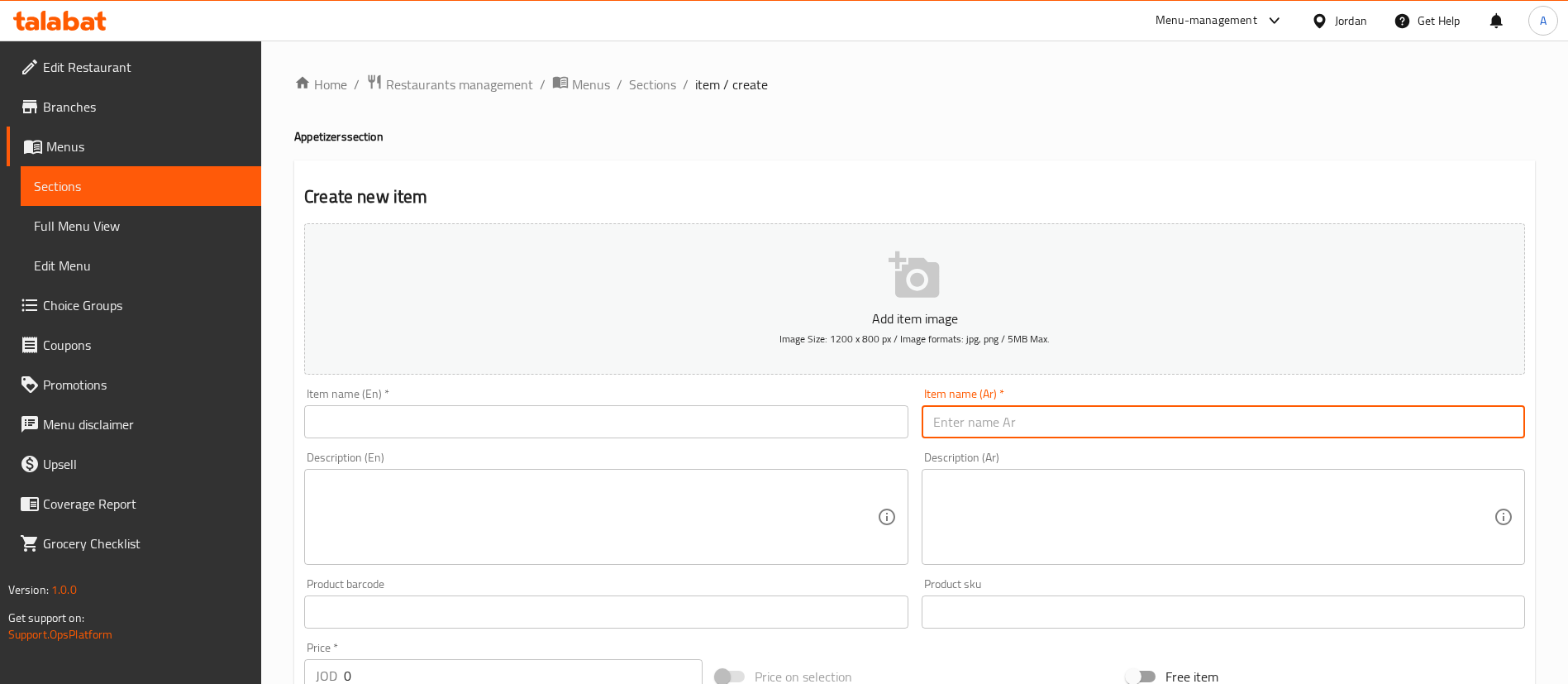
click at [1107, 423] on input "text" at bounding box center [1223, 421] width 603 height 33
type input "سلطة سخنة"
click at [787, 425] on input "text" at bounding box center [606, 421] width 603 height 33
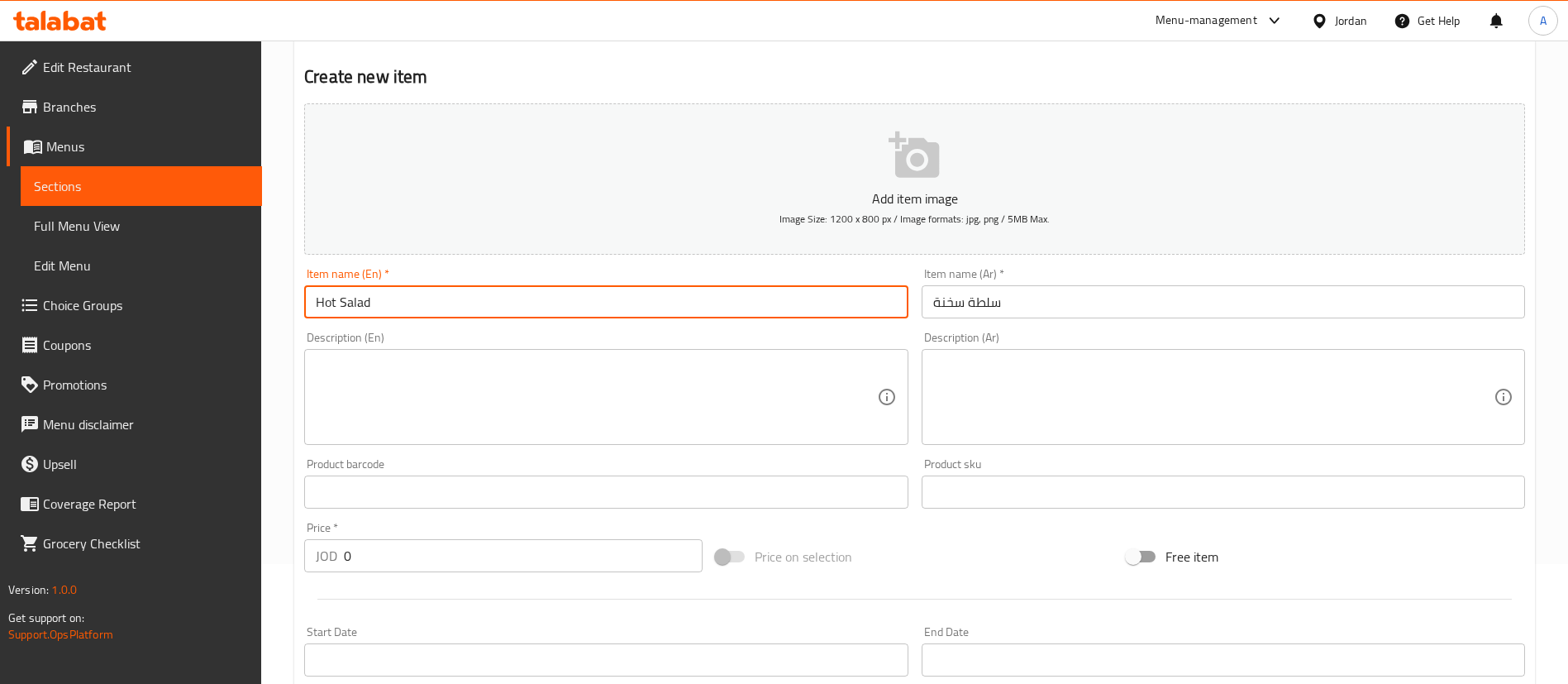
scroll to position [124, 0]
type input "Hot Salad"
drag, startPoint x: 306, startPoint y: 548, endPoint x: 217, endPoint y: 545, distance: 89.1
click at [243, 548] on div "Edit Restaurant Branches Menus Sections Full Menu View Edit Menu Choice Groups …" at bounding box center [784, 480] width 1568 height 1127
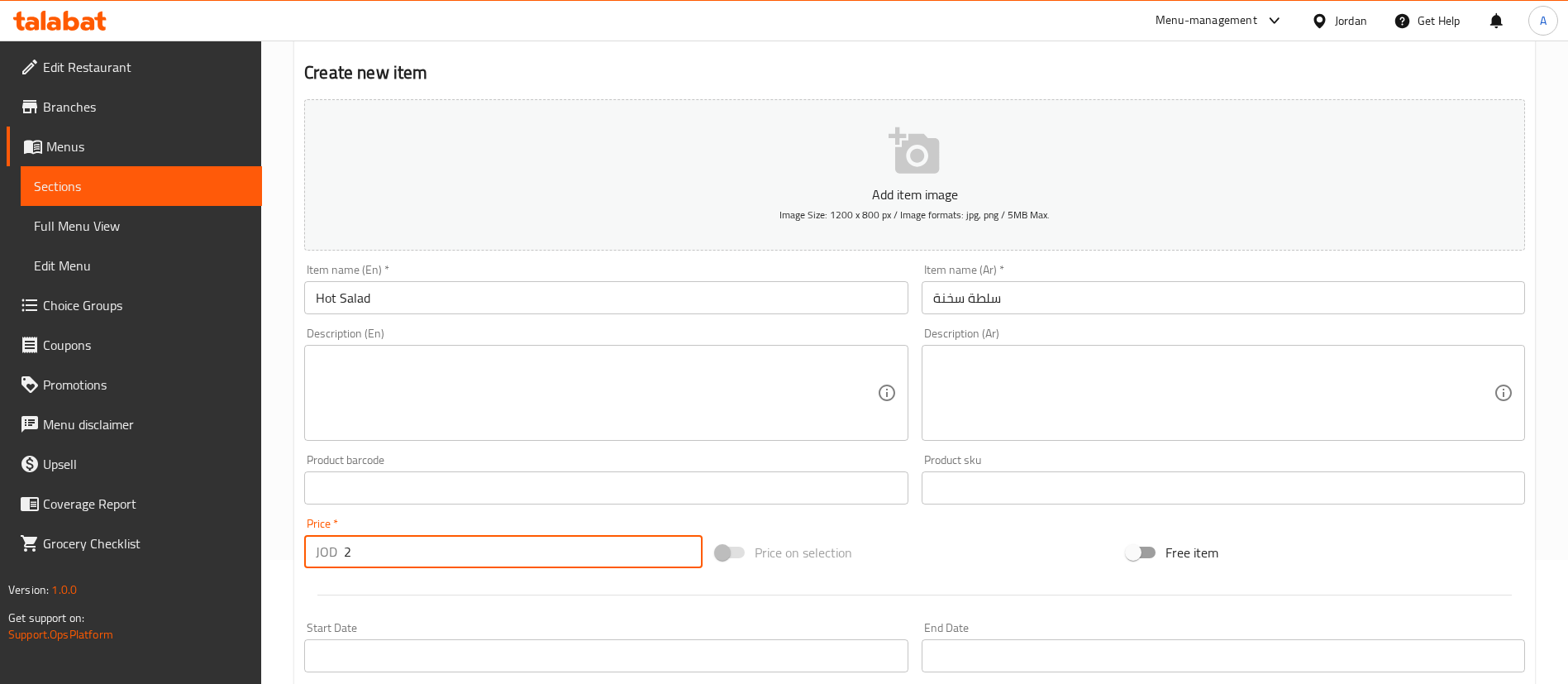
type input "2"
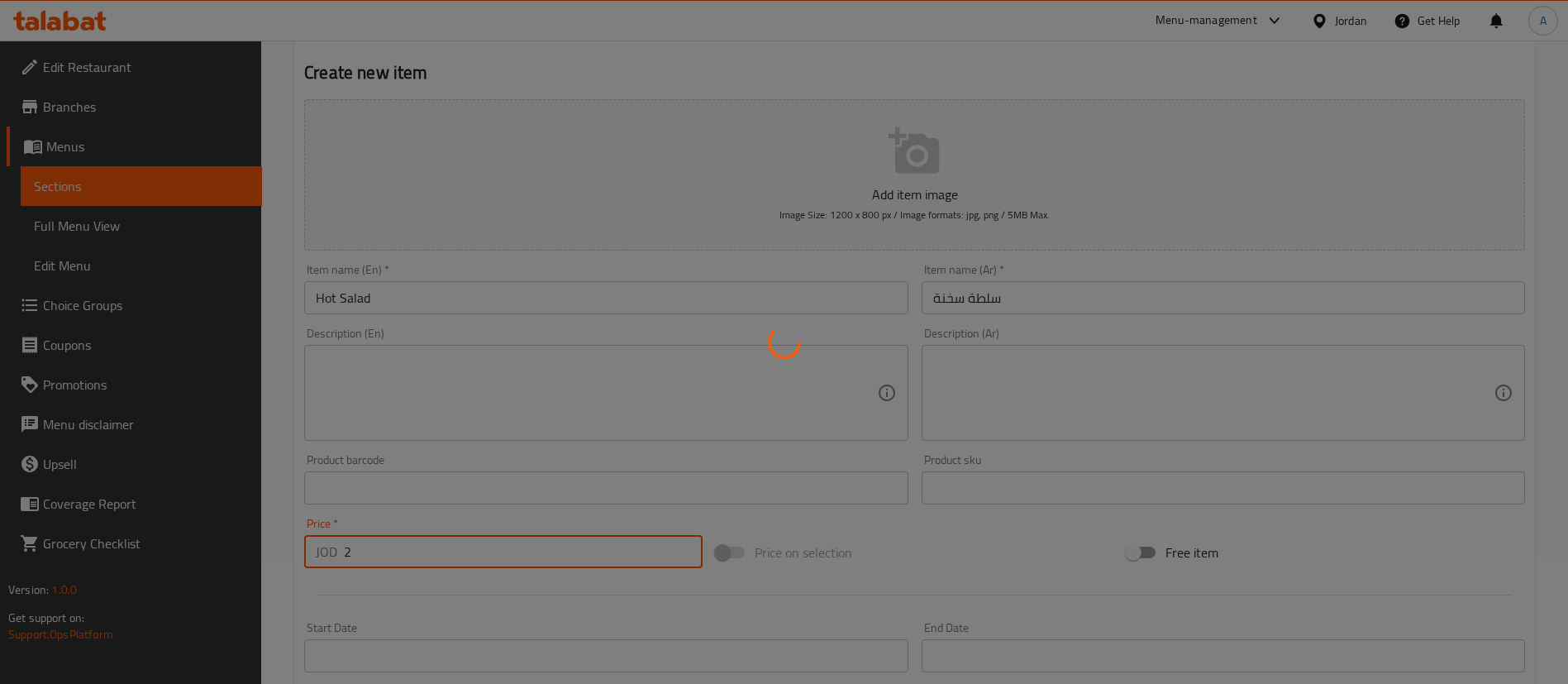
type input "0"
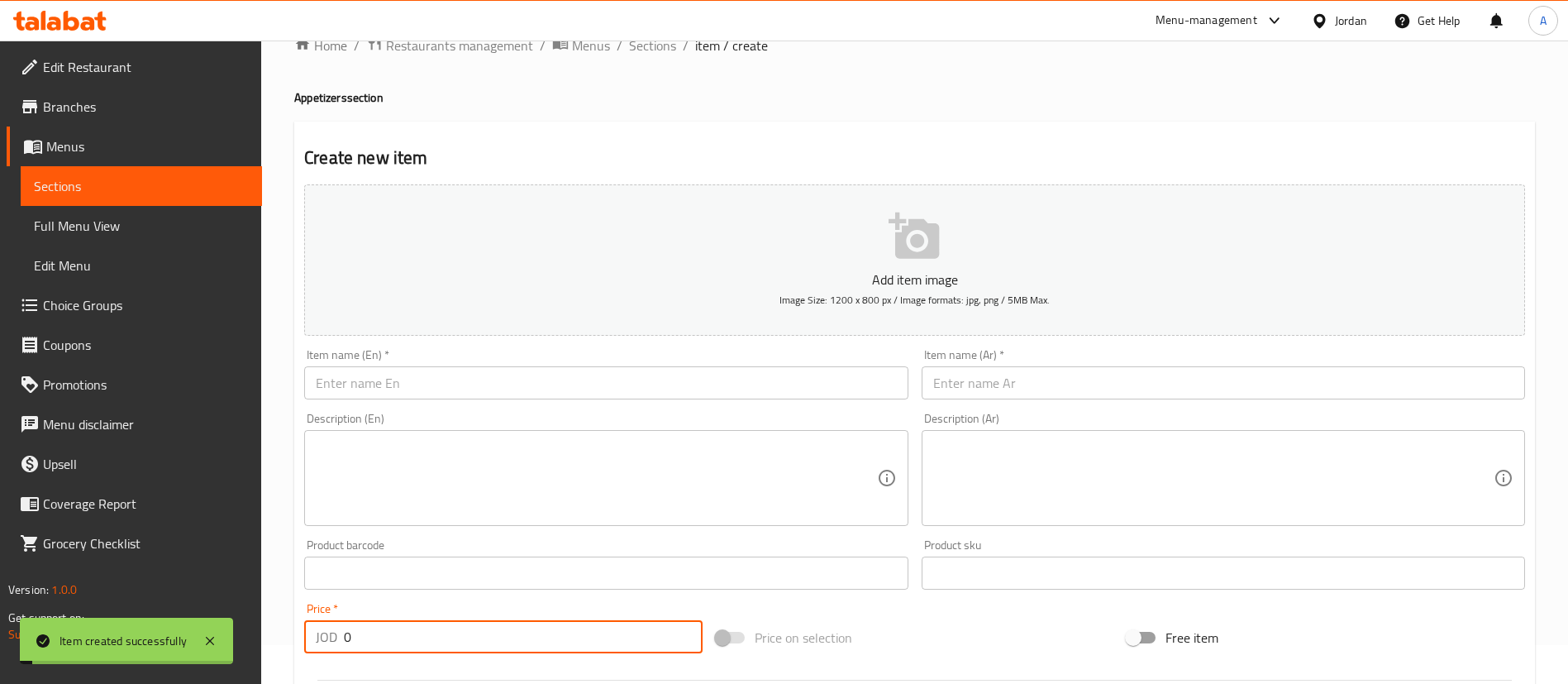
scroll to position [0, 0]
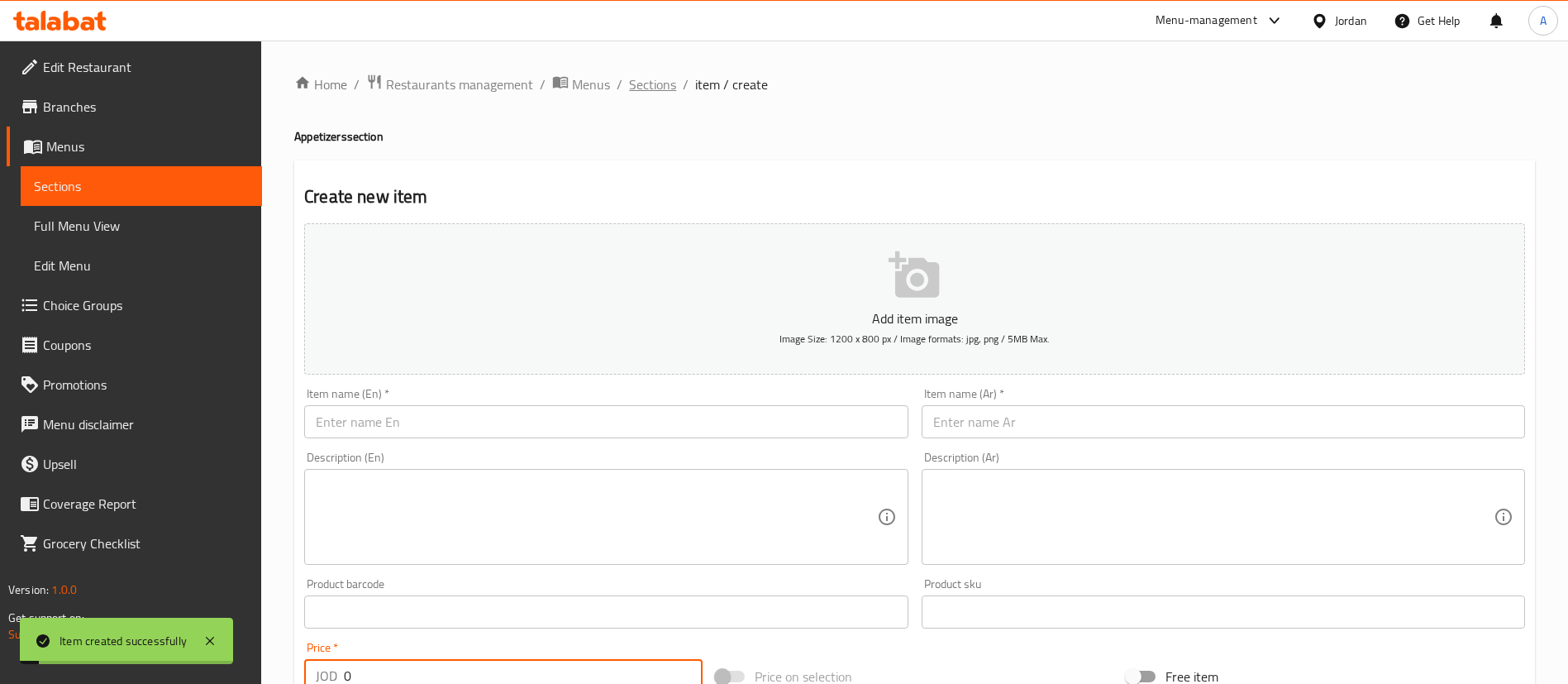
click at [629, 82] on span "Sections" at bounding box center [653, 84] width 47 height 20
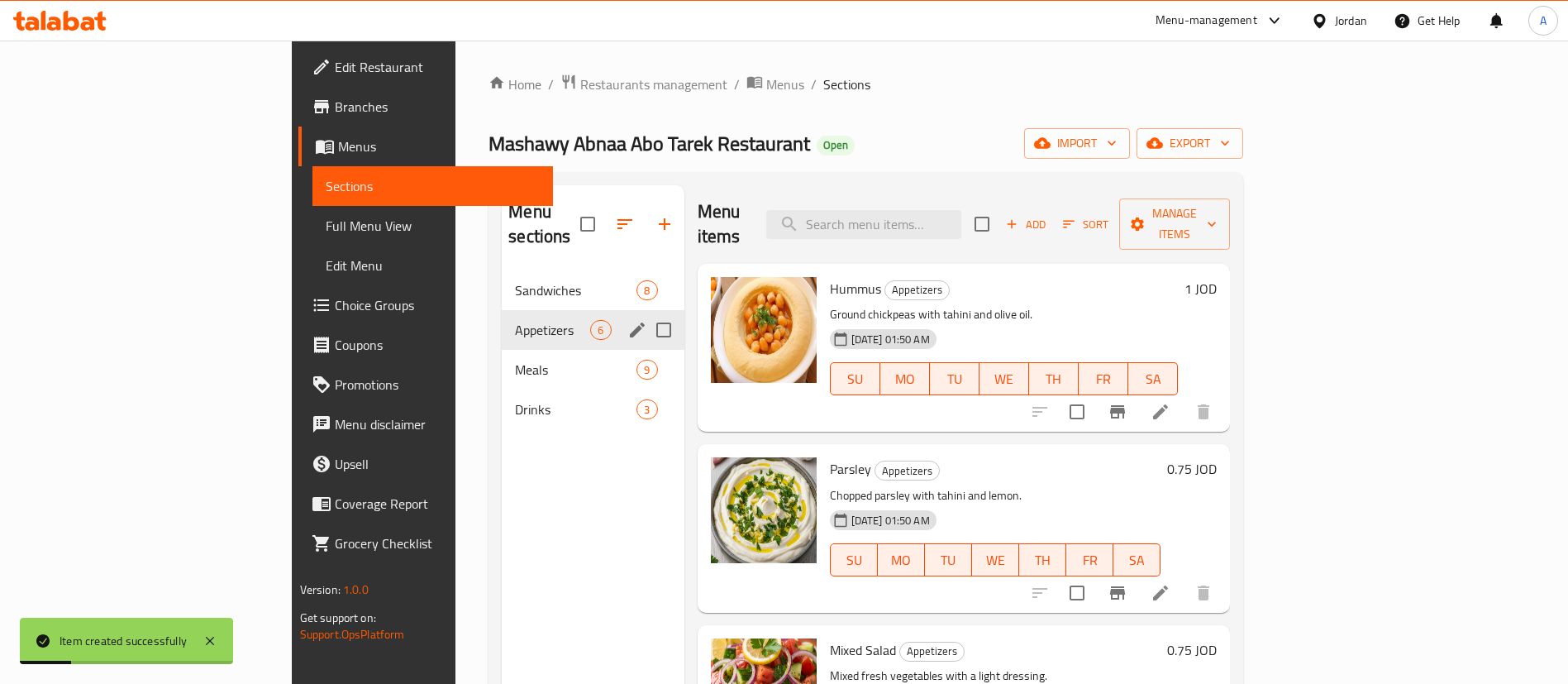
click at [502, 323] on div "Appetizers 6" at bounding box center [592, 329] width 182 height 39
click at [515, 360] on span "Meals" at bounding box center [575, 370] width 121 height 20
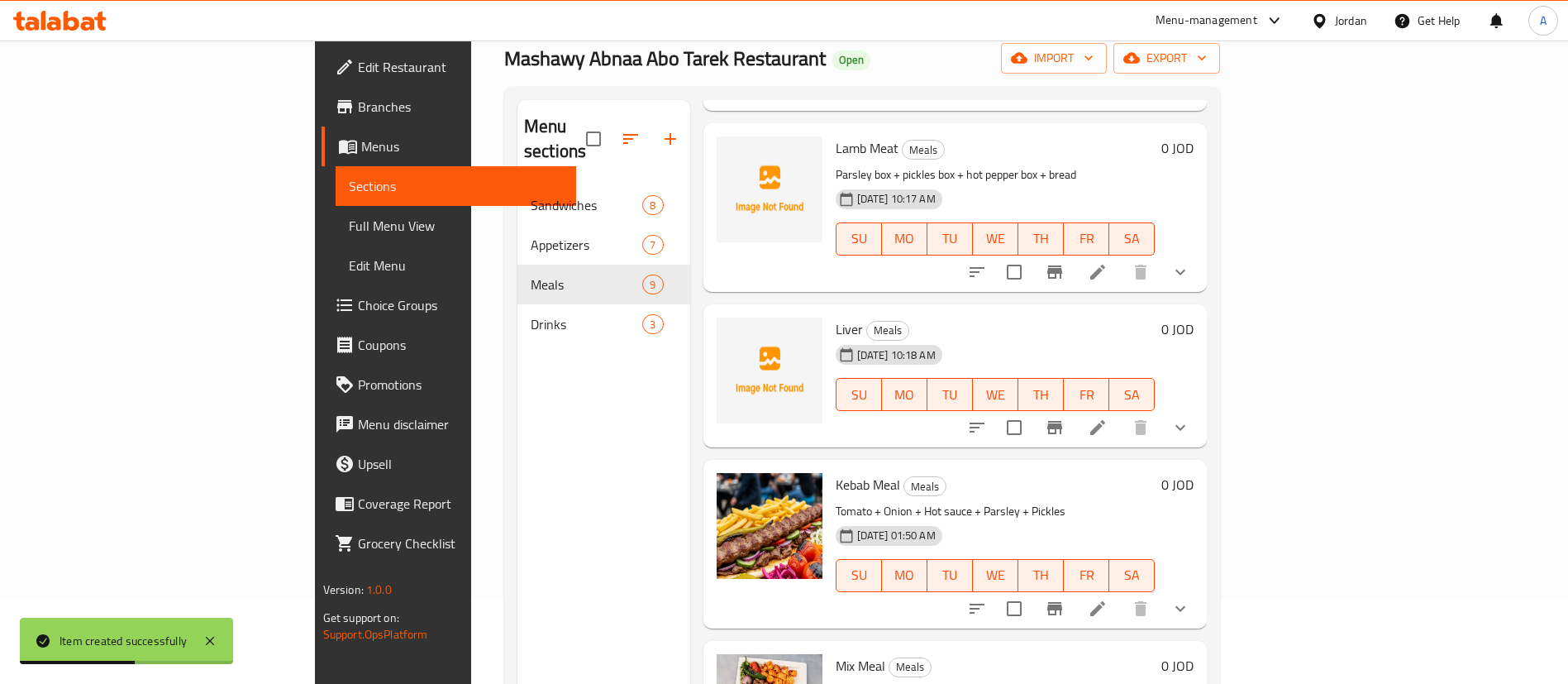
scroll to position [124, 0]
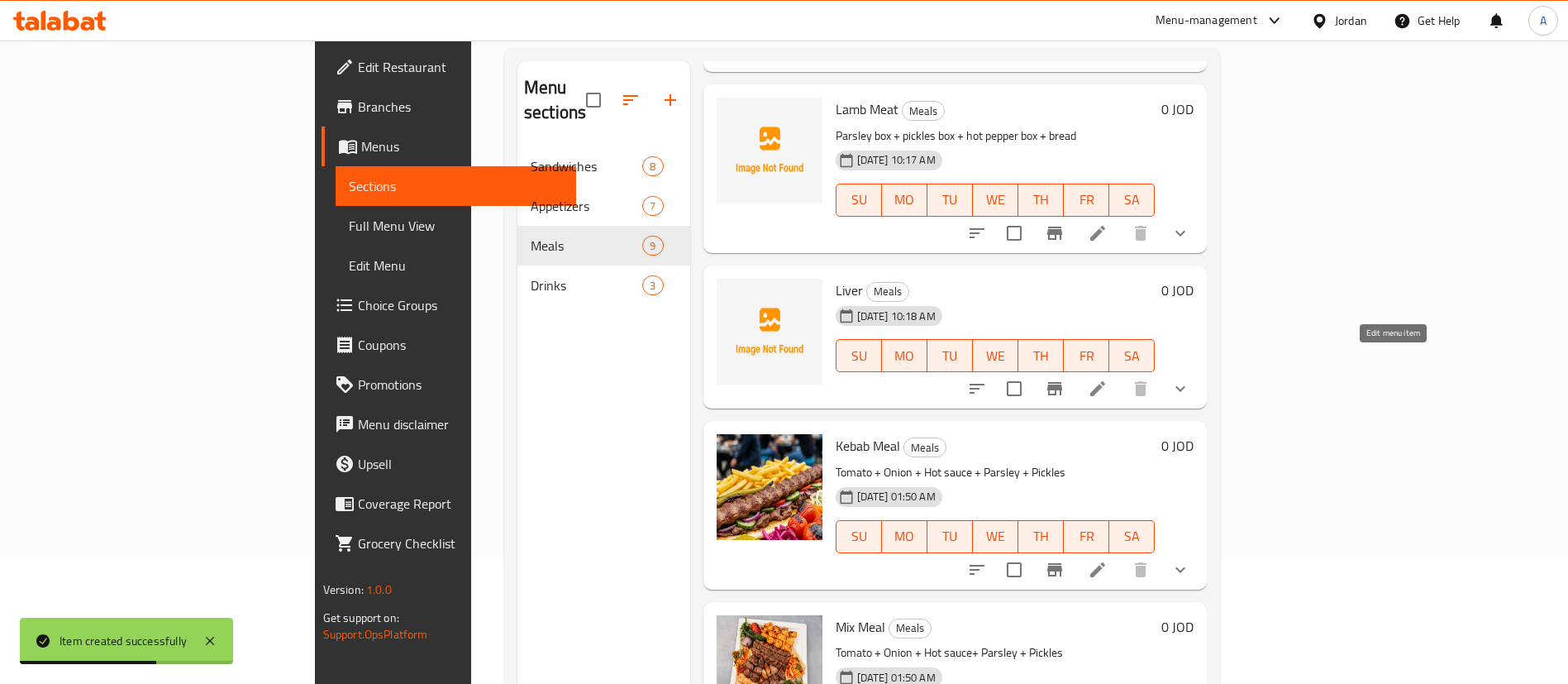
click at [1108, 379] on icon at bounding box center [1098, 389] width 20 height 20
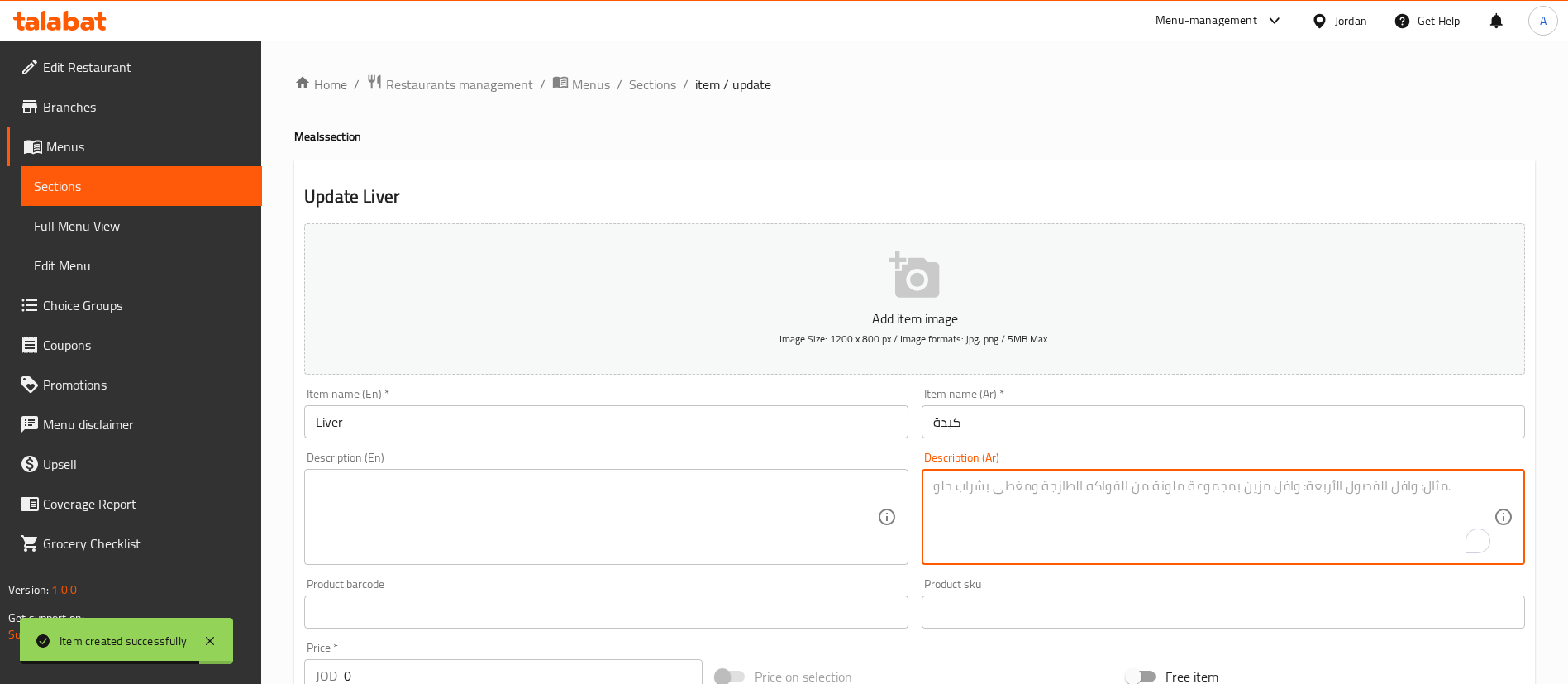
click at [1018, 504] on textarea "To enrich screen reader interactions, please activate Accessibility in Grammarl…" at bounding box center [1213, 516] width 560 height 78
paste textarea "علبة بقدونسية+ علبة مخلل + علبة شطة + خبز"
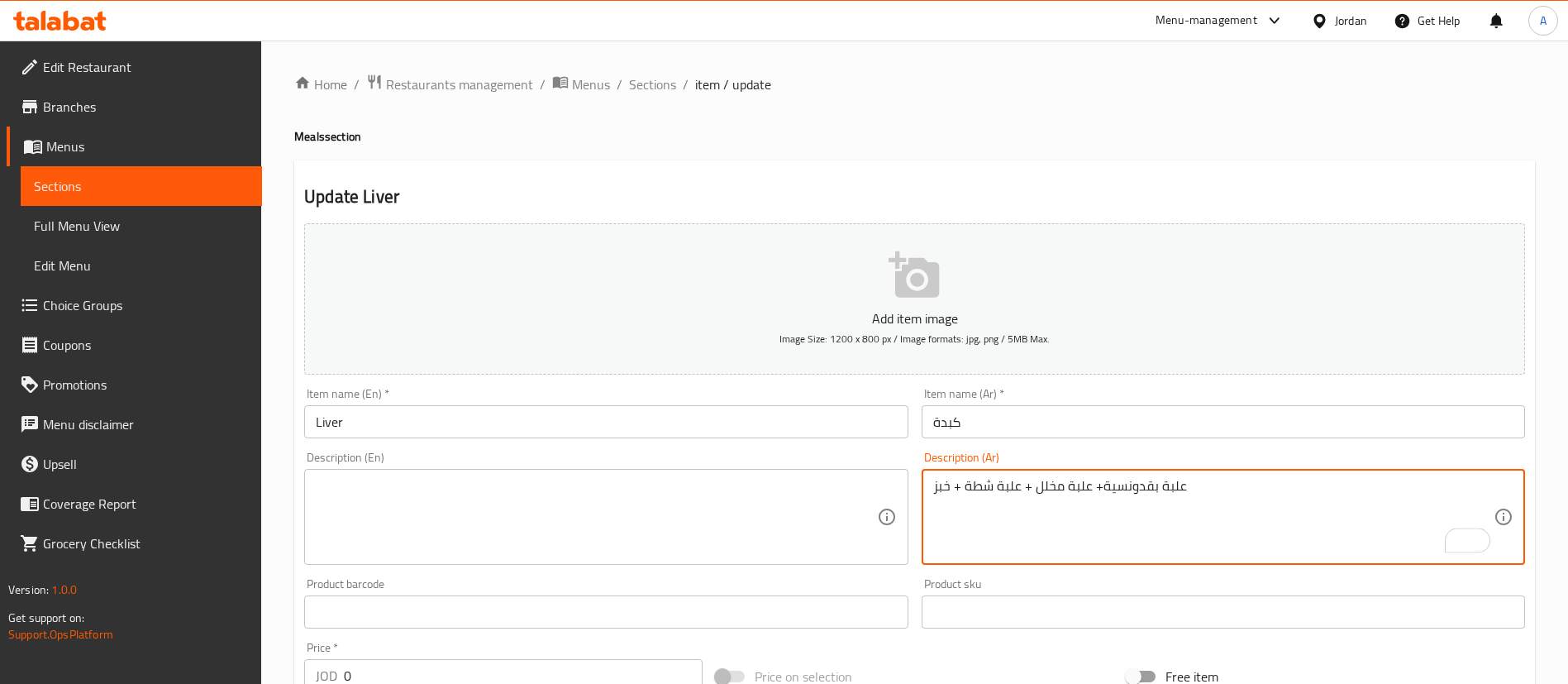
type textarea "علبة بقدونسية+ علبة مخلل + علبة شطة + خبز"
click at [771, 509] on textarea at bounding box center [596, 516] width 560 height 78
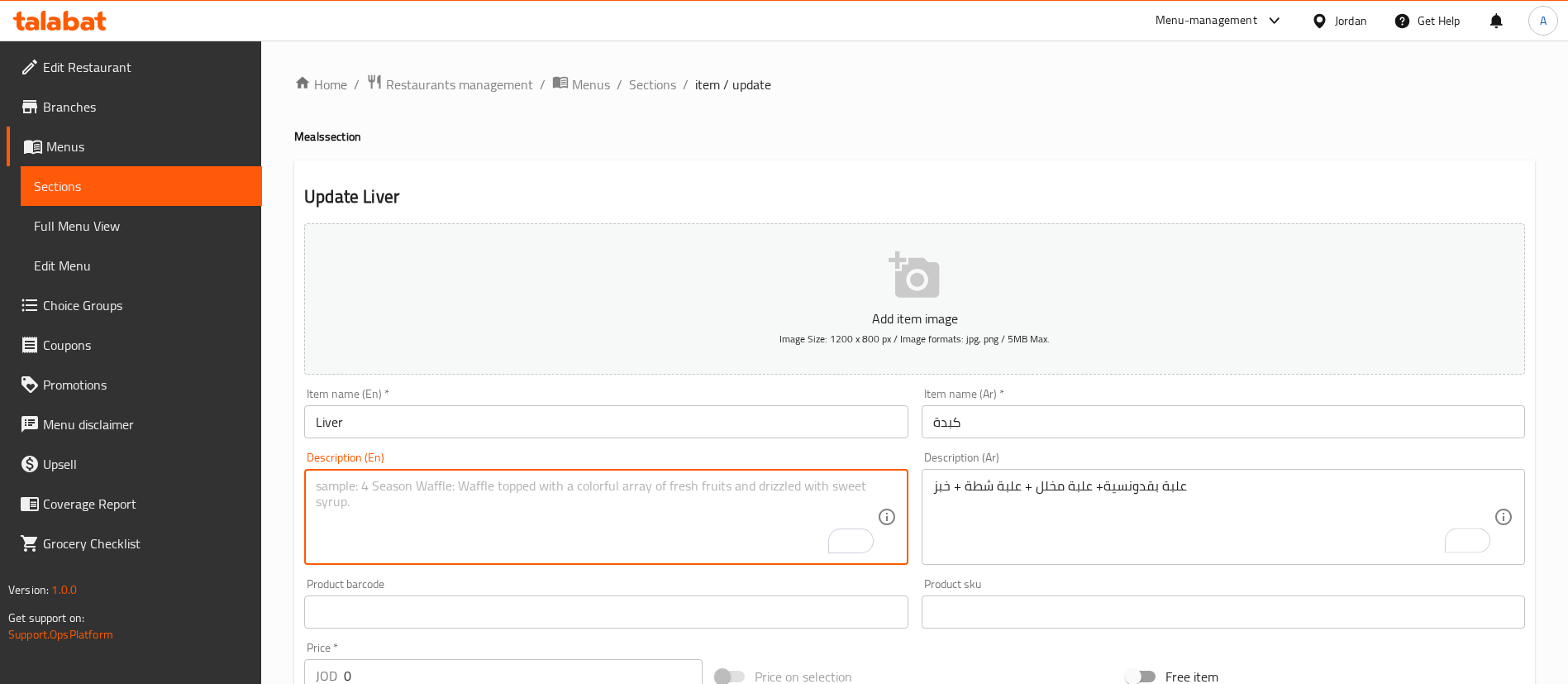
paste textarea "Parsley box + pickles box + hot pepper box + bread"
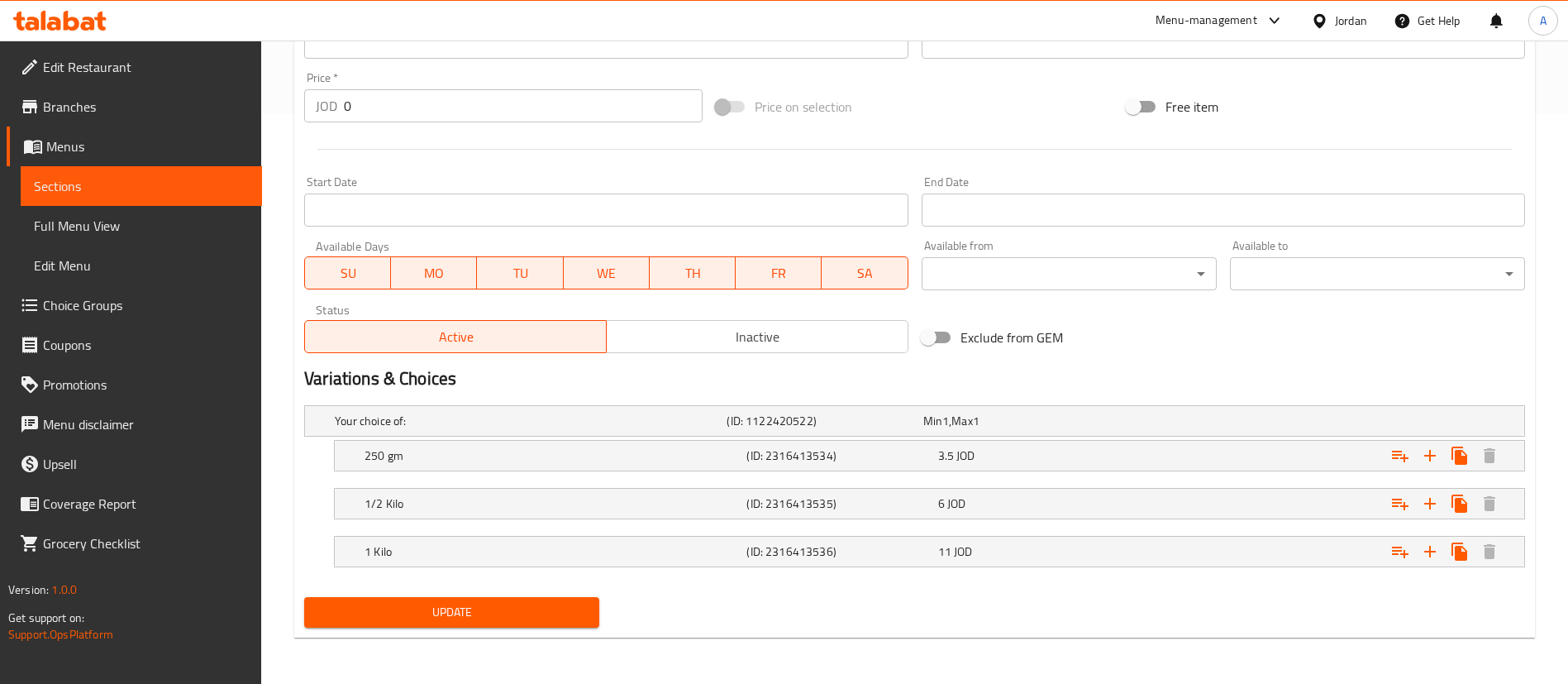
type textarea "Parsley box + pickles box + hot pepper box + bread"
click at [431, 631] on div "Update Liver Add item image Image Size: 1200 x 800 px / Image formats: jpg, png…" at bounding box center [915, 114] width 1240 height 1047
click at [437, 618] on span "Update" at bounding box center [451, 611] width 268 height 21
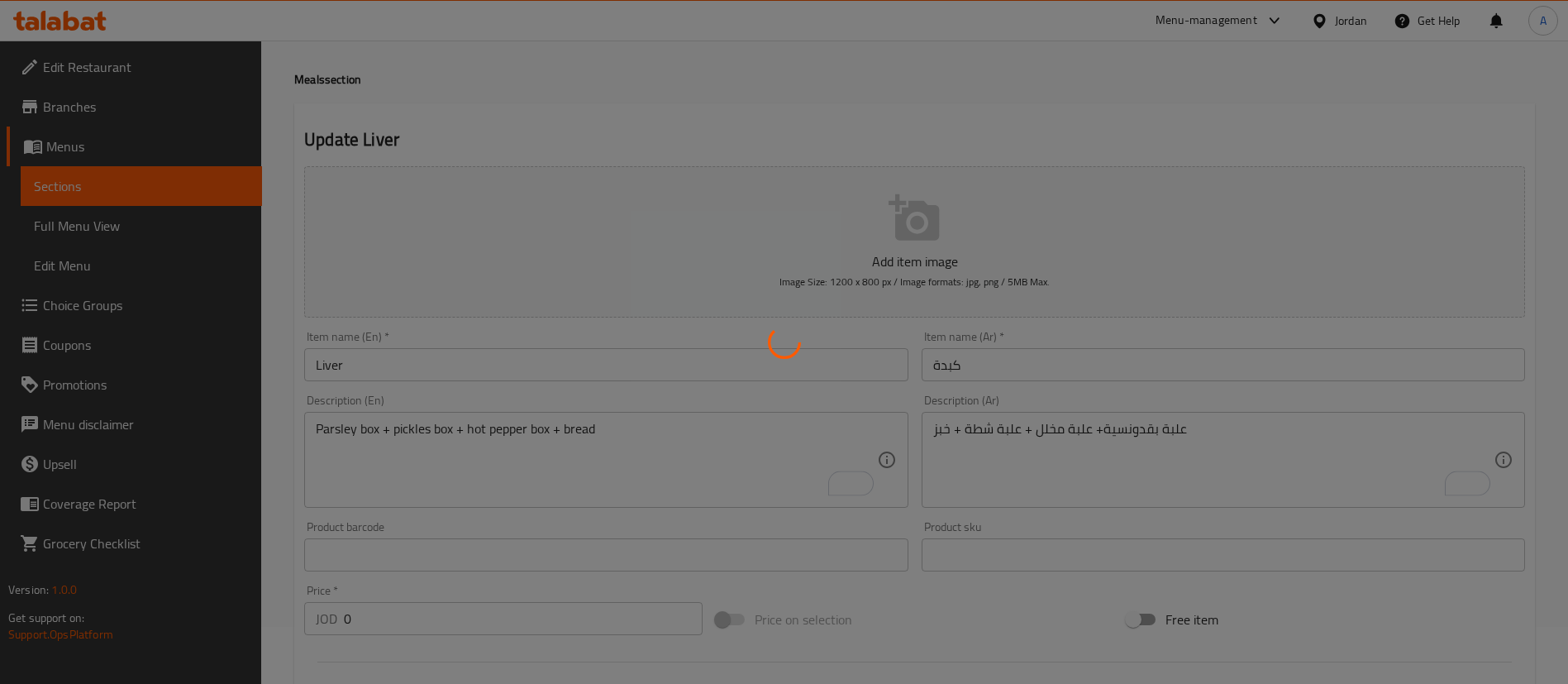
scroll to position [0, 0]
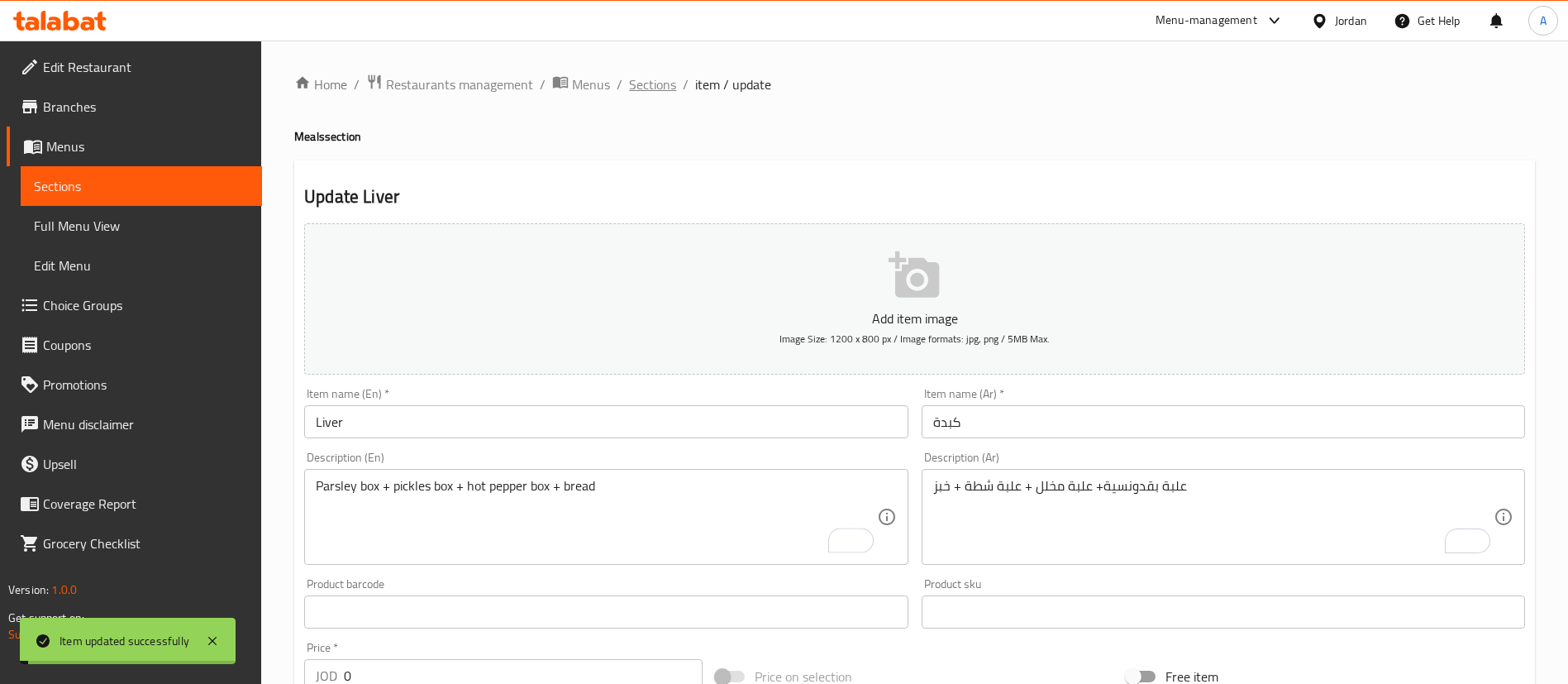
click at [637, 84] on span "Sections" at bounding box center [653, 84] width 47 height 20
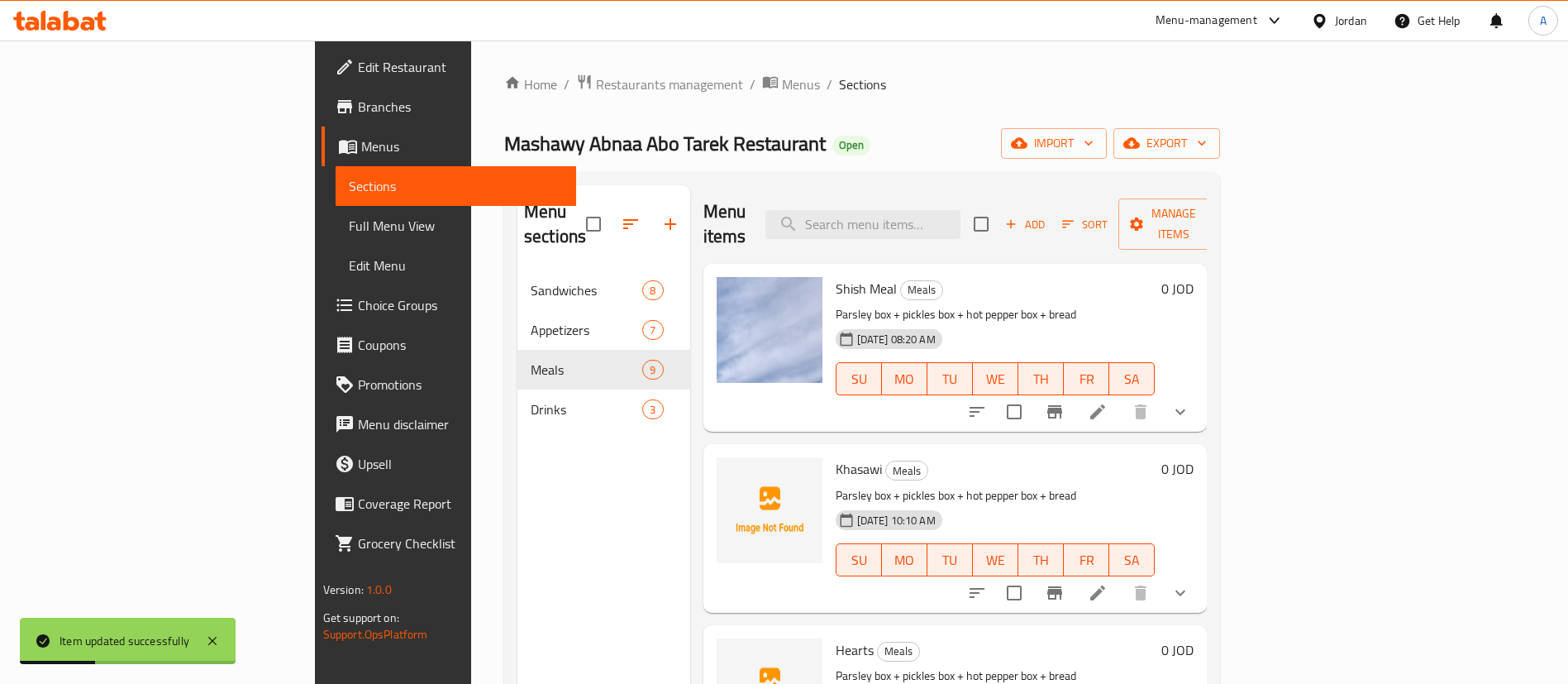
drag, startPoint x: 1248, startPoint y: 224, endPoint x: 1282, endPoint y: 241, distance: 38.0
click at [1207, 249] on div "Menu items Add Sort Manage items Shish Meal Meals Parsley box + pickles box + h…" at bounding box center [949, 527] width 517 height 684
click at [1075, 216] on icon "button" at bounding box center [1067, 224] width 15 height 15
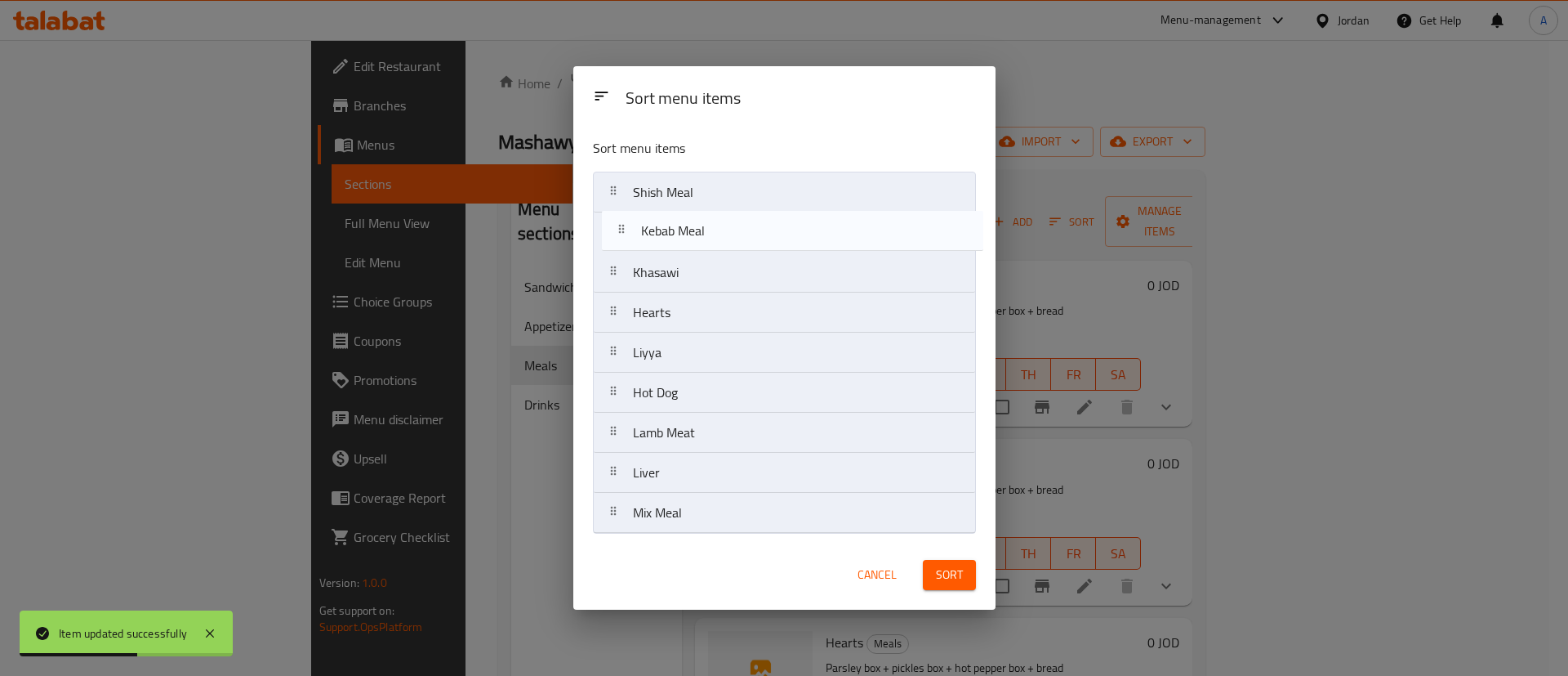
drag, startPoint x: 843, startPoint y: 472, endPoint x: 851, endPoint y: 228, distance: 244.1
click at [851, 228] on nav "Shish Meal Khasawi Hearts Liyya Hot Dog Lamb Meat Liver Kebab Meal Mix Meal" at bounding box center [785, 352] width 383 height 362
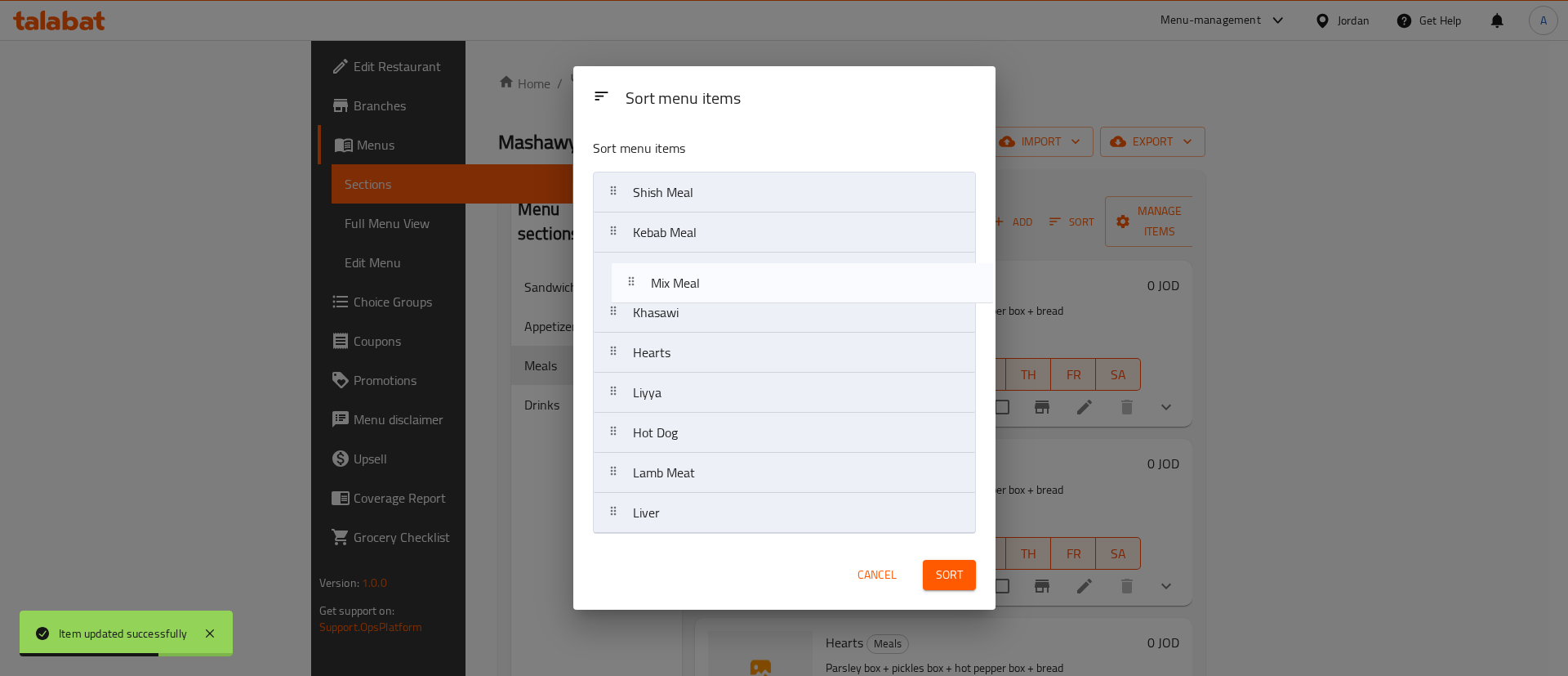
drag, startPoint x: 824, startPoint y: 503, endPoint x: 842, endPoint y: 266, distance: 237.7
click at [842, 266] on nav "Shish Meal Kebab Meal Khasawi Hearts Liyya Hot Dog Lamb Meat Liver Mix Meal" at bounding box center [785, 352] width 383 height 362
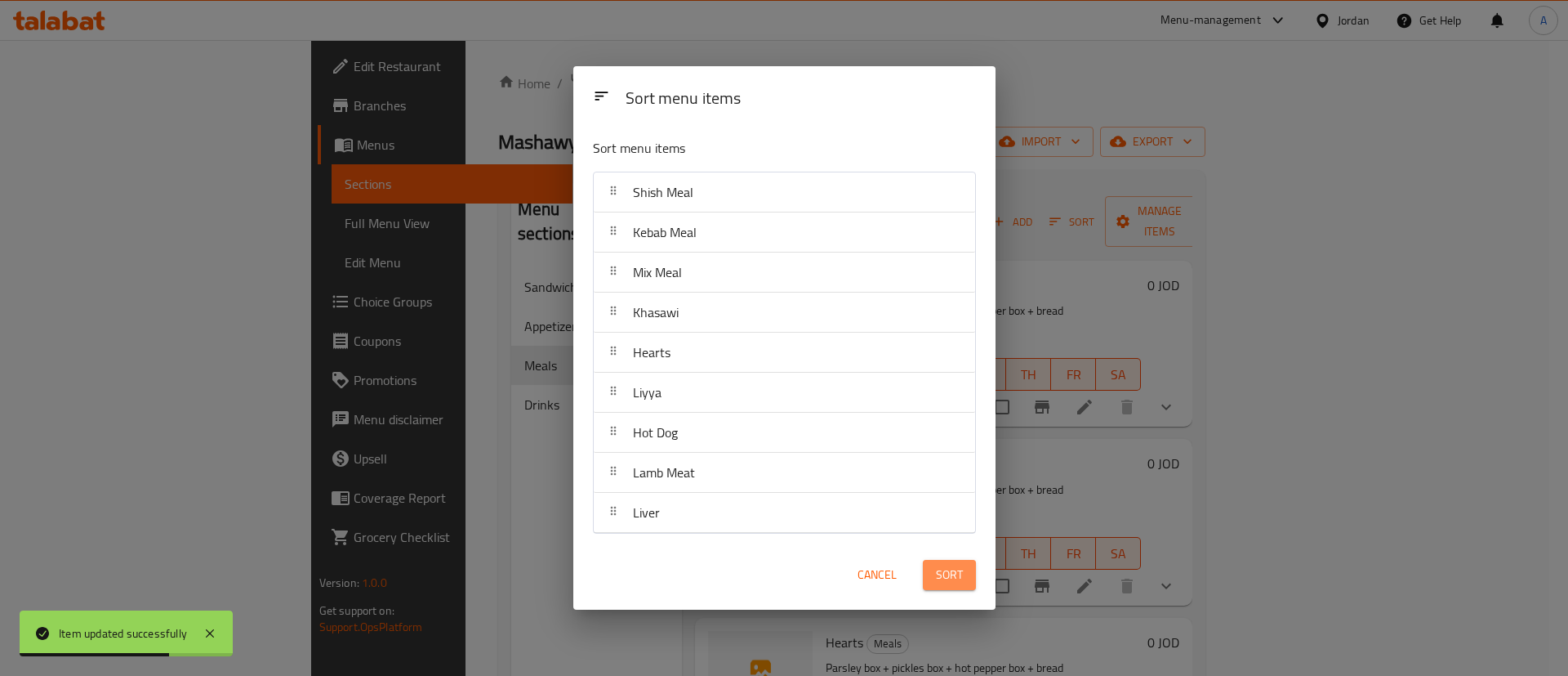
click at [946, 577] on span "Sort" at bounding box center [949, 574] width 27 height 20
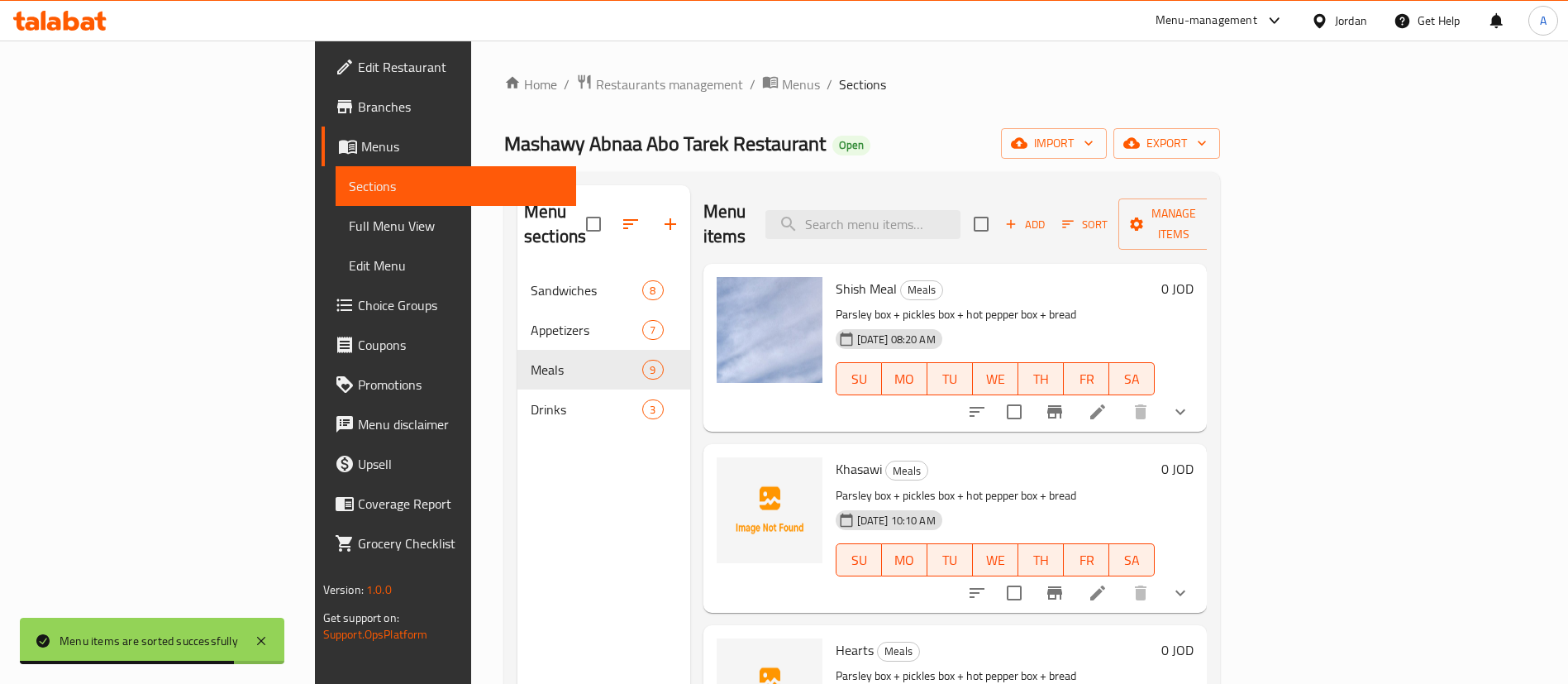
click at [517, 270] on div "Sandwiches 8" at bounding box center [603, 290] width 172 height 39
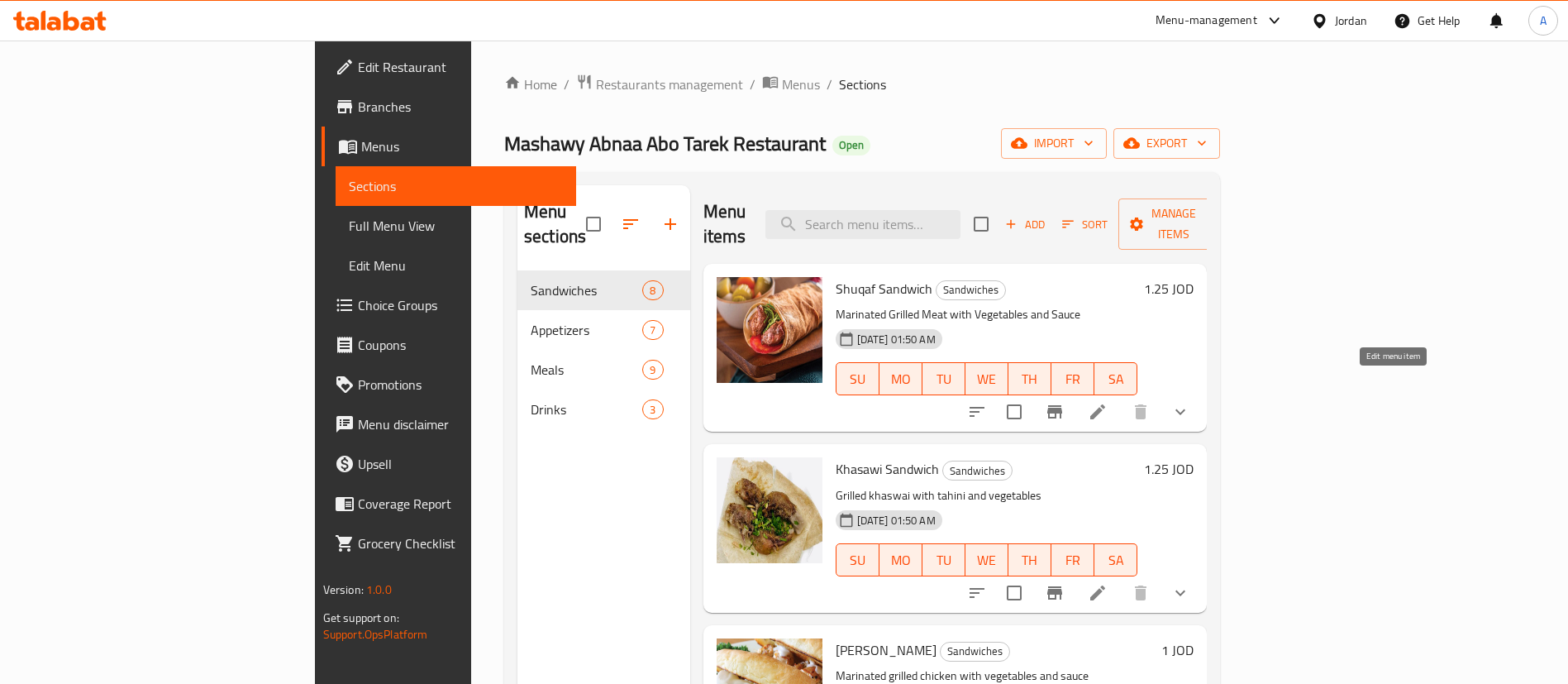
click at [1108, 402] on icon at bounding box center [1098, 412] width 20 height 20
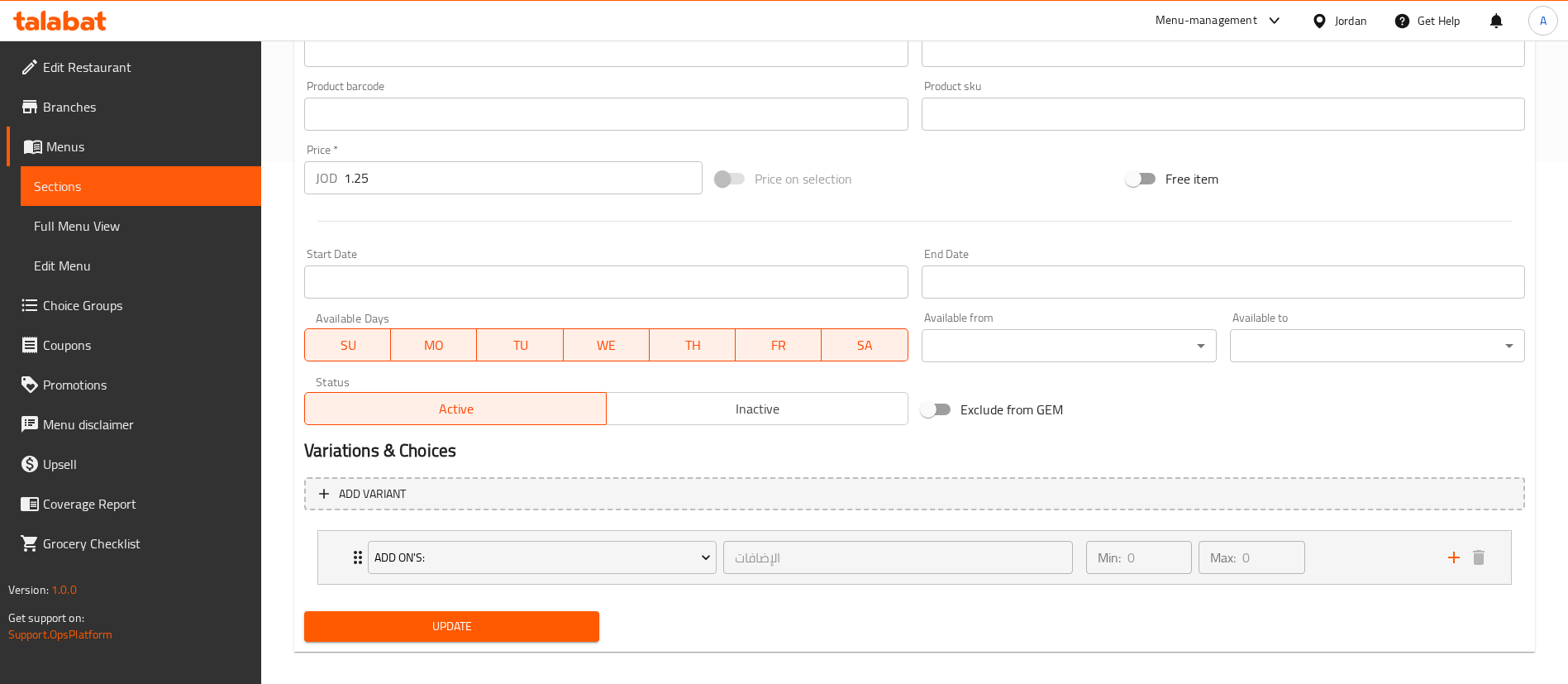
scroll to position [525, 0]
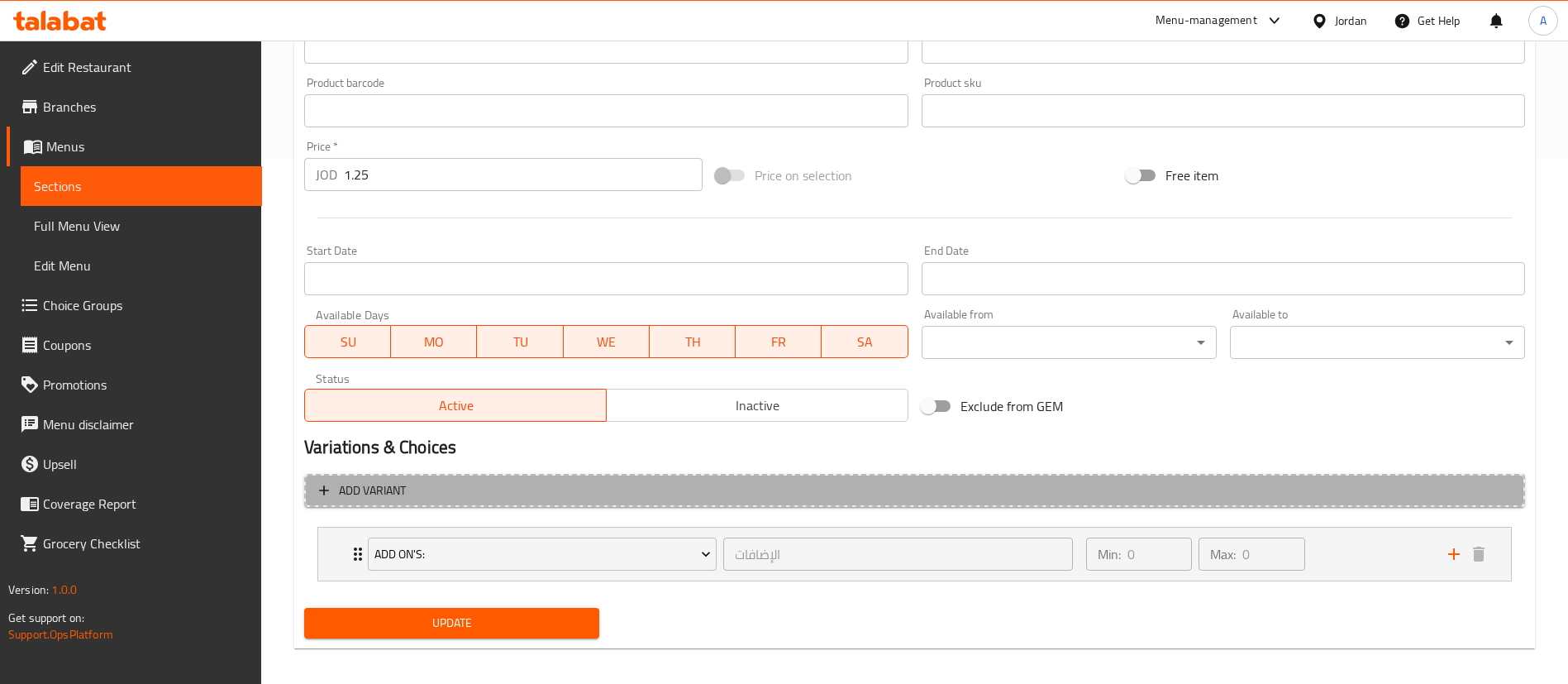
click at [437, 489] on span "Add variant" at bounding box center [914, 490] width 1191 height 21
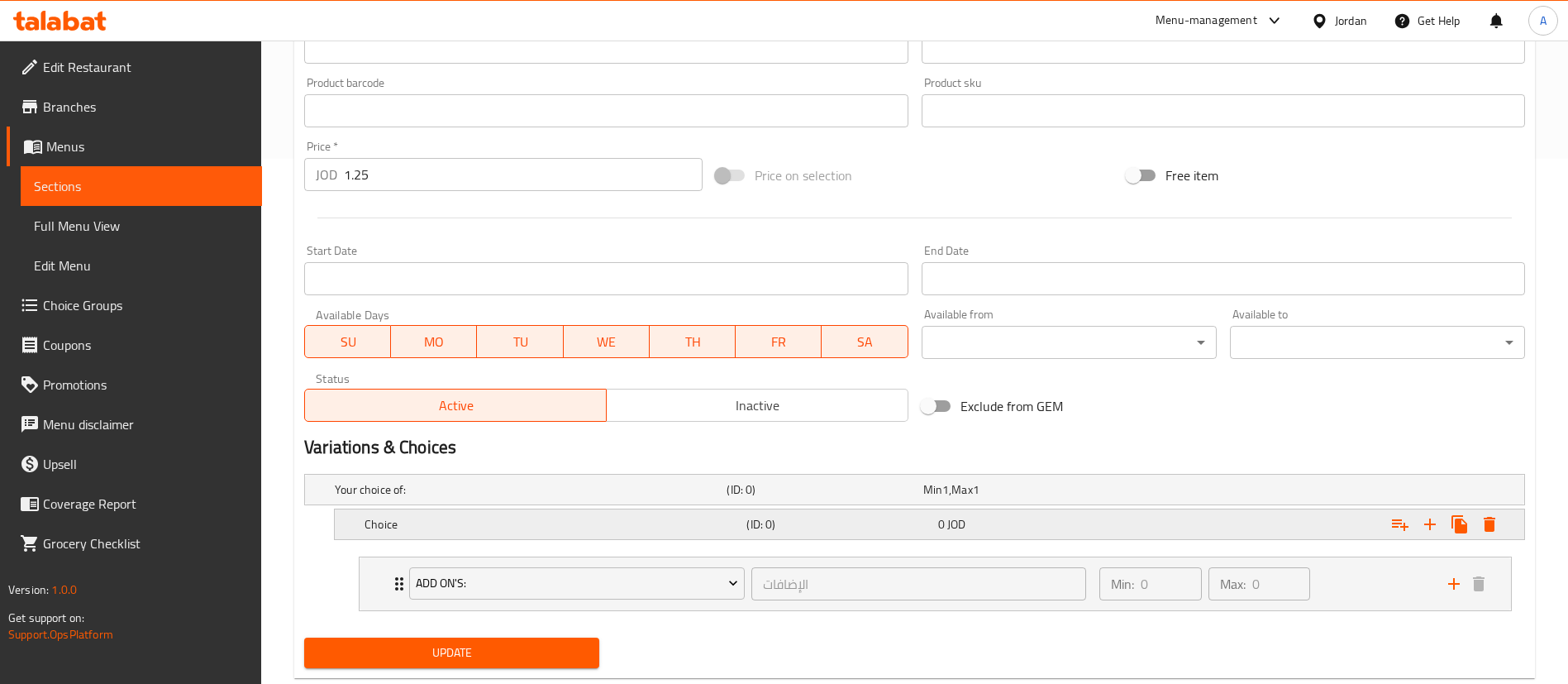
click at [1485, 517] on icon "Expand" at bounding box center [1489, 524] width 20 height 20
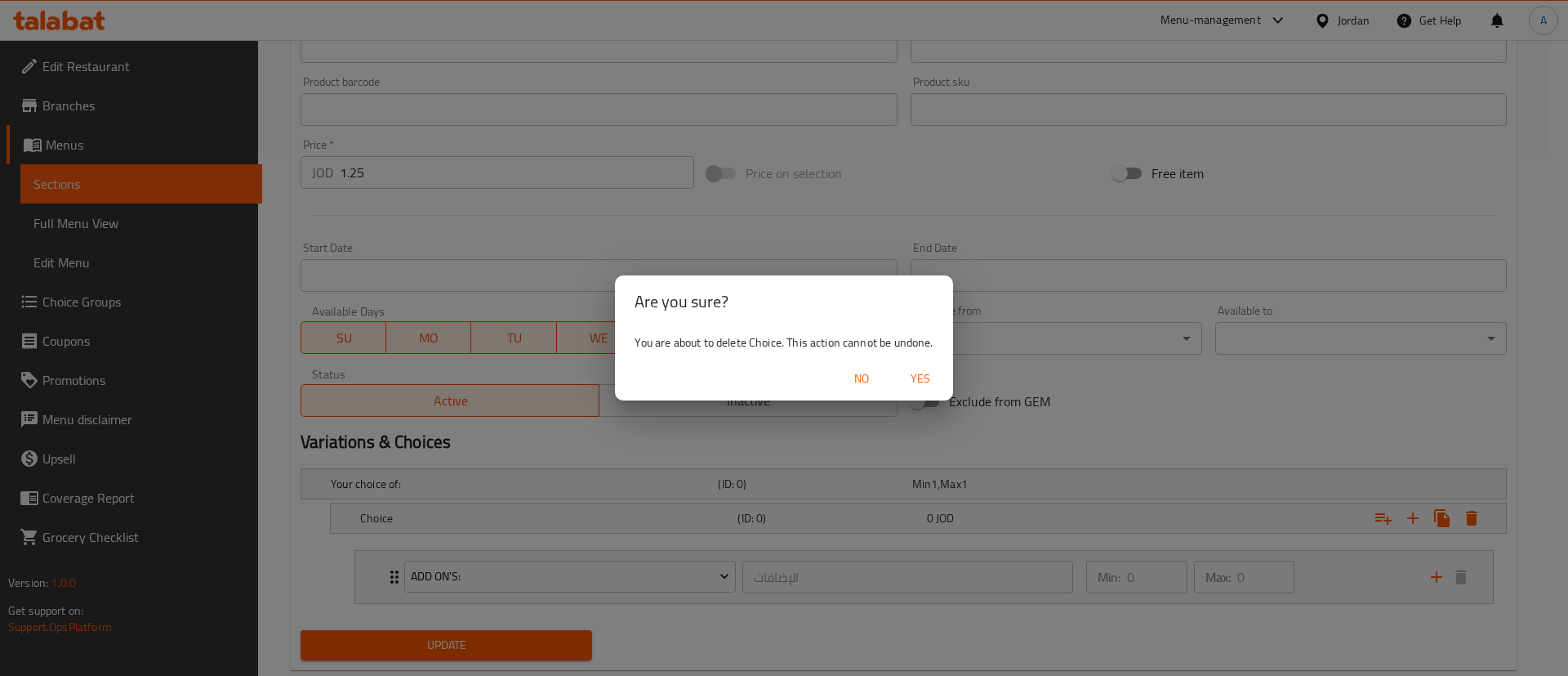
click at [913, 379] on span "Yes" at bounding box center [921, 378] width 39 height 20
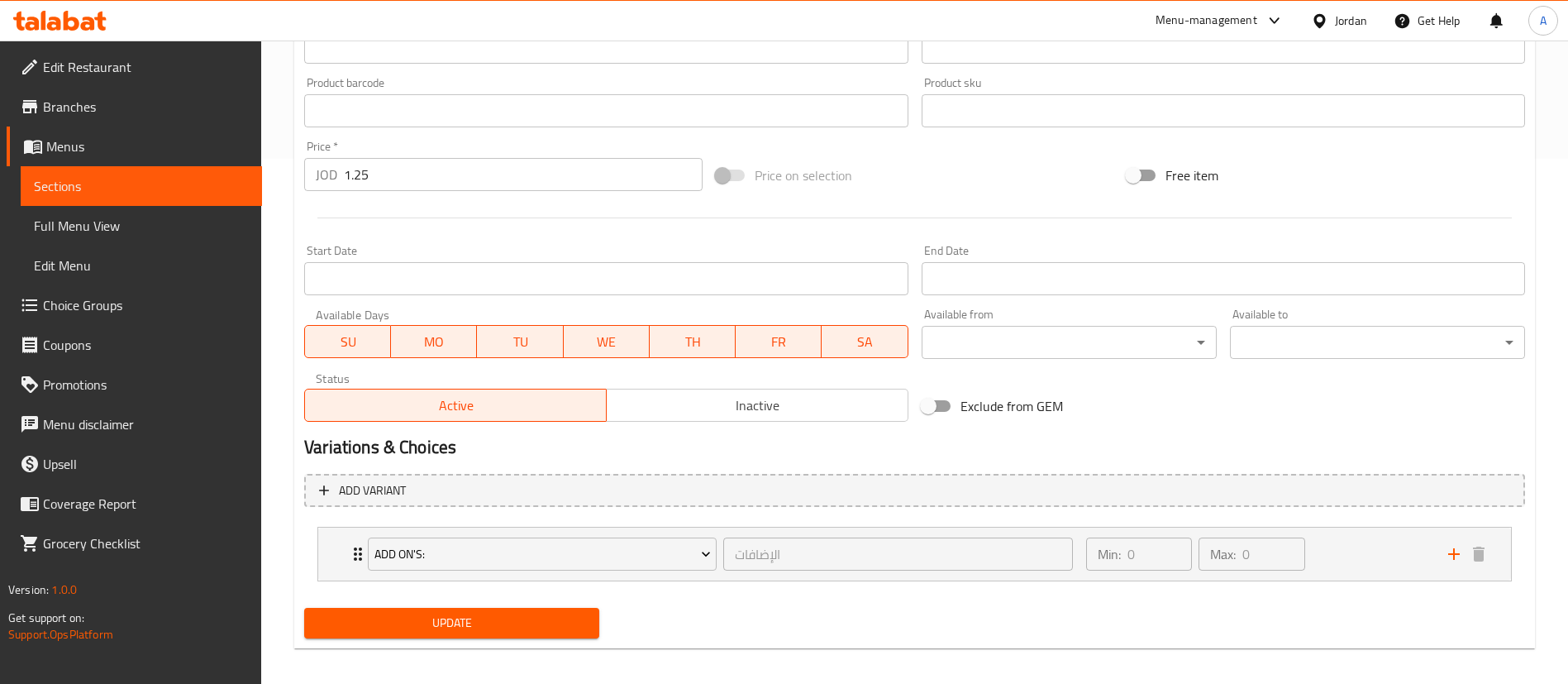
click at [99, 296] on span "Choice Groups" at bounding box center [145, 305] width 206 height 20
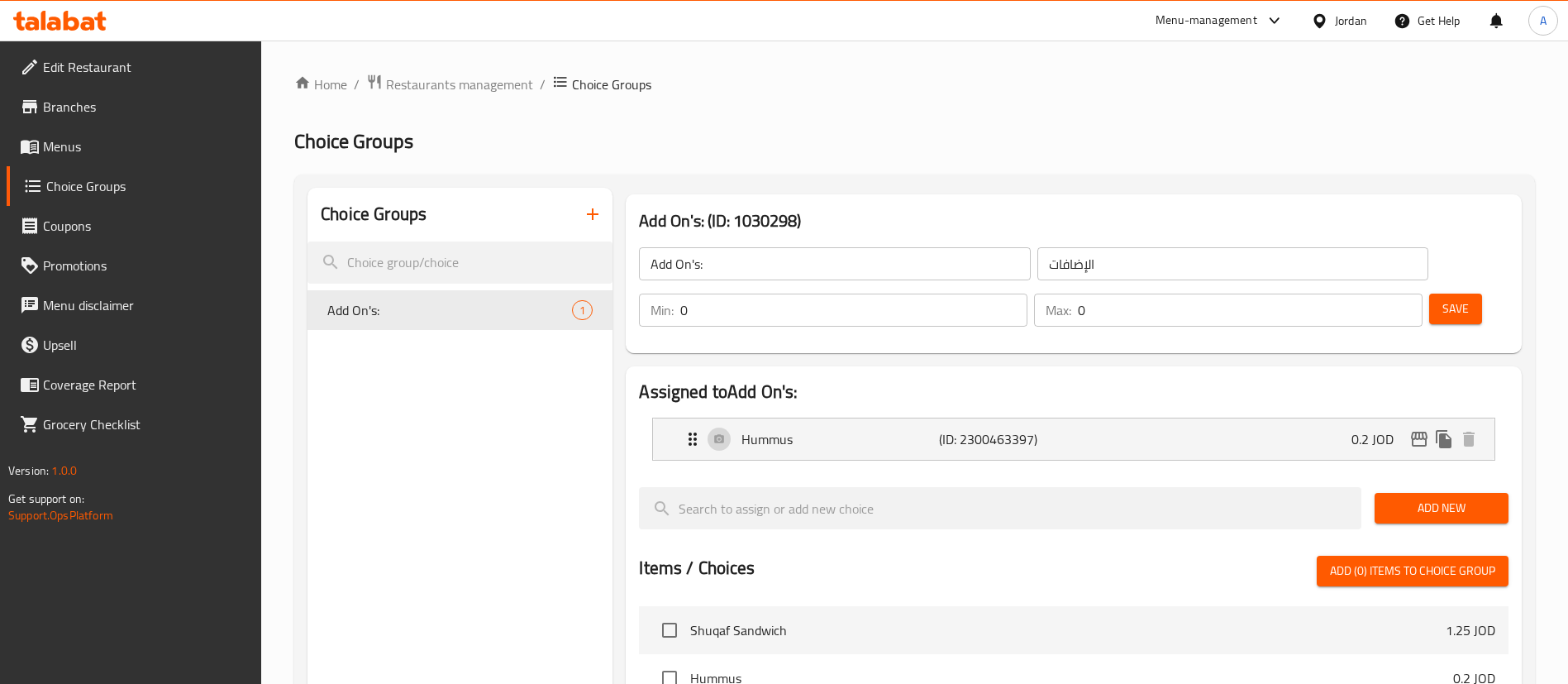
click at [600, 205] on icon "button" at bounding box center [592, 214] width 20 height 20
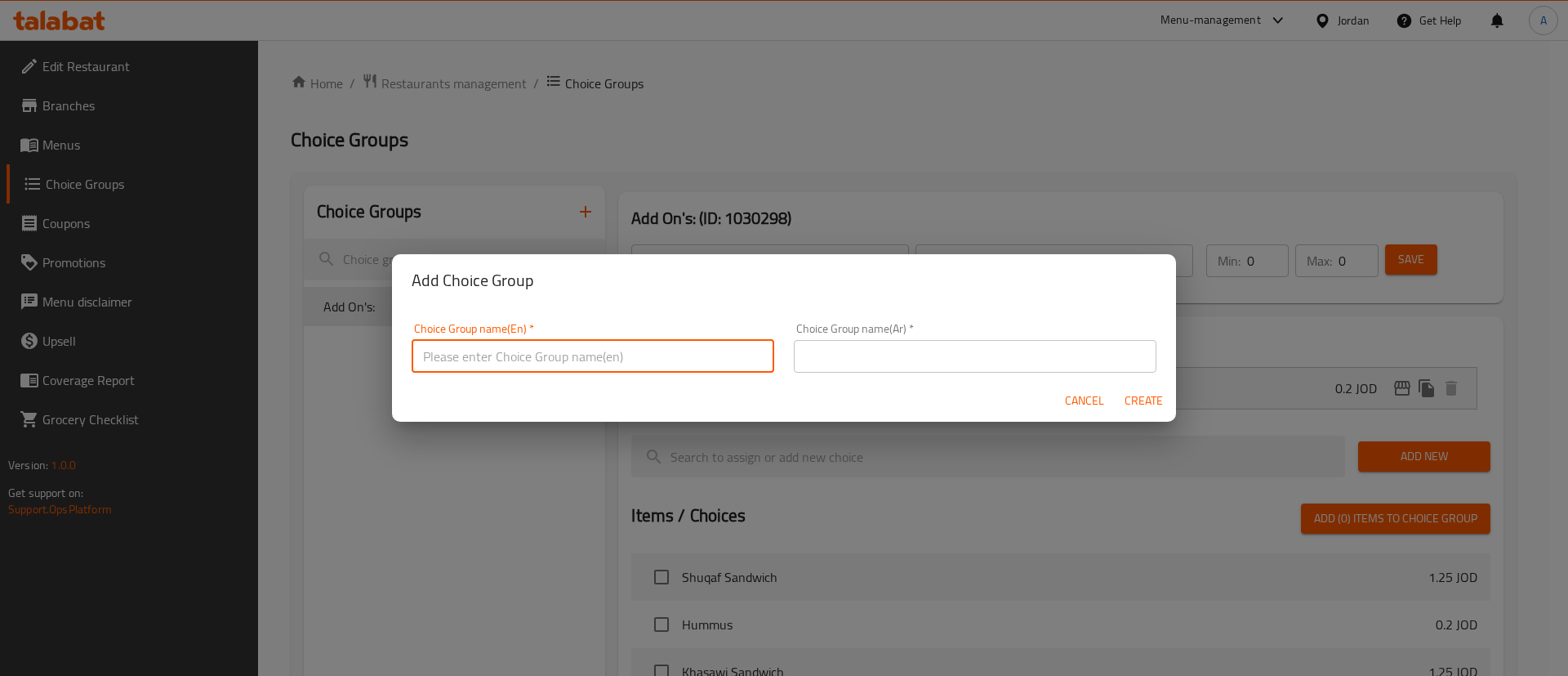
click at [589, 357] on input "text" at bounding box center [592, 356] width 363 height 33
click at [1094, 397] on button "Cancel" at bounding box center [1084, 401] width 52 height 30
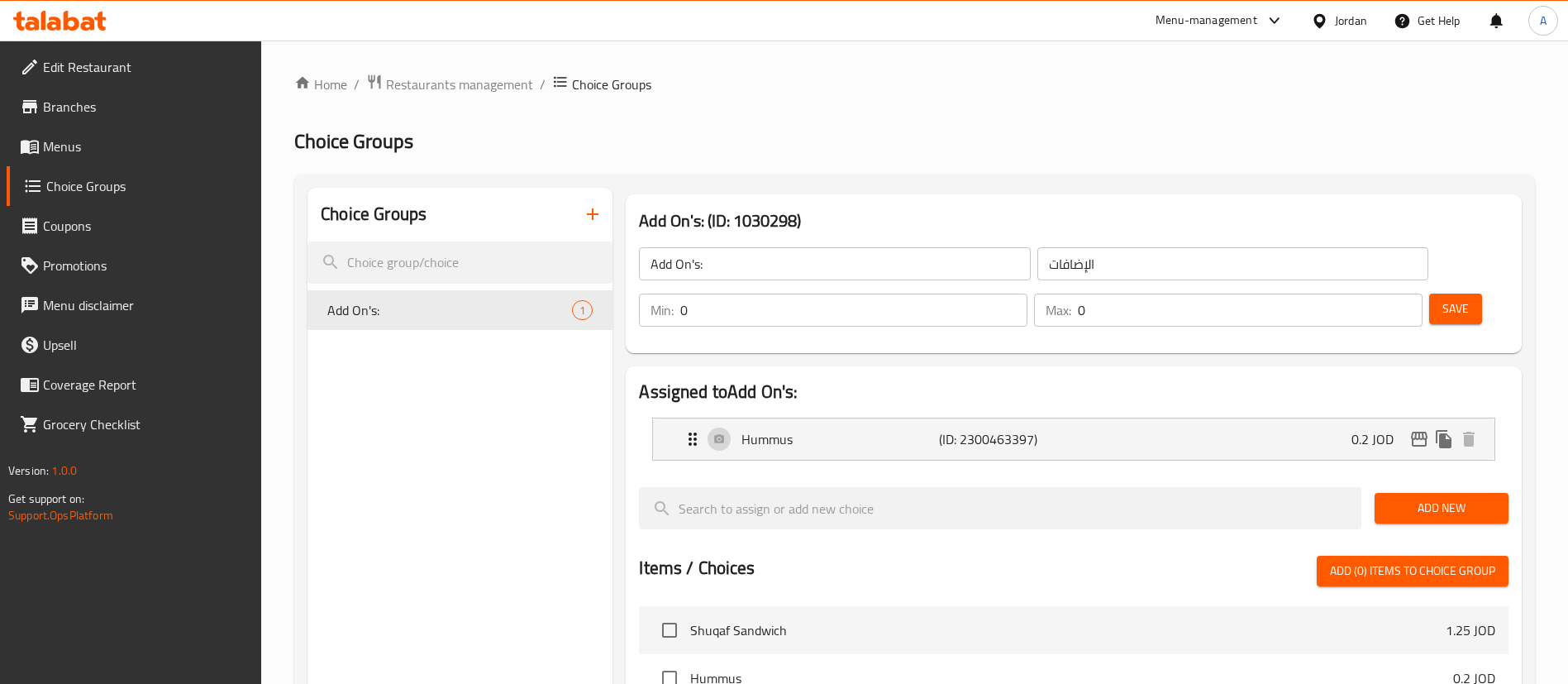
click at [1450, 497] on span "Add New" at bounding box center [1441, 507] width 108 height 21
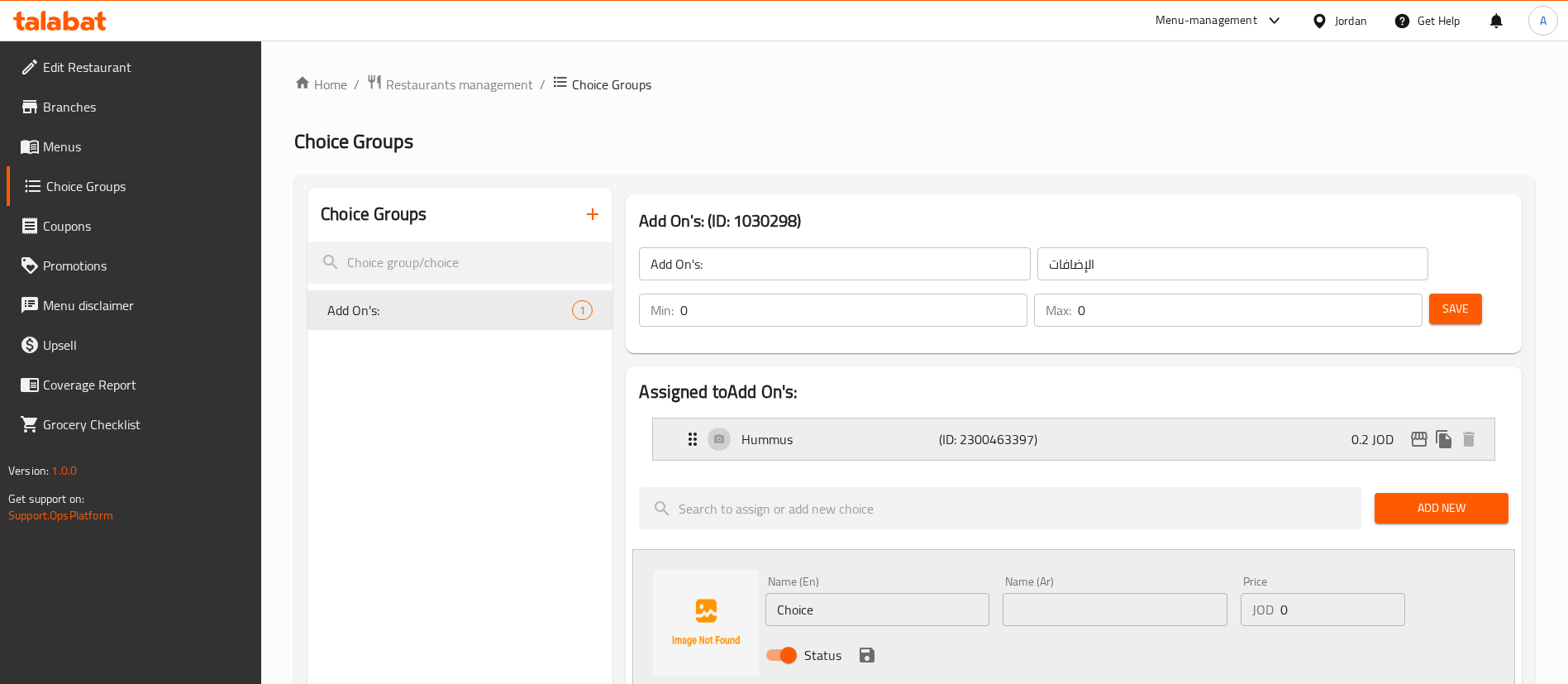
click at [777, 418] on div "Hummus (ID: 2300463397) 0.2 JOD" at bounding box center [1079, 439] width 792 height 41
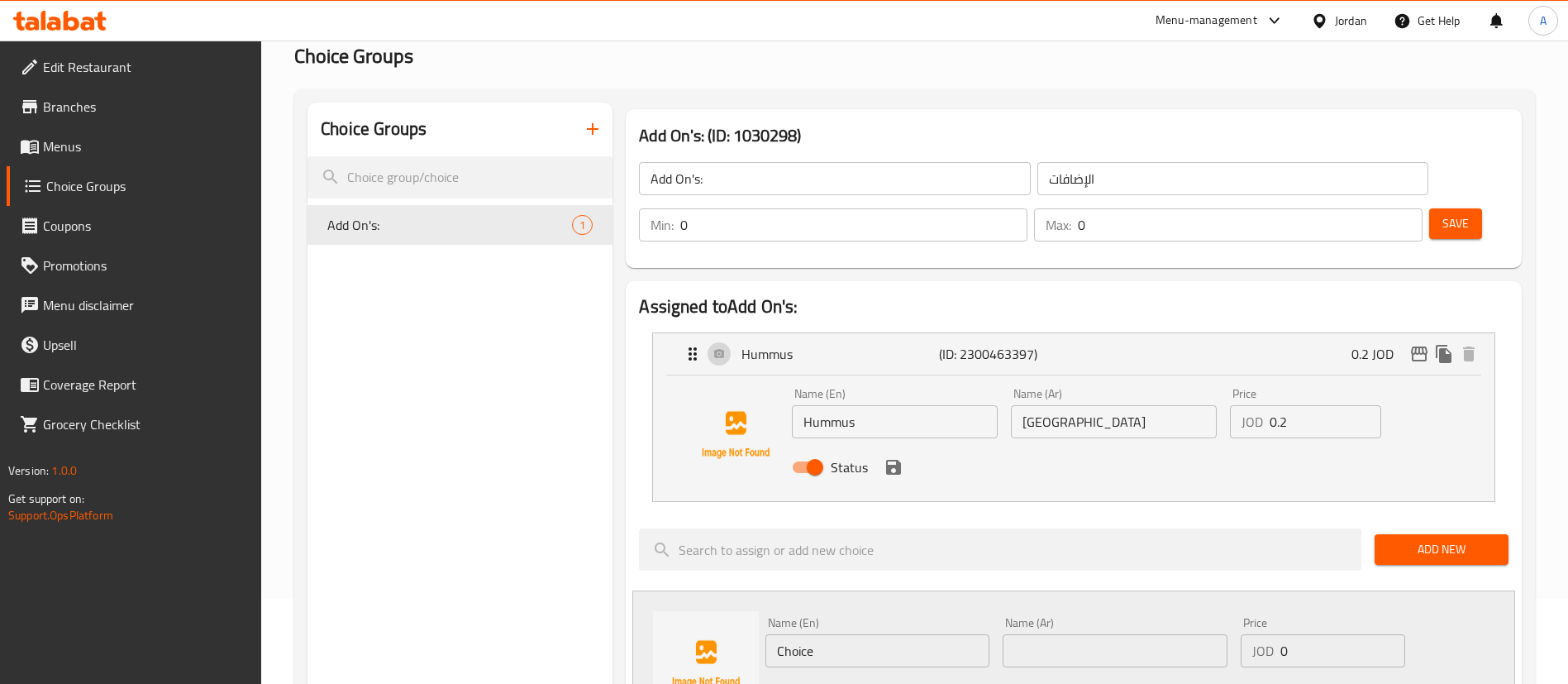
scroll to position [124, 0]
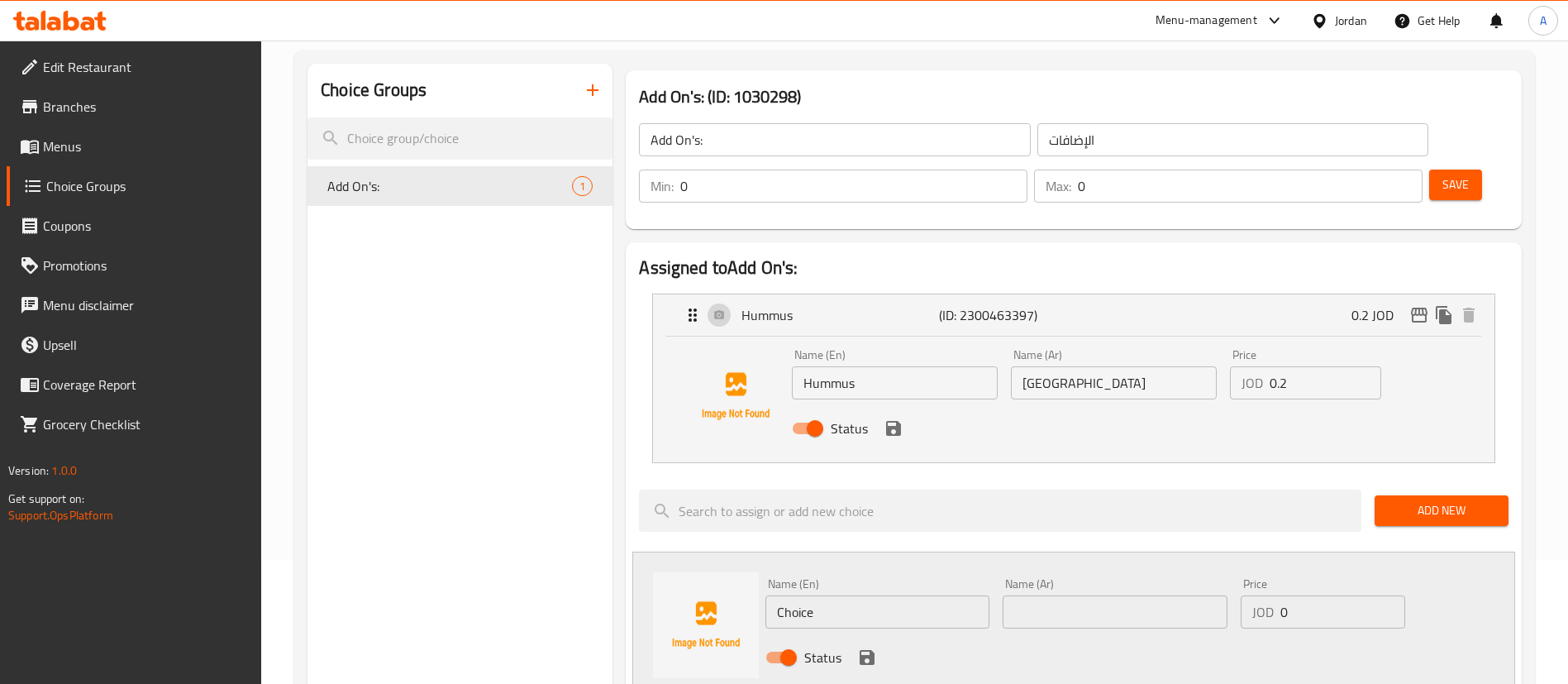
drag, startPoint x: 867, startPoint y: 335, endPoint x: 725, endPoint y: 339, distance: 142.1
click at [736, 339] on div "Name (En) Hummus Name (En) Name (Ar) حمص Name (Ar) Price JOD 0.2 Price Status" at bounding box center [1073, 395] width 788 height 112
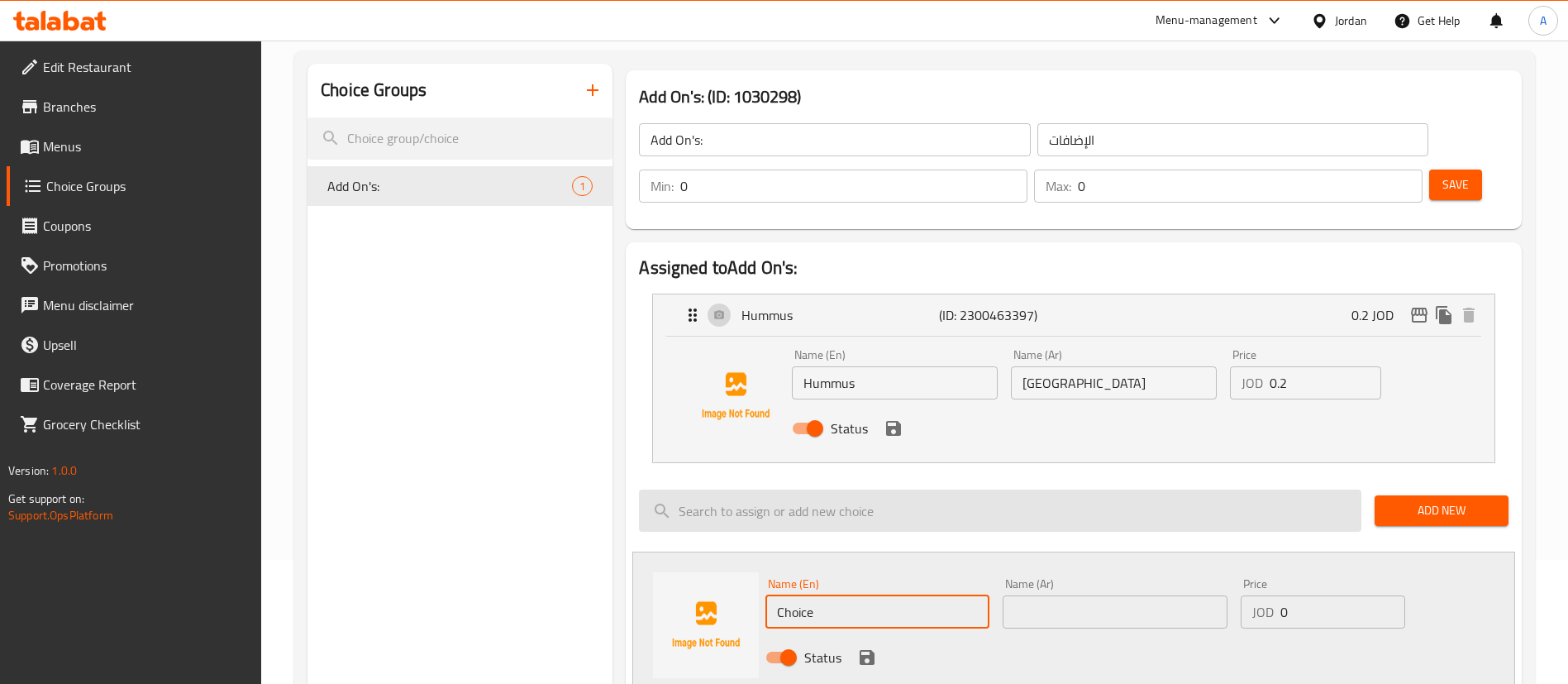
drag, startPoint x: 852, startPoint y: 566, endPoint x: 807, endPoint y: 480, distance: 97.1
click at [688, 566] on div "Name (En) Choice Name (En) Name (Ar) Name (Ar) Price JOD 0 Price Status" at bounding box center [1073, 625] width 882 height 147
paste input "Hummus"
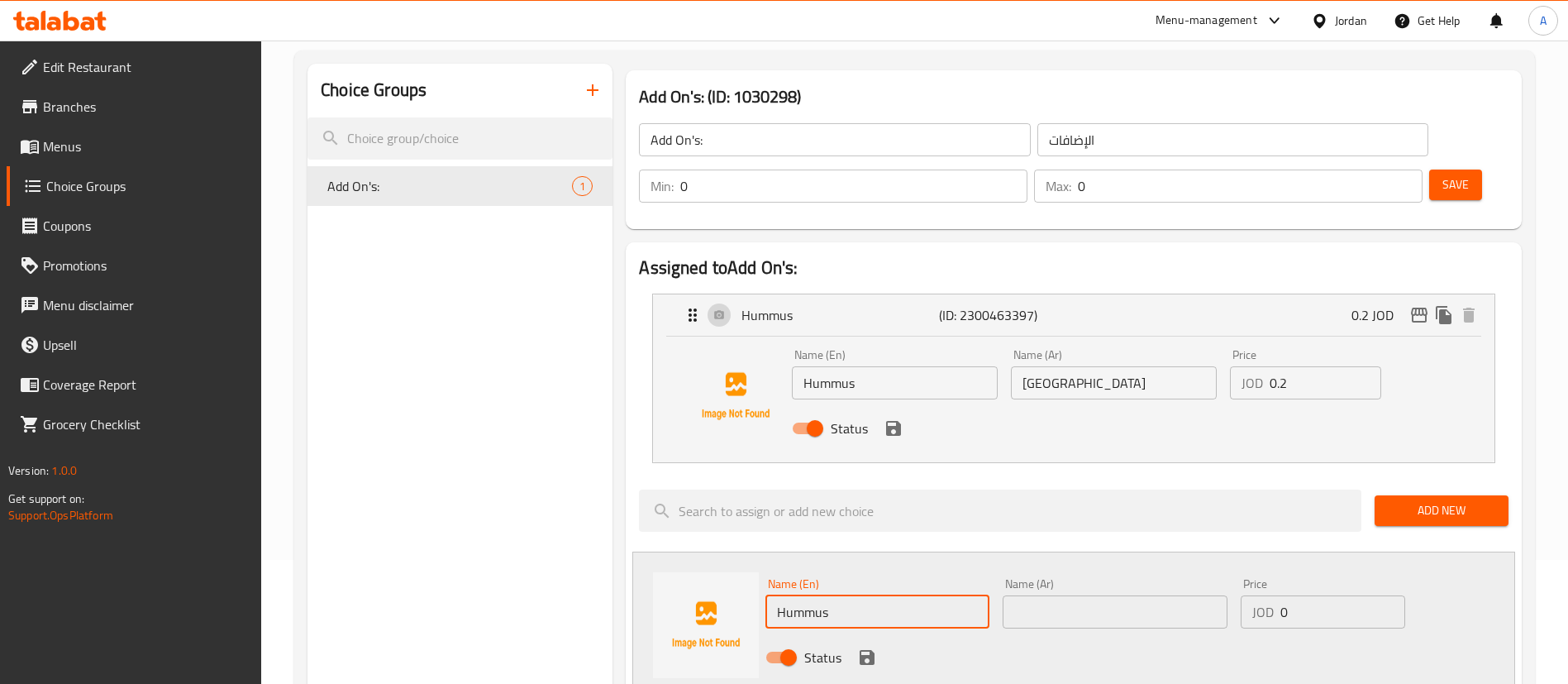
type input "Hummus"
click at [966, 342] on div "Name (En) Hummus Name (En) Name (Ar) حمص Name (Ar) Price JOD 0.2 Price Status" at bounding box center [1114, 396] width 657 height 109
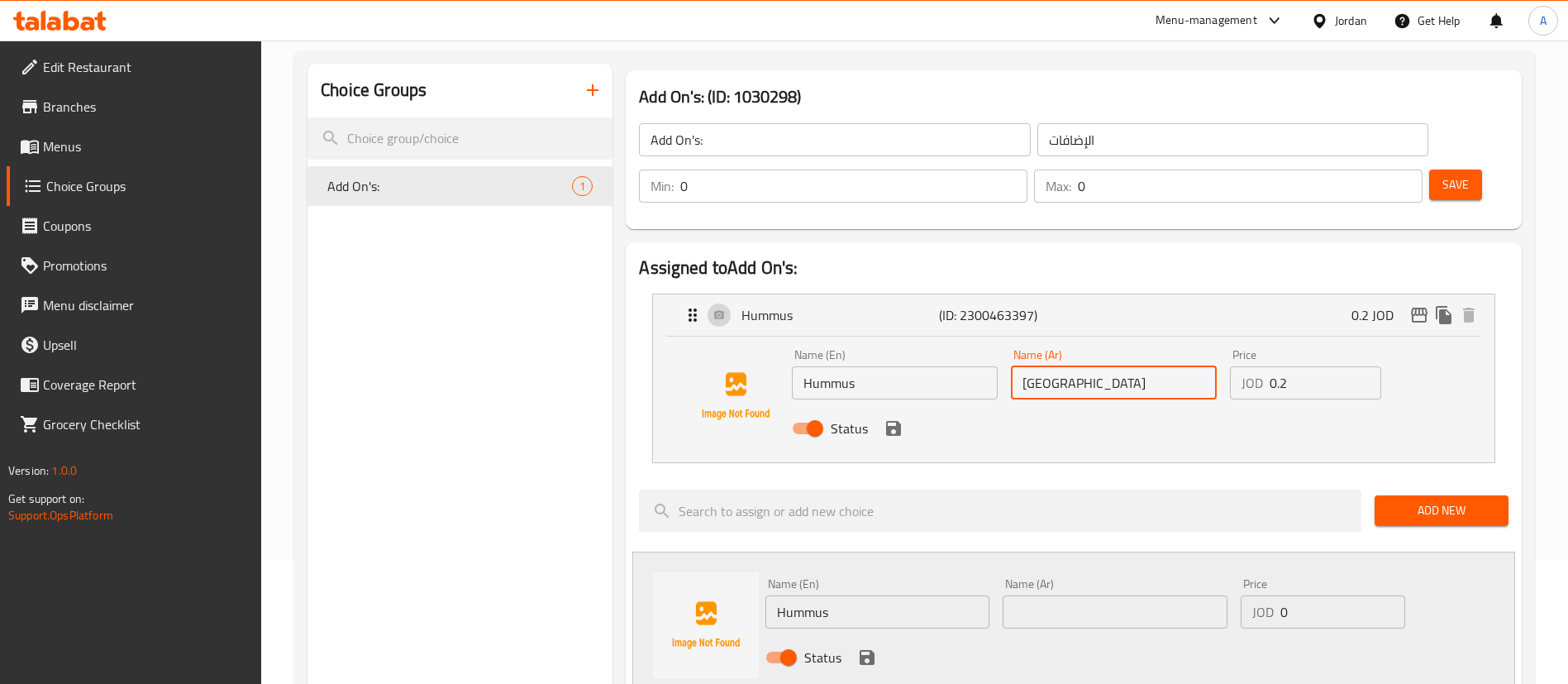
click at [1086, 595] on input "text" at bounding box center [1115, 611] width 224 height 33
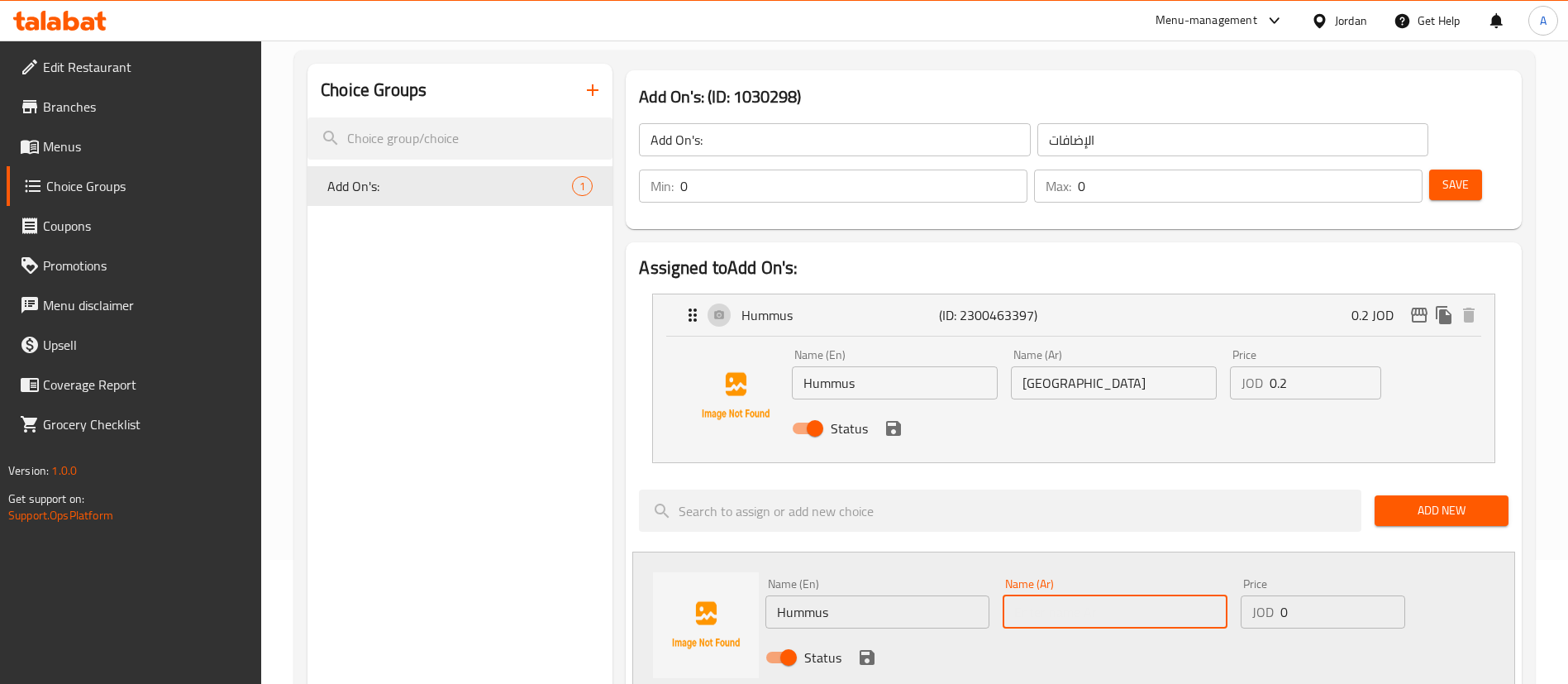
paste input "حمص"
type input "حمص"
drag, startPoint x: 1307, startPoint y: 329, endPoint x: 1164, endPoint y: 343, distance: 143.7
click at [1178, 342] on div "Name (En) Hummus Name (En) Name (Ar) حمص Name (Ar) Price JOD 0.2 Price Status" at bounding box center [1114, 396] width 657 height 109
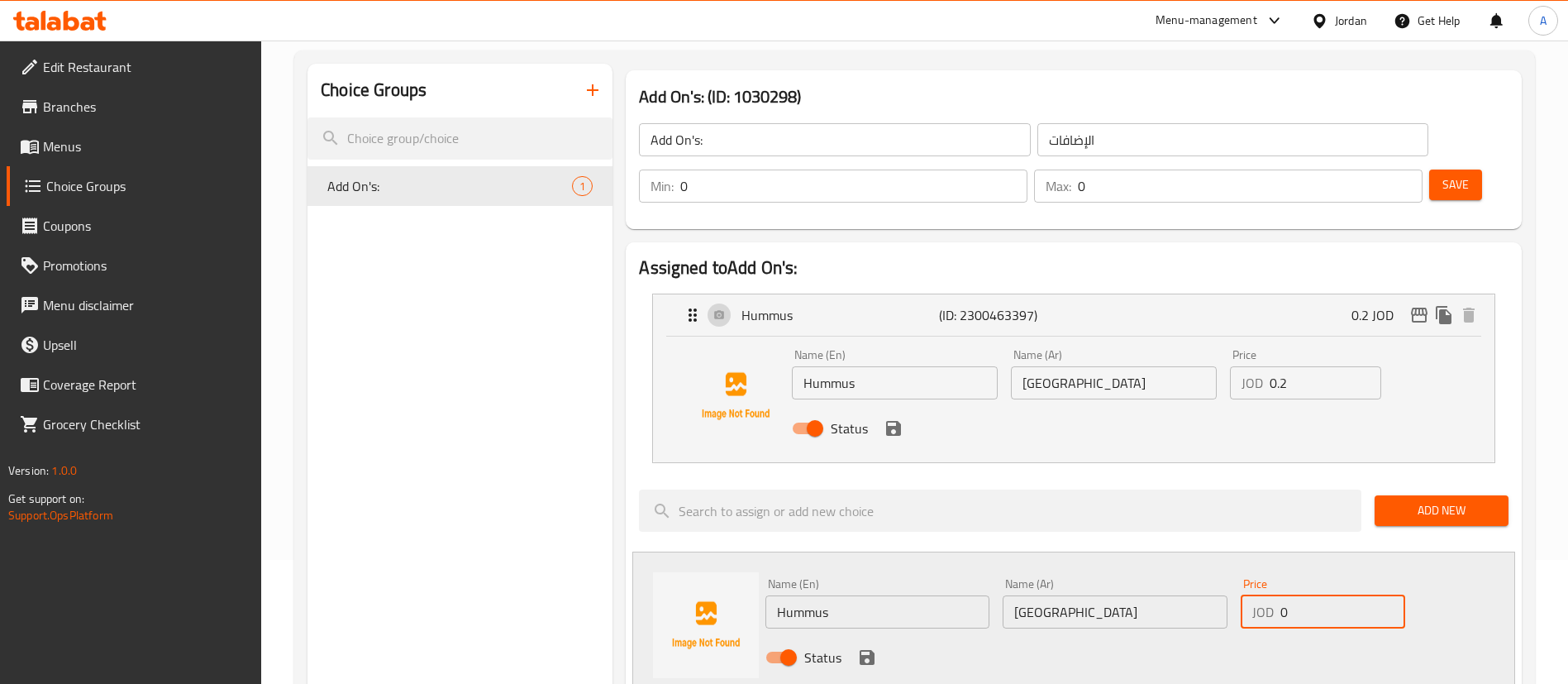
drag, startPoint x: 1309, startPoint y: 554, endPoint x: 1133, endPoint y: 538, distance: 176.7
click at [1169, 571] on div "Name (En) Hummus Name (En) Name (Ar) حمص Name (Ar) Price JOD 0 Price Status" at bounding box center [1114, 625] width 712 height 109
paste input ".2"
type input "0.2"
drag, startPoint x: 920, startPoint y: 343, endPoint x: 644, endPoint y: 355, distance: 276.3
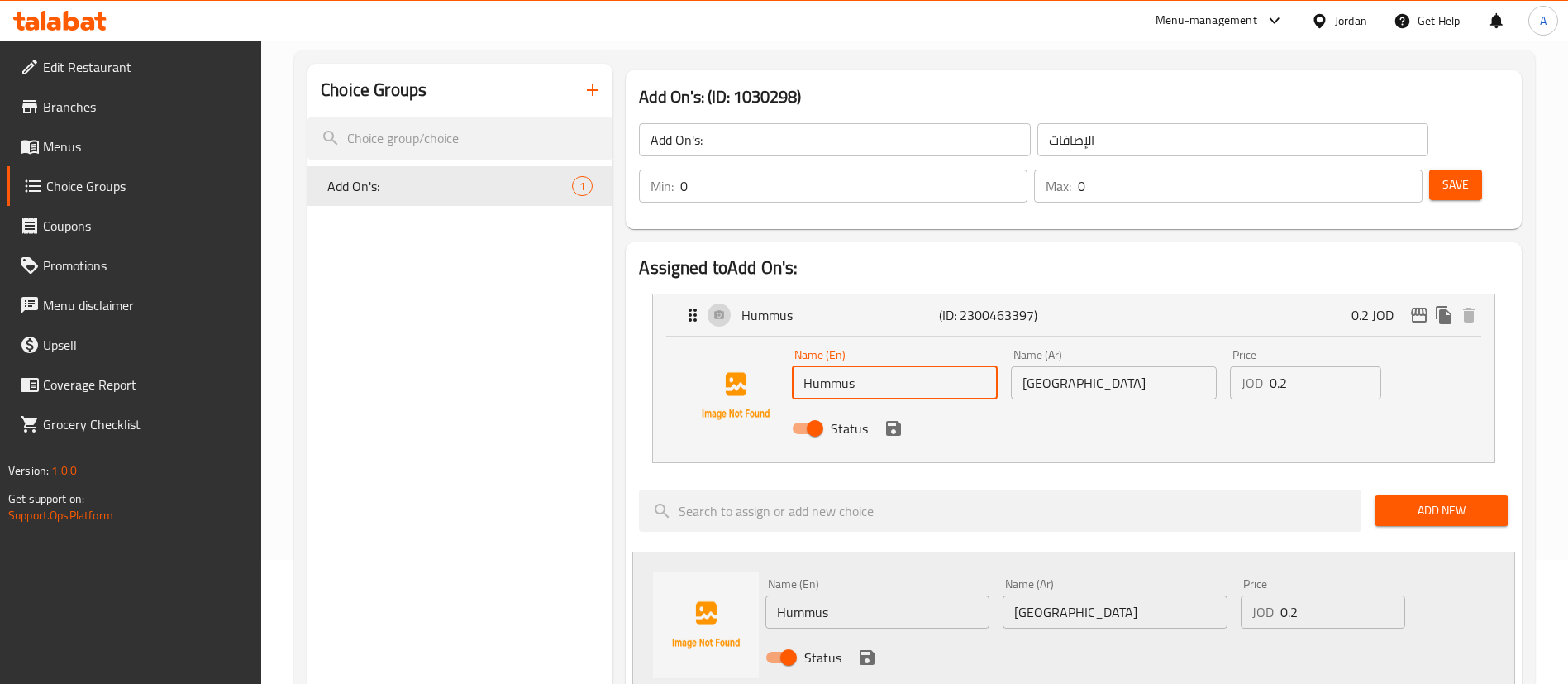
click at [712, 355] on div "Name (En) Hummus Name (En) Name (Ar) حمص Name (Ar) Price JOD 0.2 Price Status" at bounding box center [1073, 395] width 788 height 112
type input "Double"
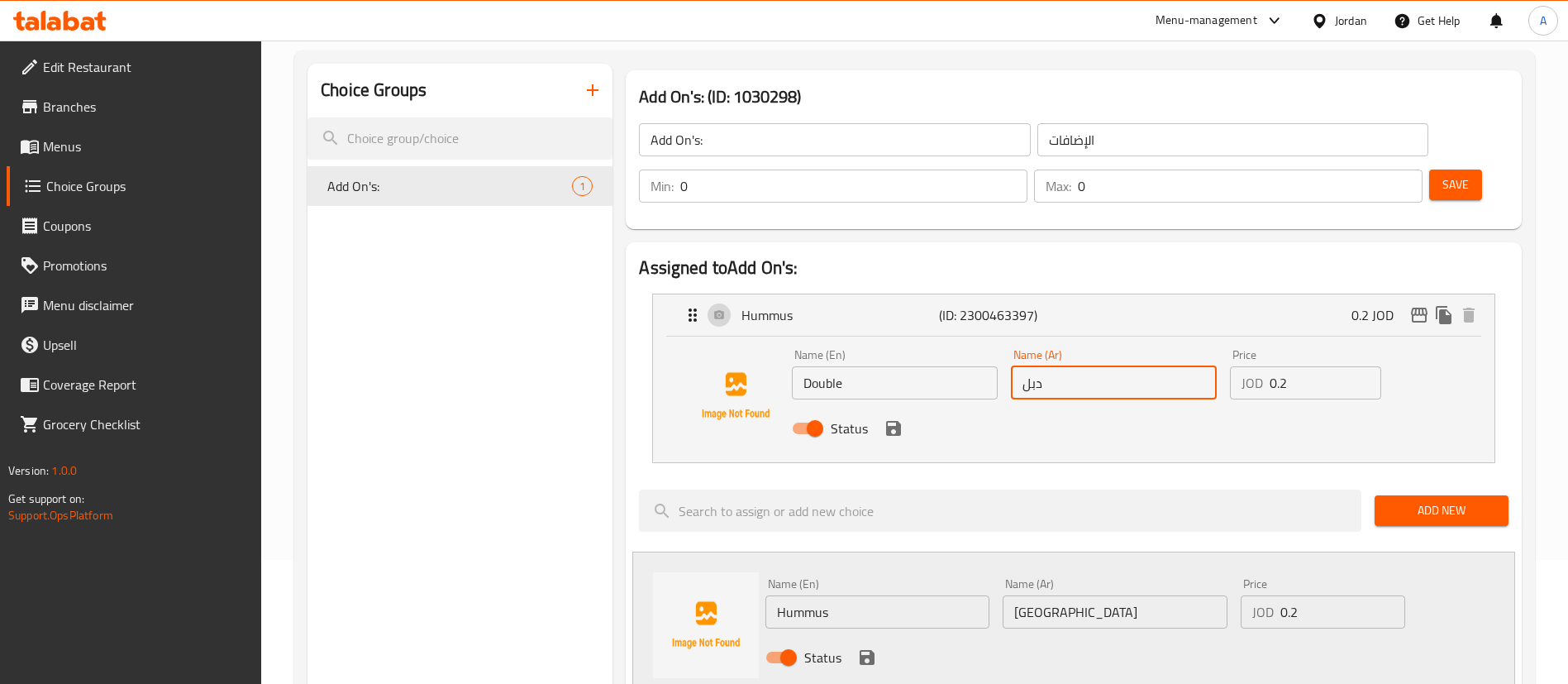
type input "دبل"
click at [1347, 366] on input "0.2" at bounding box center [1325, 382] width 111 height 33
click at [1134, 342] on div "Name (En) Double Name (En) Name (Ar) دبل Name (Ar) Price JOD 0.2 Price Status" at bounding box center [1114, 396] width 657 height 109
type input "1"
click at [1375, 170] on input "1" at bounding box center [1250, 186] width 345 height 33
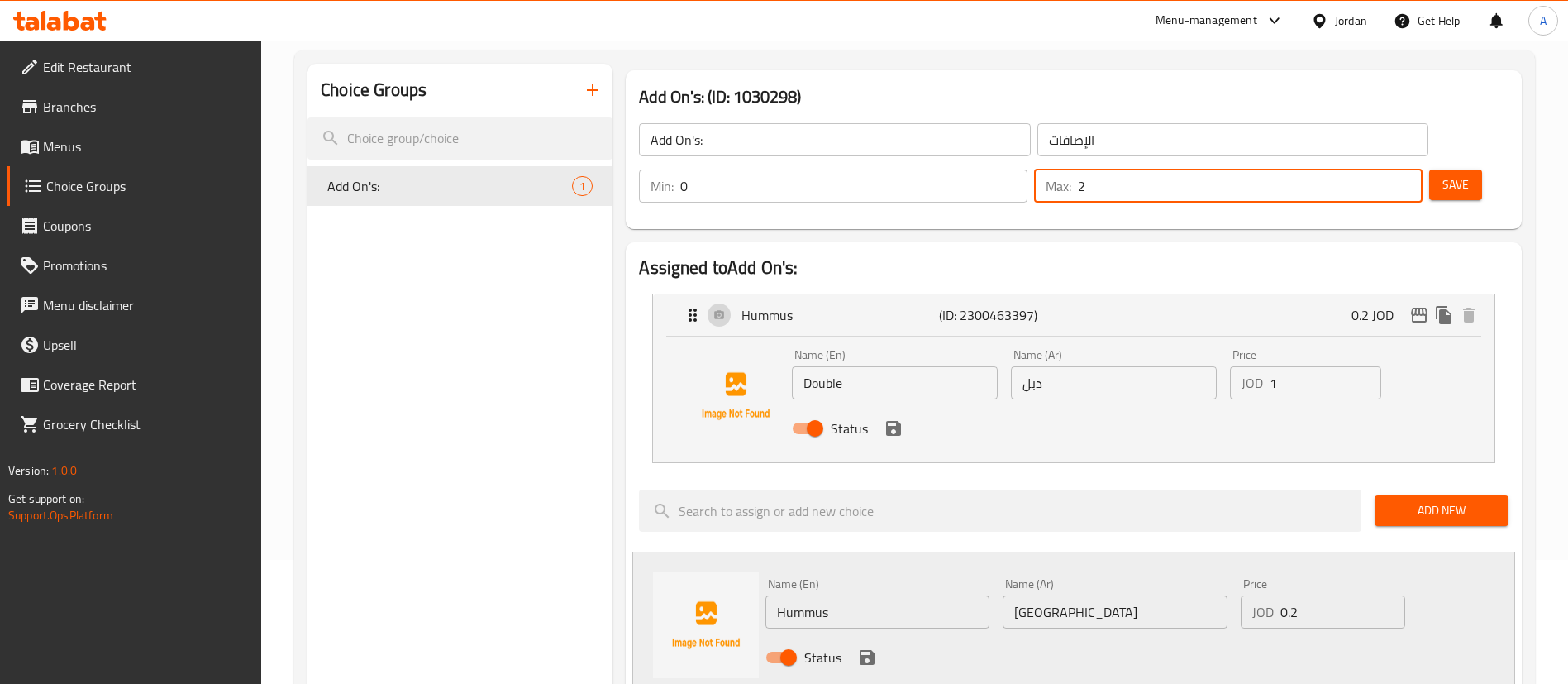
type input "2"
click at [1375, 170] on input "2" at bounding box center [1250, 186] width 345 height 33
click at [1442, 174] on span "Save" at bounding box center [1455, 184] width 26 height 21
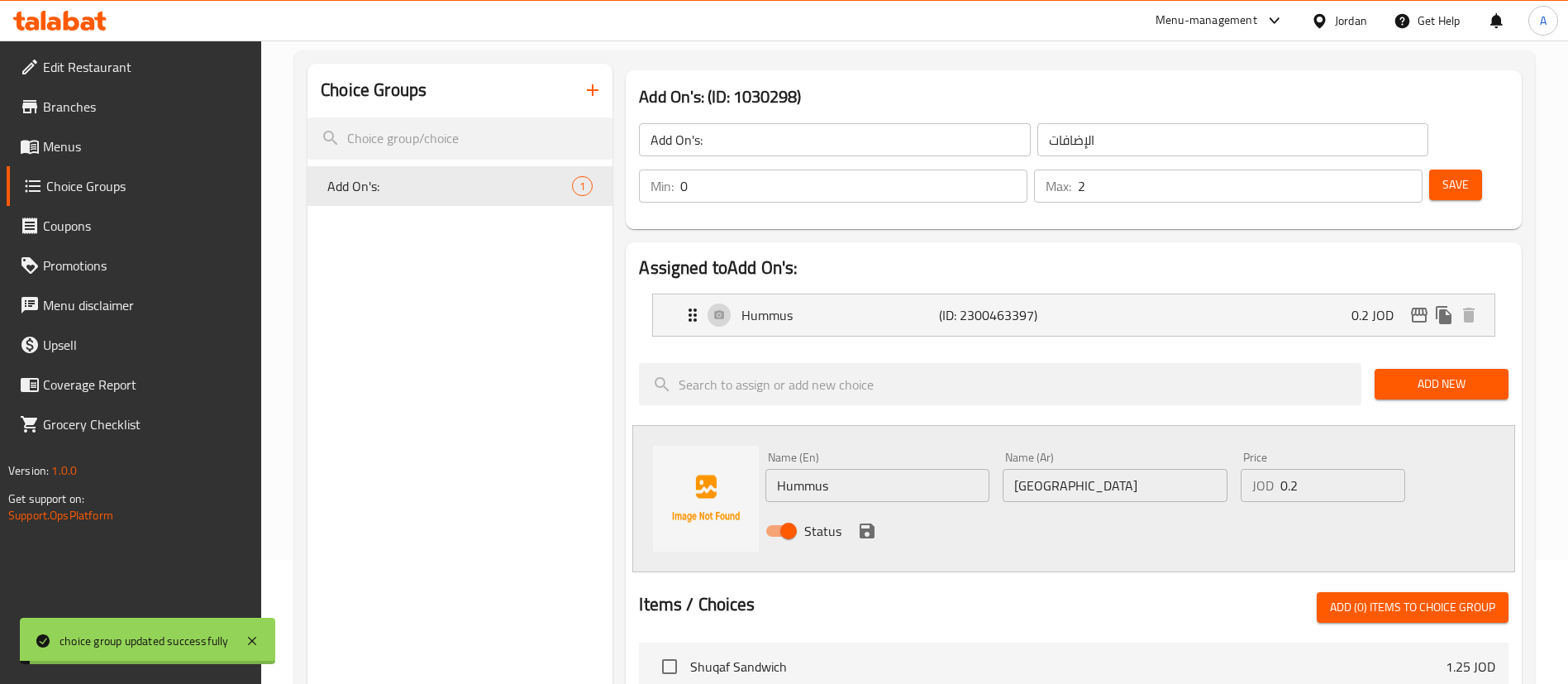
click at [892, 425] on div "Name (En) Hummus Name (En) Name (Ar) حمص Name (Ar) Price JOD 0.2 Price Status" at bounding box center [1073, 498] width 882 height 147
click at [885, 425] on div "Name (En) Hummus Name (En) Name (Ar) حمص Name (Ar) Price JOD 0.2 Price Status" at bounding box center [1073, 498] width 882 height 147
click at [846, 305] on p "Hummus" at bounding box center [839, 315] width 197 height 20
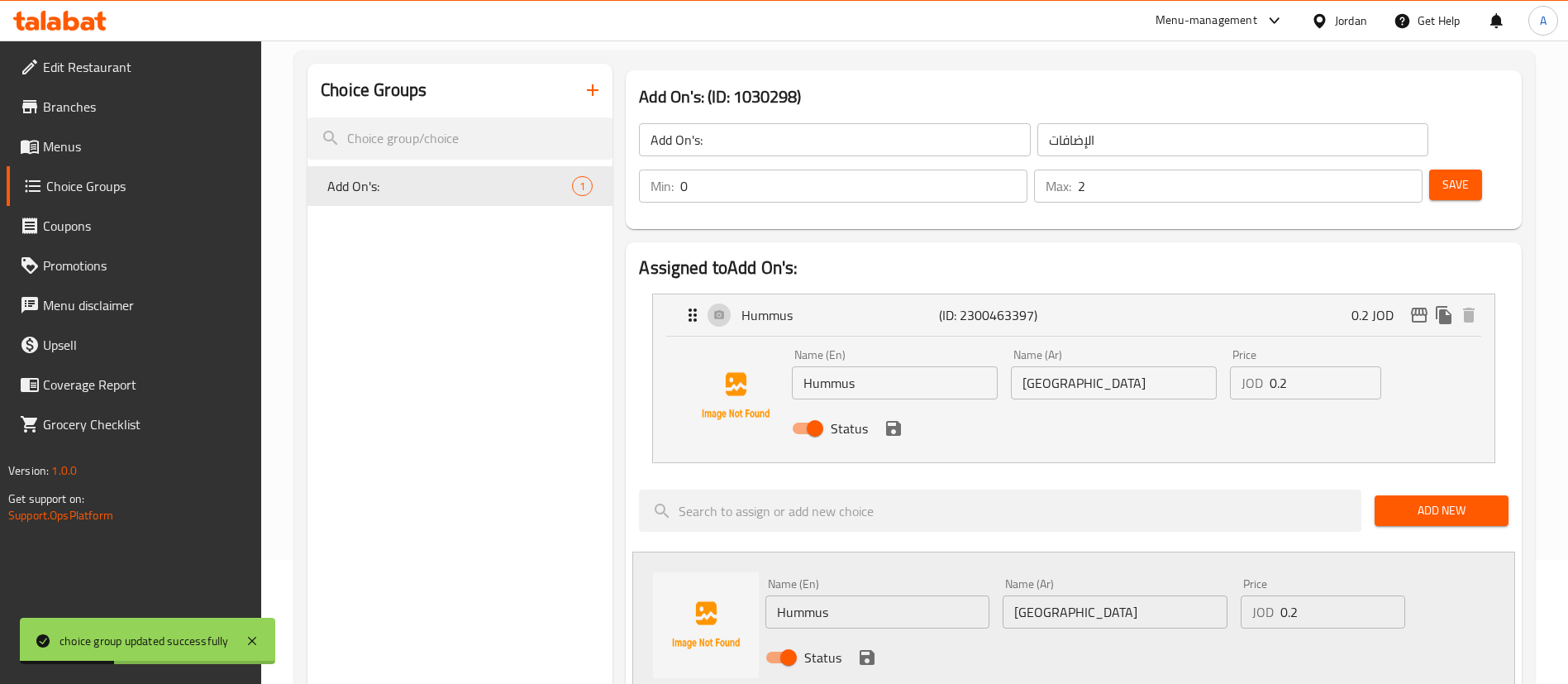
drag, startPoint x: 871, startPoint y: 347, endPoint x: 736, endPoint y: 350, distance: 135.0
click at [736, 350] on div "Name (En) Hummus Name (En) Name (Ar) حمص Name (Ar) Price JOD 0.2 Price Status" at bounding box center [1073, 395] width 788 height 112
type input "Double"
type input "دبل"
click at [903, 418] on icon "save" at bounding box center [893, 428] width 20 height 20
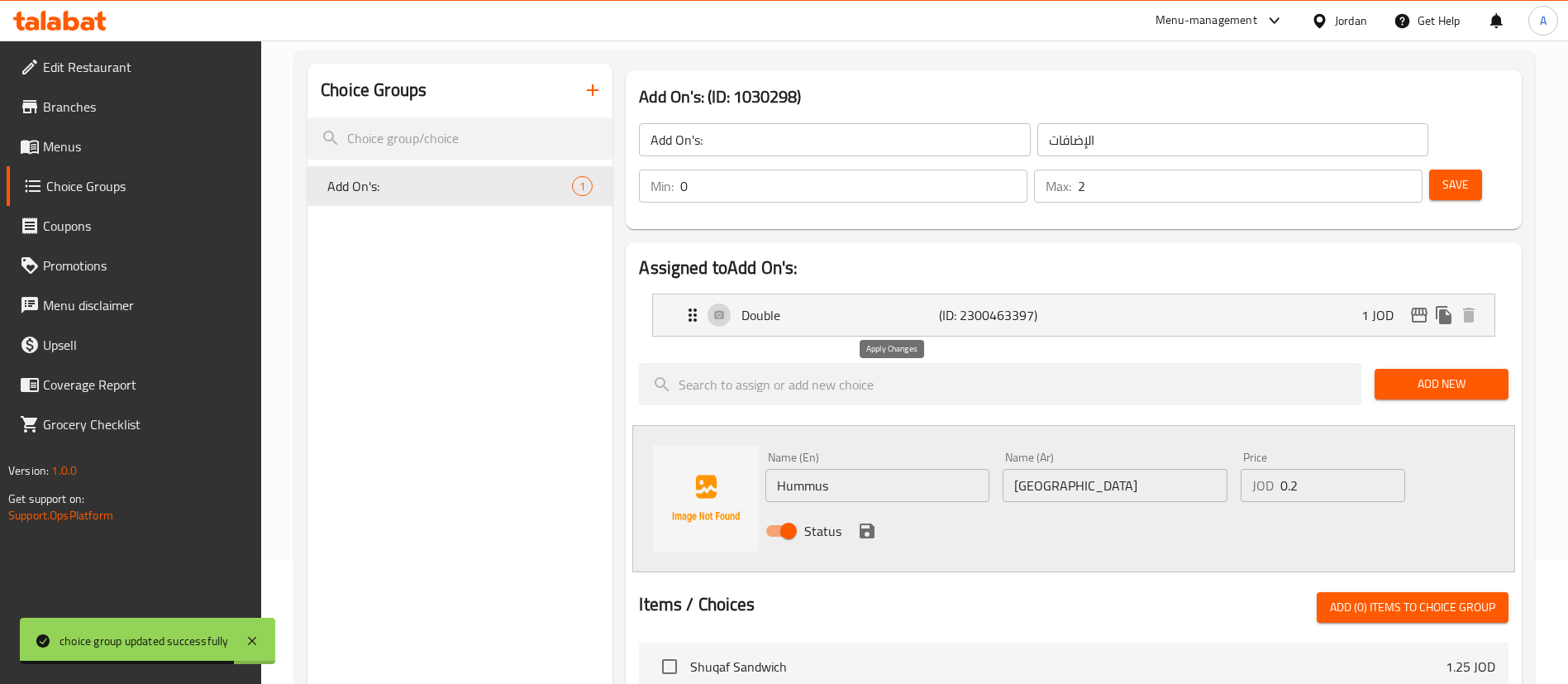
type input "1"
drag, startPoint x: 861, startPoint y: 479, endPoint x: 1076, endPoint y: 469, distance: 215.2
click at [861, 521] on icon "save" at bounding box center [867, 531] width 20 height 20
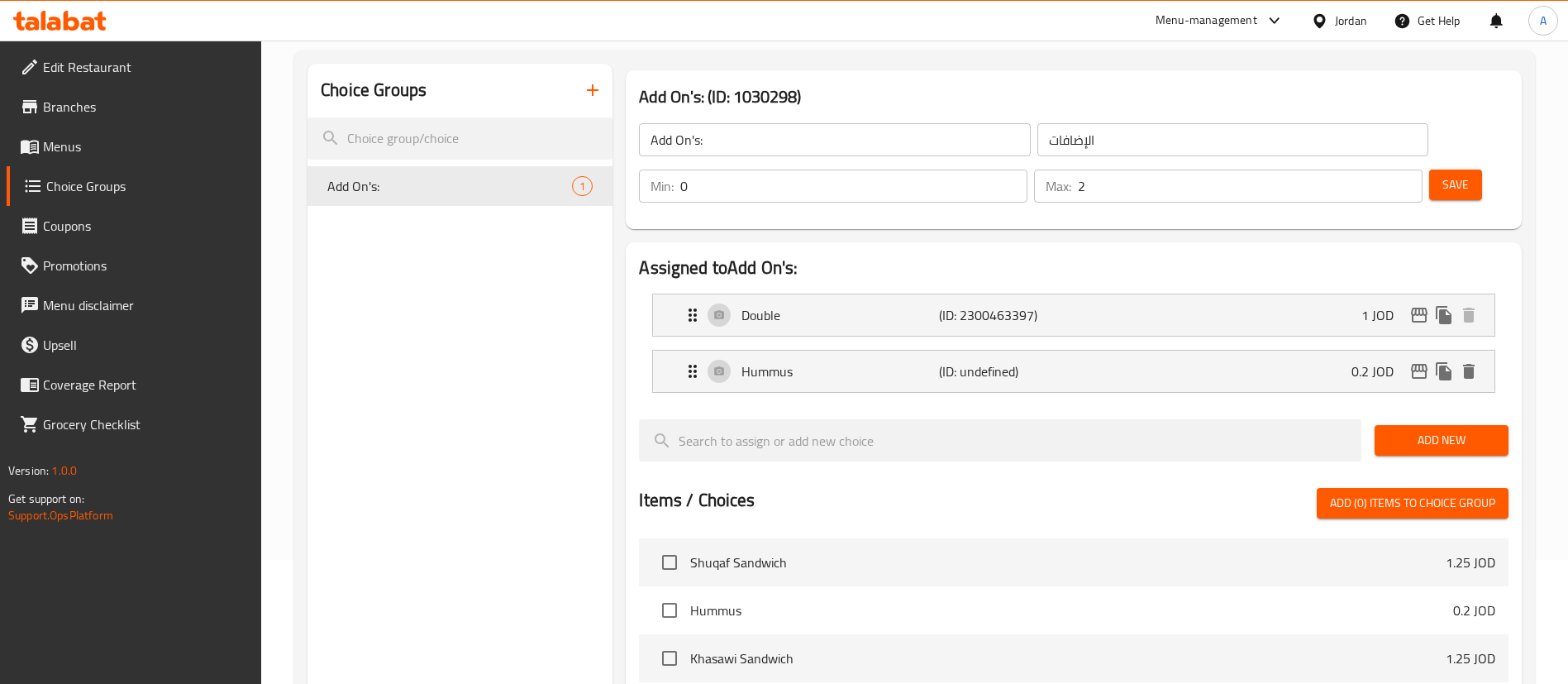
click at [1442, 174] on span "Save" at bounding box center [1455, 184] width 26 height 21
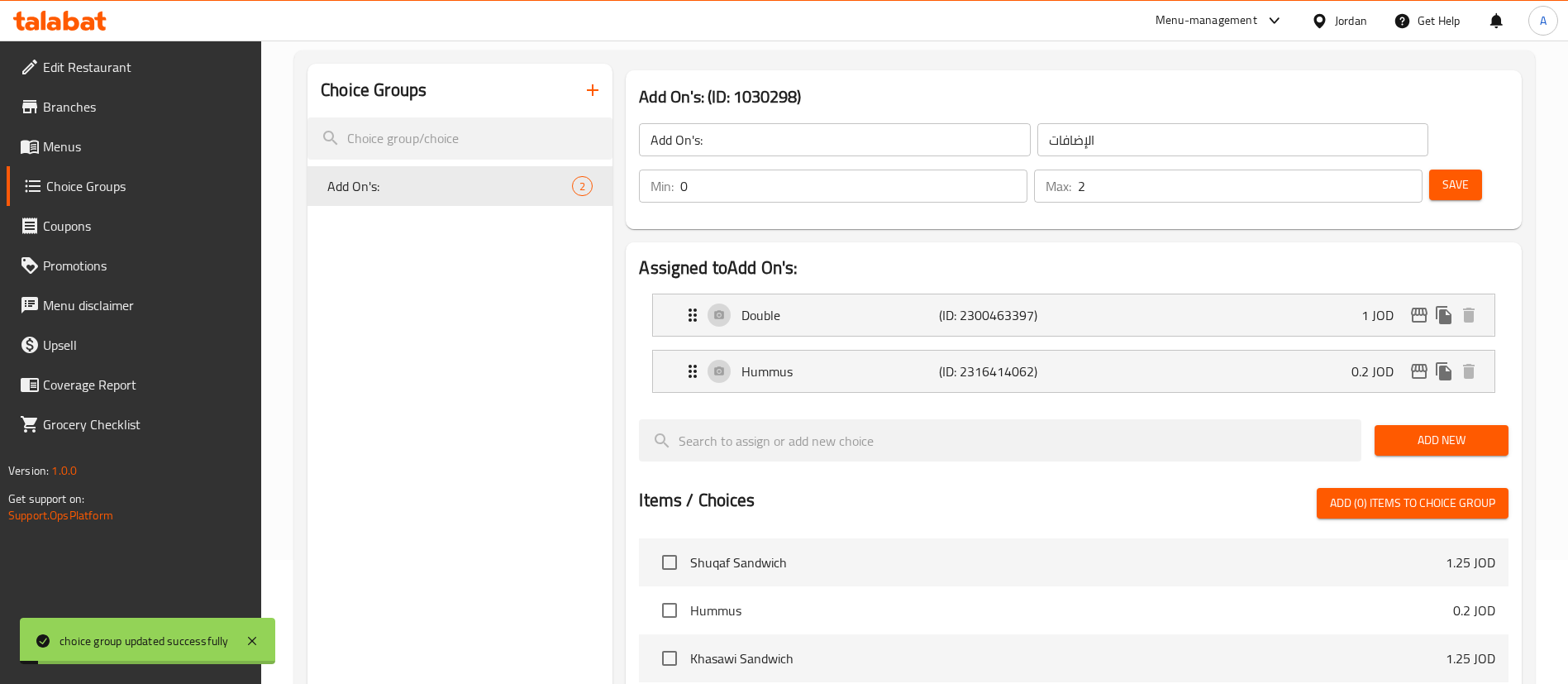
click at [1442, 174] on span "Save" at bounding box center [1455, 184] width 26 height 21
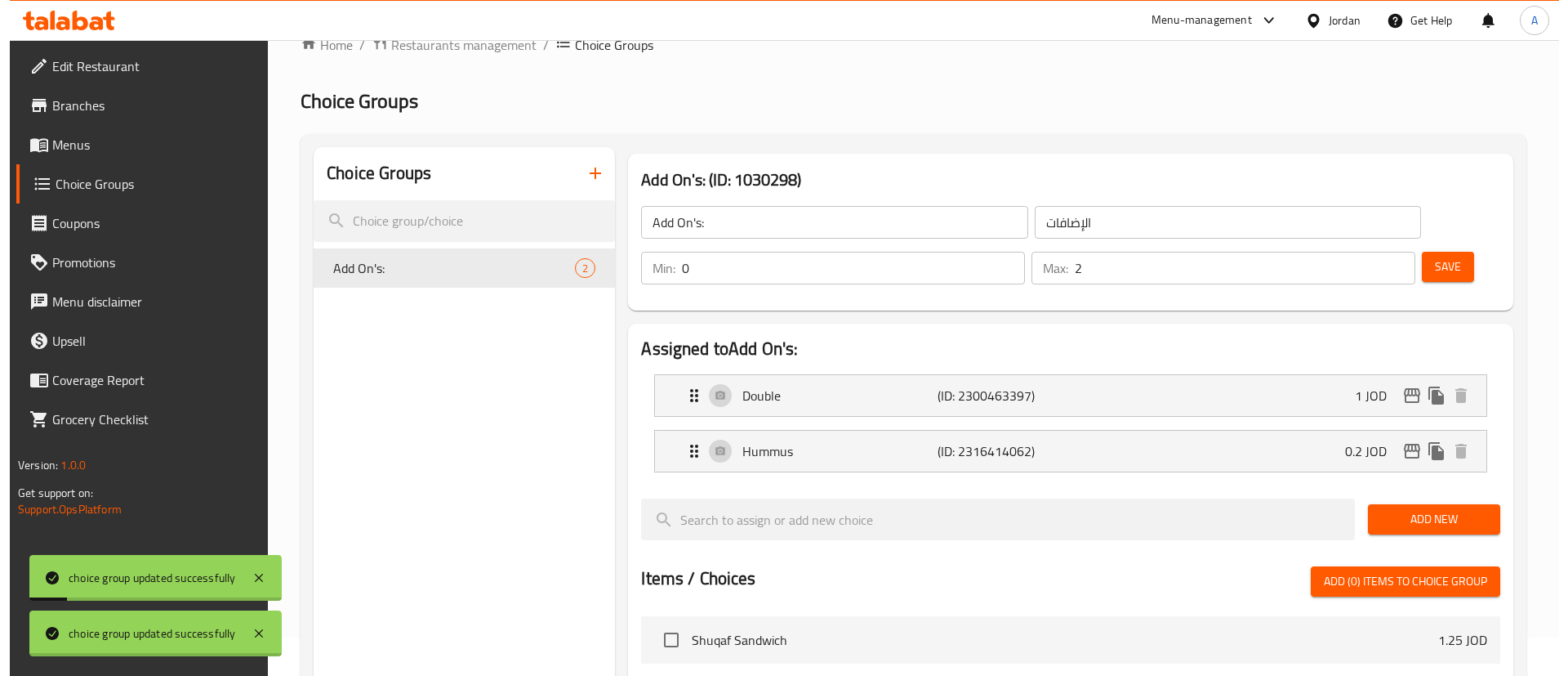
scroll to position [0, 0]
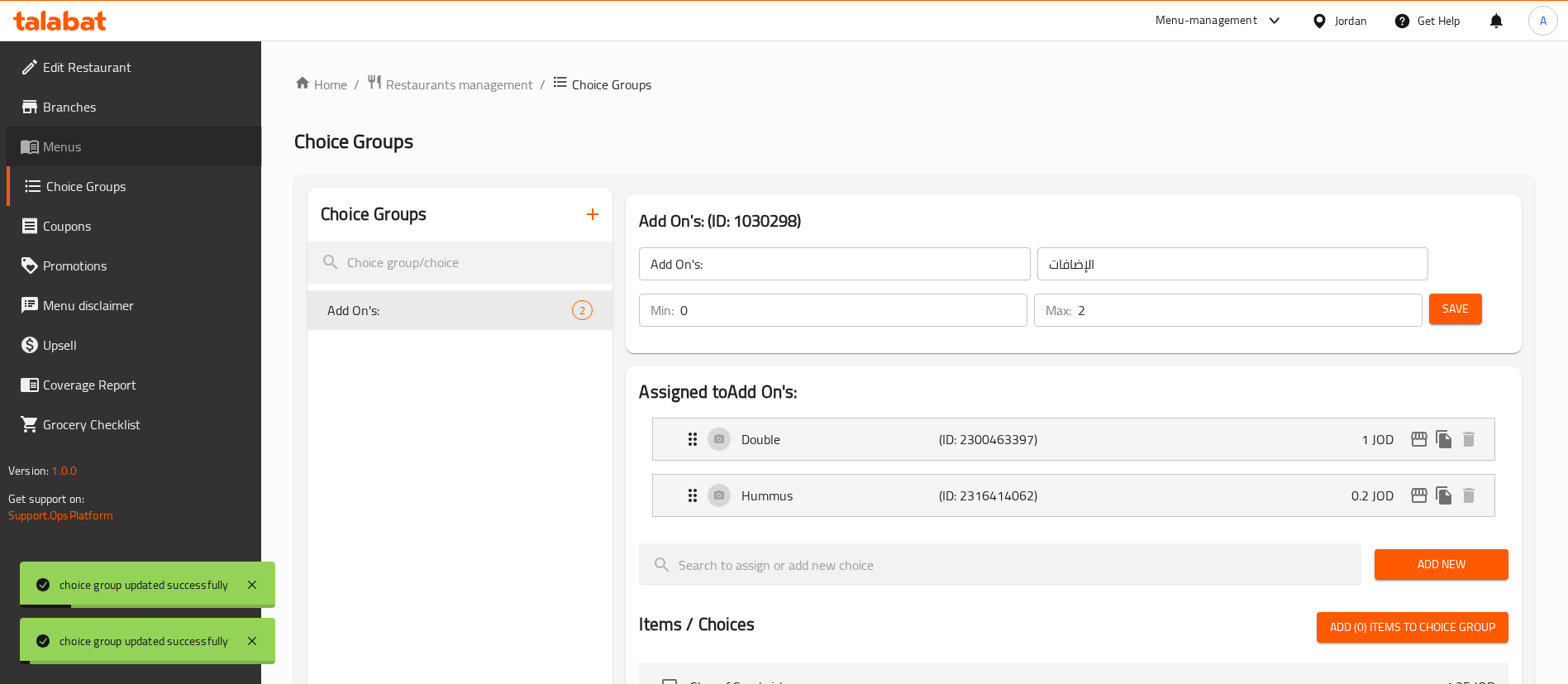
click at [129, 144] on span "Menus" at bounding box center [145, 146] width 206 height 20
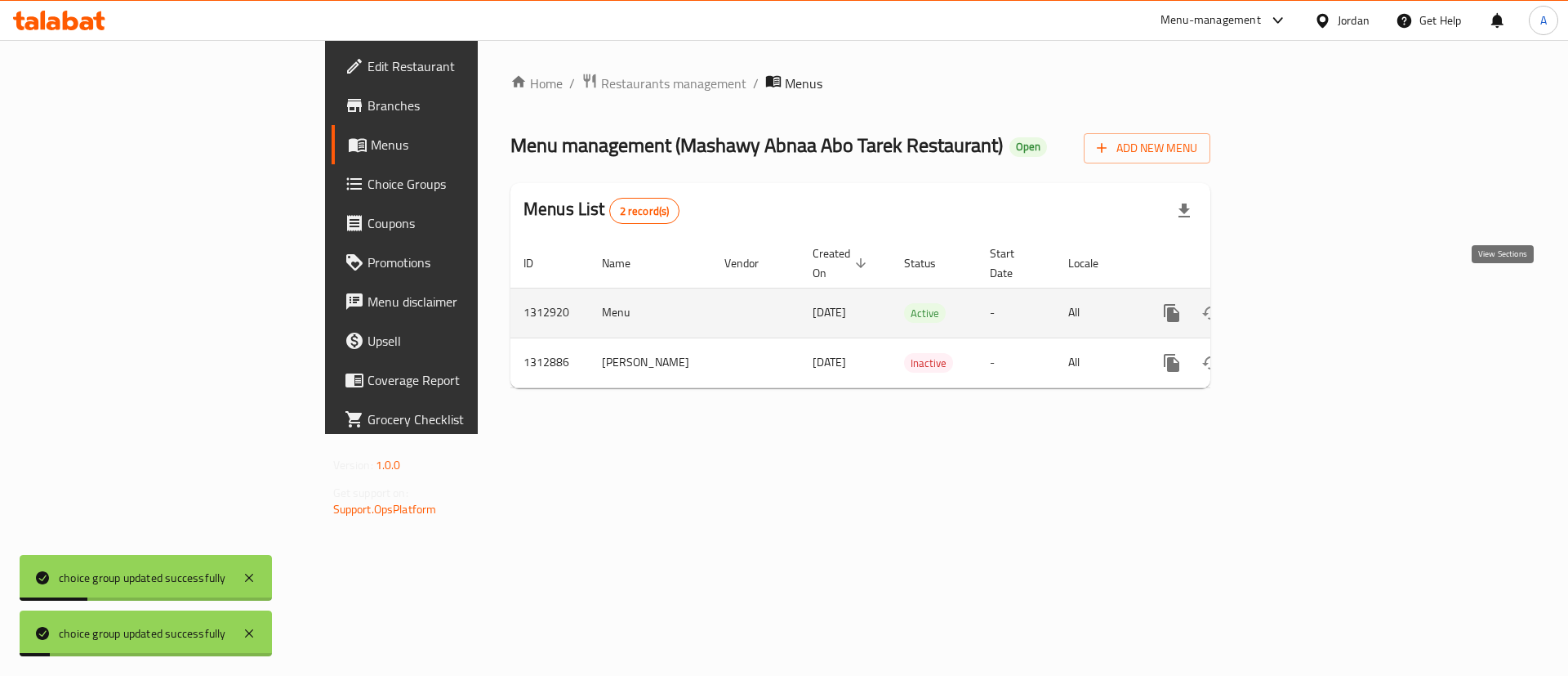
click at [1299, 303] on icon "enhanced table" at bounding box center [1290, 313] width 20 height 20
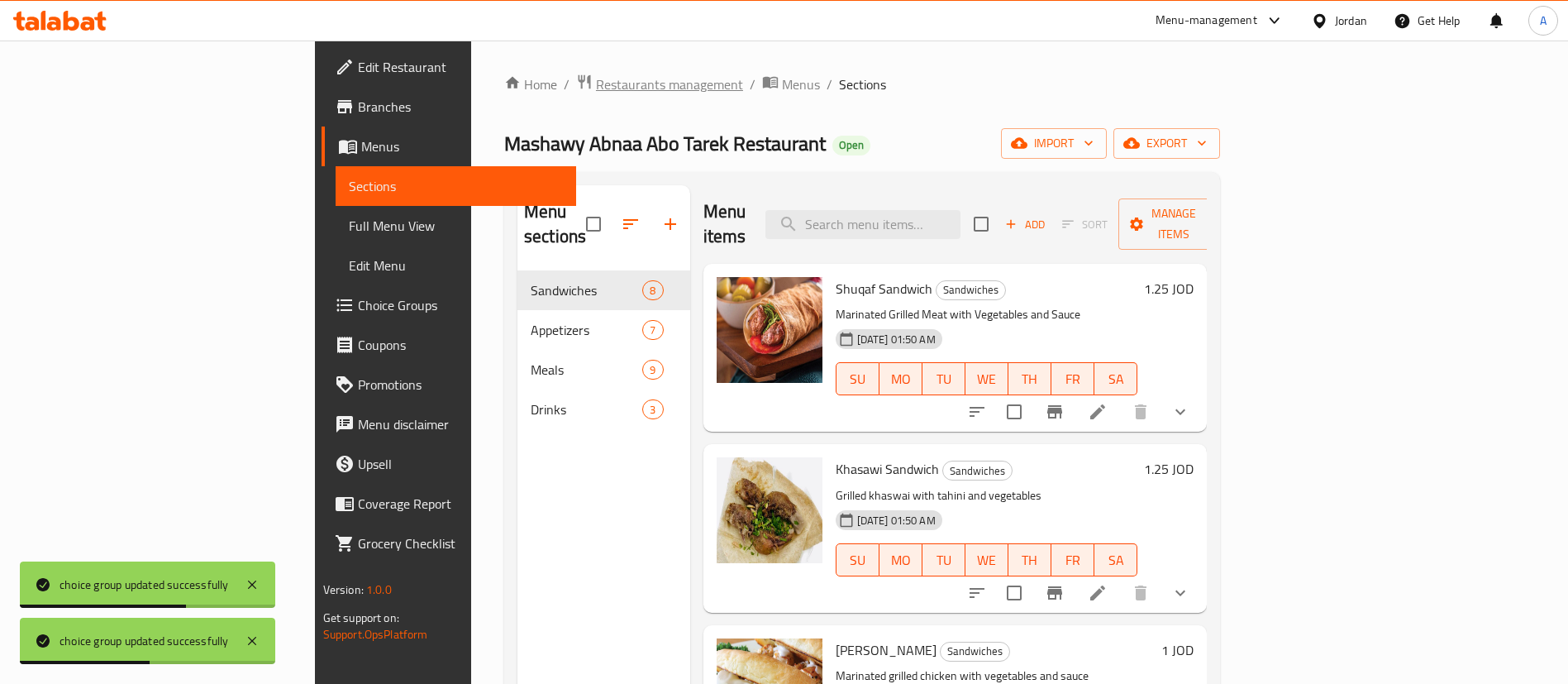
click at [596, 77] on span "Restaurants management" at bounding box center [670, 84] width 147 height 20
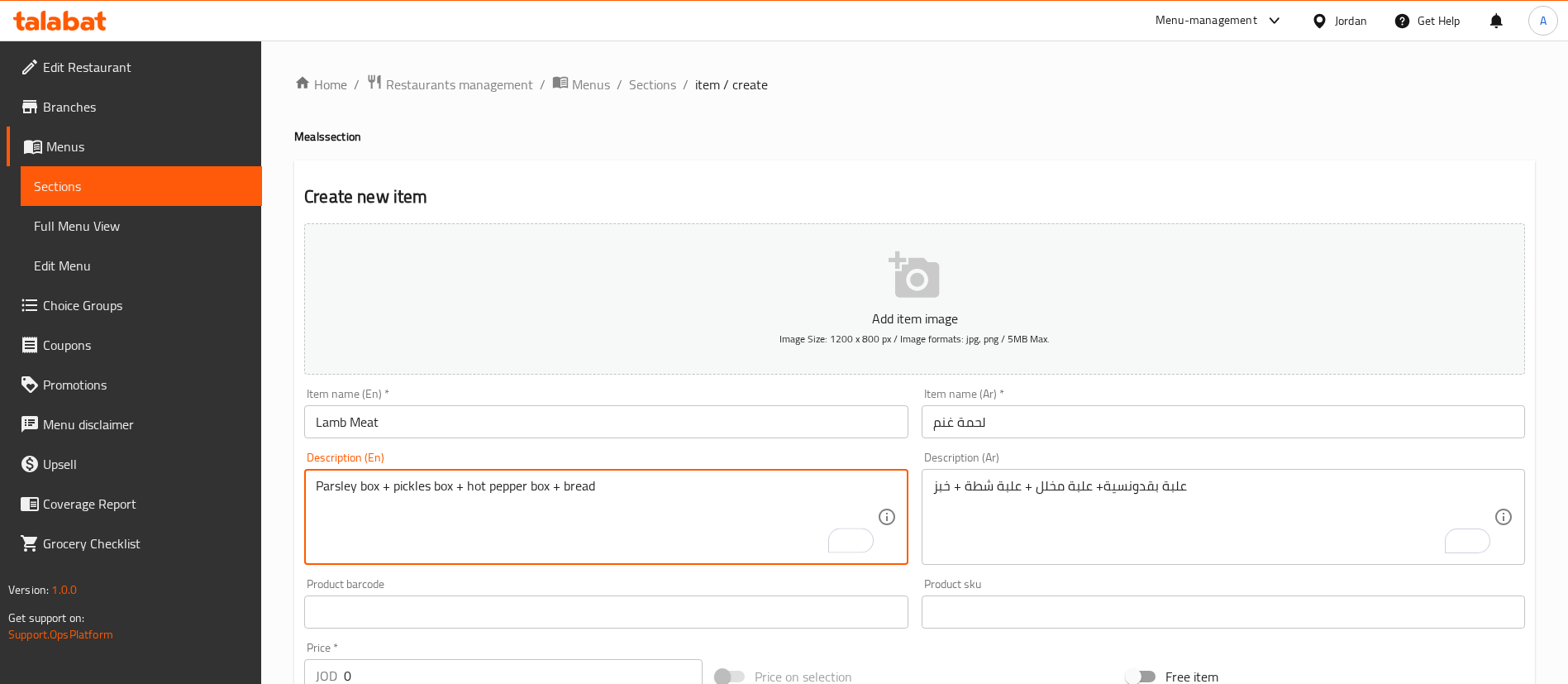
drag, startPoint x: 615, startPoint y: 487, endPoint x: 219, endPoint y: 487, distance: 396.0
click at [232, 488] on div "Edit Restaurant Branches Menus Sections Full Menu View Edit Menu Choice Groups …" at bounding box center [784, 604] width 1568 height 1127
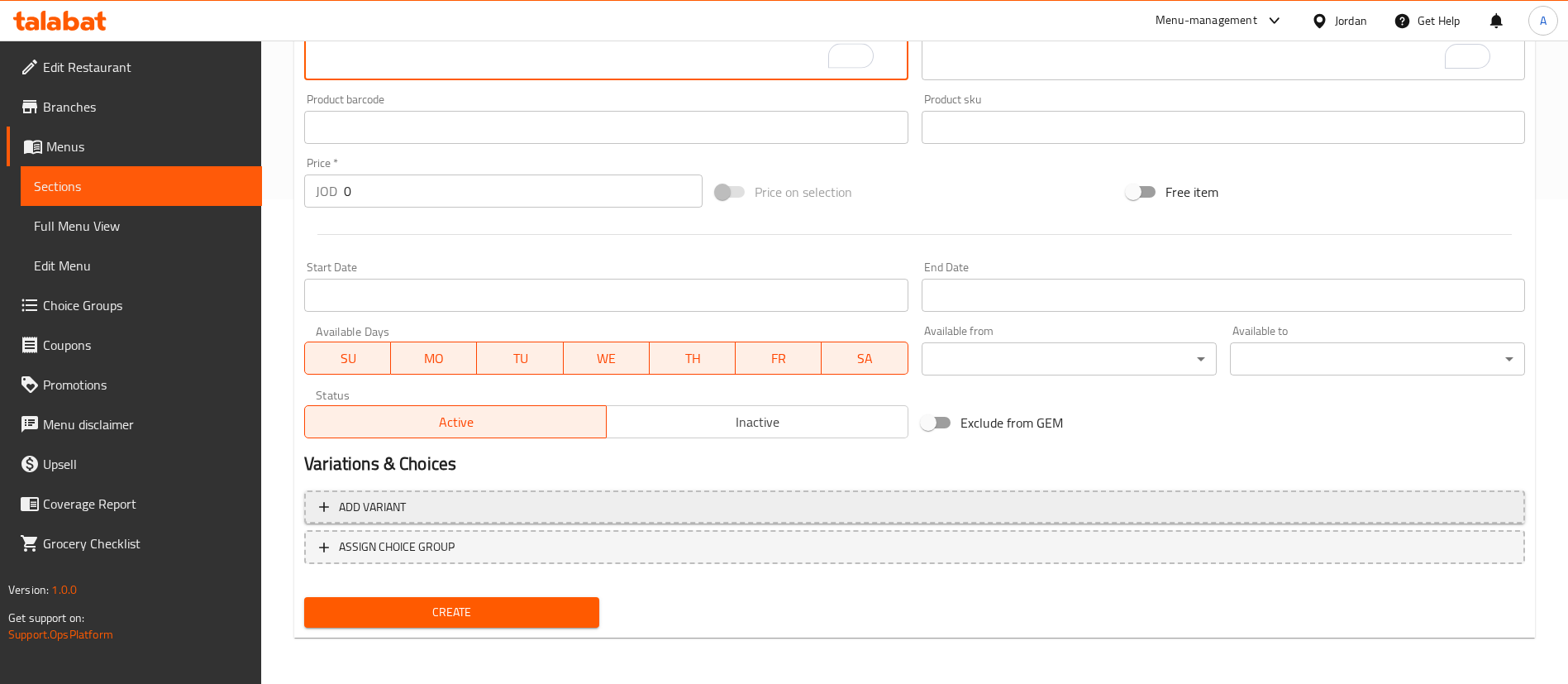
type textarea "Parsley box + pickles box + hot pepper box + bread"
click at [758, 499] on span "Add variant" at bounding box center [914, 506] width 1191 height 21
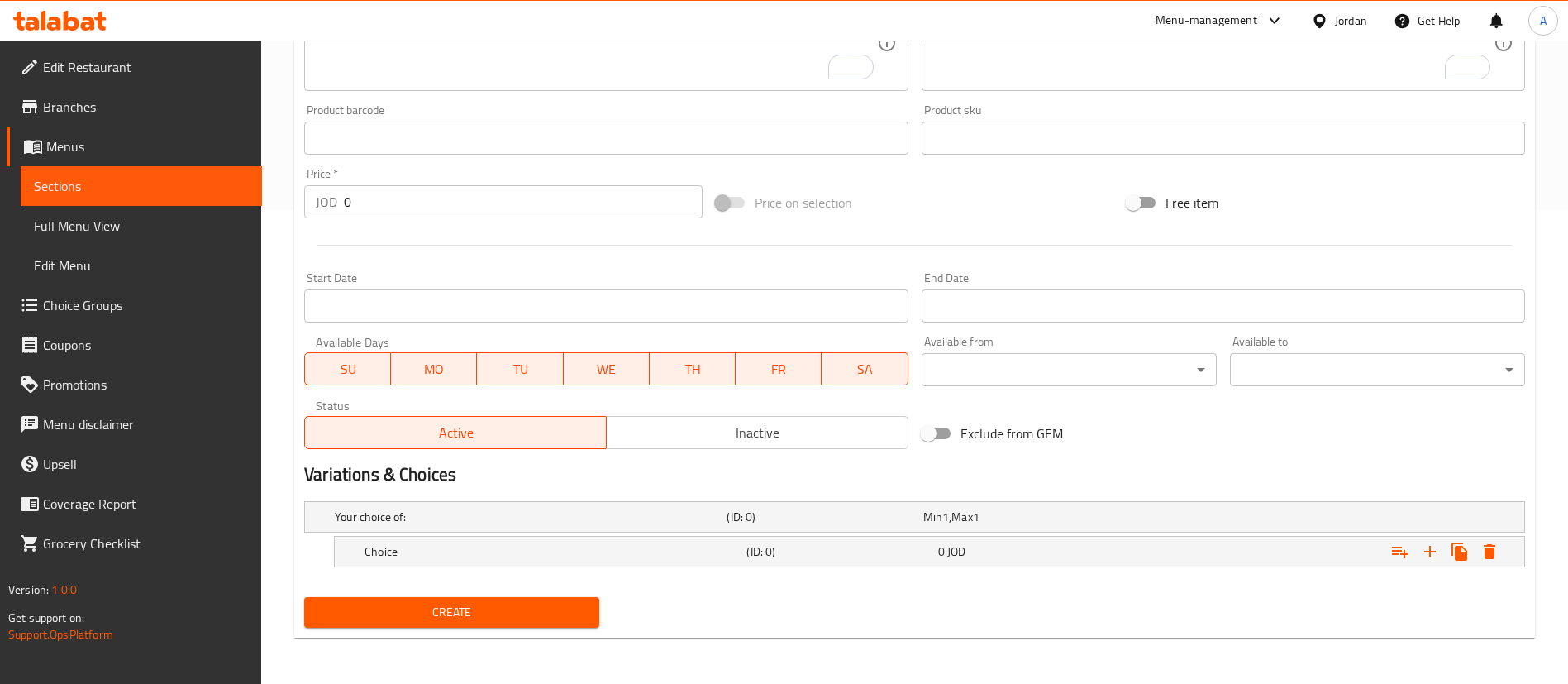
scroll to position [474, 0]
click at [1423, 549] on icon "Expand" at bounding box center [1430, 551] width 20 height 20
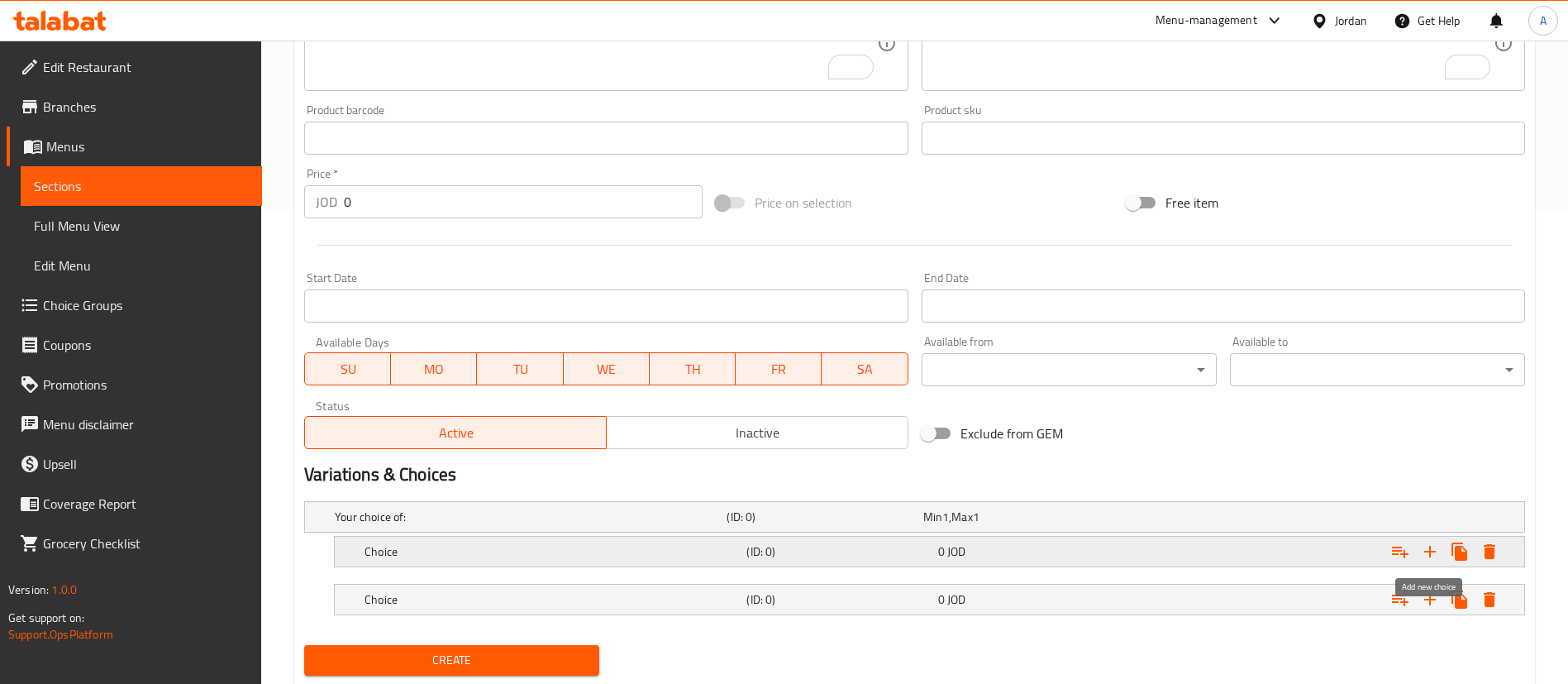
click at [1426, 555] on icon "Expand" at bounding box center [1430, 551] width 20 height 20
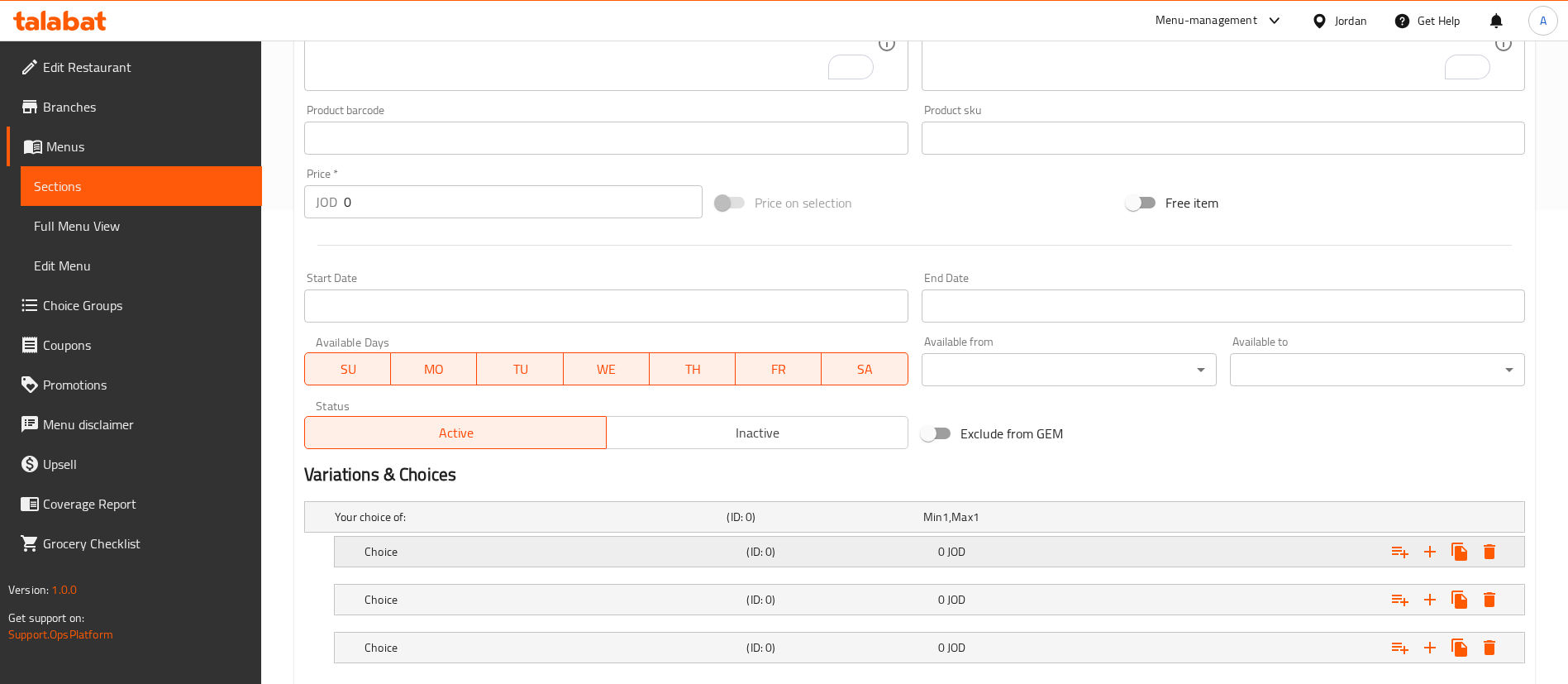
click at [399, 559] on div "Choice" at bounding box center [551, 551] width 381 height 23
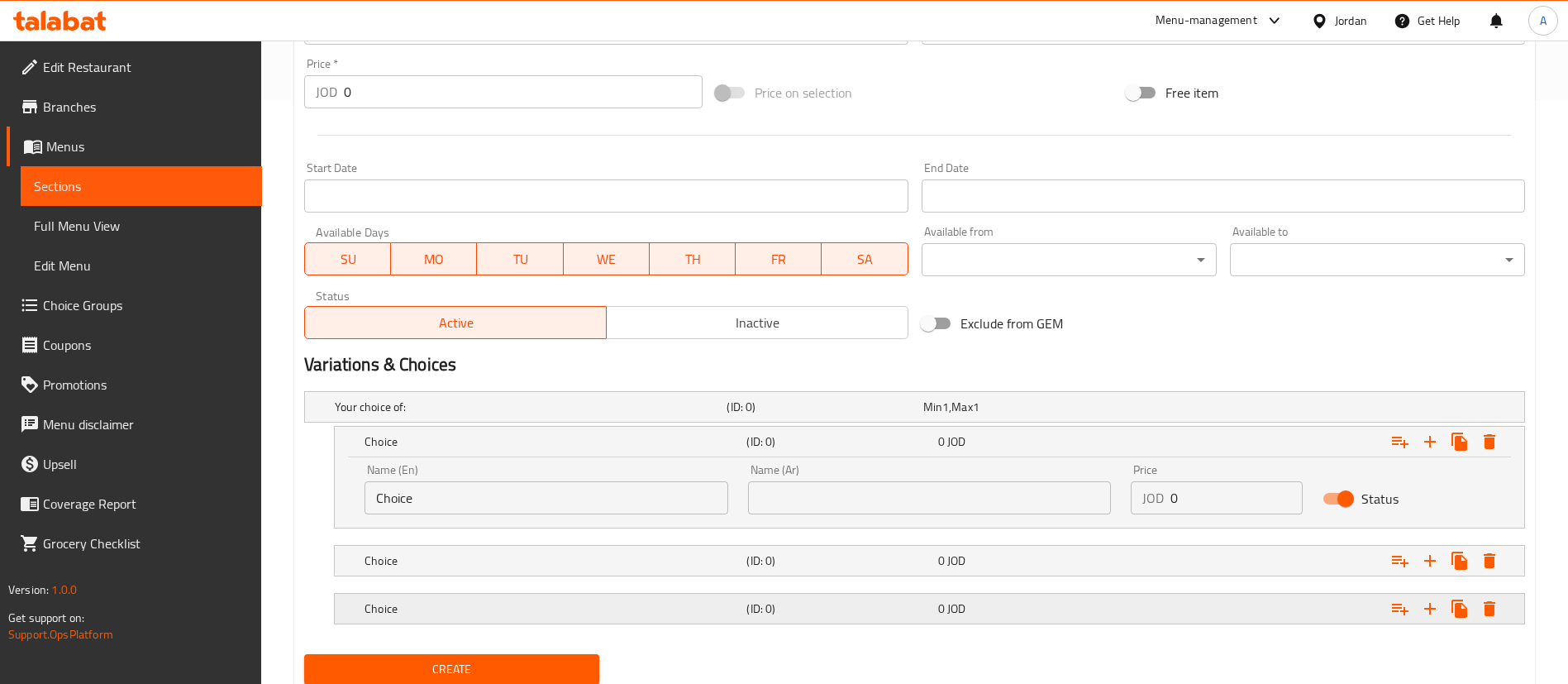
scroll to position [634, 0]
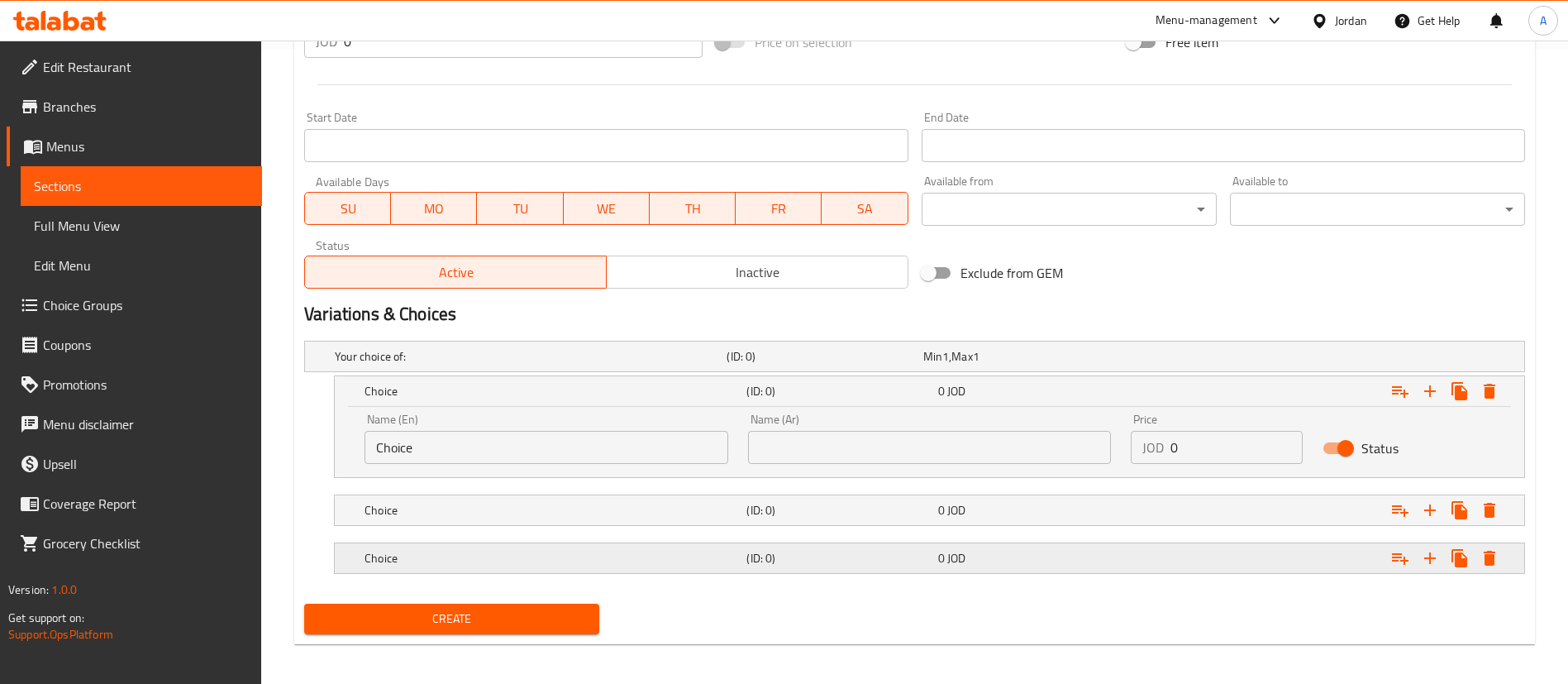
click at [405, 549] on h5 "Choice" at bounding box center [552, 557] width 375 height 16
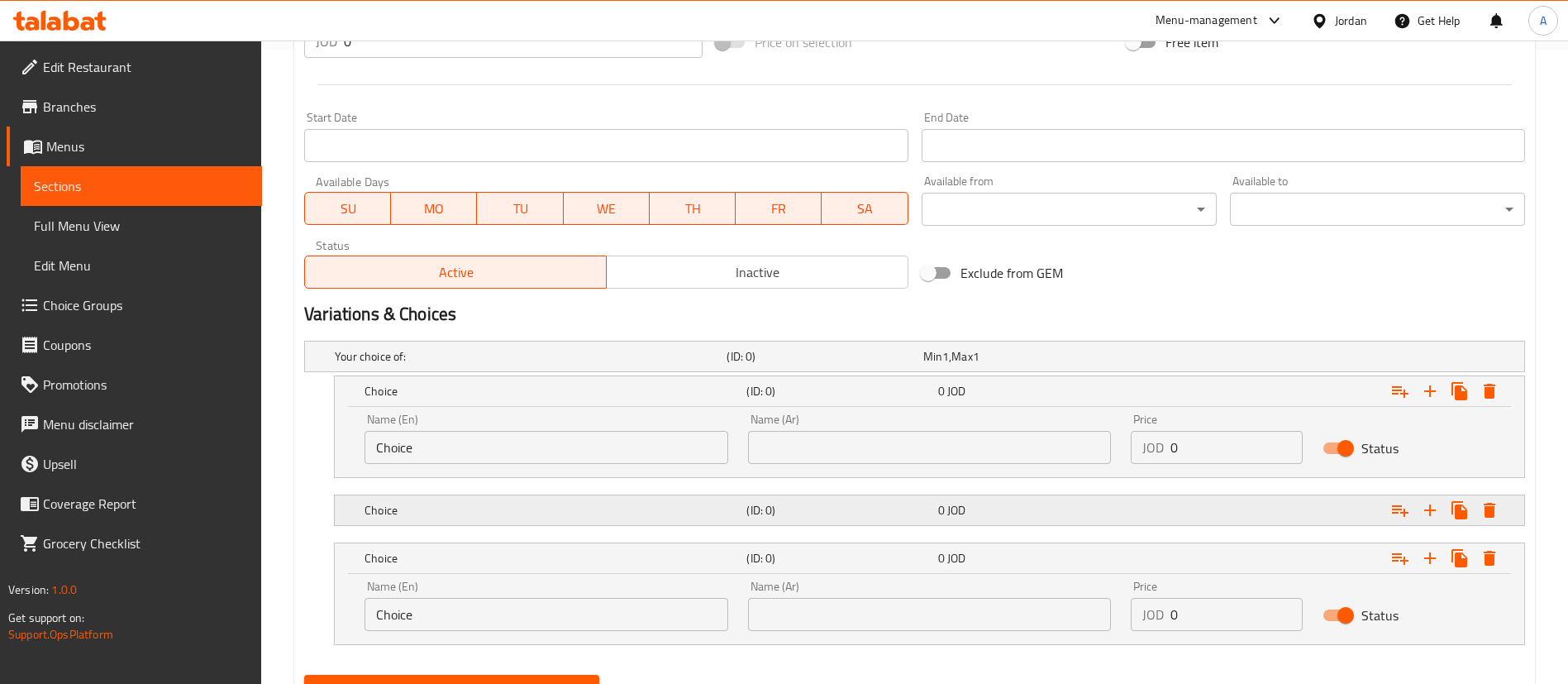
click at [411, 517] on h5 "Choice" at bounding box center [552, 510] width 375 height 16
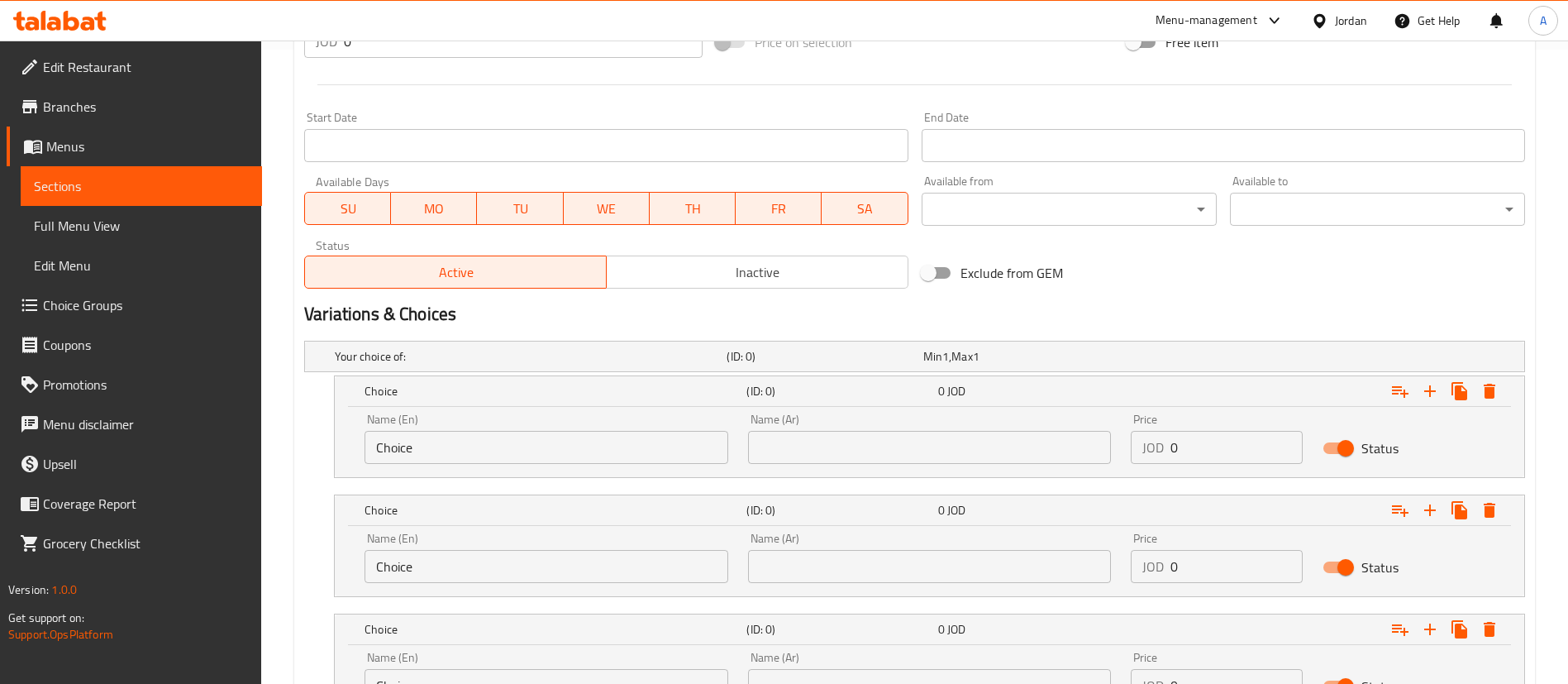
drag, startPoint x: 435, startPoint y: 451, endPoint x: 347, endPoint y: 453, distance: 88.0
click at [354, 453] on div "Name (En) Choice Name (En) Name (Ar) Name (Ar) Price JOD 0 Price Status" at bounding box center [929, 442] width 1189 height 70
paste input "250 gm"
type input "250 gm"
drag, startPoint x: 801, startPoint y: 440, endPoint x: 804, endPoint y: 449, distance: 9.5
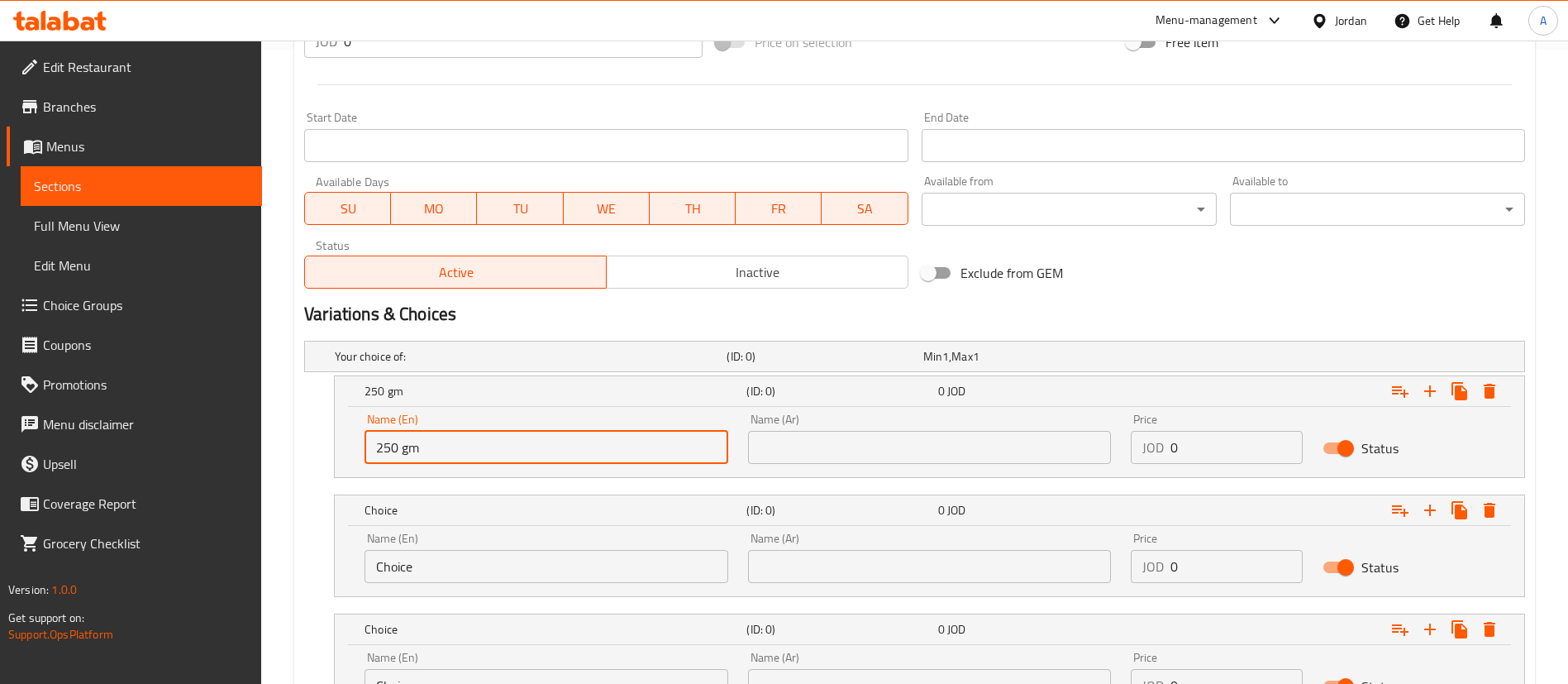
click at [802, 440] on input "text" at bounding box center [929, 447] width 364 height 33
paste input "250 جم"
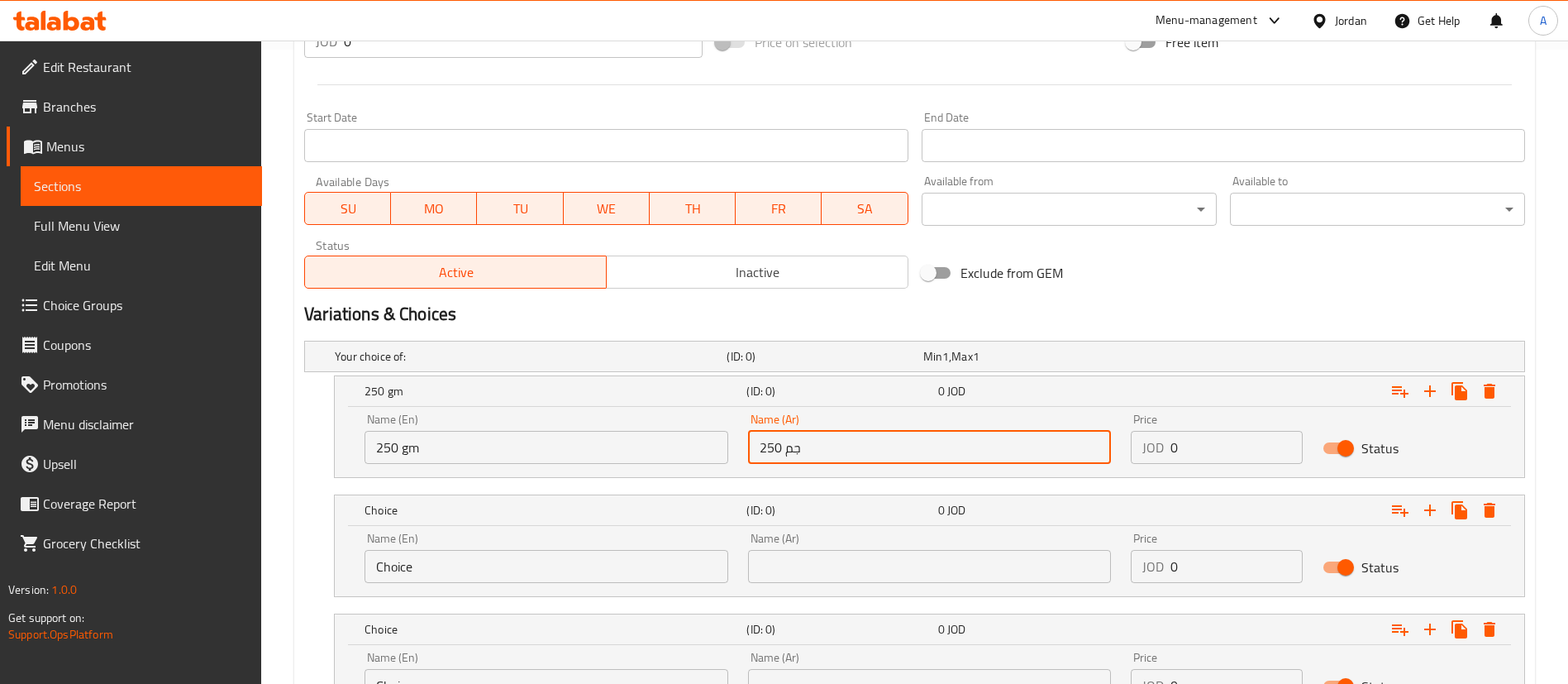
type input "250 جم"
drag, startPoint x: 1214, startPoint y: 452, endPoint x: 1026, endPoint y: 450, distance: 188.0
click at [1040, 451] on div "Name (En) 250 gm Name (En) Name (Ar) 250 جم Name (Ar) Price JOD 0 Price Status" at bounding box center [929, 438] width 1150 height 70
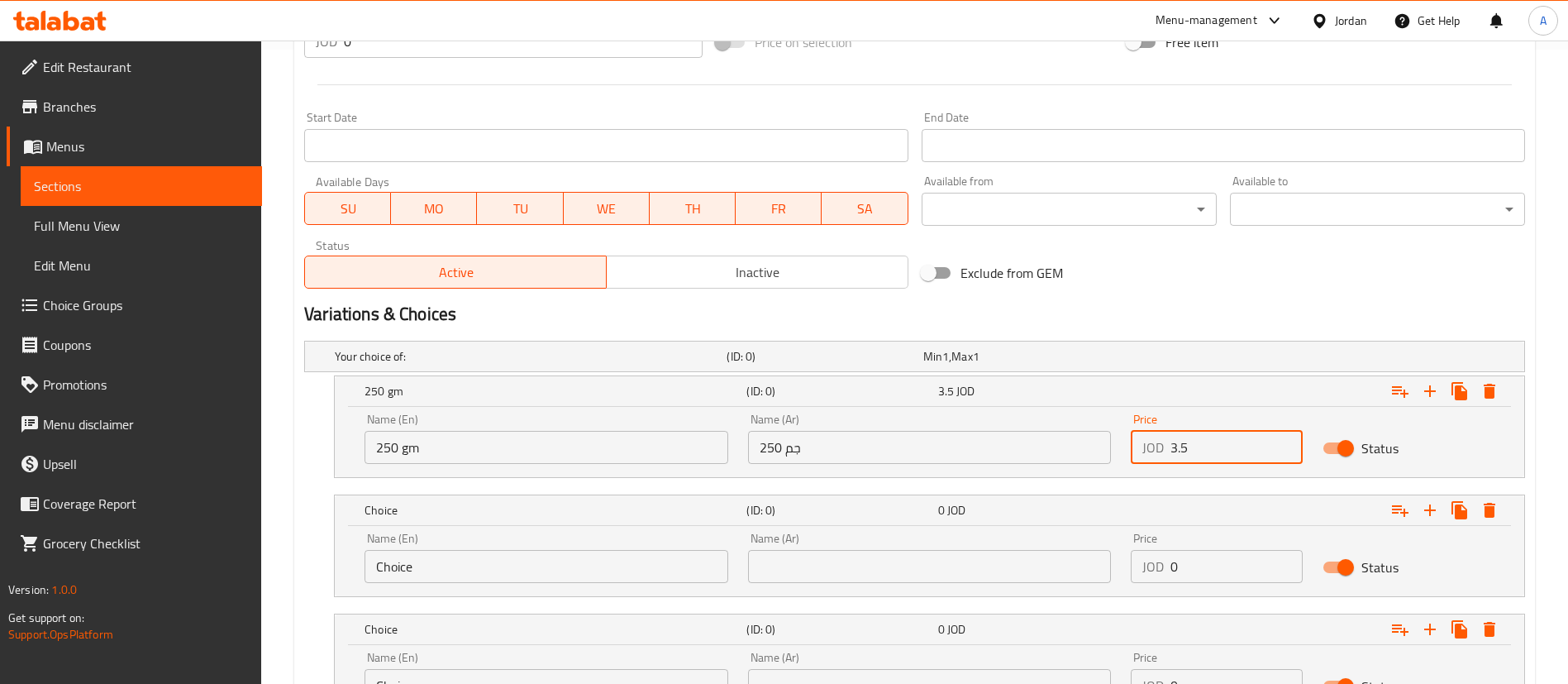
type input "3.5"
drag, startPoint x: 1185, startPoint y: 574, endPoint x: 1087, endPoint y: 572, distance: 98.0
click at [1103, 574] on div "Name (En) Choice Name (En) Name (Ar) Name (Ar) Price JOD 0 Price Status" at bounding box center [929, 557] width 1150 height 70
type input "6"
drag, startPoint x: 434, startPoint y: 568, endPoint x: 287, endPoint y: 576, distance: 147.2
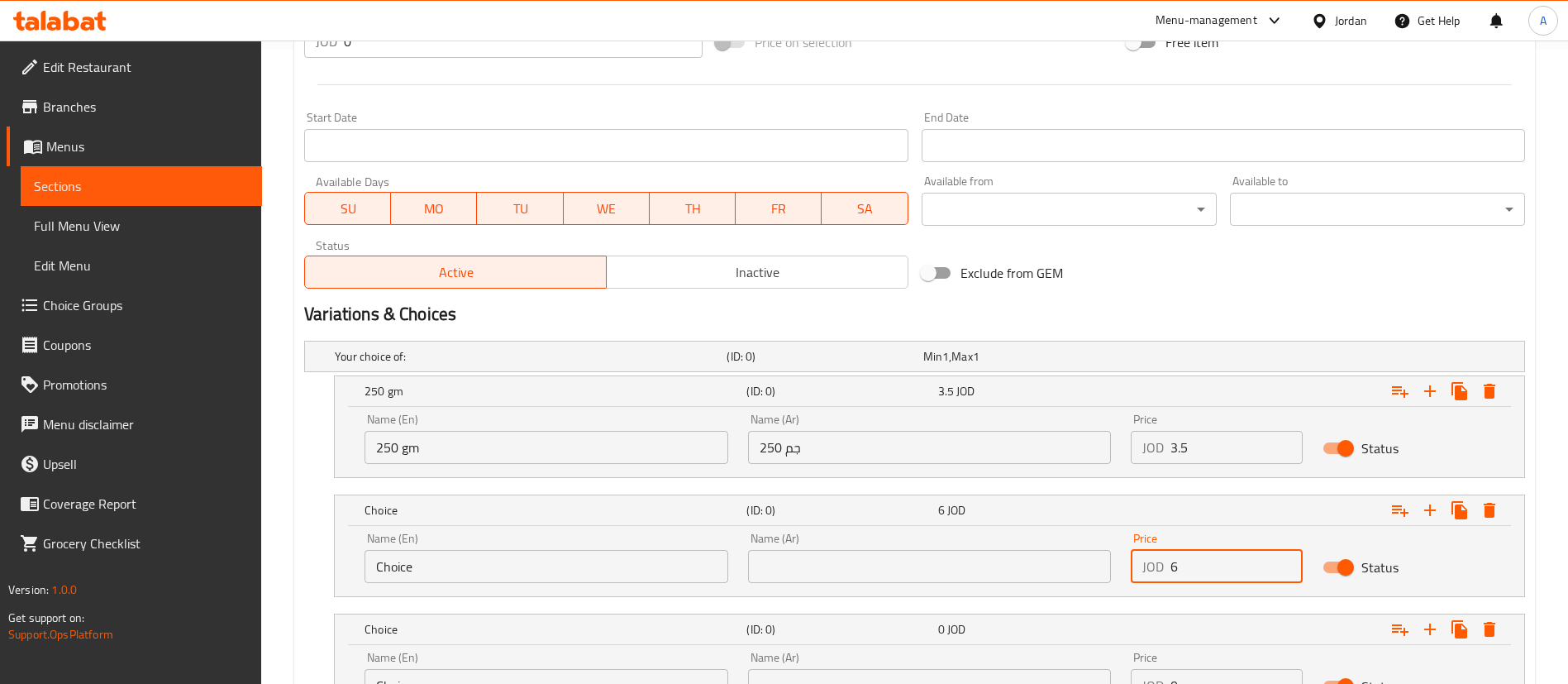
click at [287, 576] on div "Home / Restaurants management / Menus / Sections / item / create Meals section …" at bounding box center [915, 119] width 1307 height 1425
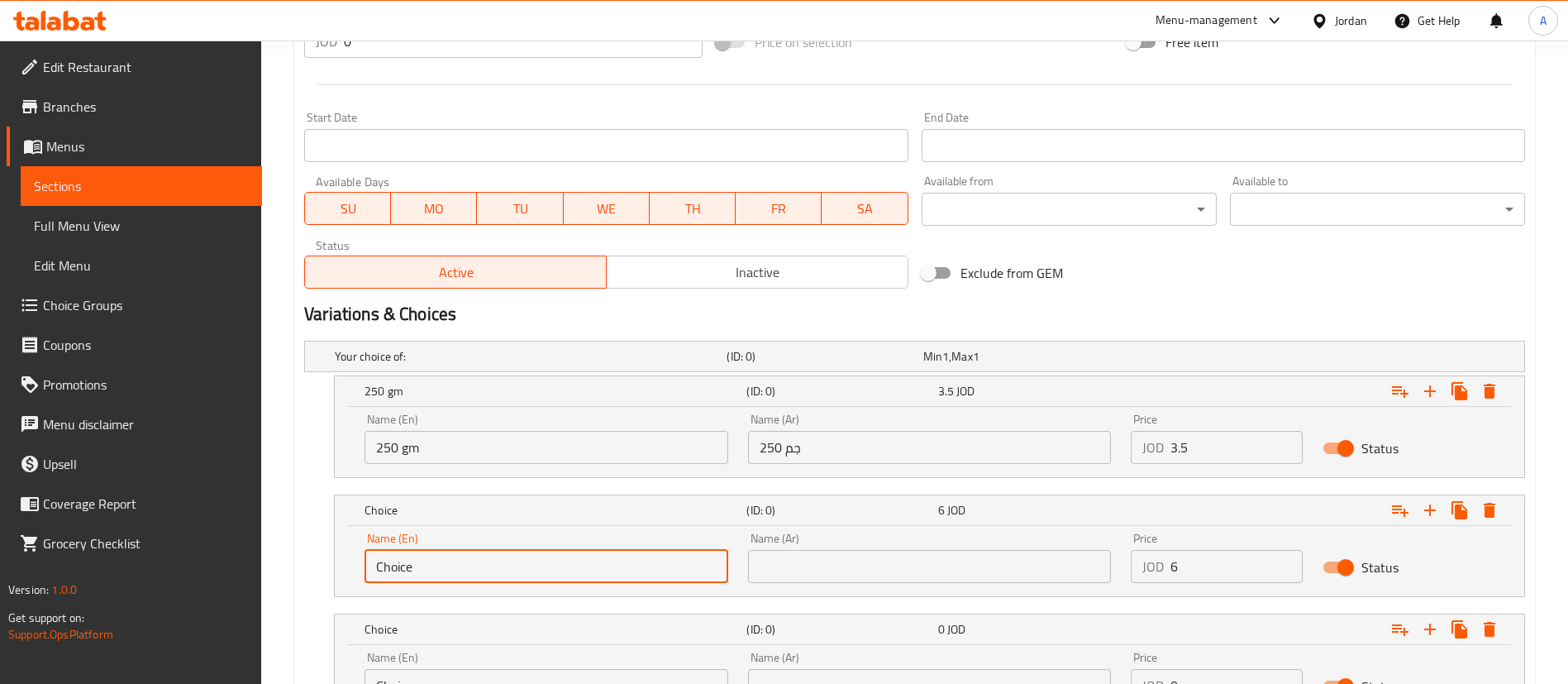
paste input "1/2 Kilo"
type input "1/2 Kilo"
click at [850, 558] on input "text" at bounding box center [929, 566] width 364 height 33
paste input "1/2 كيلو"
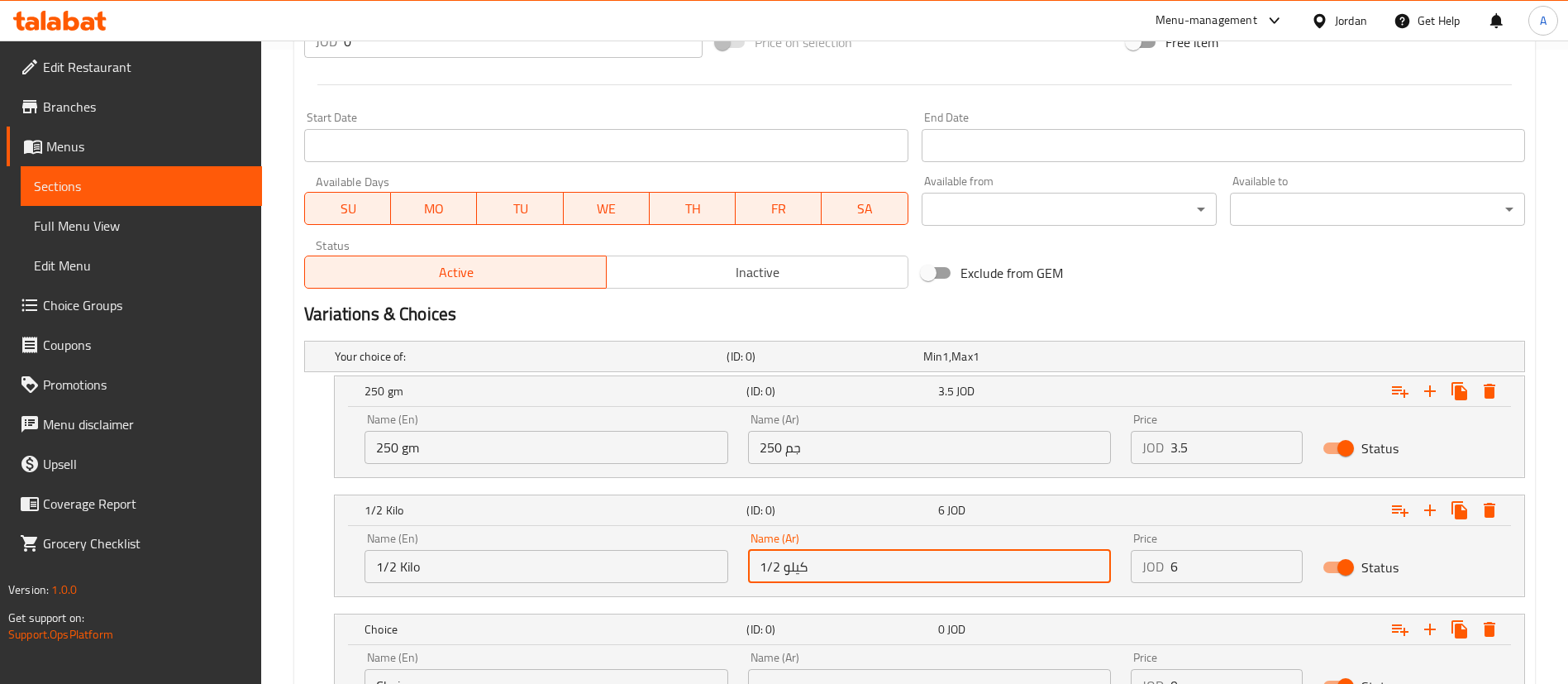
type input "1/2 كيلو"
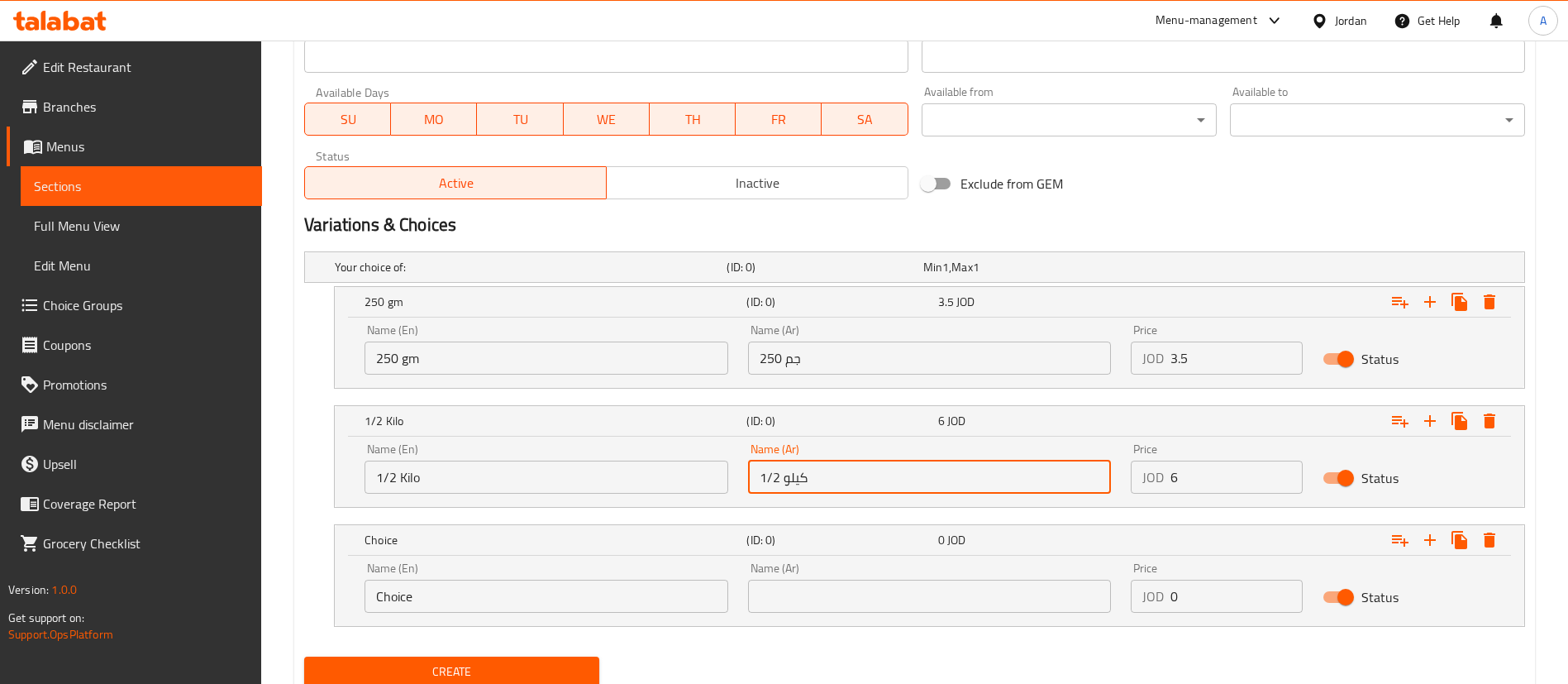
scroll to position [783, 0]
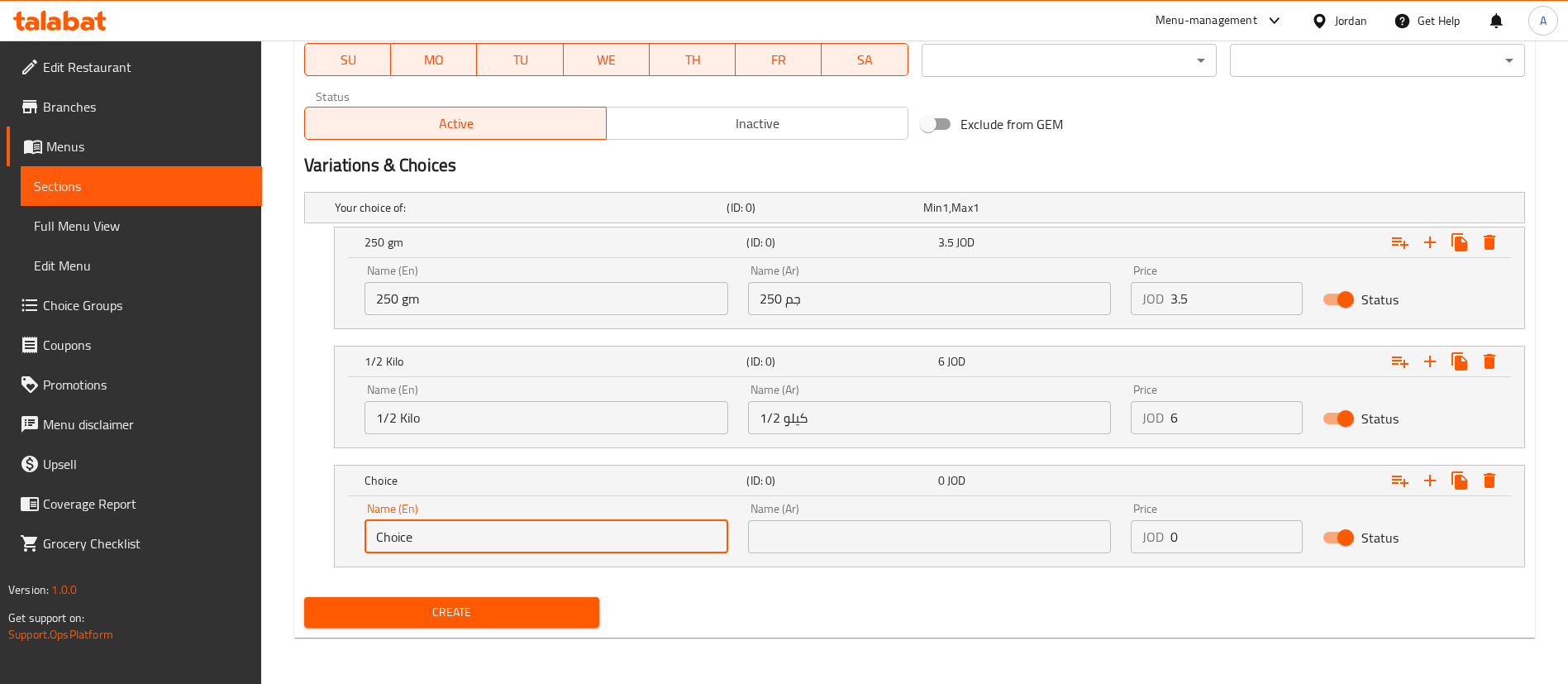
drag, startPoint x: 382, startPoint y: 533, endPoint x: 257, endPoint y: 528, distance: 125.1
paste input "1 Kilo"
type input "1 Kilo"
click at [846, 522] on input "text" at bounding box center [929, 536] width 364 height 33
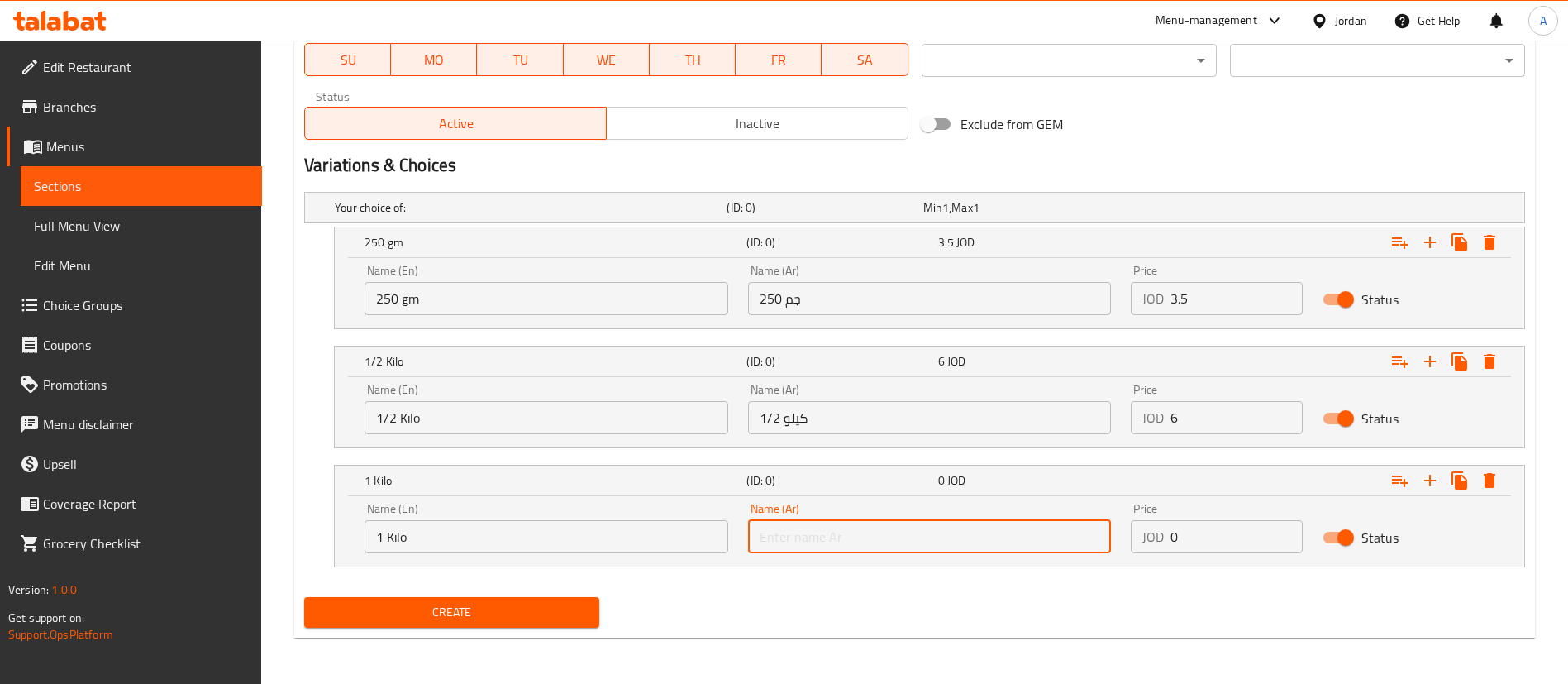
paste input "1 كيلو"
type input "1 كيلو"
drag, startPoint x: 1205, startPoint y: 539, endPoint x: 995, endPoint y: 542, distance: 210.0
click at [1011, 542] on div "Name (En) 1 Kilo Name (En) Name (Ar) 1 كيلو Name (Ar) Price JOD 0 Price Status" at bounding box center [929, 528] width 1150 height 70
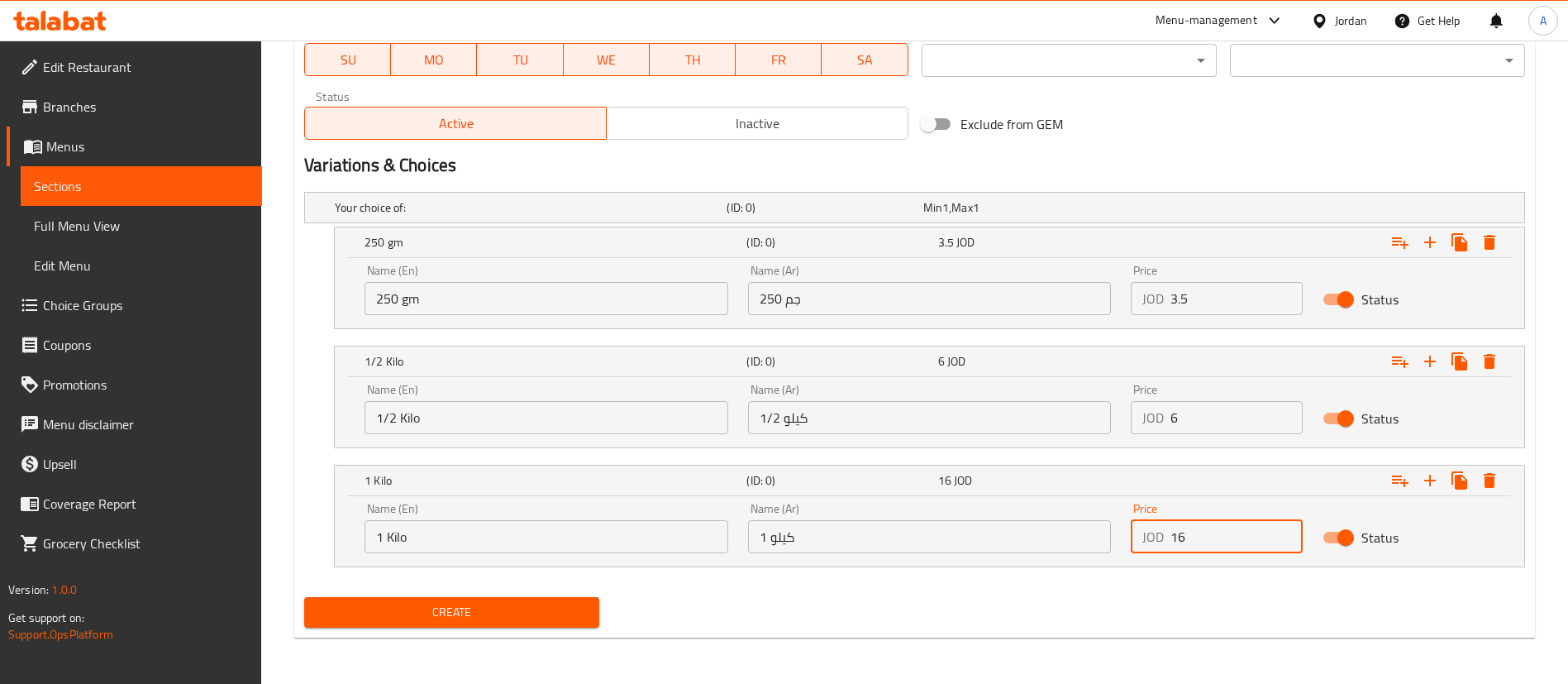
type input "16"
click at [514, 586] on div "Your choice of: (ID: 0) Min 1 , Max 1 Name (En) Your choice of: Name (En) Name …" at bounding box center [914, 387] width 1234 height 405
drag, startPoint x: 510, startPoint y: 601, endPoint x: 425, endPoint y: 628, distance: 89.2
click at [508, 601] on button "Create" at bounding box center [451, 612] width 295 height 31
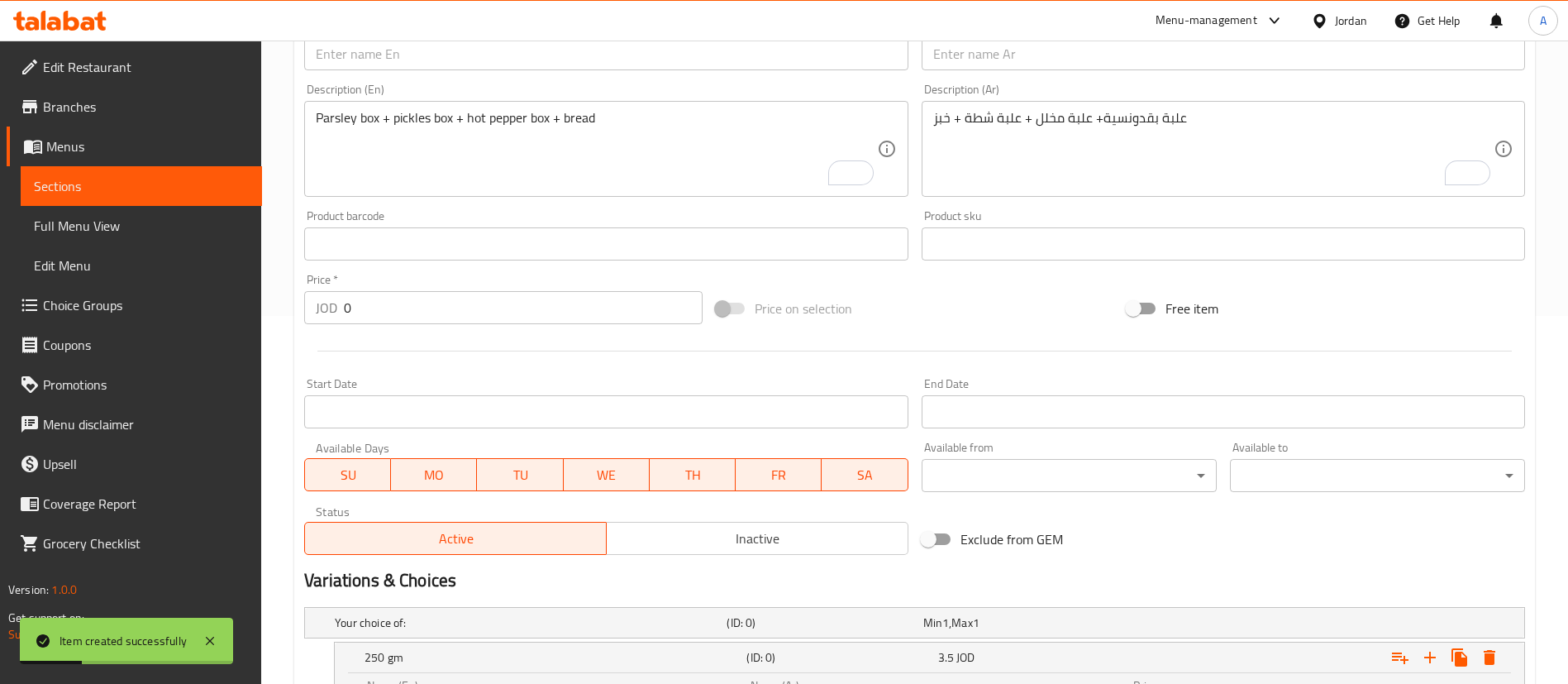
scroll to position [39, 0]
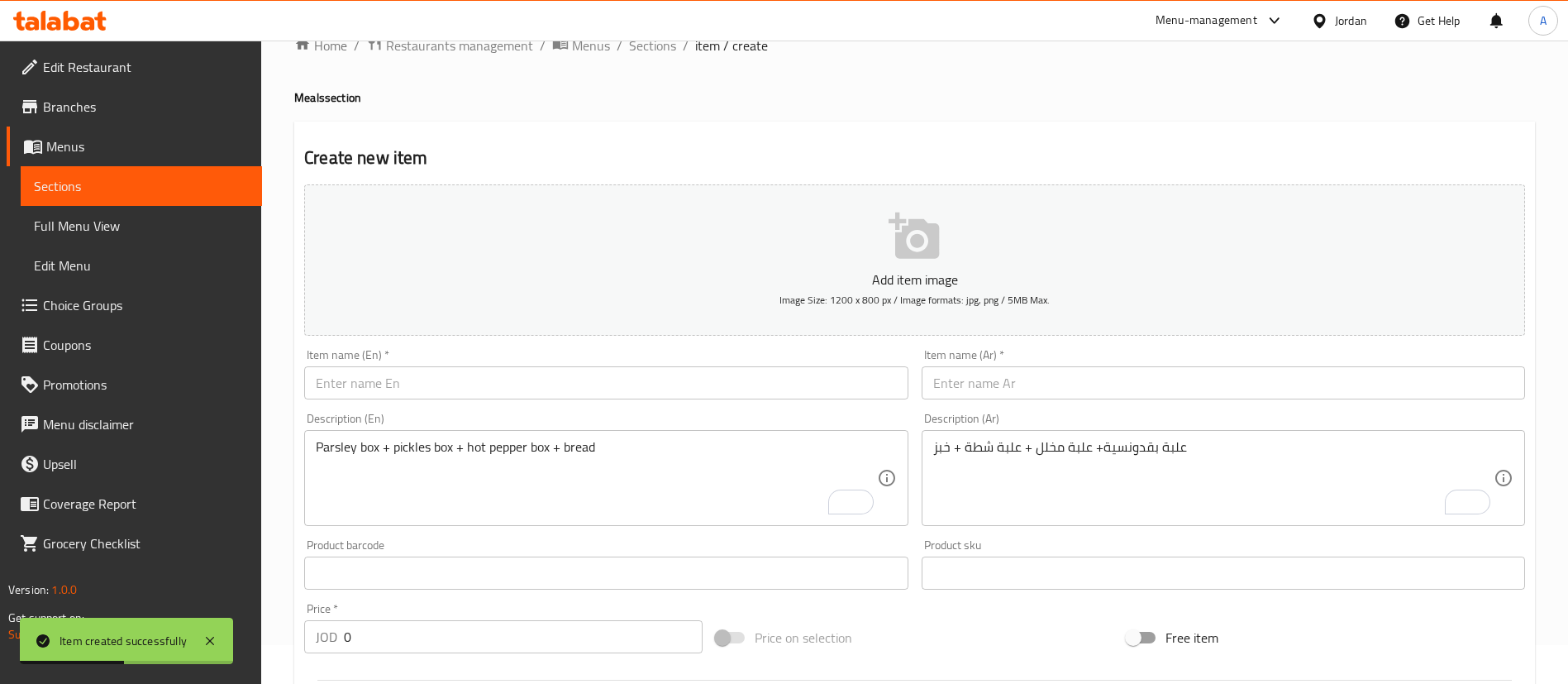
click at [1051, 397] on div "Item name (Ar)   * Item name (Ar) *" at bounding box center [1222, 373] width 617 height 64
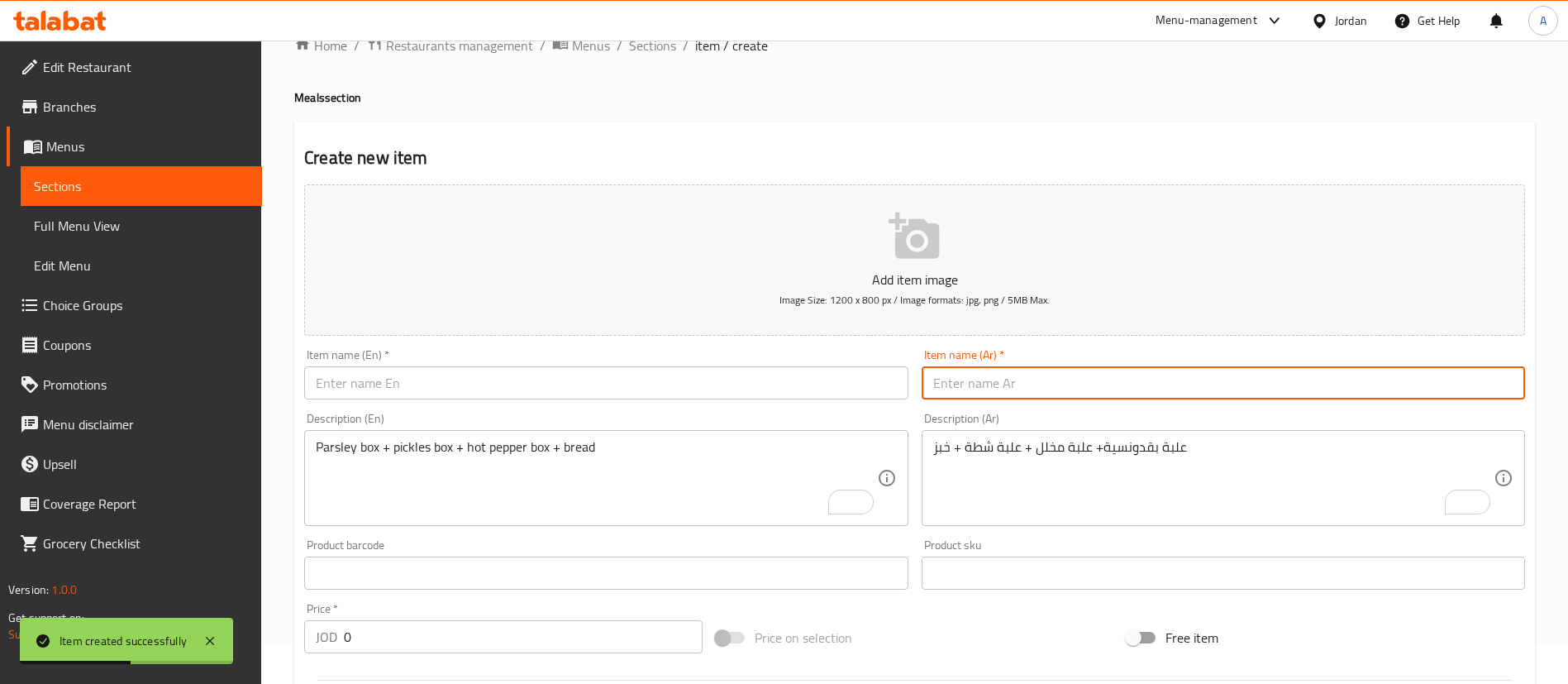
paste input "كبدة"
type input "كبدة"
click at [889, 381] on input "text" at bounding box center [606, 382] width 603 height 33
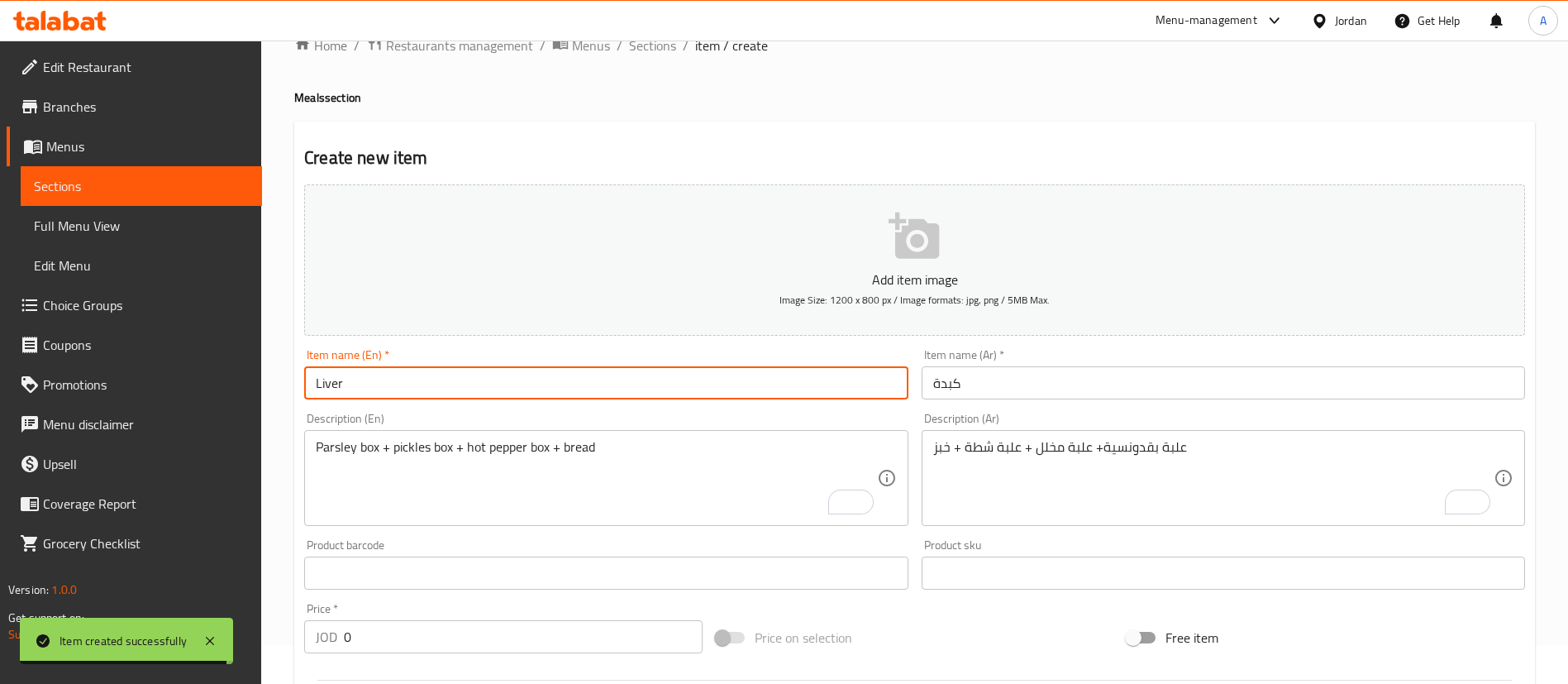
type input "Liver"
click at [608, 359] on div "Item name (En)   * Liver Item name (En) *" at bounding box center [606, 374] width 603 height 50
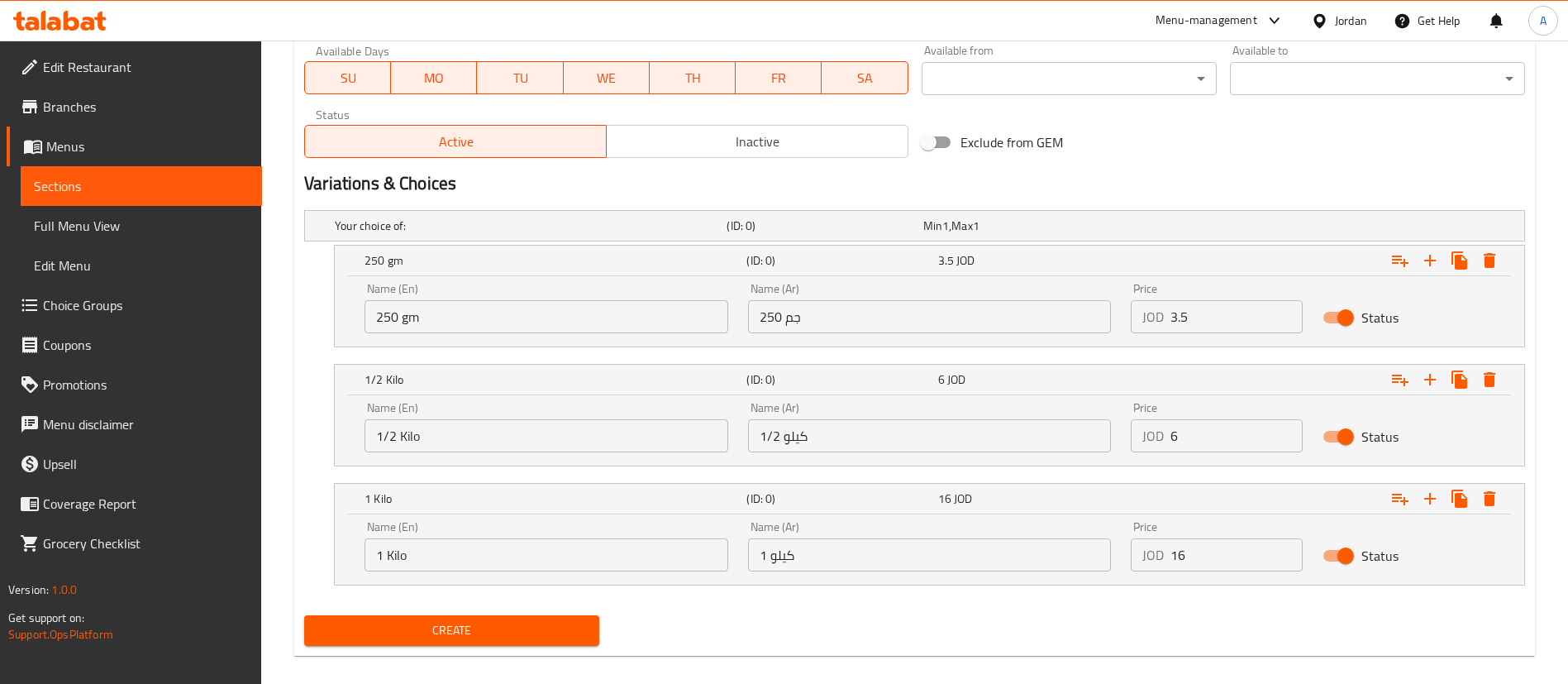
scroll to position [783, 0]
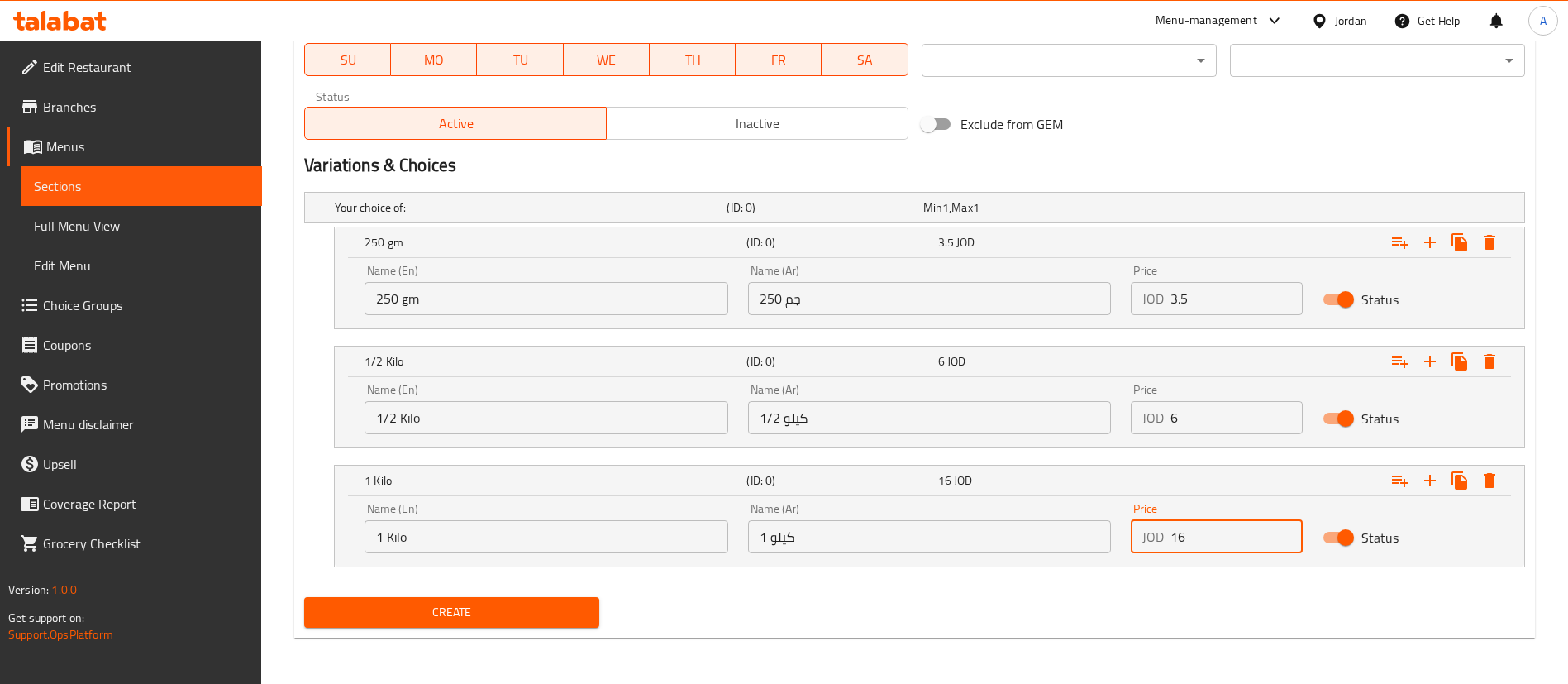
drag, startPoint x: 1186, startPoint y: 536, endPoint x: 1023, endPoint y: 532, distance: 163.0
click at [1038, 534] on div "Name (En) 1 Kilo Name (En) Name (Ar) 1 كيلو Name (Ar) Price JOD 16 Price Status" at bounding box center [929, 528] width 1150 height 70
type input "11"
drag, startPoint x: 1069, startPoint y: 435, endPoint x: 1059, endPoint y: 435, distance: 10.0
click at [1059, 436] on div "Name (En) 1/2 Kilo Name (En) Name (Ar) 1/2 كيلو Name (Ar) Price JOD 6 Price Sta…" at bounding box center [929, 408] width 1150 height 70
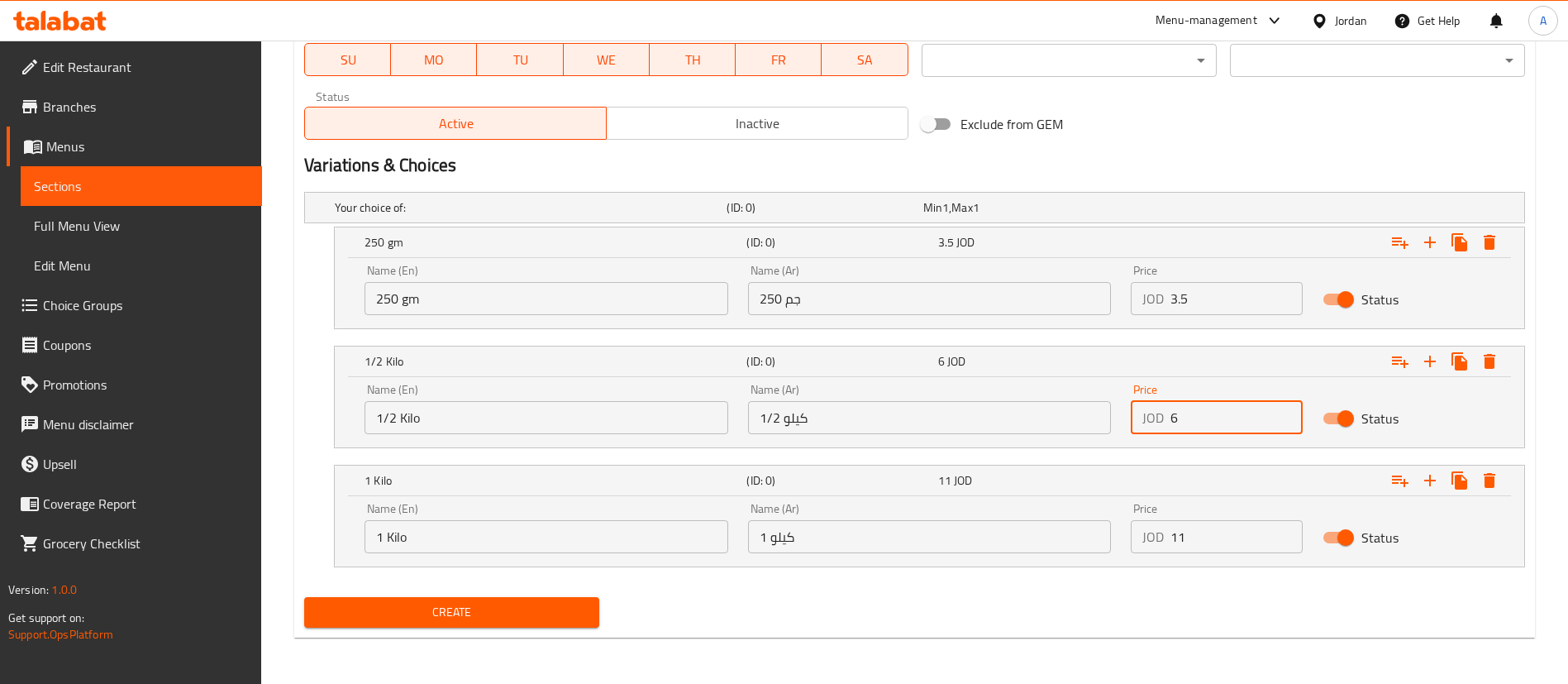
type input "6"
drag, startPoint x: 1188, startPoint y: 311, endPoint x: 1012, endPoint y: 319, distance: 176.2
click at [1019, 319] on div "Name (En) 250 gm Name (En) Name (Ar) 250 جم Name (Ar) Price JOD 3.5 Price Status" at bounding box center [929, 290] width 1150 height 70
type input "3.5"
click at [558, 621] on button "Create" at bounding box center [451, 612] width 295 height 31
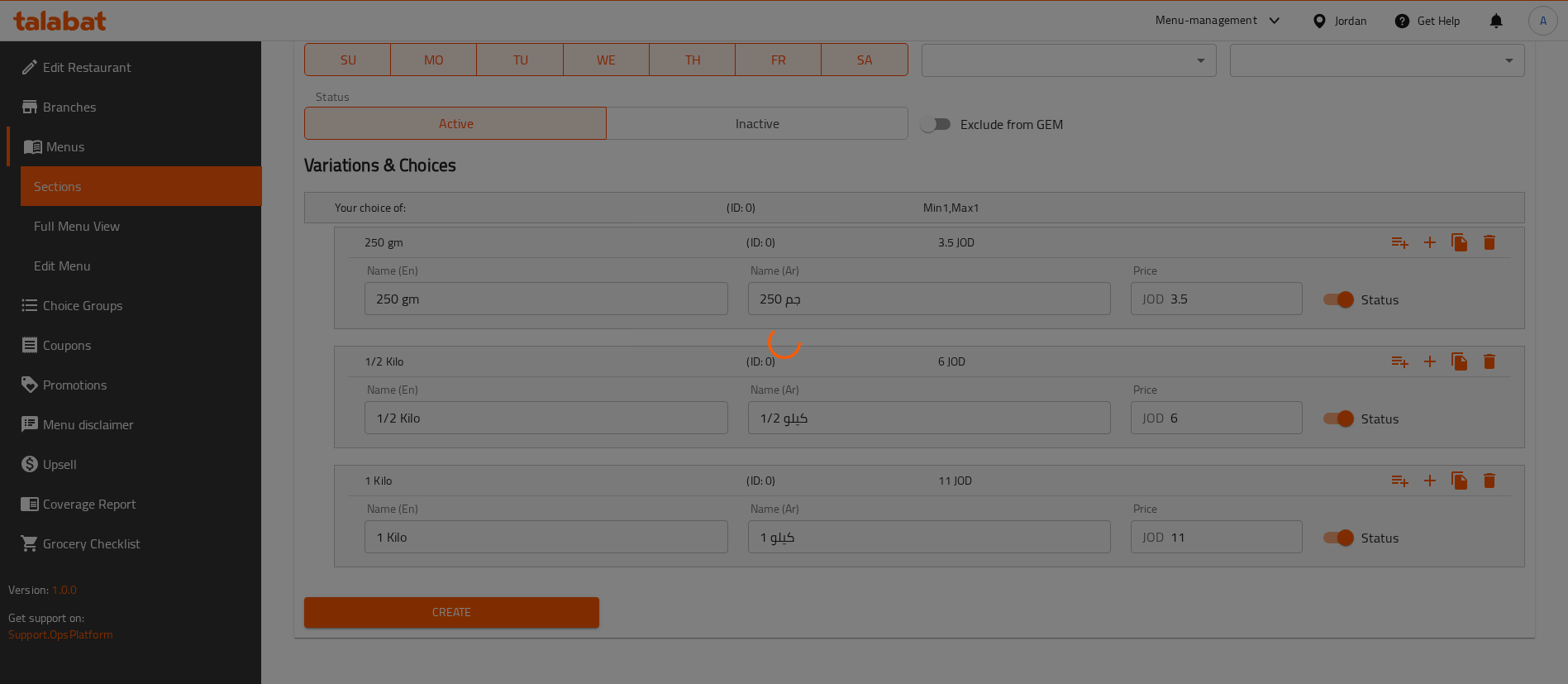
scroll to position [0, 0]
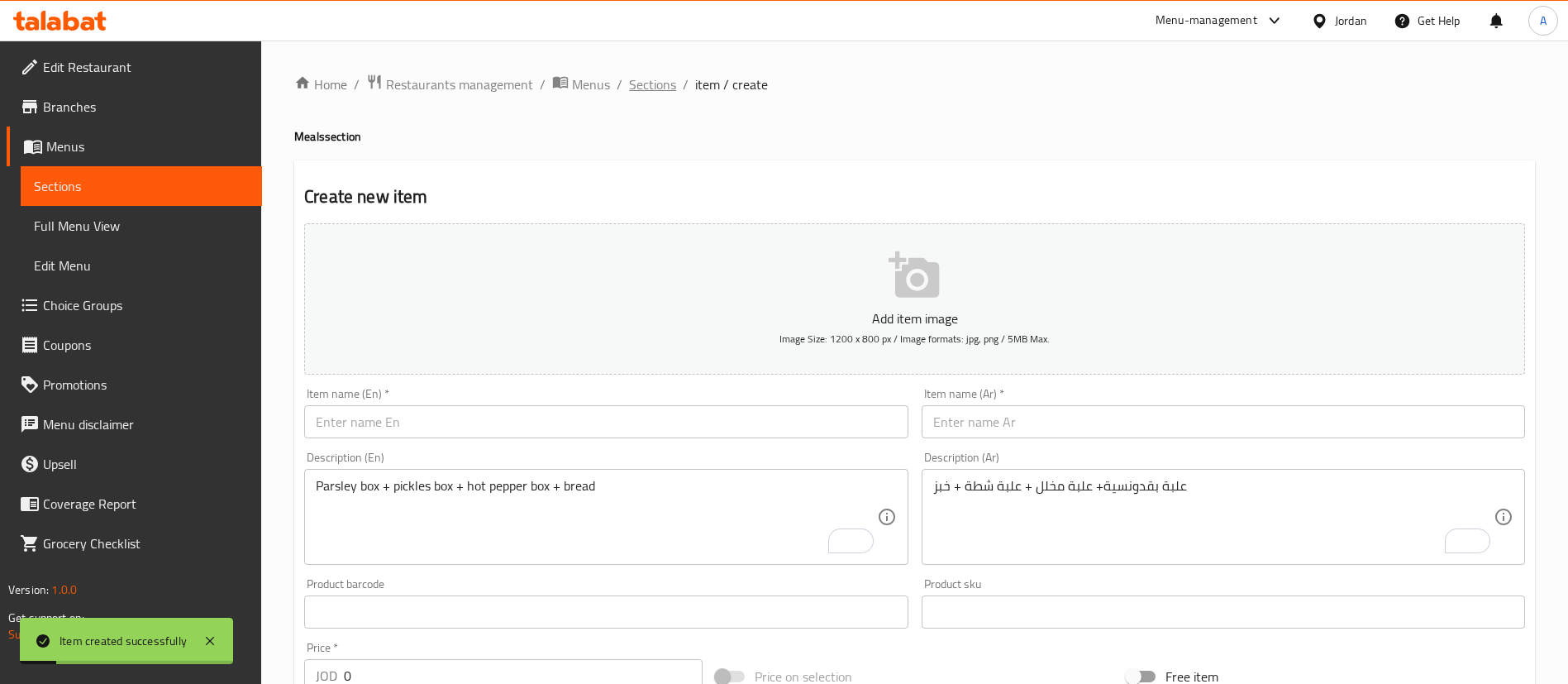
click at [632, 88] on span "Sections" at bounding box center [653, 84] width 47 height 20
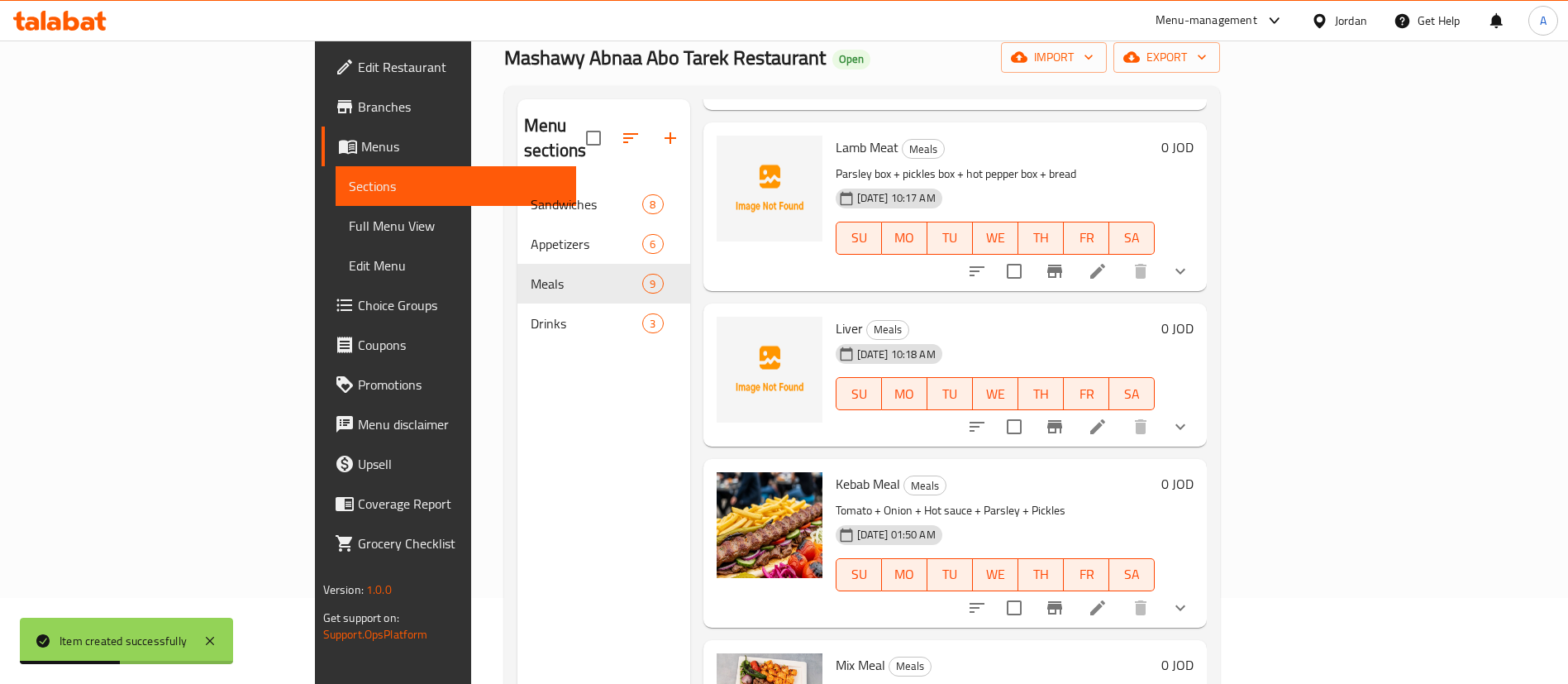
scroll to position [124, 0]
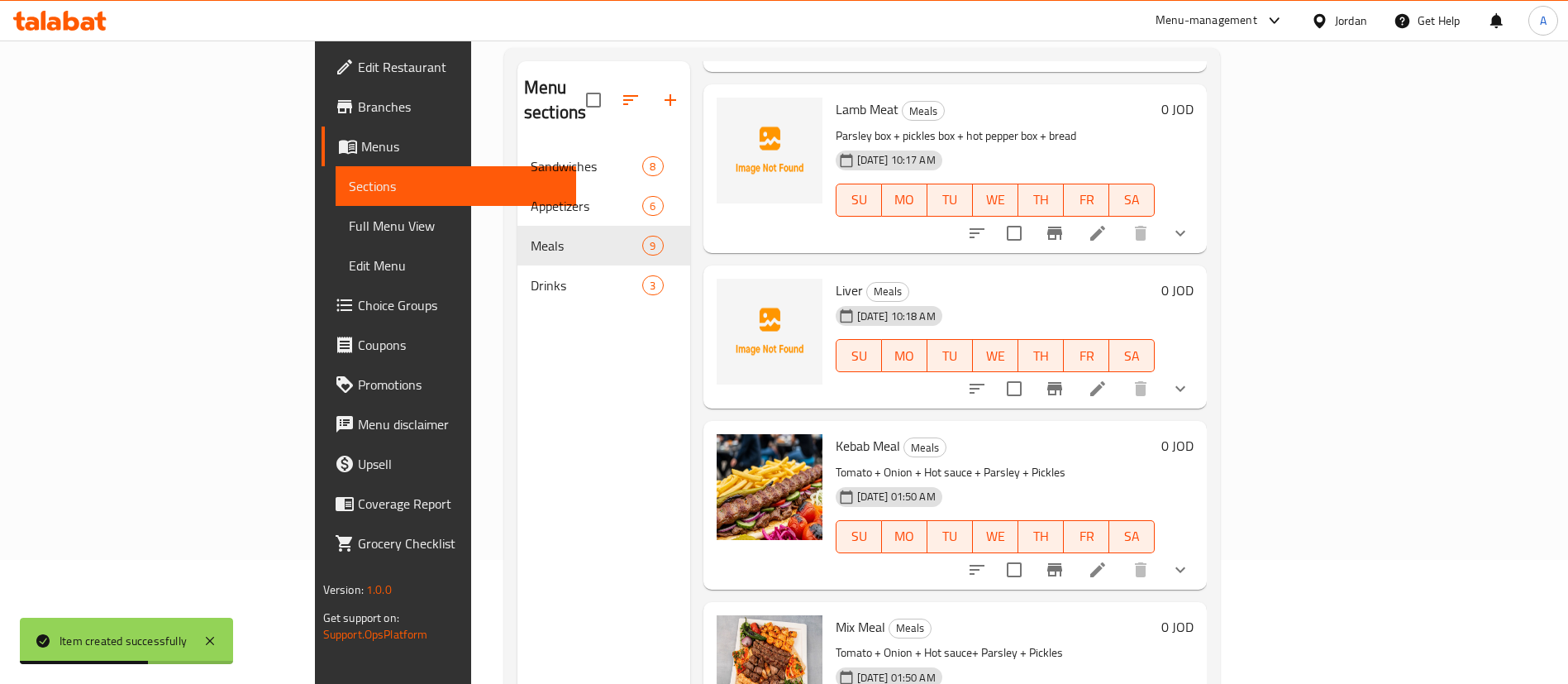
click at [1108, 559] on icon at bounding box center [1098, 569] width 20 height 20
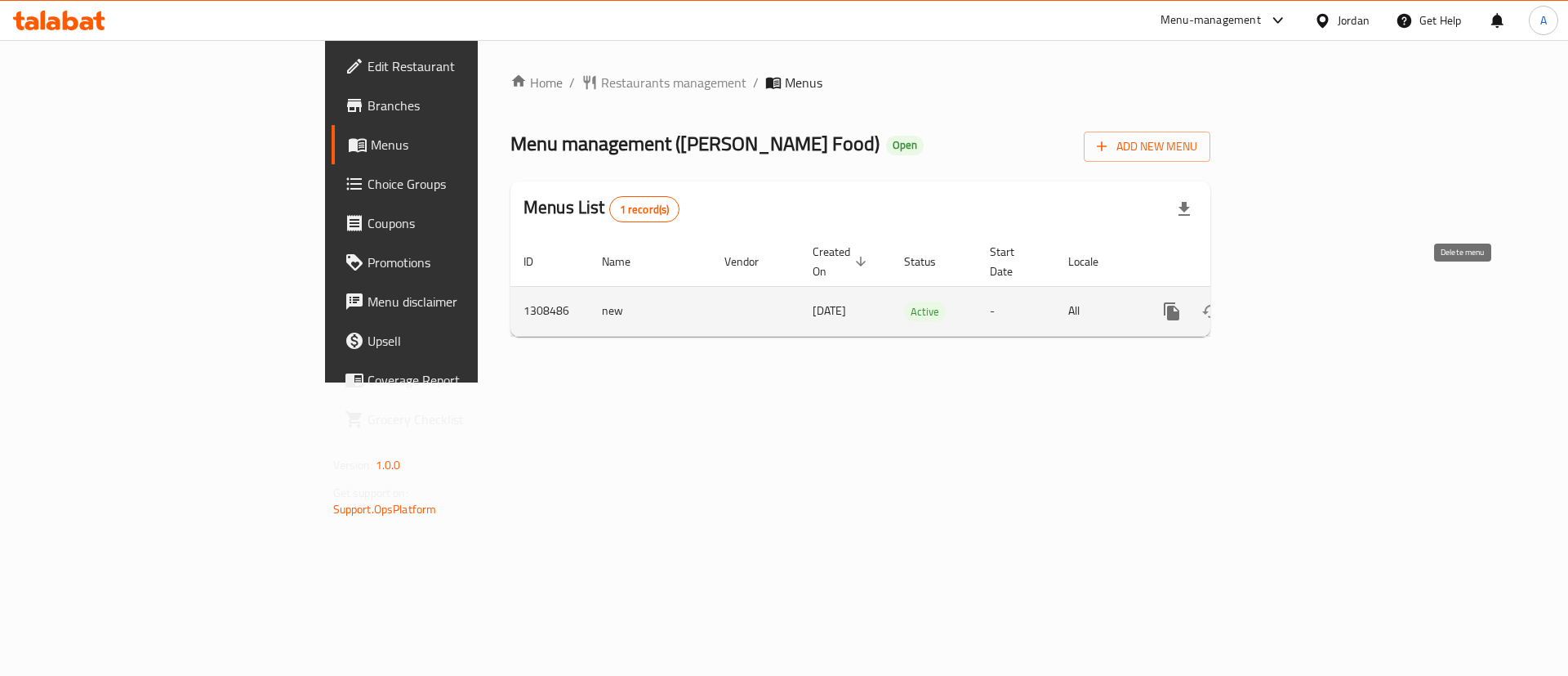
click at [1309, 301] on link "enhanced table" at bounding box center [1290, 311] width 39 height 39
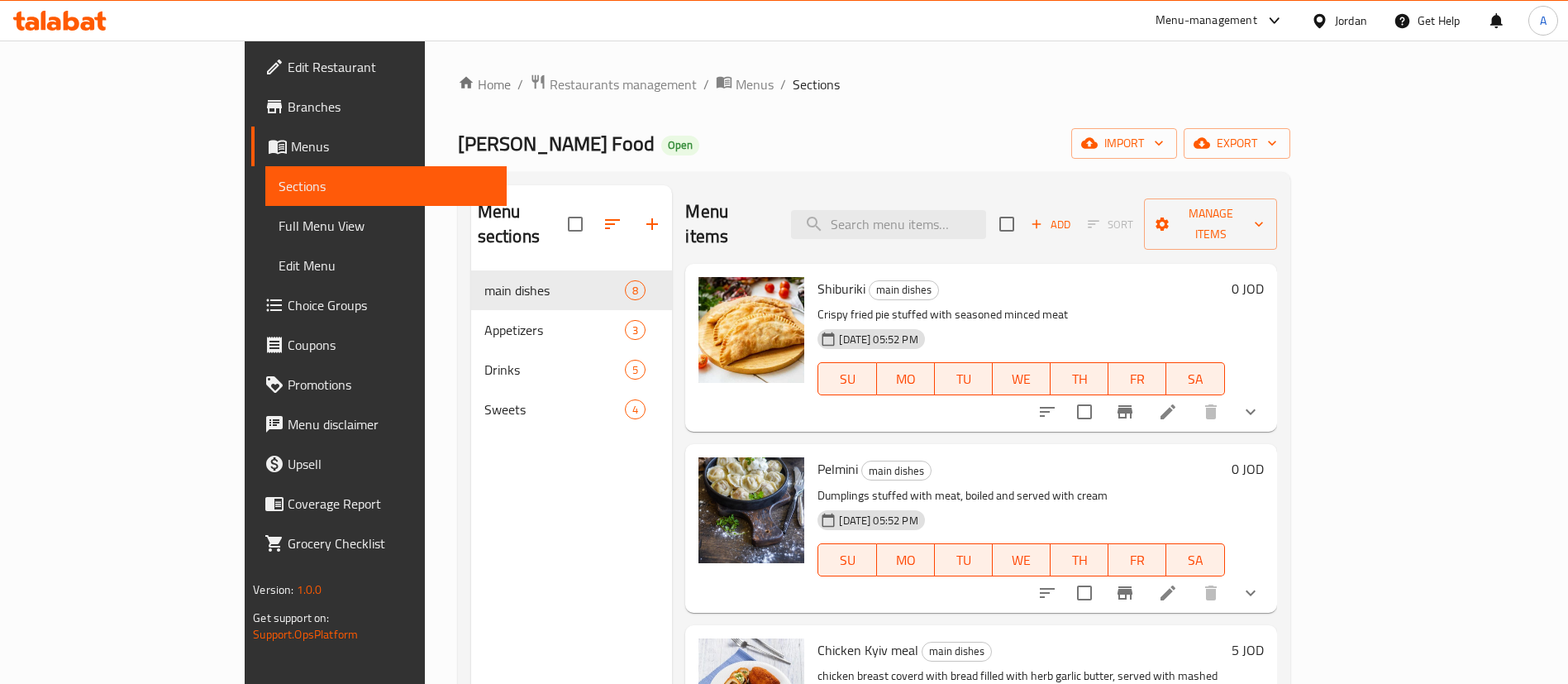
click at [1270, 391] on button "show more" at bounding box center [1250, 411] width 39 height 39
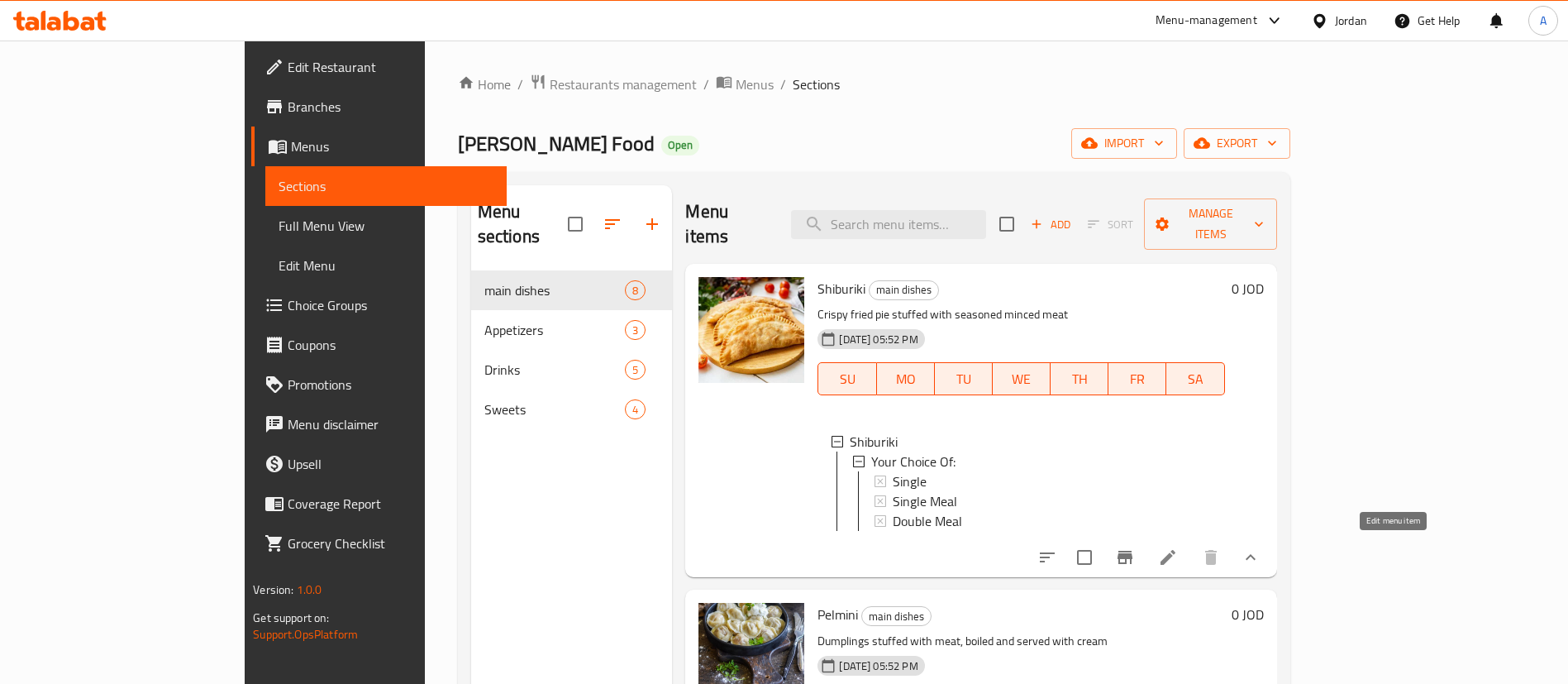
click at [1175, 556] on icon at bounding box center [1168, 557] width 15 height 15
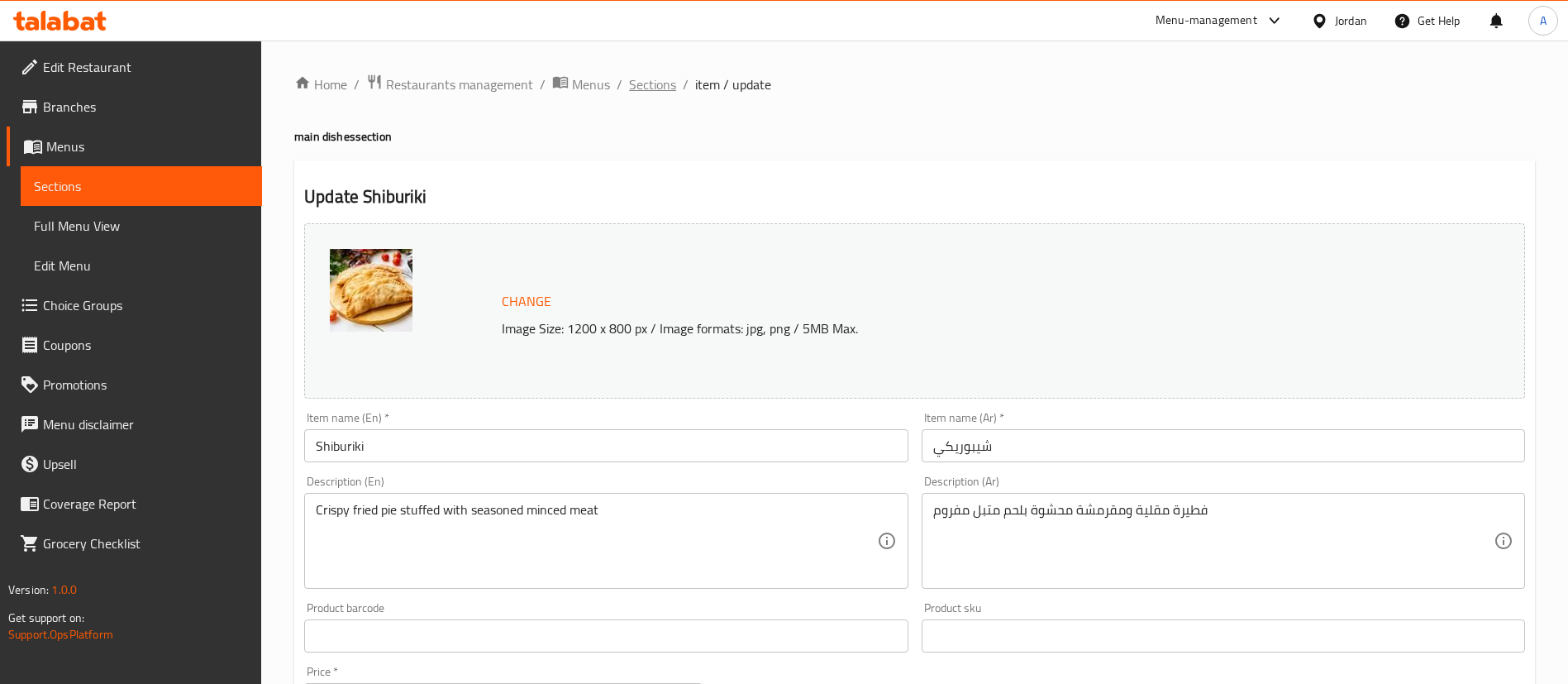
click at [635, 82] on span "Sections" at bounding box center [653, 84] width 47 height 20
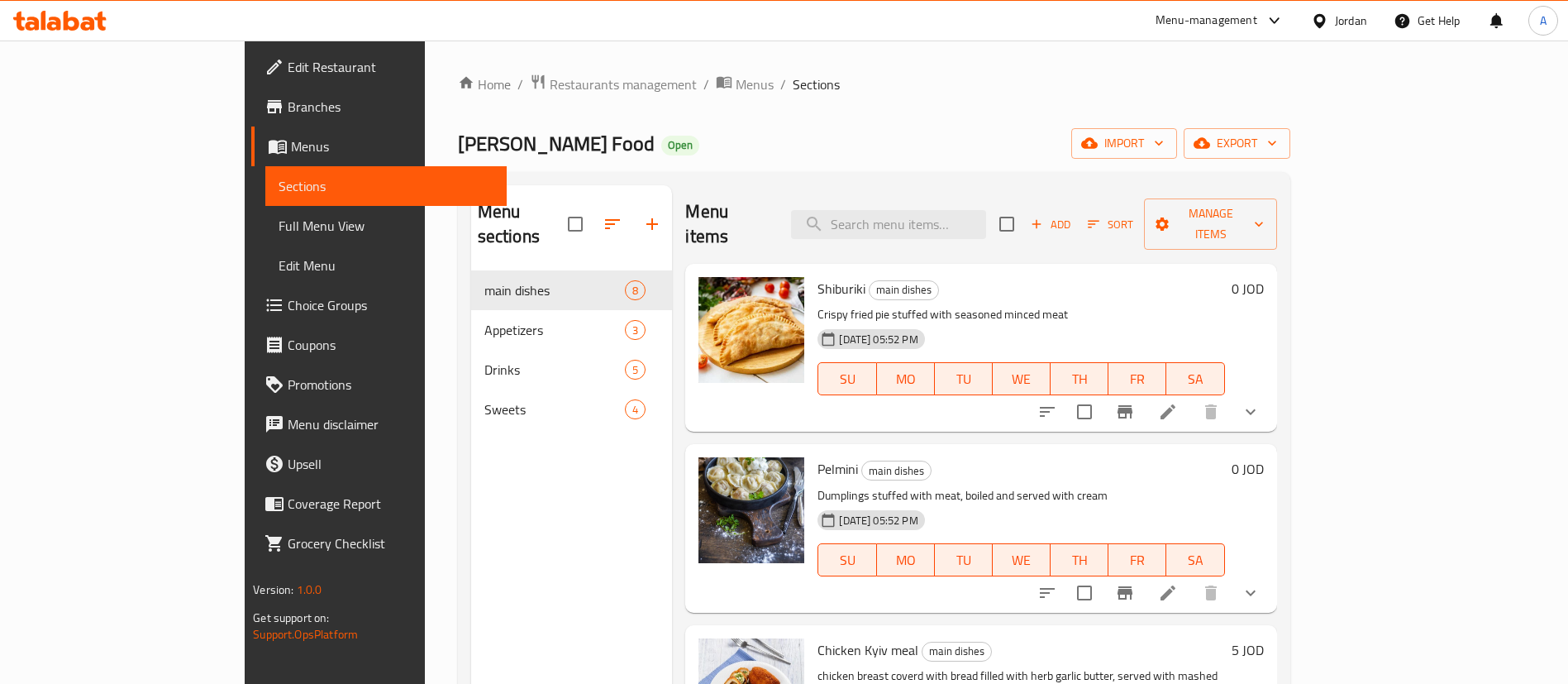
click at [1178, 402] on icon at bounding box center [1168, 412] width 20 height 20
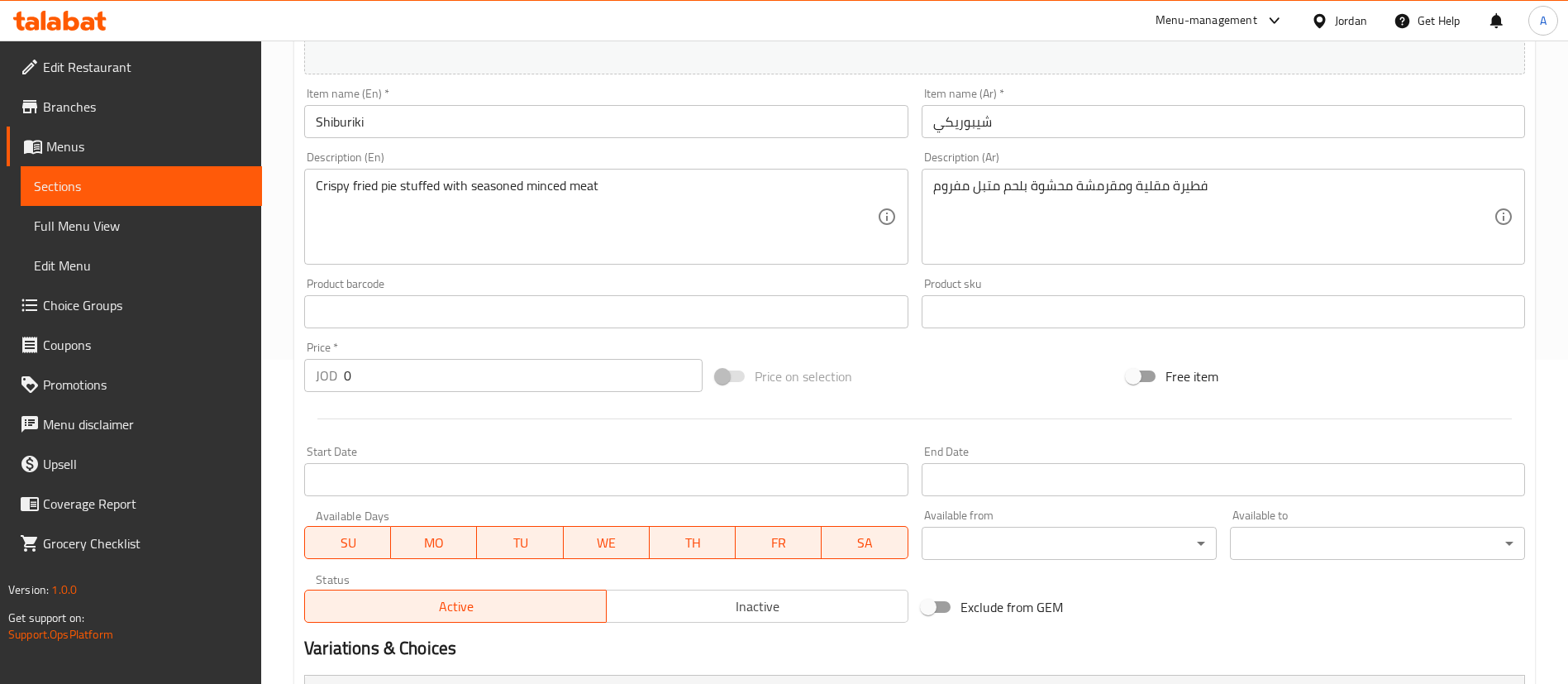
scroll to position [593, 0]
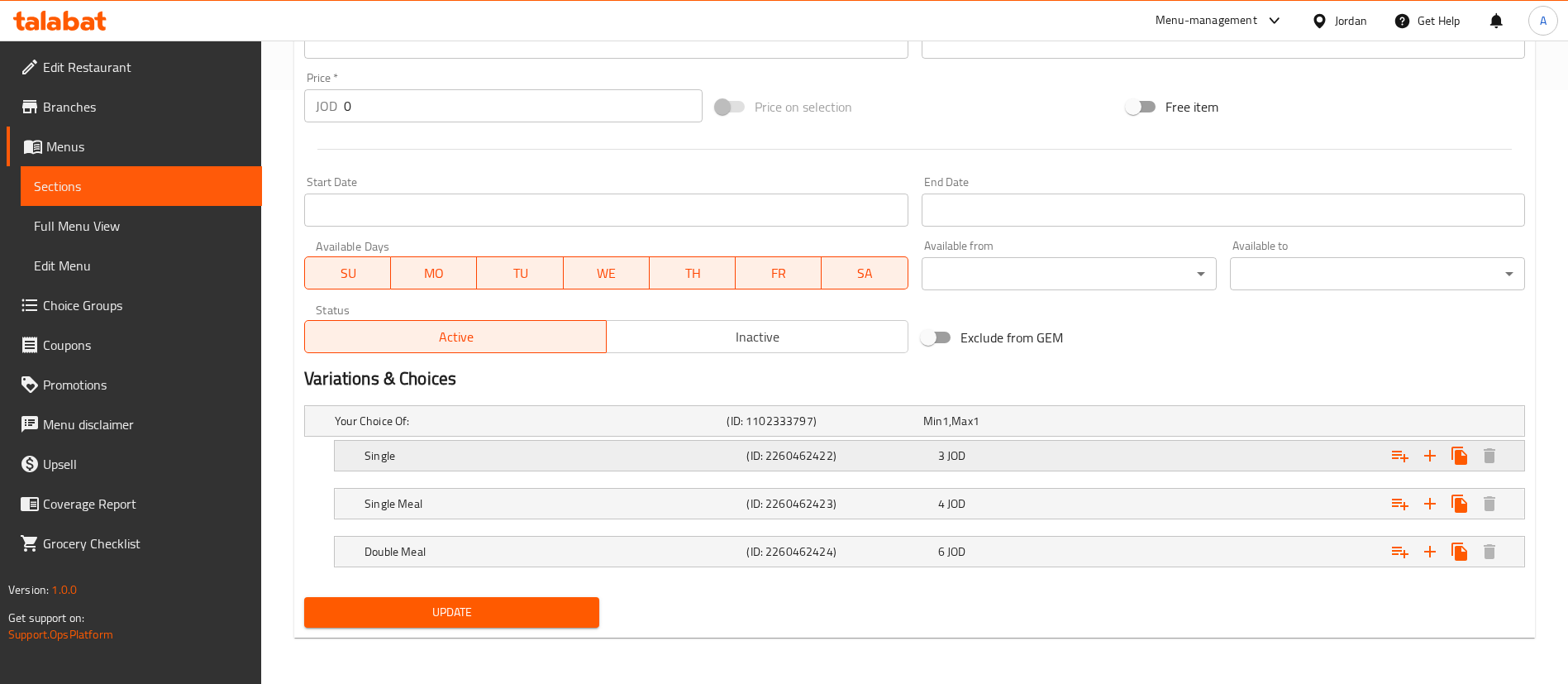
click at [1030, 460] on div "3 JOD" at bounding box center [1029, 455] width 184 height 16
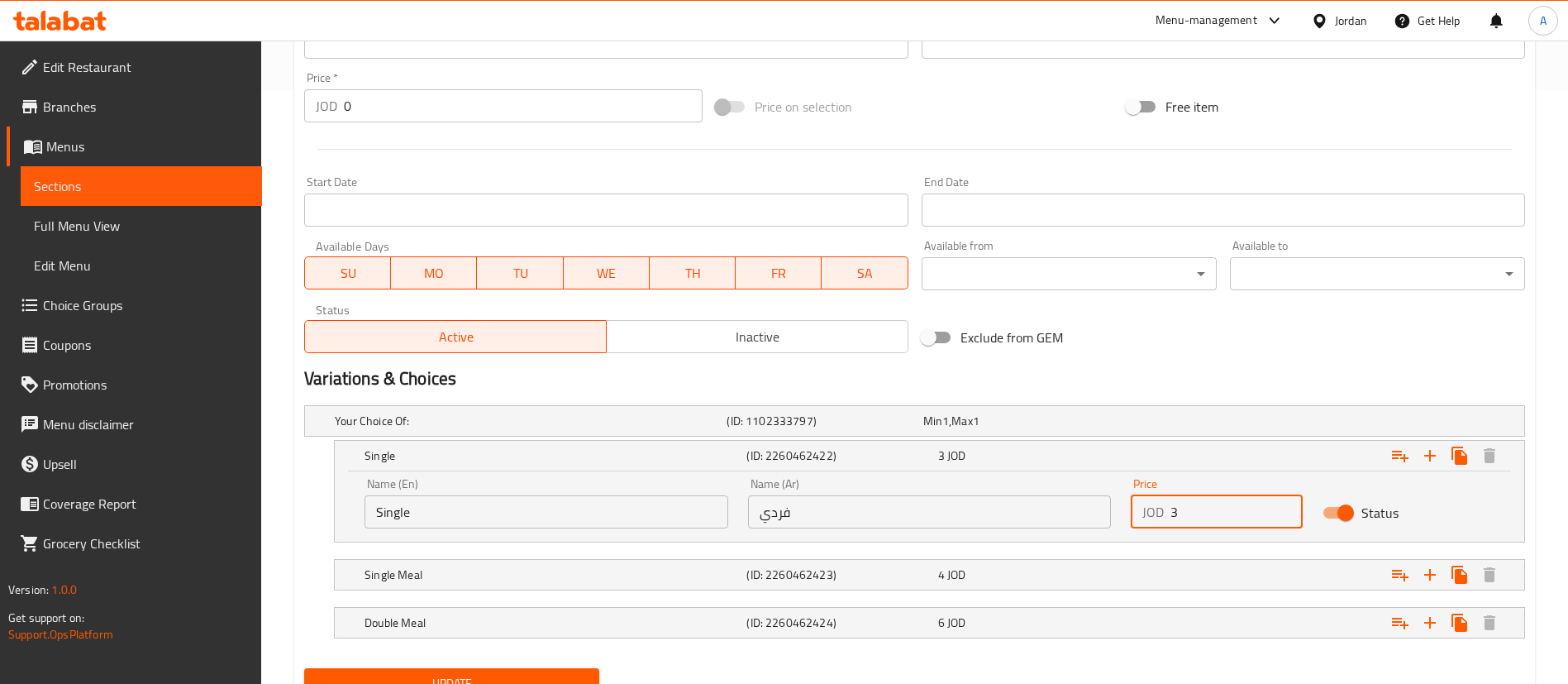
drag, startPoint x: 967, startPoint y: 549, endPoint x: 894, endPoint y: 543, distance: 73.2
click at [908, 548] on div "Your Choice Of: (ID: 1102333797) Min 1 , Max 1 Name (En) Your Choice Of: Name (…" at bounding box center [914, 530] width 1234 height 263
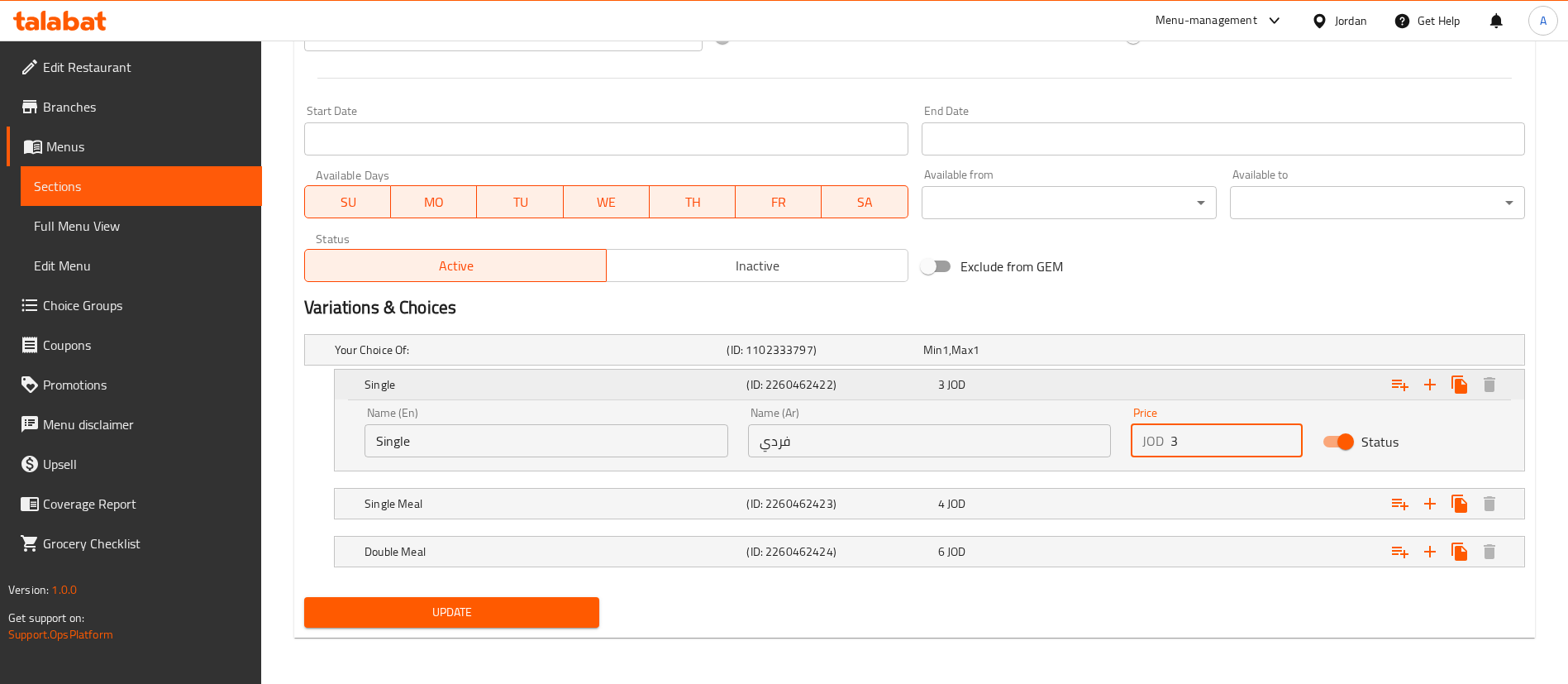
click at [748, 392] on h5 "(ID: 2260462422)" at bounding box center [838, 384] width 184 height 16
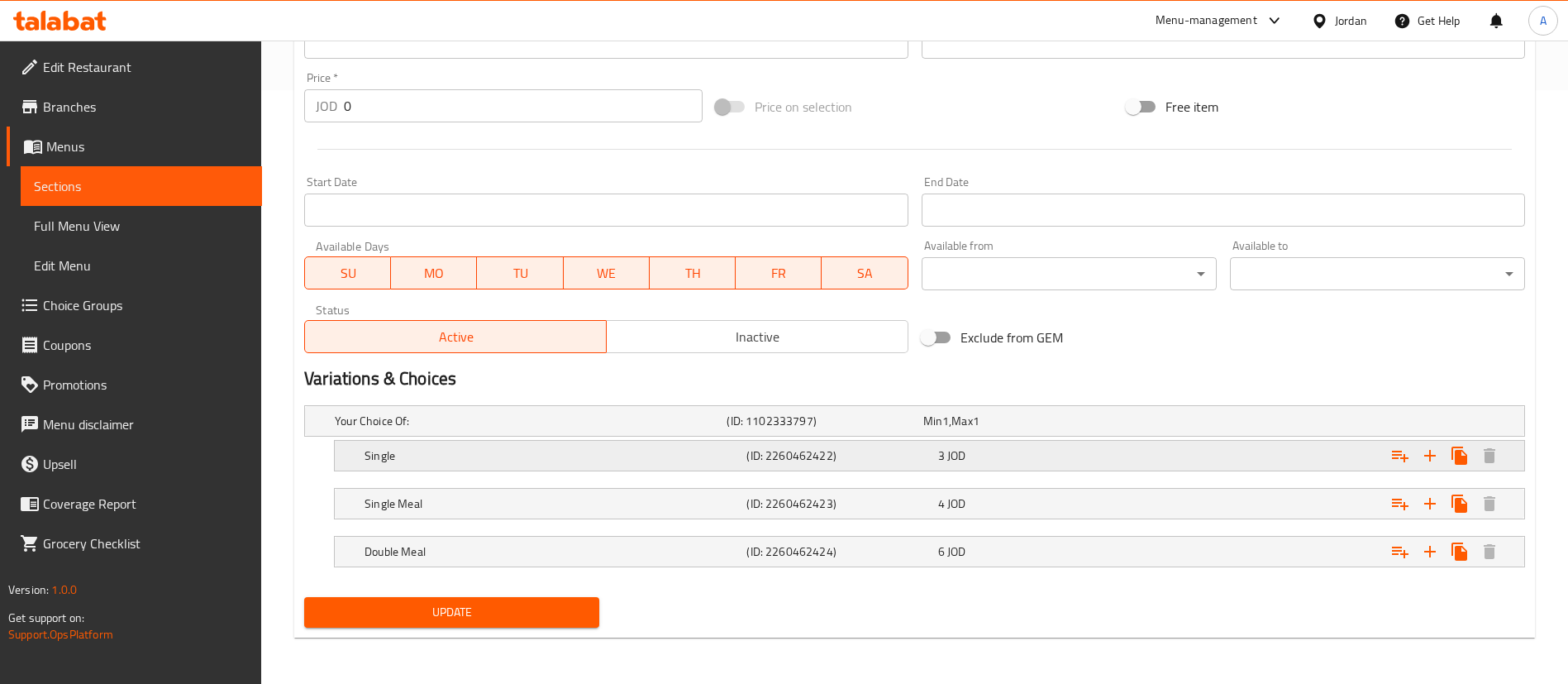
click at [491, 458] on h5 "Single" at bounding box center [552, 455] width 375 height 16
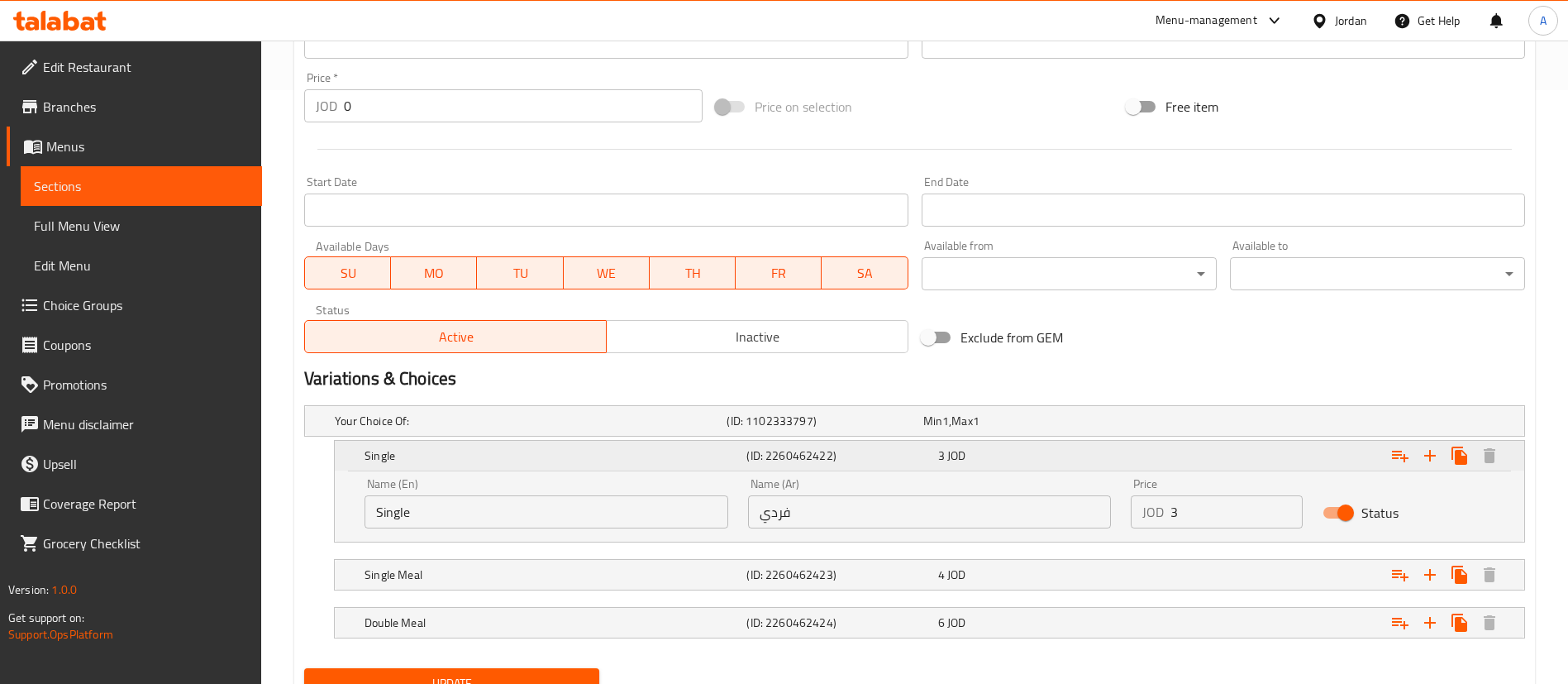
click at [1067, 458] on div "3 JOD" at bounding box center [1029, 455] width 184 height 16
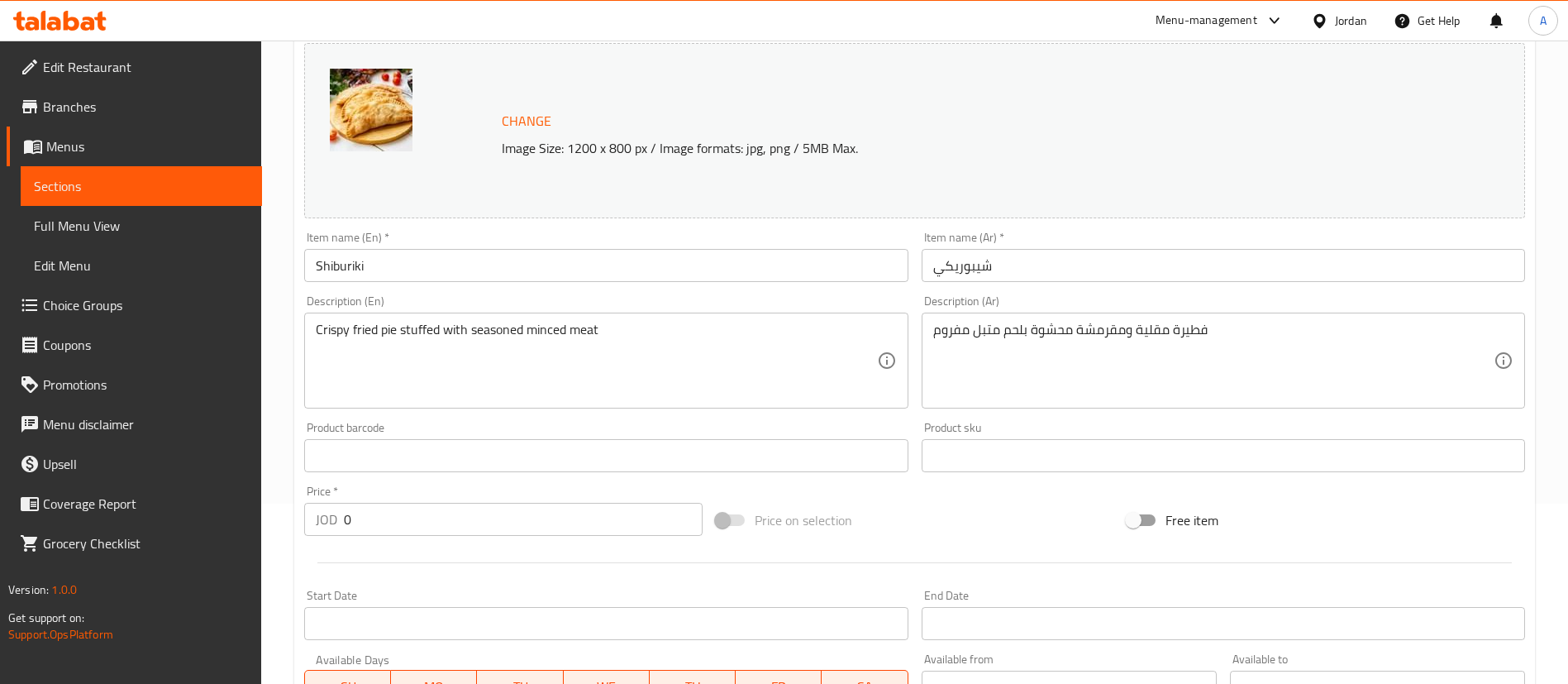
scroll to position [0, 0]
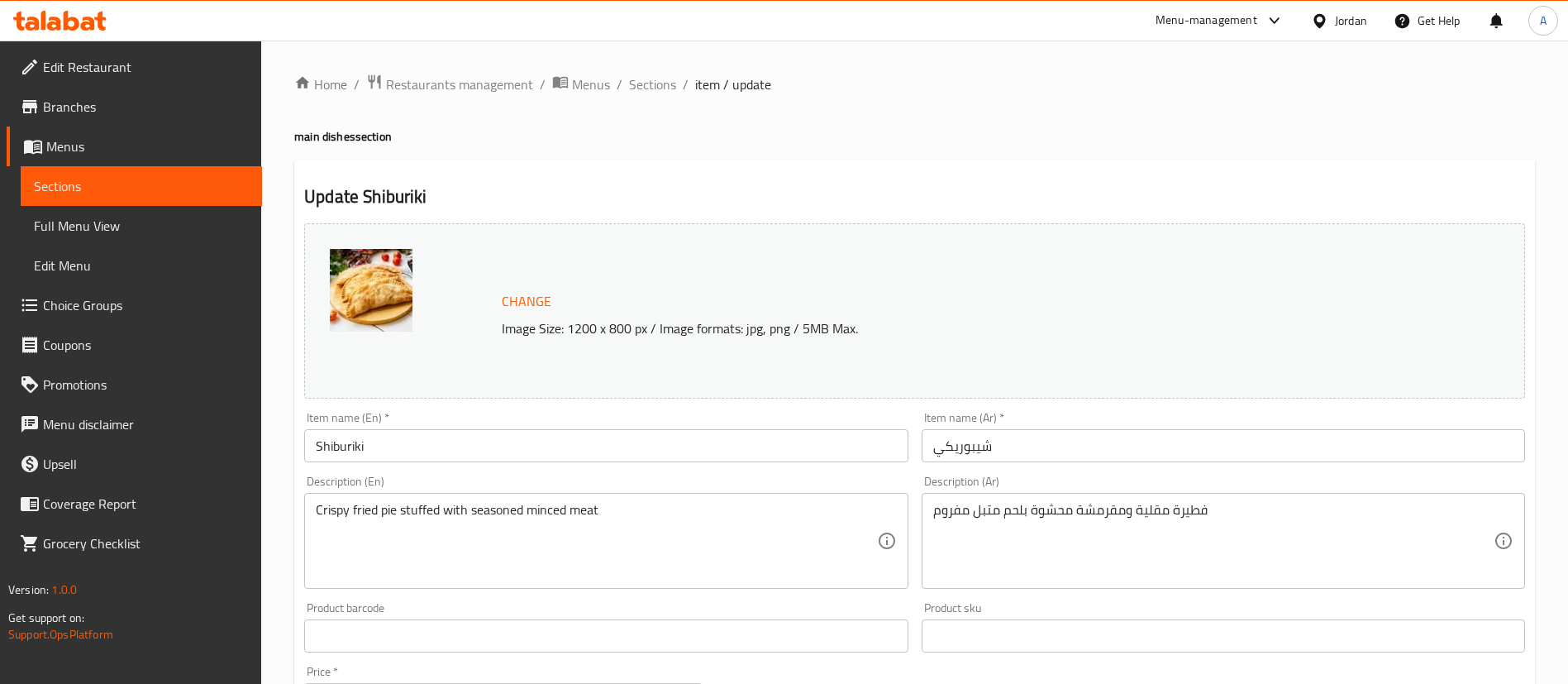
click at [1552, 153] on div "Home / Restaurants management / Menus / Sections / item / update main dishes se…" at bounding box center [915, 659] width 1307 height 1237
click at [654, 82] on span "Sections" at bounding box center [653, 84] width 47 height 20
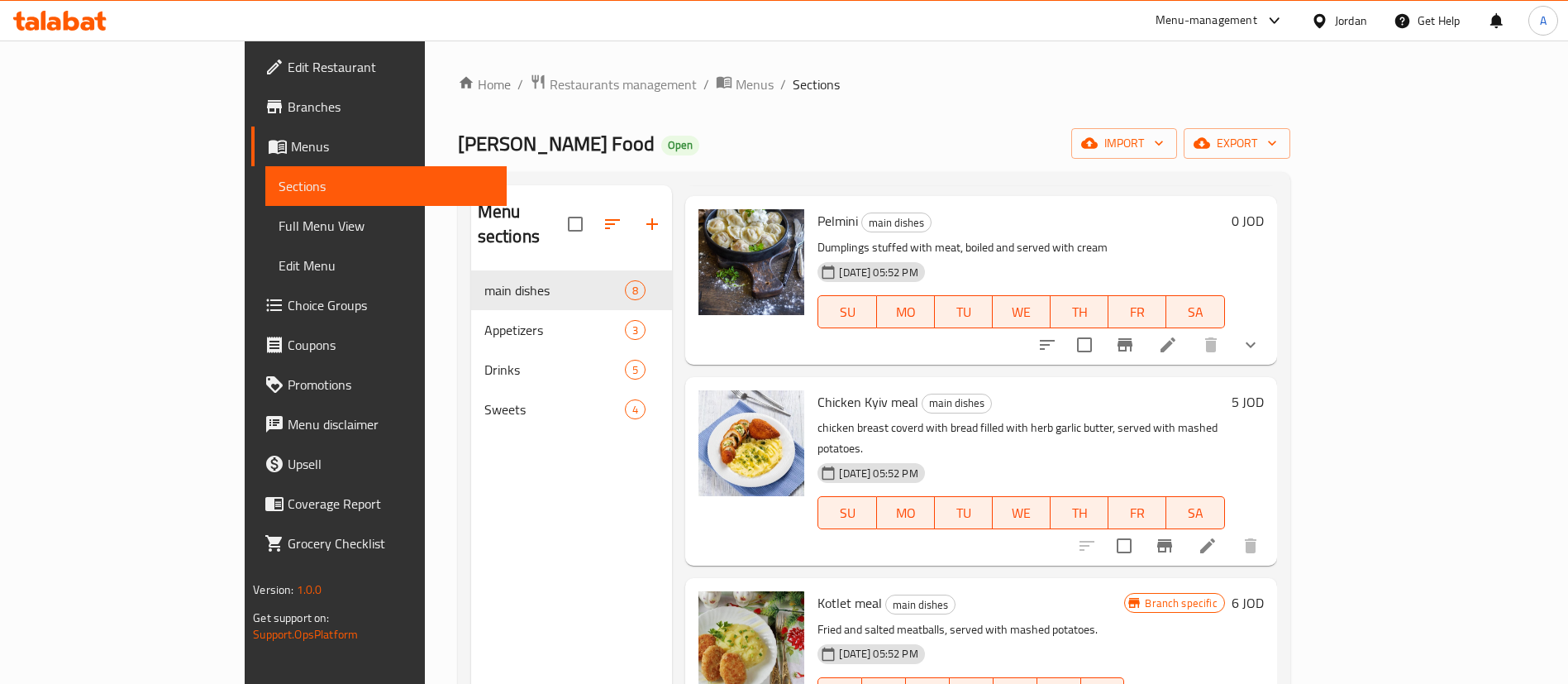
scroll to position [124, 0]
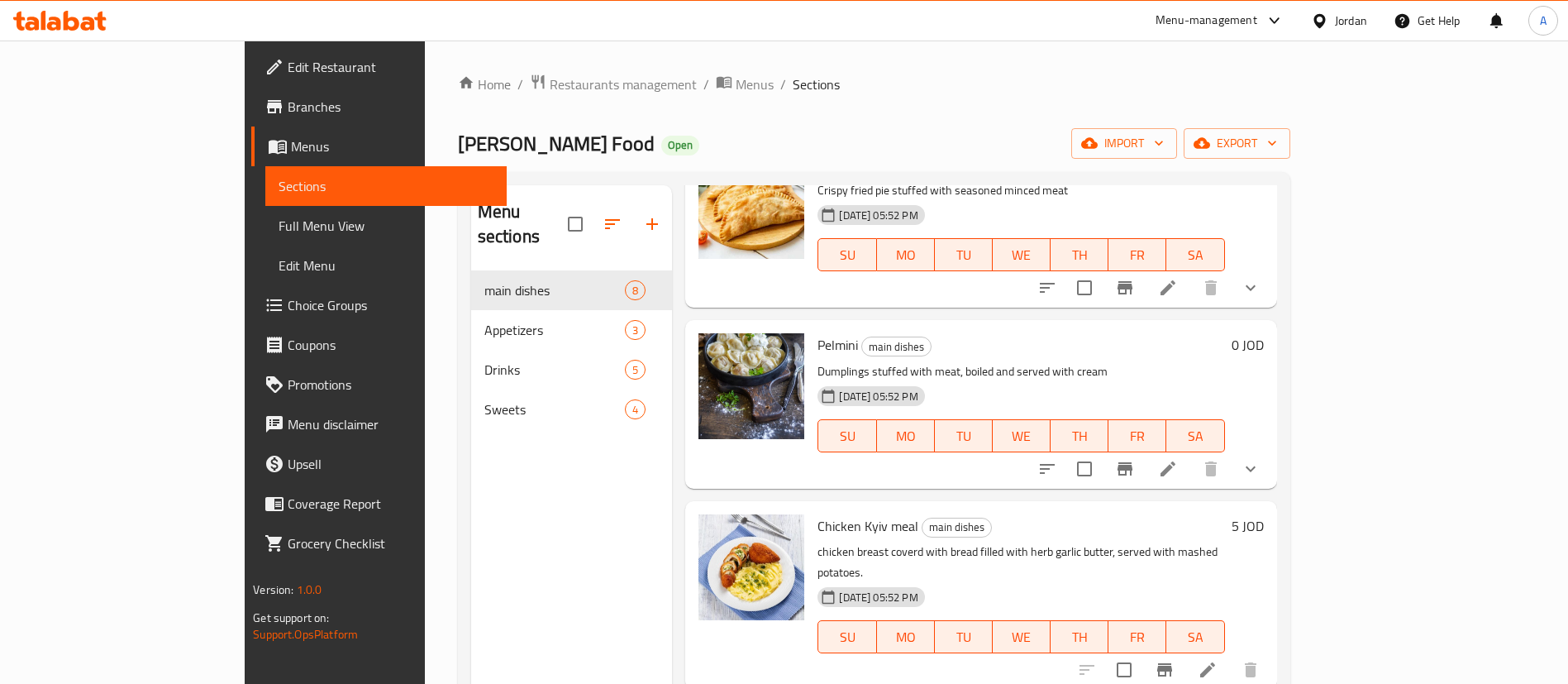
click at [1175, 461] on icon at bounding box center [1168, 469] width 15 height 15
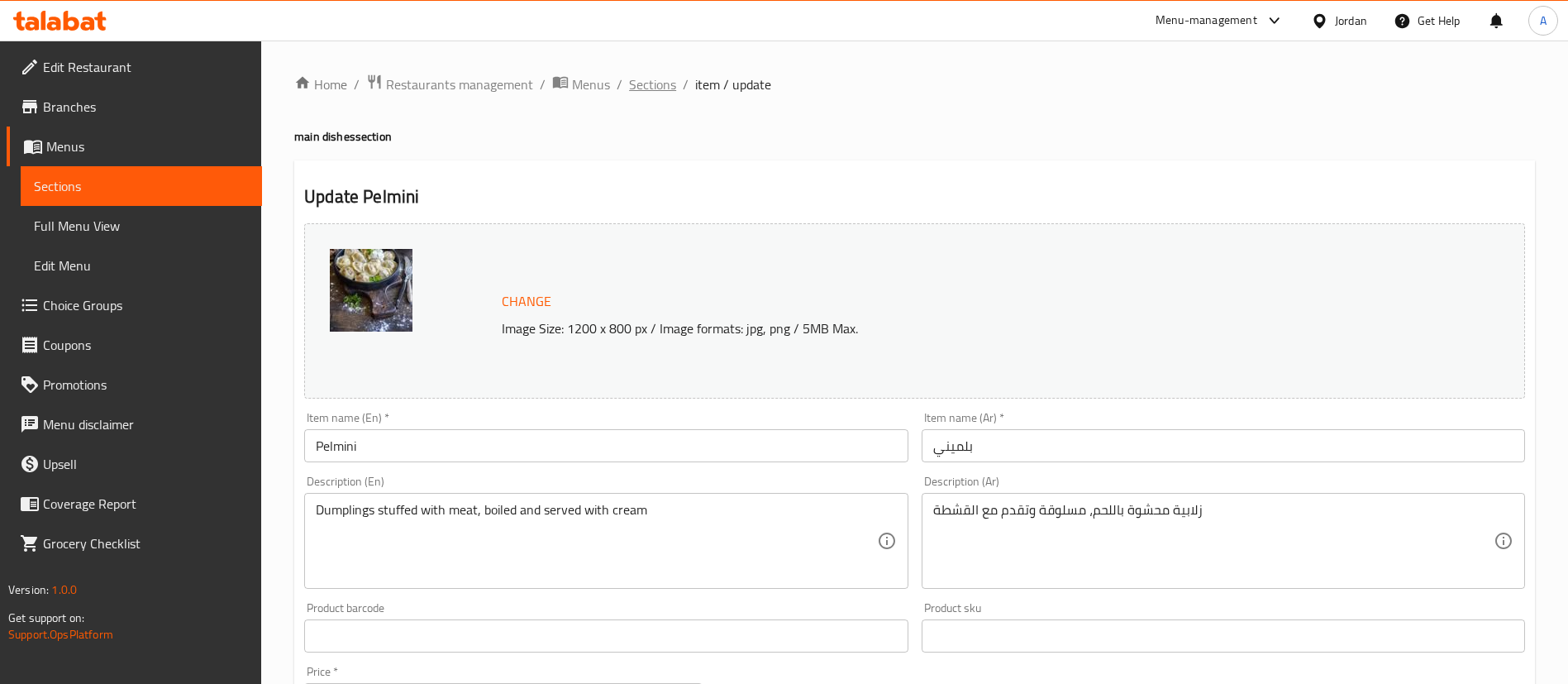
click at [635, 79] on span "Sections" at bounding box center [653, 84] width 47 height 20
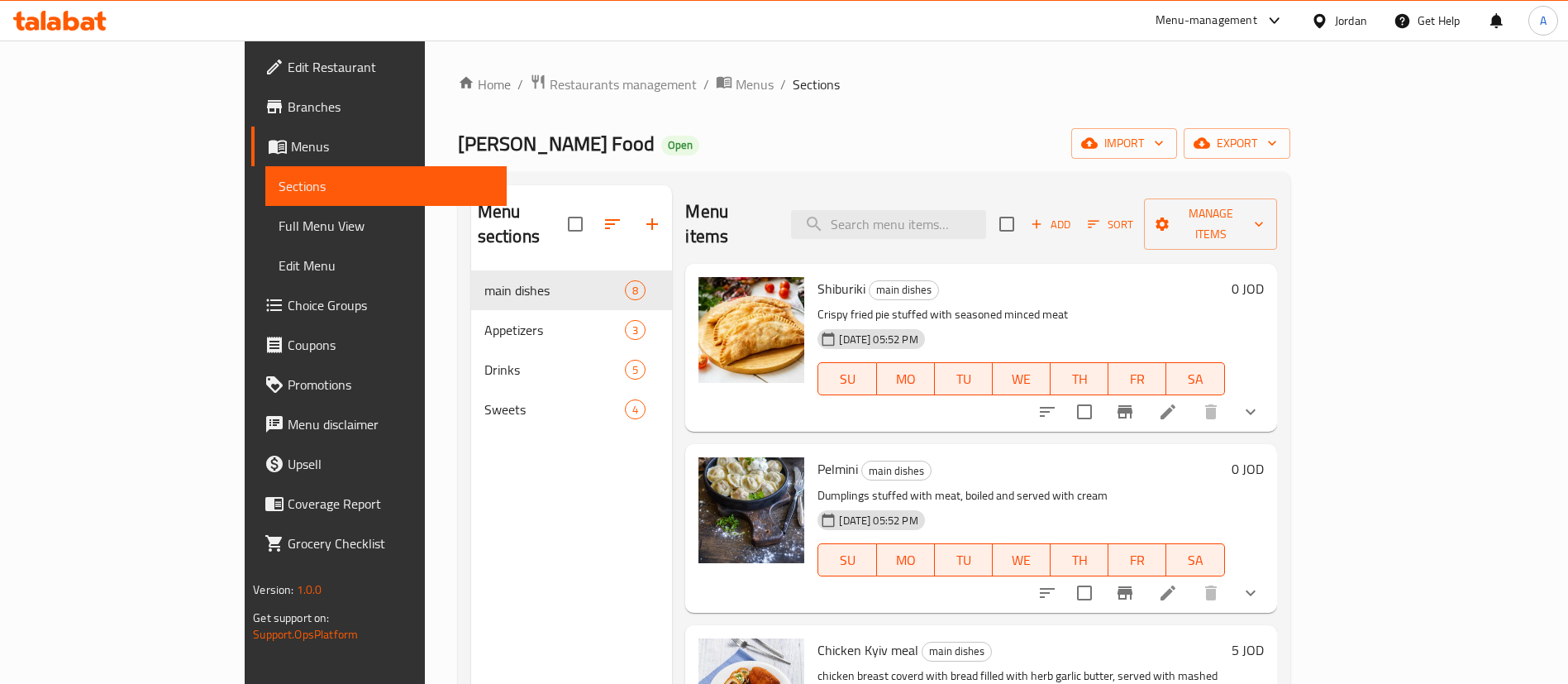
click at [1191, 397] on li at bounding box center [1168, 411] width 47 height 30
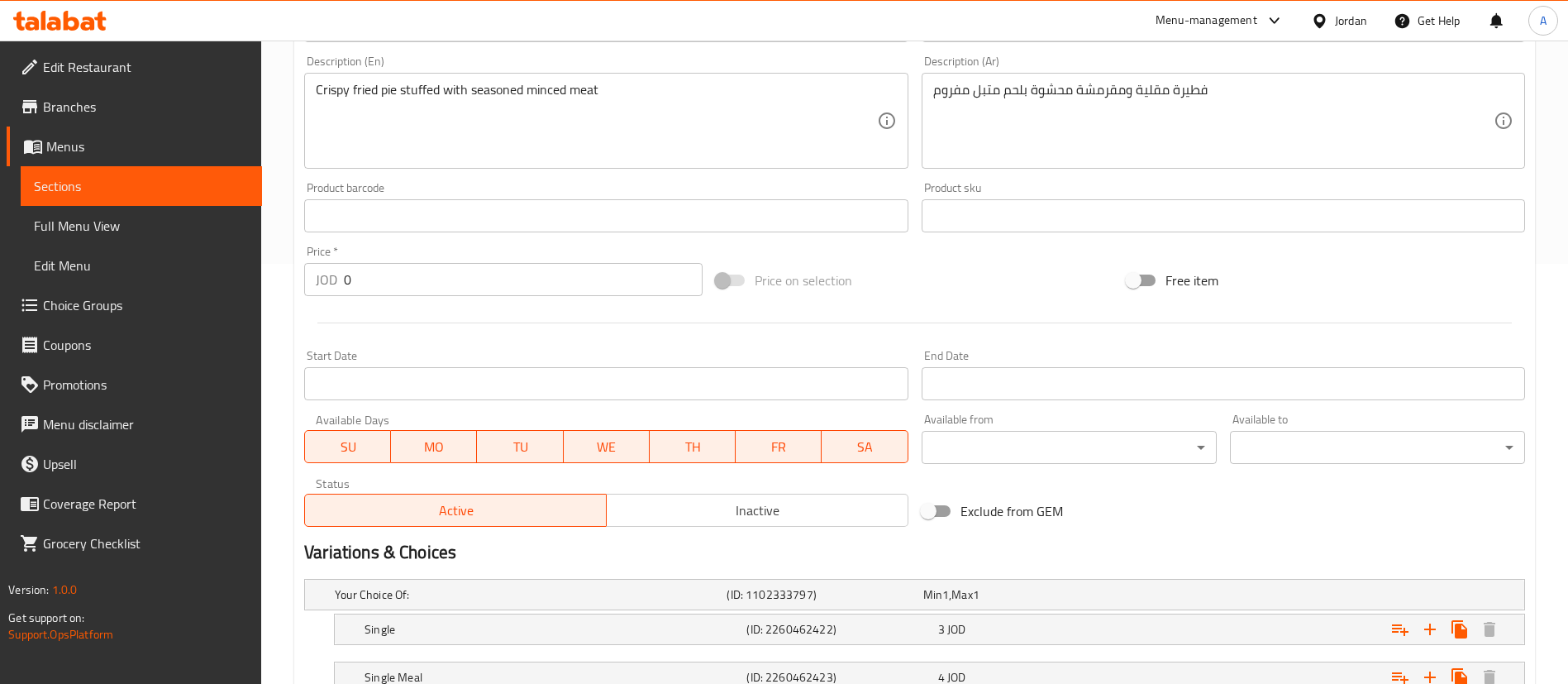
scroll to position [593, 0]
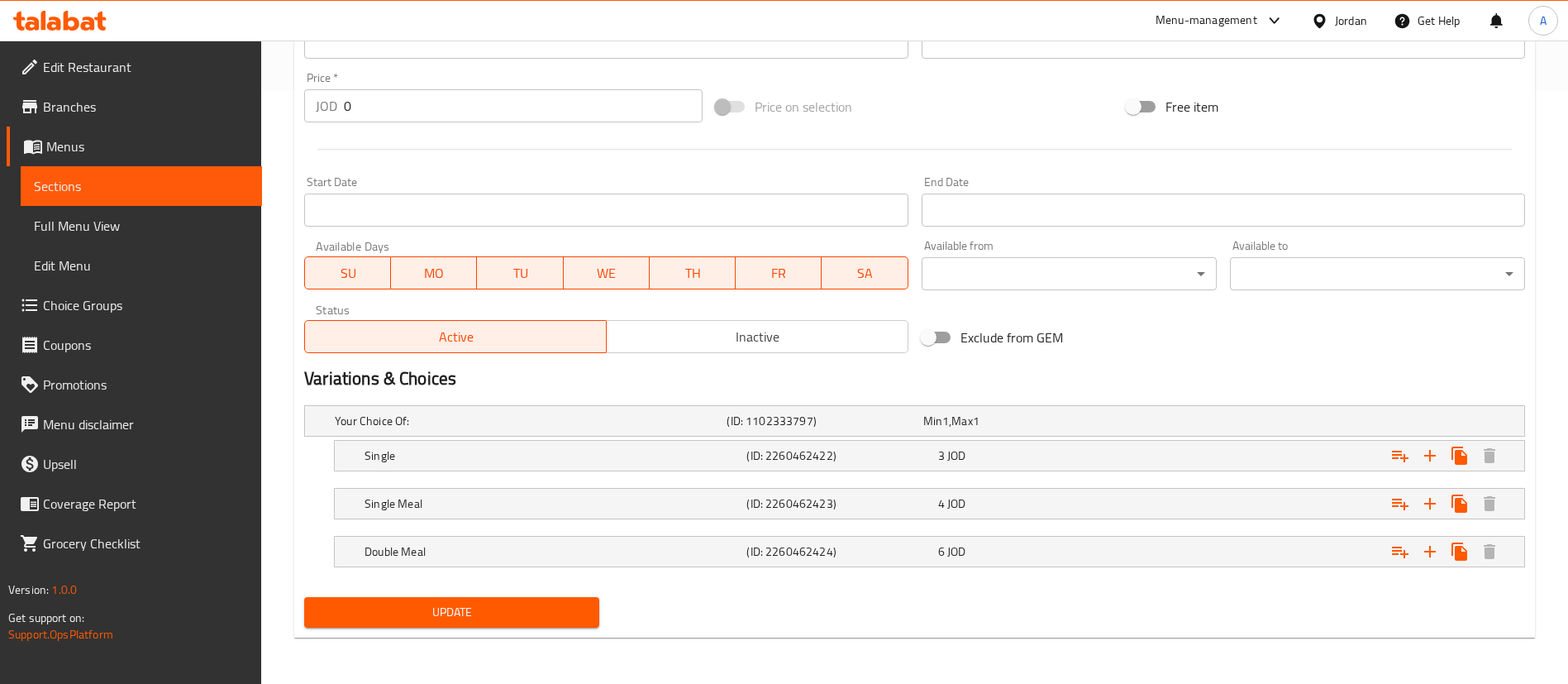
click at [689, 475] on nav at bounding box center [915, 481] width 1221 height 13
click at [691, 469] on div "Single (ID: 2260462422) 3 JOD" at bounding box center [933, 455] width 1146 height 37
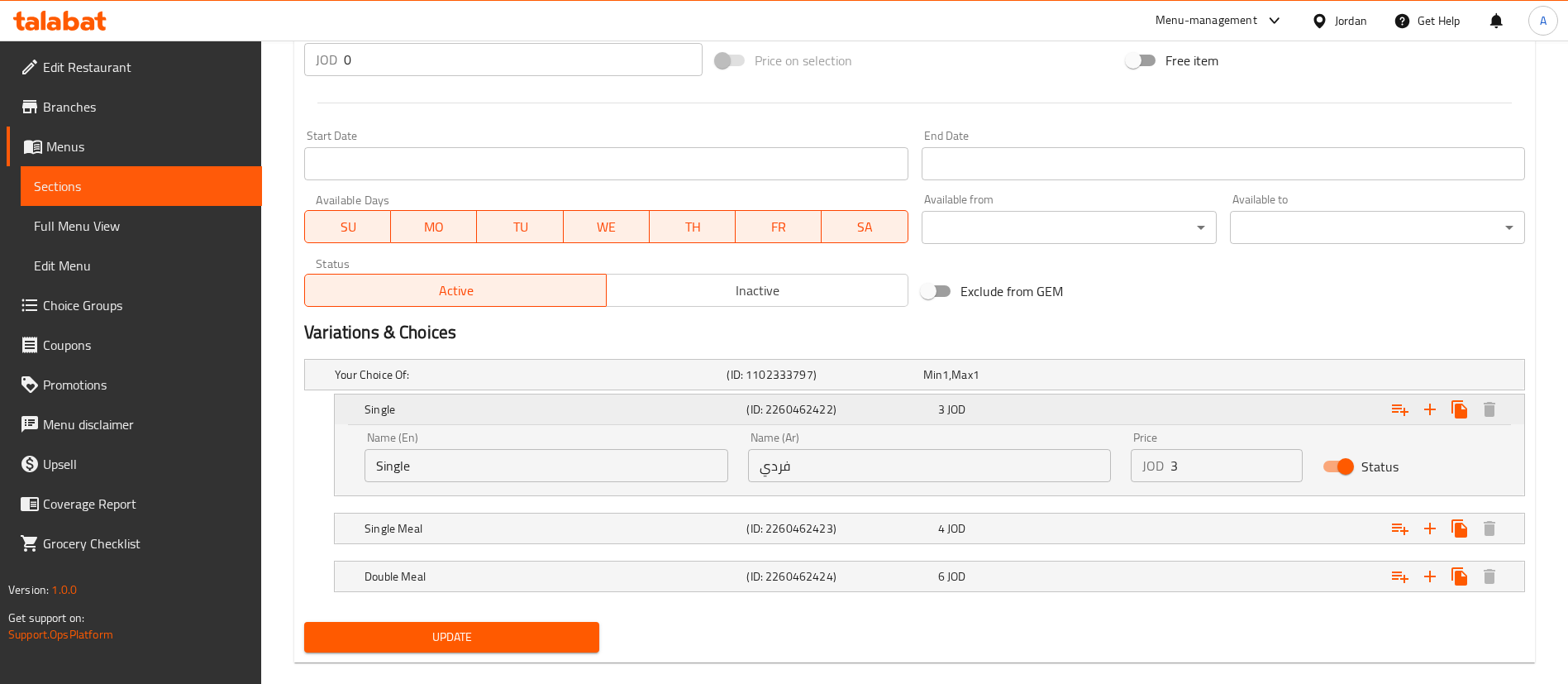
scroll to position [664, 0]
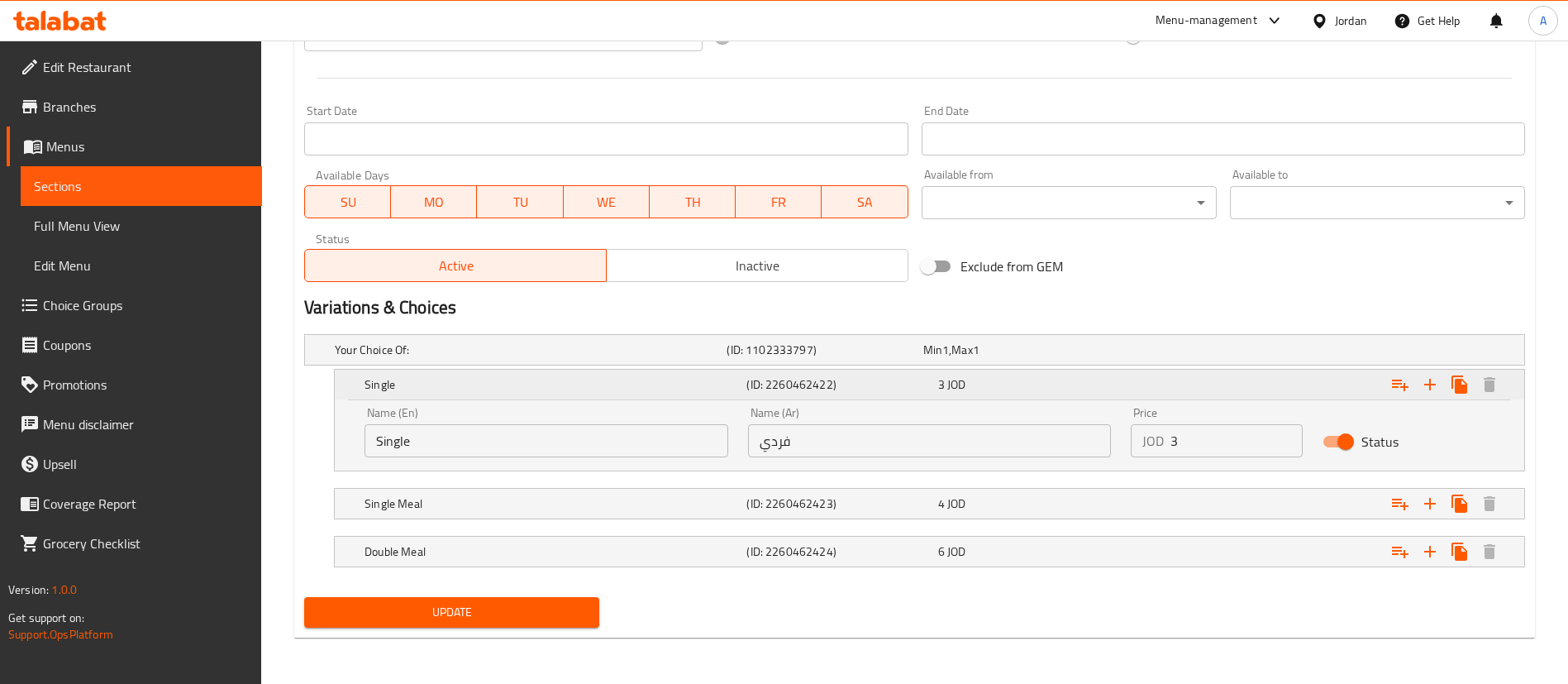
click at [1064, 373] on div "3 JOD" at bounding box center [1029, 384] width 191 height 23
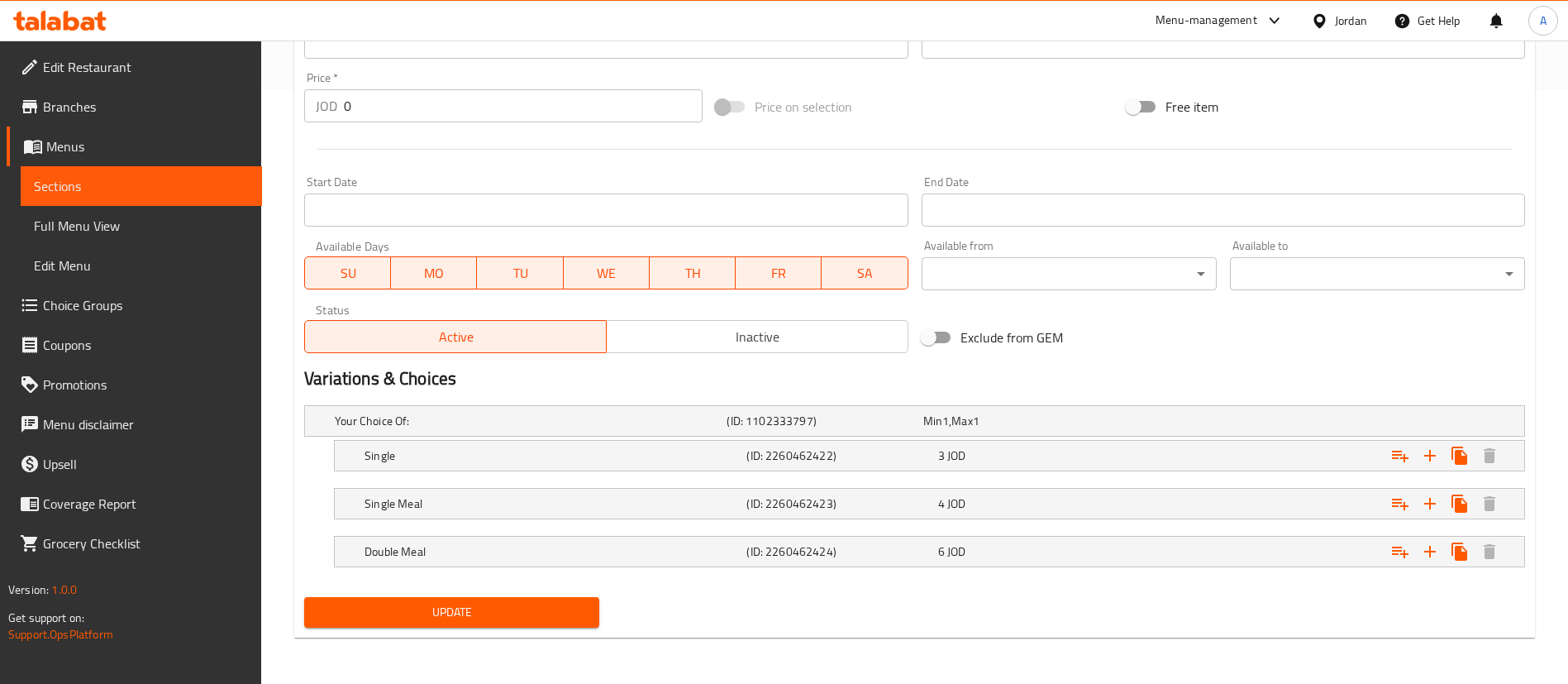
scroll to position [593, 0]
click at [412, 454] on h5 "Single" at bounding box center [552, 455] width 375 height 16
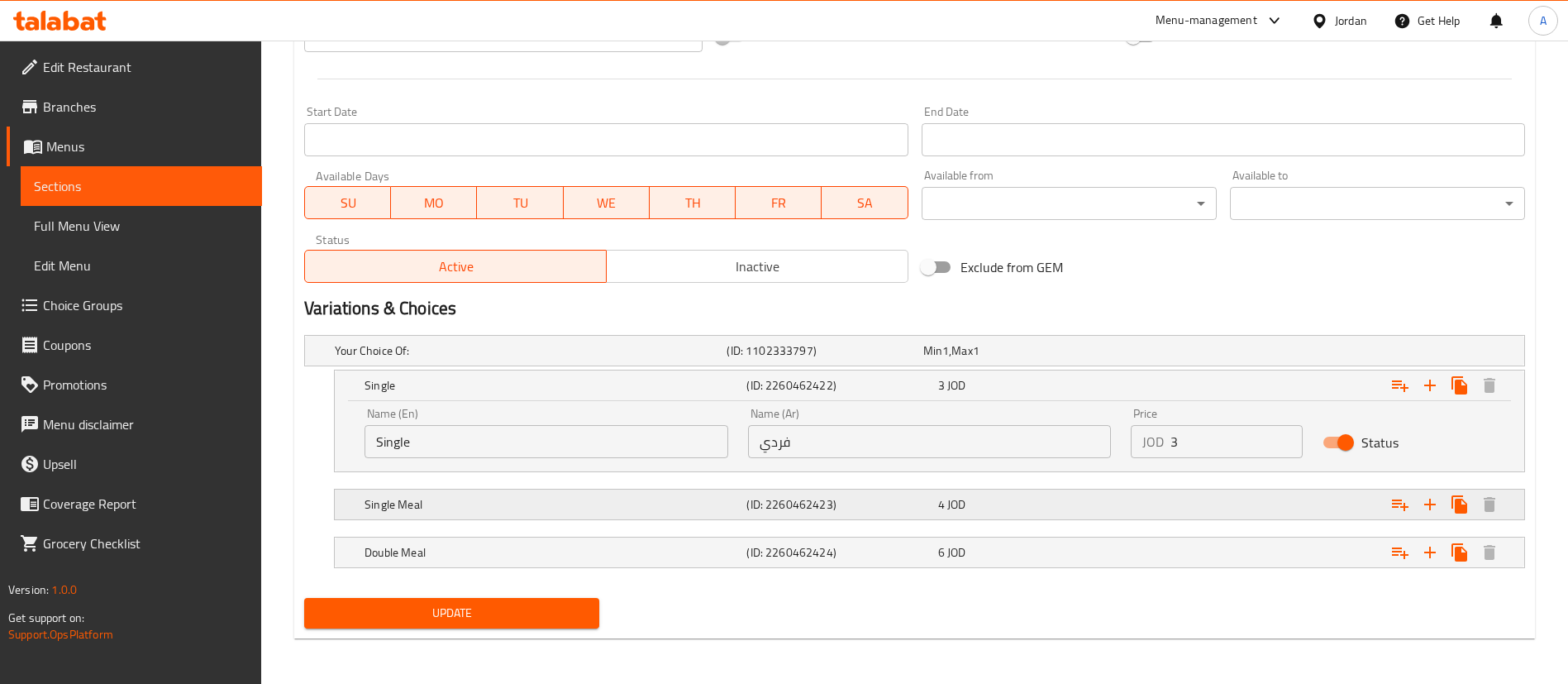
scroll to position [664, 0]
click at [790, 486] on div "Single Meal (ID: 2260462423) 4 JOD" at bounding box center [933, 504] width 1146 height 37
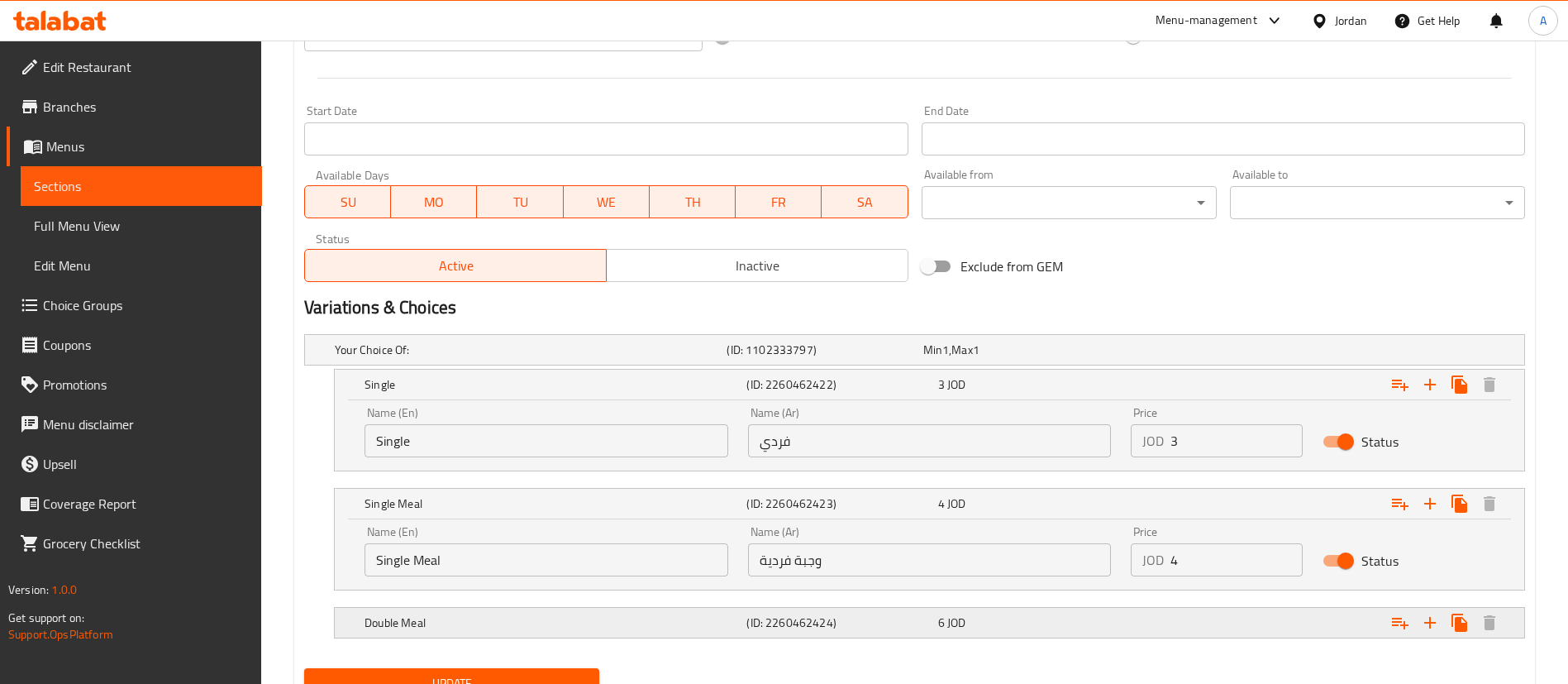
click at [764, 628] on h5 "(ID: 2260462424)" at bounding box center [838, 622] width 184 height 16
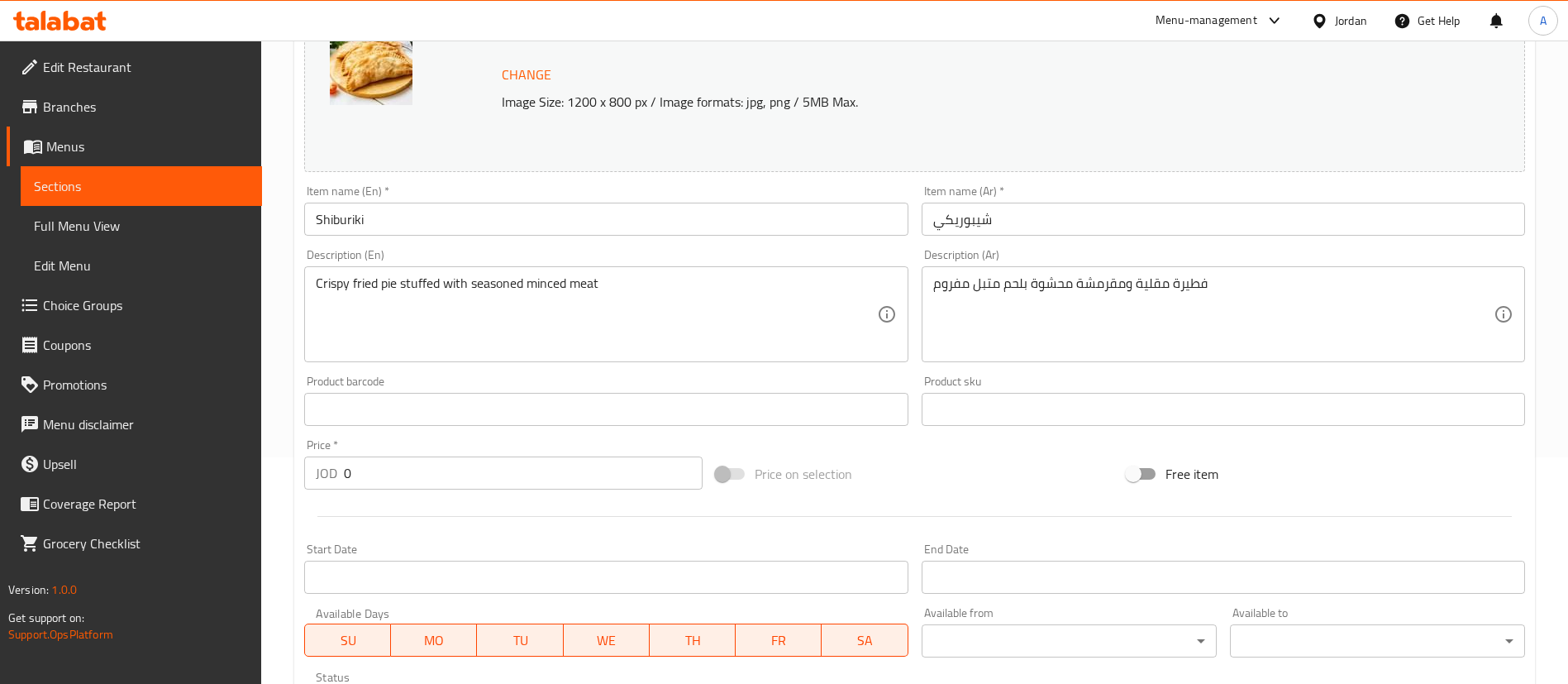
scroll to position [0, 0]
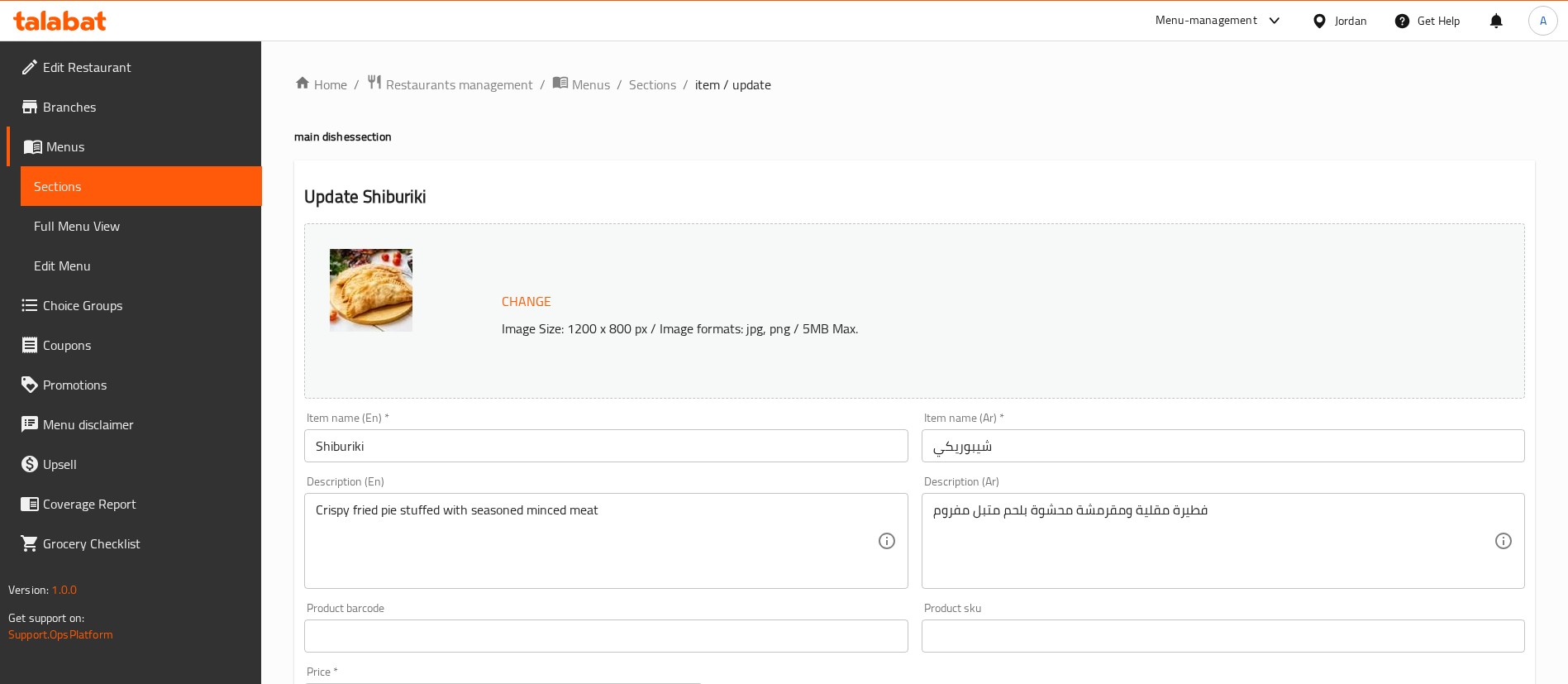
click at [615, 198] on h2 "Update Shiburiki" at bounding box center [915, 197] width 1221 height 25
click at [654, 90] on span "Sections" at bounding box center [653, 84] width 47 height 20
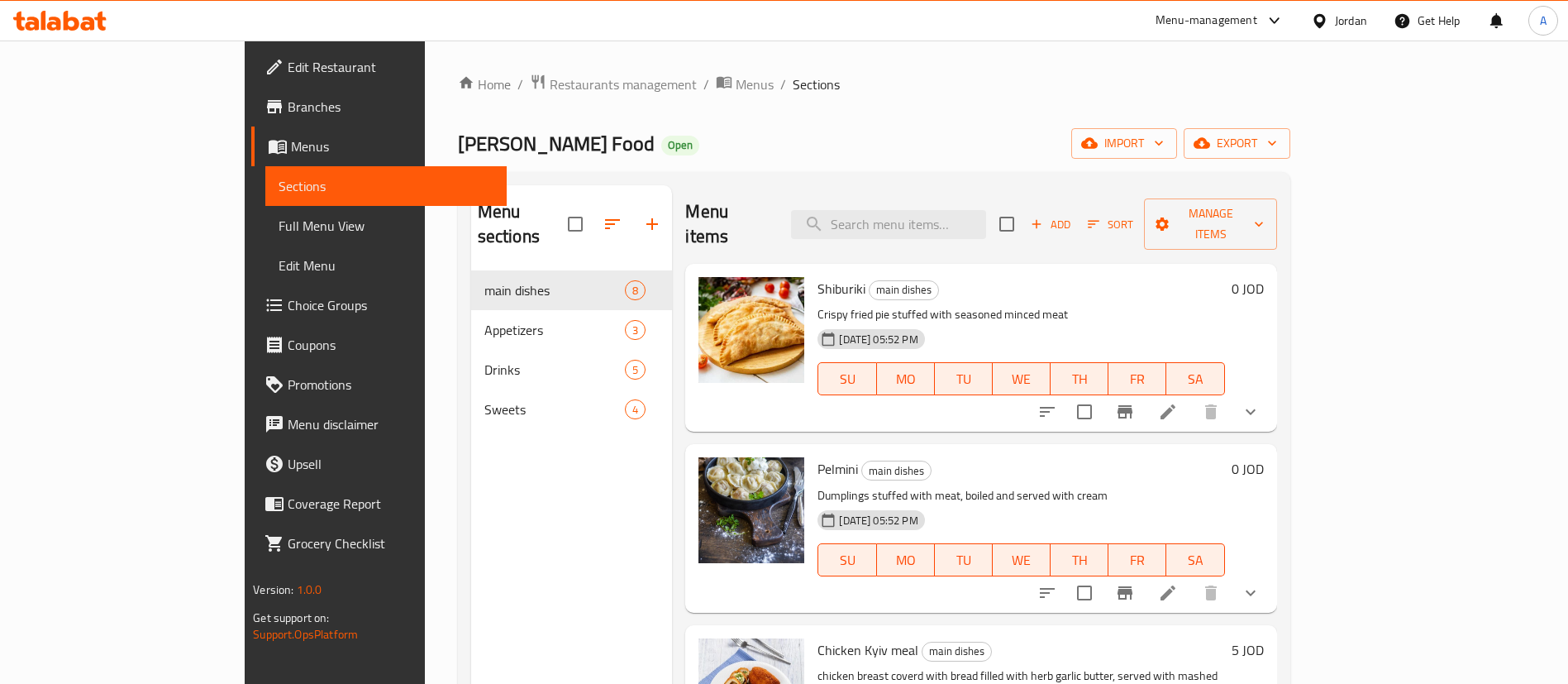
click at [1175, 585] on icon at bounding box center [1168, 592] width 15 height 15
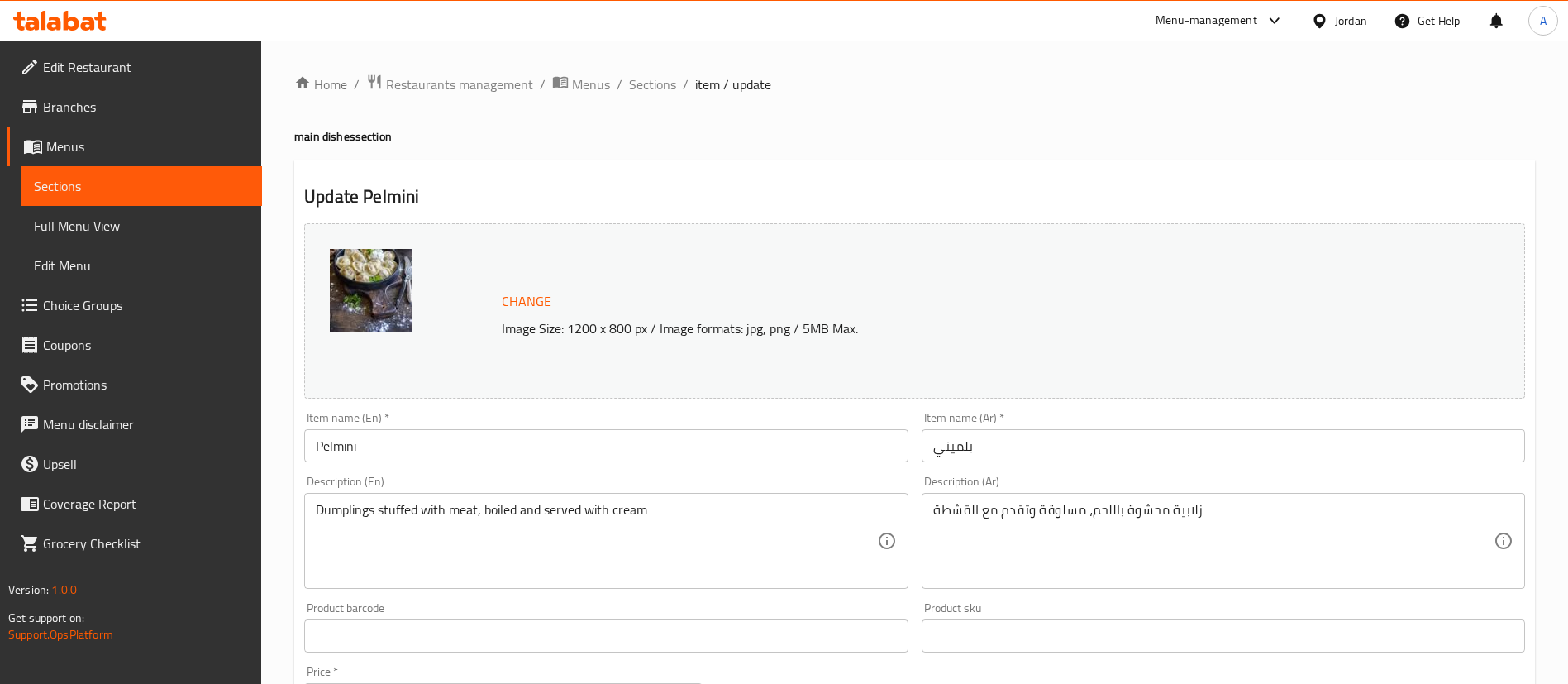
click at [630, 97] on div "Home / Restaurants management / Menus / Sections / item / update main dishes se…" at bounding box center [915, 659] width 1240 height 1171
click at [636, 86] on span "Sections" at bounding box center [653, 84] width 47 height 20
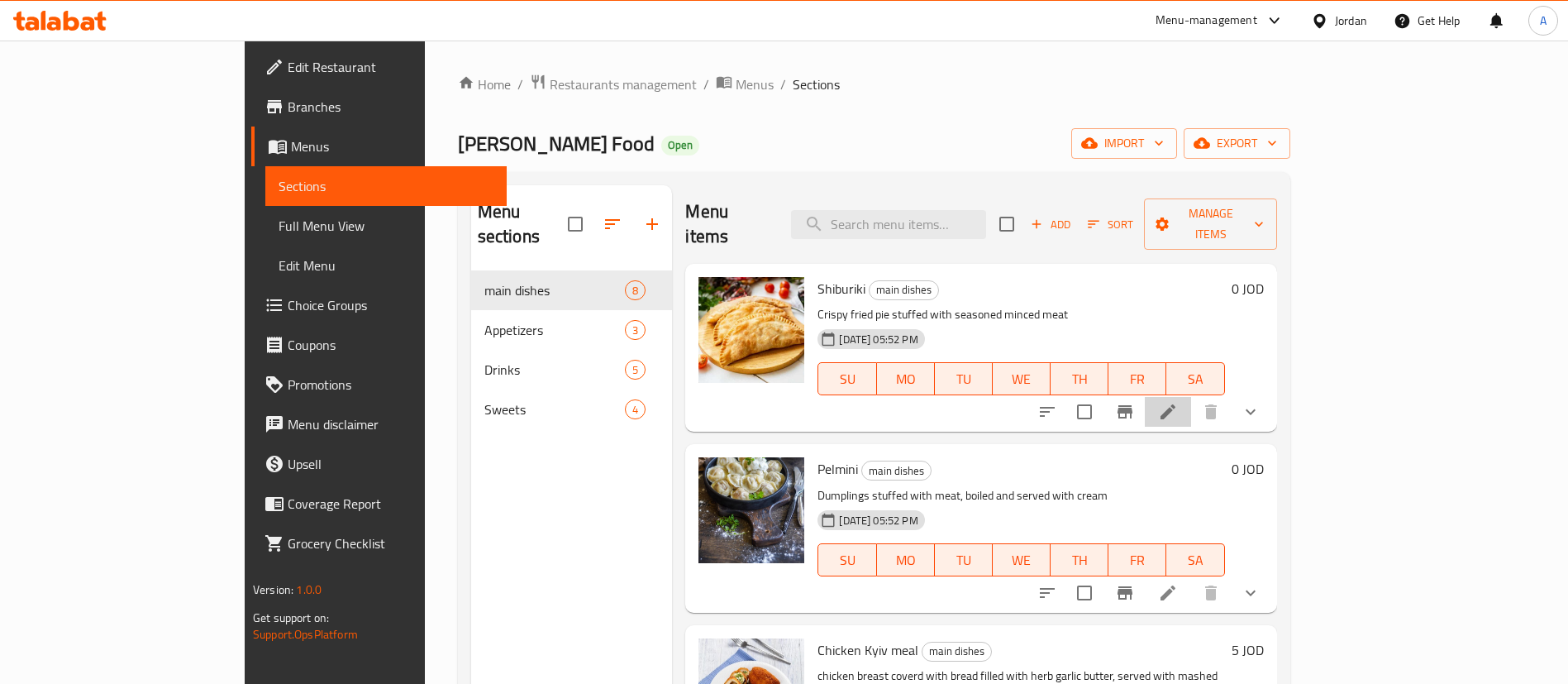
click at [1191, 397] on li at bounding box center [1168, 411] width 47 height 30
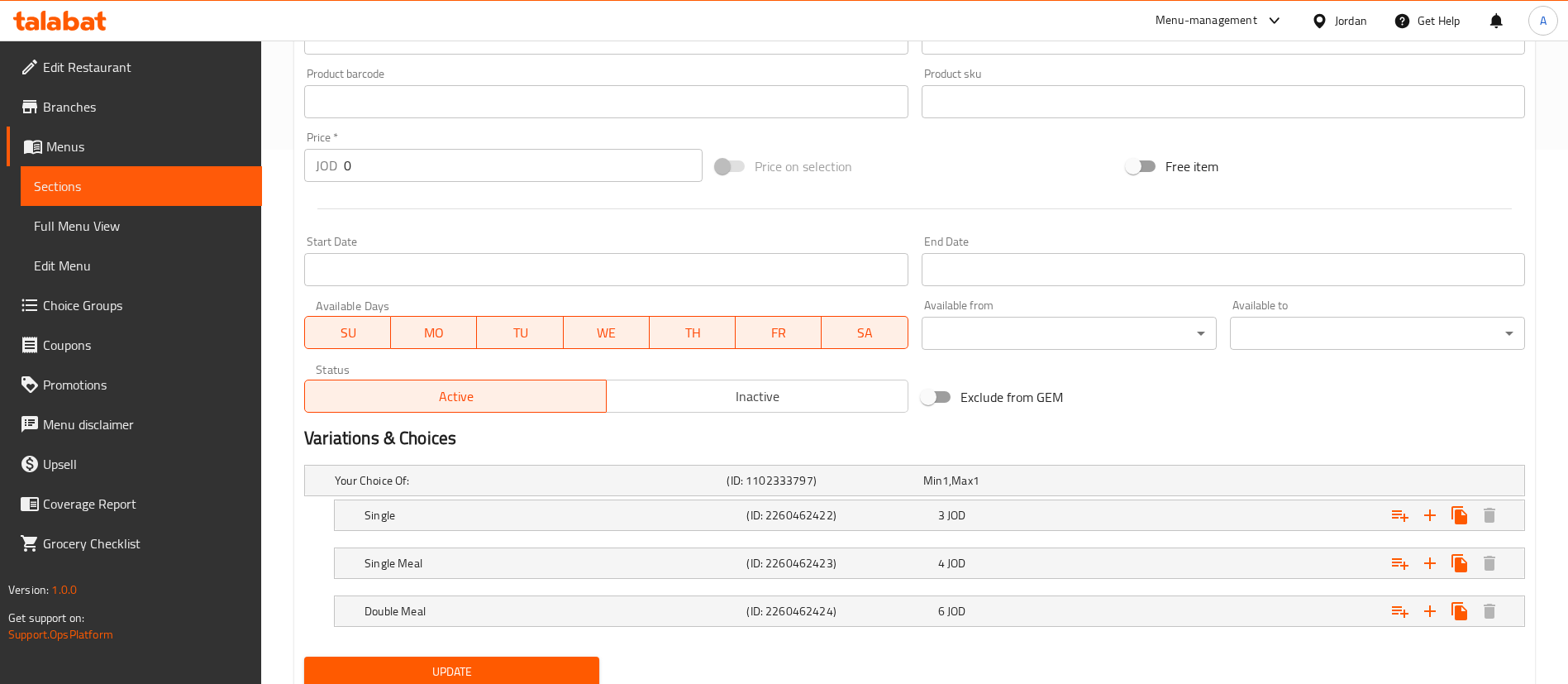
scroll to position [593, 0]
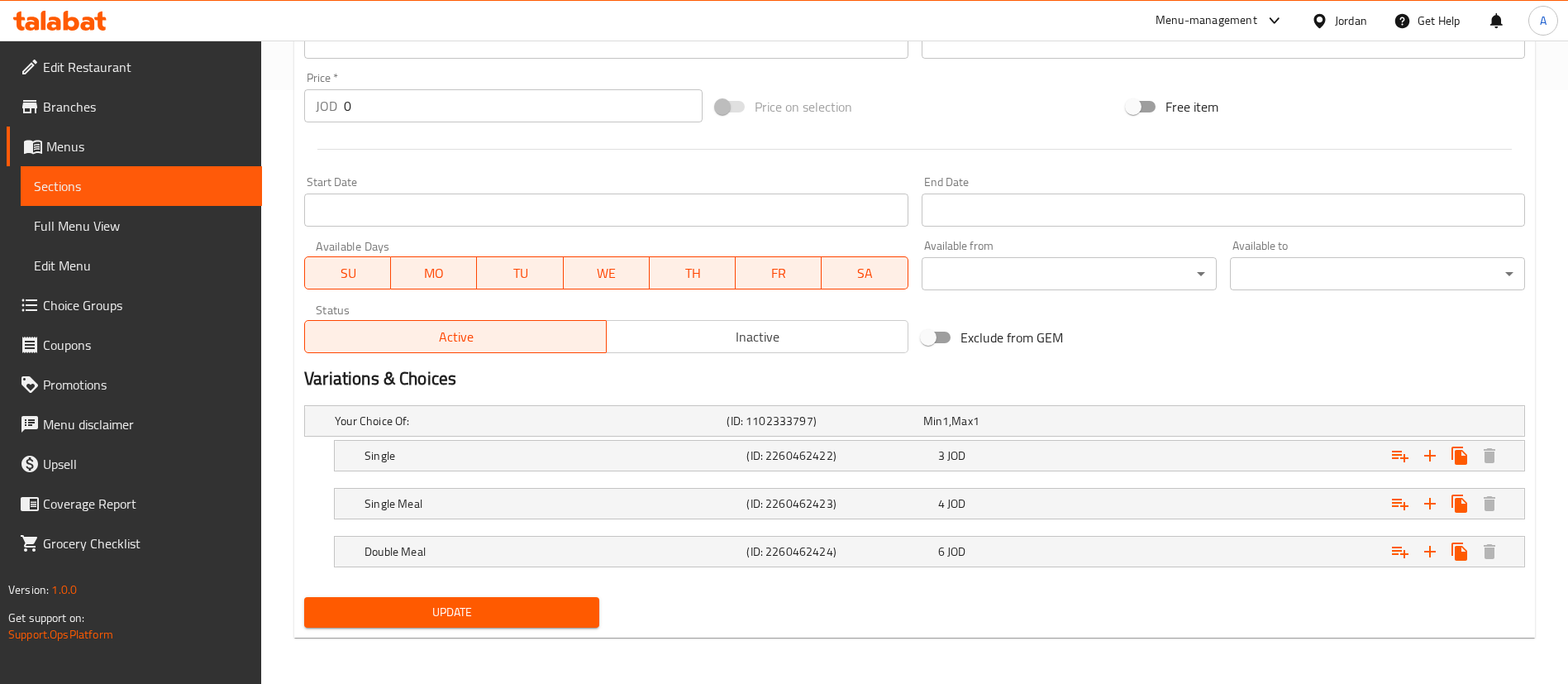
click at [1168, 460] on div "Expand" at bounding box center [1316, 455] width 381 height 37
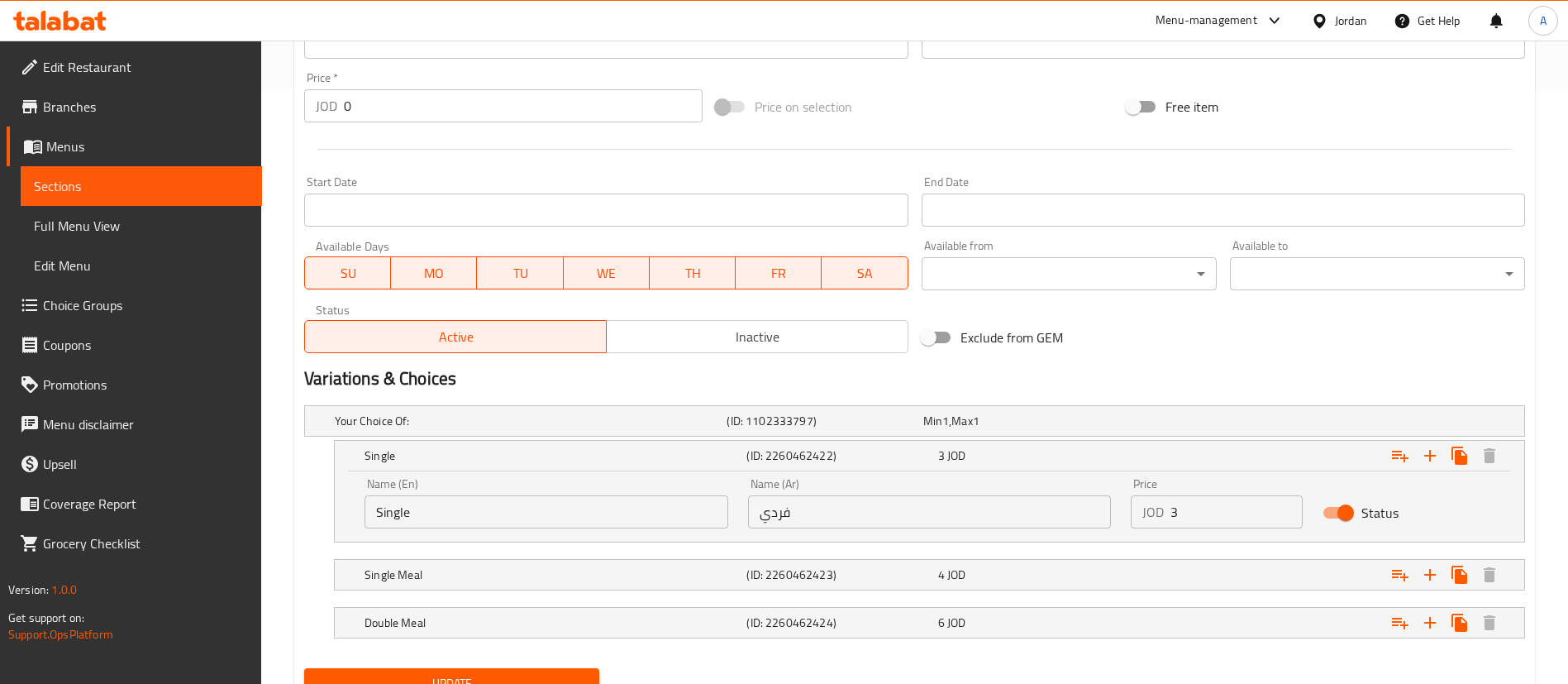
drag, startPoint x: 1221, startPoint y: 512, endPoint x: 853, endPoint y: 513, distance: 368.0
click at [881, 513] on div "Name (En) Single Name (En) Name (Ar) فردي Name (Ar) Price JOD 3 Price Status" at bounding box center [929, 503] width 1150 height 70
type input "4"
click at [1076, 570] on div "4 JOD" at bounding box center [1029, 574] width 184 height 16
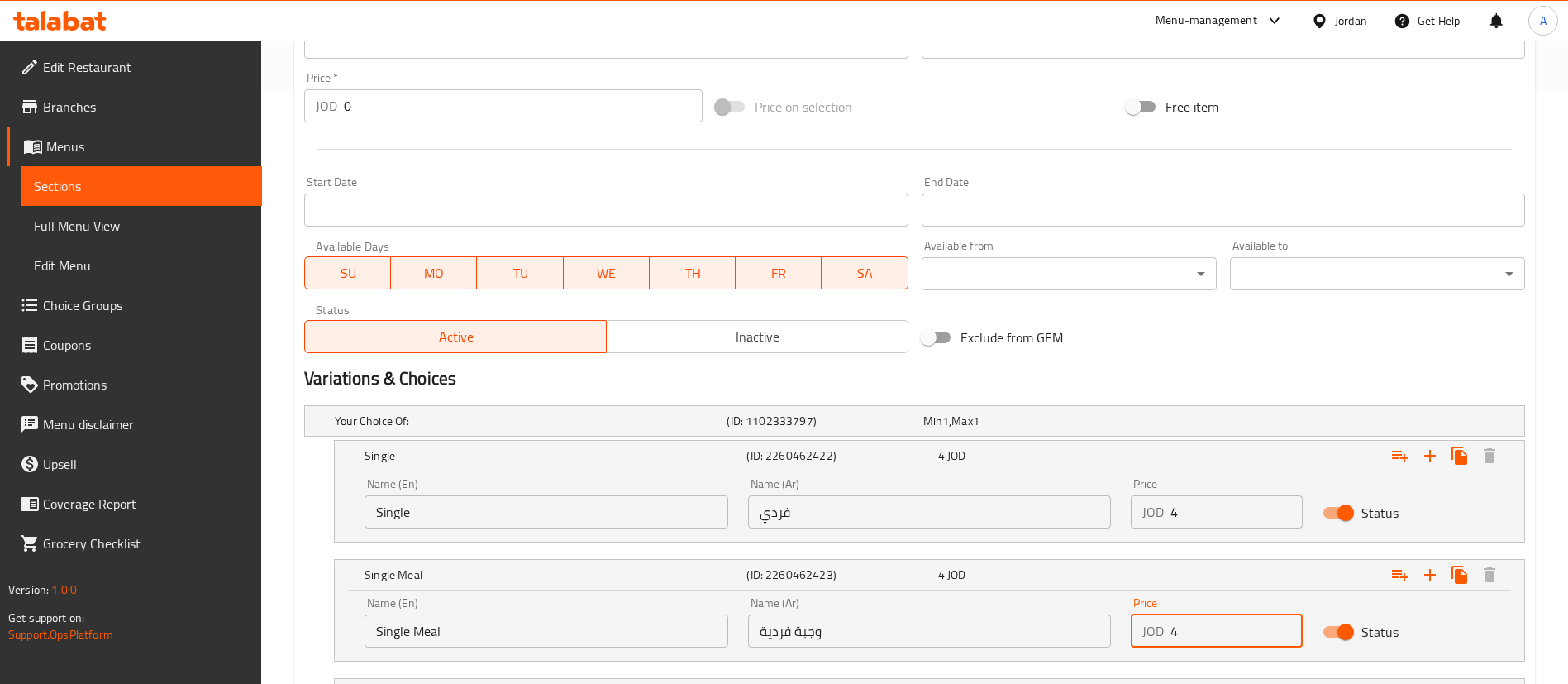
drag, startPoint x: 1202, startPoint y: 627, endPoint x: 984, endPoint y: 625, distance: 218.0
click at [1033, 625] on div "Name (En) Single Meal Name (En) Name (Ar) وجبة فردية Name (Ar) Price JOD 4 Pric…" at bounding box center [929, 622] width 1150 height 70
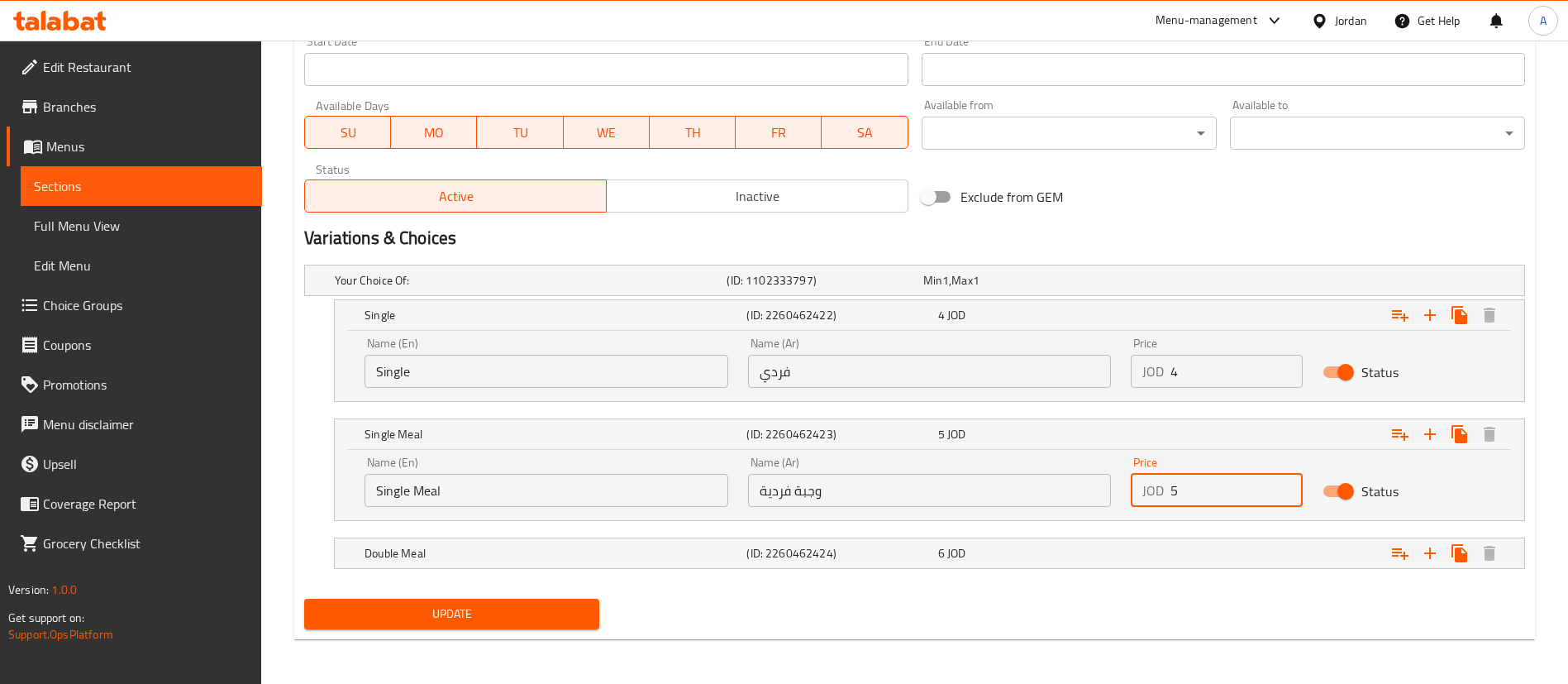
scroll to position [736, 0]
type input "5"
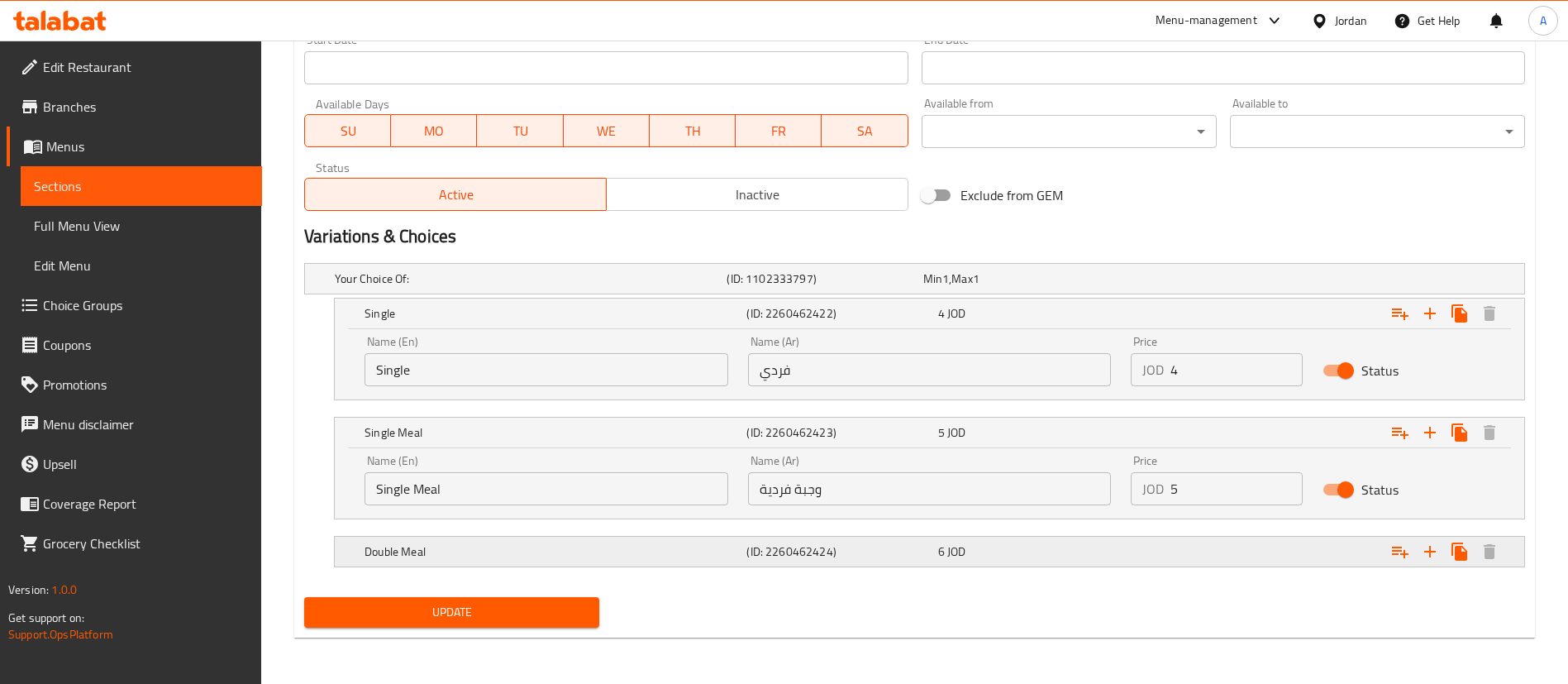
click at [1086, 560] on div "6 JOD" at bounding box center [1029, 551] width 191 height 23
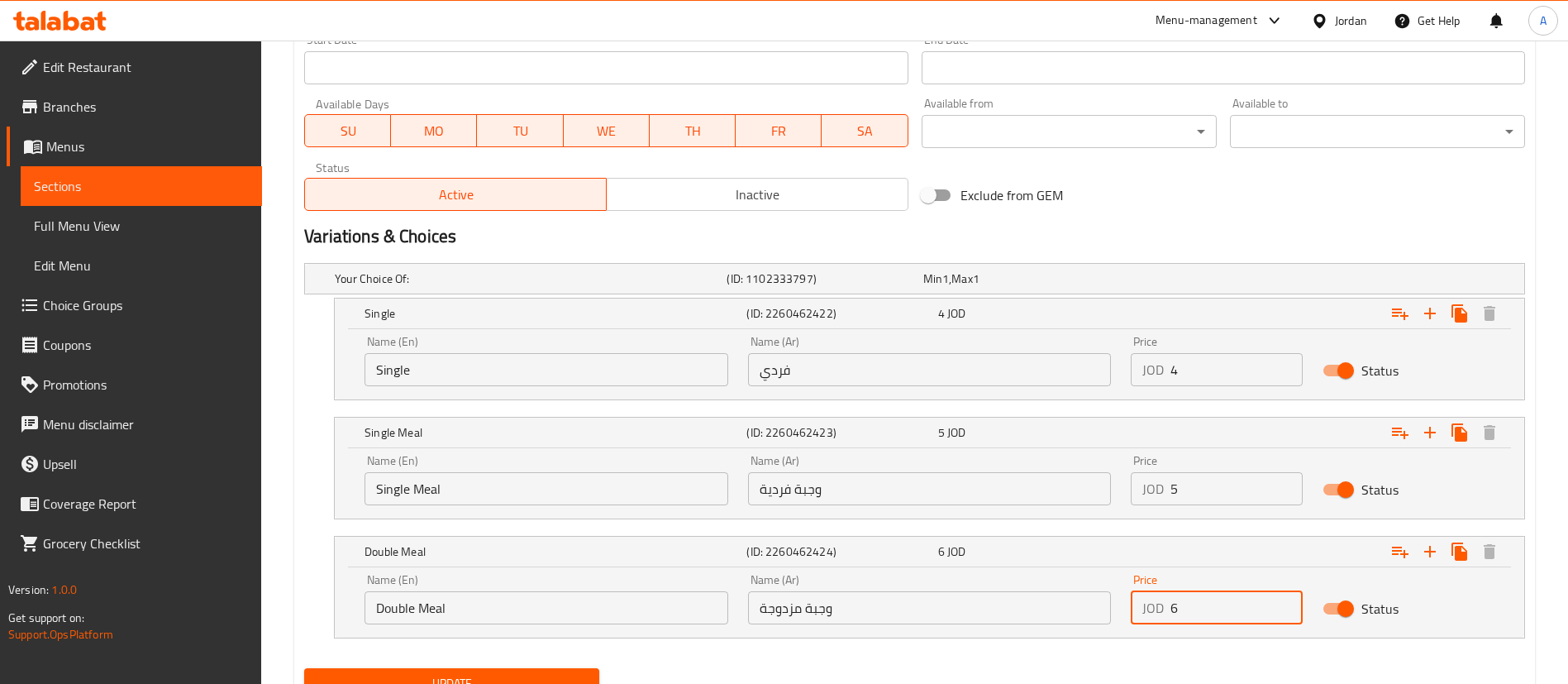
drag, startPoint x: 1164, startPoint y: 607, endPoint x: 1055, endPoint y: 606, distance: 109.0
click at [1064, 608] on div "Name (En) Double Meal Name (En) Name (Ar) وجبة مزدوجة Name (Ar) Price JOD 6 Pri…" at bounding box center [929, 599] width 1150 height 70
type input "7"
click at [445, 671] on button "Update" at bounding box center [451, 683] width 295 height 31
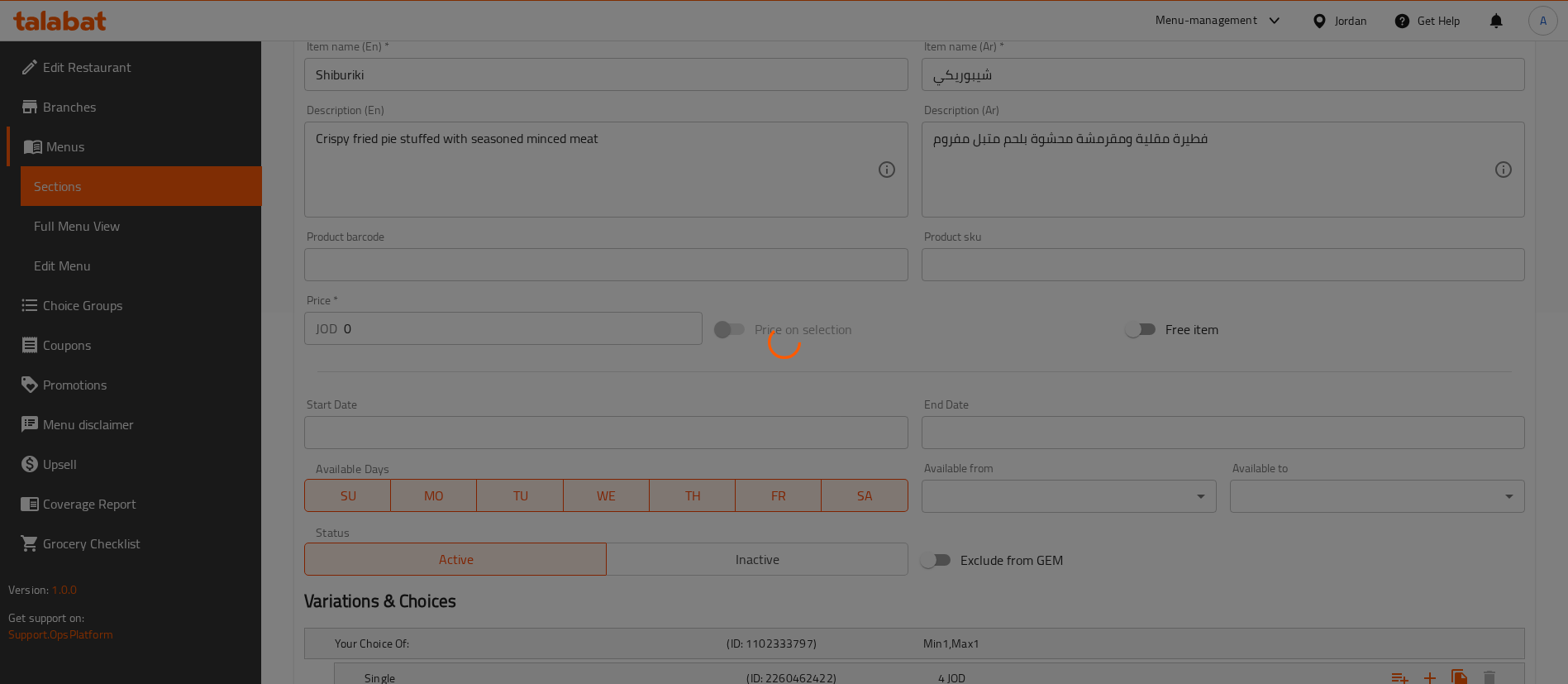
scroll to position [0, 0]
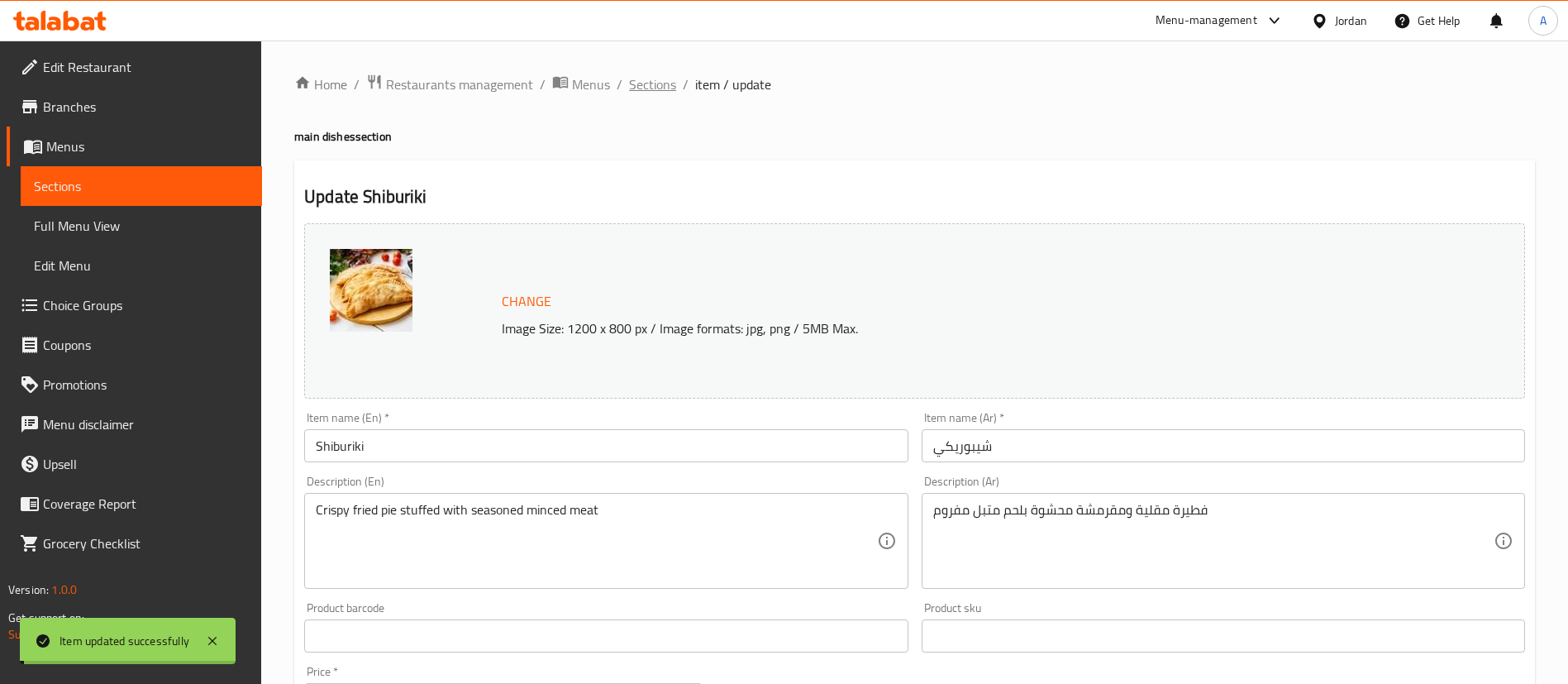
click at [644, 92] on span "Sections" at bounding box center [653, 84] width 47 height 20
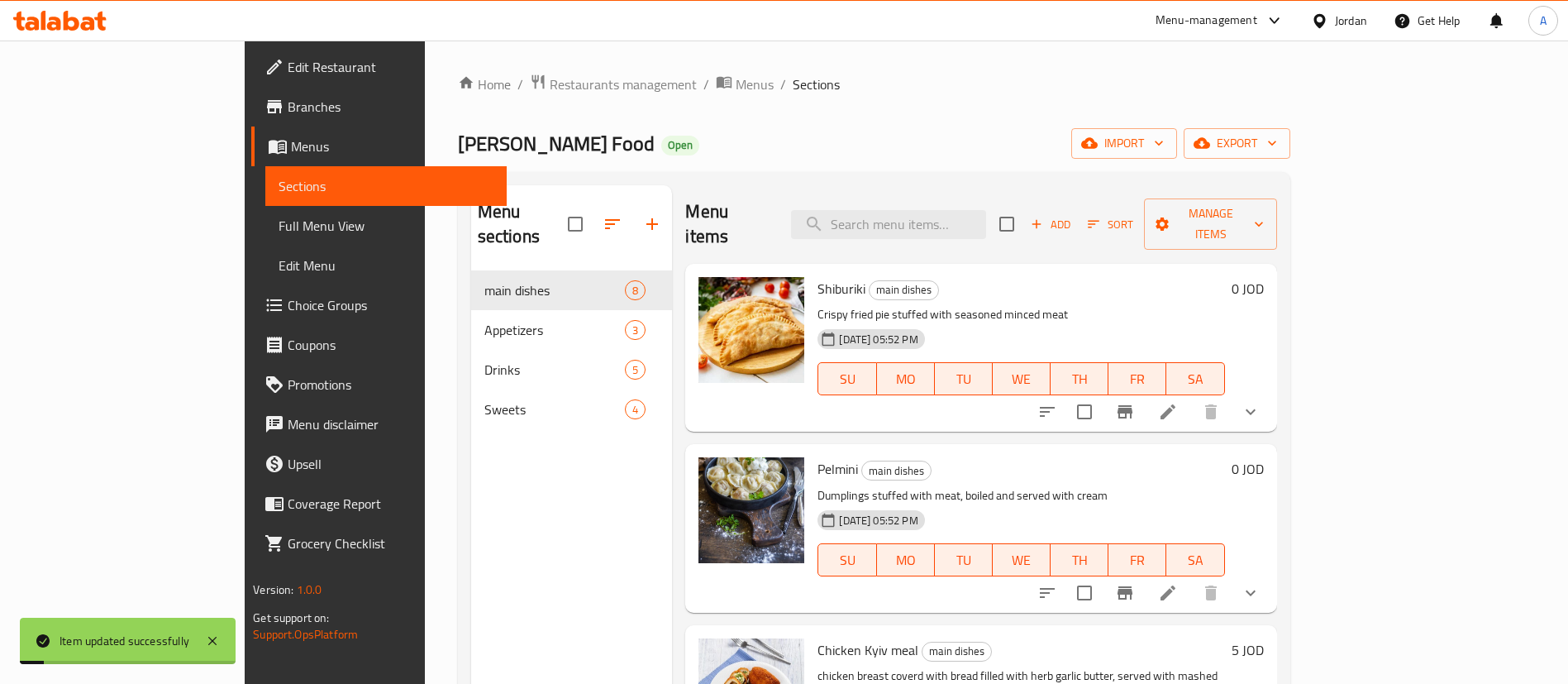
click at [1191, 578] on li at bounding box center [1168, 592] width 47 height 30
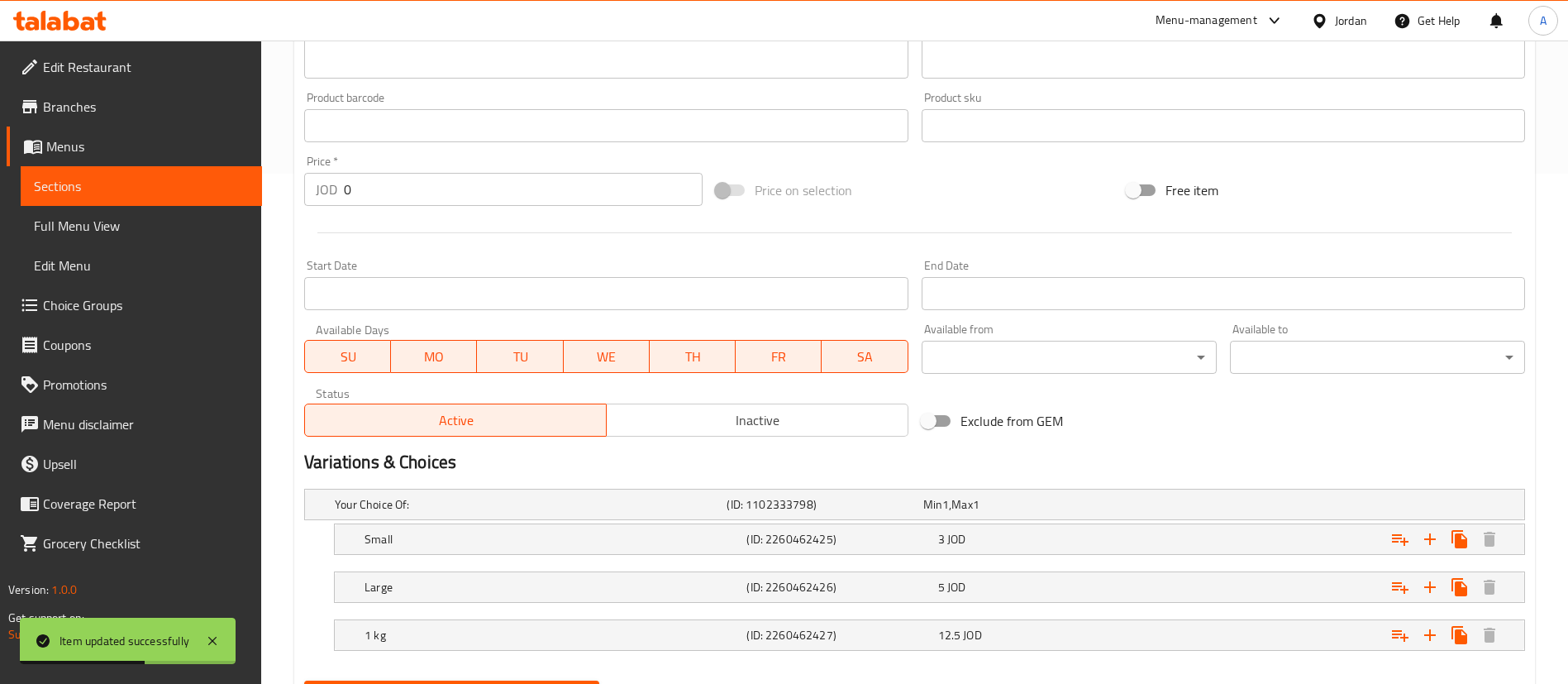
scroll to position [593, 0]
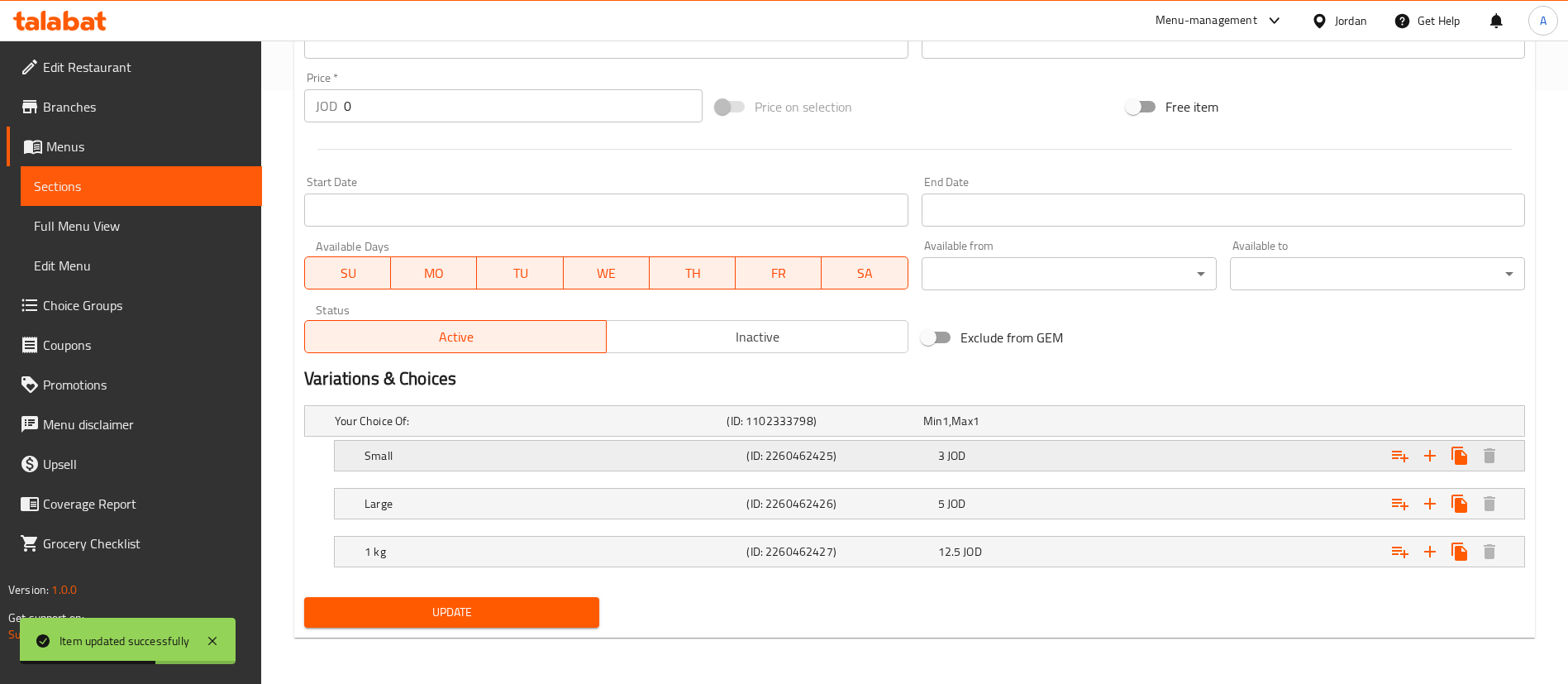
click at [1024, 442] on div "Small (ID: 2260462425) 3 JOD" at bounding box center [933, 455] width 1146 height 37
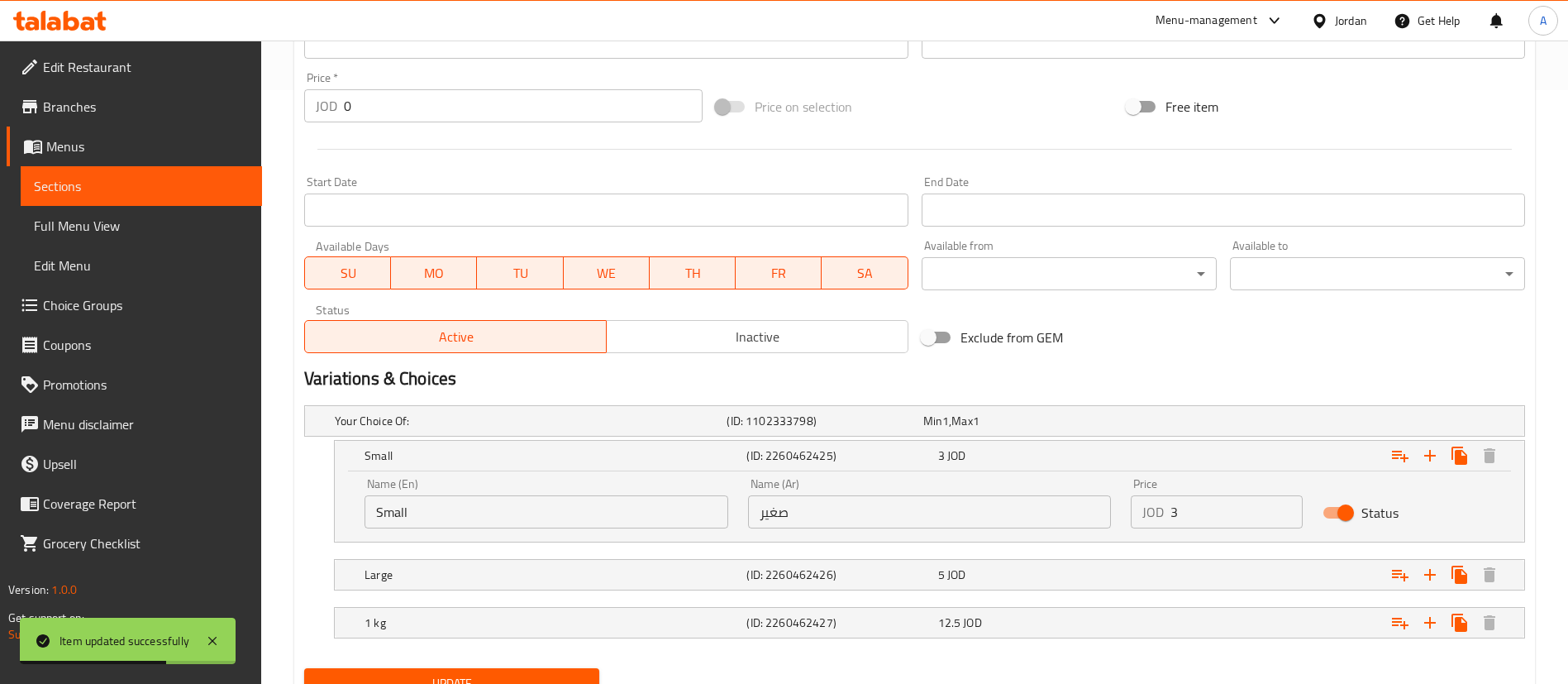
click at [1224, 531] on div "Price JOD 3 Price" at bounding box center [1217, 503] width 192 height 70
click at [1222, 516] on input "3" at bounding box center [1236, 512] width 132 height 33
type input "3.75"
click at [1159, 574] on div "Expand" at bounding box center [1316, 574] width 381 height 37
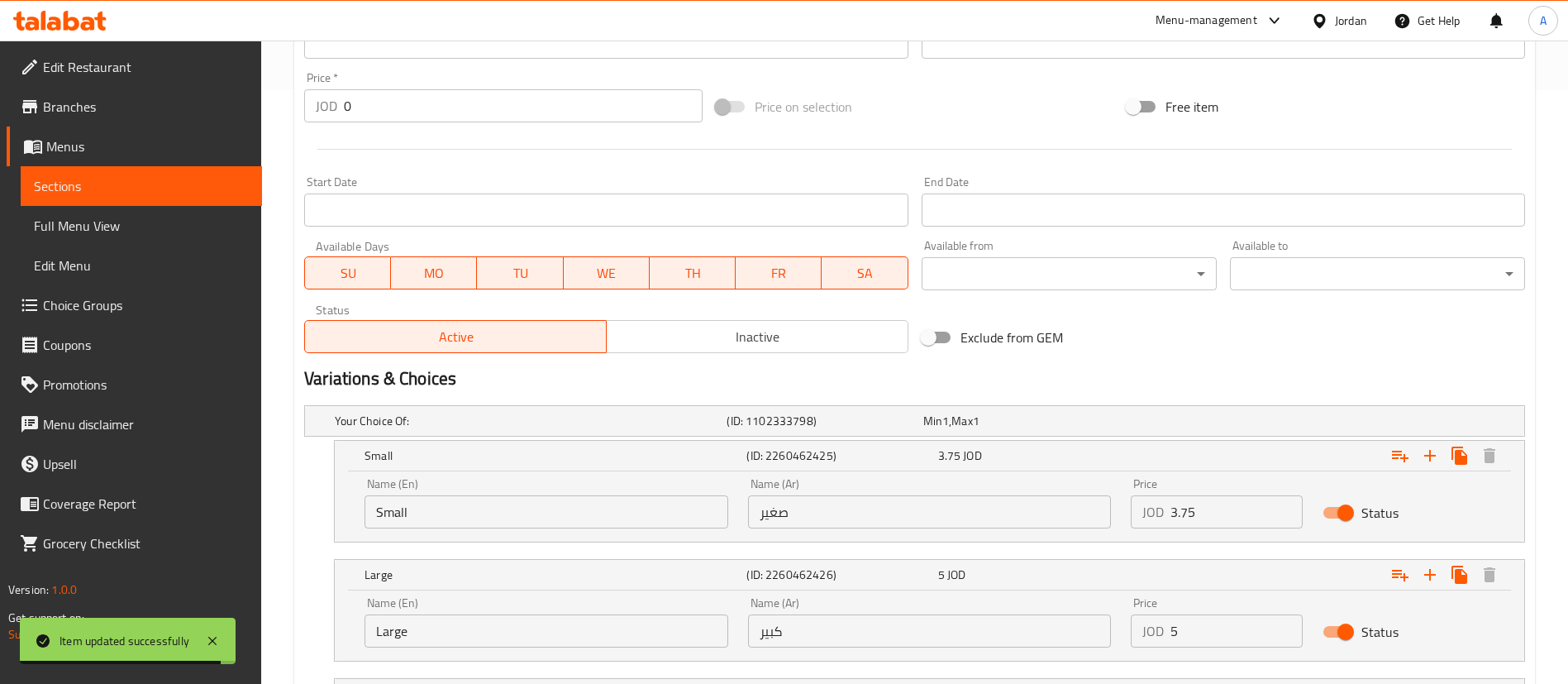
click at [1046, 639] on div "Name (En) Large Name (En) Name (Ar) كبير Name (Ar) Price JOD 5 Price Status" at bounding box center [929, 622] width 1150 height 70
type input "6"
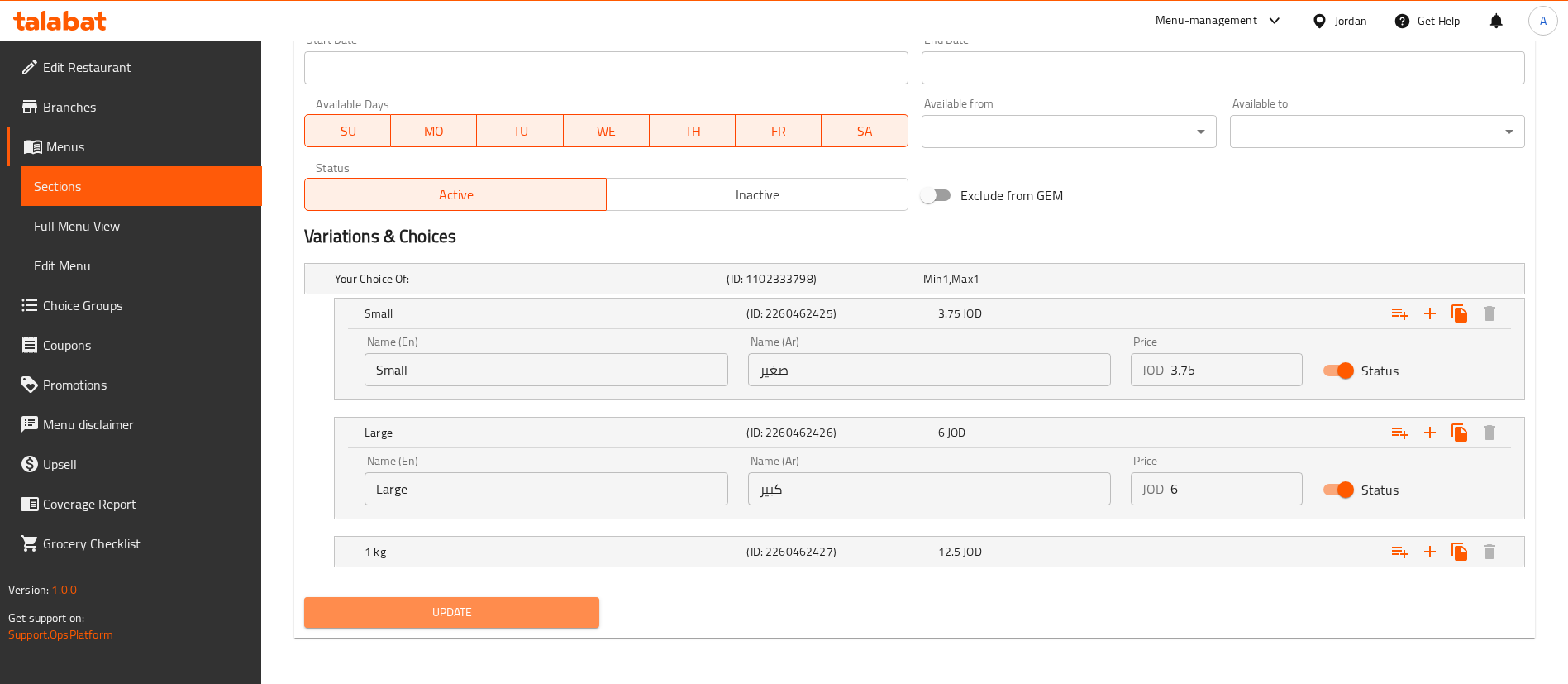
drag, startPoint x: 509, startPoint y: 612, endPoint x: 515, endPoint y: 604, distance: 10.0
click at [513, 606] on span "Update" at bounding box center [451, 611] width 268 height 21
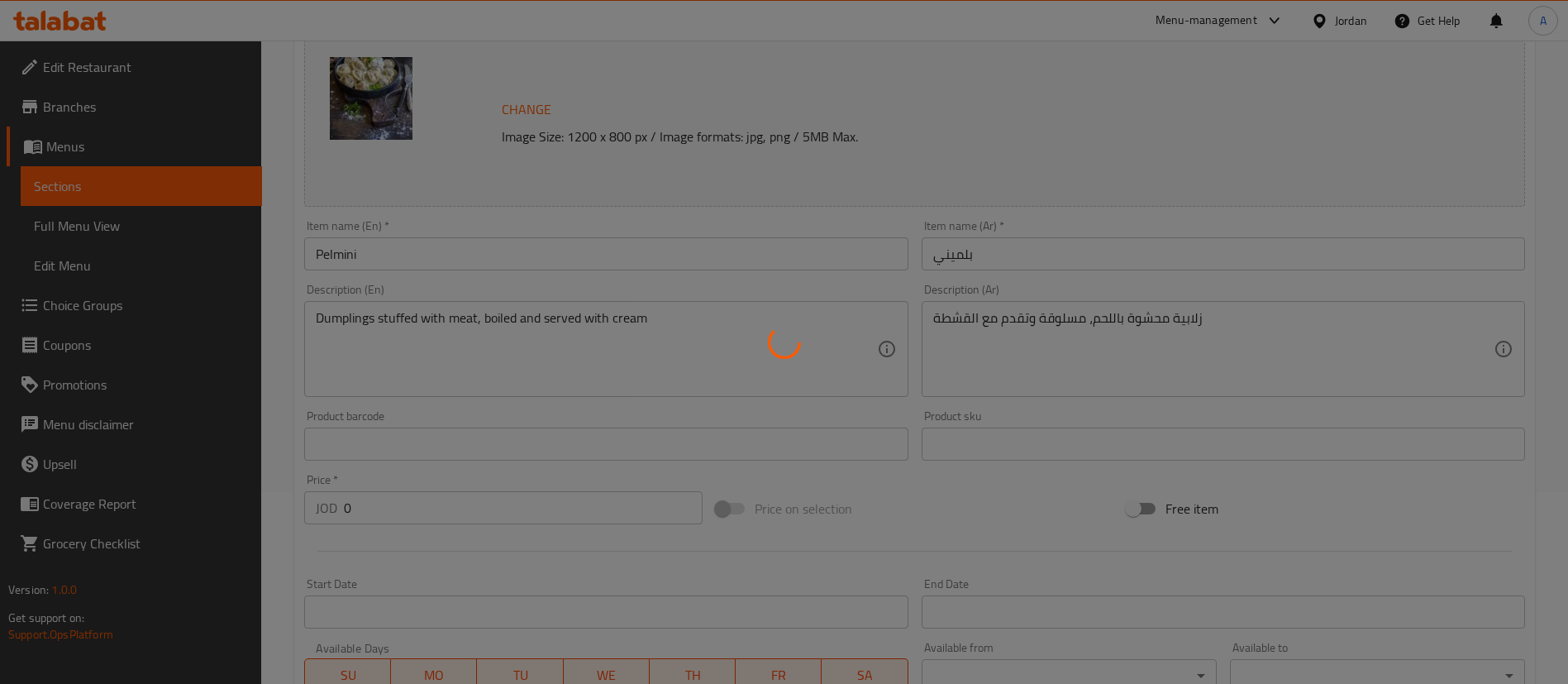
scroll to position [0, 0]
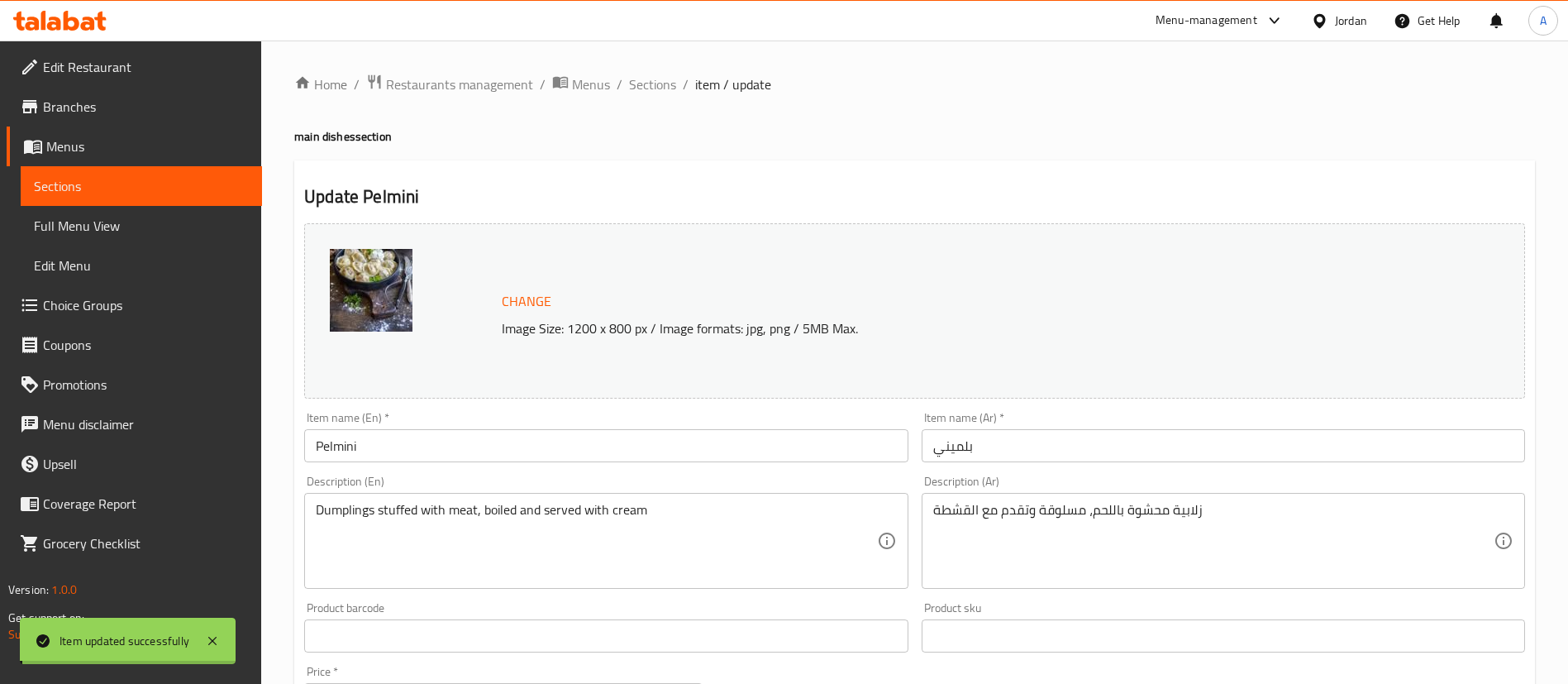
drag, startPoint x: 649, startPoint y: 80, endPoint x: 670, endPoint y: 97, distance: 27.0
click at [649, 81] on span "Sections" at bounding box center [653, 84] width 47 height 20
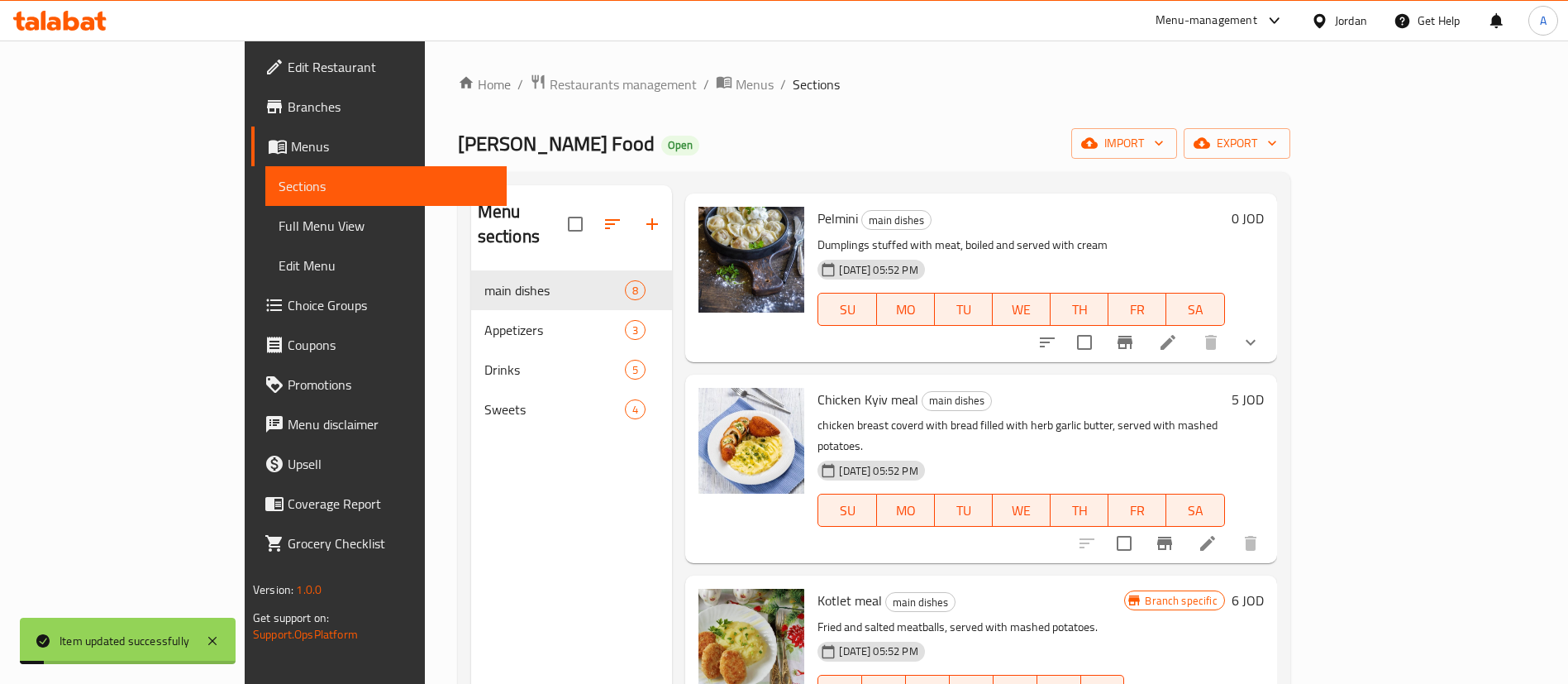
scroll to position [372, 0]
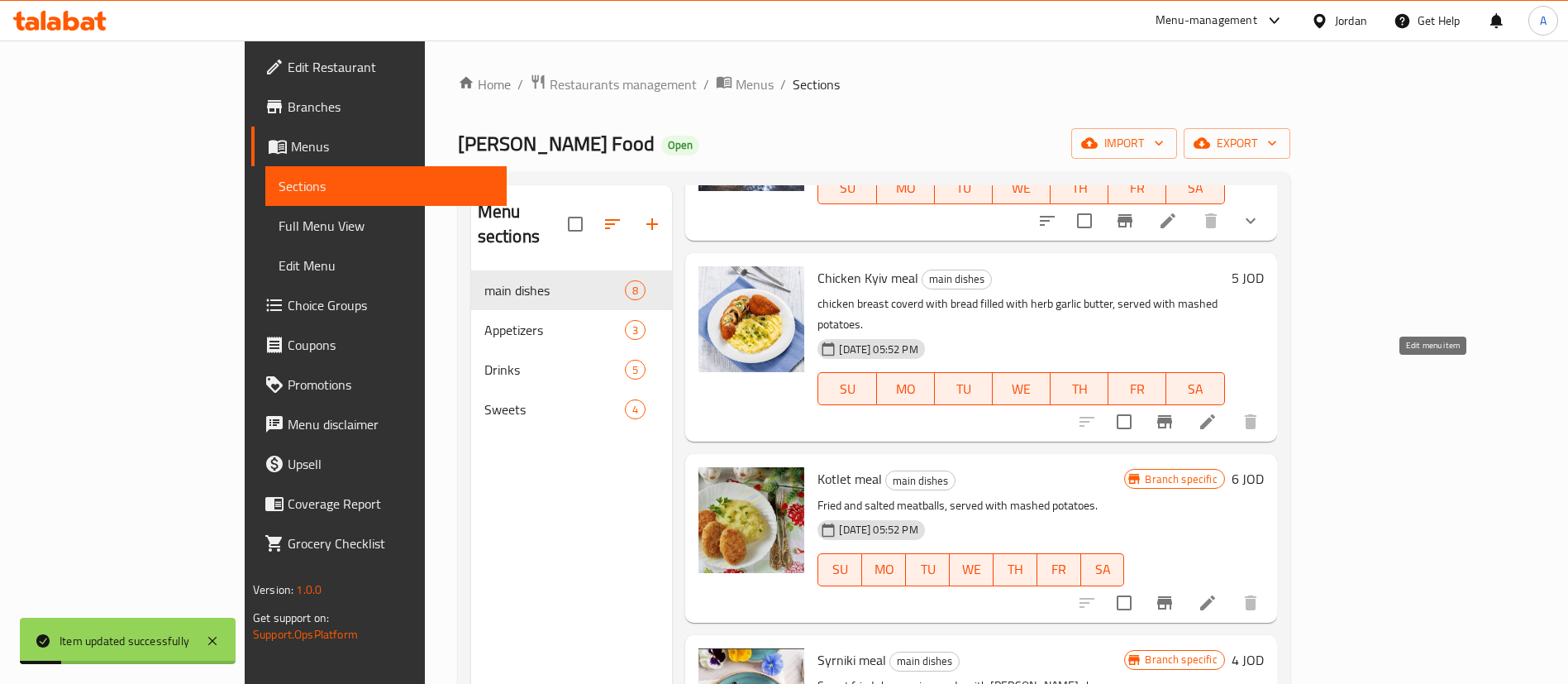
click at [1217, 412] on icon at bounding box center [1207, 422] width 20 height 20
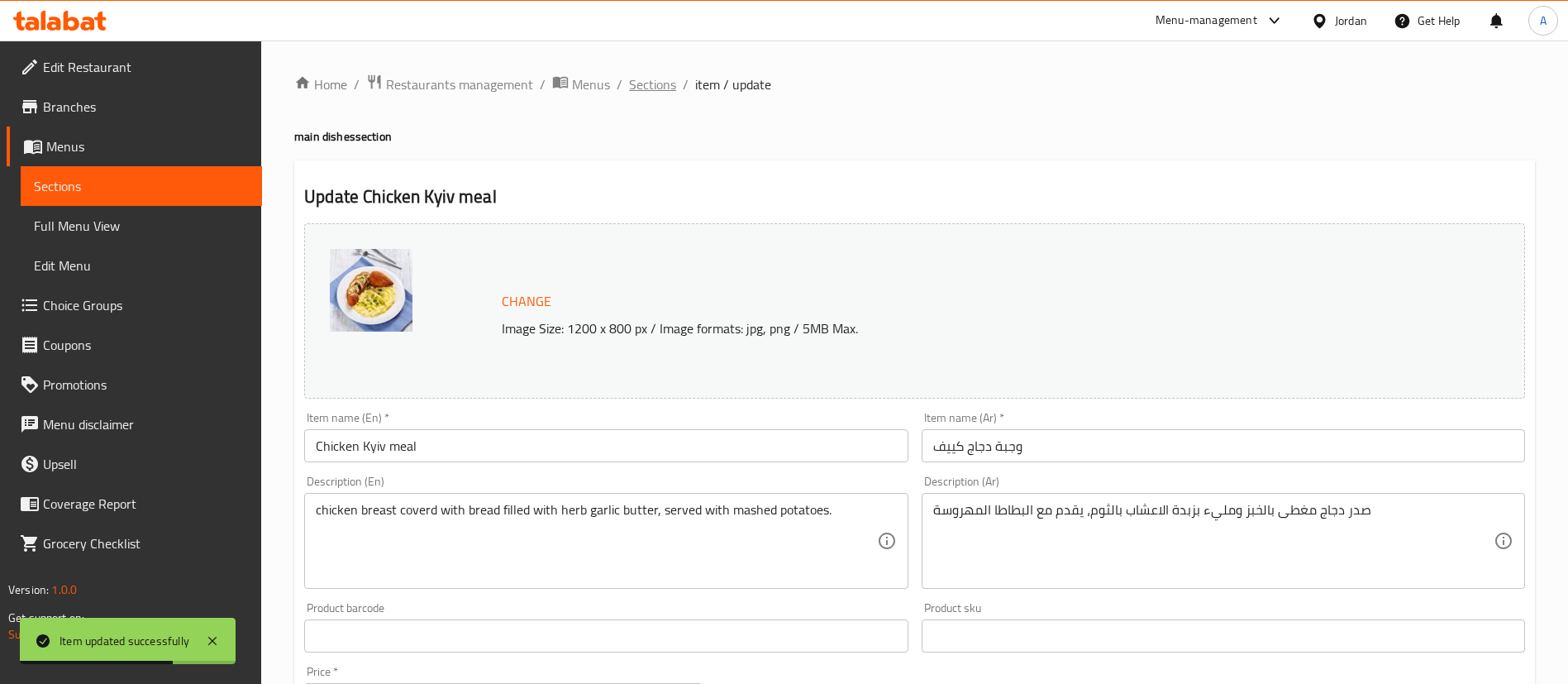
click at [667, 85] on span "Sections" at bounding box center [653, 84] width 47 height 20
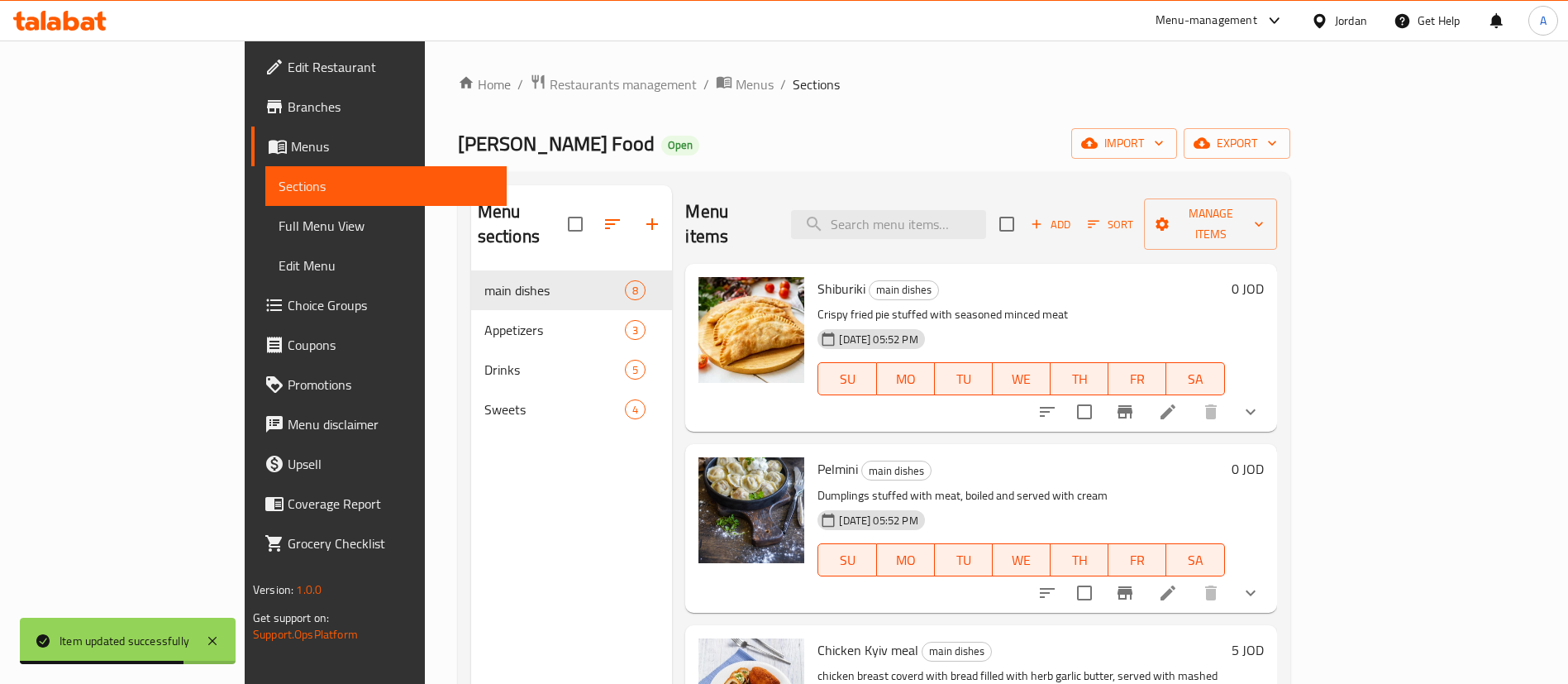
scroll to position [248, 0]
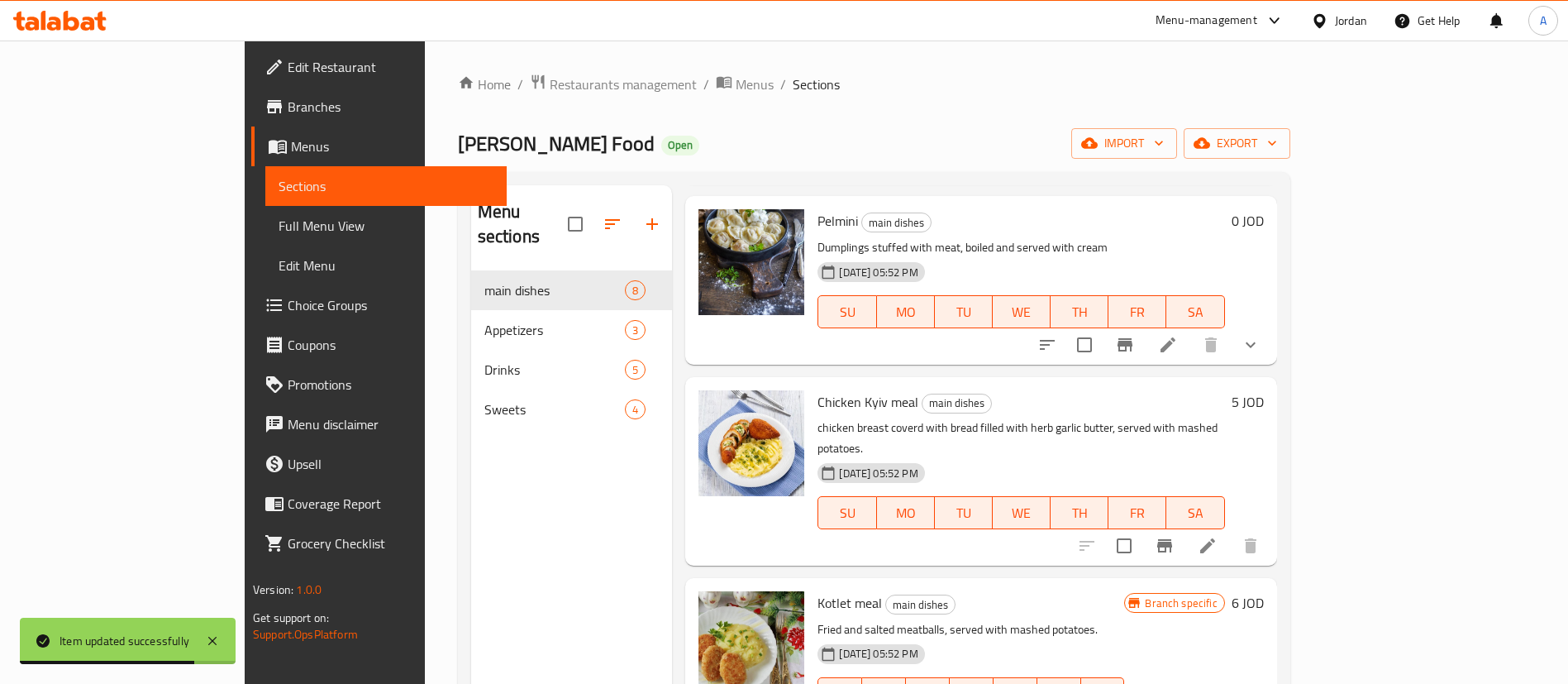
click at [1264, 390] on h6 "5 JOD" at bounding box center [1248, 402] width 32 height 23
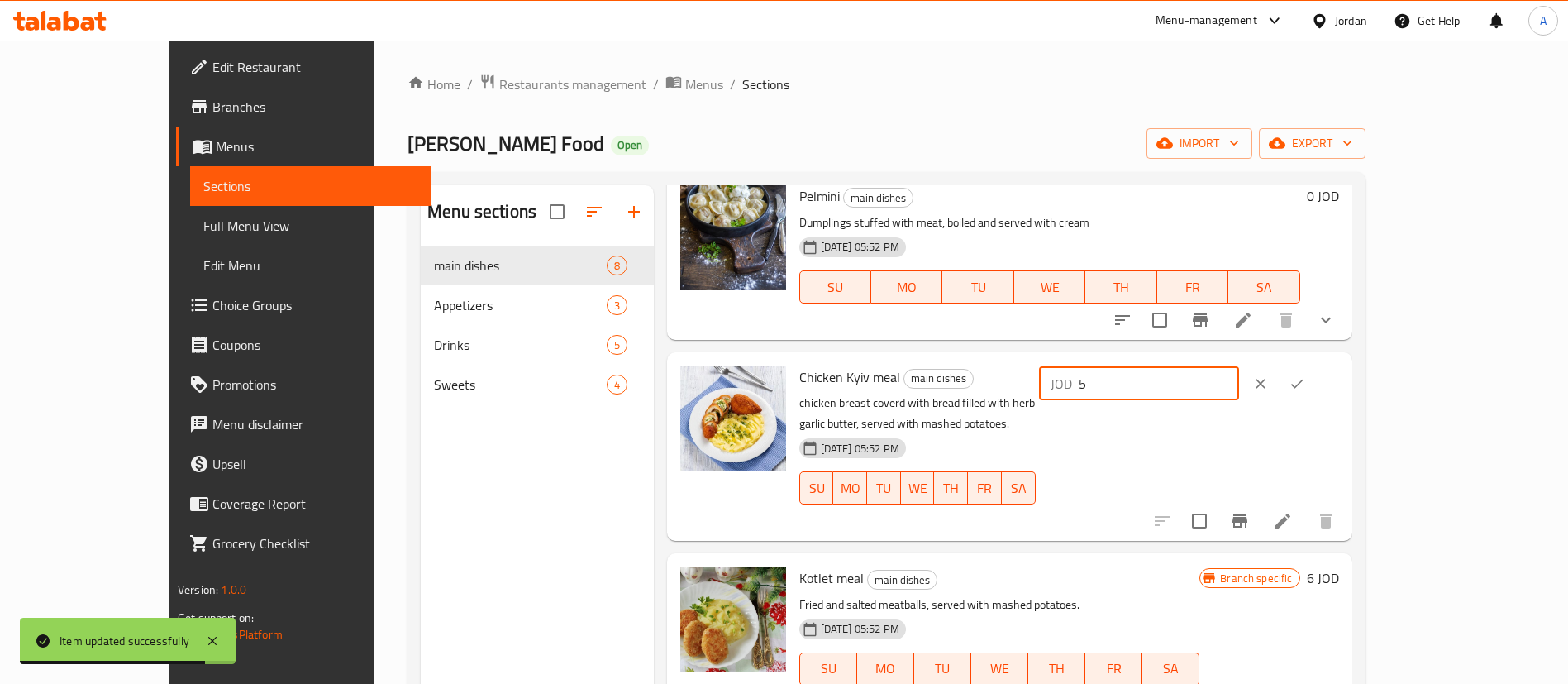
drag, startPoint x: 1315, startPoint y: 386, endPoint x: 1275, endPoint y: 390, distance: 40.2
click at [1153, 391] on div "Chicken Kyiv meal main dishes chicken breast coverd with bread filled with herb…" at bounding box center [1069, 446] width 553 height 175
type input "6"
click at [1302, 386] on icon "ok" at bounding box center [1296, 383] width 13 height 9
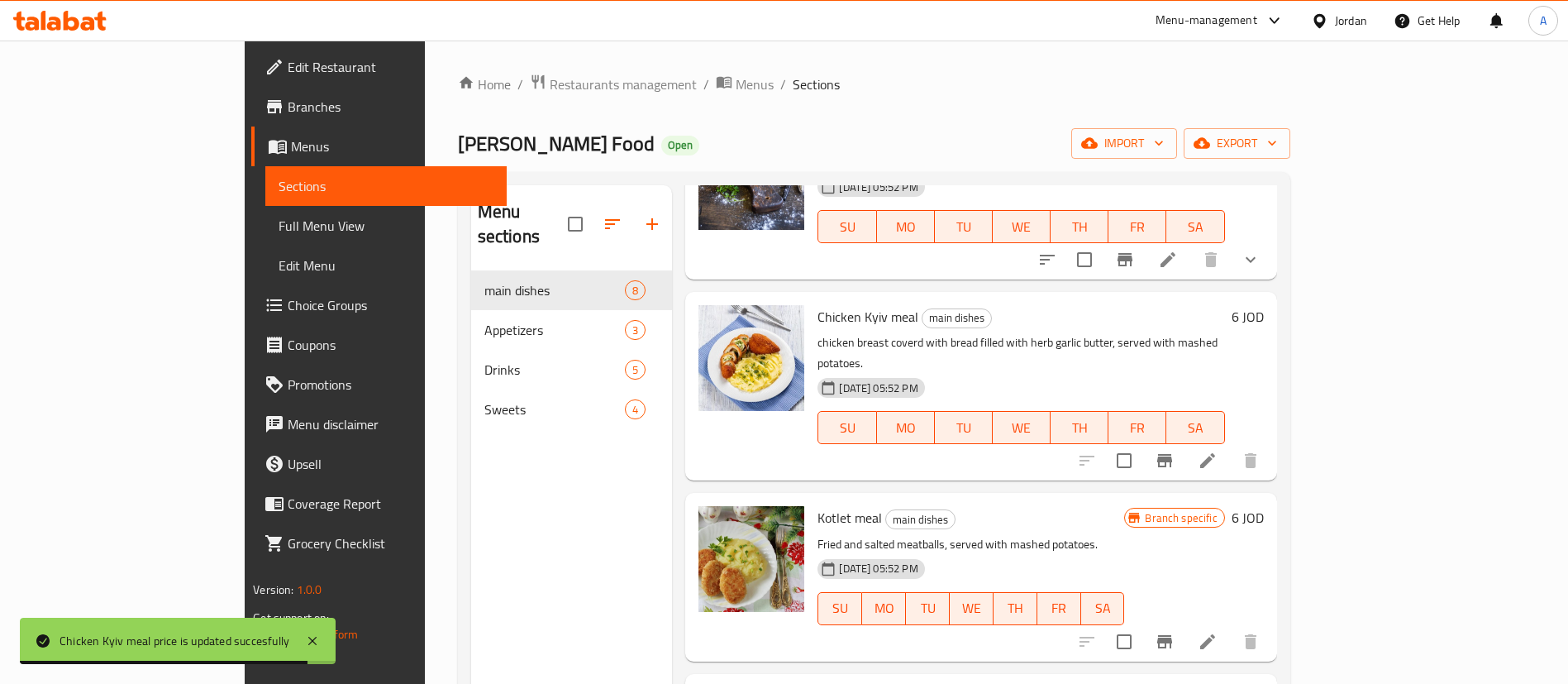
scroll to position [372, 0]
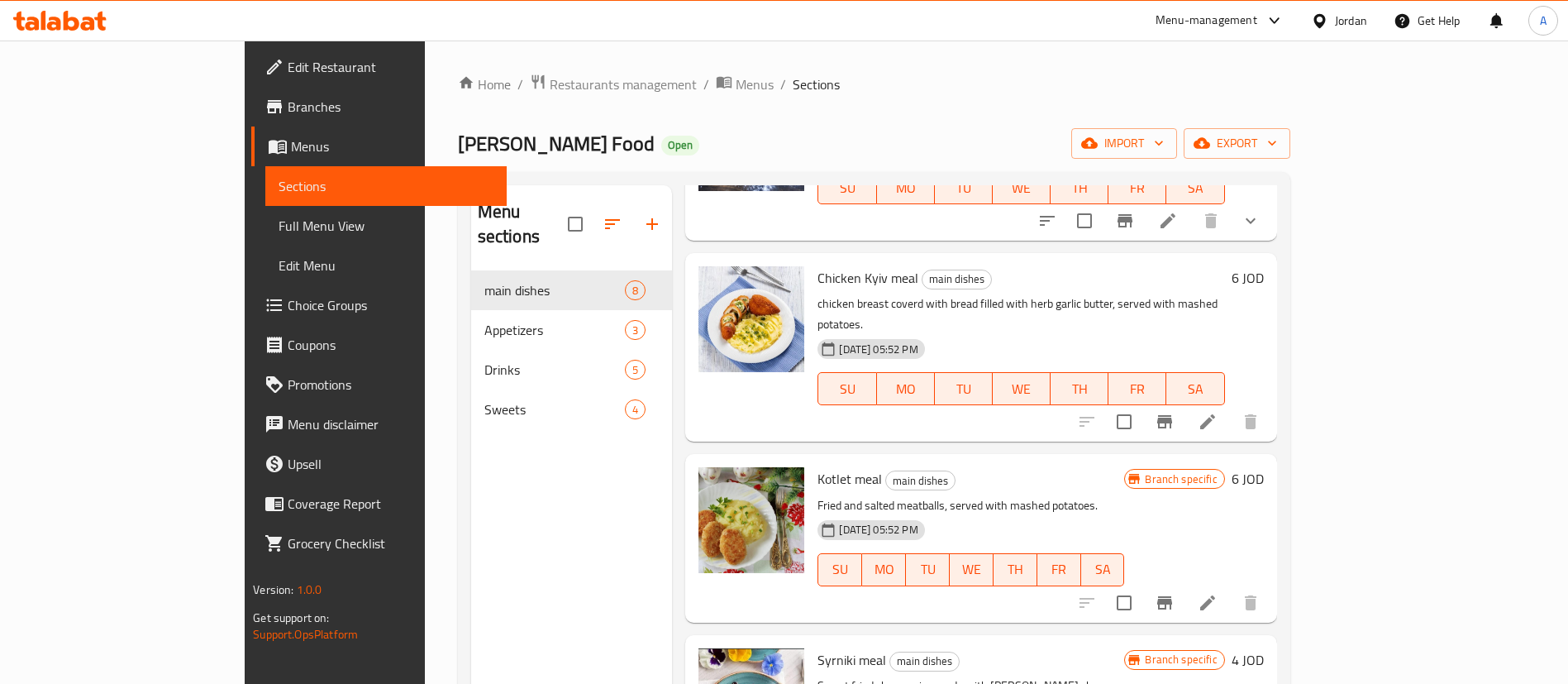
click at [1264, 467] on h6 "6 JOD" at bounding box center [1248, 478] width 32 height 23
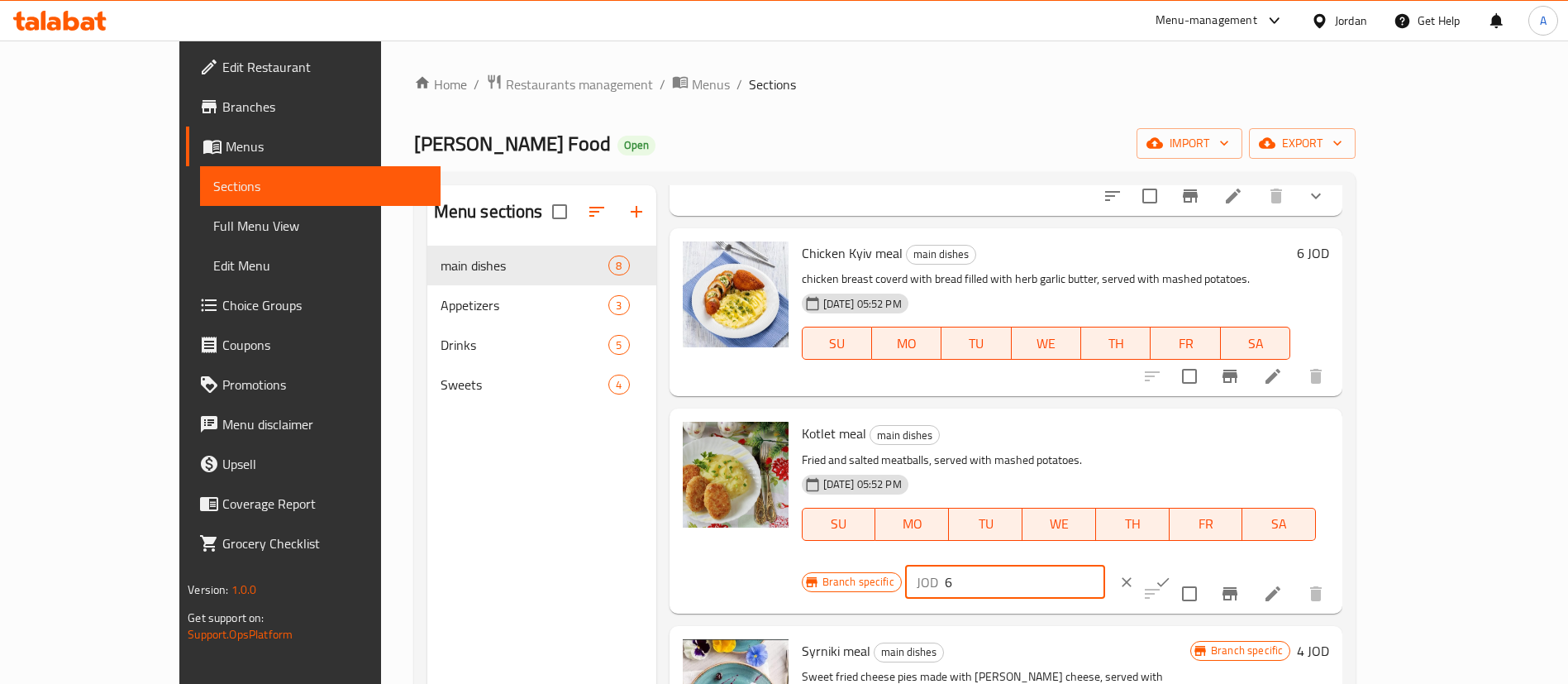
drag, startPoint x: 1282, startPoint y: 430, endPoint x: 976, endPoint y: 413, distance: 306.5
click at [1000, 416] on div "Kotlet meal main dishes Fried and salted meatballs, served with mashed potatoes…" at bounding box center [1065, 510] width 541 height 191
type input "8"
click at [1181, 564] on button "ok" at bounding box center [1162, 582] width 37 height 37
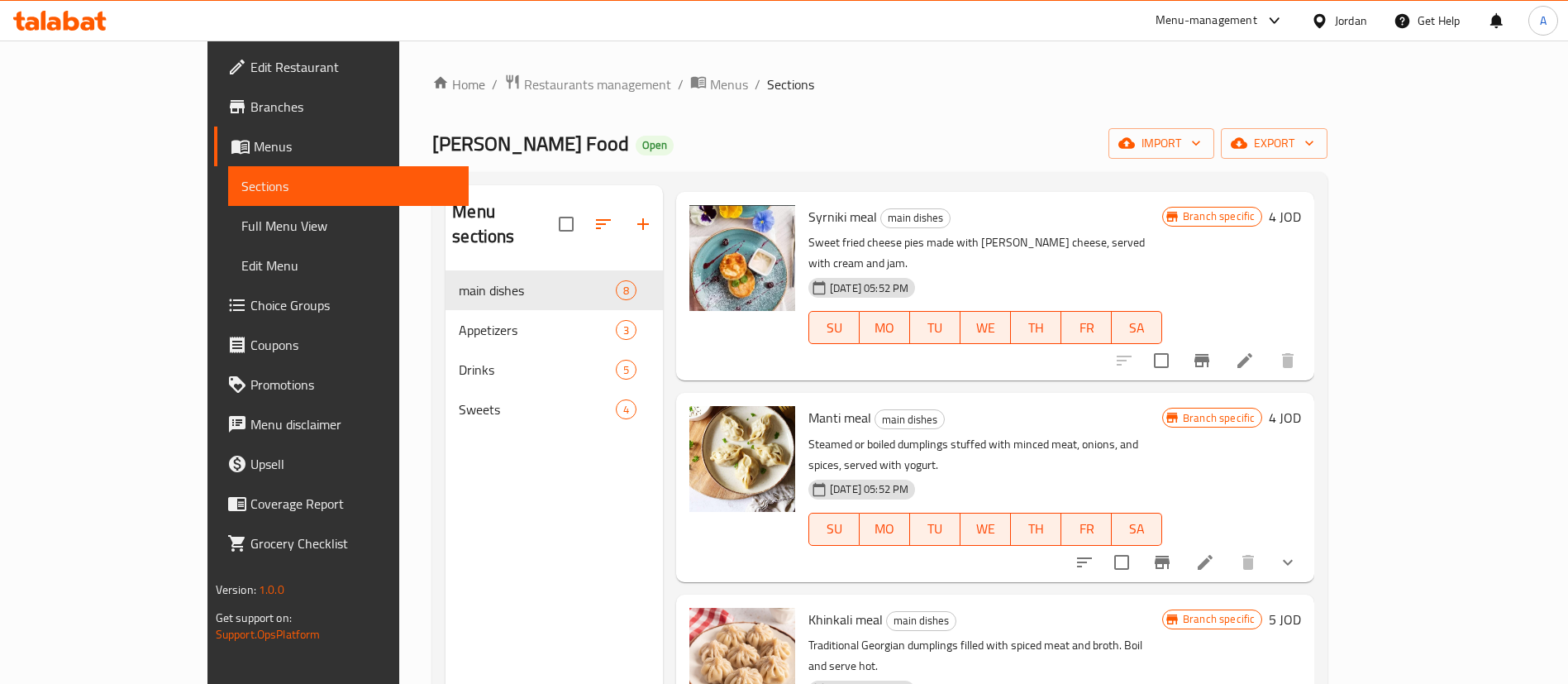
scroll to position [679, 0]
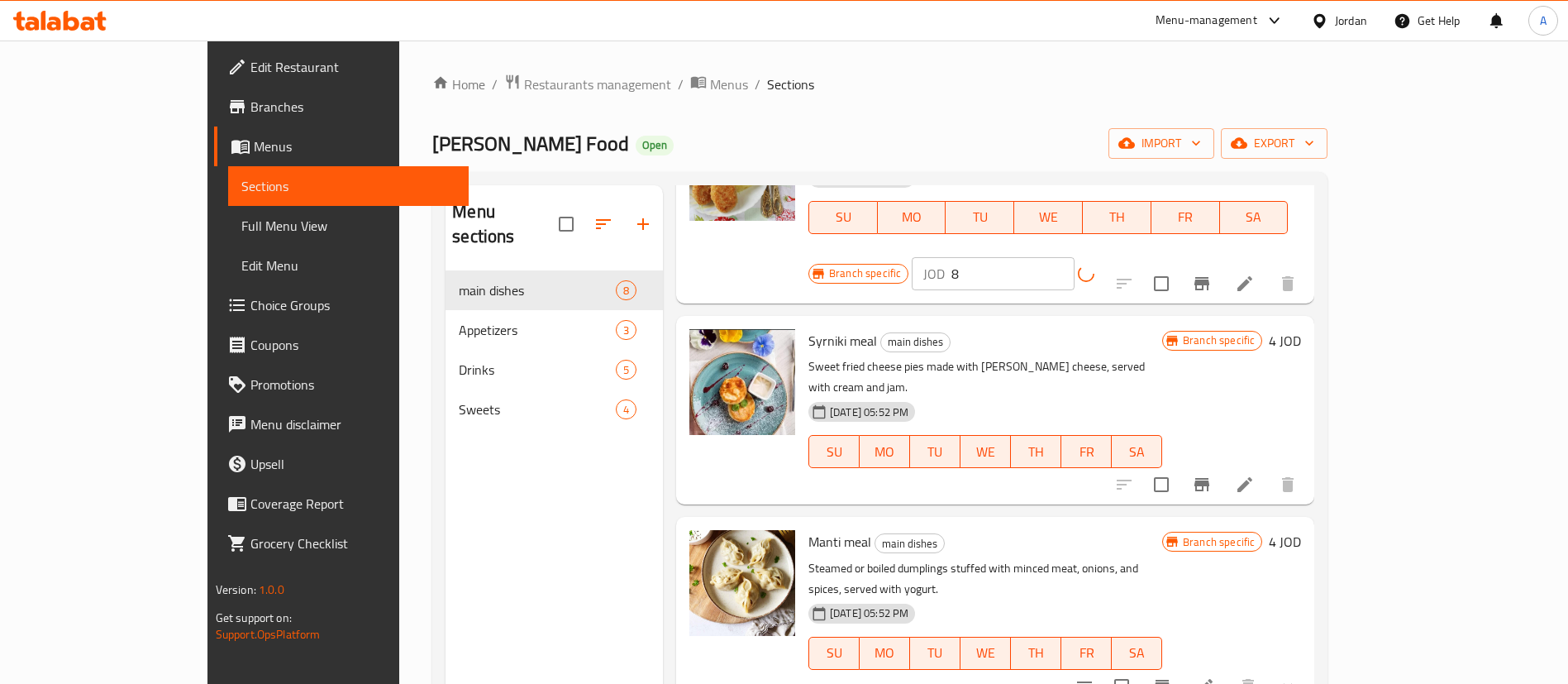
click at [1301, 329] on h6 "4 JOD" at bounding box center [1284, 340] width 32 height 23
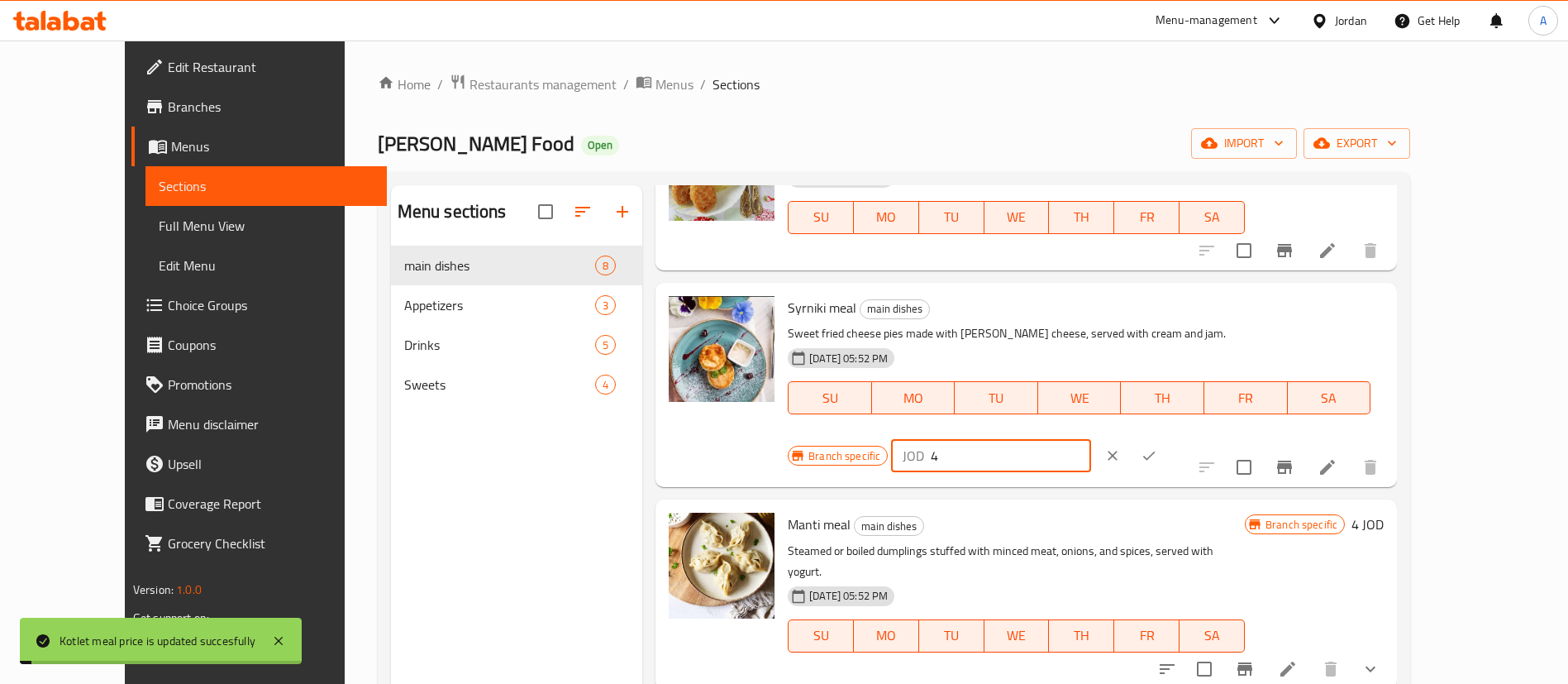
drag, startPoint x: 1301, startPoint y: 316, endPoint x: 1118, endPoint y: 318, distance: 183.0
click at [1117, 319] on div "Syrniki meal main dishes Sweet fried cheese pies made with [PERSON_NAME] cheese…" at bounding box center [1085, 384] width 609 height 191
type input "5"
click at [1155, 452] on icon "ok" at bounding box center [1149, 456] width 13 height 9
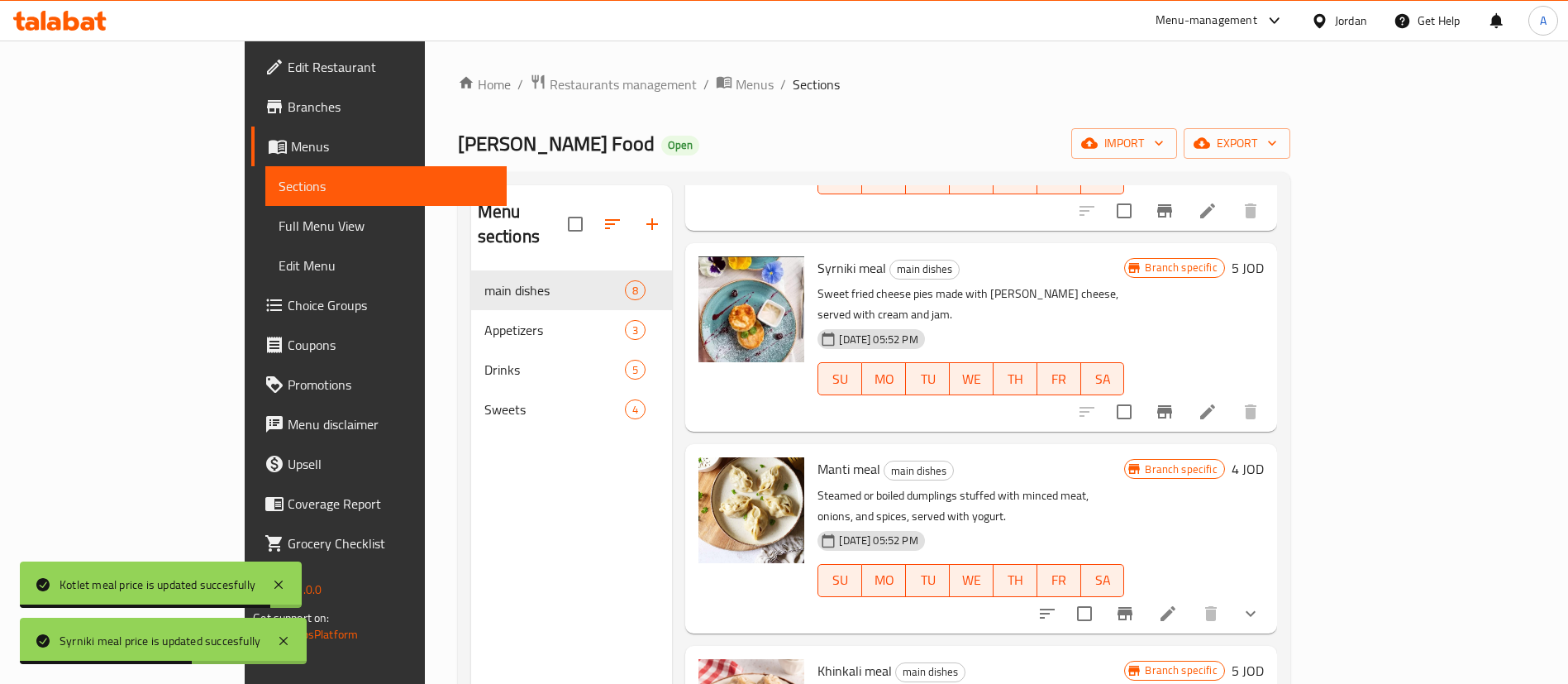
scroll to position [802, 0]
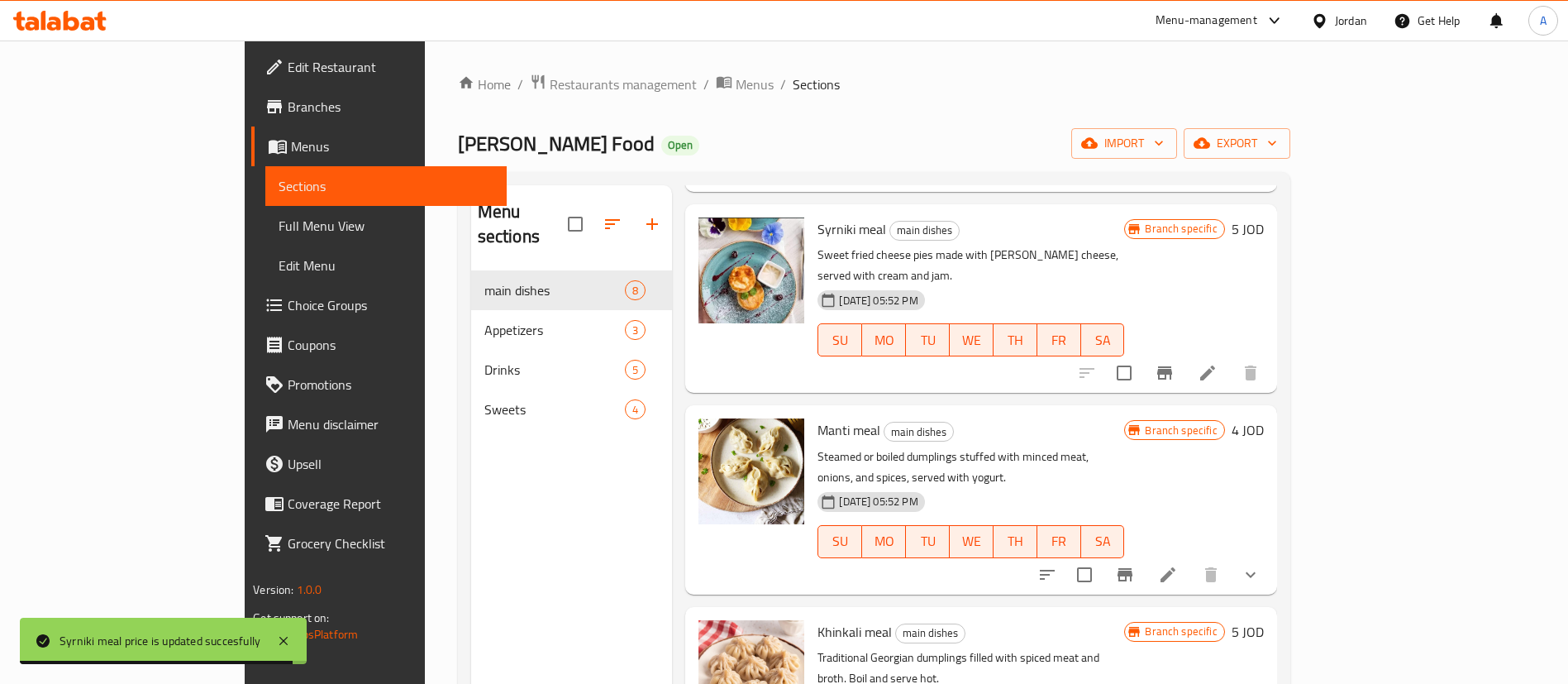
click at [1264, 418] on h6 "4 JOD" at bounding box center [1248, 430] width 32 height 23
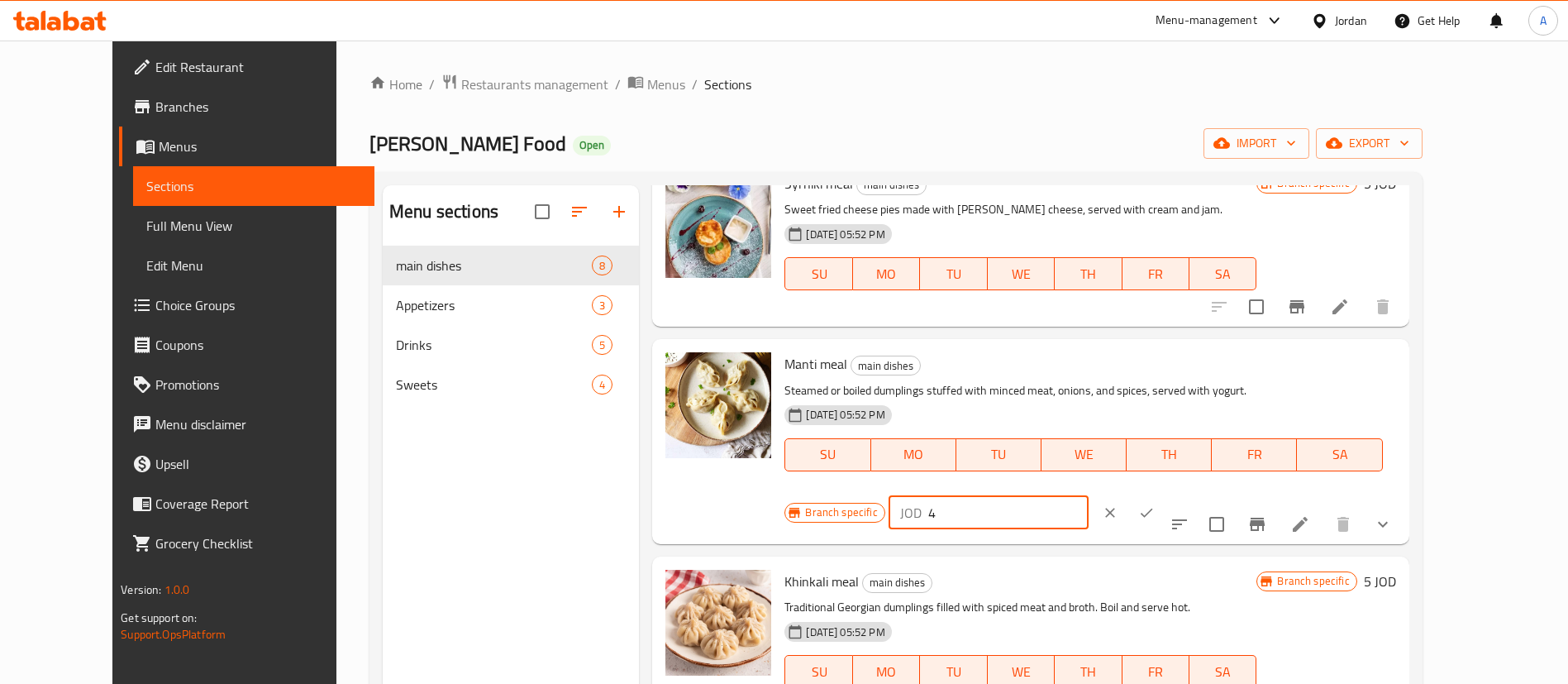
drag, startPoint x: 1285, startPoint y: 378, endPoint x: 1224, endPoint y: 378, distance: 61.0
click at [1164, 495] on div "Branch specific JOD 4 ​" at bounding box center [985, 513] width 403 height 37
type input "5"
click at [1164, 495] on button "ok" at bounding box center [1146, 513] width 37 height 37
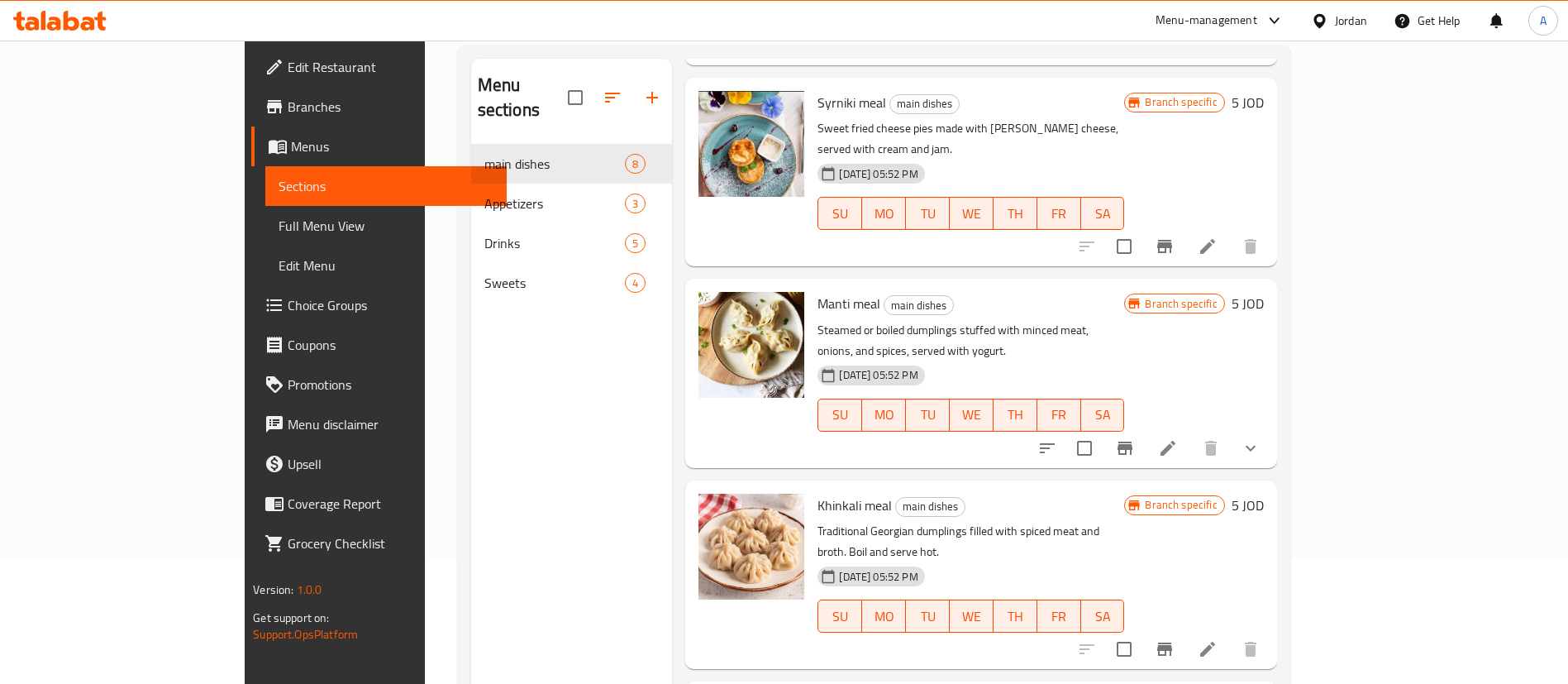
scroll to position [232, 0]
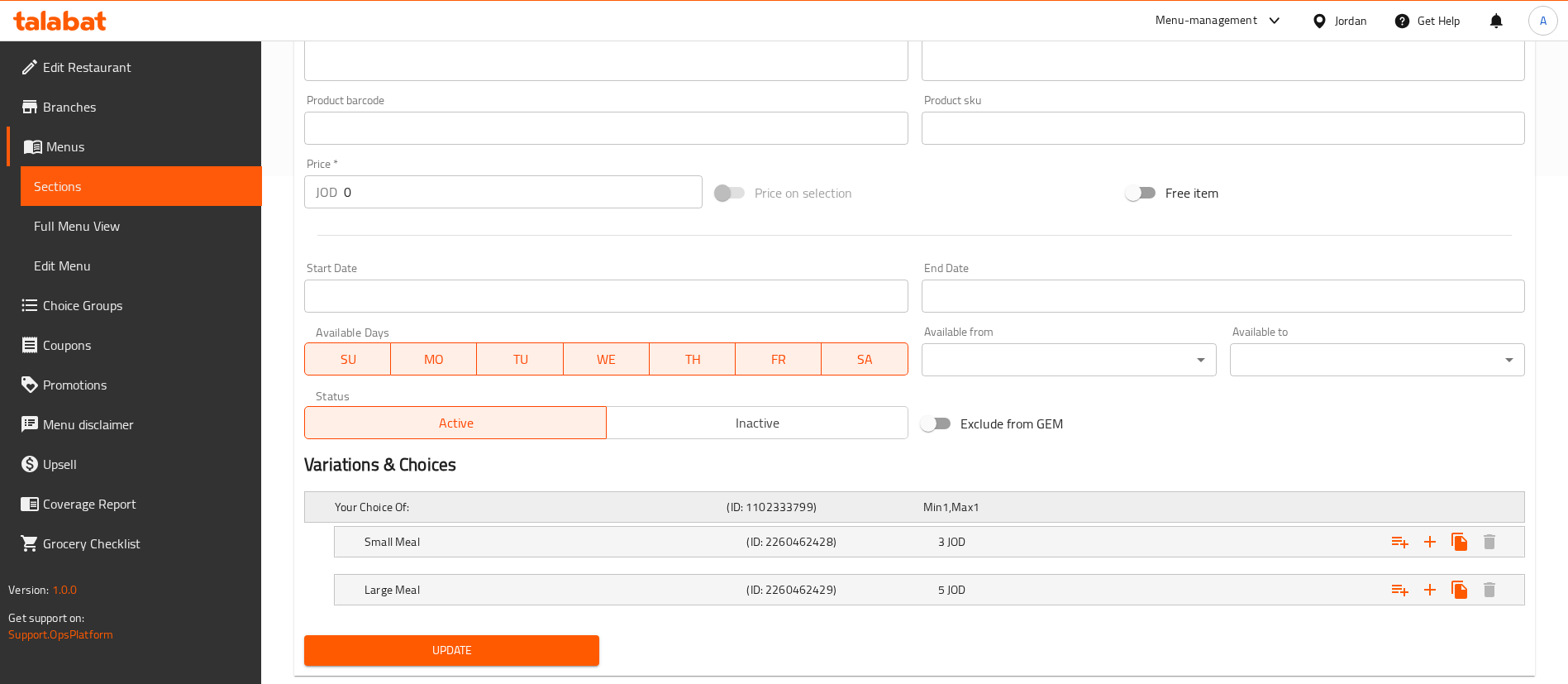
scroll to position [546, 0]
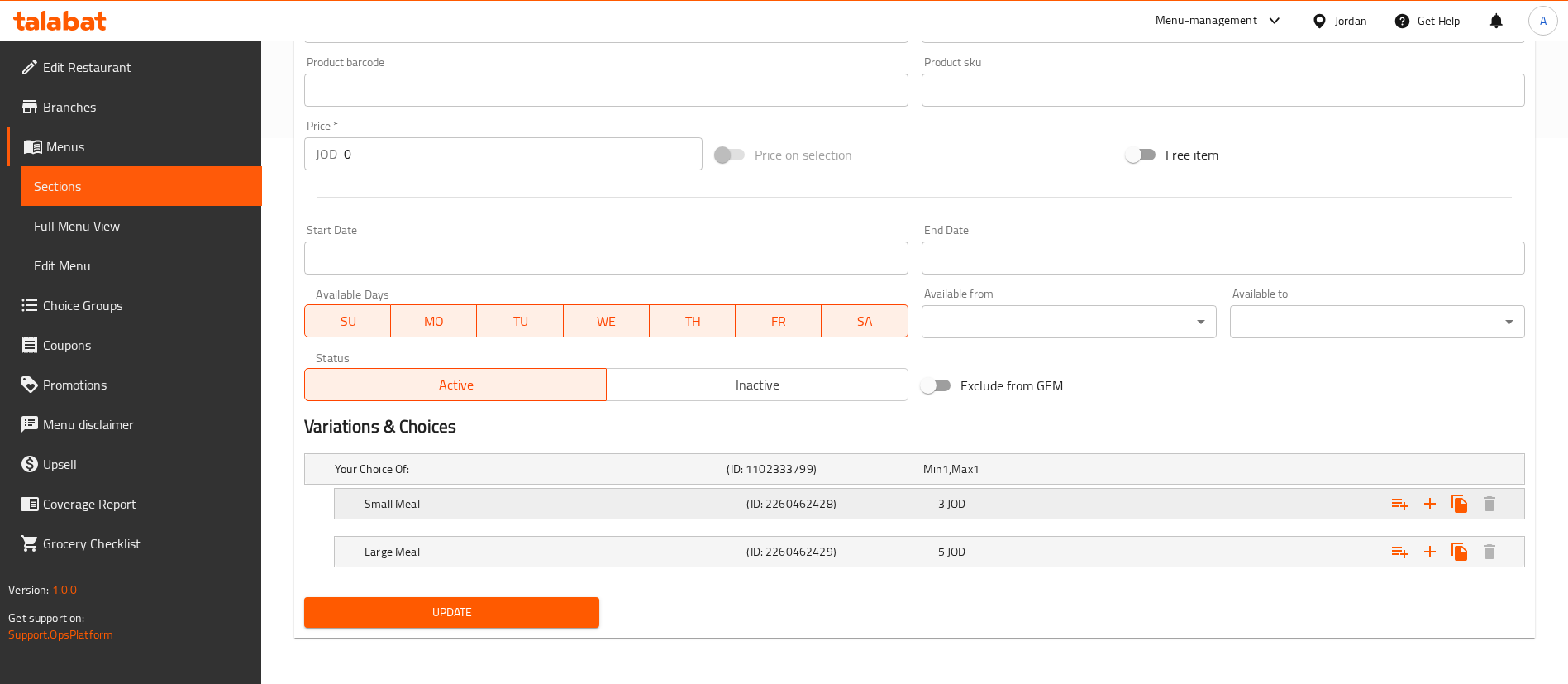
click at [1092, 492] on div "3 JOD" at bounding box center [1029, 504] width 191 height 23
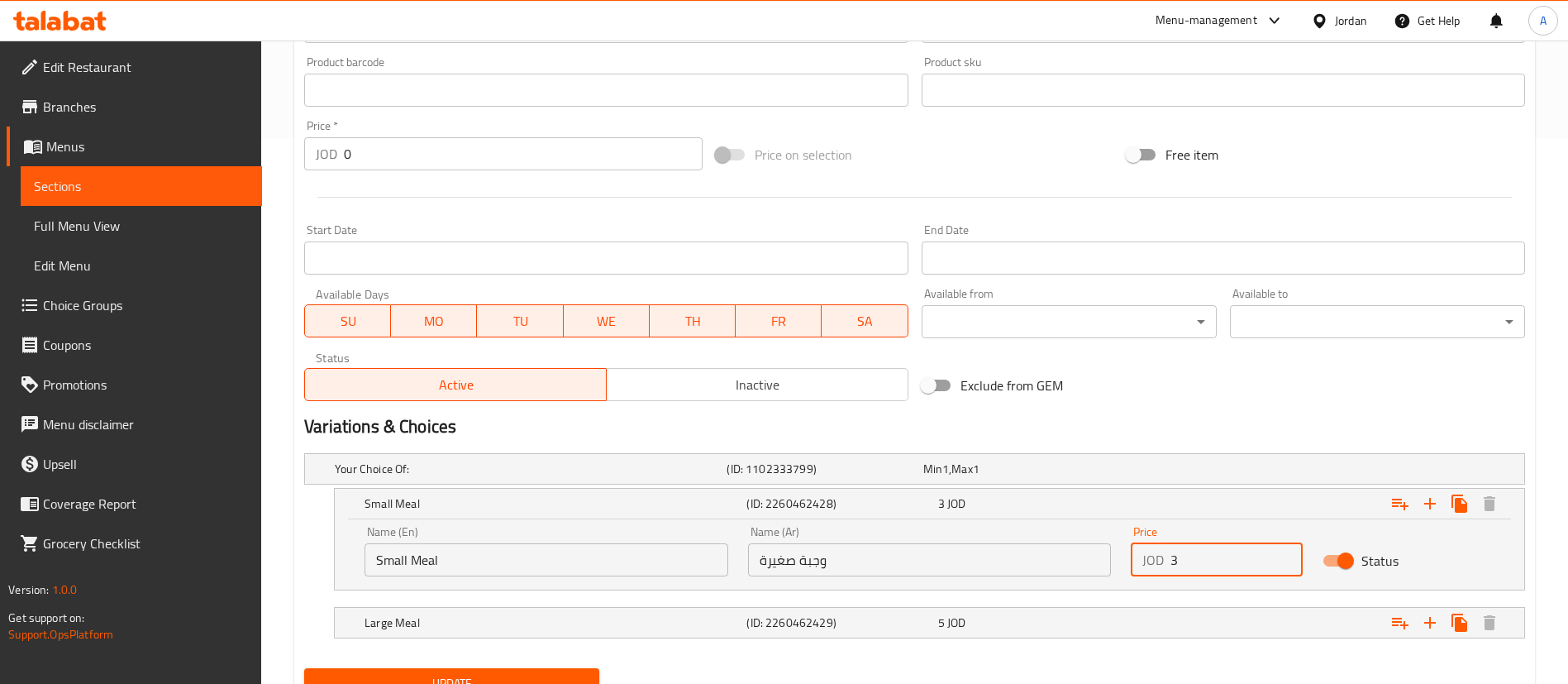
click at [1230, 570] on input "3" at bounding box center [1236, 559] width 132 height 33
type input "3.5"
click at [1237, 628] on div "Expand" at bounding box center [1316, 622] width 381 height 37
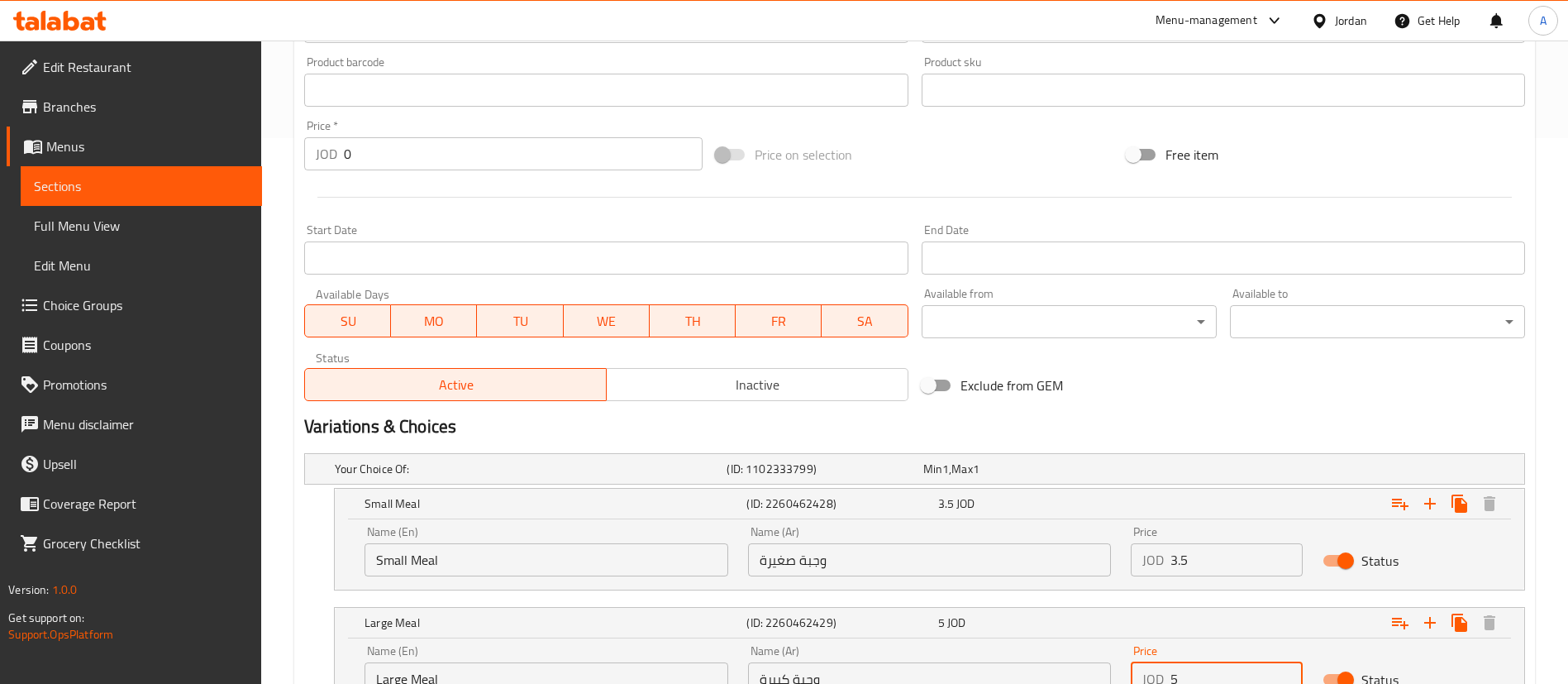
drag, startPoint x: 1183, startPoint y: 677, endPoint x: 1086, endPoint y: 678, distance: 97.0
click at [1092, 675] on div "Name (En) Large Meal Name (En) Name (Ar) وجبة كبيرة Name (Ar) Price JOD 5 Price…" at bounding box center [929, 673] width 1189 height 70
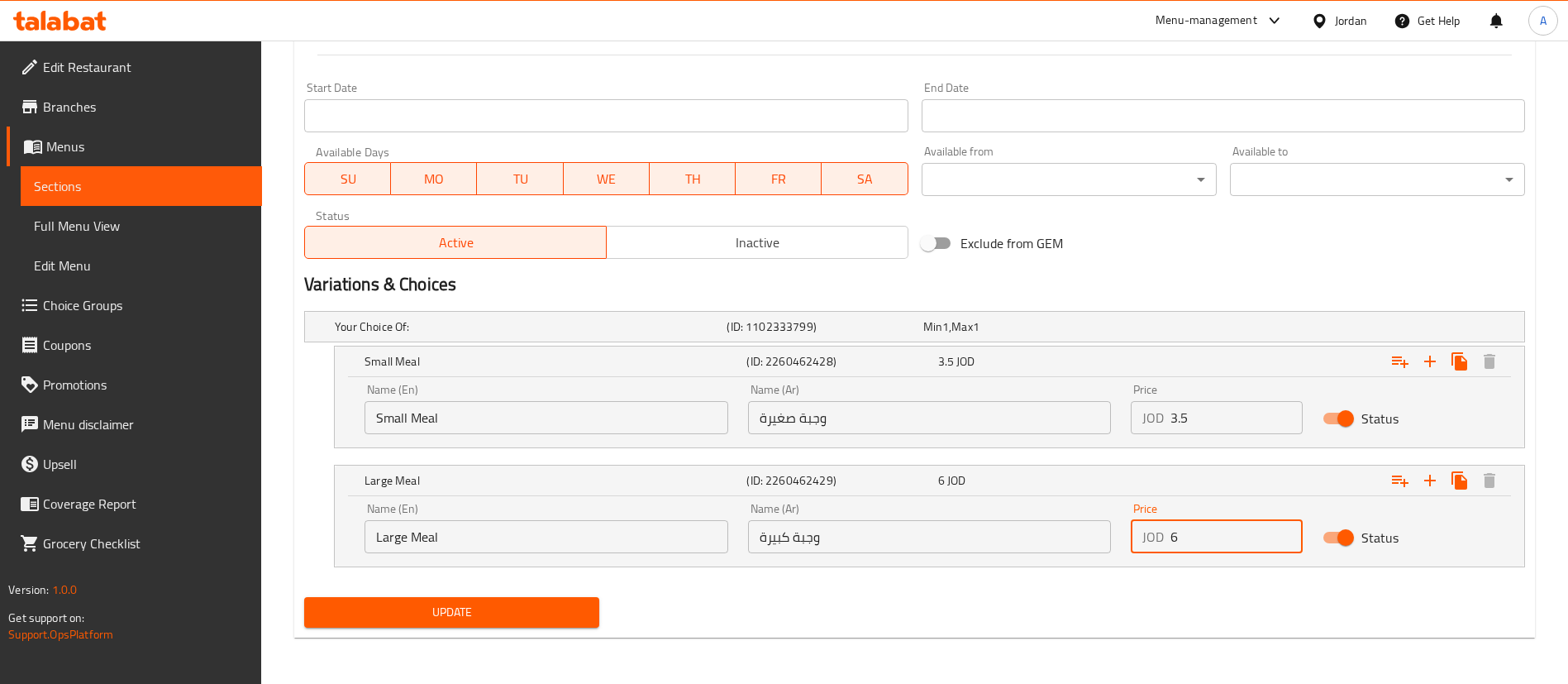
type input "6"
click at [482, 624] on button "Update" at bounding box center [451, 612] width 295 height 31
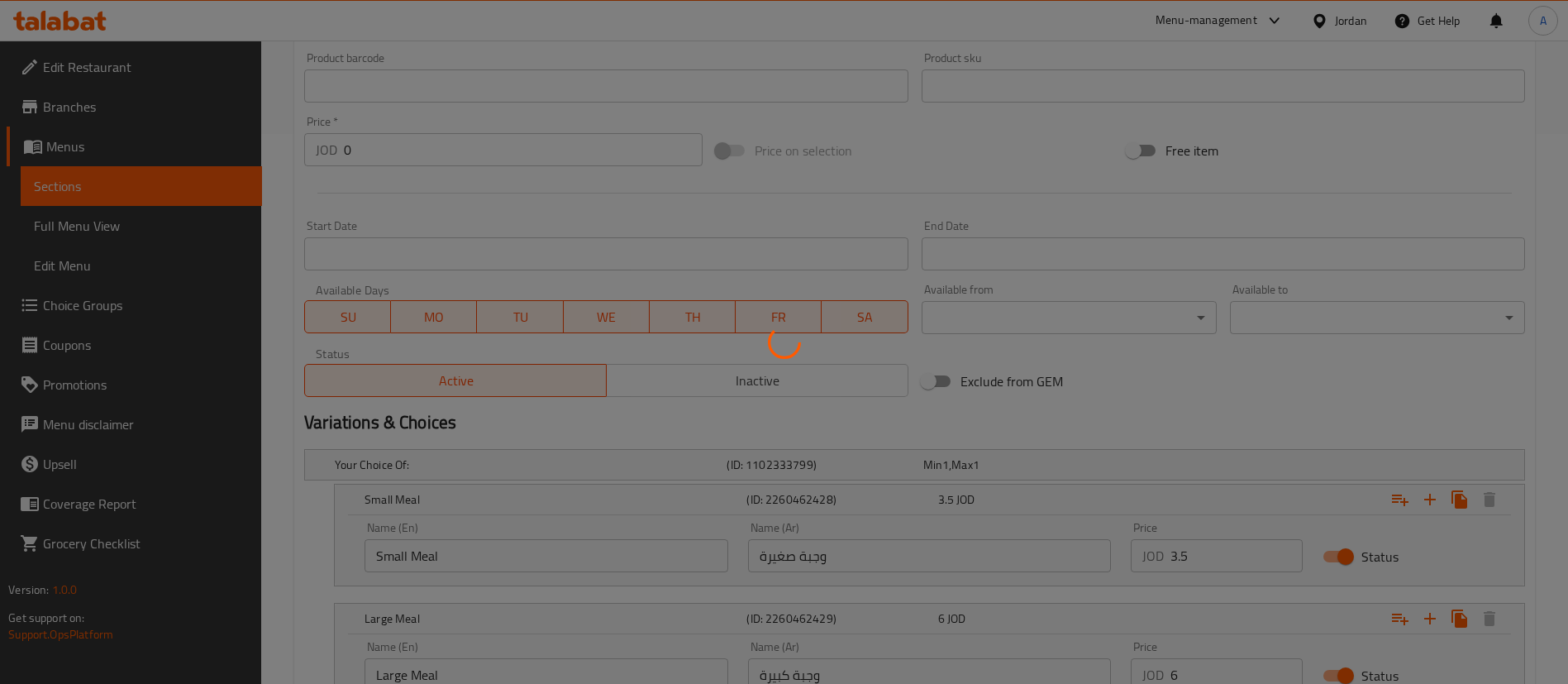
scroll to position [0, 0]
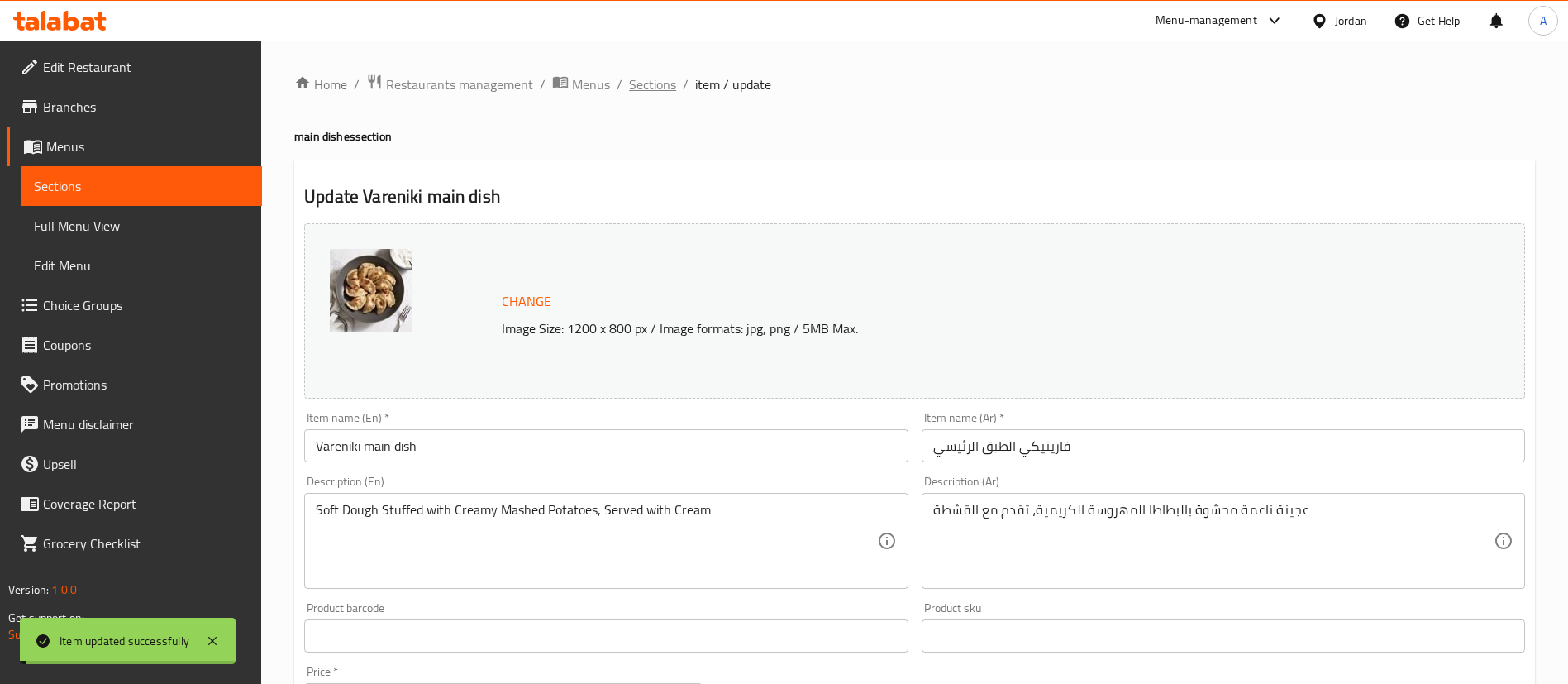
click at [663, 86] on span "Sections" at bounding box center [653, 84] width 47 height 20
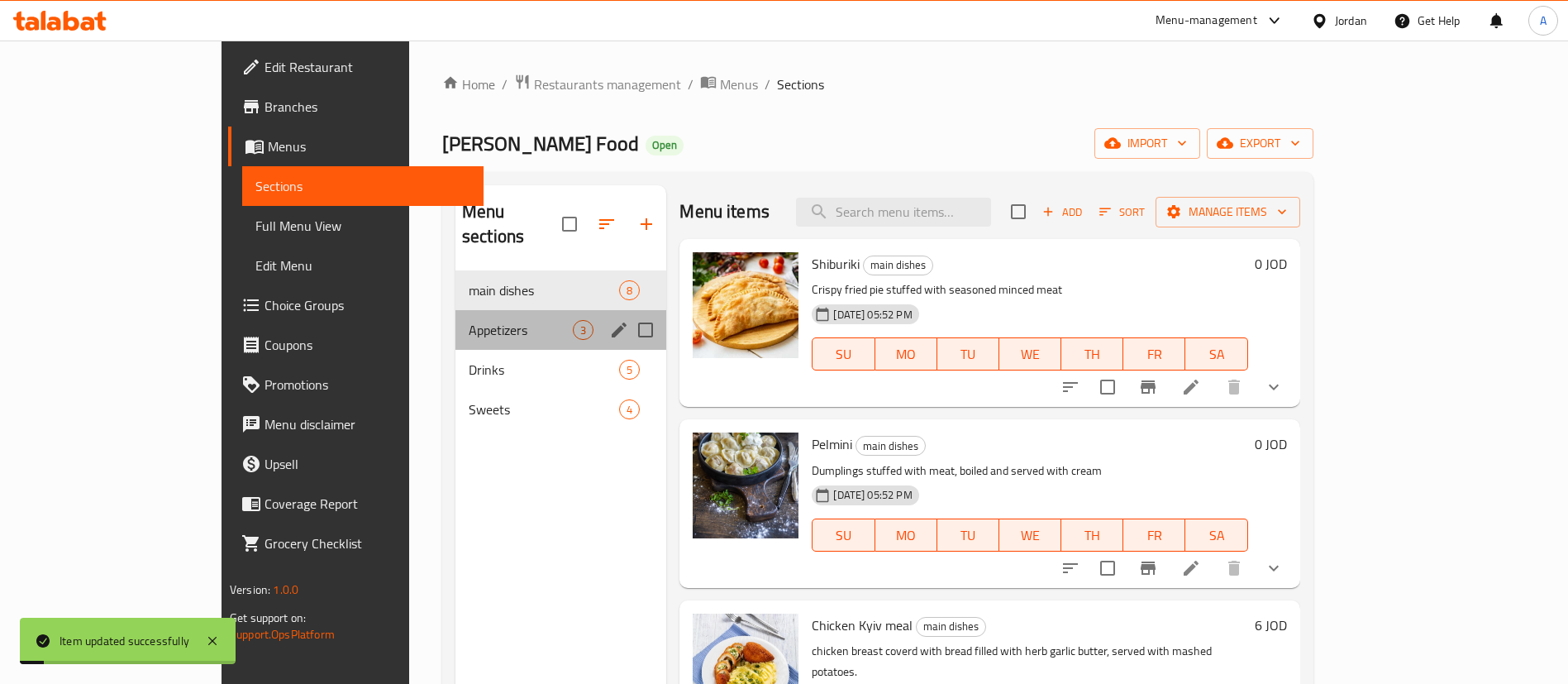
click at [469, 320] on span "Appetizers" at bounding box center [521, 329] width 104 height 20
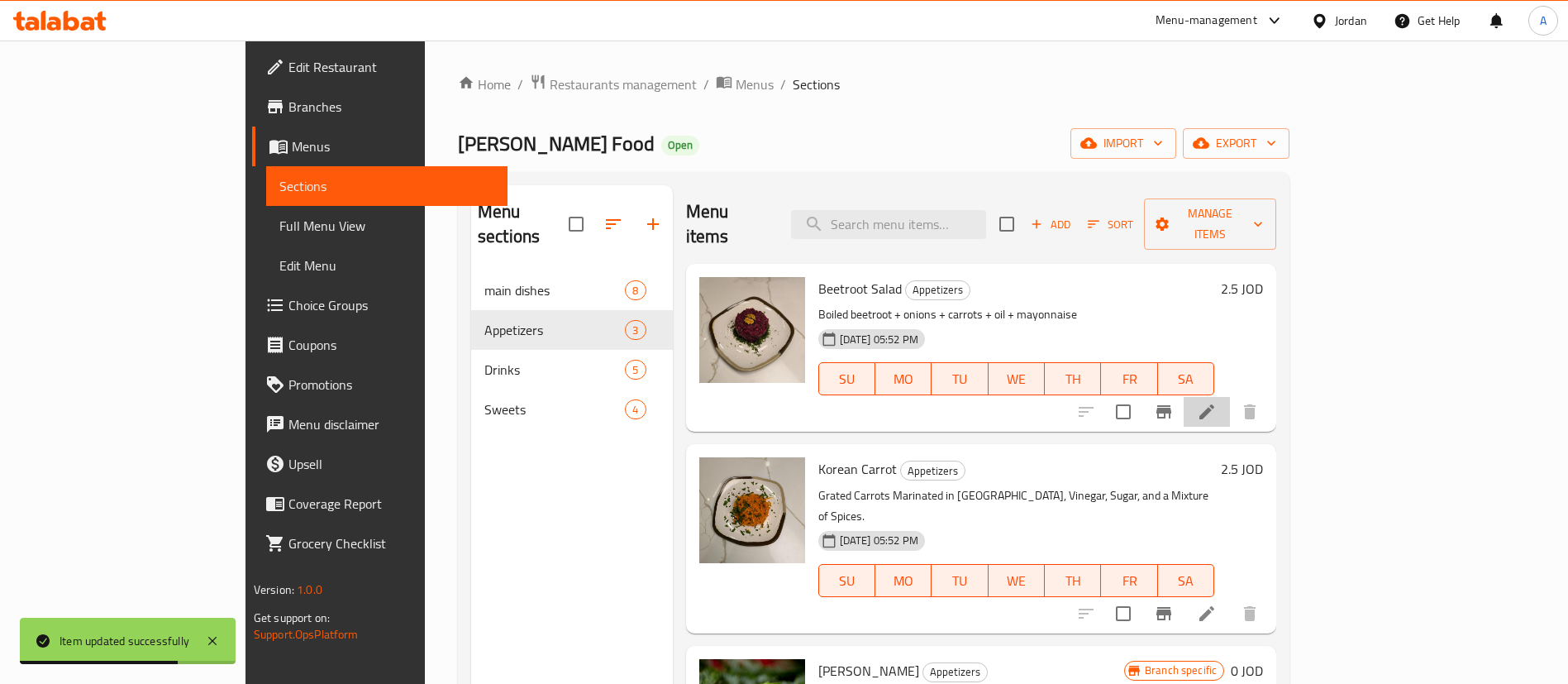
click at [1230, 397] on li at bounding box center [1207, 411] width 47 height 30
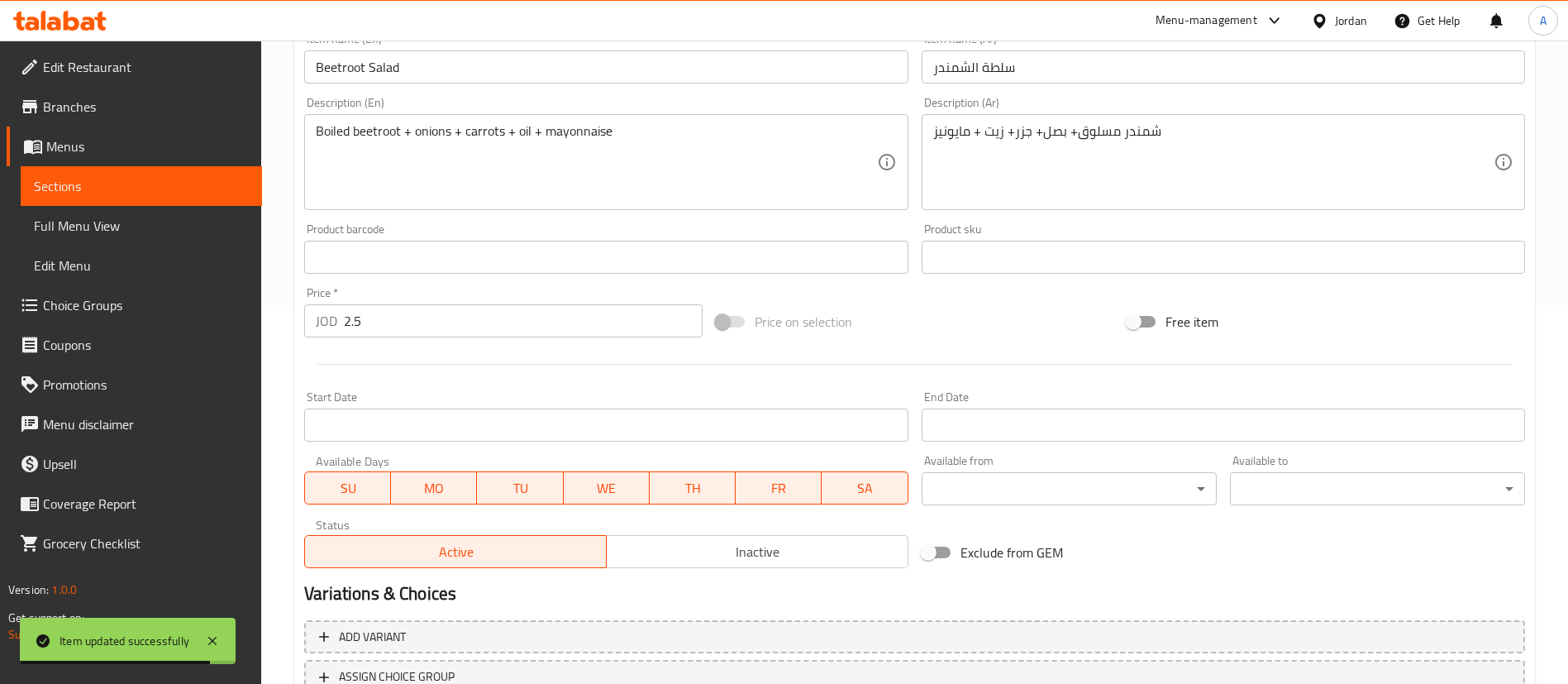
scroll to position [508, 0]
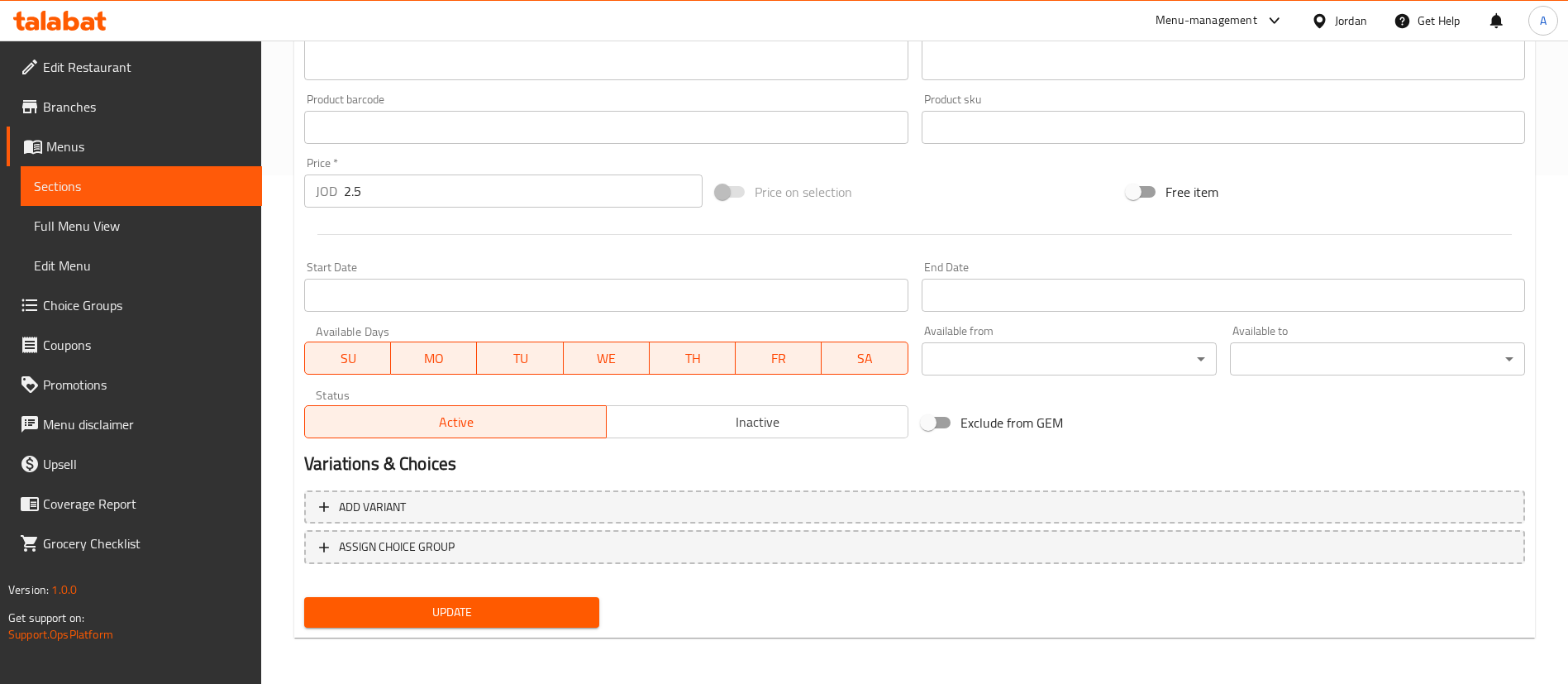
click at [286, 211] on div "Home / Restaurants management / Menus / Sections / item / update Appetizers sec…" at bounding box center [915, 108] width 1307 height 1152
type input "3"
drag, startPoint x: 475, startPoint y: 609, endPoint x: 475, endPoint y: 599, distance: 10.0
click at [475, 606] on span "Update" at bounding box center [451, 611] width 268 height 21
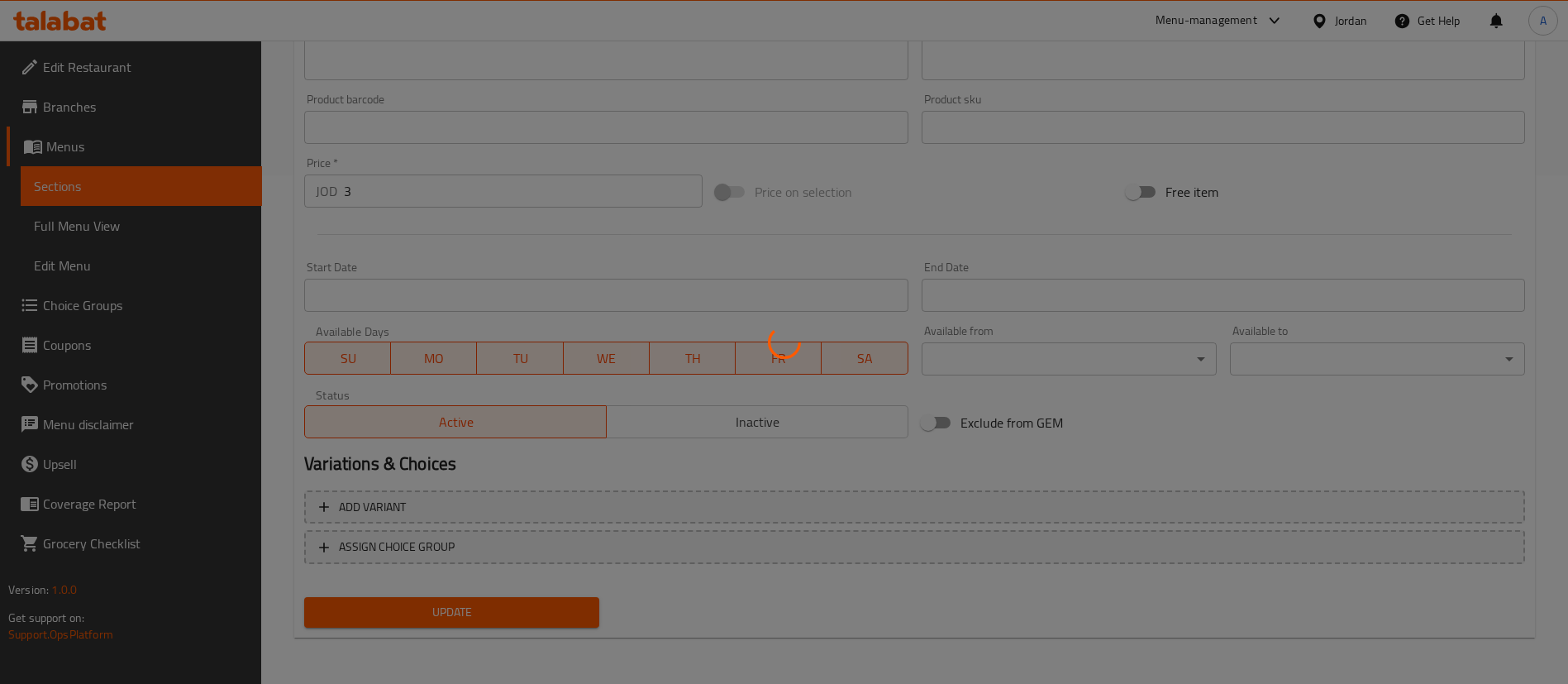
scroll to position [0, 0]
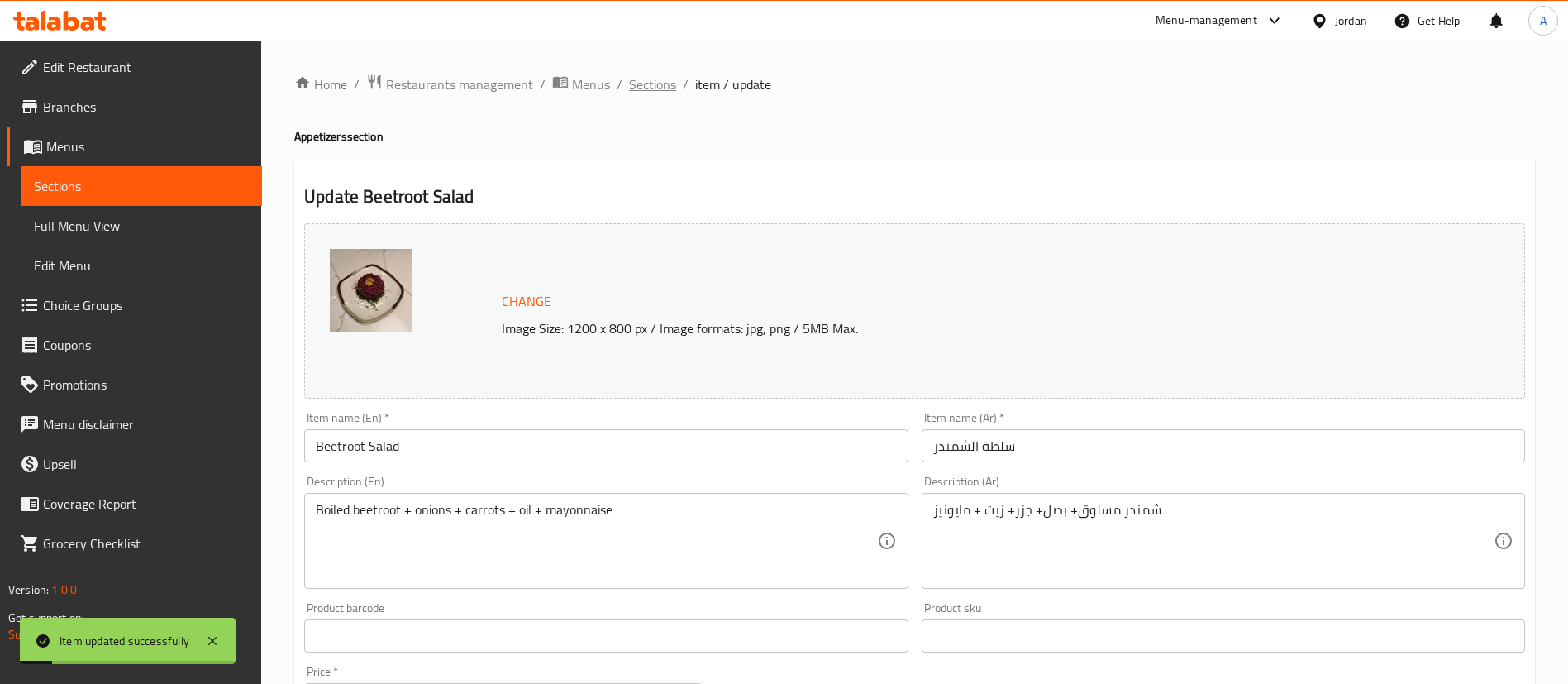
click at [643, 75] on span "Sections" at bounding box center [653, 84] width 47 height 20
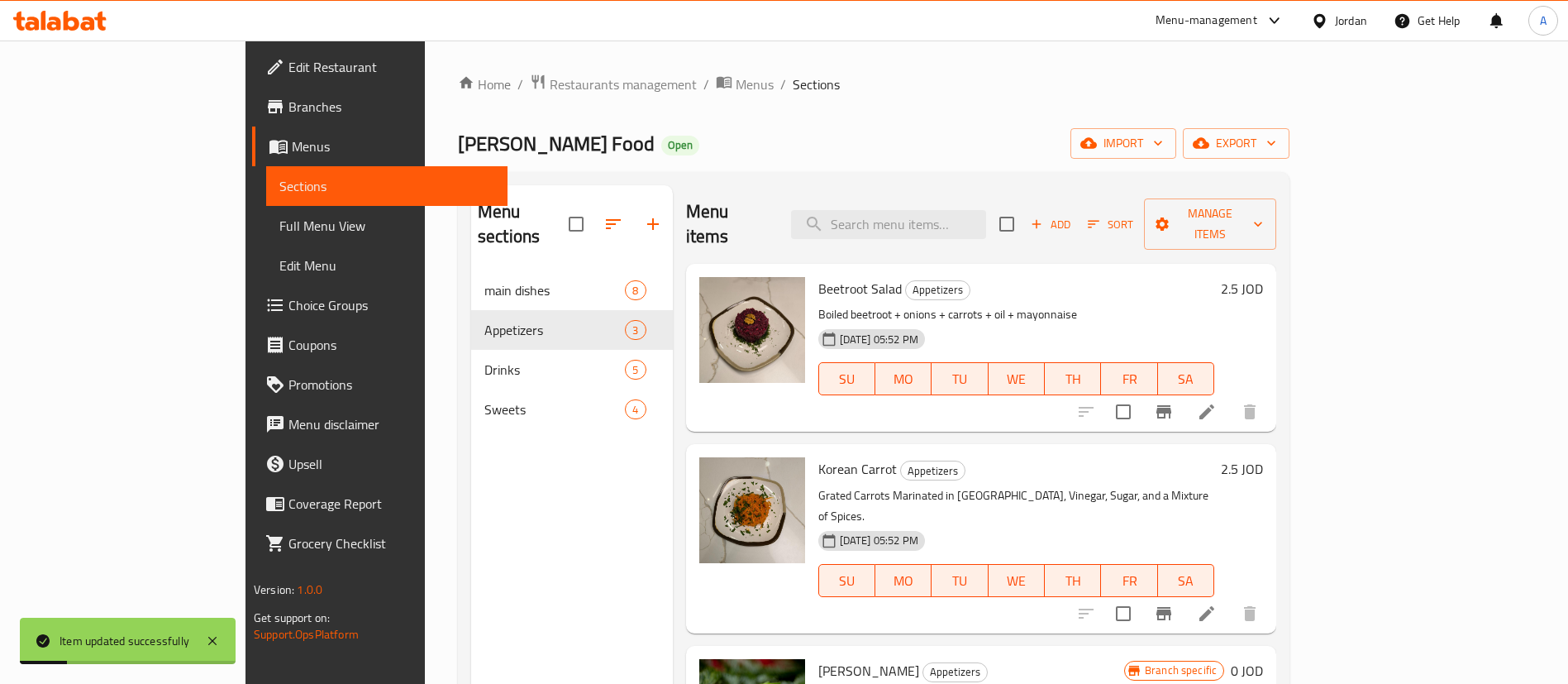
click at [1263, 457] on h6 "2.5 JOD" at bounding box center [1241, 469] width 42 height 23
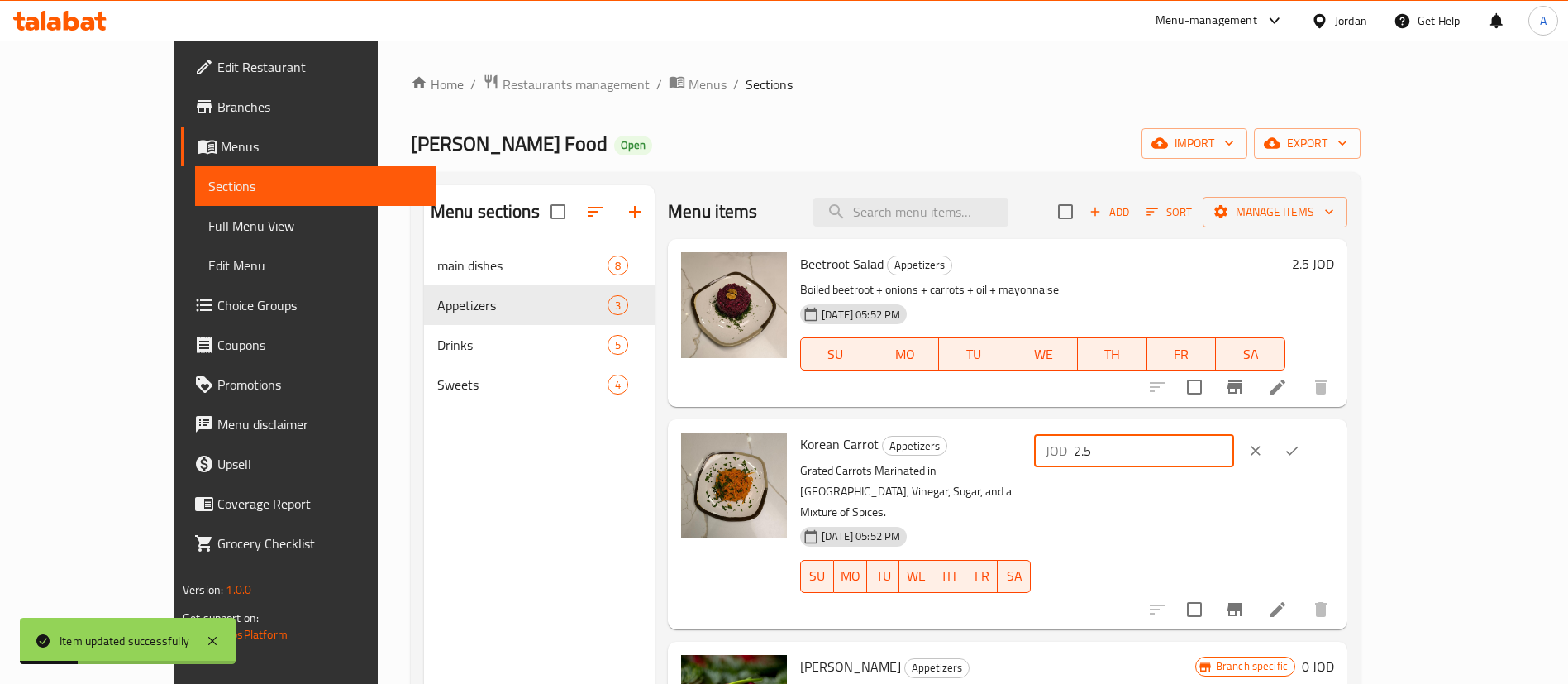
drag, startPoint x: 1341, startPoint y: 448, endPoint x: 1205, endPoint y: 454, distance: 136.1
click at [1205, 454] on div "Korean Carrot Appetizers Grated Carrots Marinated in [GEOGRAPHIC_DATA], Vinegar…" at bounding box center [1067, 523] width 547 height 196
type input "3"
click at [1300, 443] on icon "ok" at bounding box center [1292, 451] width 16 height 16
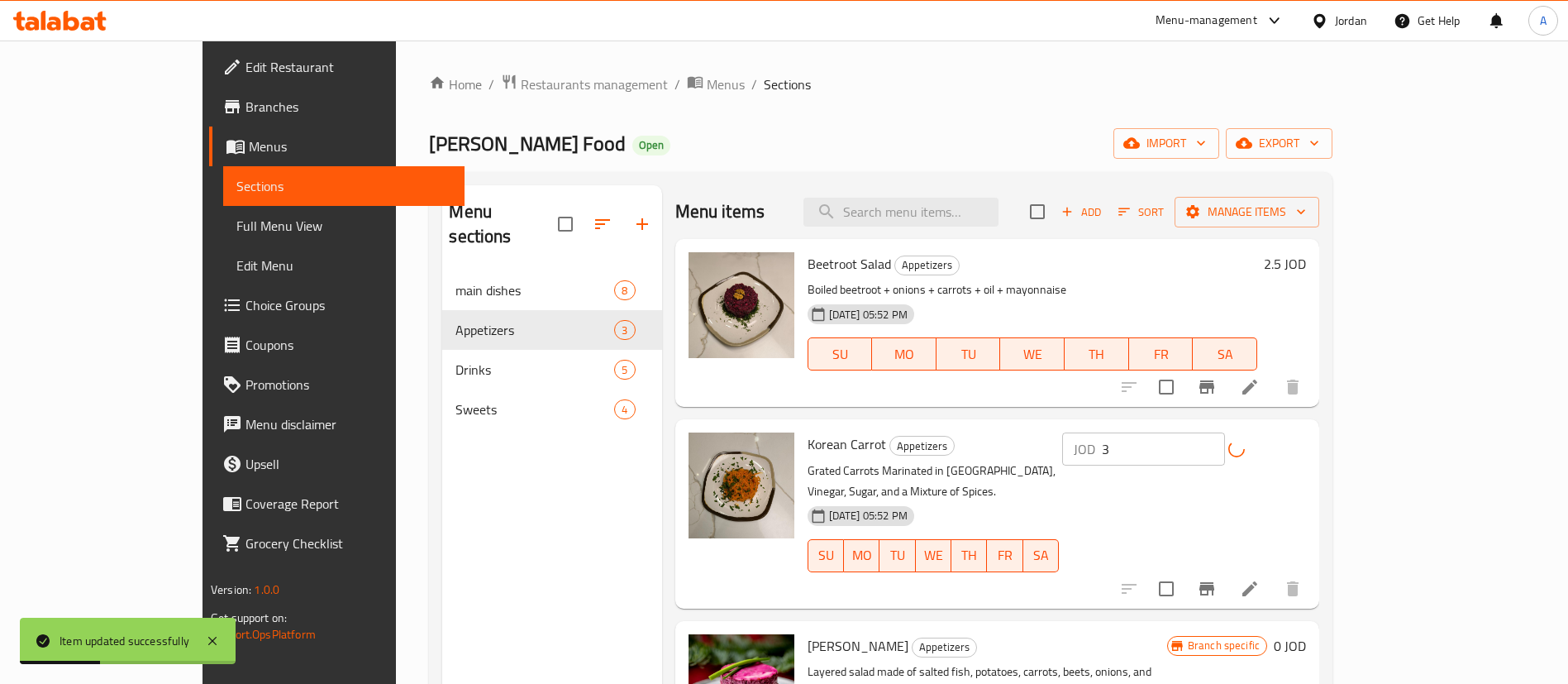
scroll to position [232, 0]
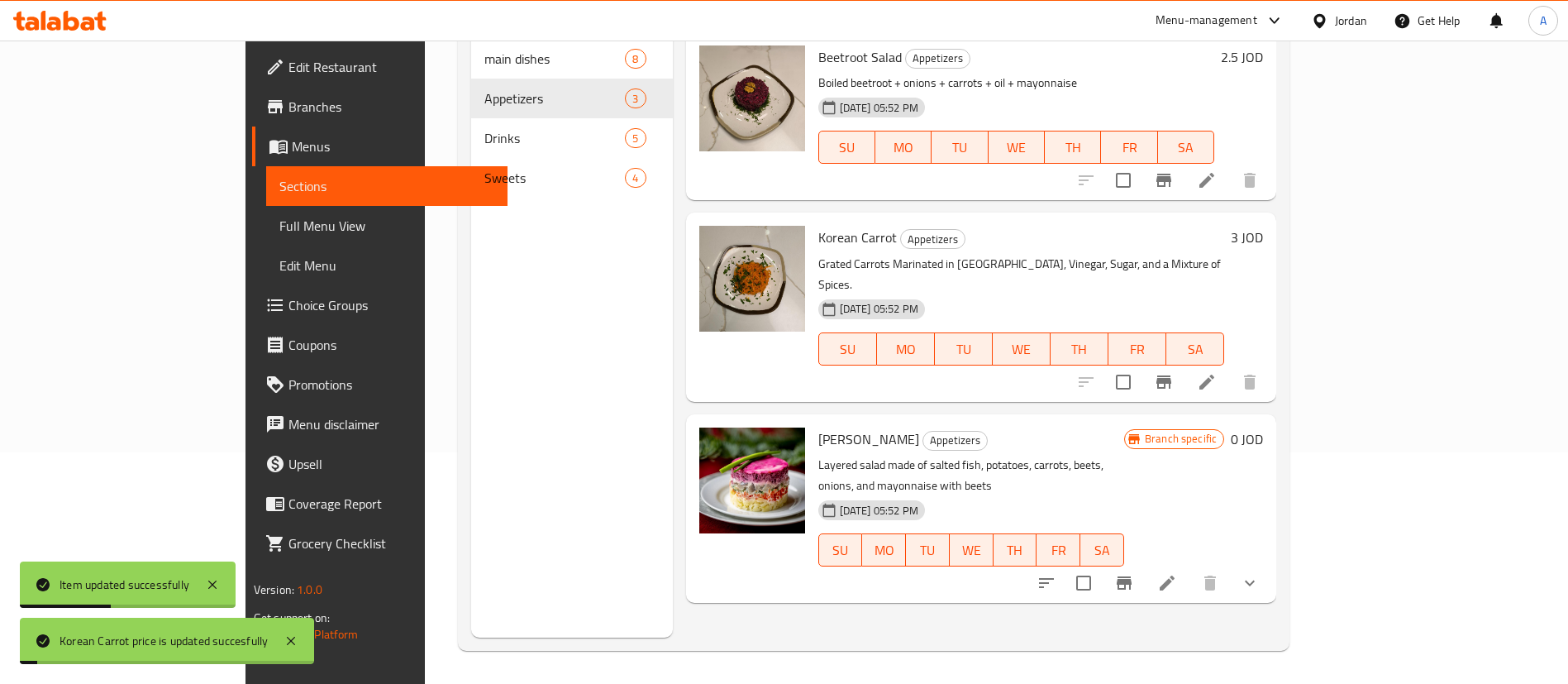
click at [1263, 427] on h6 "0 JOD" at bounding box center [1247, 439] width 32 height 23
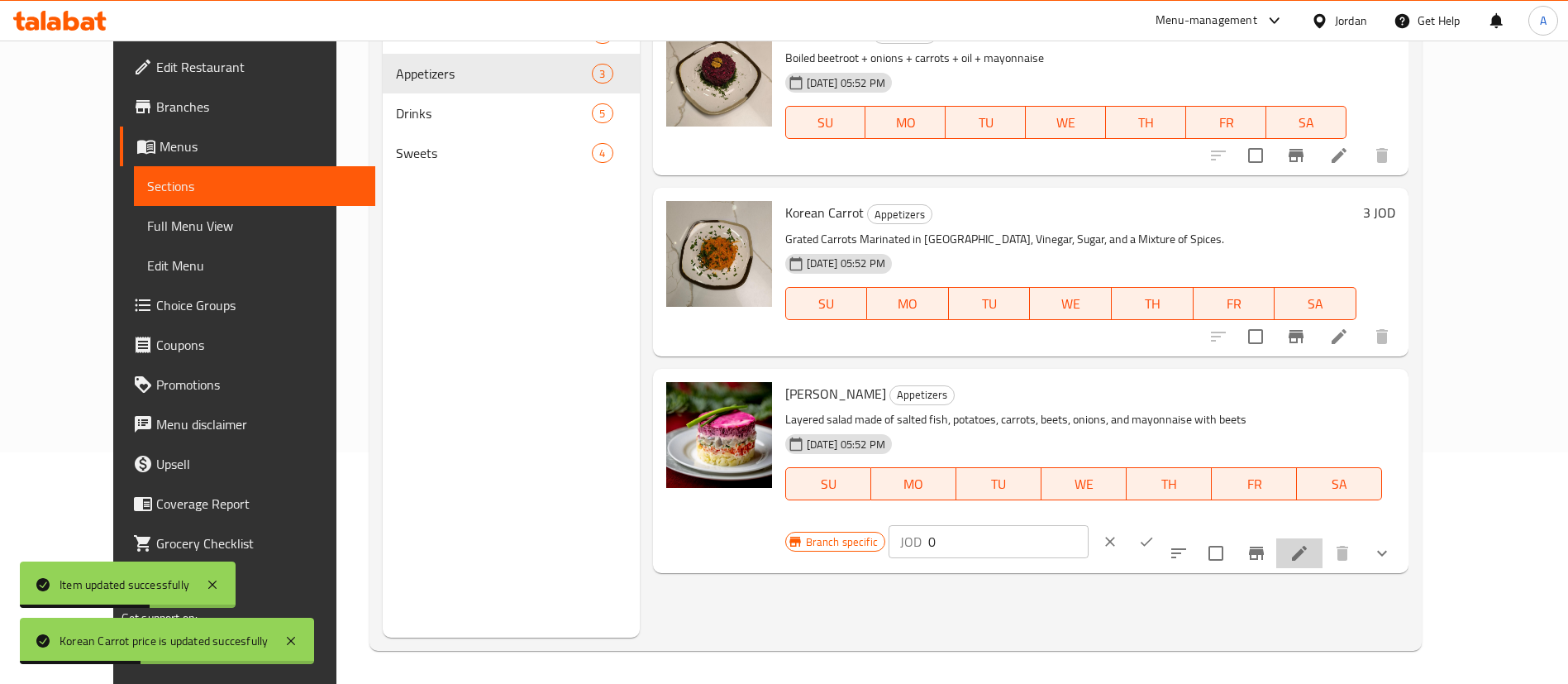
click at [1310, 543] on icon at bounding box center [1299, 553] width 20 height 20
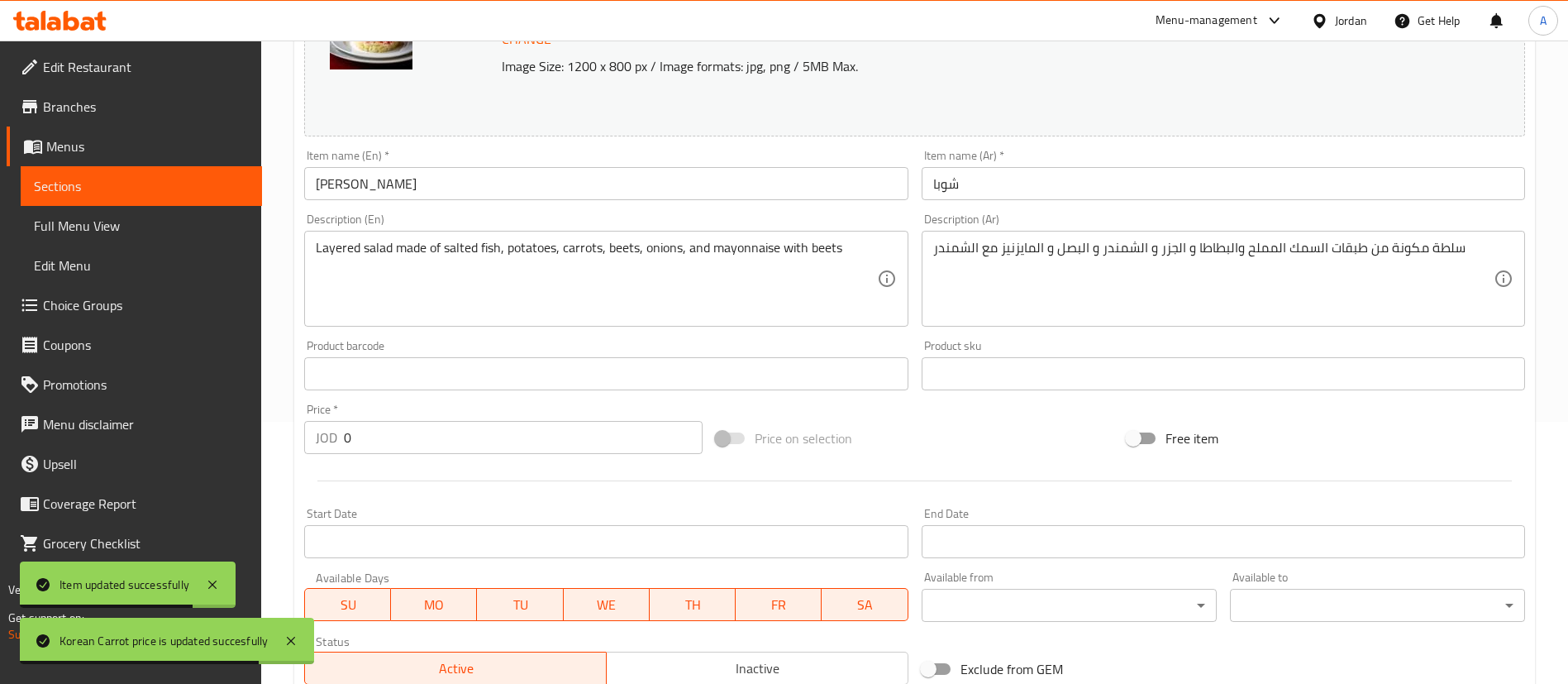
scroll to position [546, 0]
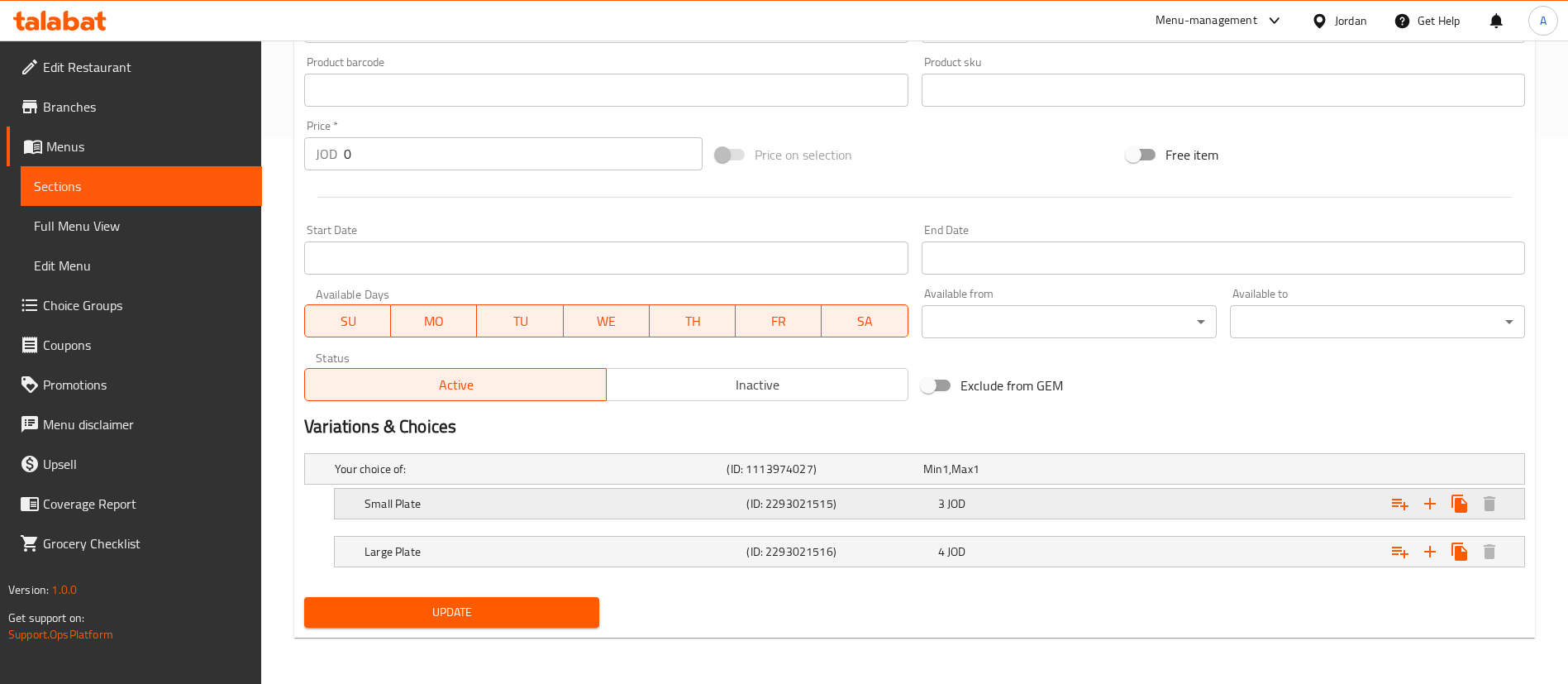
click at [1139, 500] on div "Expand" at bounding box center [1316, 504] width 381 height 37
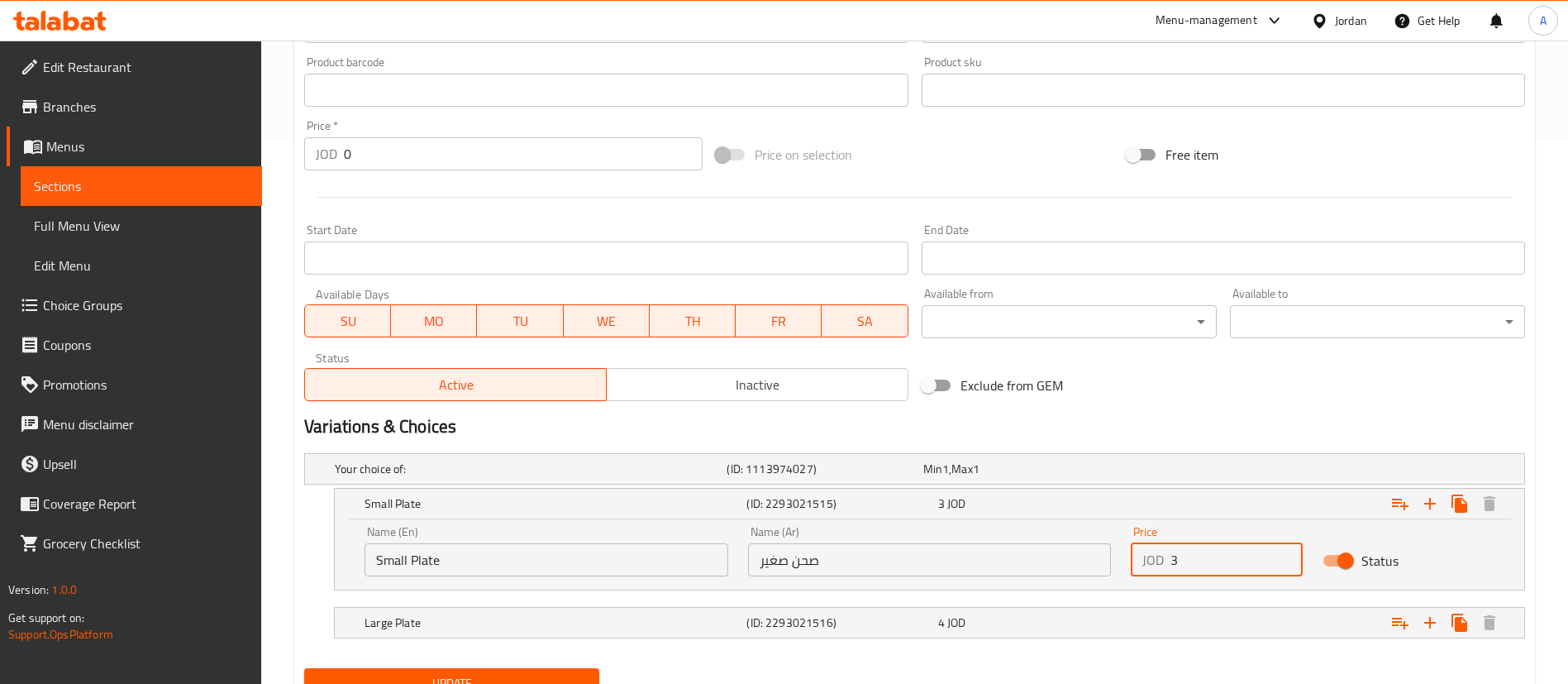
drag, startPoint x: 1219, startPoint y: 551, endPoint x: 1006, endPoint y: 557, distance: 213.1
click at [1033, 557] on div "Name (En) Small Plate Name (En) Name (Ar) صحن صغير Name (Ar) Price JOD 3 Price …" at bounding box center [929, 551] width 1150 height 70
type input "4"
click at [1033, 619] on div "4 JOD" at bounding box center [1029, 622] width 184 height 16
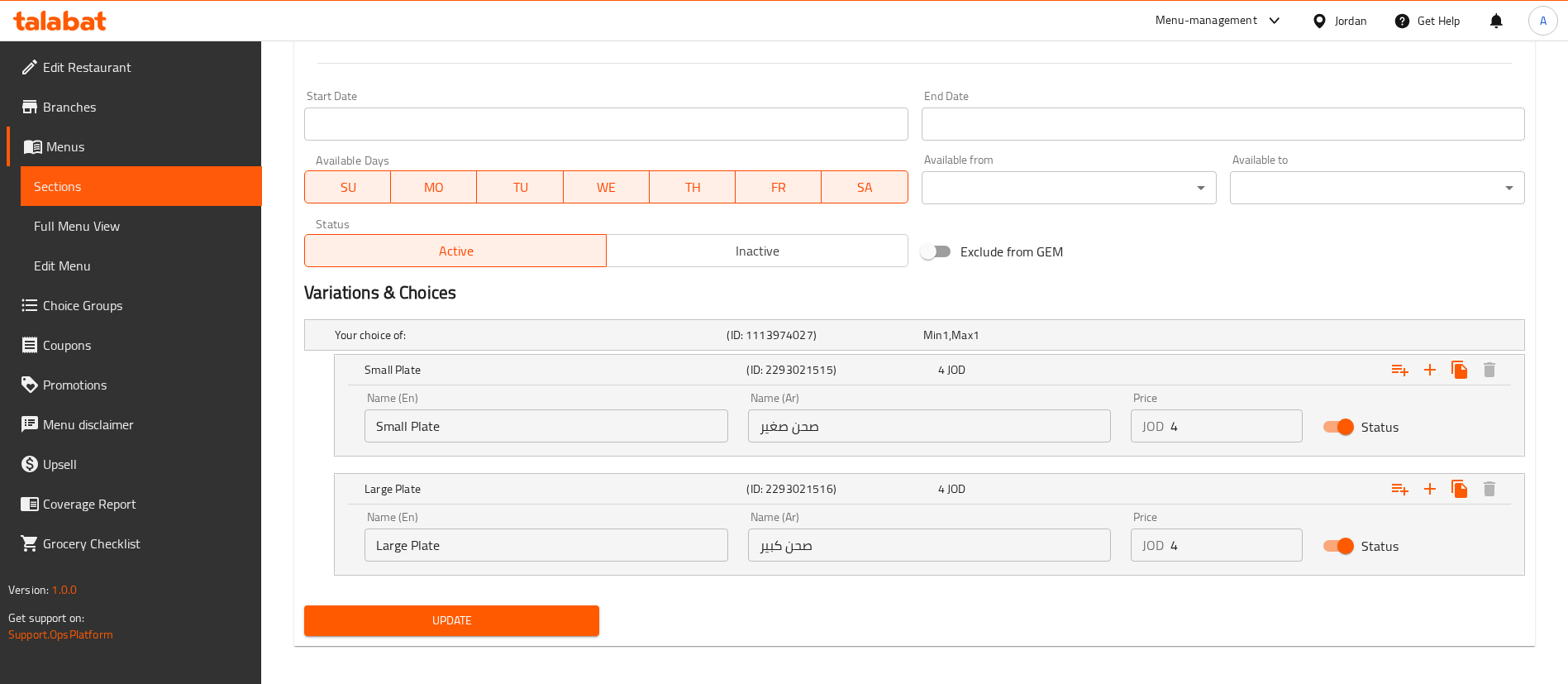
scroll to position [688, 0]
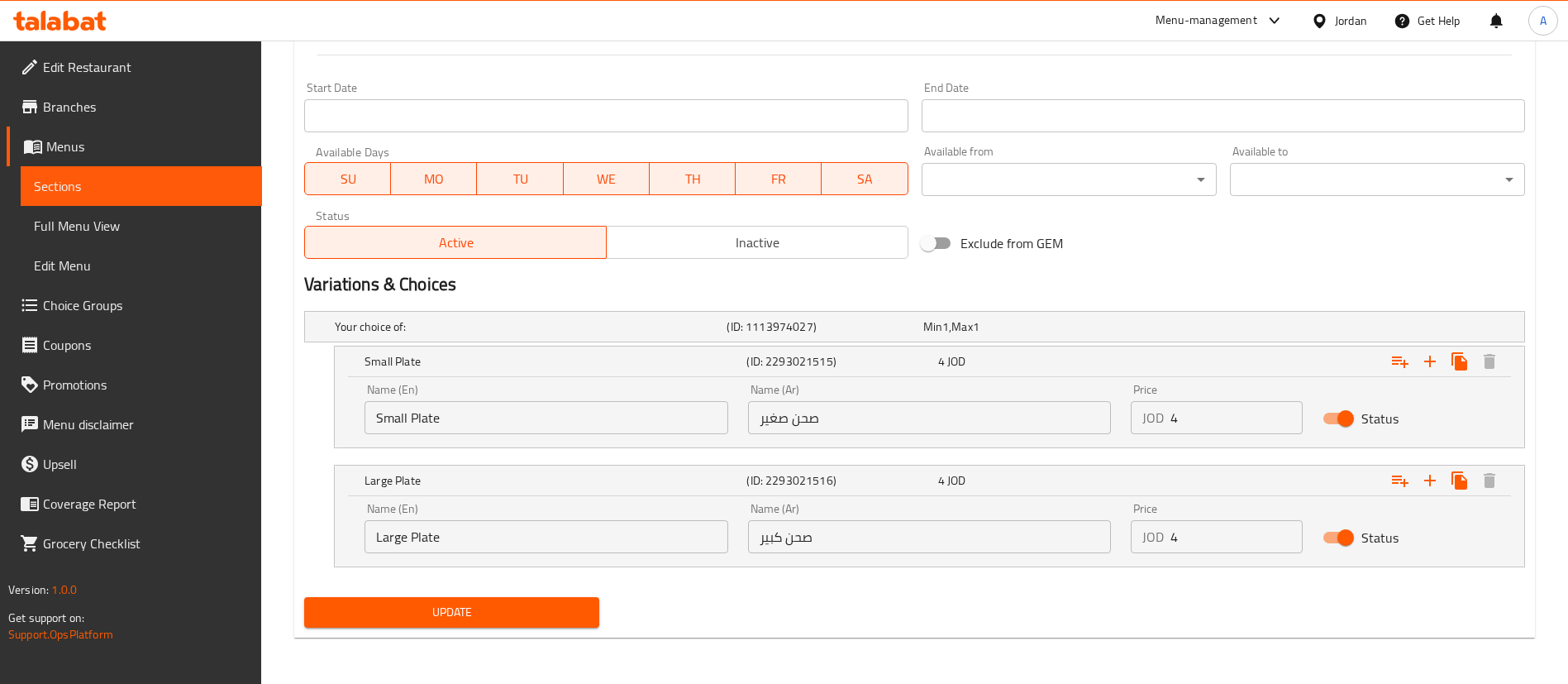
drag, startPoint x: 1141, startPoint y: 538, endPoint x: 906, endPoint y: 531, distance: 235.1
click at [986, 538] on div "Name (En) Large Plate Name (En) Name (Ar) صحن كبير Name (Ar) Price JOD 4 Price …" at bounding box center [929, 528] width 1150 height 70
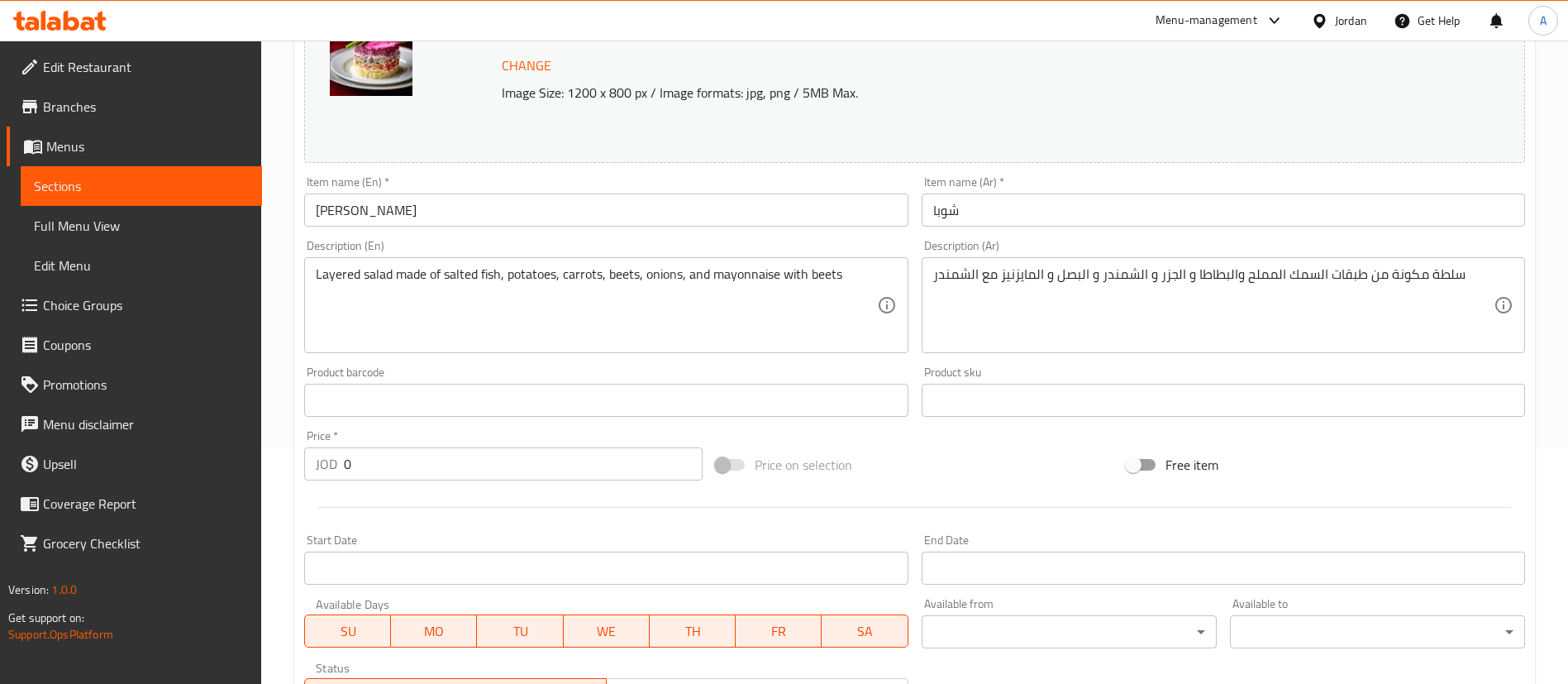
scroll to position [0, 0]
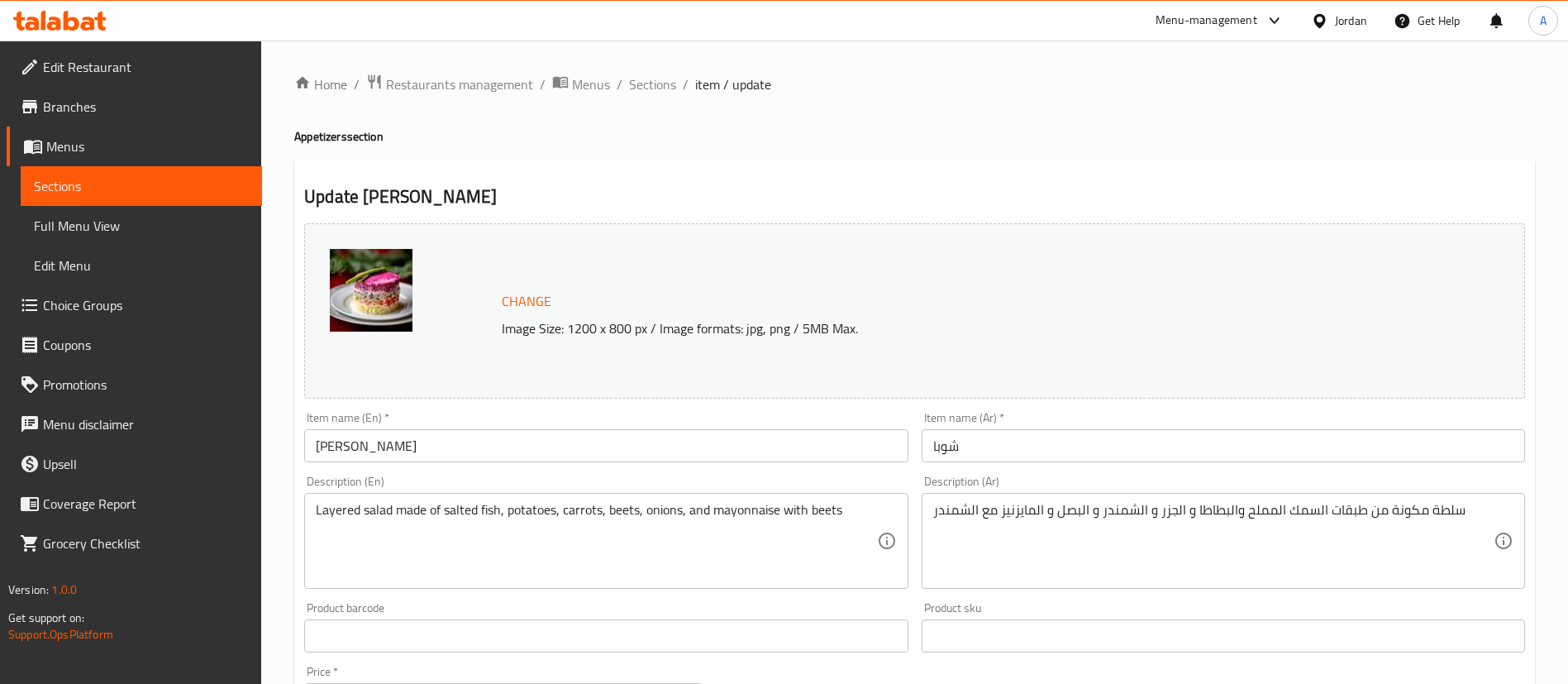
type input "5"
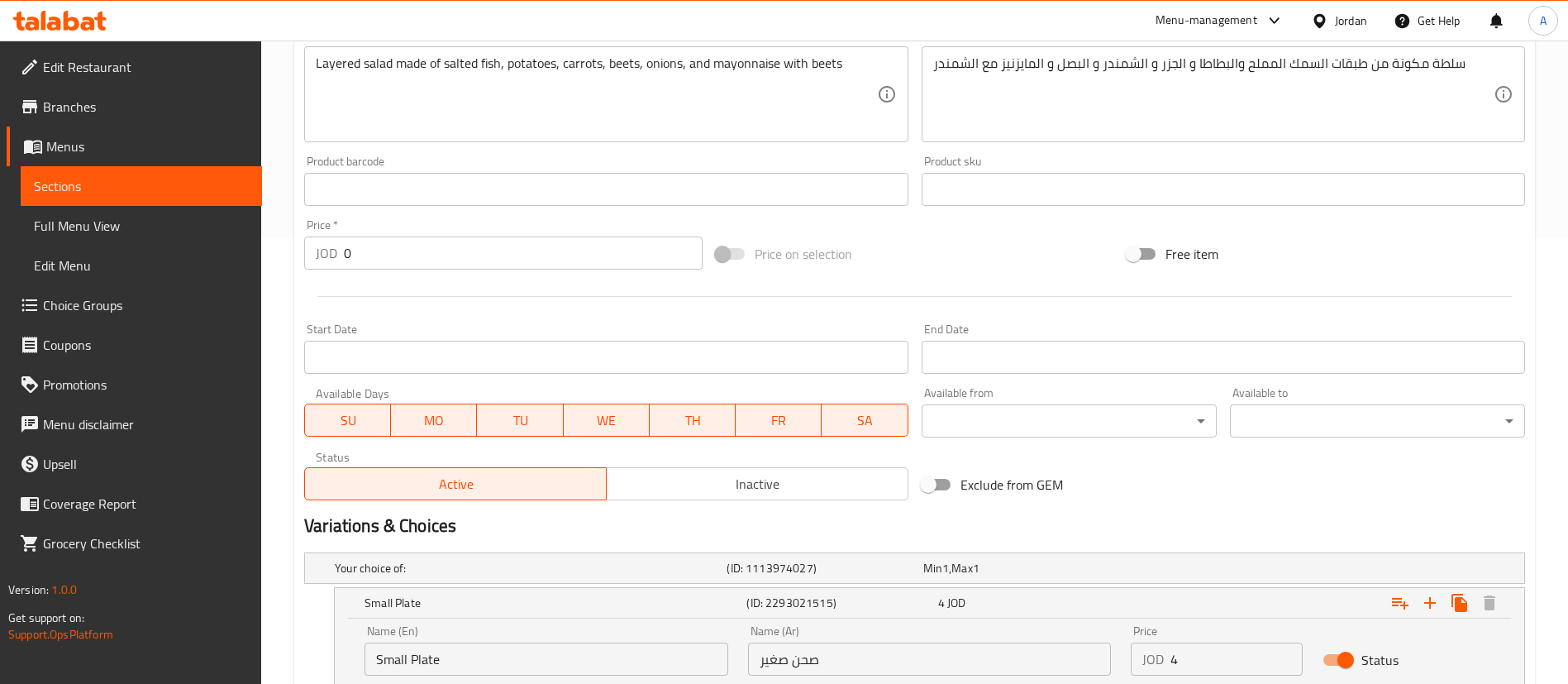
scroll to position [688, 0]
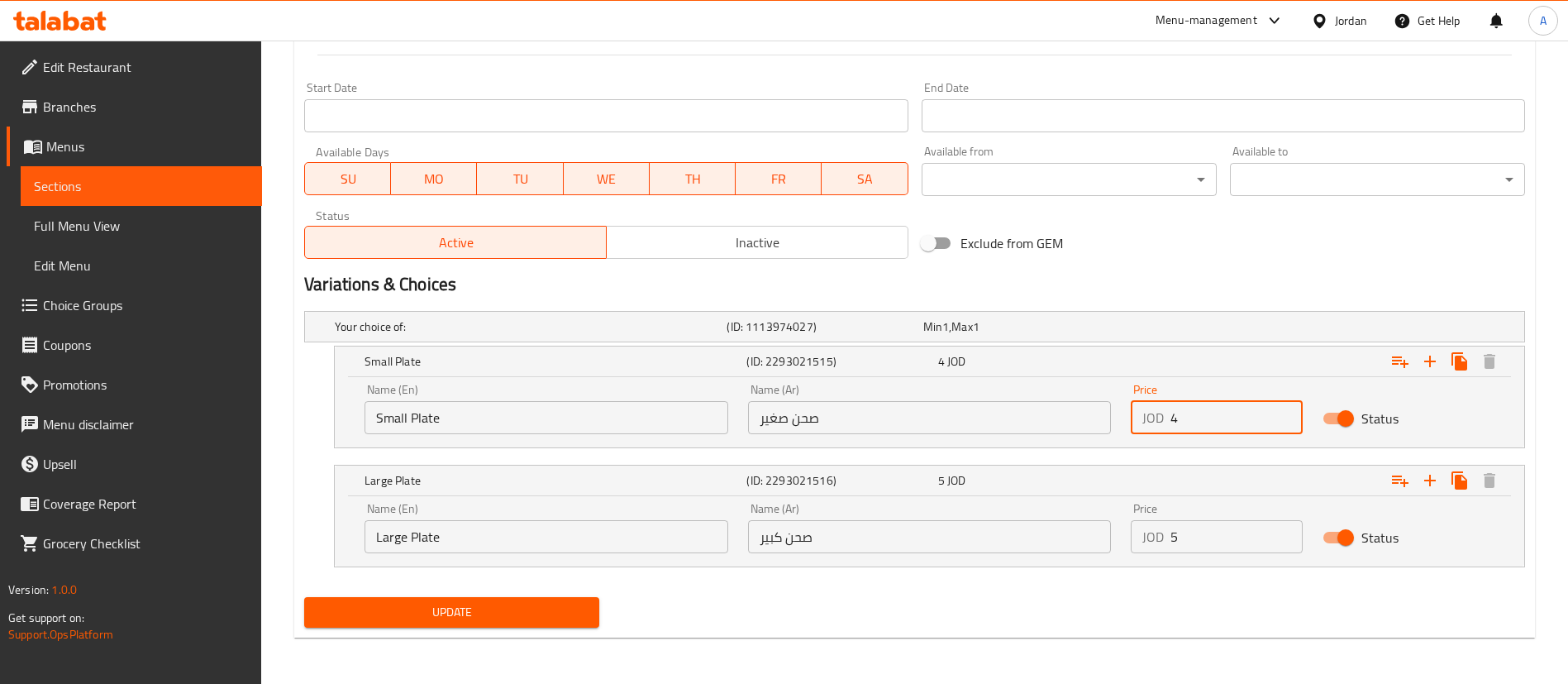
drag, startPoint x: 1212, startPoint y: 418, endPoint x: 934, endPoint y: 436, distance: 278.6
click at [1020, 435] on div "Name (En) Small Plate Name (En) Name (Ar) صحن صغير Name (Ar) Price JOD 4 Price …" at bounding box center [929, 408] width 1150 height 70
type input "3"
click at [1059, 532] on div "Name (En) Large Plate Name (En) Name (Ar) صحن كبير Name (Ar) Price JOD 5 Price …" at bounding box center [929, 528] width 1150 height 70
drag, startPoint x: 1215, startPoint y: 542, endPoint x: 959, endPoint y: 539, distance: 256.0
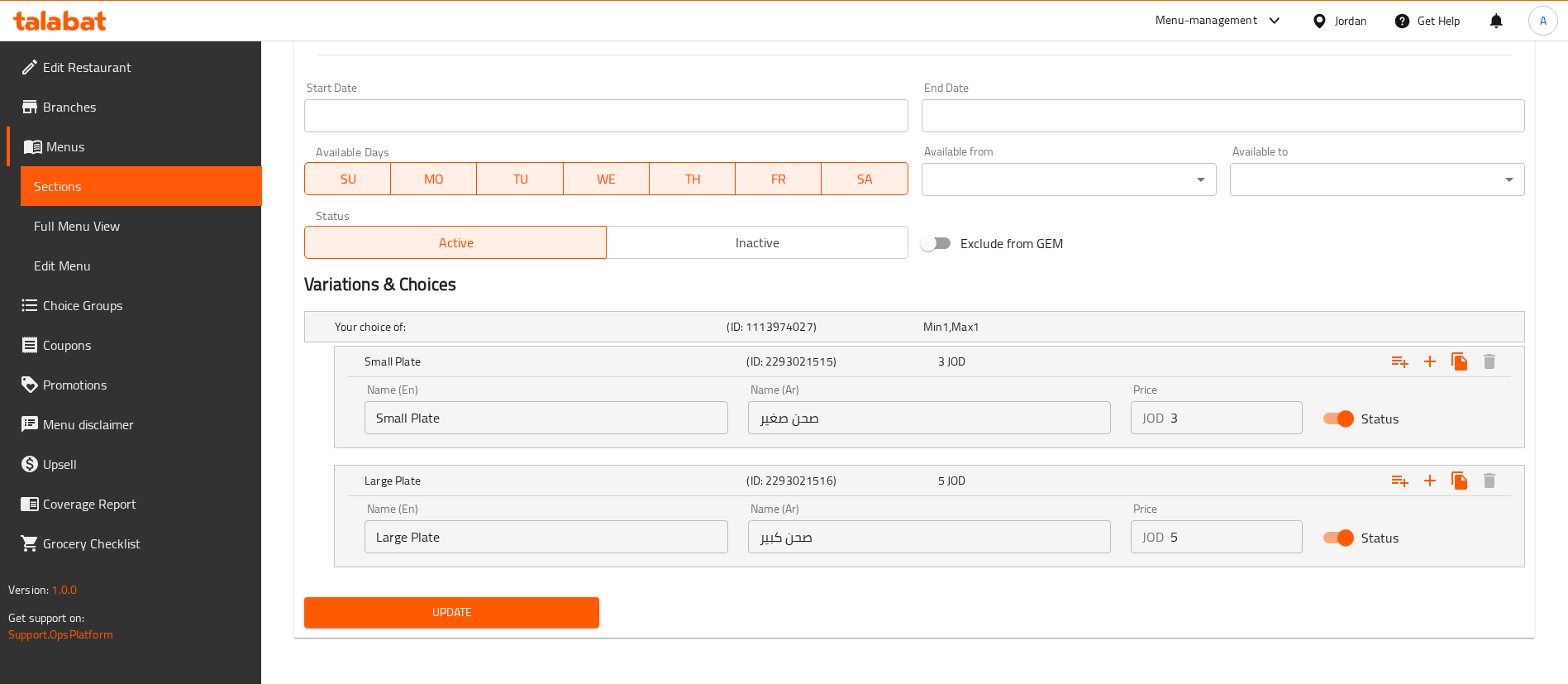
click at [1021, 539] on div "Name (En) Large Plate Name (En) Name (Ar) صحن كبير Name (Ar) Price JOD 5 Price …" at bounding box center [929, 528] width 1150 height 70
type input "4"
click at [429, 589] on div "Your choice of: (ID: 1113974027) Min 1 , Max 1 Name (En) Your choice of: Name (…" at bounding box center [914, 447] width 1234 height 286
click at [432, 601] on button "Update" at bounding box center [451, 612] width 295 height 31
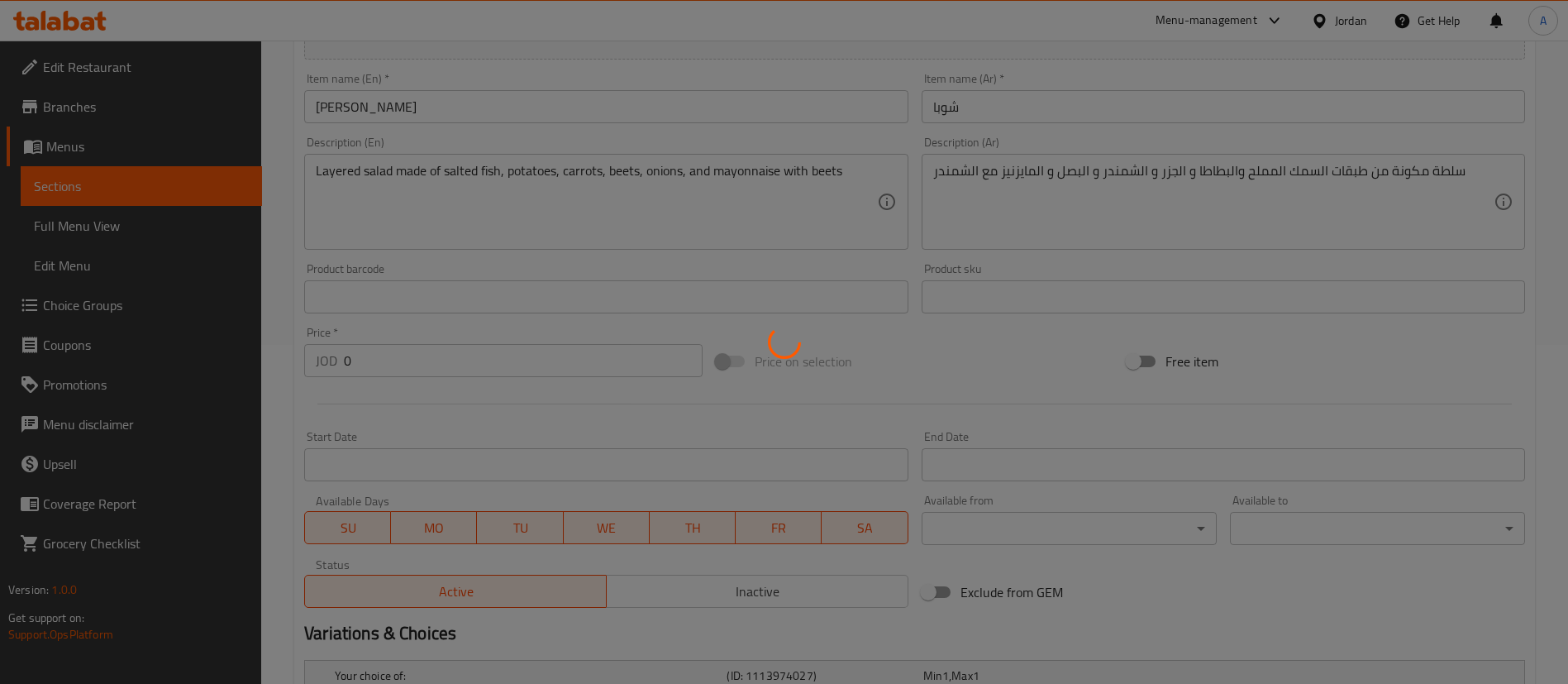
scroll to position [0, 0]
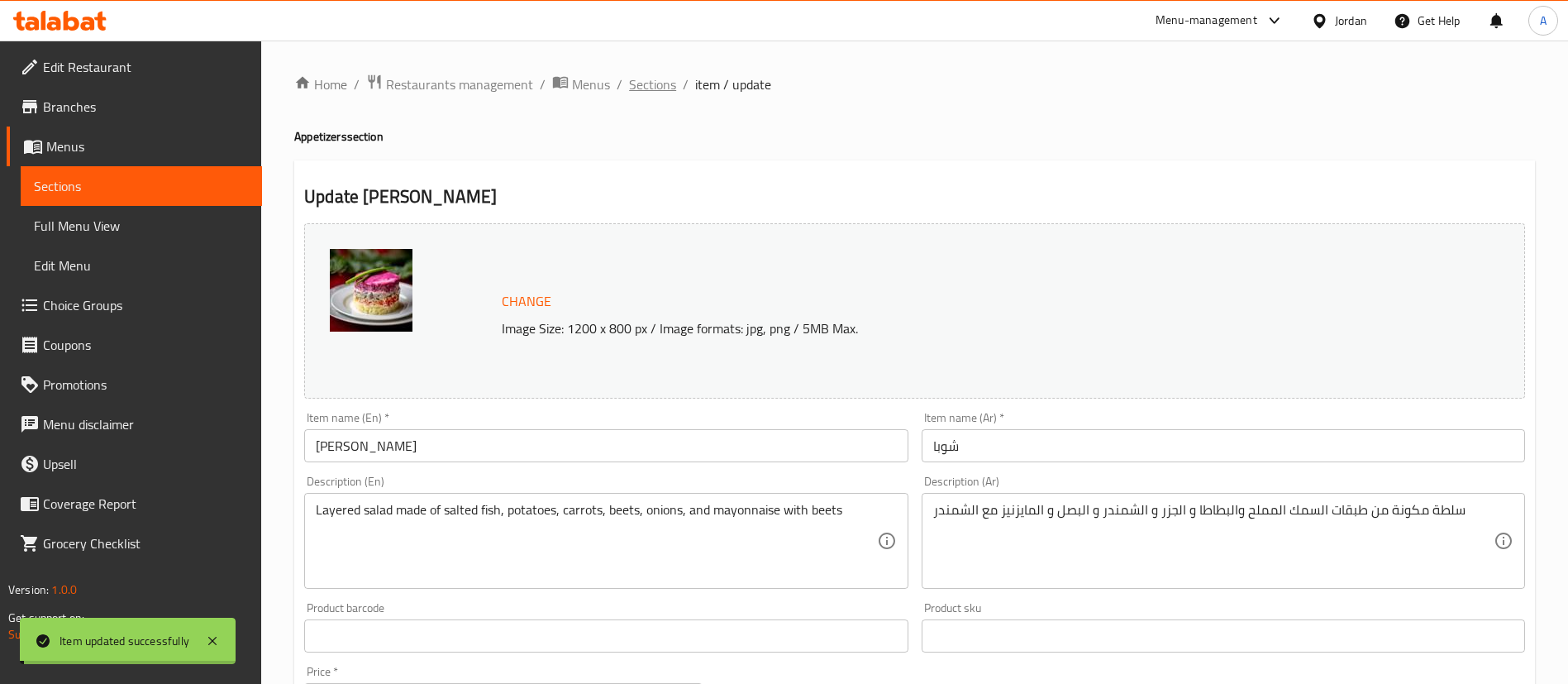
click at [652, 83] on span "Sections" at bounding box center [653, 84] width 47 height 20
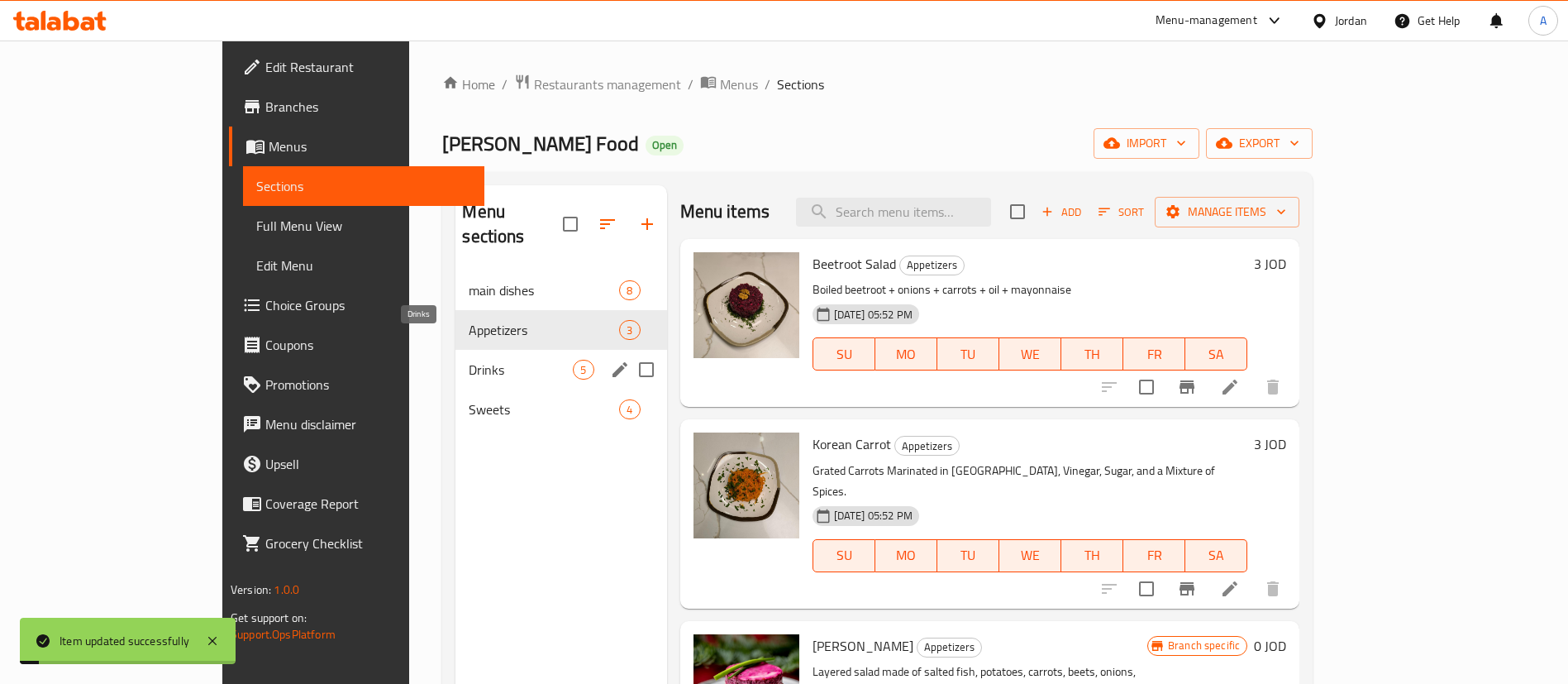
click at [480, 360] on span "Drinks" at bounding box center [521, 370] width 104 height 20
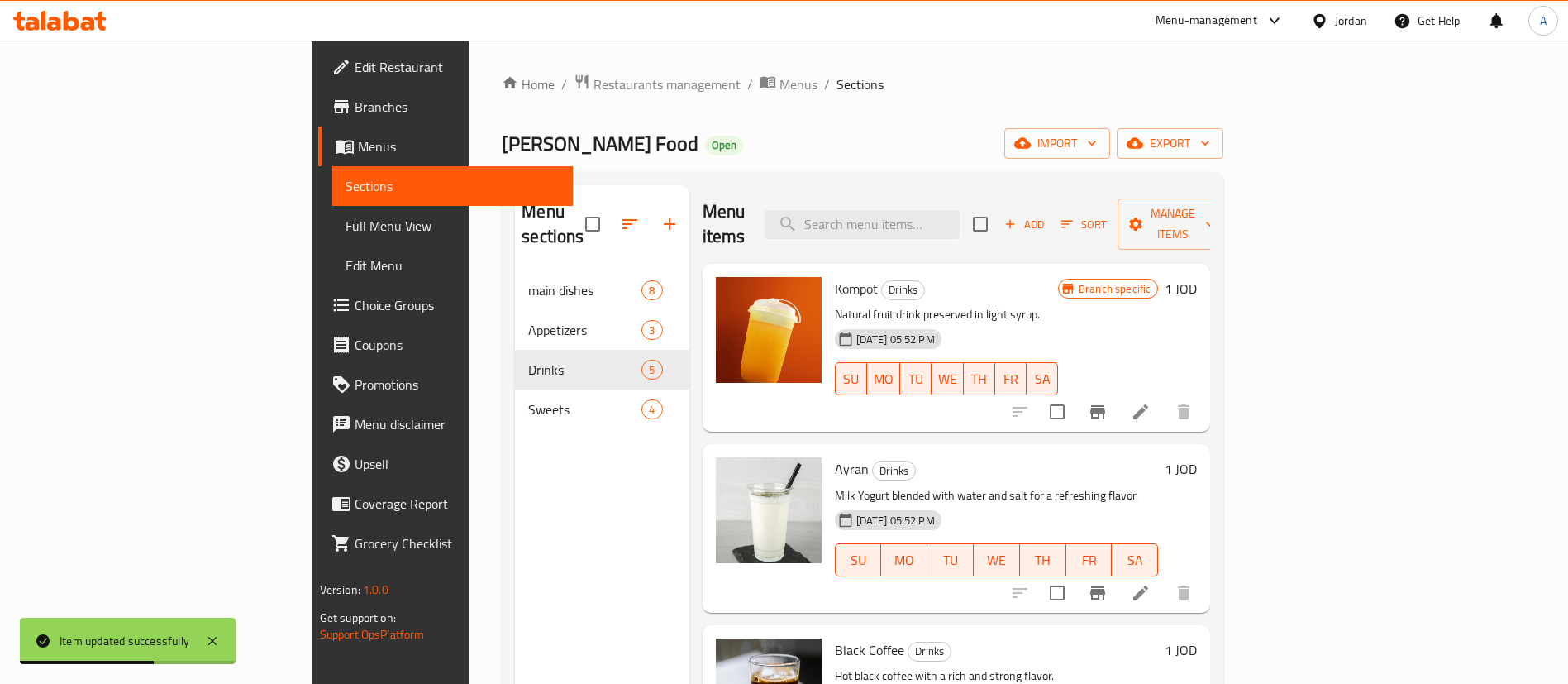
click at [1196, 276] on div "Branch specific 1 JOD" at bounding box center [1127, 346] width 139 height 141
click at [1196, 276] on h6 "1 JOD" at bounding box center [1180, 288] width 32 height 23
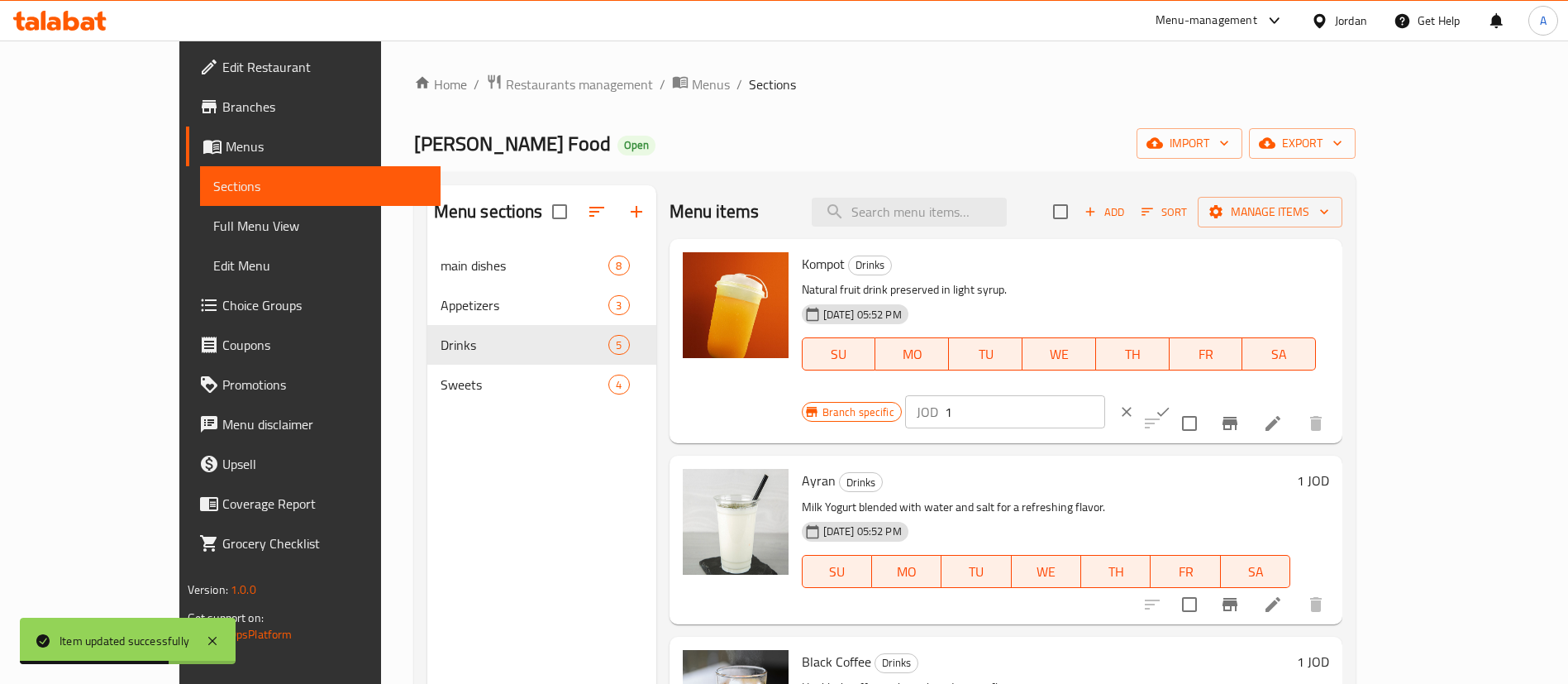
click at [1105, 395] on input "1" at bounding box center [1024, 411] width 161 height 33
drag, startPoint x: 1194, startPoint y: 271, endPoint x: 1313, endPoint y: 279, distance: 119.3
click at [1099, 267] on div "Kompot Drinks Natural fruit drink preserved in light syrup. [DATE] 05:52 PM SU …" at bounding box center [1065, 340] width 541 height 191
type input "1.25"
click at [1171, 403] on icon "ok" at bounding box center [1162, 411] width 16 height 16
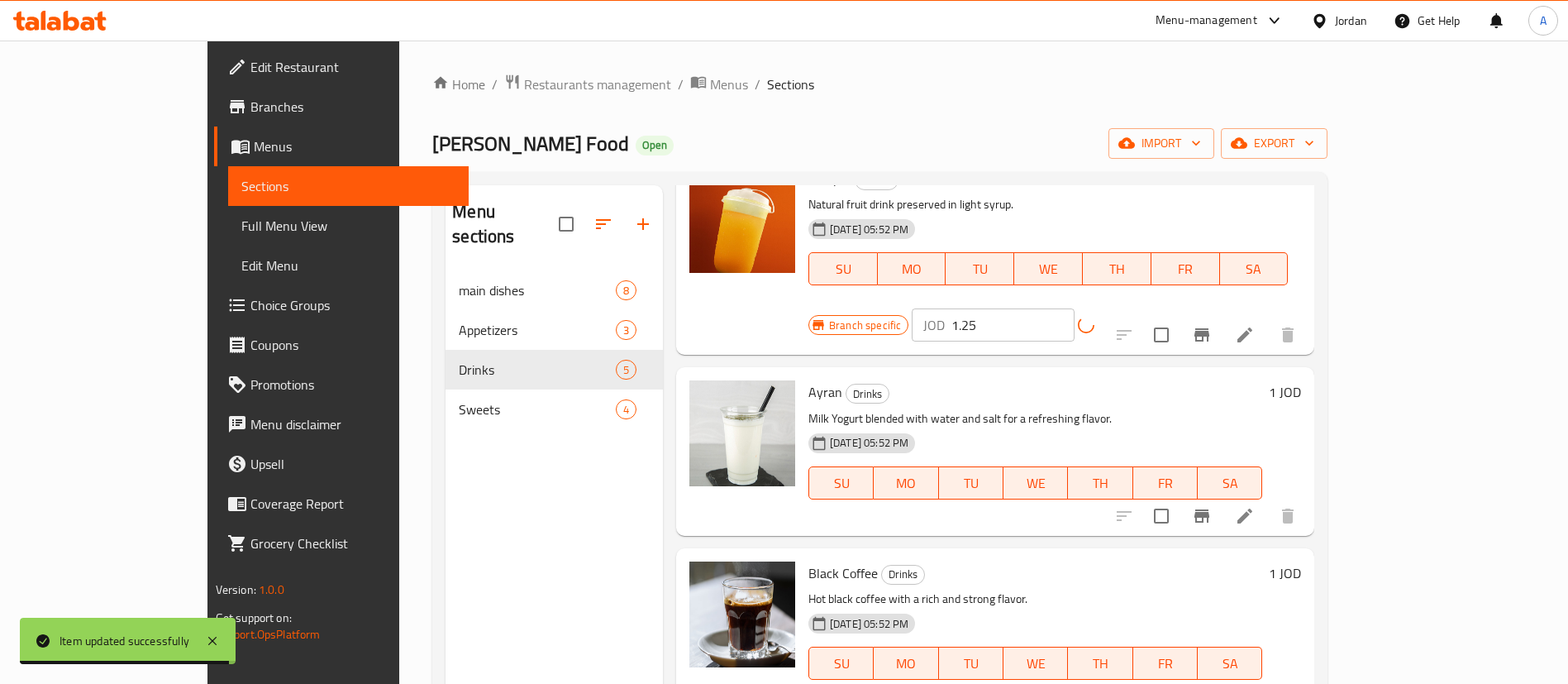
scroll to position [124, 0]
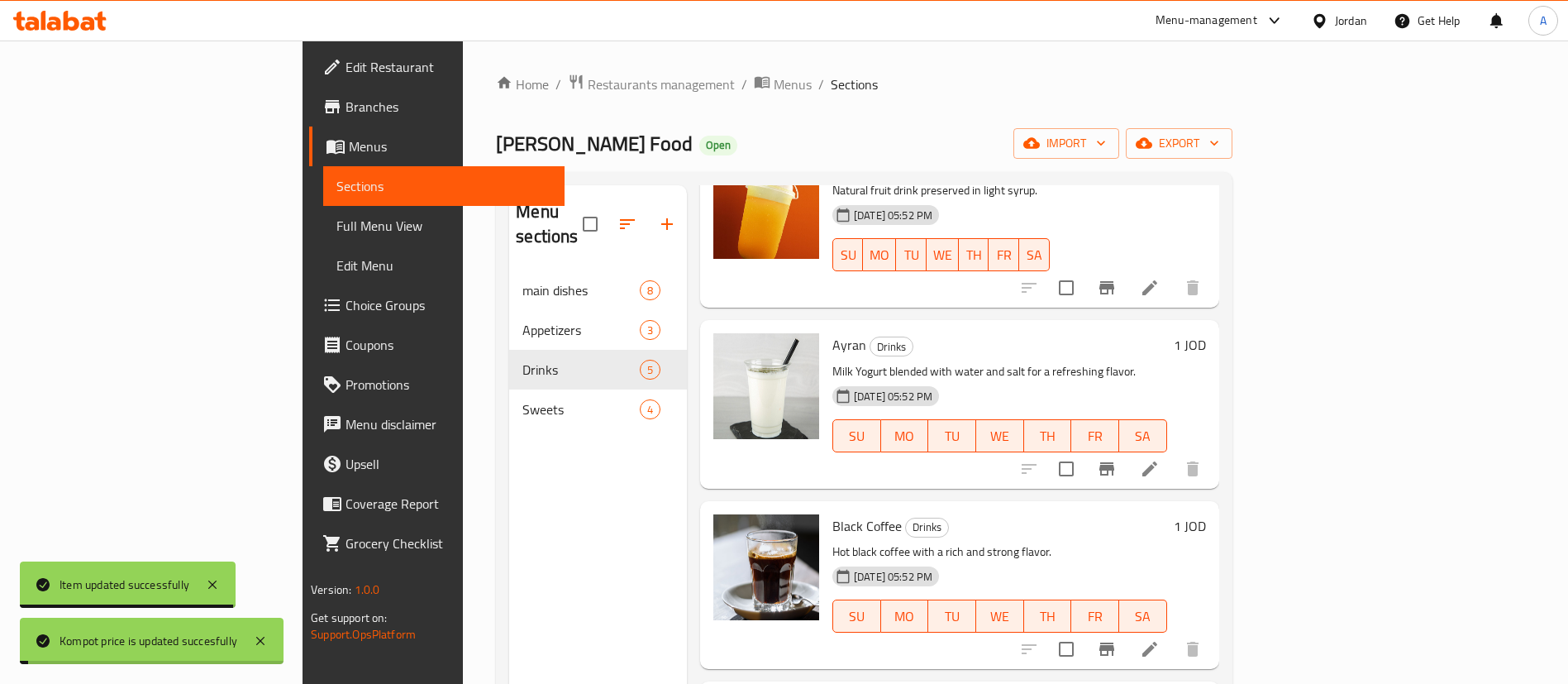
click at [1205, 333] on h6 "1 JOD" at bounding box center [1190, 345] width 32 height 23
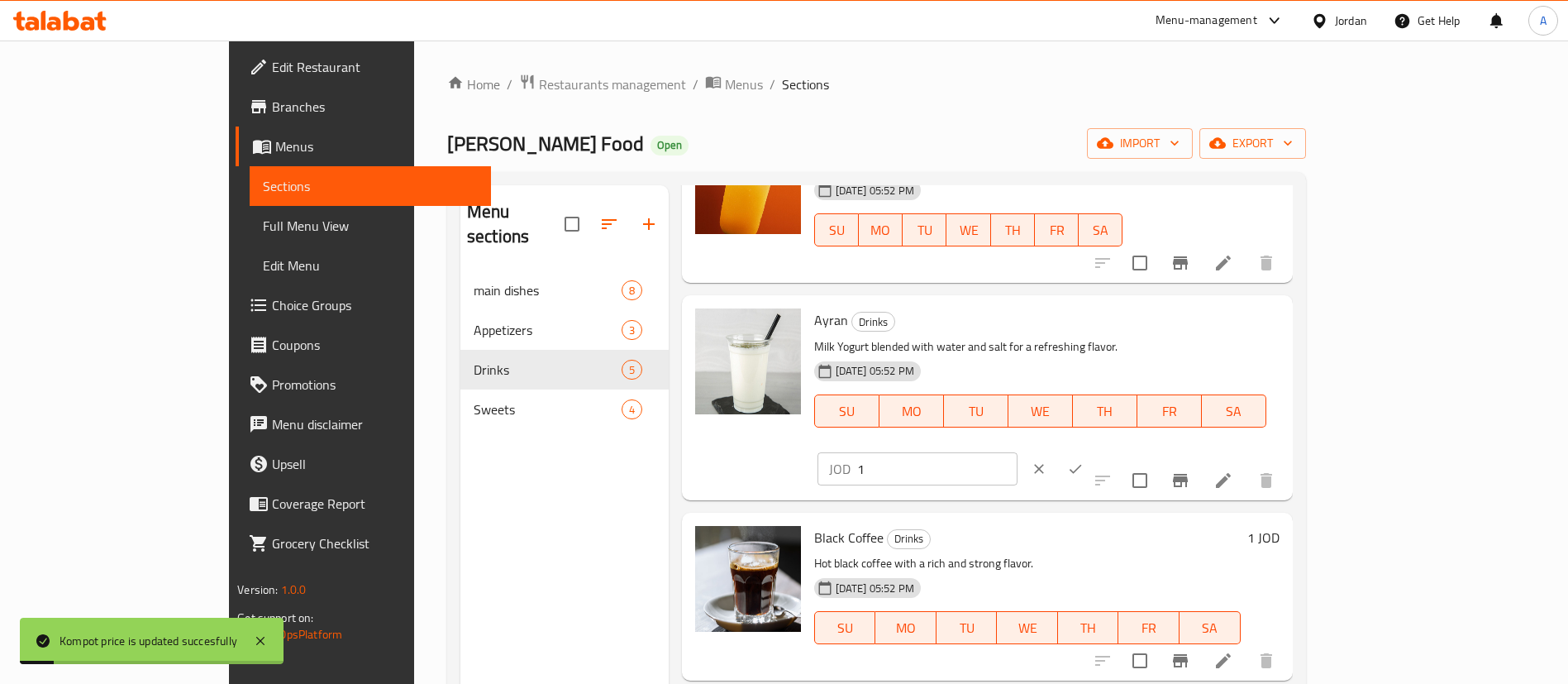
click at [1178, 321] on div "Ayran Drinks Milk Yogurt blended with water and salt for a refreshing flavor. […" at bounding box center [1047, 397] width 478 height 191
paste input ".25"
type input "1.25"
click at [1083, 460] on icon "ok" at bounding box center [1075, 469] width 16 height 16
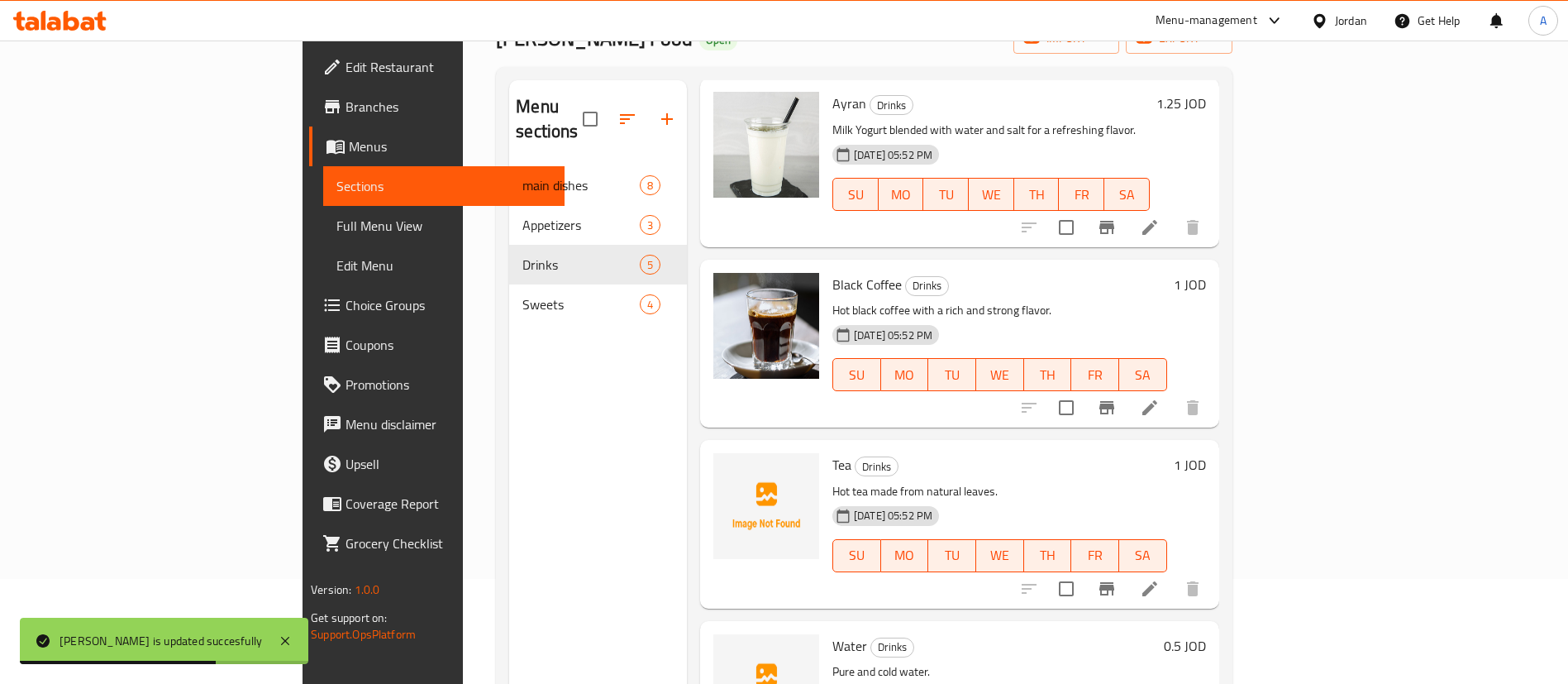
scroll to position [232, 0]
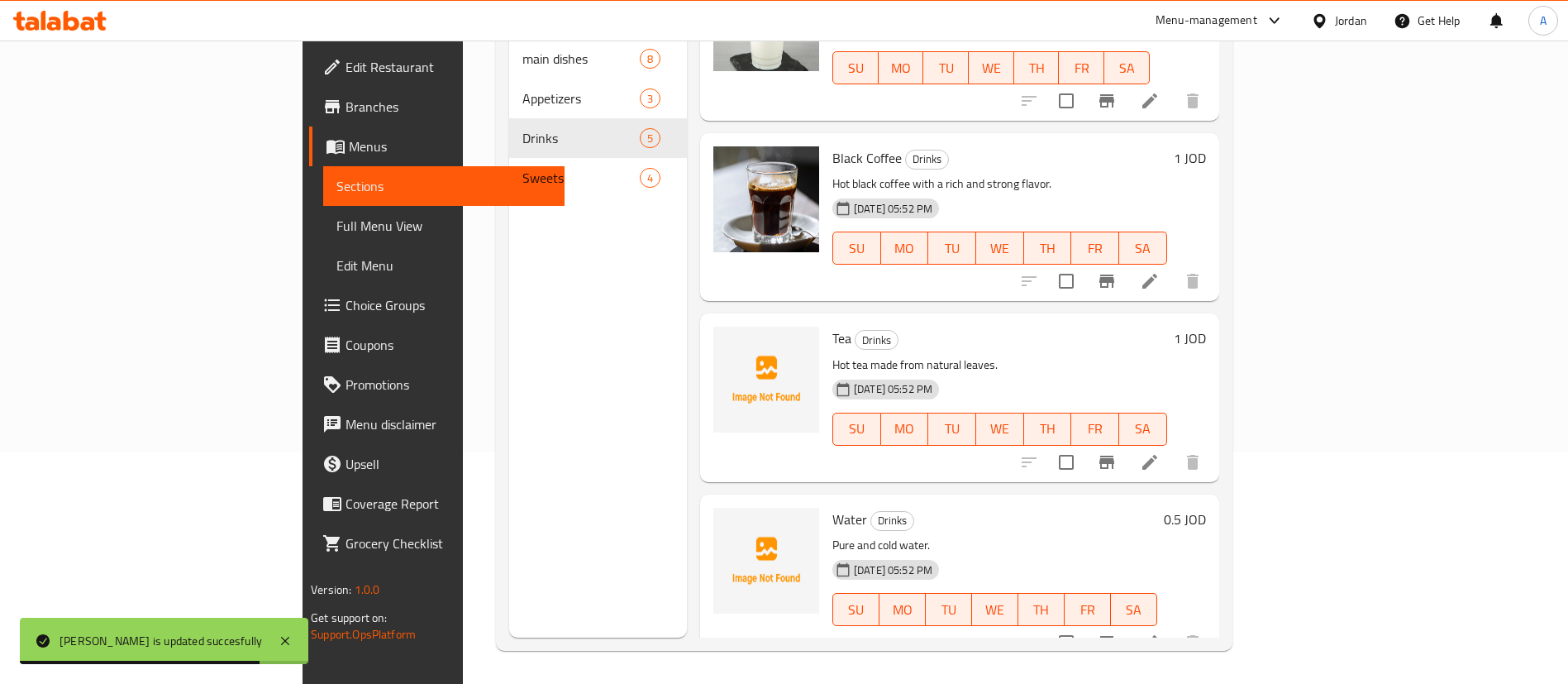
click at [1205, 507] on h6 "0.5 JOD" at bounding box center [1185, 519] width 42 height 23
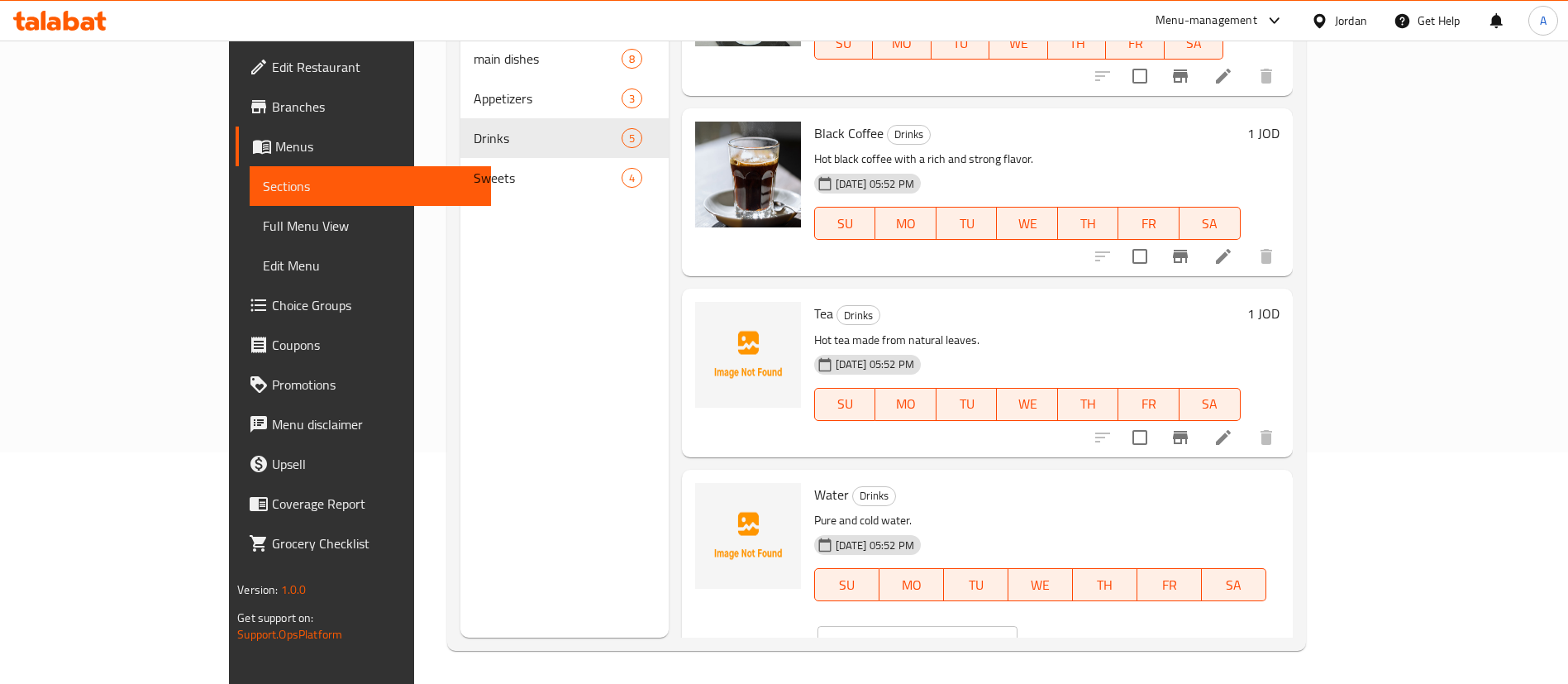
click at [1018, 626] on input "0.5" at bounding box center [937, 642] width 161 height 33
type input "0.6"
click at [1083, 634] on icon "ok" at bounding box center [1075, 642] width 16 height 16
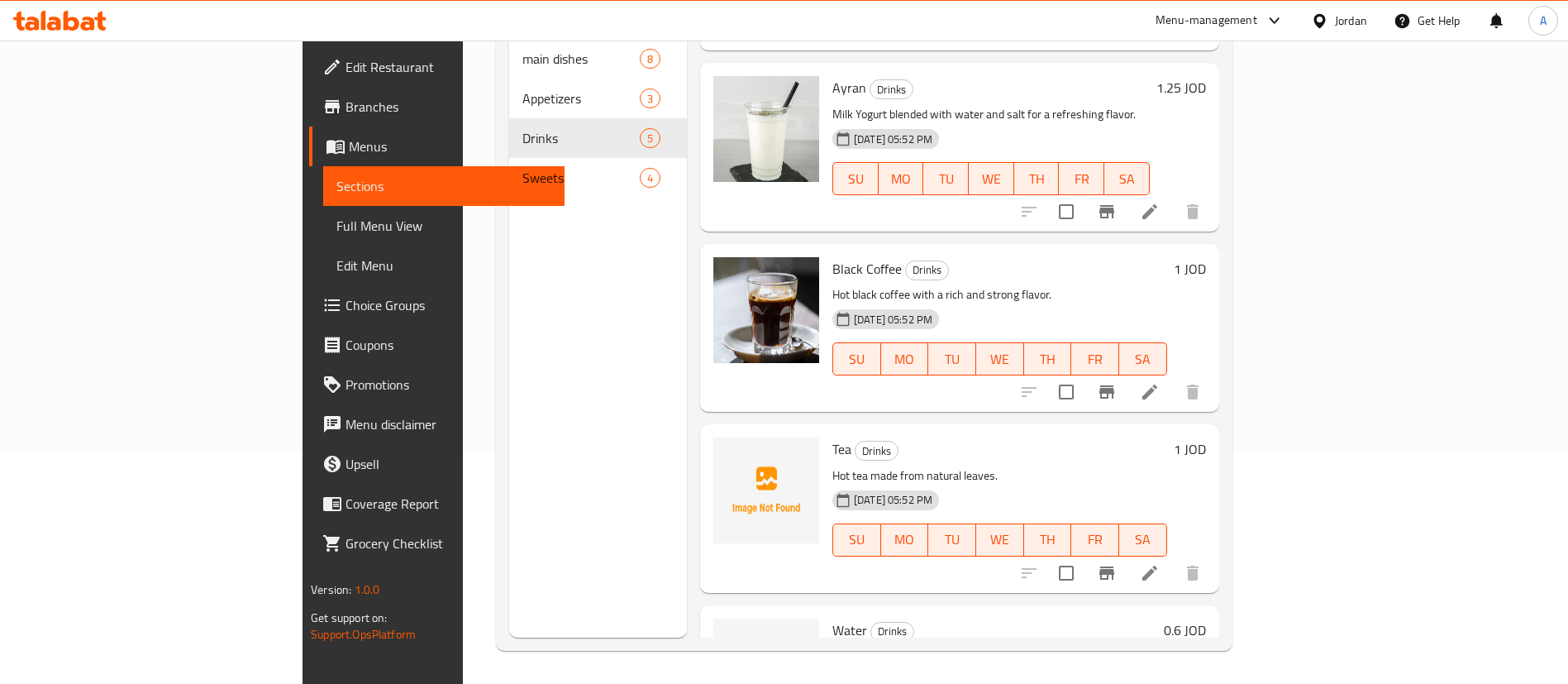
scroll to position [0, 0]
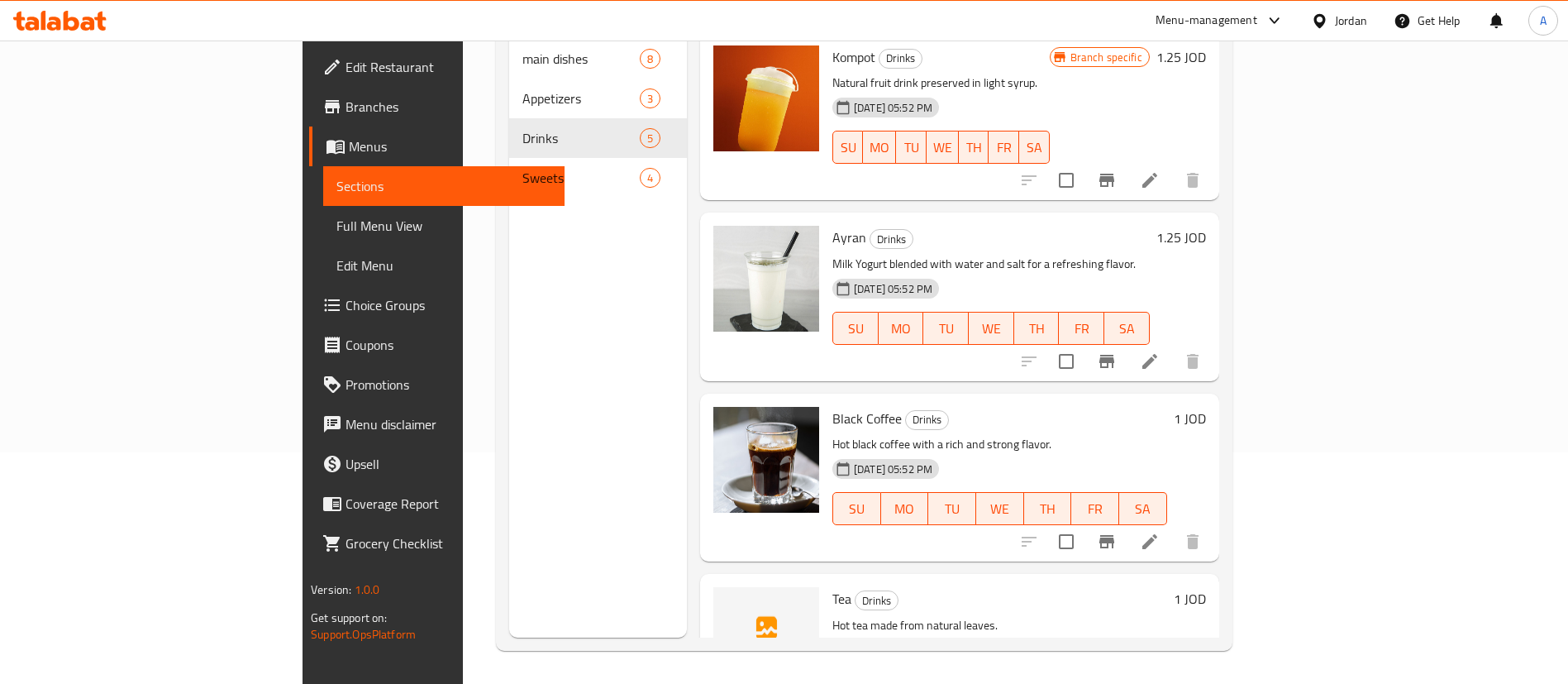
click at [1205, 407] on h6 "1 JOD" at bounding box center [1190, 418] width 32 height 23
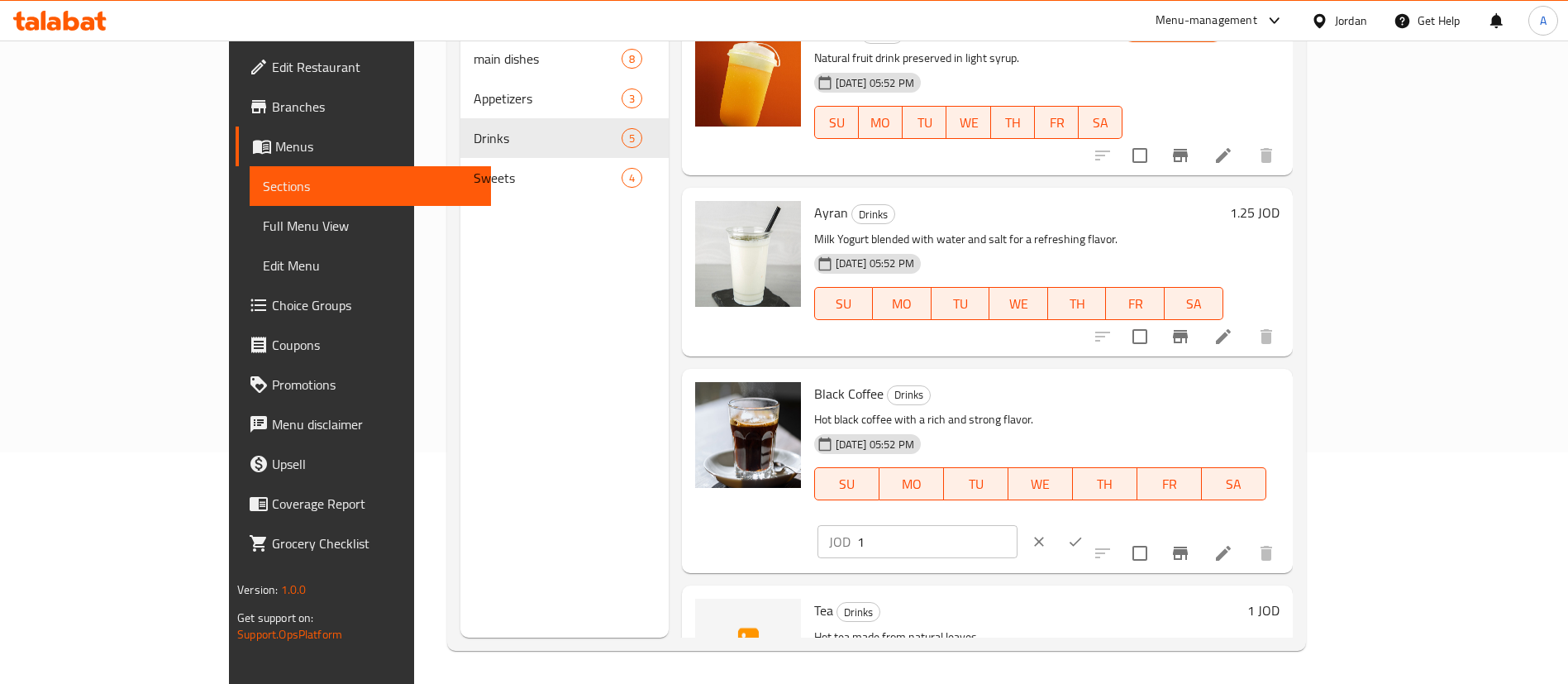
drag, startPoint x: 1310, startPoint y: 406, endPoint x: 1142, endPoint y: 402, distance: 168.0
click at [1152, 404] on div "Black Coffee Drinks Hot black coffee with a rich and strong flavor. [DATE] 05:5…" at bounding box center [1047, 470] width 478 height 191
paste input ".25"
type input "1.25"
click at [1083, 533] on icon "ok" at bounding box center [1075, 541] width 16 height 16
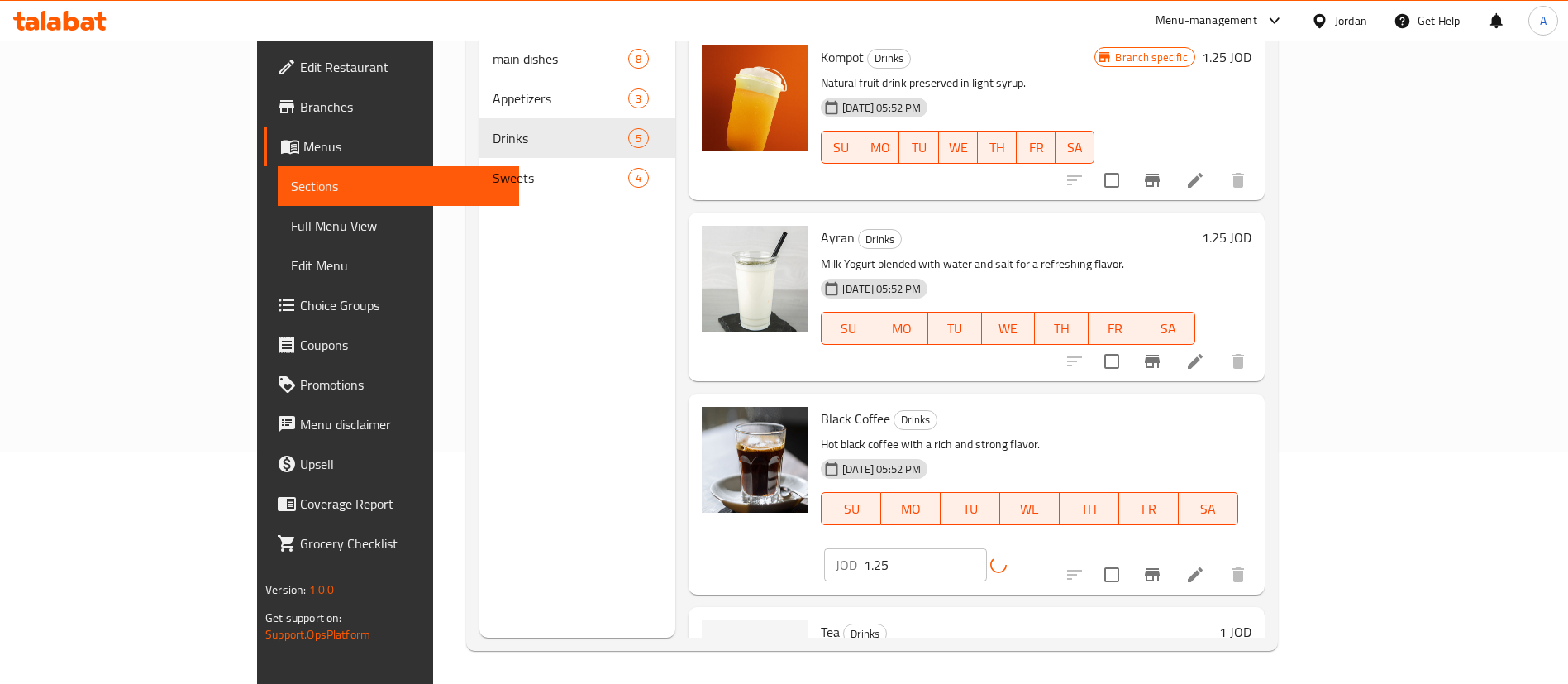
scroll to position [124, 0]
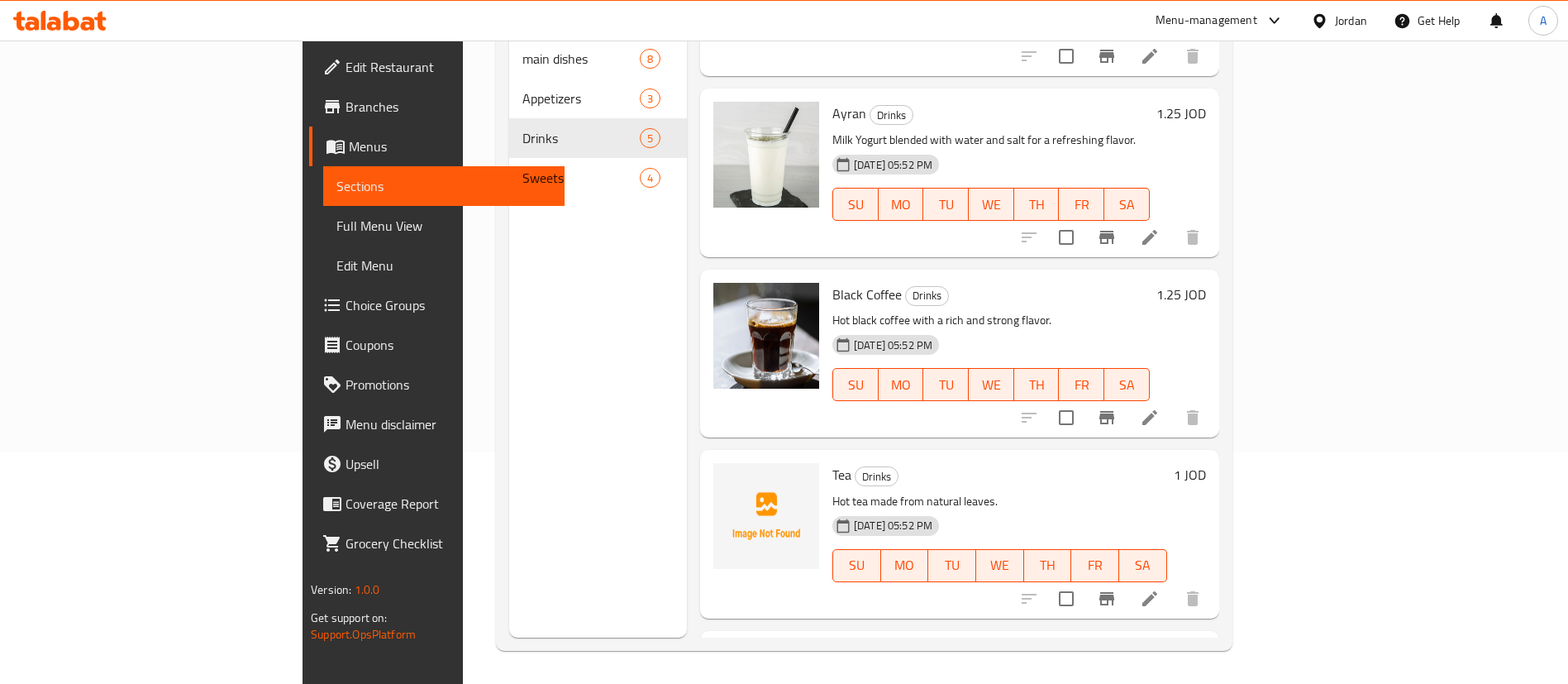
click at [1205, 463] on h6 "1 JOD" at bounding box center [1190, 475] width 32 height 23
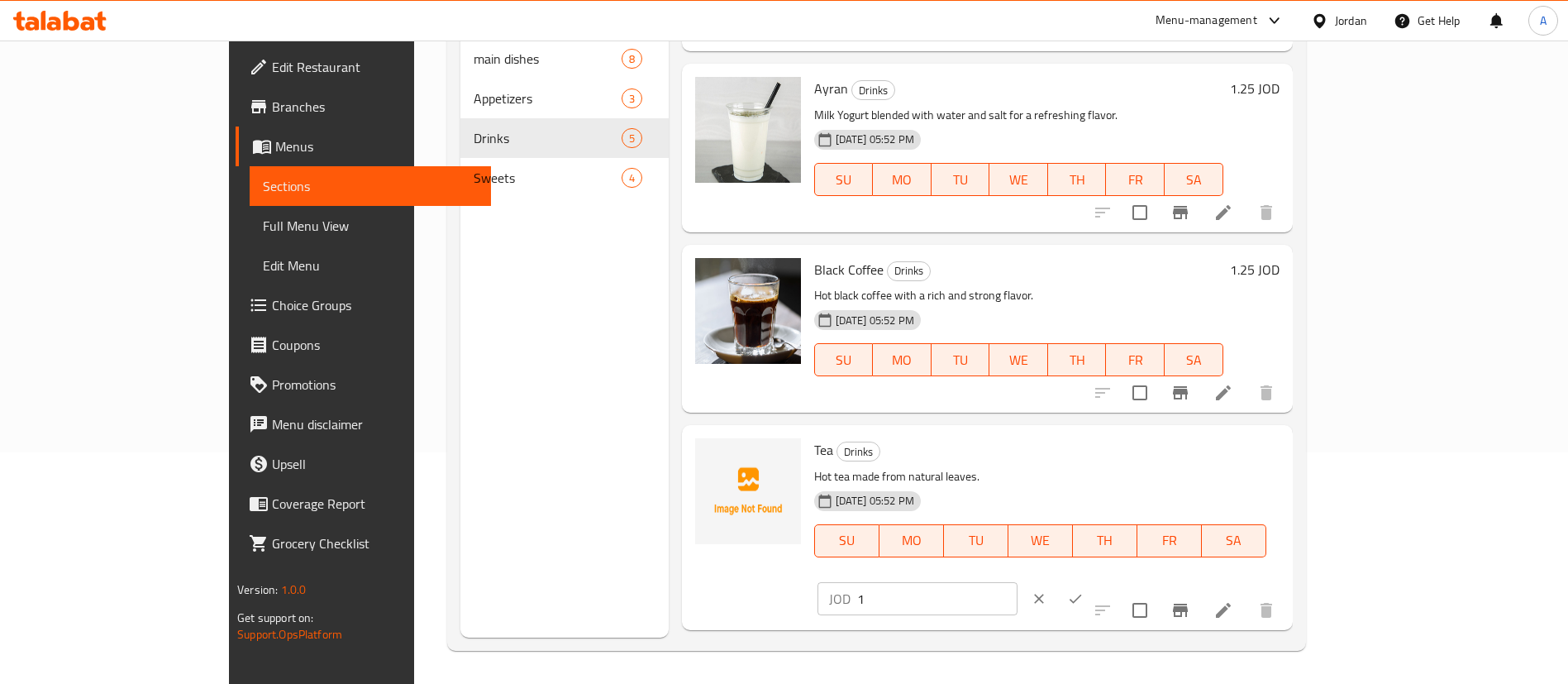
click at [1148, 442] on div "Tea Drinks Hot tea made from natural leaves. [DATE] 05:52 PM SU MO TU WE TH FR …" at bounding box center [1047, 527] width 478 height 191
paste input ".25"
type input "1.25"
click at [1117, 580] on div "JOD 1.25 ​" at bounding box center [968, 598] width 300 height 37
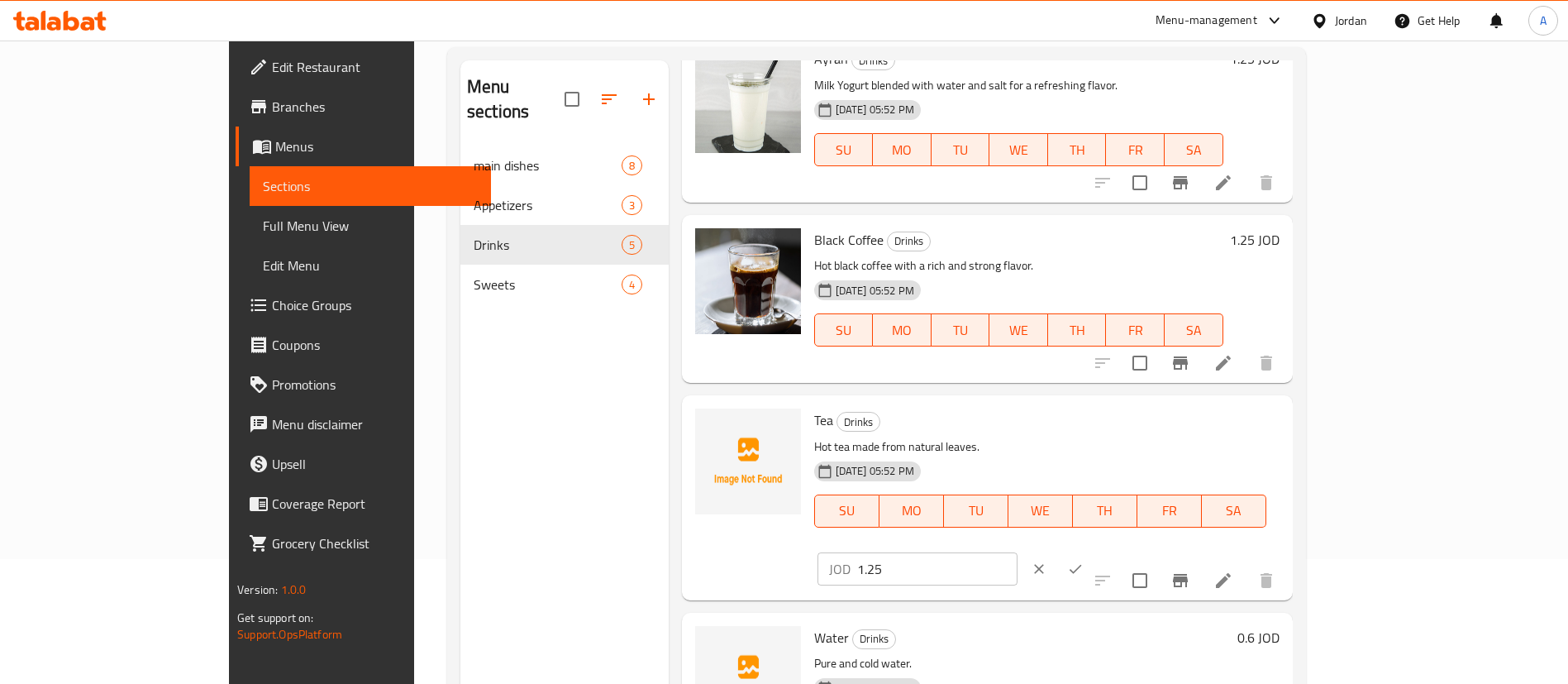
scroll to position [232, 0]
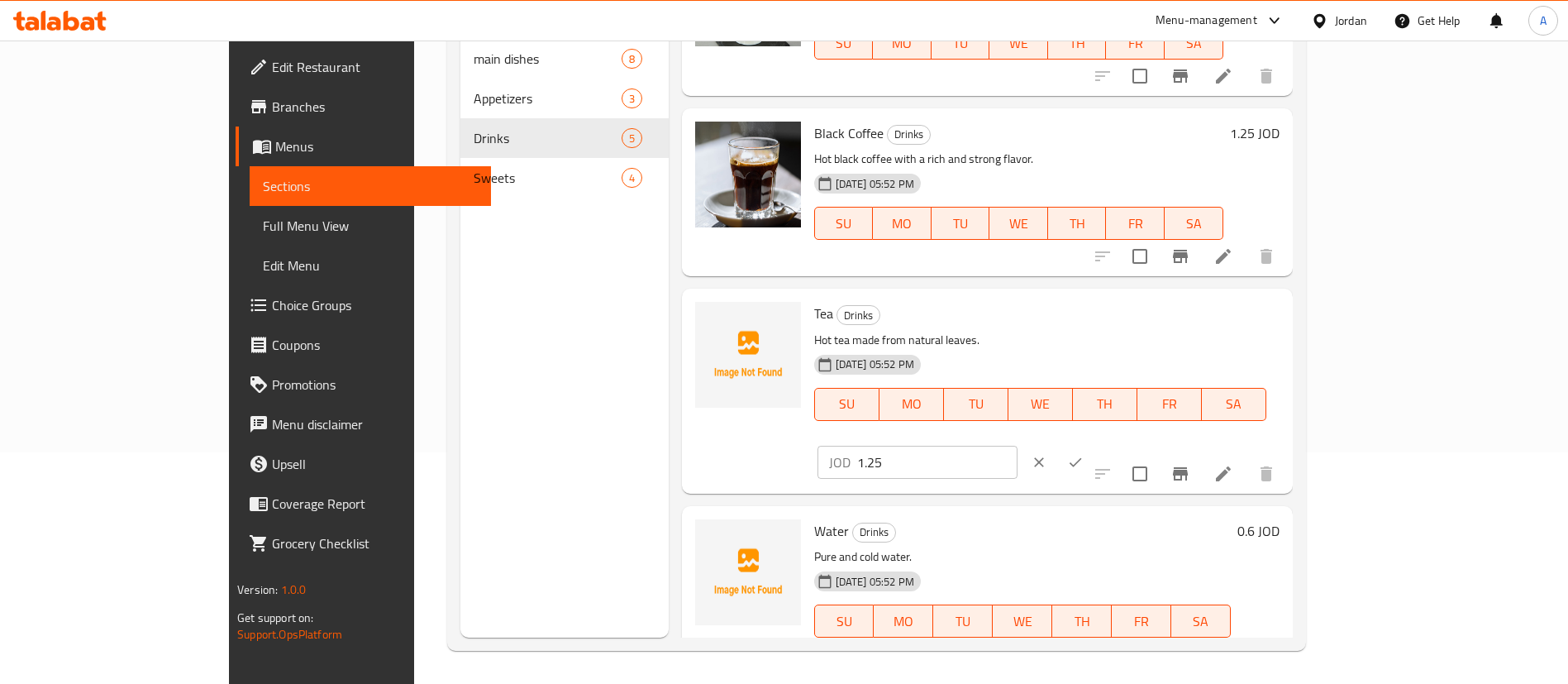
click at [1083, 454] on icon "ok" at bounding box center [1075, 462] width 16 height 16
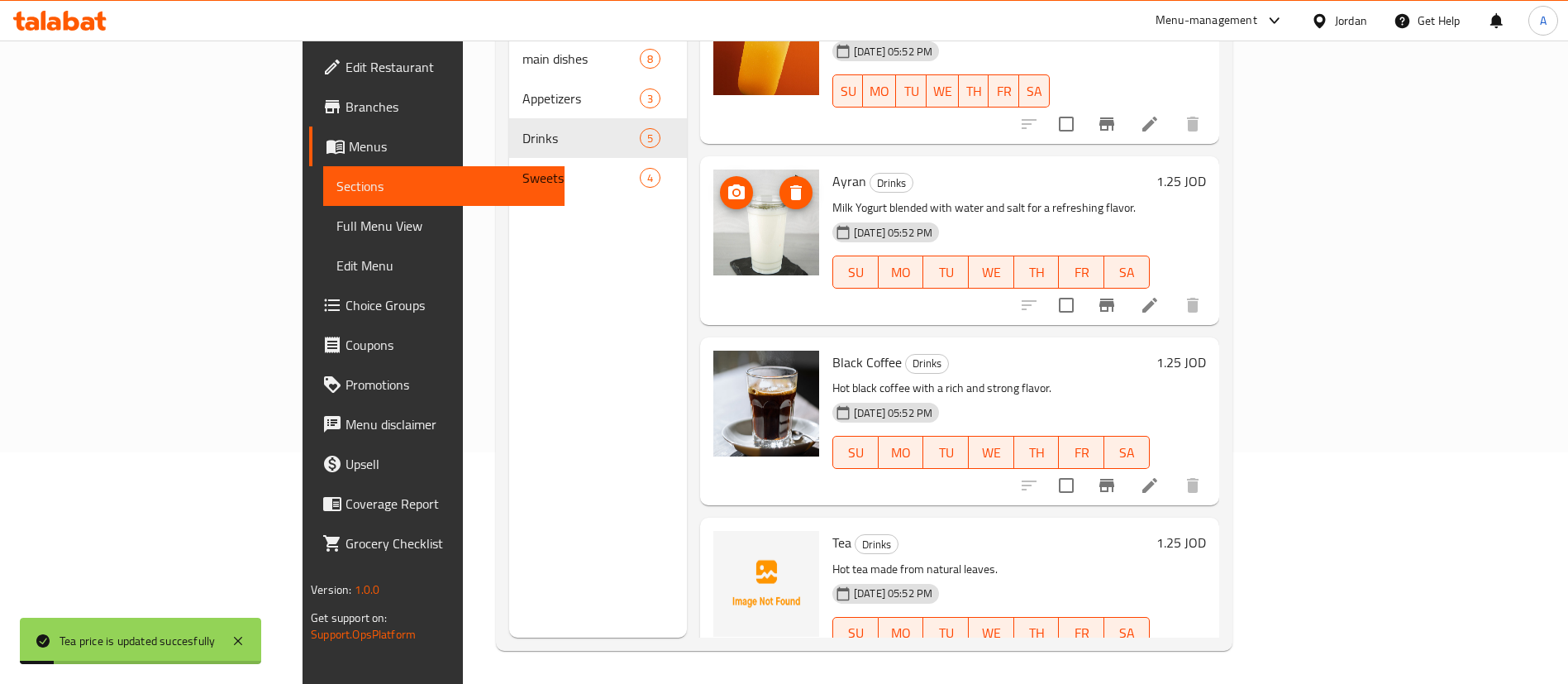
scroll to position [0, 0]
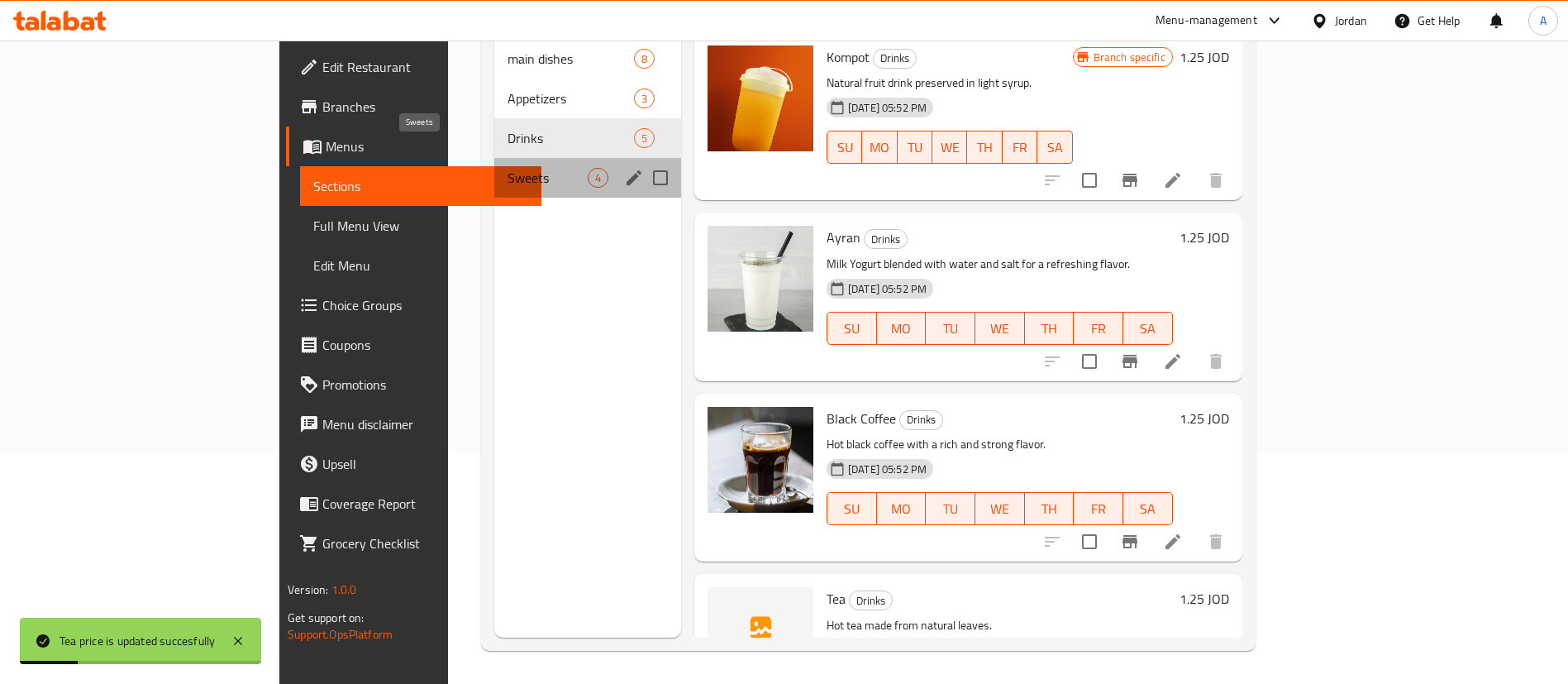
click at [507, 168] on span "Sweets" at bounding box center [547, 178] width 80 height 20
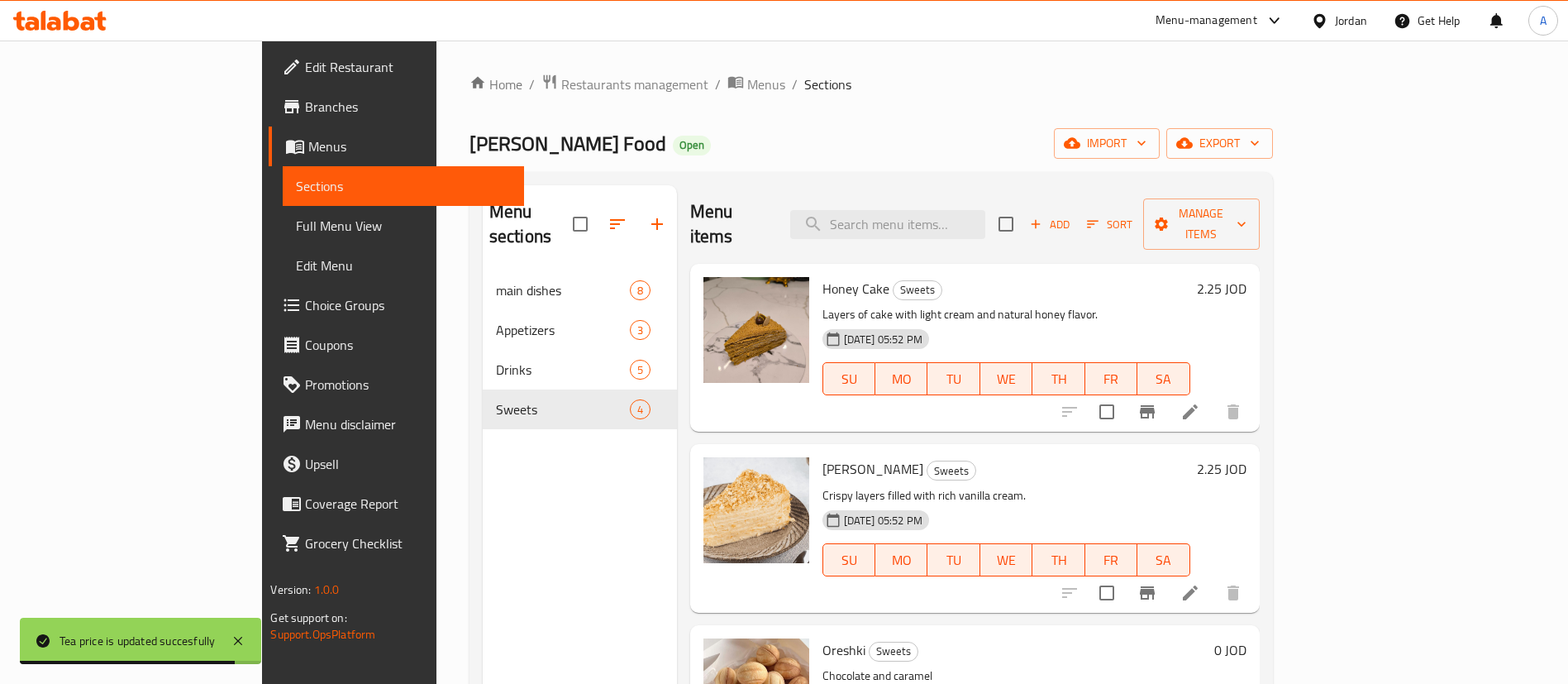
click at [1247, 276] on h6 "2.25 JOD" at bounding box center [1221, 288] width 49 height 23
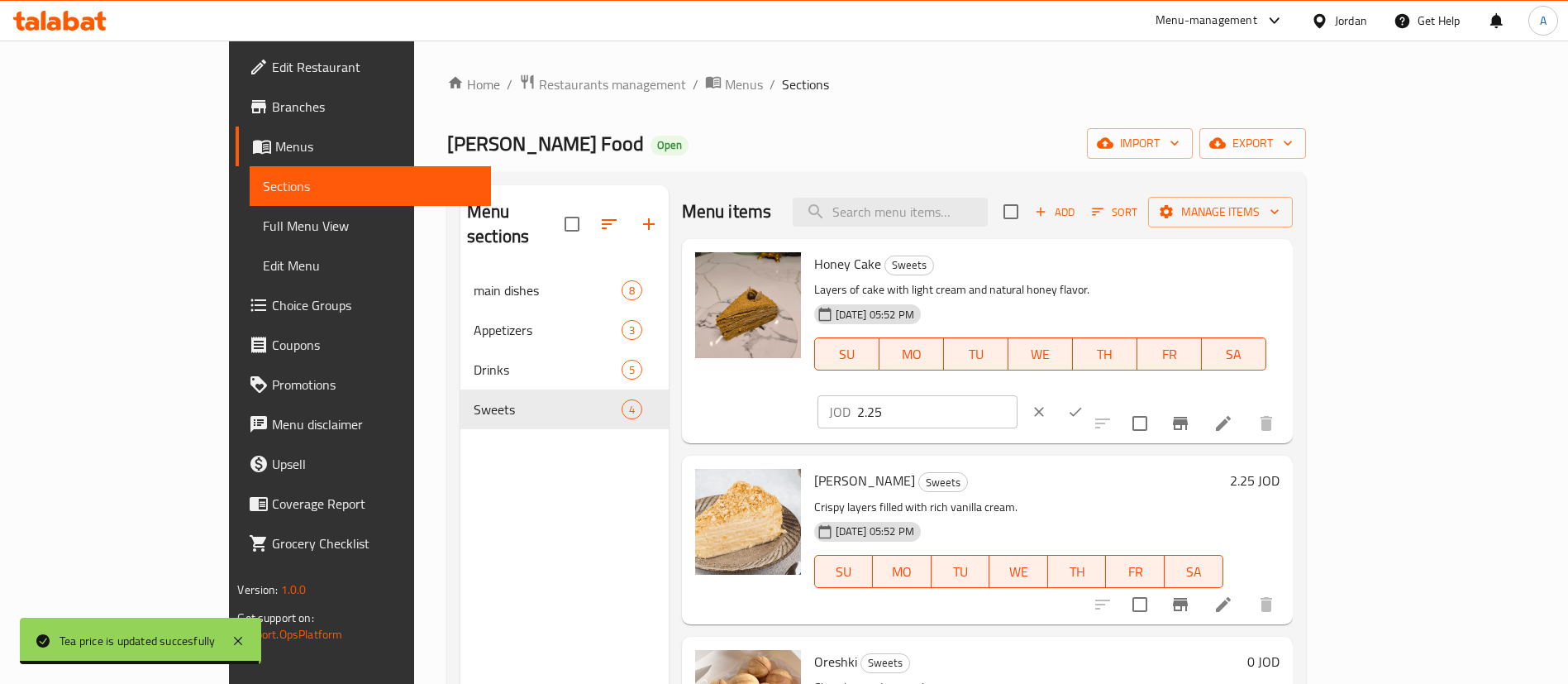
click at [1018, 395] on input "2.25" at bounding box center [937, 411] width 161 height 33
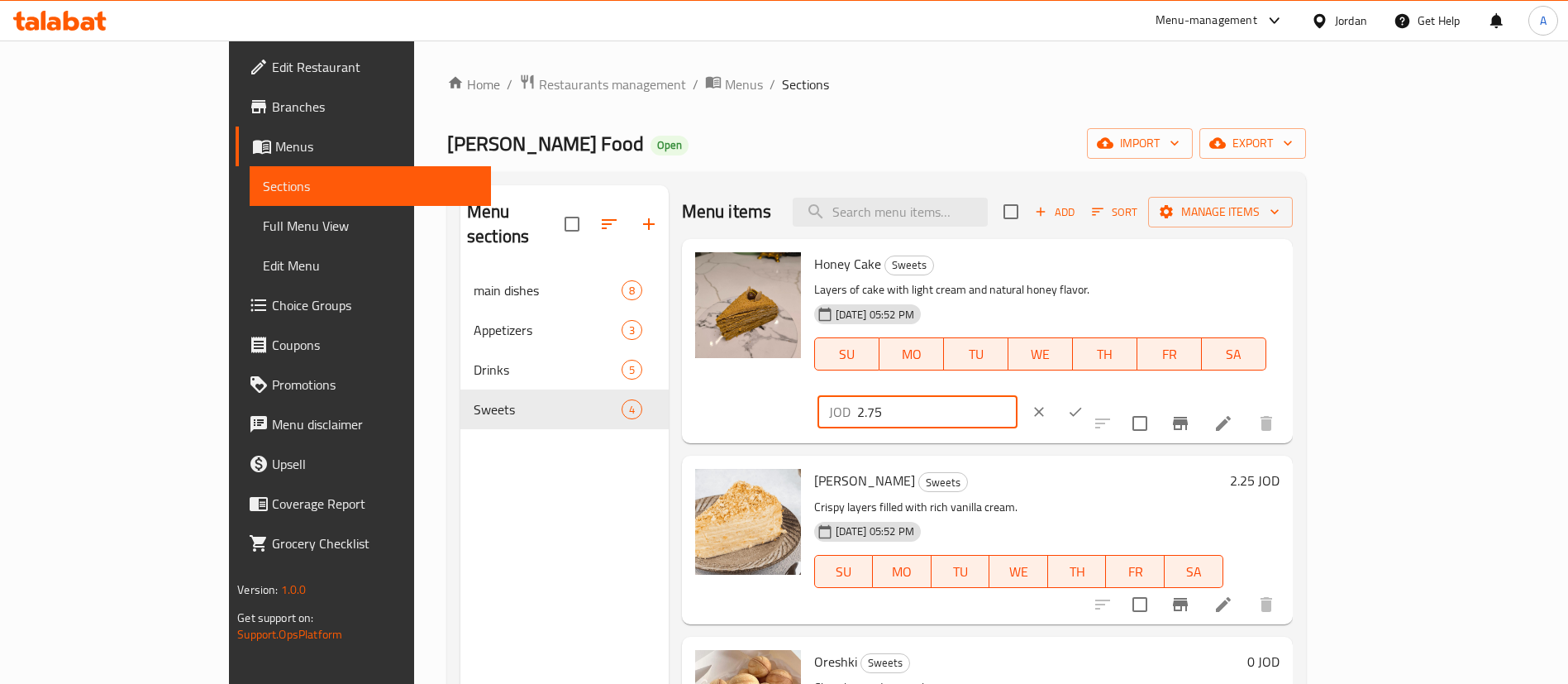
drag, startPoint x: 1308, startPoint y: 263, endPoint x: 1087, endPoint y: 262, distance: 221.0
click at [1087, 263] on div "Honey Cake Sweets Layers of cake with light cream and natural honey flavor. [DA…" at bounding box center [1047, 340] width 478 height 191
type input "2.75"
click at [1083, 403] on icon "ok" at bounding box center [1075, 411] width 16 height 16
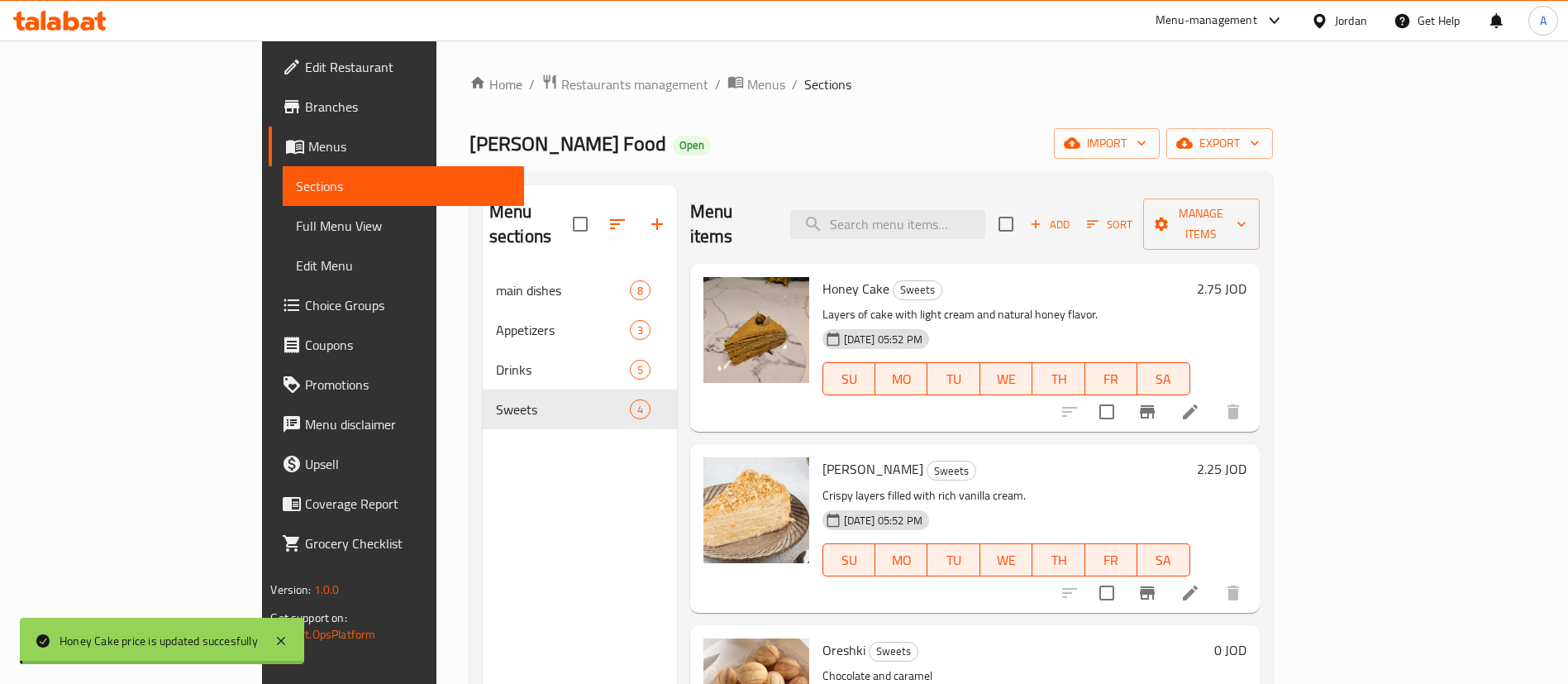
click at [1247, 457] on h6 "2.25 JOD" at bounding box center [1221, 469] width 49 height 23
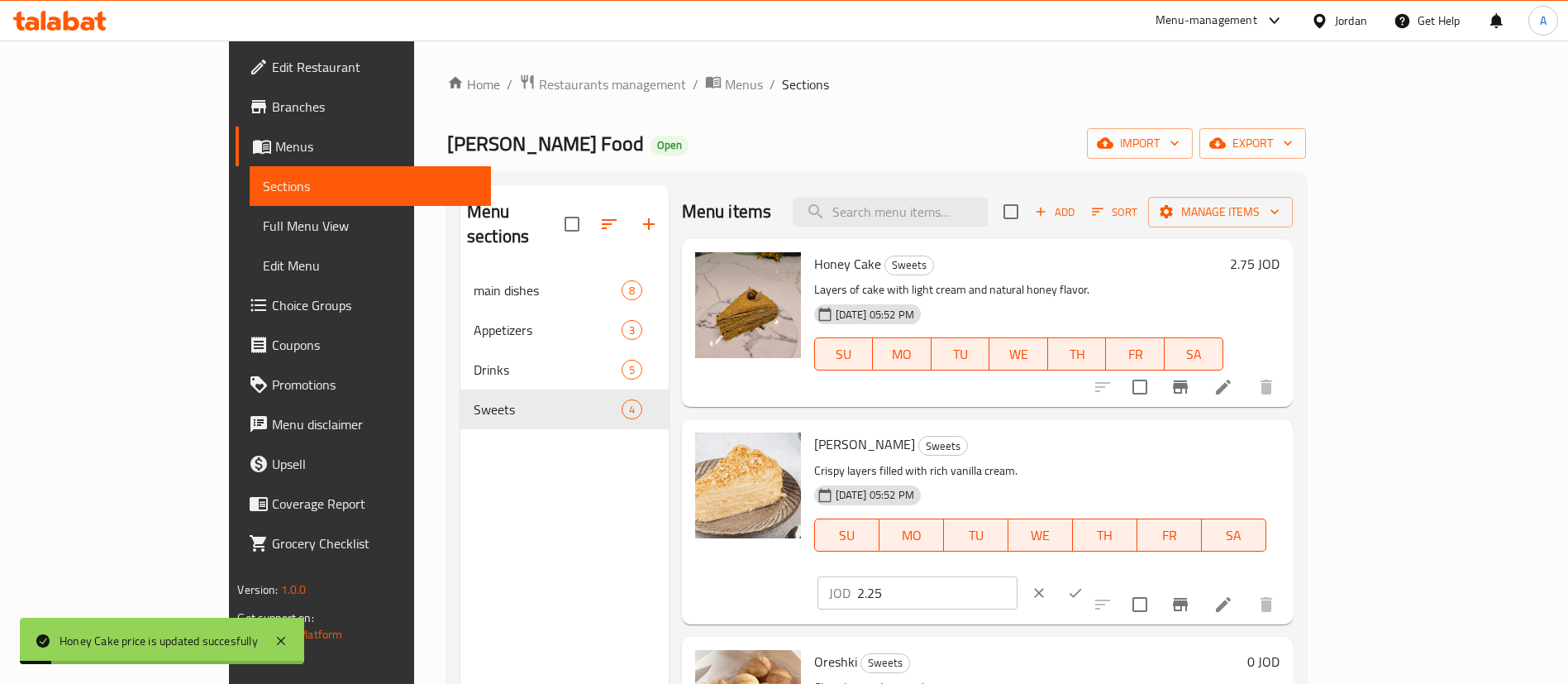
drag, startPoint x: 1248, startPoint y: 453, endPoint x: 1310, endPoint y: 451, distance: 62.0
click at [1190, 448] on div "Napoleon Cake Sweets Crispy layers filled with rich vanilla cream. [DATE] 05:52…" at bounding box center [1047, 521] width 478 height 191
paste input "7"
type input "2.75"
click at [1093, 574] on button "ok" at bounding box center [1075, 592] width 37 height 37
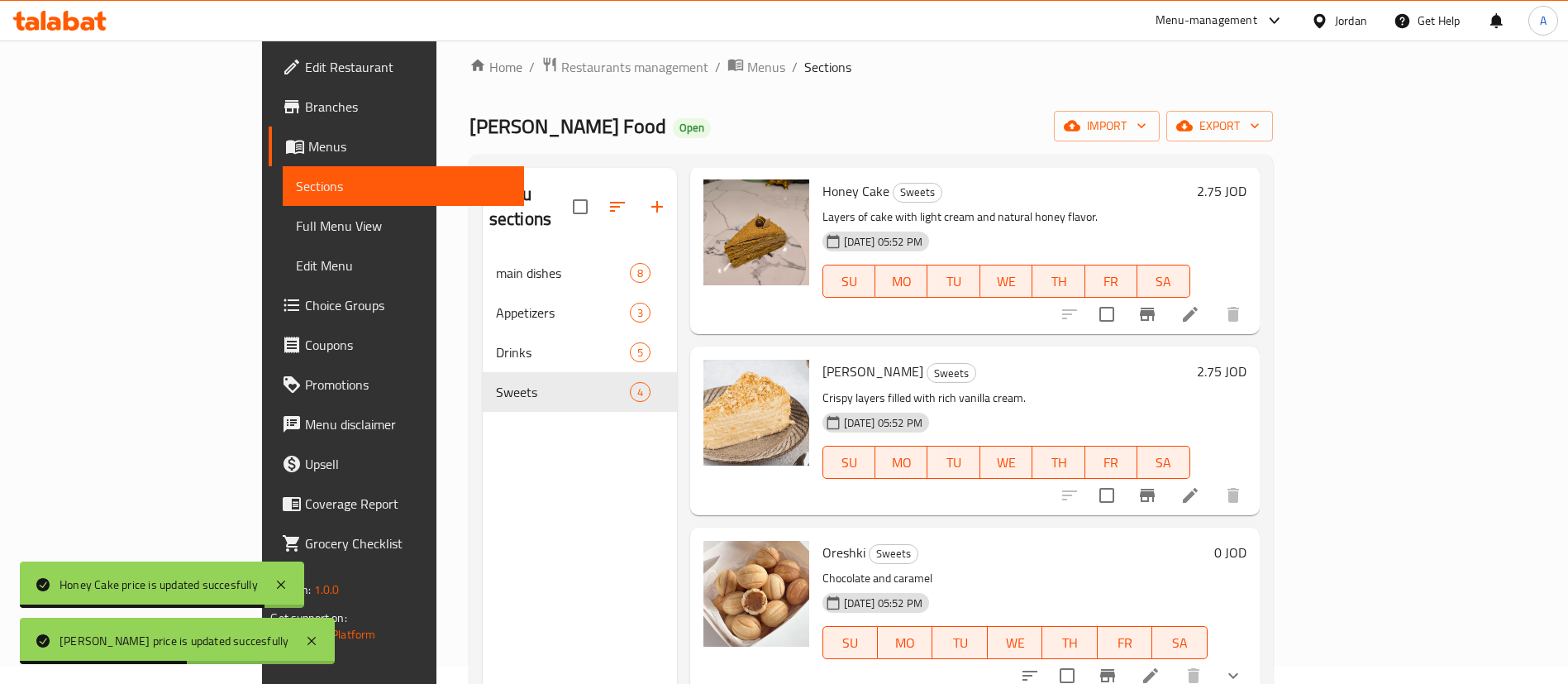
scroll to position [124, 0]
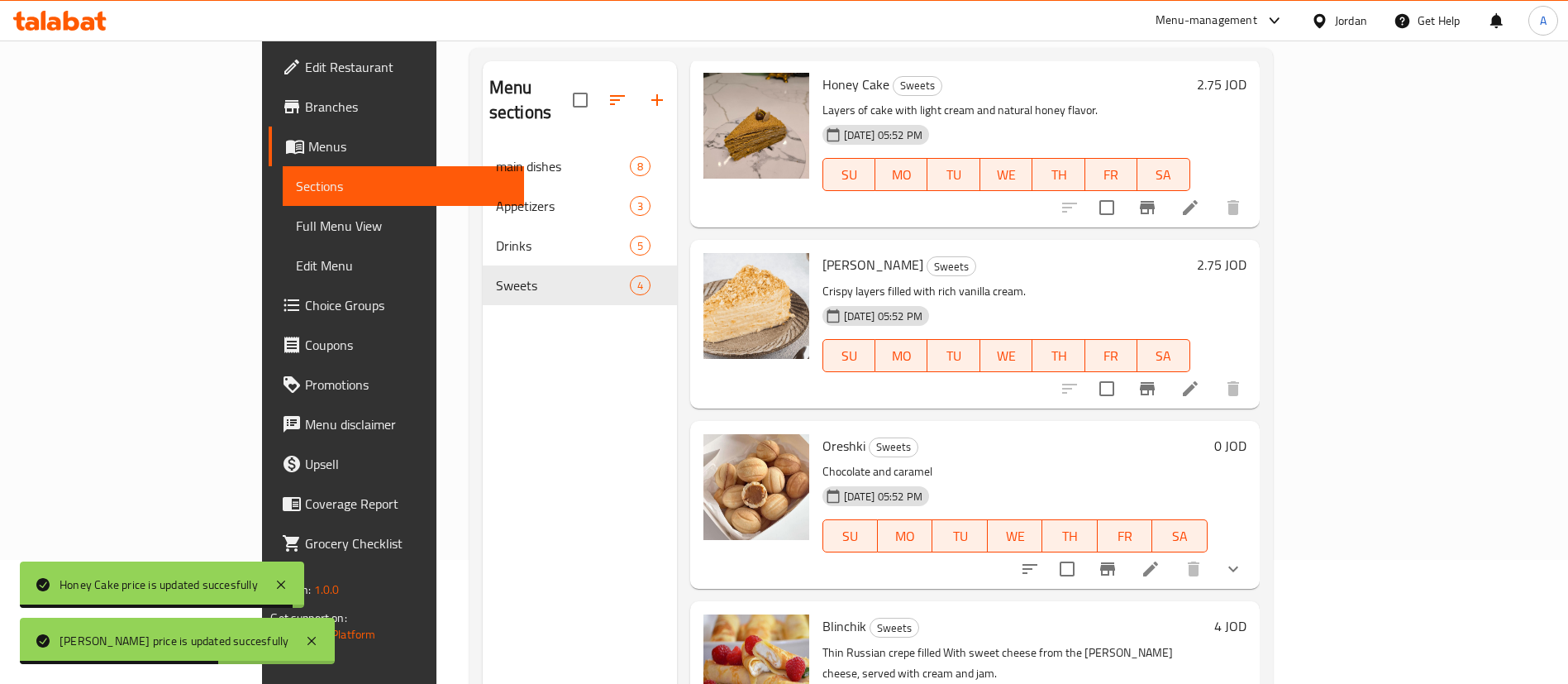
click at [1174, 554] on li at bounding box center [1151, 568] width 47 height 30
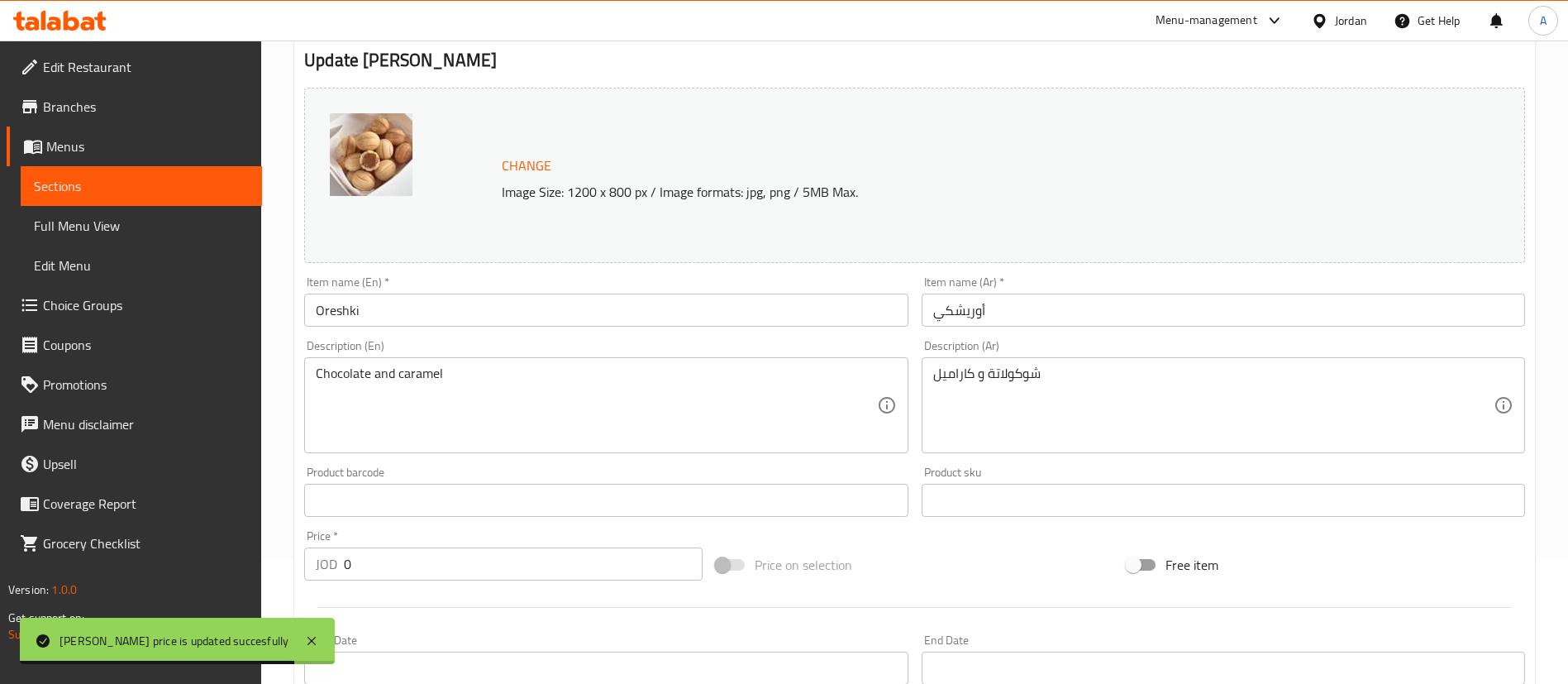
scroll to position [534, 0]
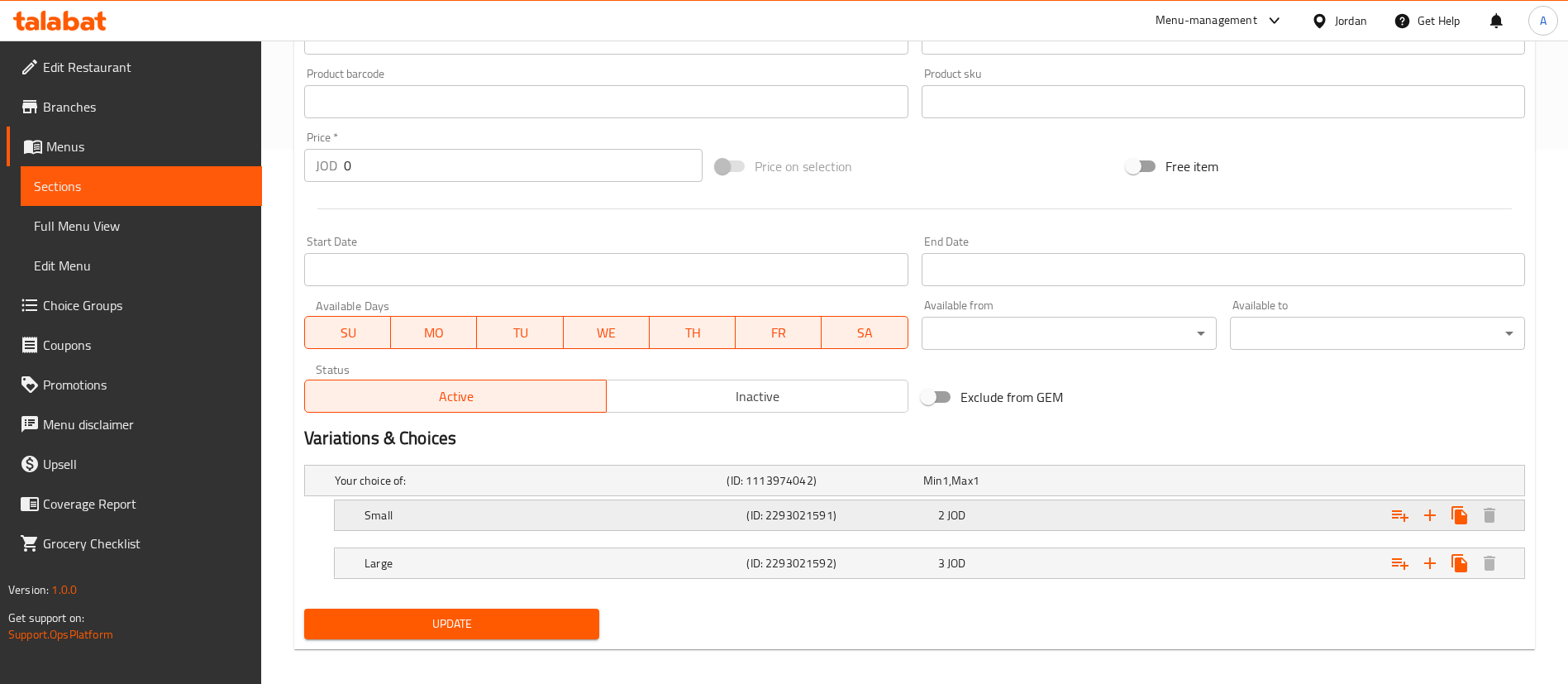
drag, startPoint x: 1041, startPoint y: 520, endPoint x: 1138, endPoint y: 566, distance: 107.4
click at [1041, 518] on div "2 JOD" at bounding box center [1029, 514] width 184 height 16
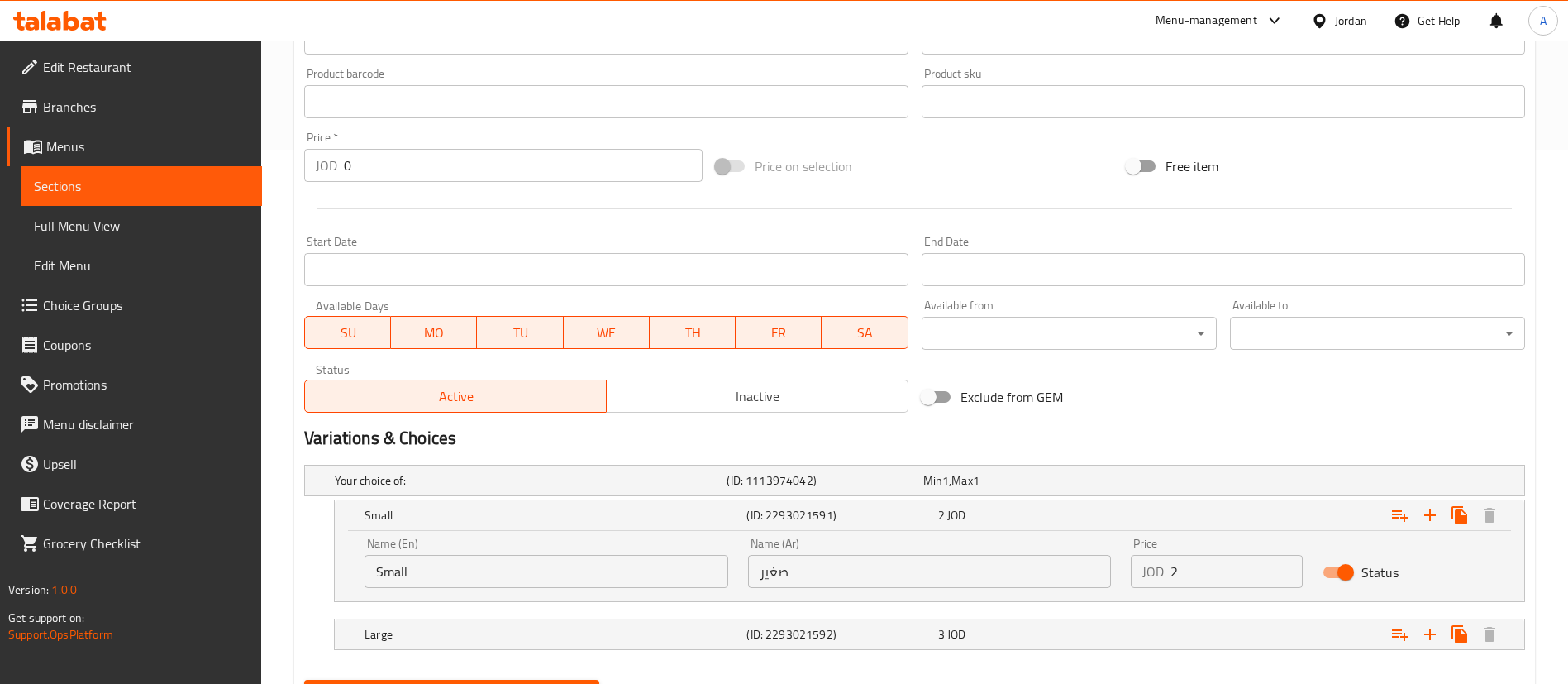
drag, startPoint x: 1196, startPoint y: 580, endPoint x: 1192, endPoint y: 571, distance: 9.8
click at [1194, 580] on input "2" at bounding box center [1236, 571] width 132 height 33
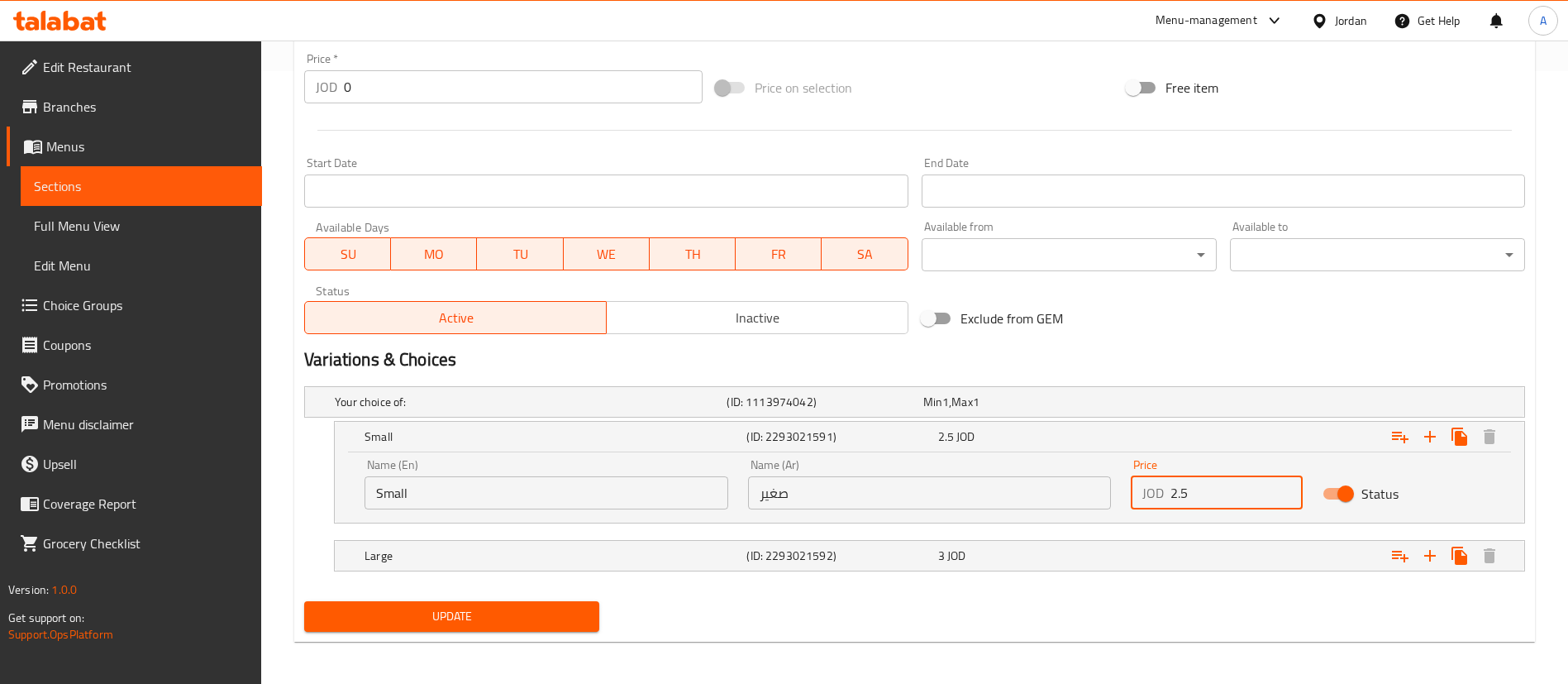
scroll to position [617, 0]
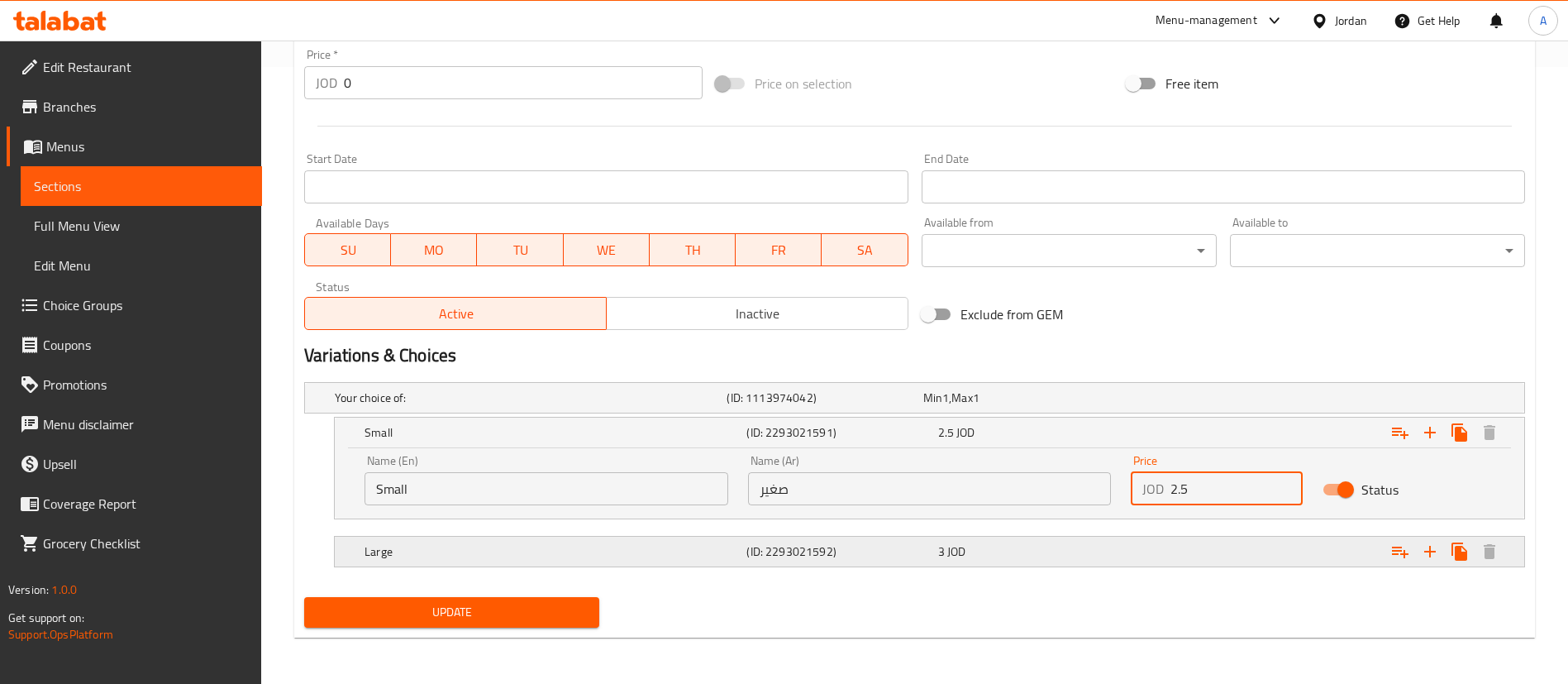
type input "2.5"
click at [975, 556] on div "3 JOD" at bounding box center [1029, 551] width 184 height 16
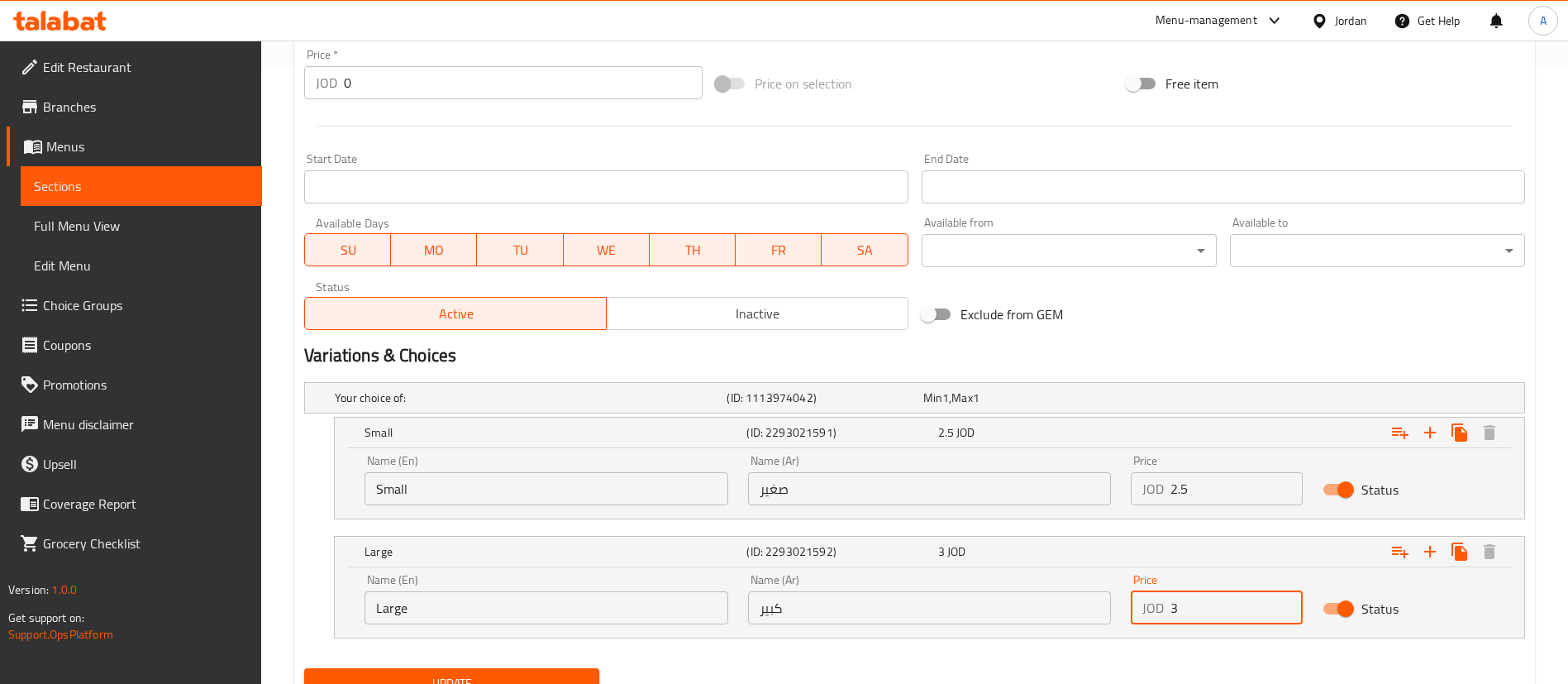
drag, startPoint x: 1250, startPoint y: 613, endPoint x: 1249, endPoint y: 601, distance: 12.0
click at [1249, 613] on input "3" at bounding box center [1236, 607] width 132 height 33
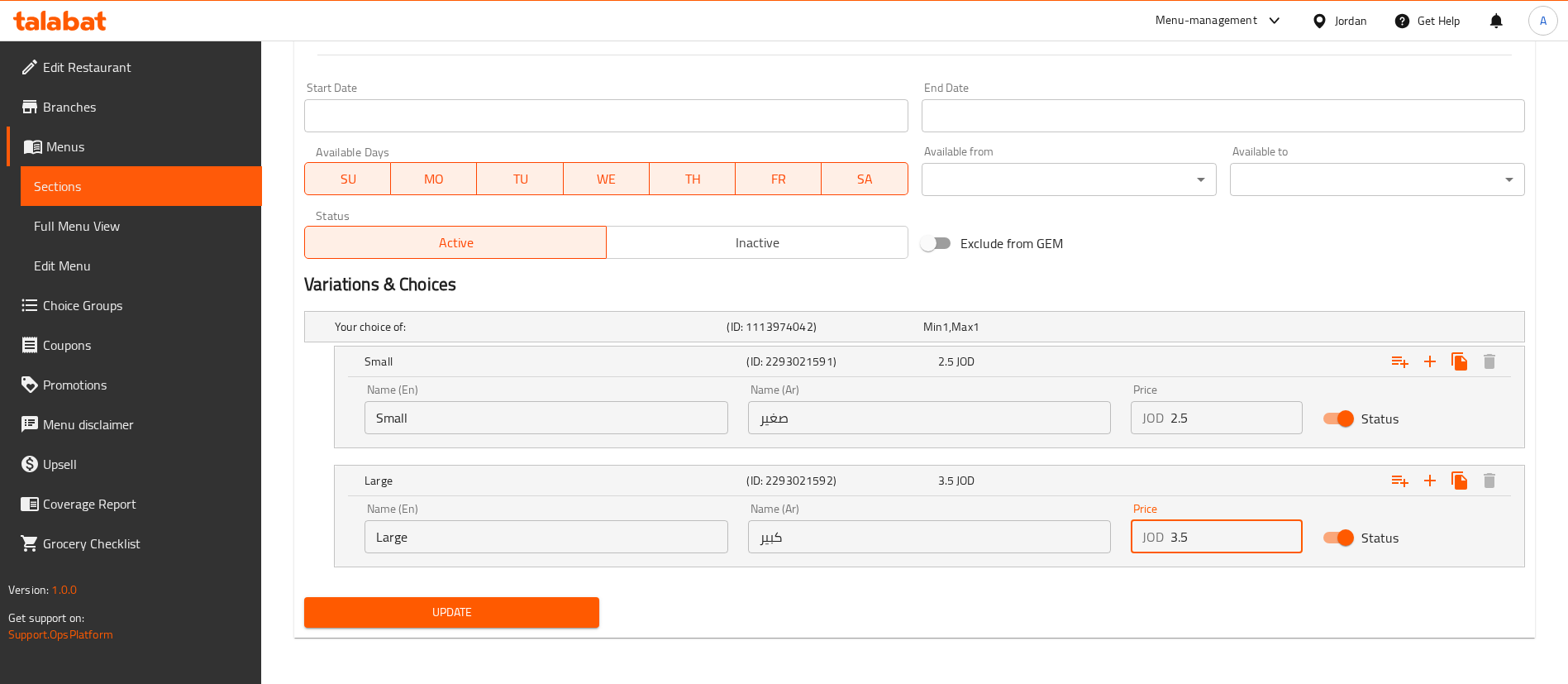
type input "3.5"
click at [506, 587] on div "Your choice of: (ID: 1113974042) Min 1 , Max 1 Name (En) Your choice of: Name (…" at bounding box center [914, 447] width 1234 height 286
click at [510, 615] on span "Update" at bounding box center [451, 611] width 268 height 21
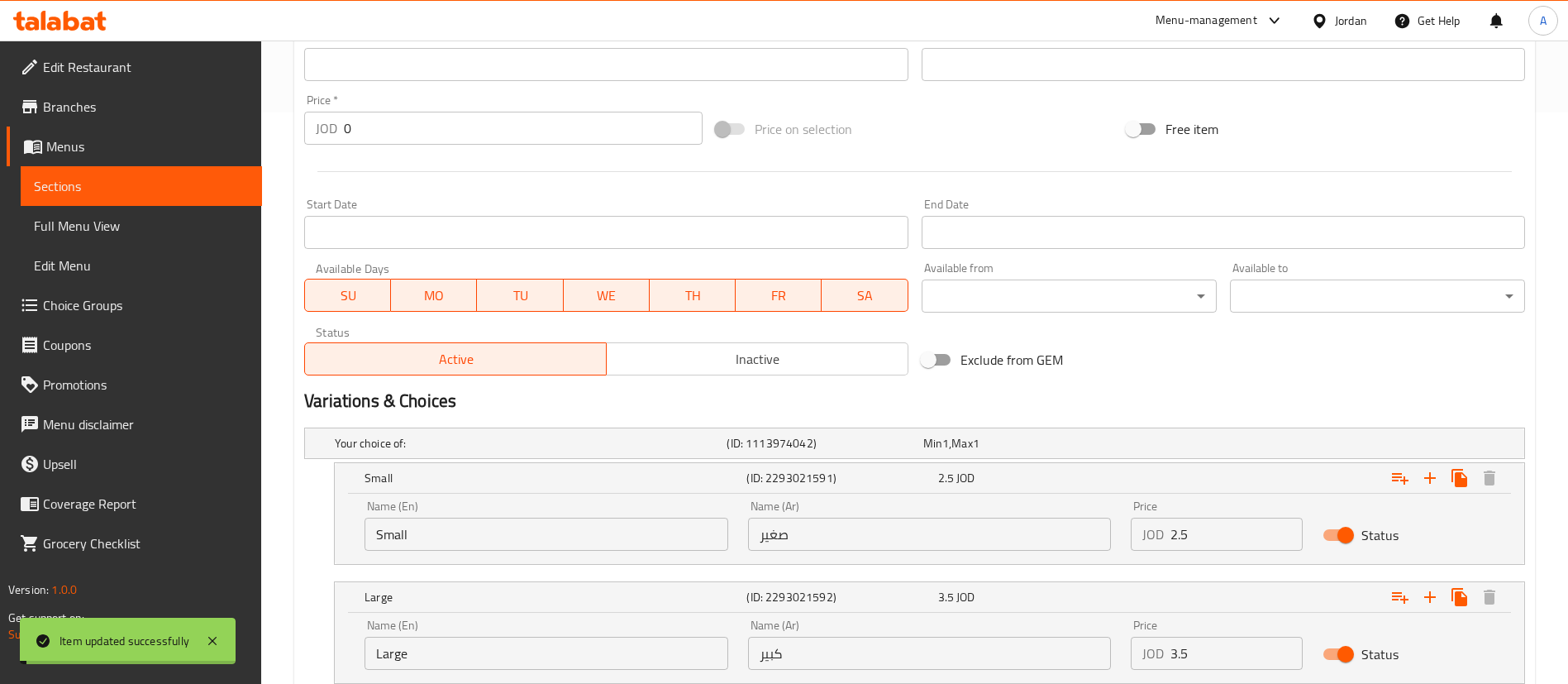
scroll to position [0, 0]
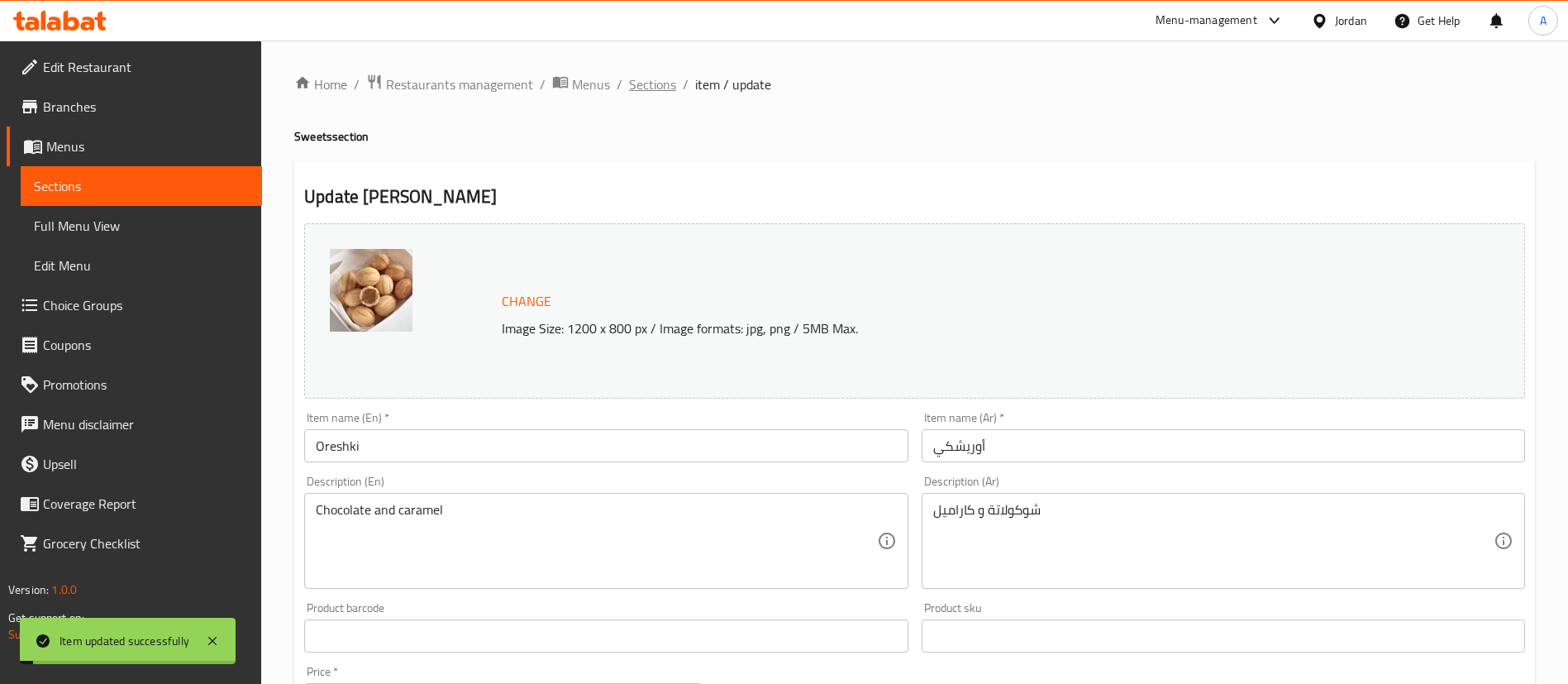
click at [649, 80] on span "Sections" at bounding box center [653, 84] width 47 height 20
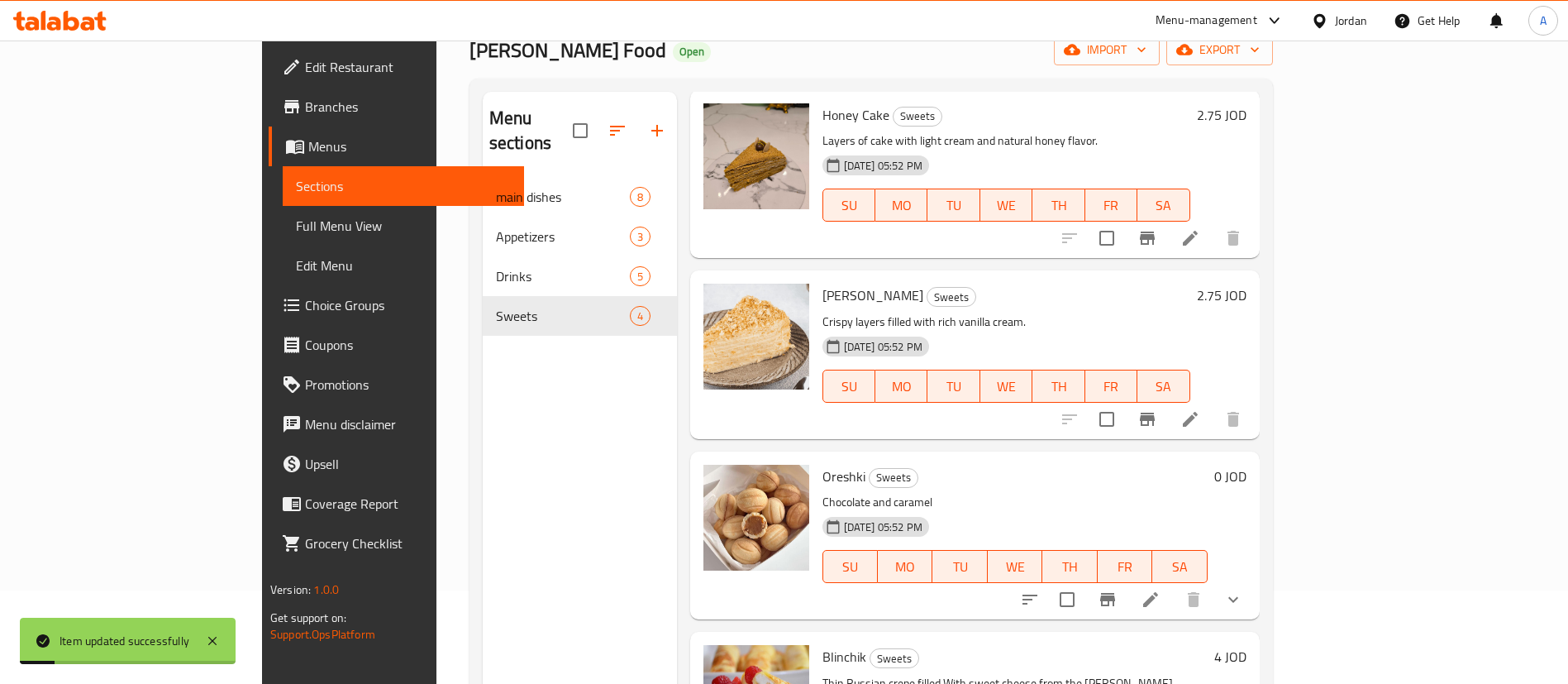
scroll to position [232, 0]
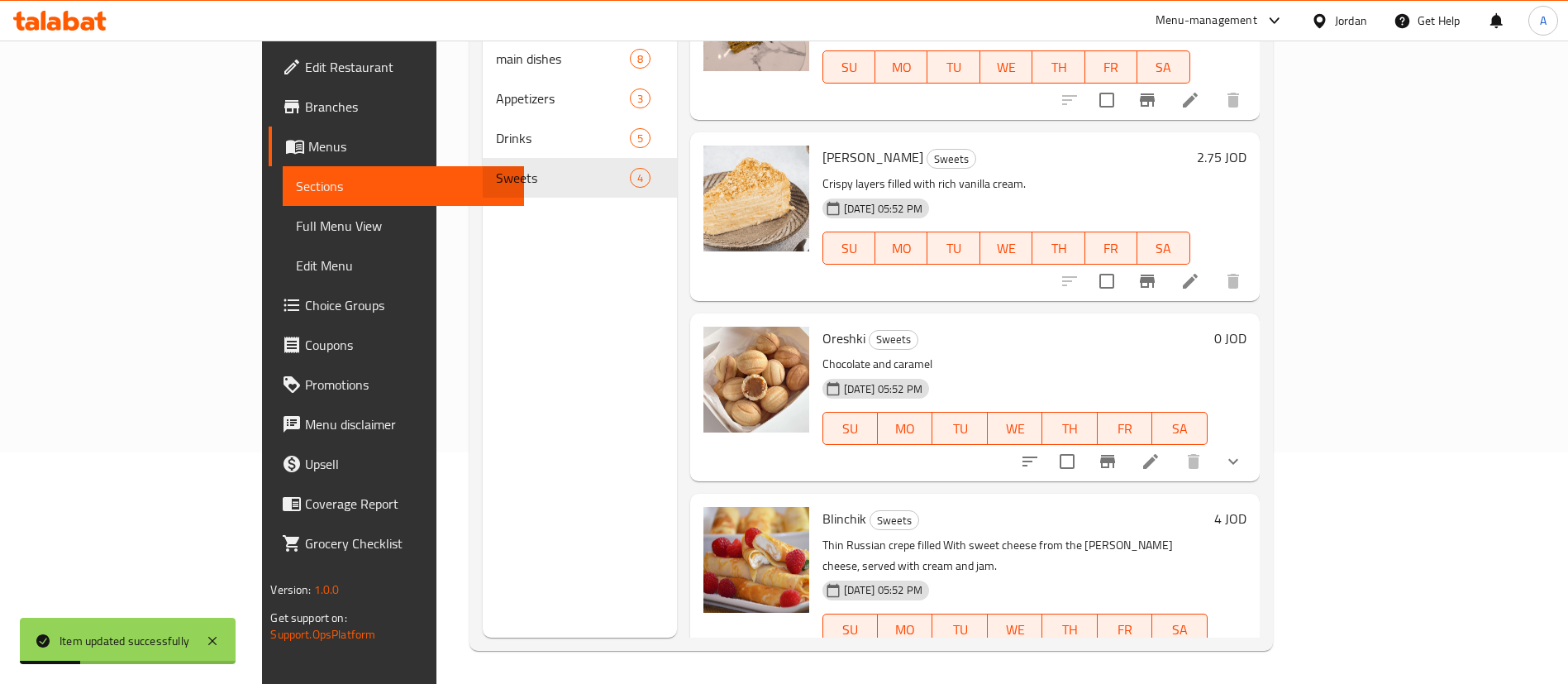
click at [1247, 506] on div "4 JOD" at bounding box center [1226, 587] width 39 height 162
click at [1247, 506] on h6 "4 JOD" at bounding box center [1231, 518] width 32 height 23
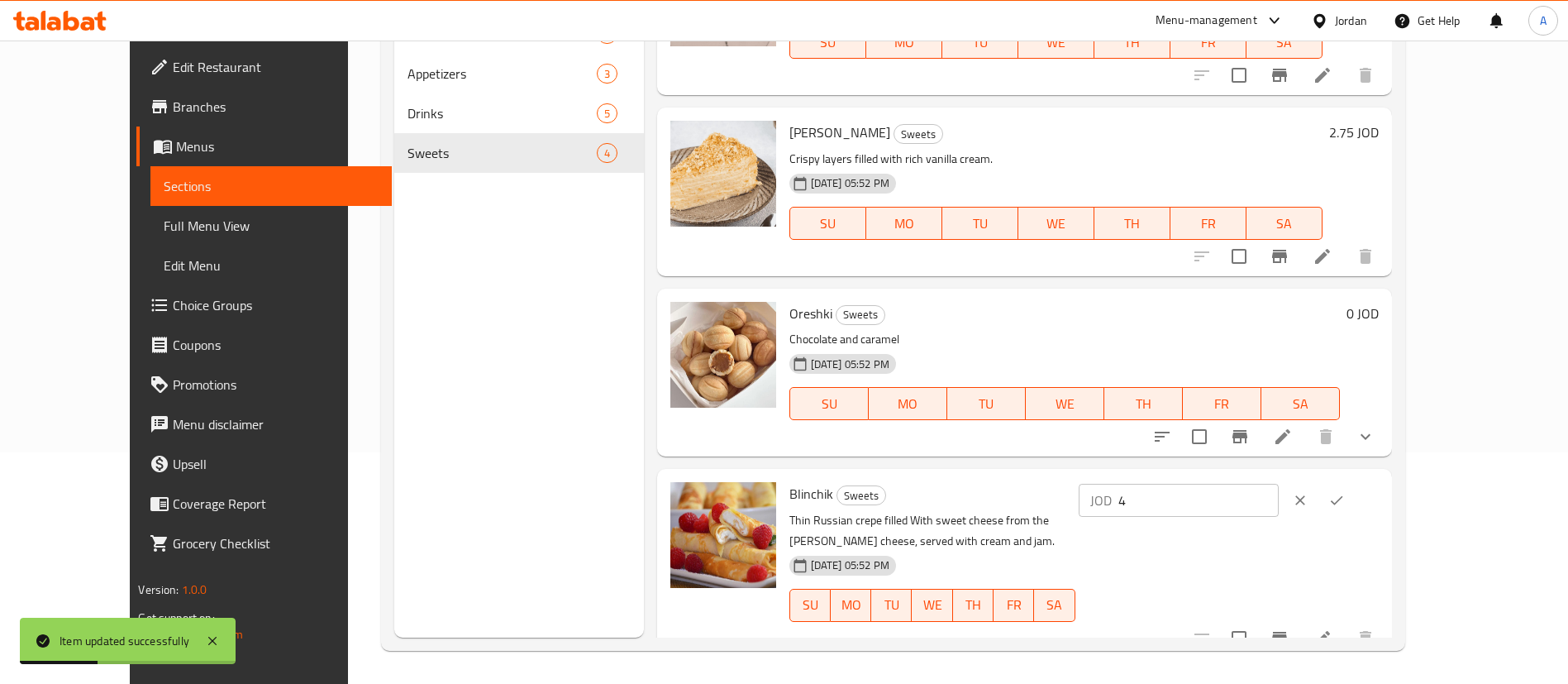
drag, startPoint x: 1300, startPoint y: 506, endPoint x: 1089, endPoint y: 514, distance: 211.2
click at [1143, 513] on div "Blinchik Sweets Thin Russian crepe filled With sweet cheese from the [PERSON_NA…" at bounding box center [1083, 562] width 602 height 175
type input "5"
click at [1354, 506] on button "ok" at bounding box center [1336, 500] width 37 height 37
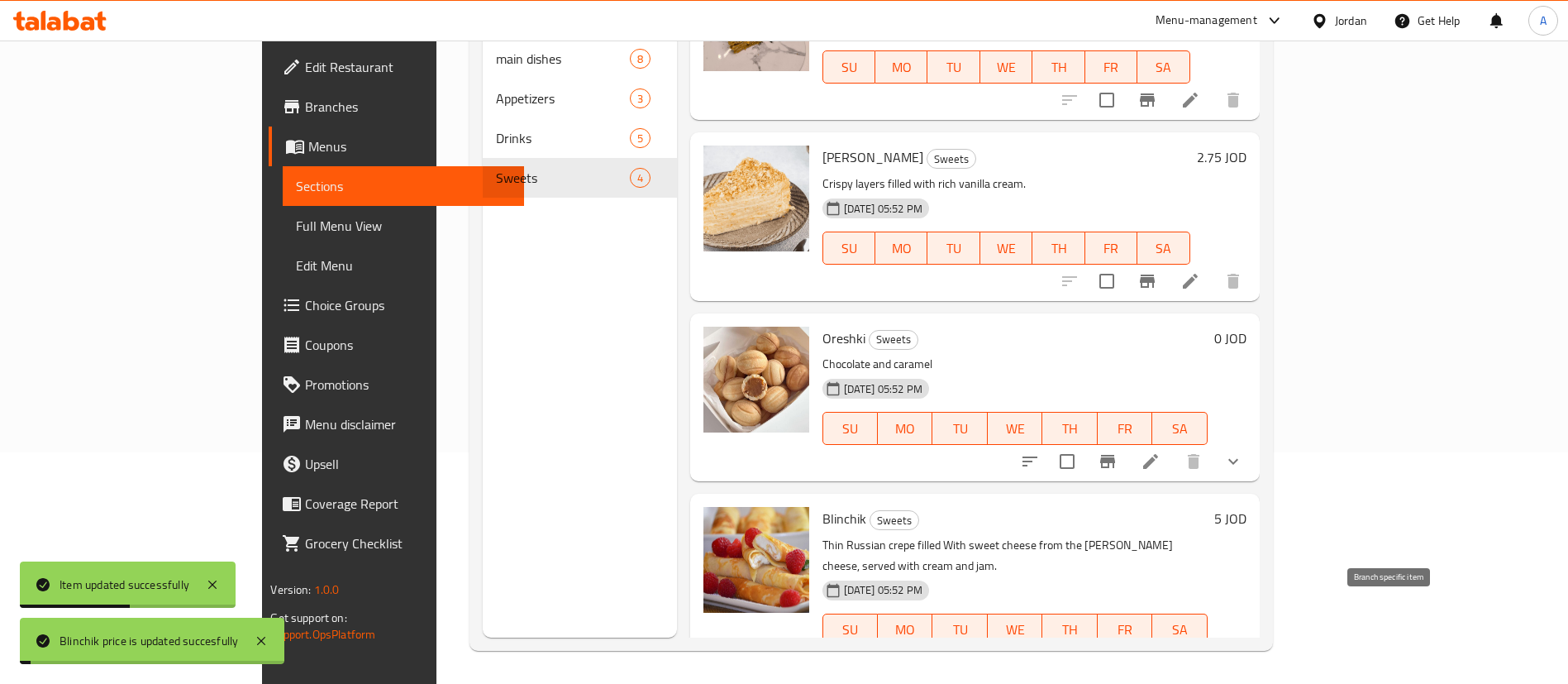
click at [1154, 656] on icon "Branch-specific-item" at bounding box center [1147, 662] width 15 height 13
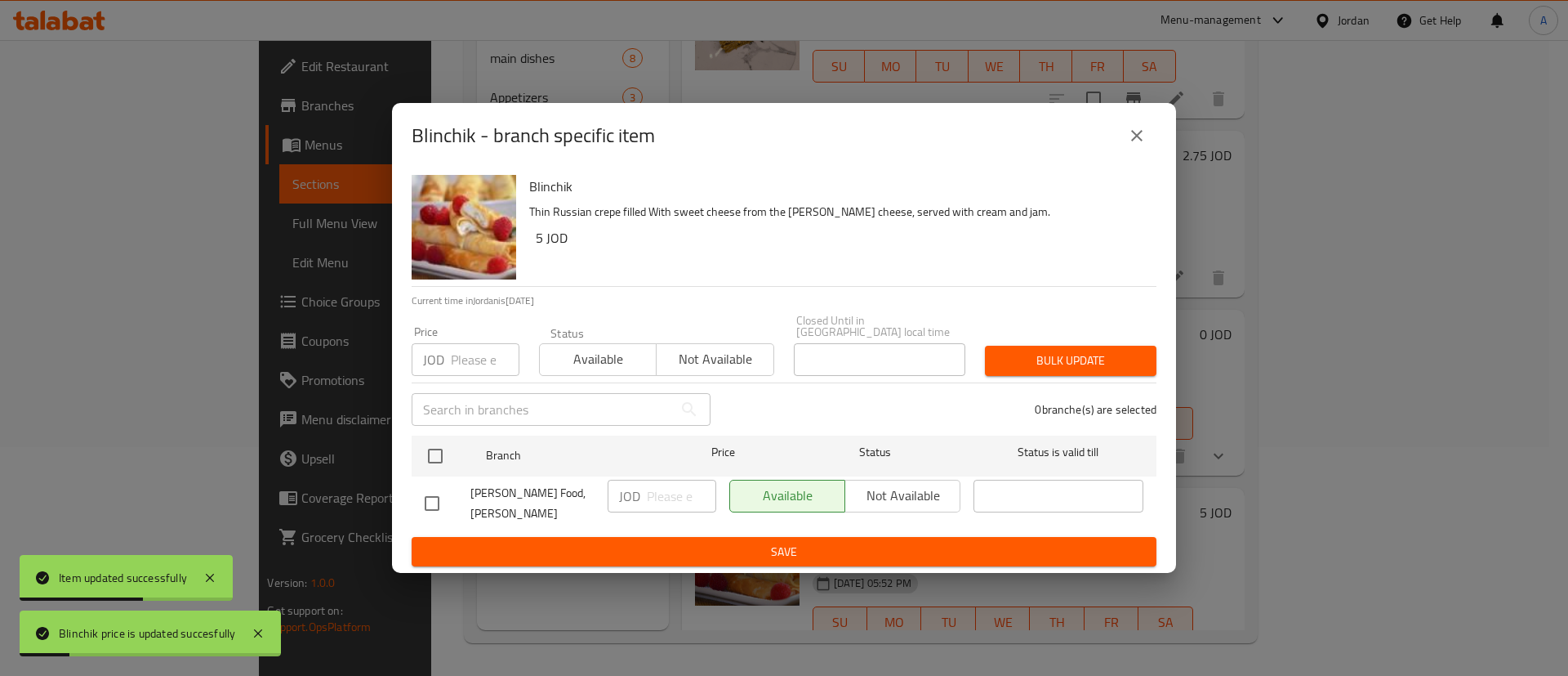
click at [1135, 152] on button "close" at bounding box center [1137, 136] width 39 height 39
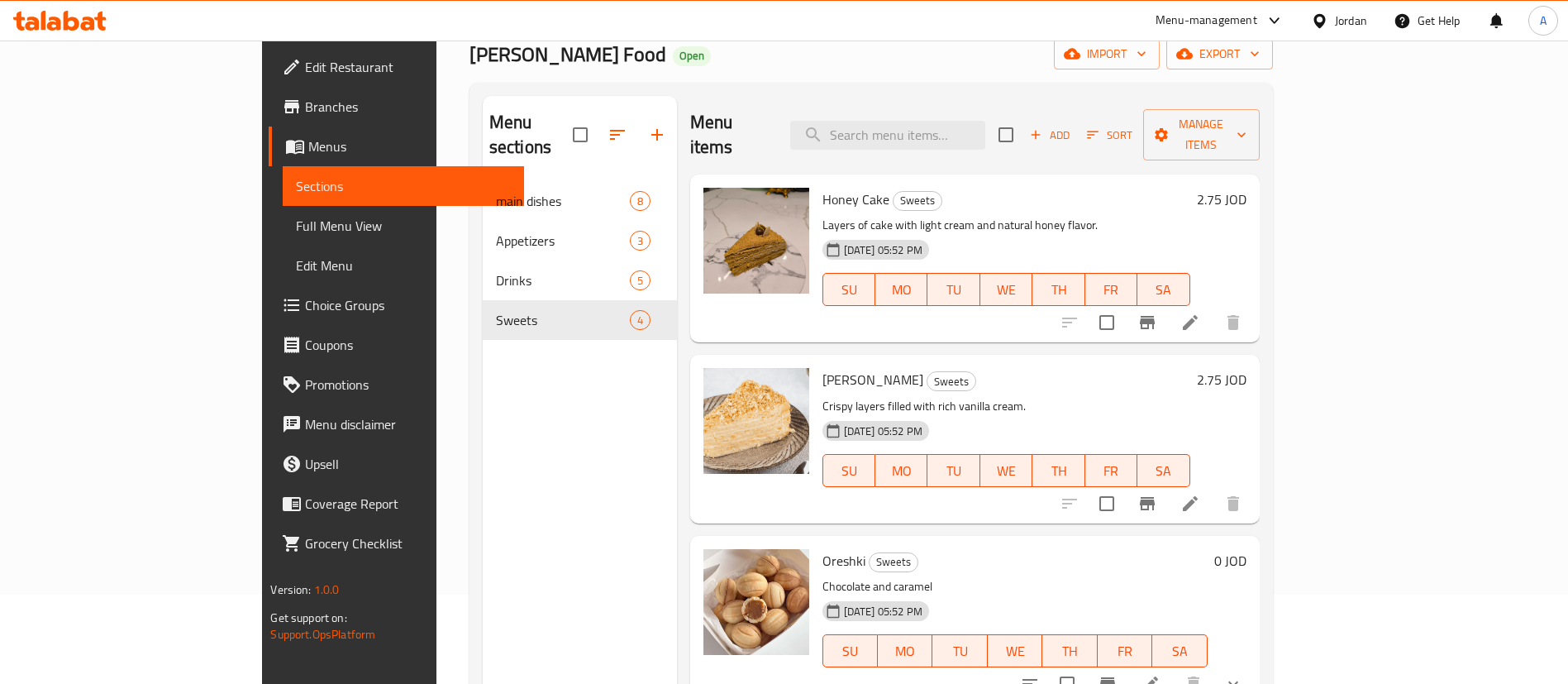
scroll to position [0, 0]
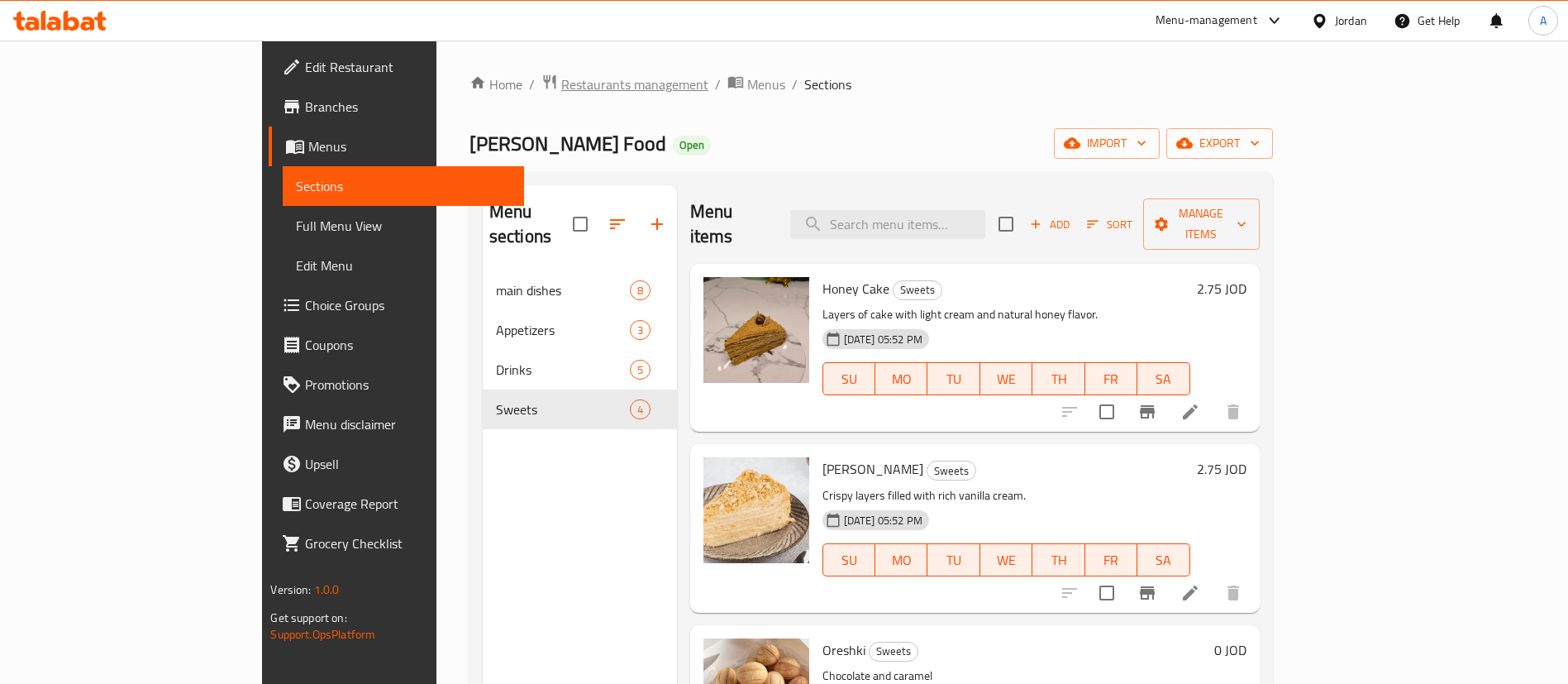
click at [561, 78] on span "Restaurants management" at bounding box center [635, 84] width 147 height 20
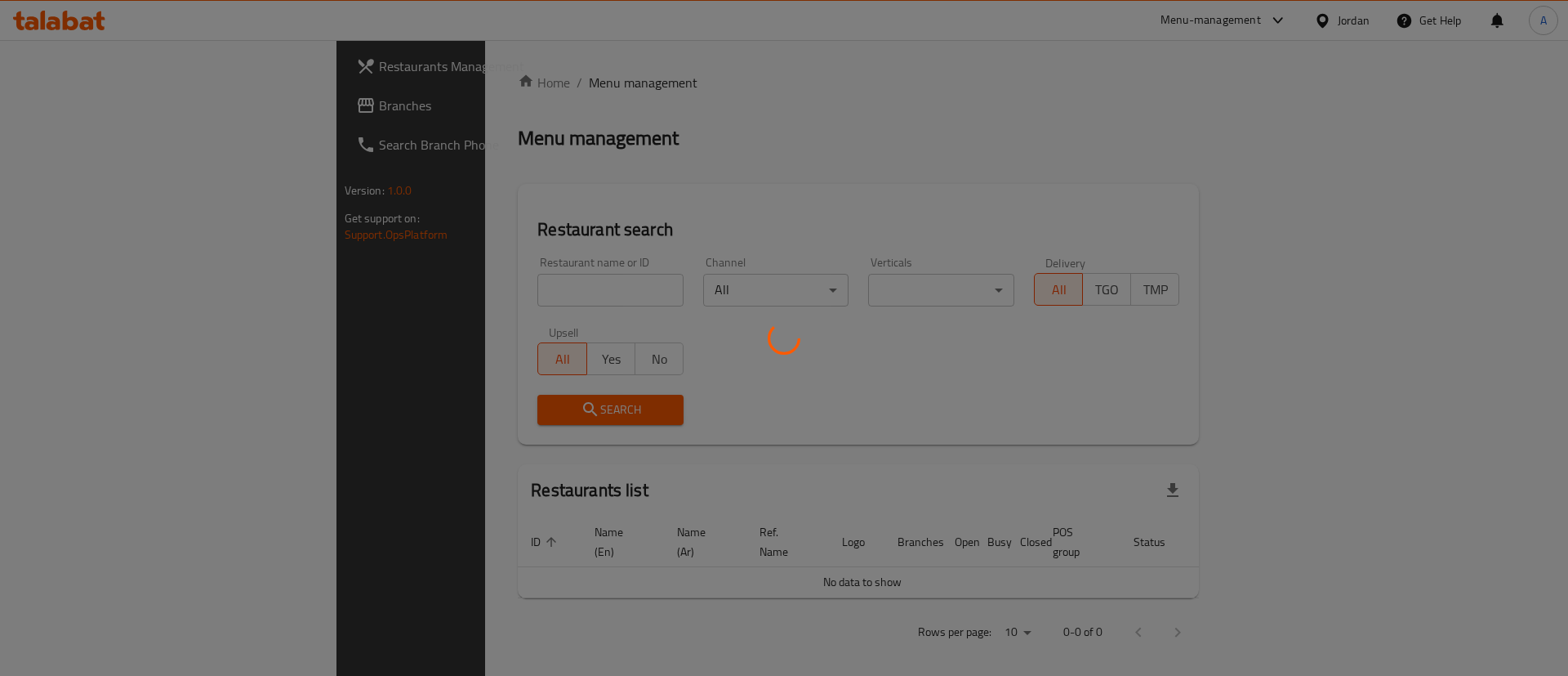
drag, startPoint x: 467, startPoint y: 273, endPoint x: 466, endPoint y: 287, distance: 14.0
click at [467, 273] on div at bounding box center [784, 338] width 1568 height 676
click at [466, 290] on div at bounding box center [784, 338] width 1568 height 676
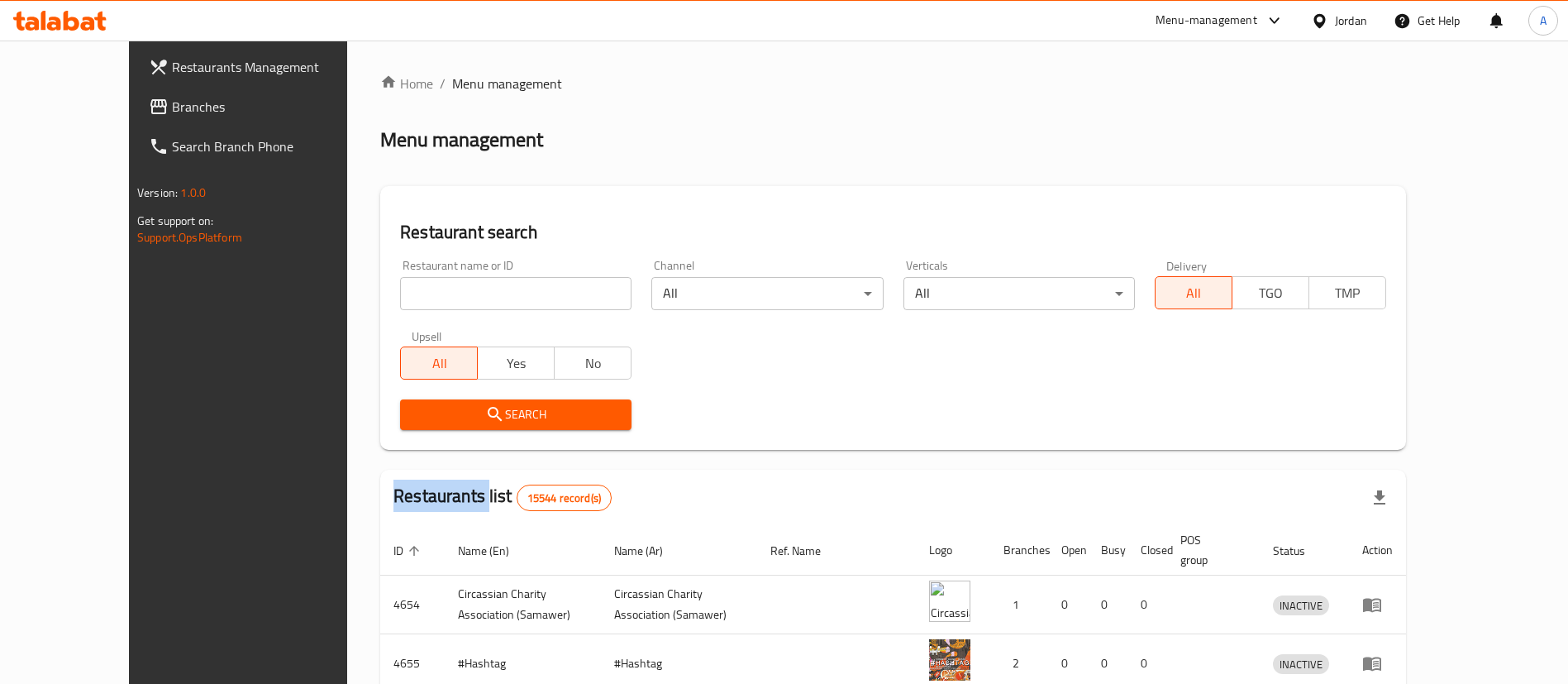
click at [471, 294] on div "Home / Menu management Menu management Restaurant search Restaurant name or ID …" at bounding box center [893, 592] width 1026 height 1038
click at [471, 293] on input "search" at bounding box center [516, 293] width 232 height 33
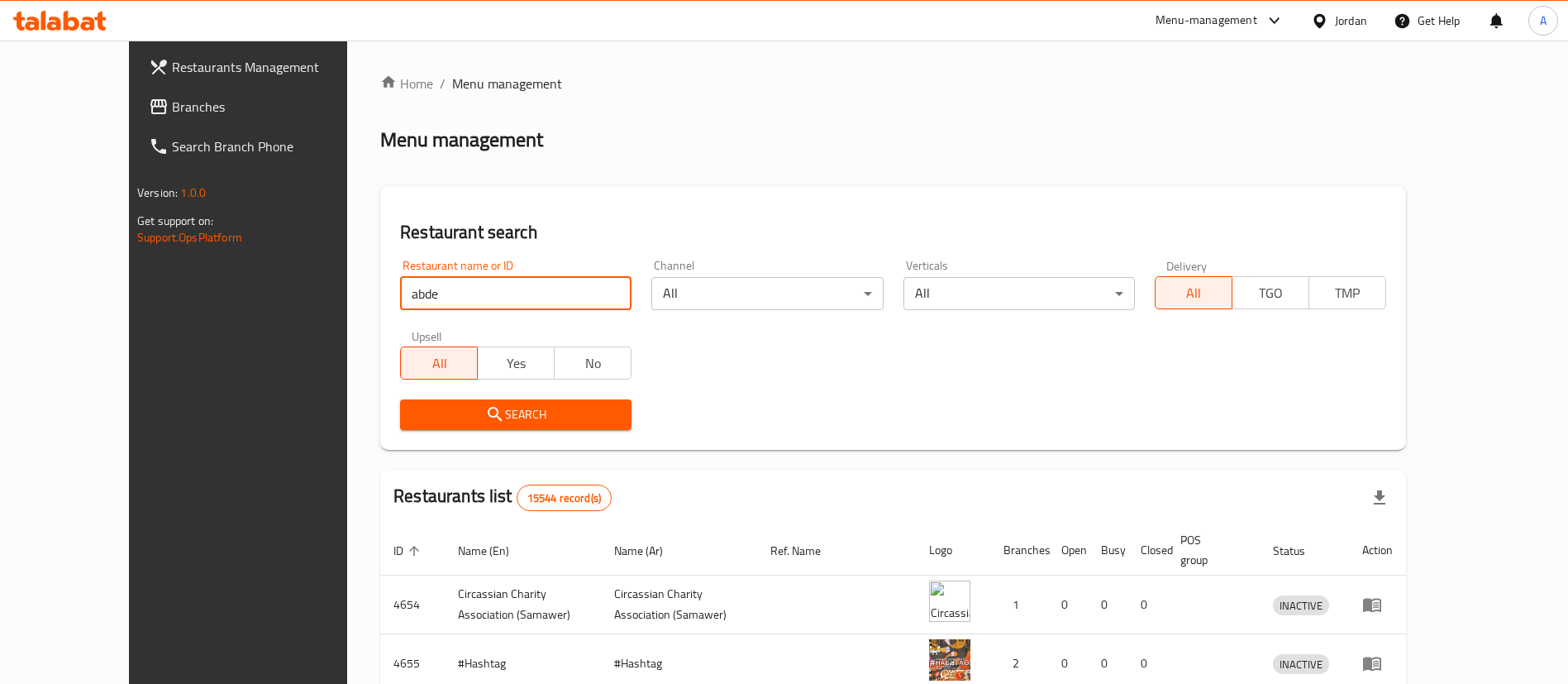
type input "abdeen"
click button "Search" at bounding box center [516, 415] width 232 height 31
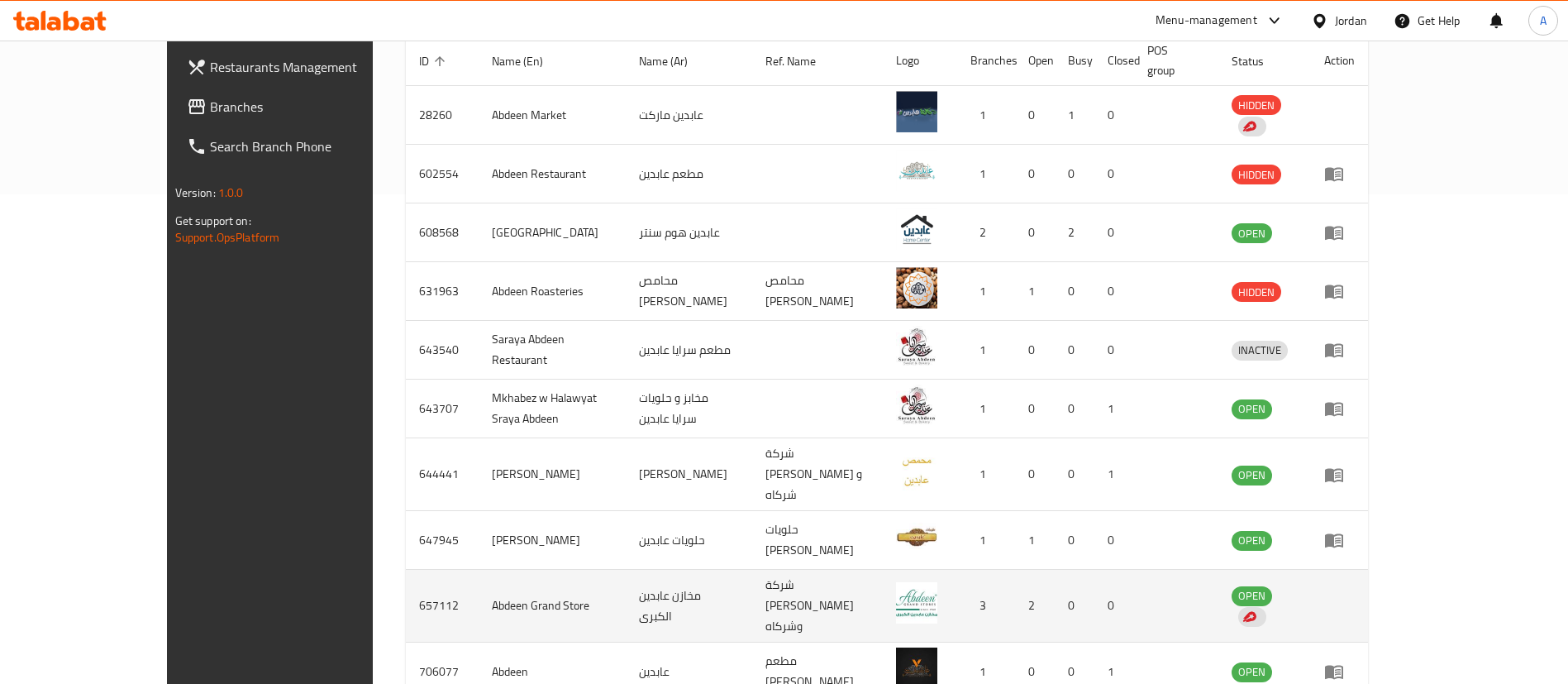
scroll to position [549, 0]
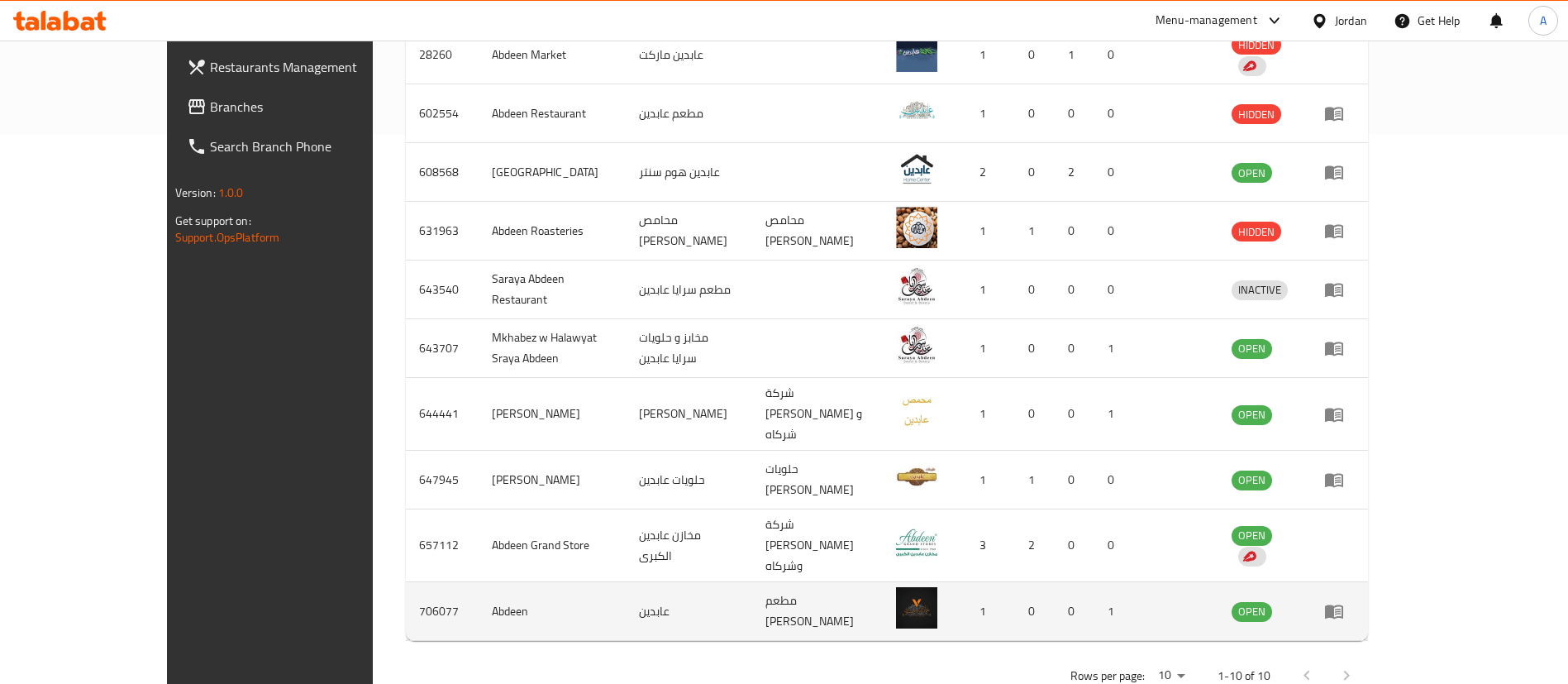
click at [1343, 605] on icon "enhanced table" at bounding box center [1334, 612] width 18 height 14
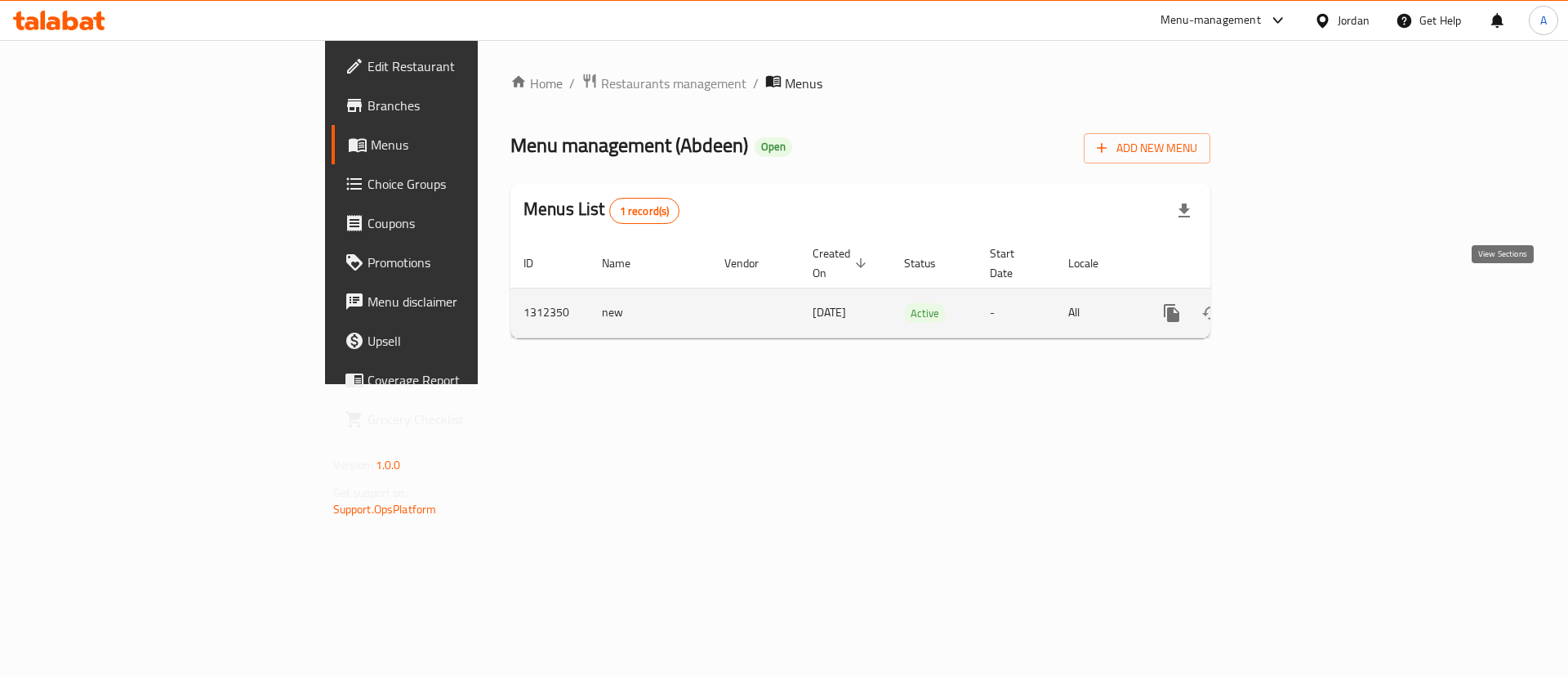
click at [1309, 294] on link "enhanced table" at bounding box center [1290, 313] width 39 height 39
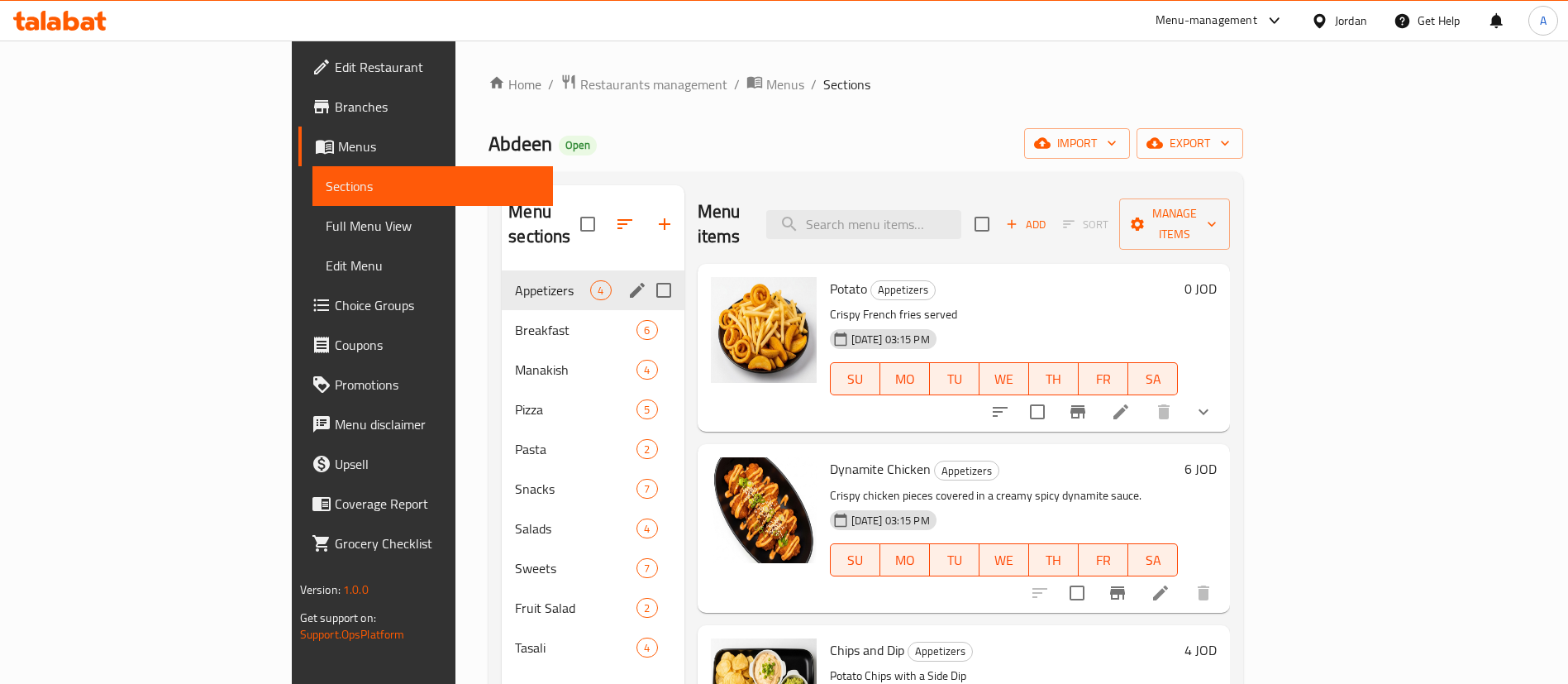
click at [502, 281] on div "Appetizers 4" at bounding box center [592, 290] width 182 height 39
click at [502, 310] on div "Breakfast 6" at bounding box center [592, 329] width 182 height 39
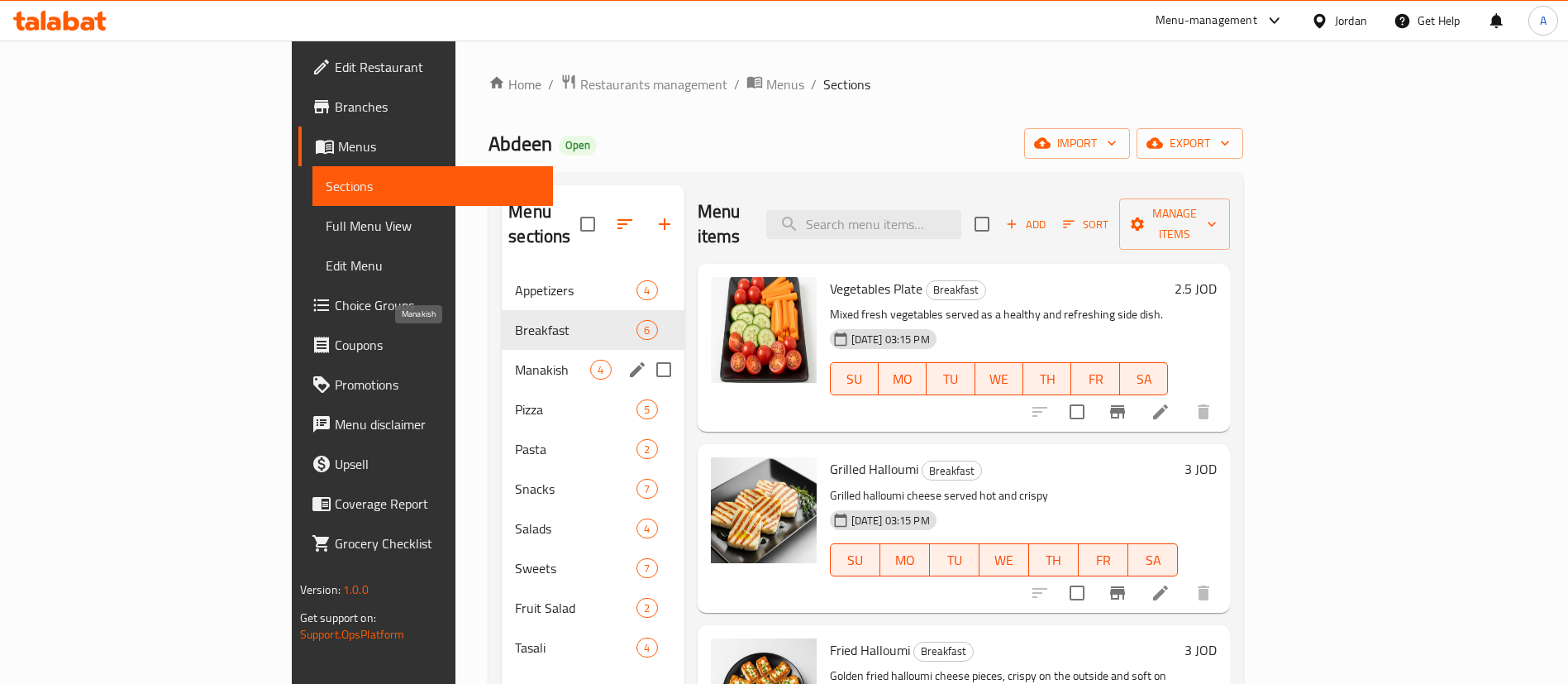
click at [515, 360] on span "Manakish" at bounding box center [553, 370] width 75 height 20
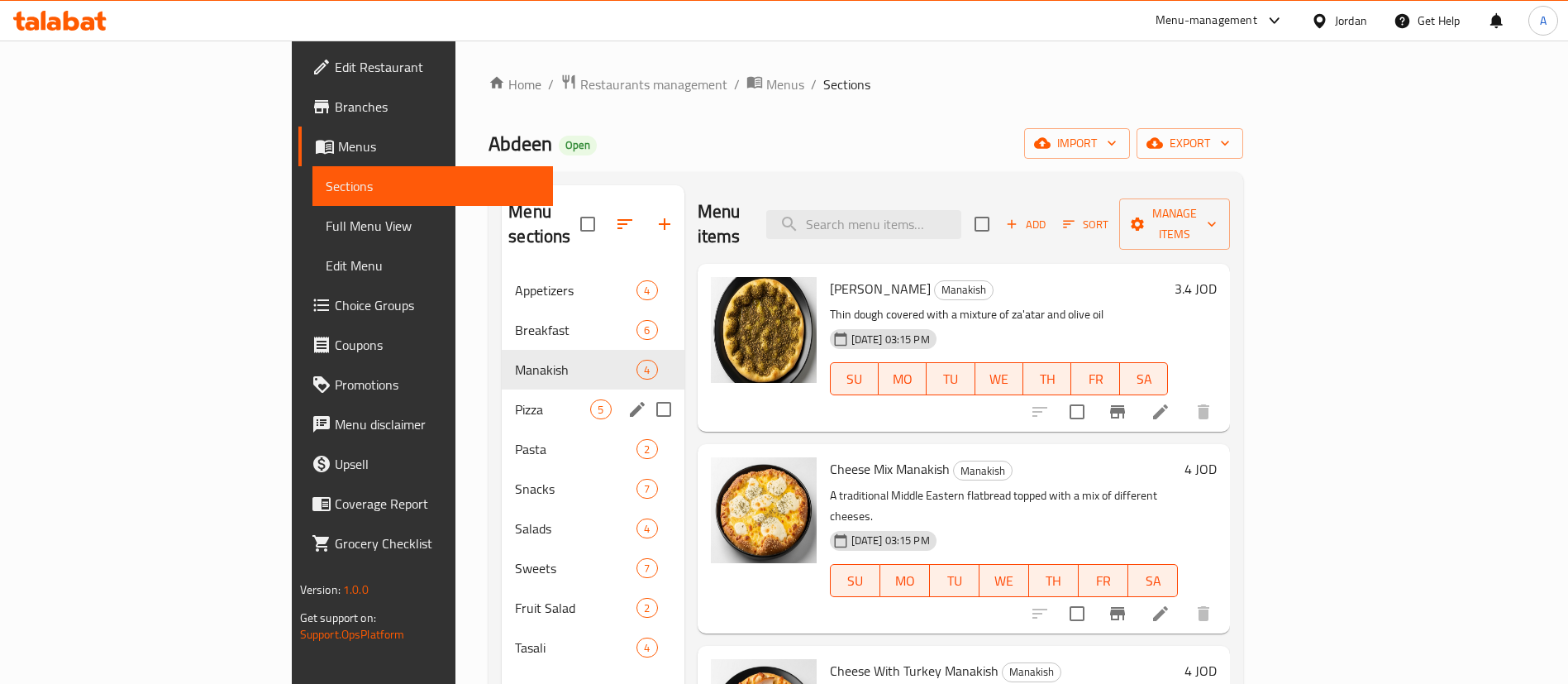
click at [502, 390] on div "Pizza 5" at bounding box center [592, 409] width 182 height 39
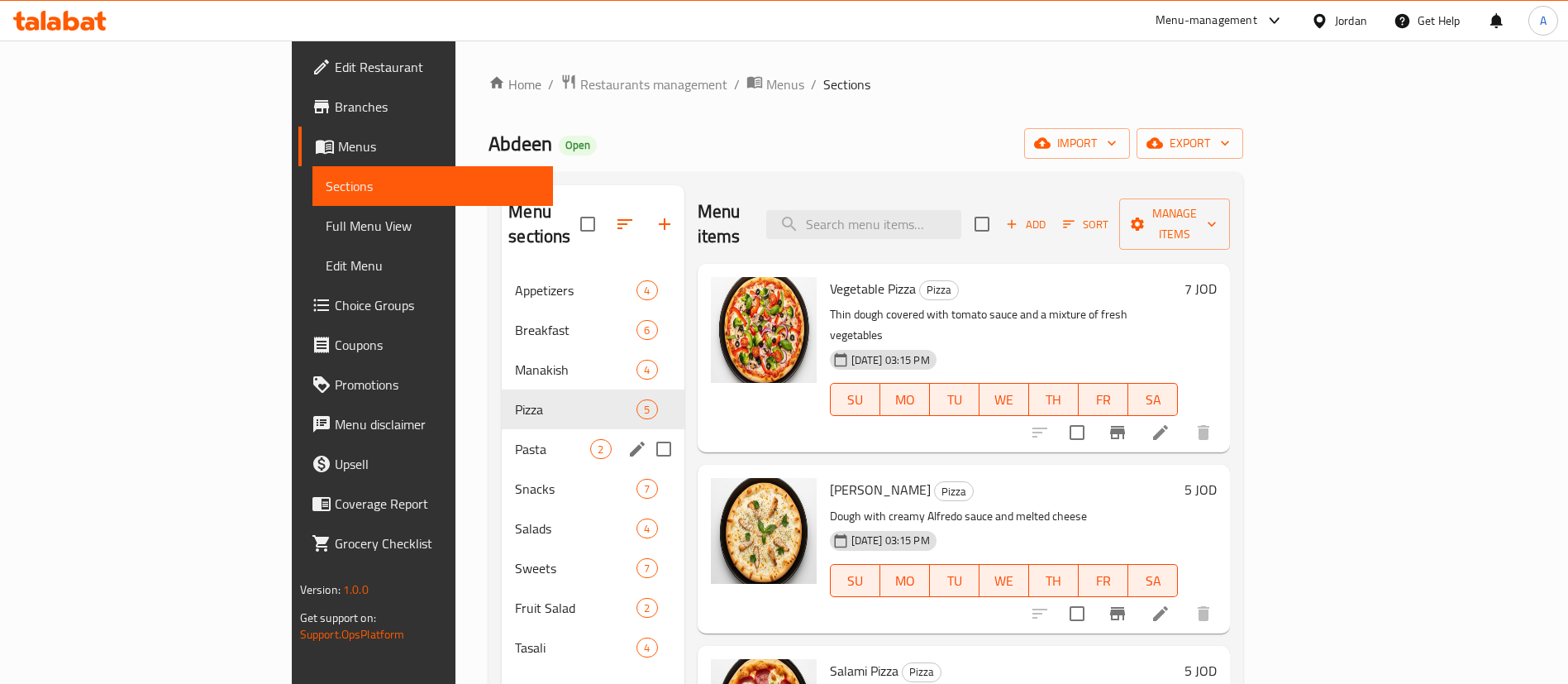
click at [502, 402] on div "Pizza 5" at bounding box center [592, 409] width 182 height 39
click at [502, 429] on div "Pasta 2" at bounding box center [592, 449] width 182 height 39
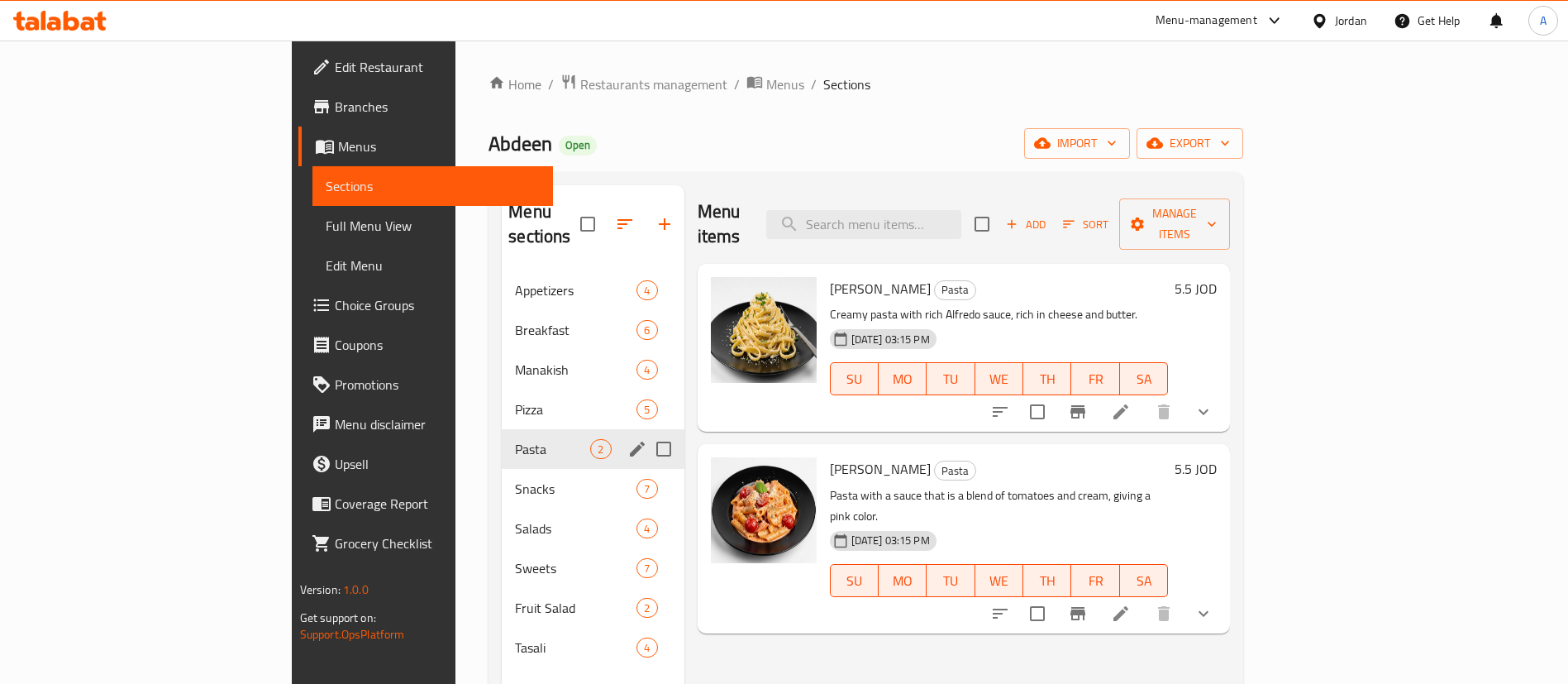
scroll to position [124, 0]
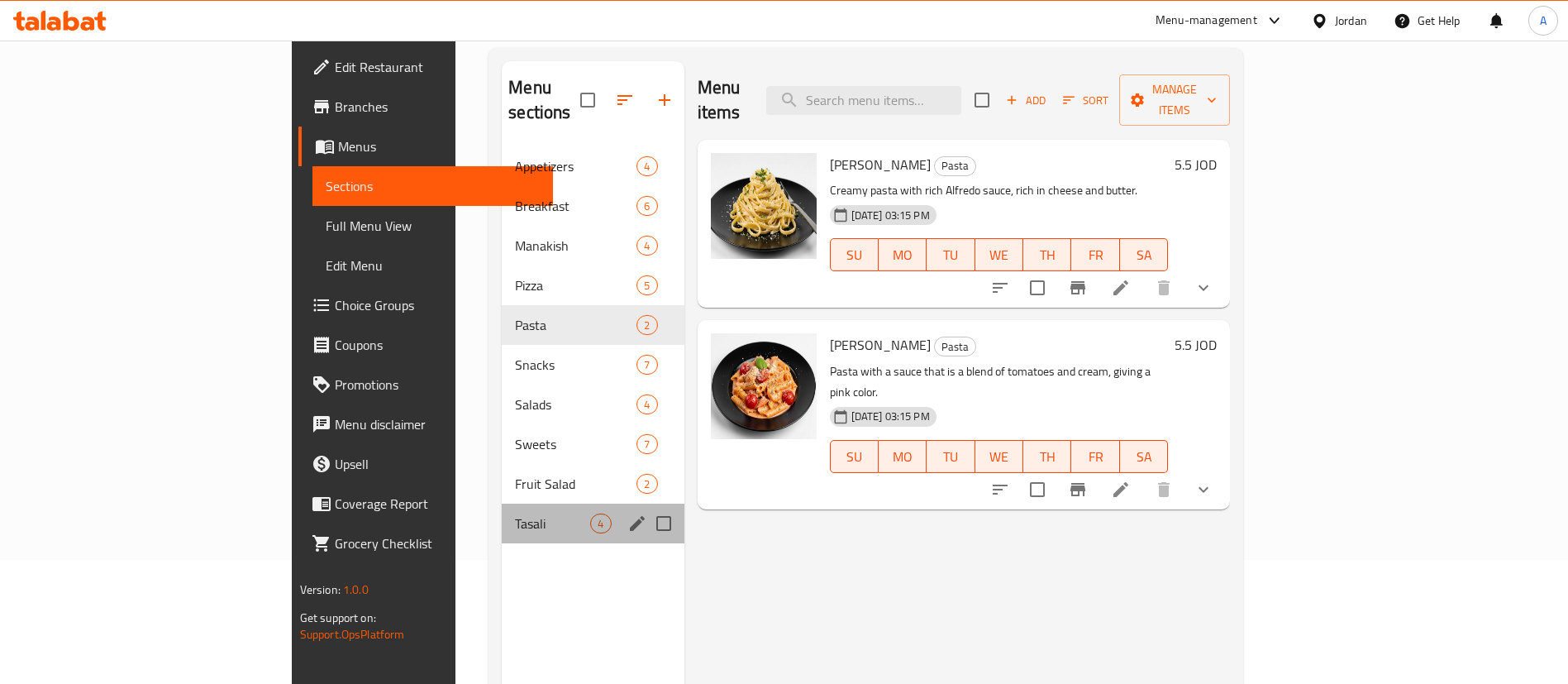
click at [502, 504] on div "Tasali 4" at bounding box center [592, 523] width 182 height 39
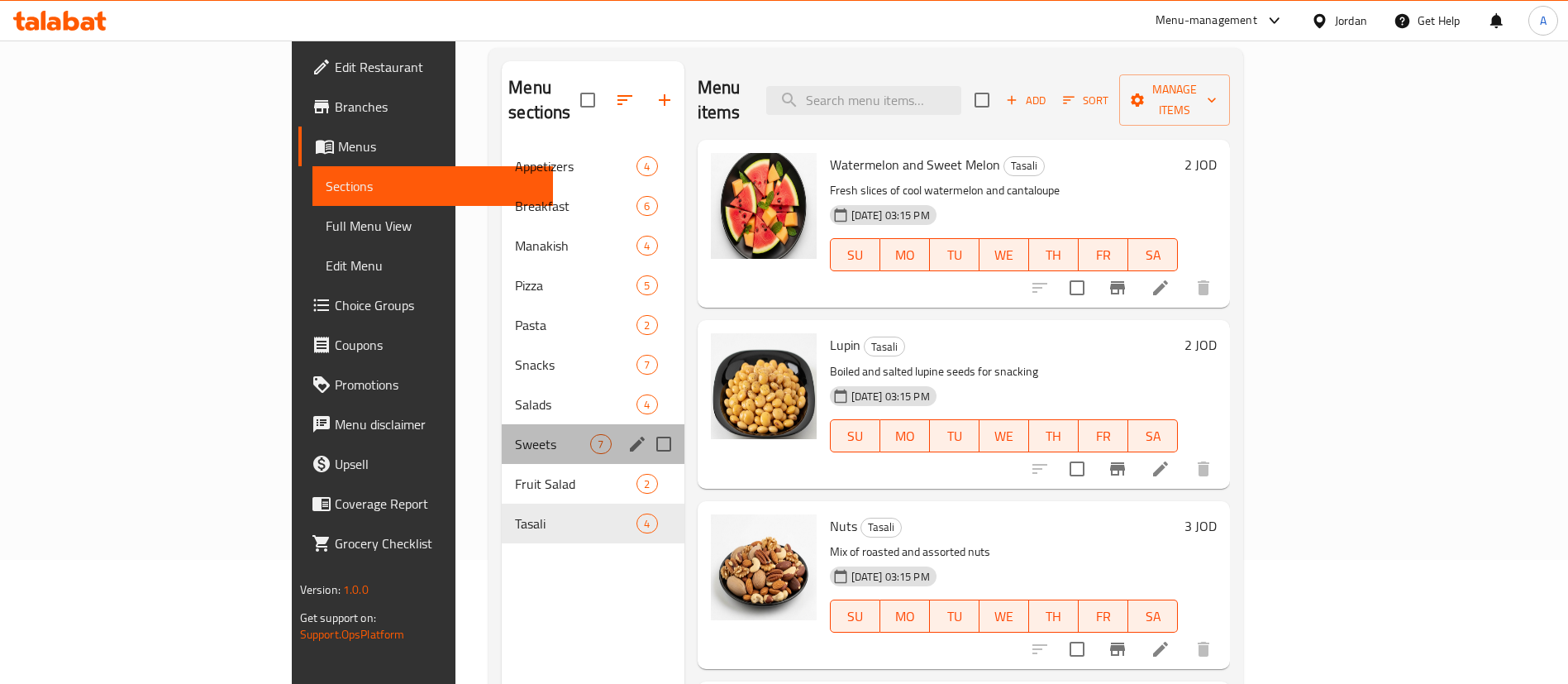
click at [502, 424] on div "Sweets 7" at bounding box center [592, 443] width 182 height 39
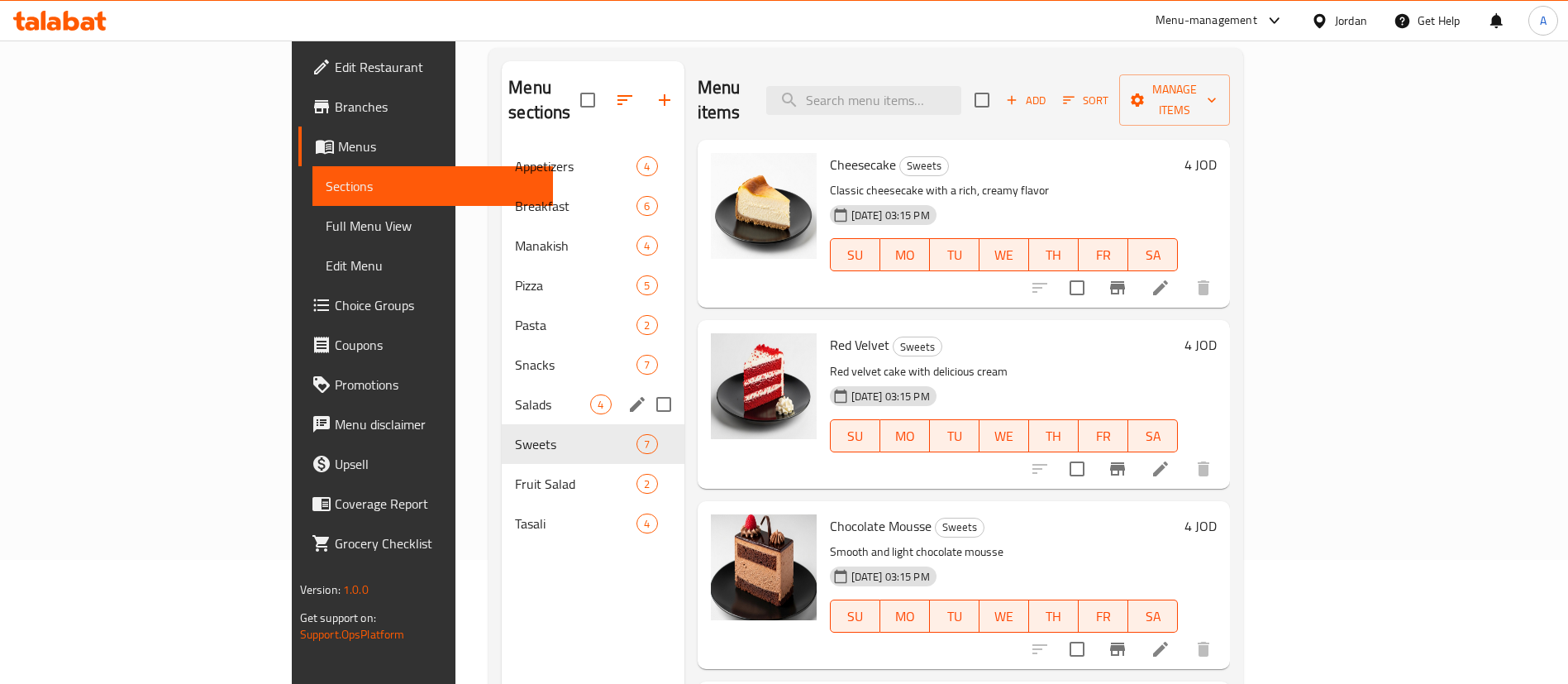
click at [515, 394] on span "Salads" at bounding box center [553, 404] width 75 height 20
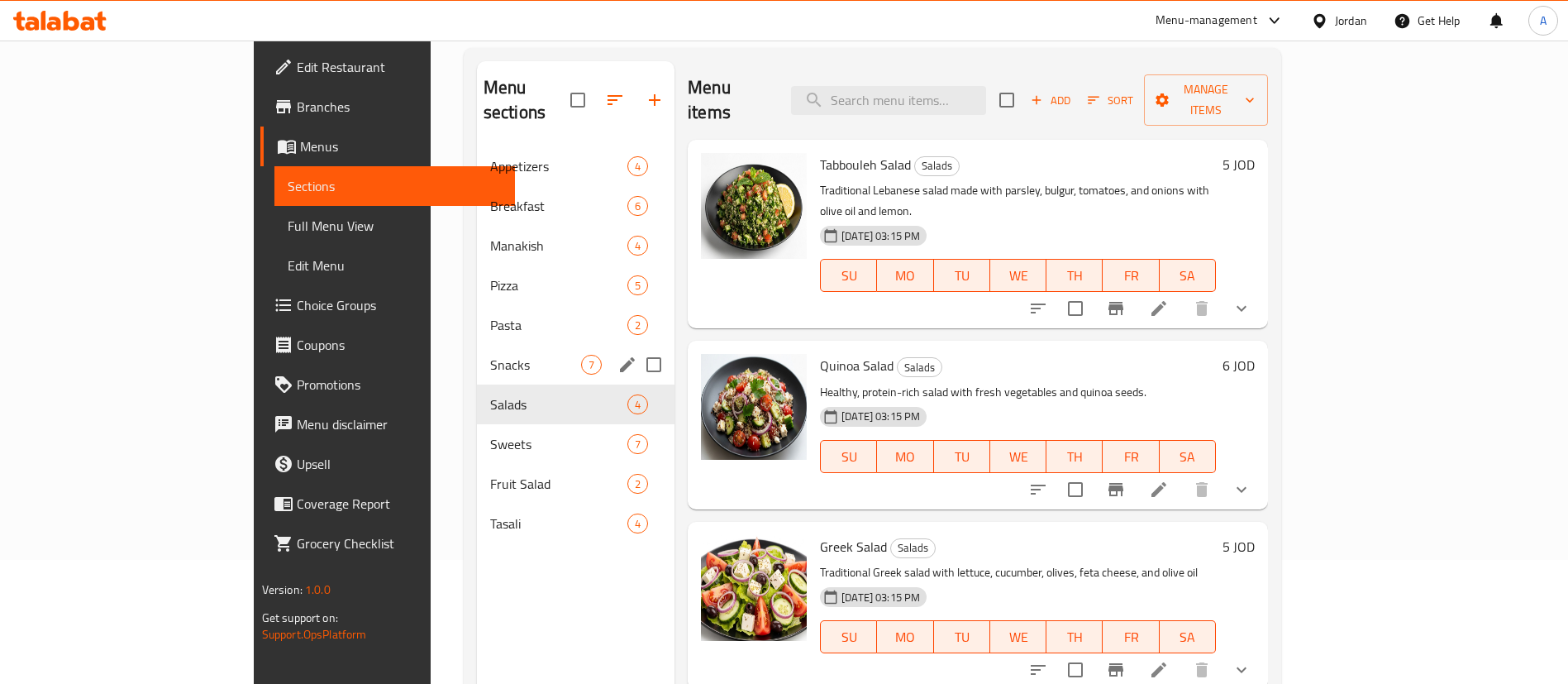
click at [490, 355] on span "Snacks" at bounding box center [535, 364] width 91 height 20
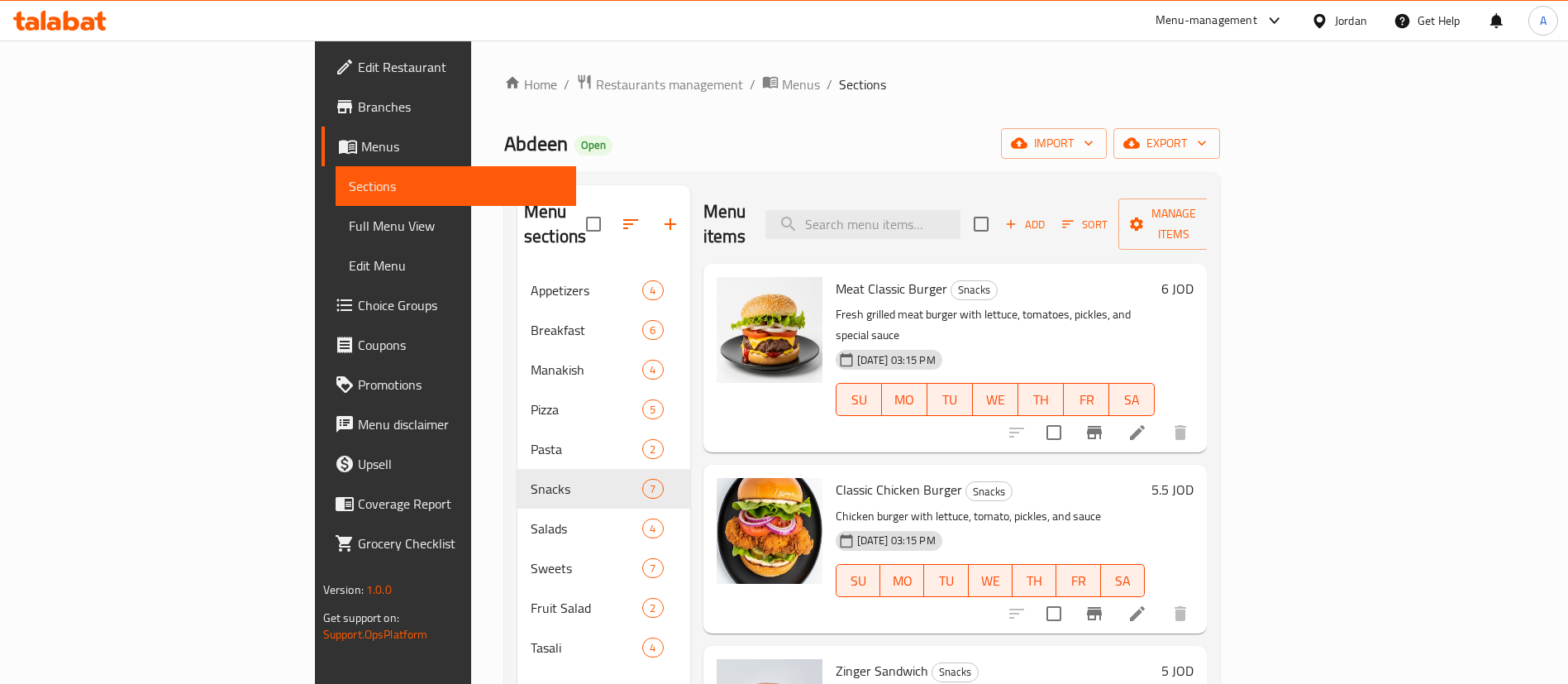
drag, startPoint x: 602, startPoint y: 155, endPoint x: 598, endPoint y: 147, distance: 8.9
click at [600, 151] on div "Abdeen Open import export" at bounding box center [862, 144] width 715 height 31
click at [358, 102] on span "Branches" at bounding box center [460, 107] width 206 height 20
